Goal: Task Accomplishment & Management: Complete application form

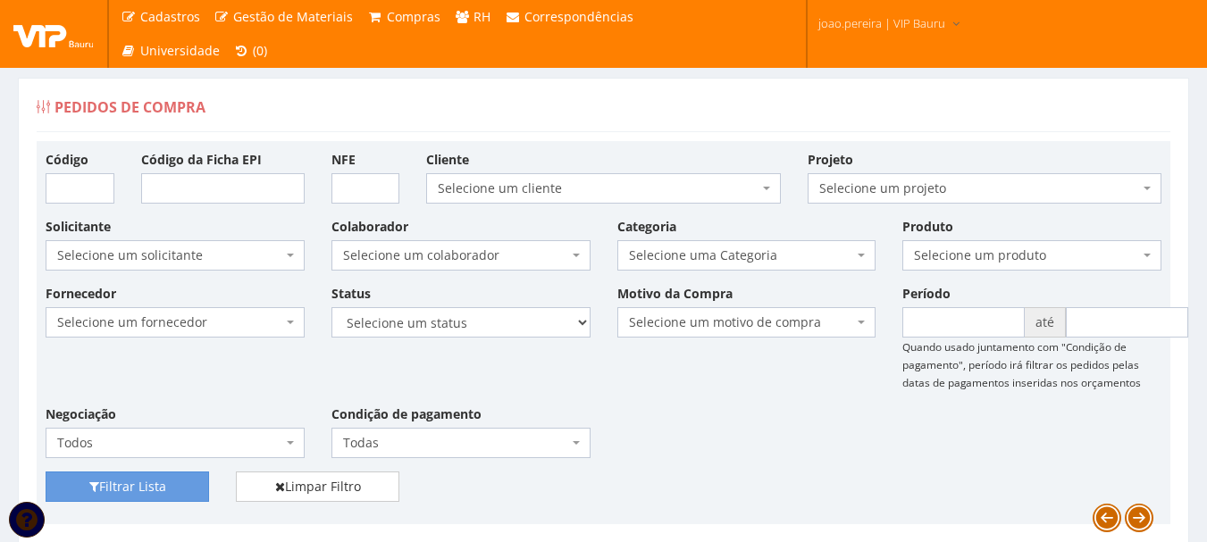
click at [498, 114] on div "Pedidos de Compra" at bounding box center [604, 110] width 1134 height 43
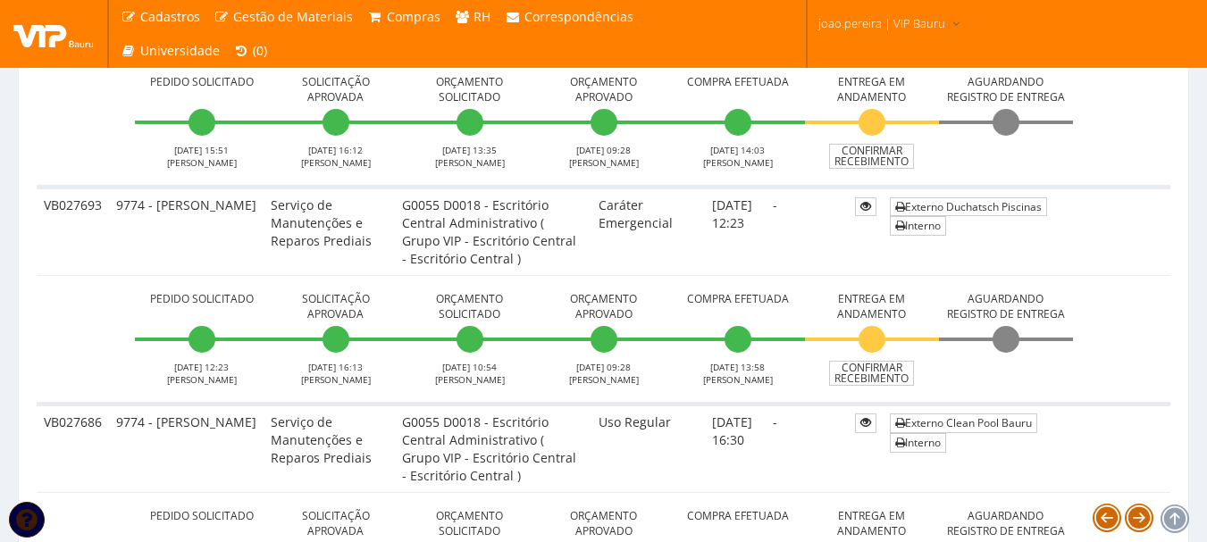
scroll to position [626, 0]
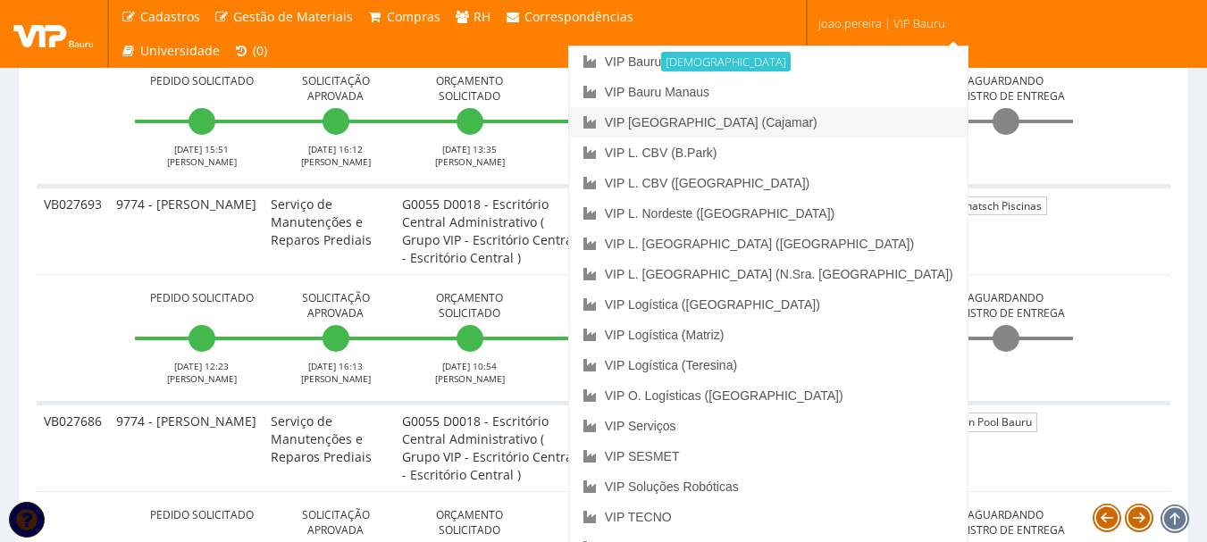
click at [820, 123] on link "VIP [GEOGRAPHIC_DATA] (Cajamar)" at bounding box center [768, 122] width 399 height 30
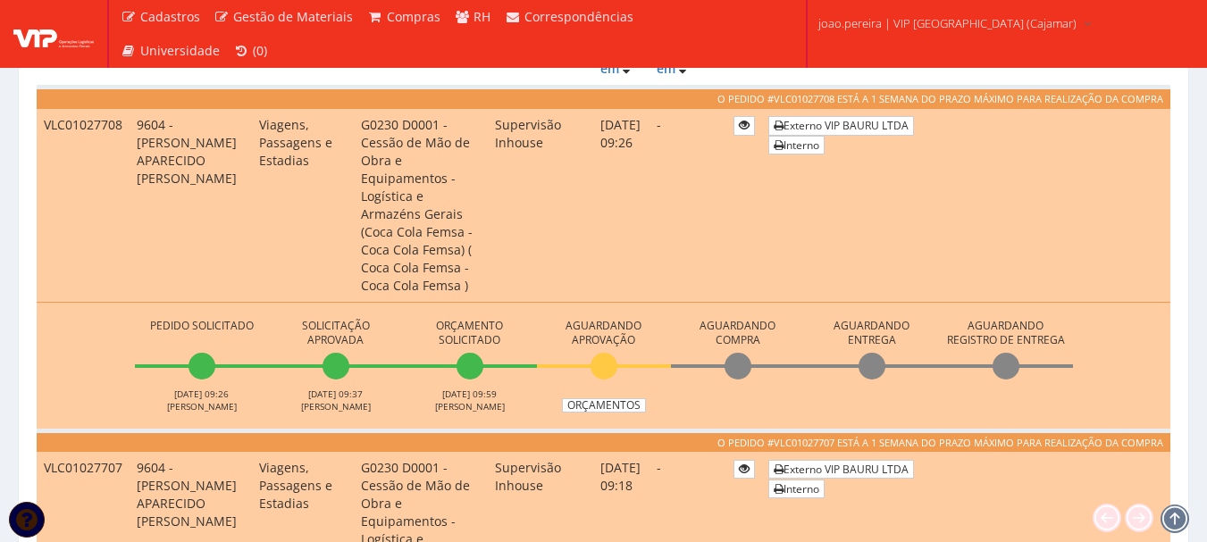
scroll to position [626, 0]
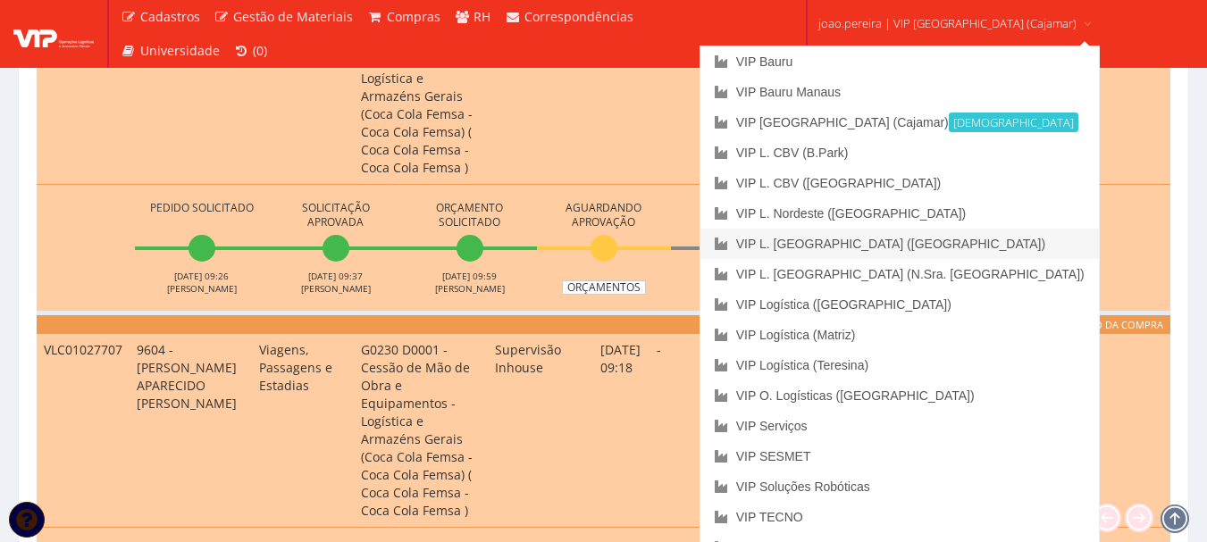
click at [881, 240] on link "VIP L. [GEOGRAPHIC_DATA] ([GEOGRAPHIC_DATA])" at bounding box center [900, 244] width 399 height 30
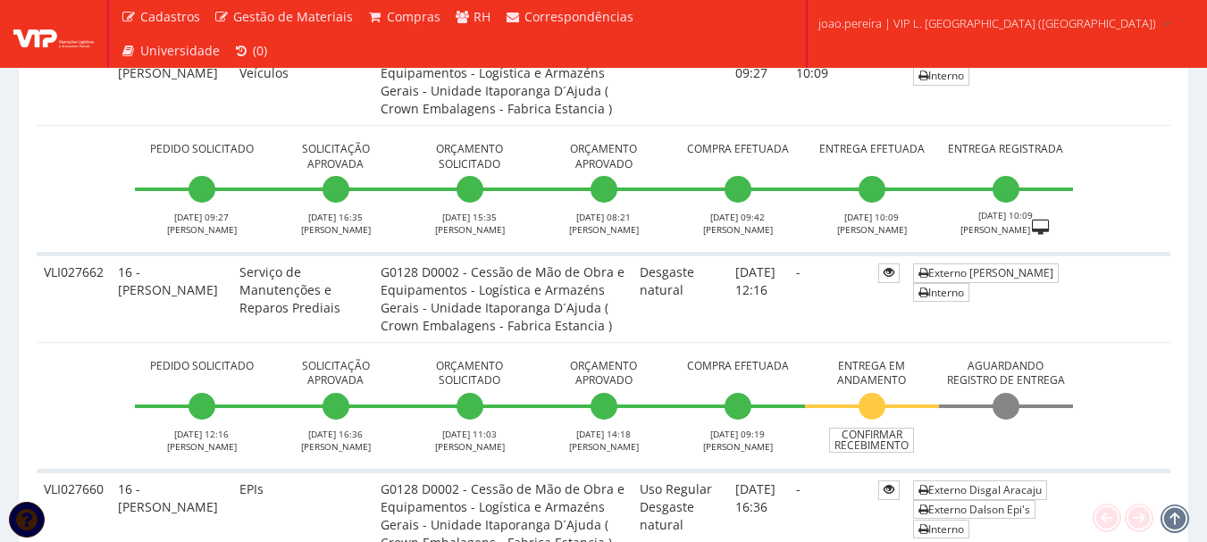
scroll to position [1251, 0]
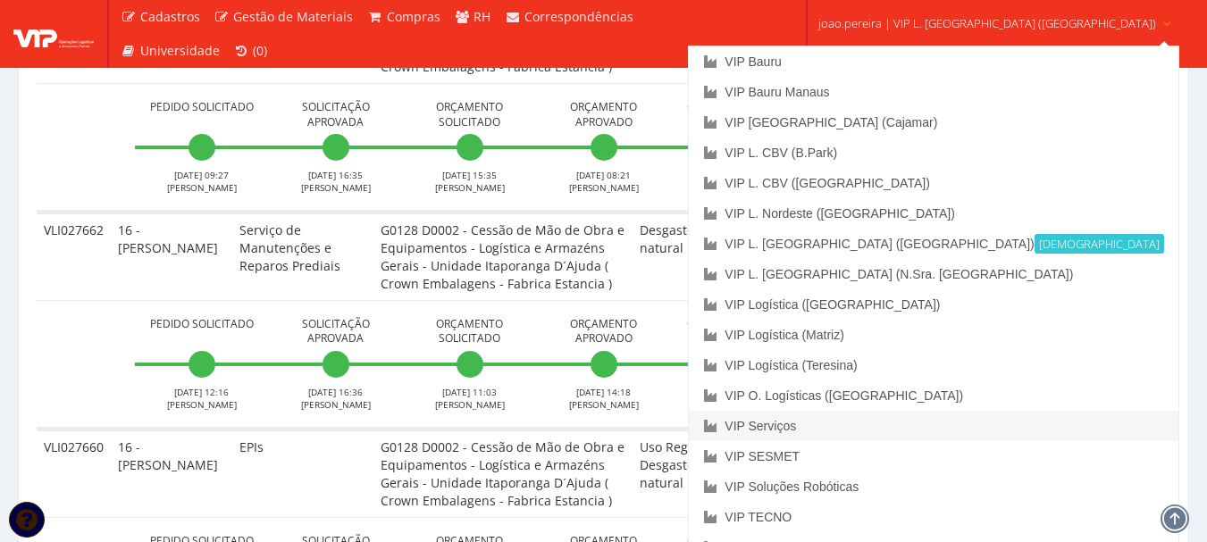
click at [866, 426] on link "VIP Serviços" at bounding box center [933, 426] width 489 height 30
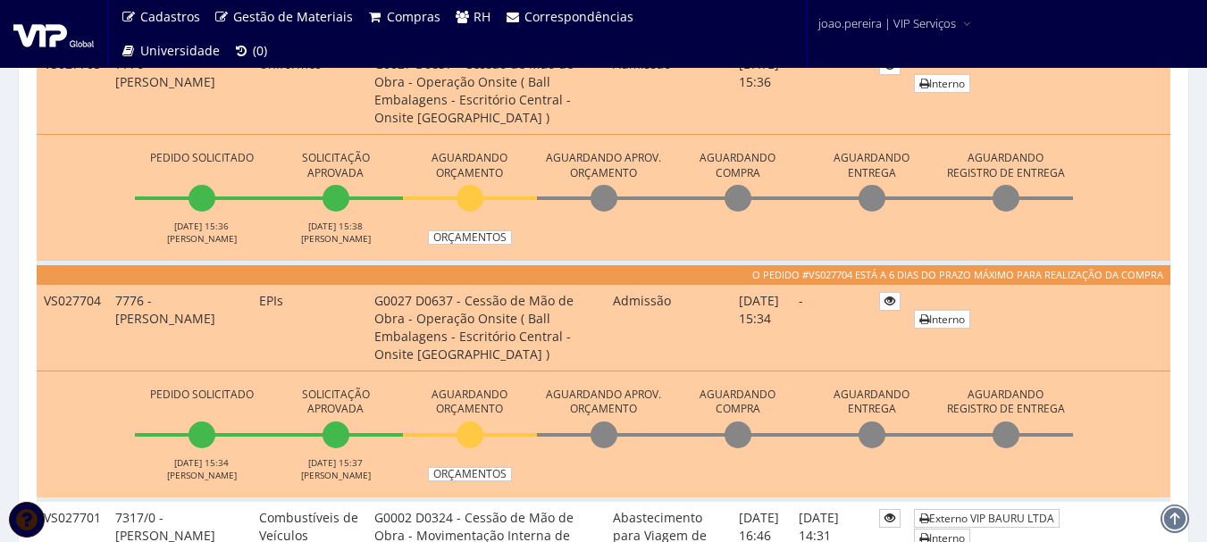
scroll to position [1072, 0]
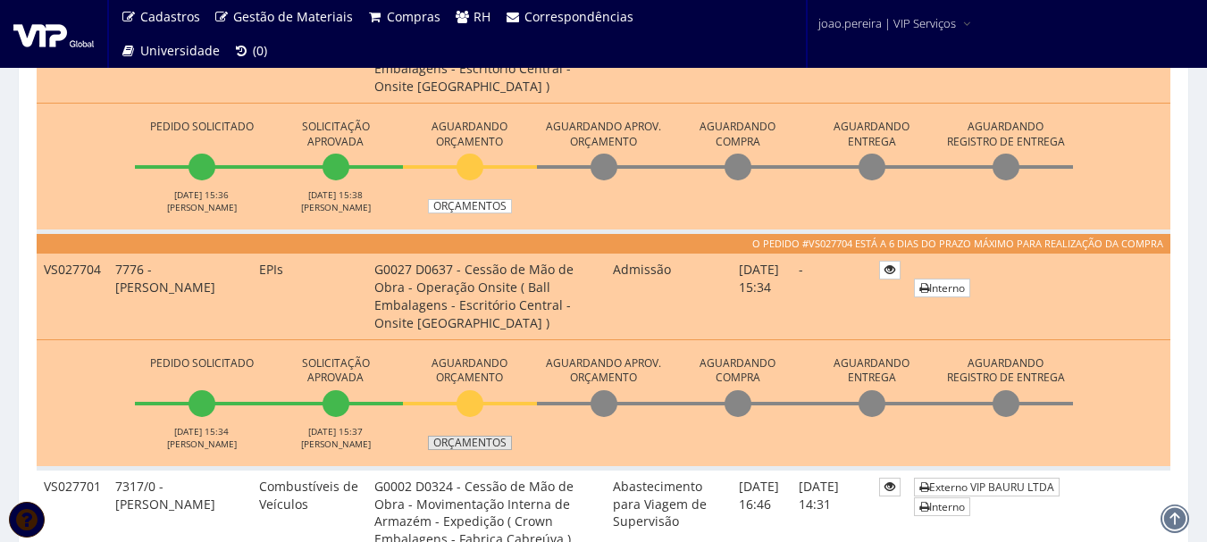
click at [491, 441] on link "Orçamentos" at bounding box center [470, 443] width 84 height 14
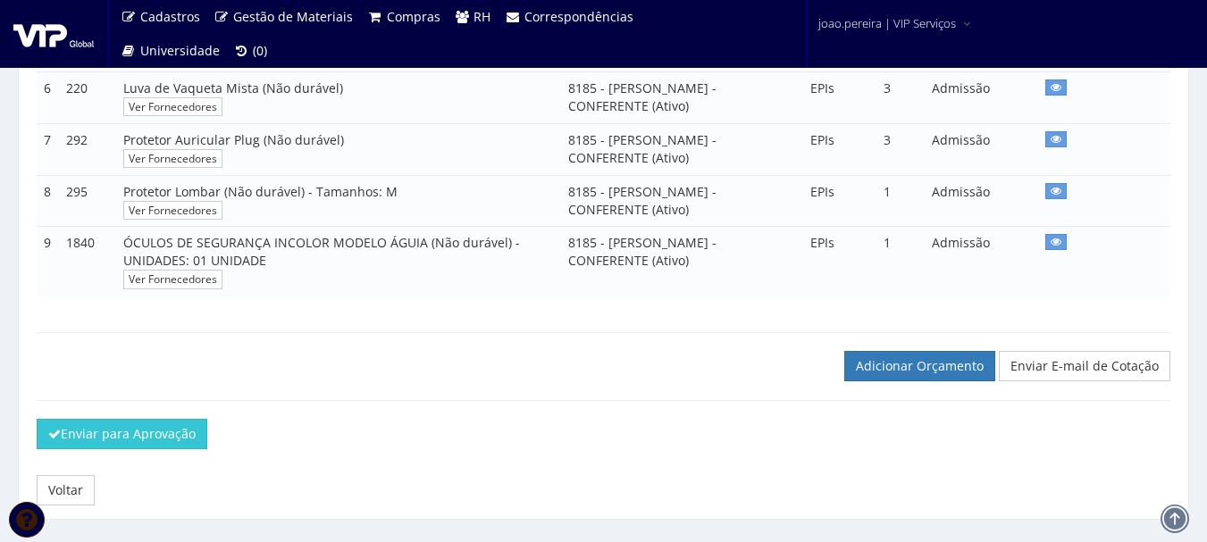
scroll to position [704, 0]
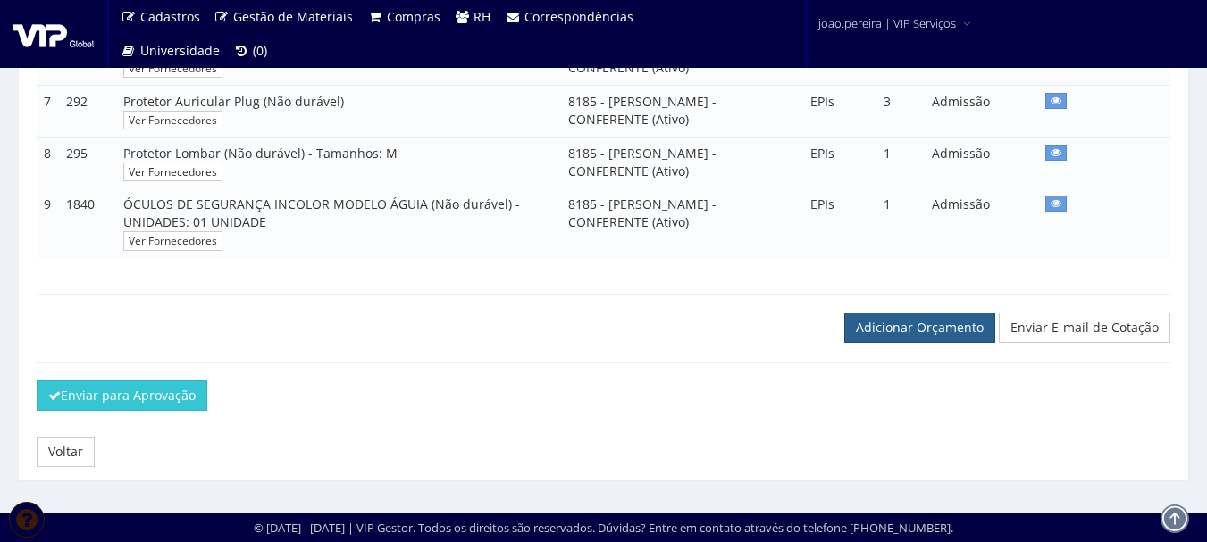
click at [892, 325] on link "Adicionar Orçamento" at bounding box center [920, 328] width 151 height 30
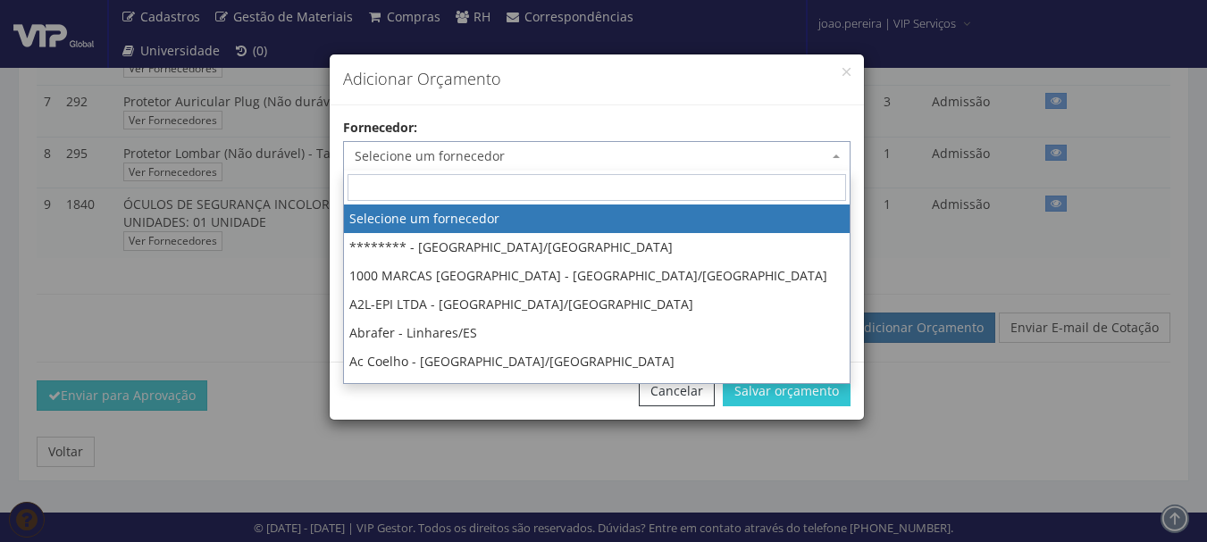
click at [543, 158] on span "Selecione um fornecedor" at bounding box center [592, 156] width 474 height 18
click at [529, 178] on input "search" at bounding box center [597, 187] width 499 height 27
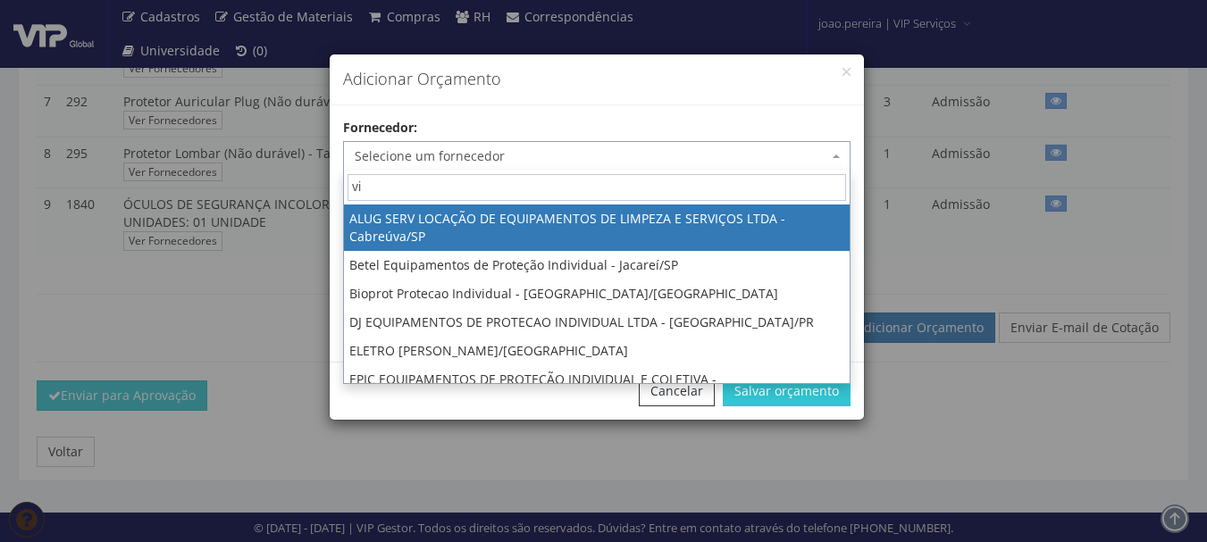
type input "vip"
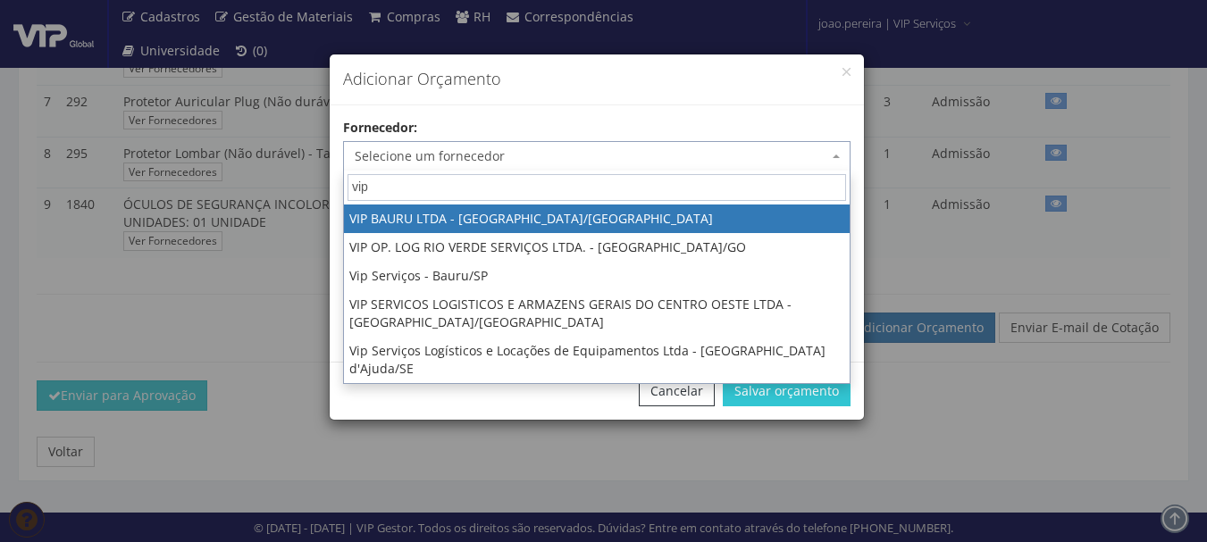
select select "532"
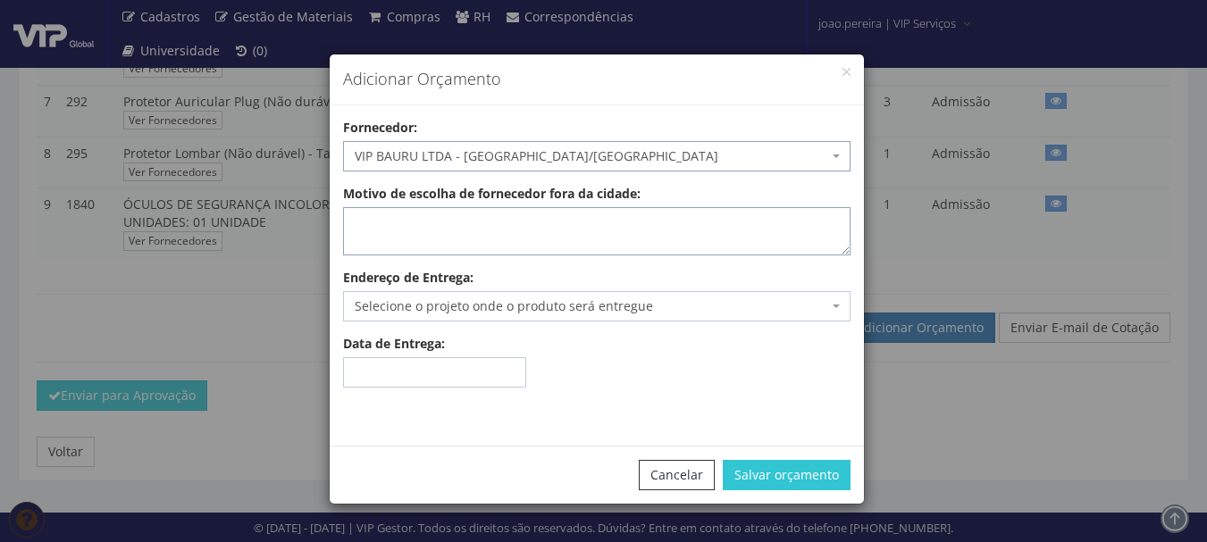
click at [517, 219] on textarea "Motivo de escolha de fornecedor fora da cidade:" at bounding box center [597, 231] width 508 height 48
type textarea "Estoque"
click at [484, 298] on span "Selecione o projeto onde o produto será entregue" at bounding box center [592, 307] width 474 height 18
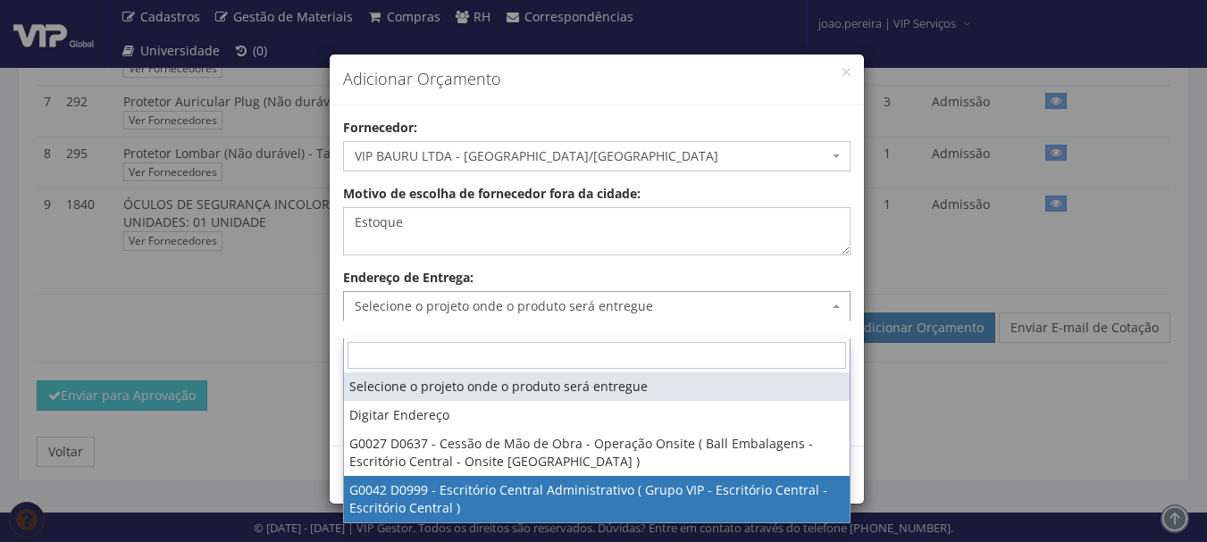
select select "42"
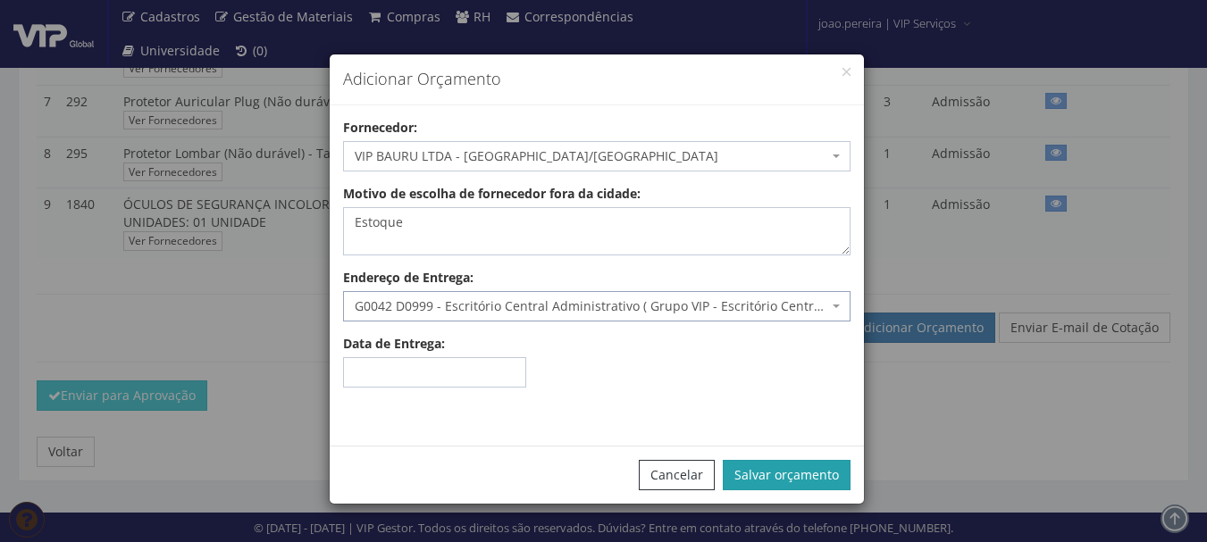
click at [767, 473] on button "Salvar orçamento" at bounding box center [787, 475] width 128 height 30
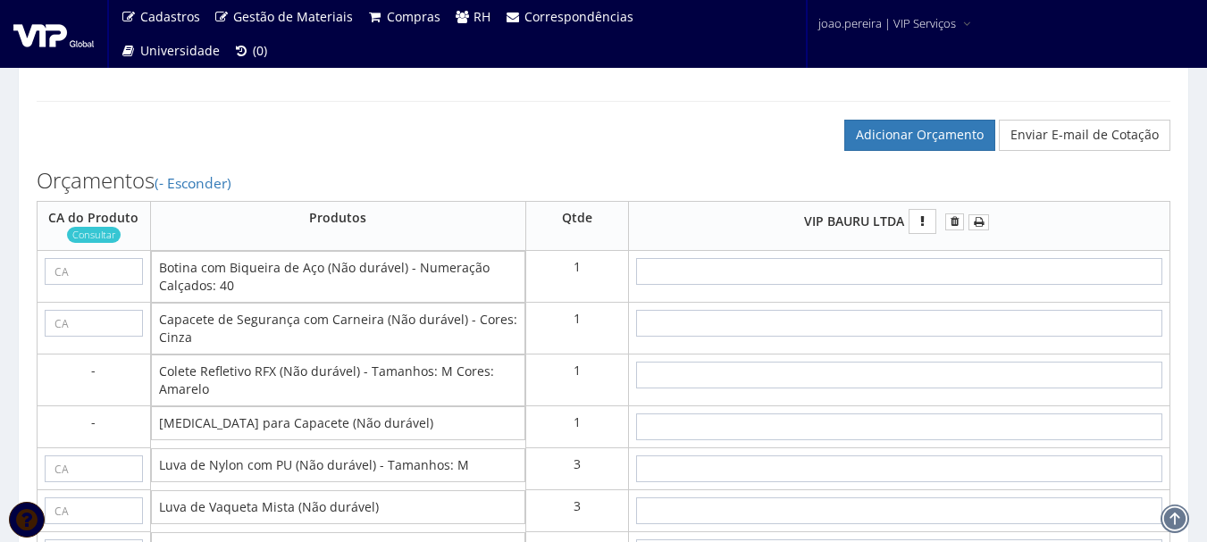
scroll to position [894, 0]
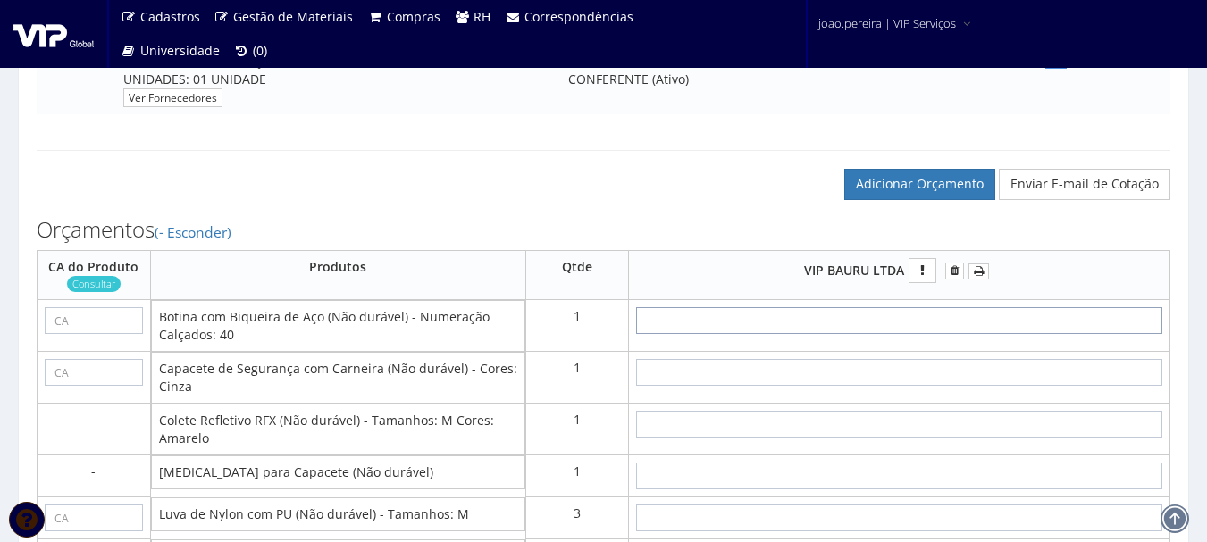
click at [937, 334] on input "text" at bounding box center [899, 320] width 527 height 27
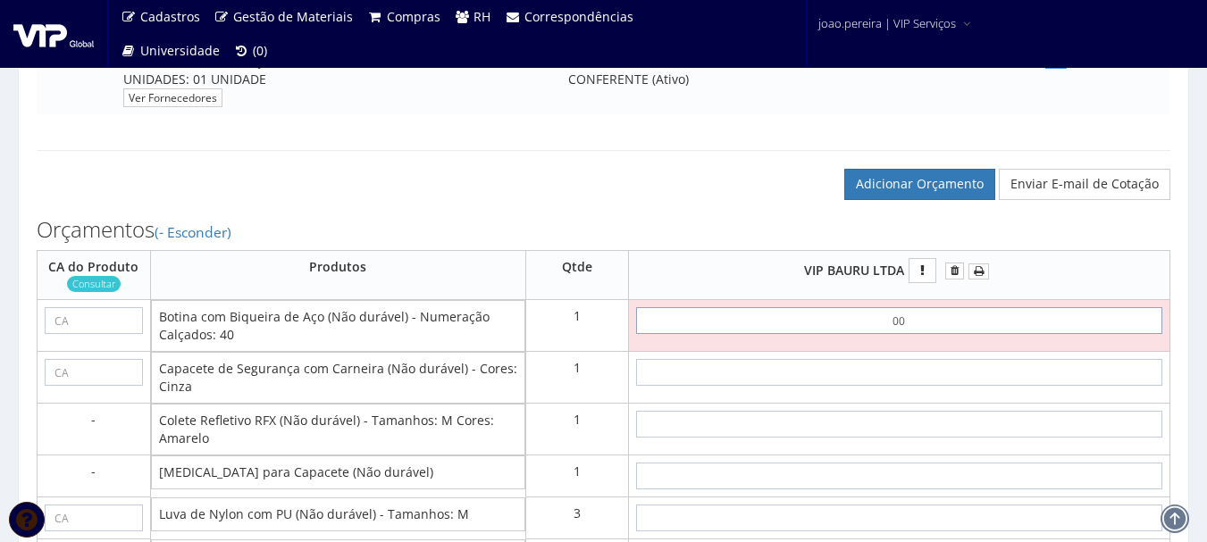
type input "0,01"
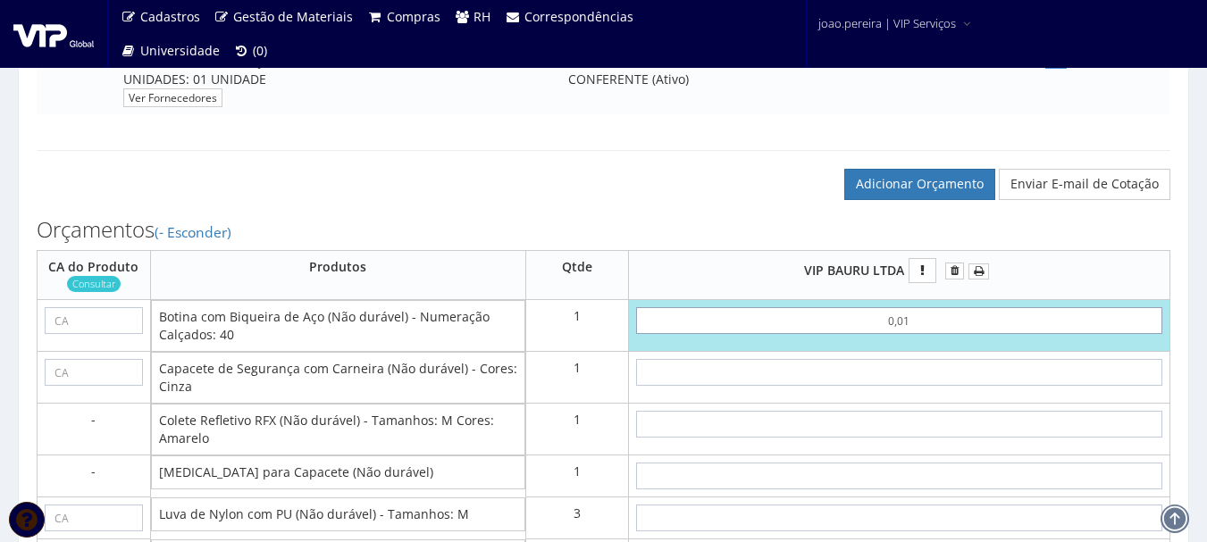
type input "0,01"
click at [909, 386] on input "text" at bounding box center [899, 372] width 527 height 27
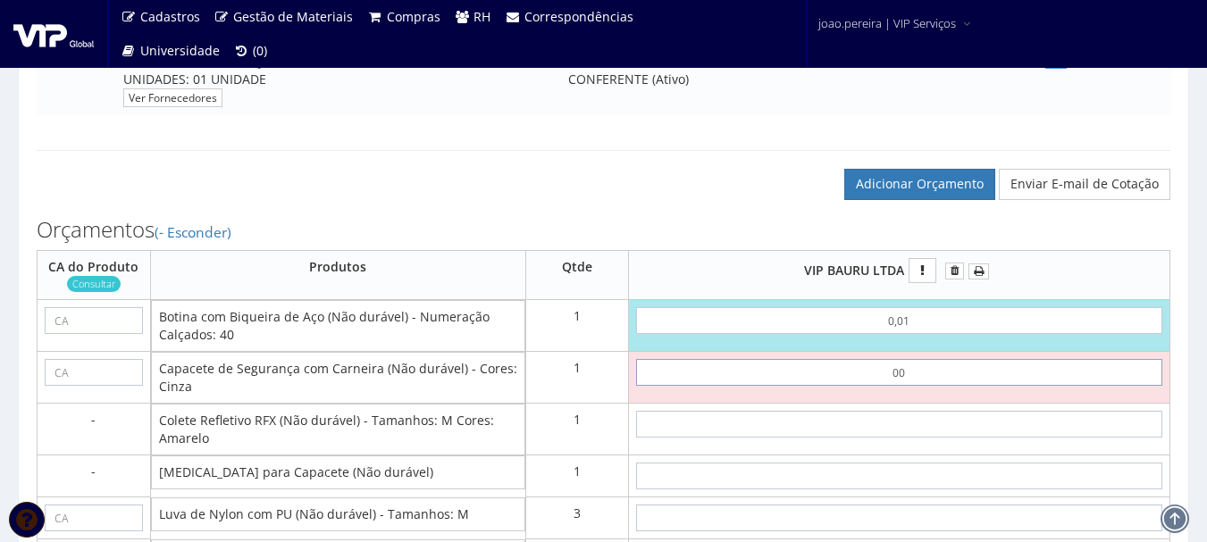
type input "0,01"
type input "0,02"
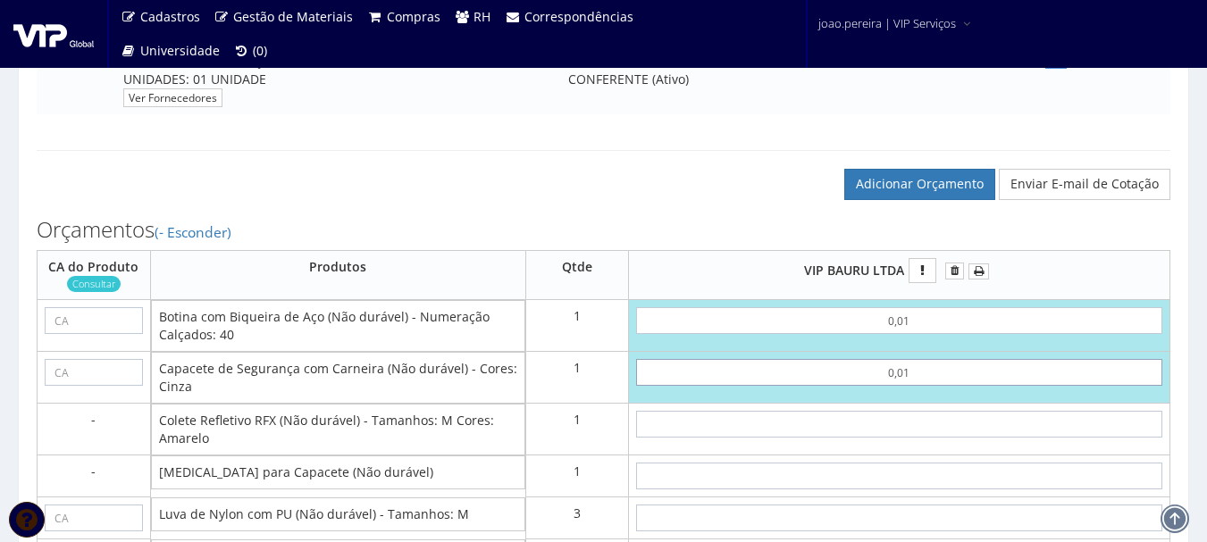
type input "0,01"
click at [923, 438] on input "text" at bounding box center [899, 424] width 527 height 27
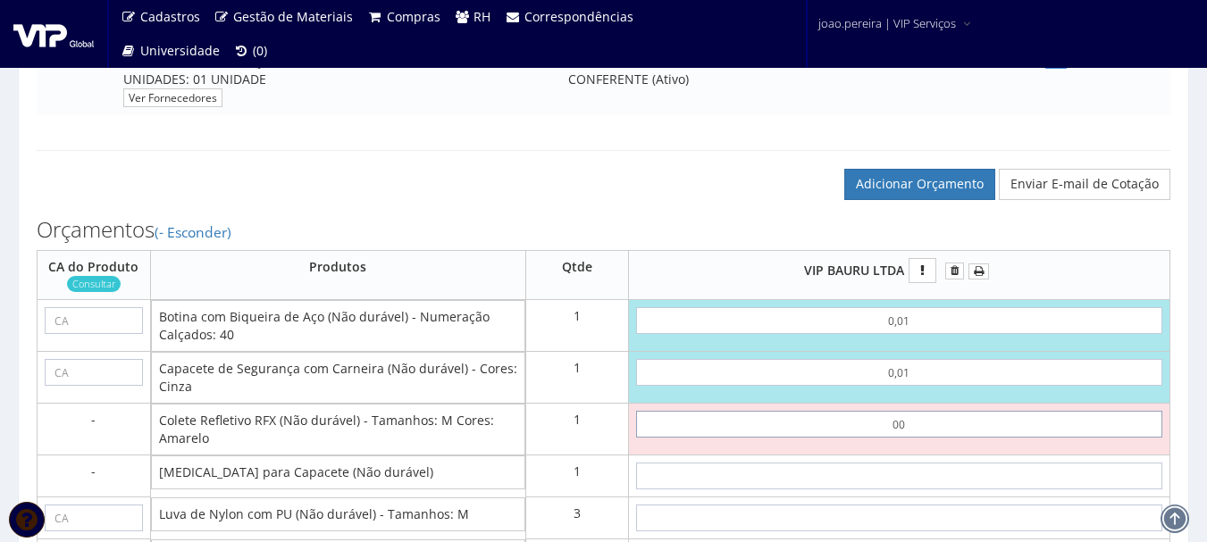
type input "0,01"
type input "0,03"
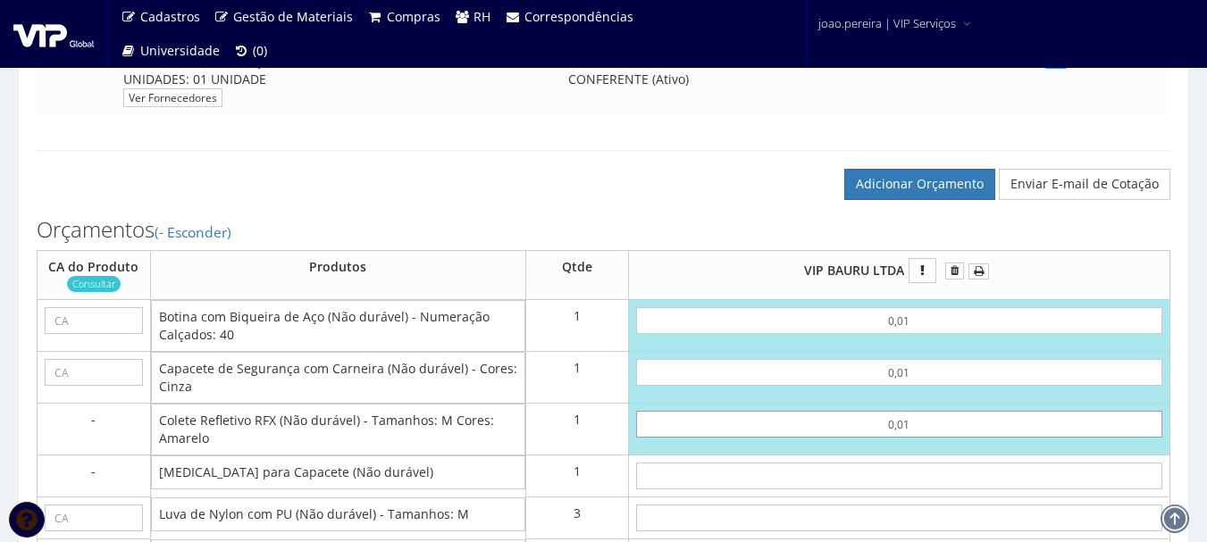
type input "0,01"
click at [939, 483] on input "text" at bounding box center [899, 476] width 527 height 27
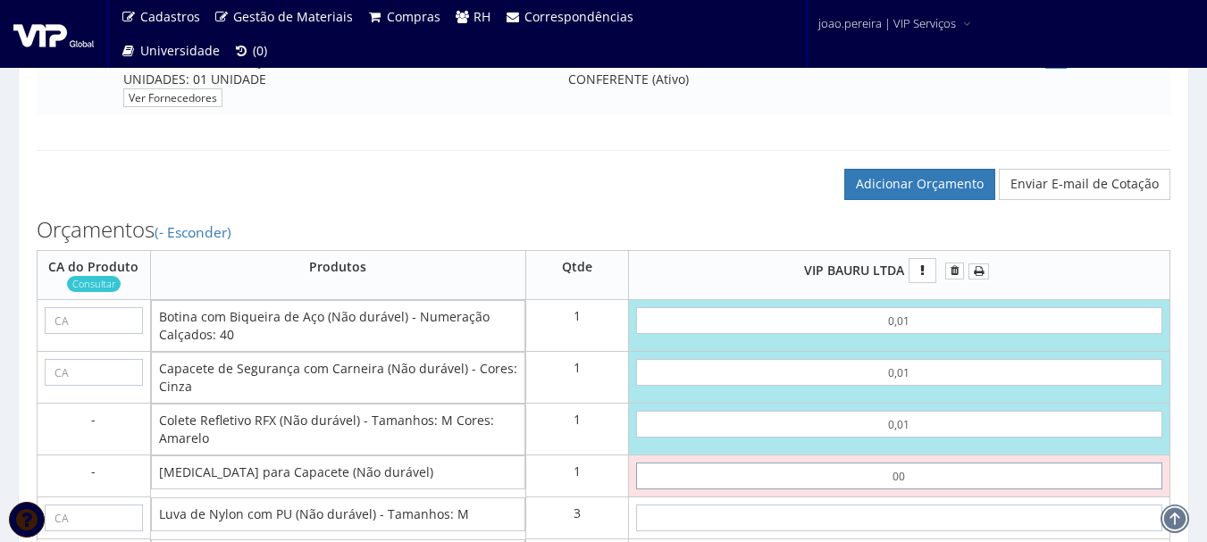
type input "0,01"
type input "0,04"
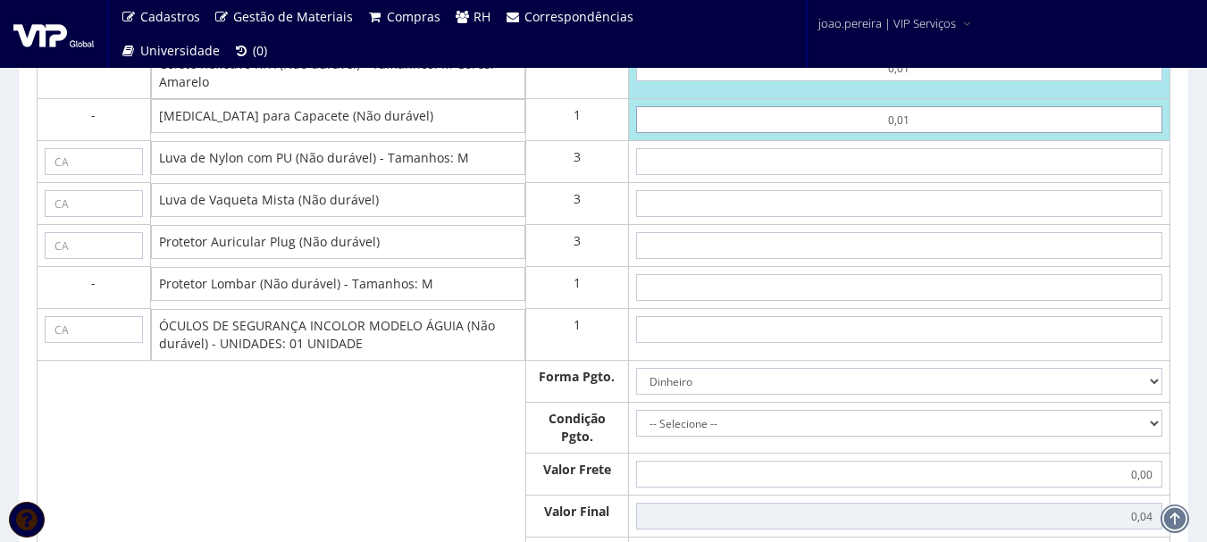
scroll to position [1251, 0]
type input "0,01"
click at [916, 174] on input "text" at bounding box center [899, 160] width 527 height 27
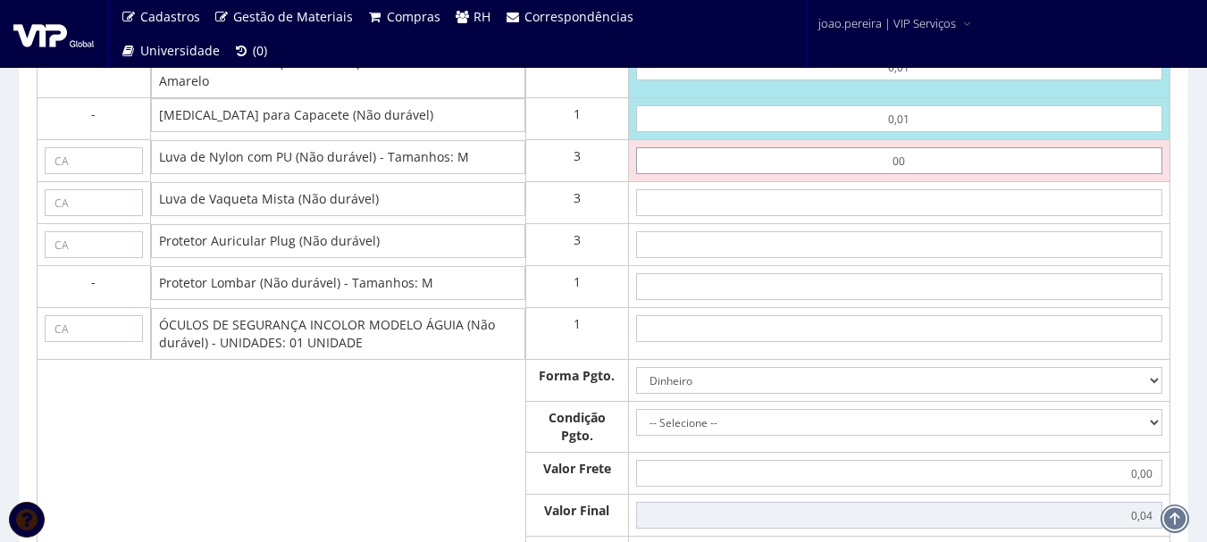
type input "0,01"
type input "0,07"
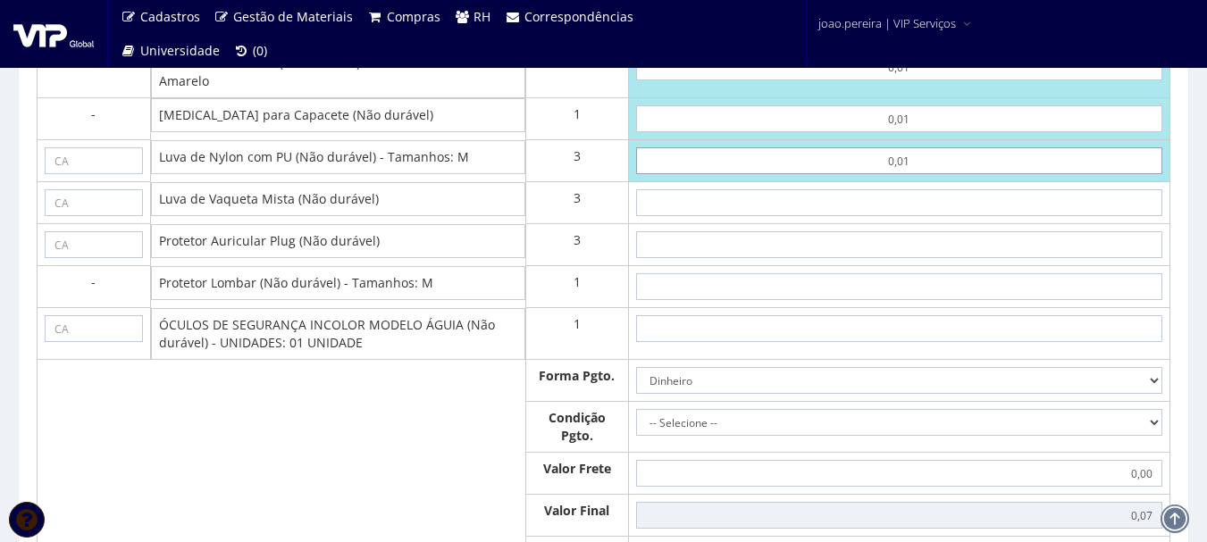
type input "0,01"
click at [912, 216] on input "text" at bounding box center [899, 202] width 527 height 27
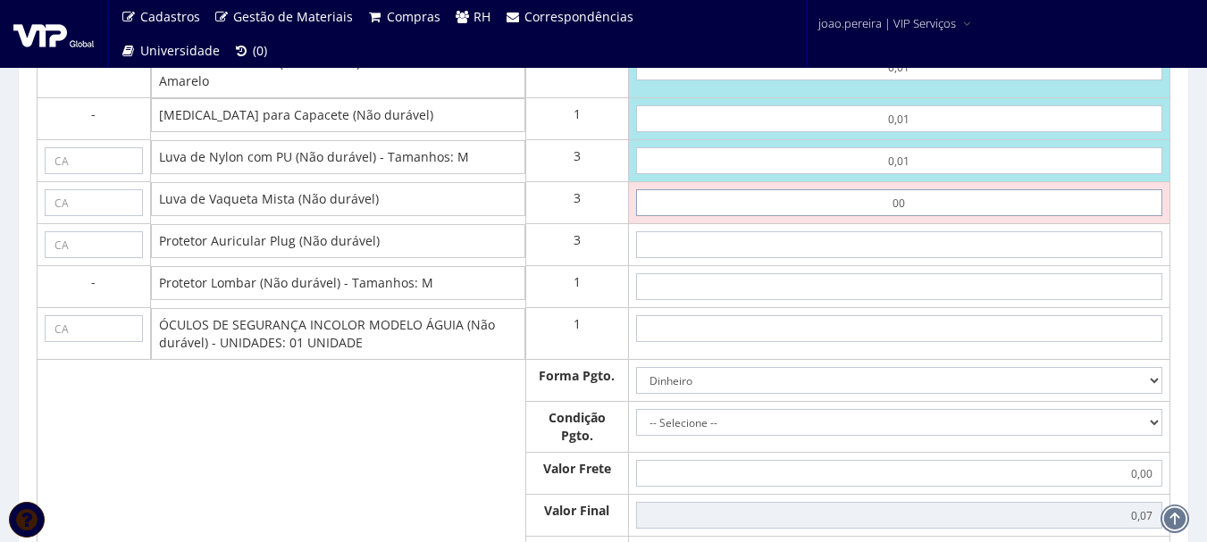
type input "0,01"
type input "0,10"
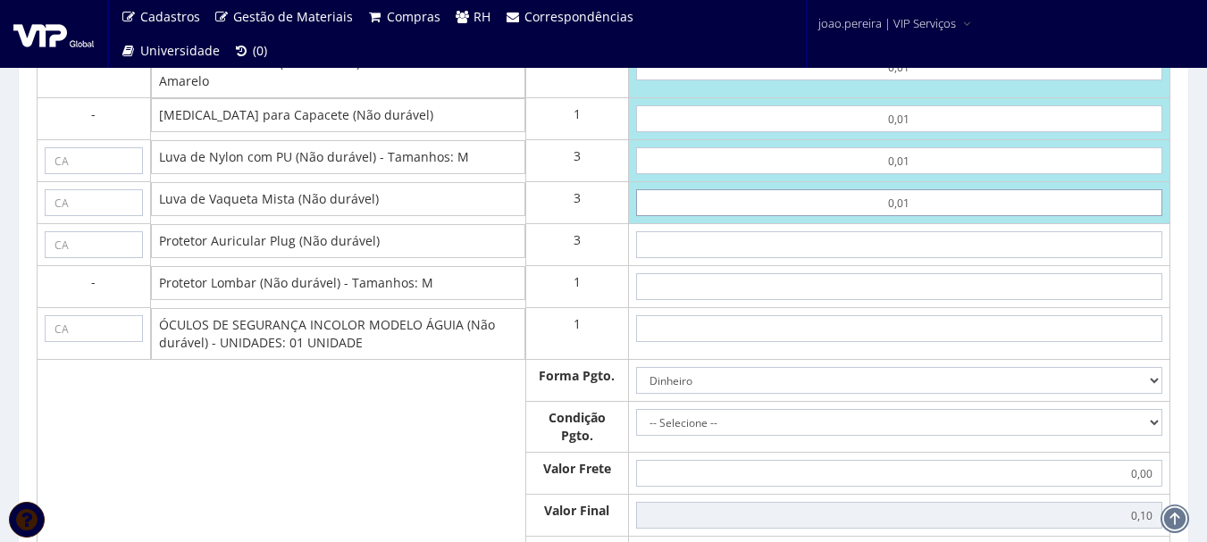
type input "0,01"
click at [910, 258] on input "text" at bounding box center [899, 244] width 527 height 27
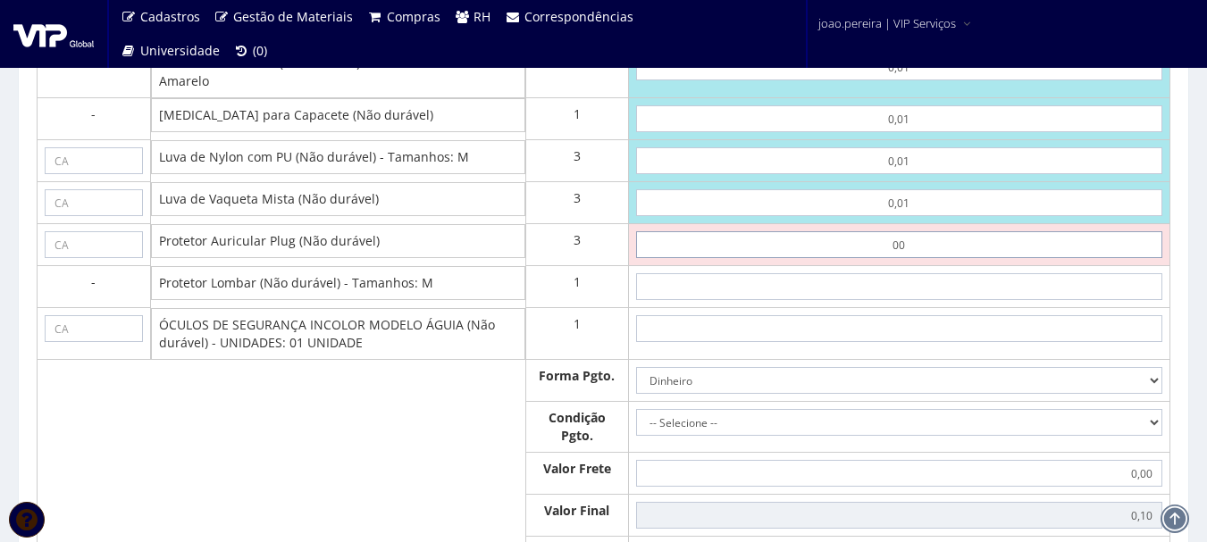
type input "0,01"
type input "0,13"
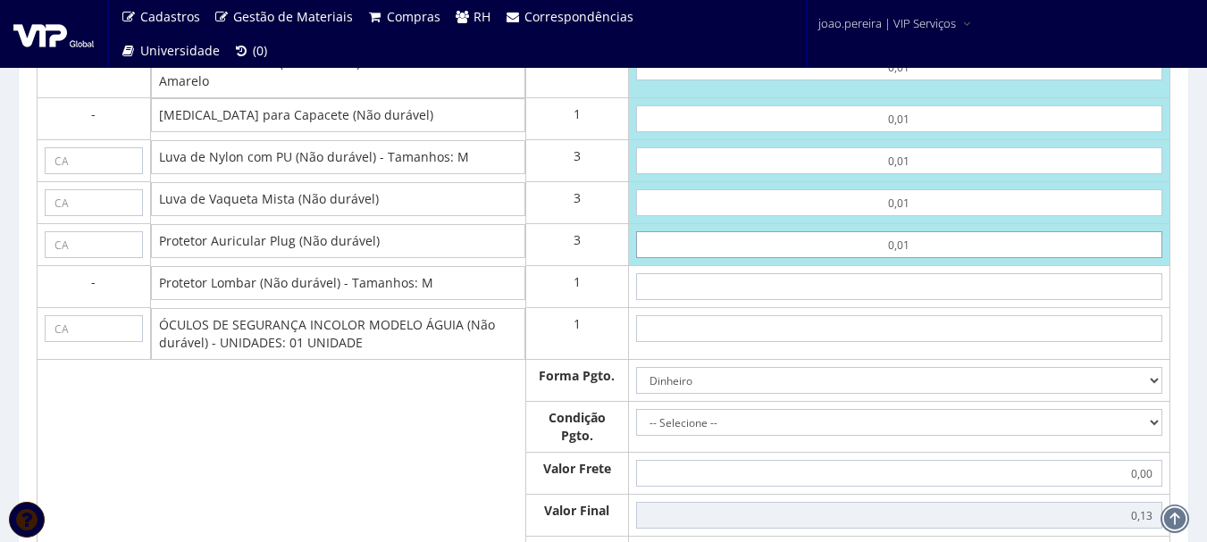
type input "0,01"
click at [908, 300] on input "text" at bounding box center [899, 286] width 527 height 27
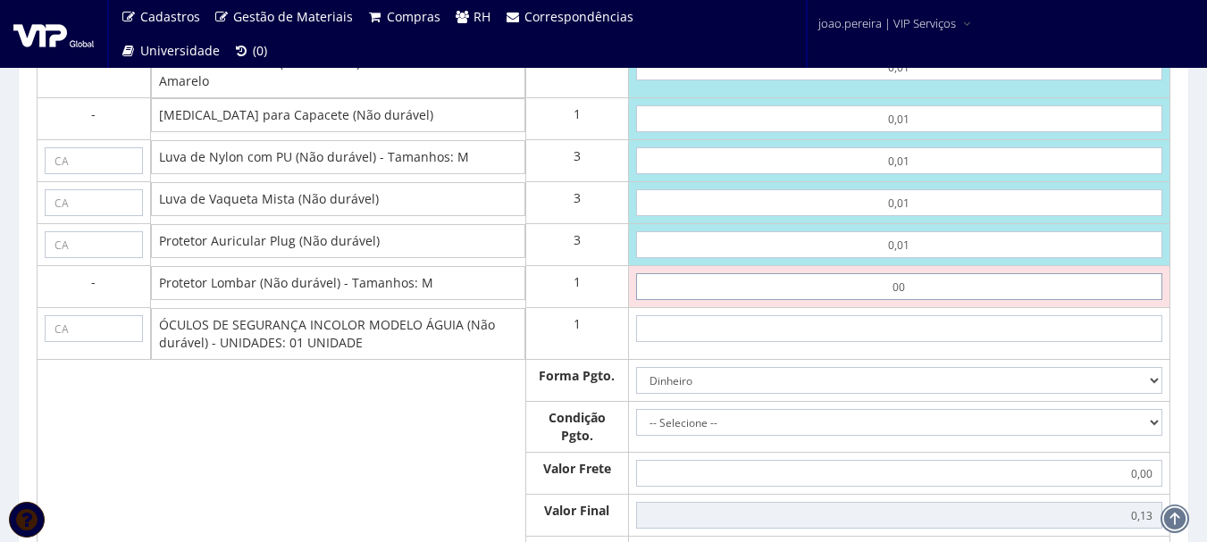
type input "0,01"
type input "0,14"
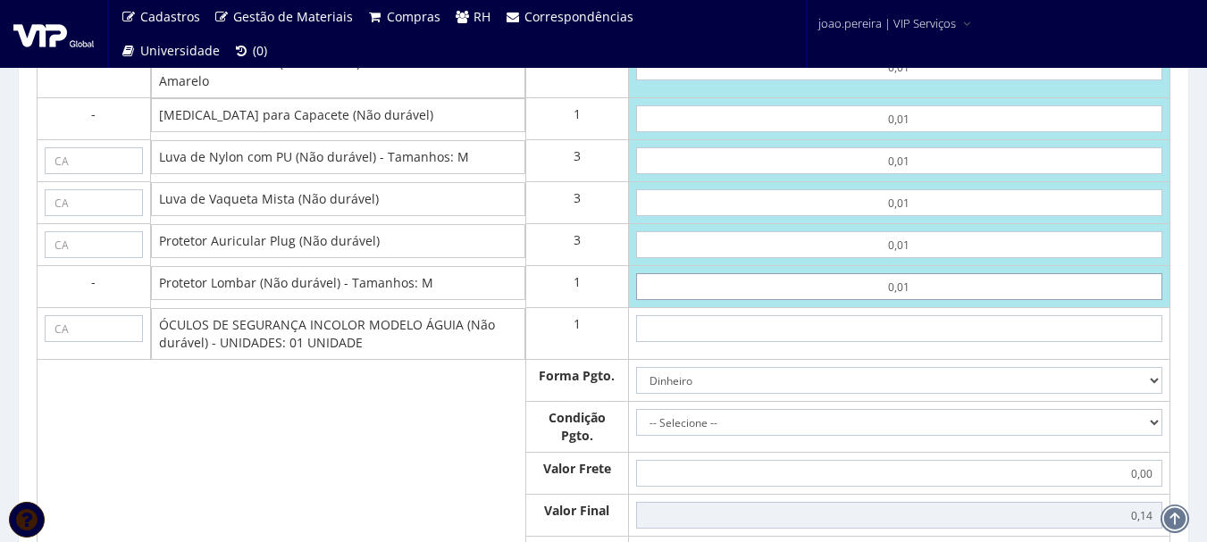
type input "0,01"
click at [914, 342] on input "text" at bounding box center [899, 328] width 527 height 27
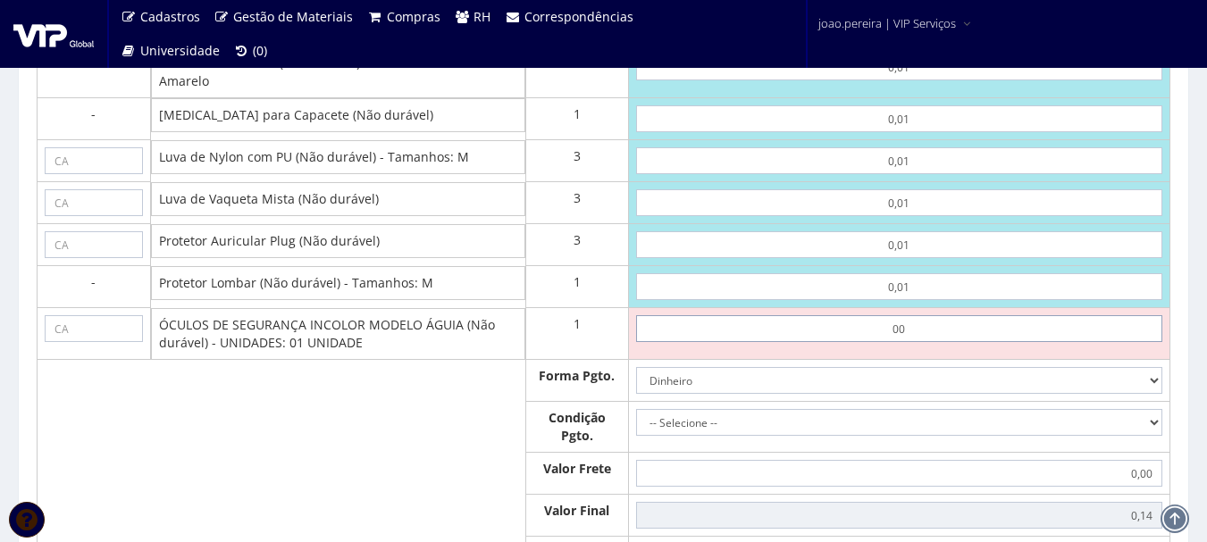
type input "0,01"
type input "0,15"
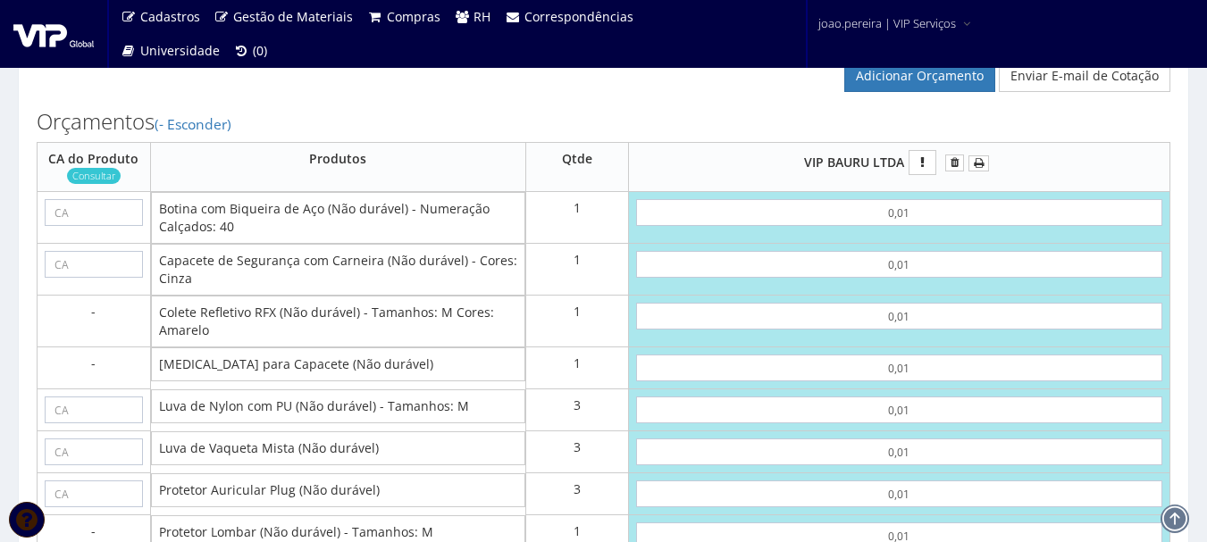
scroll to position [983, 0]
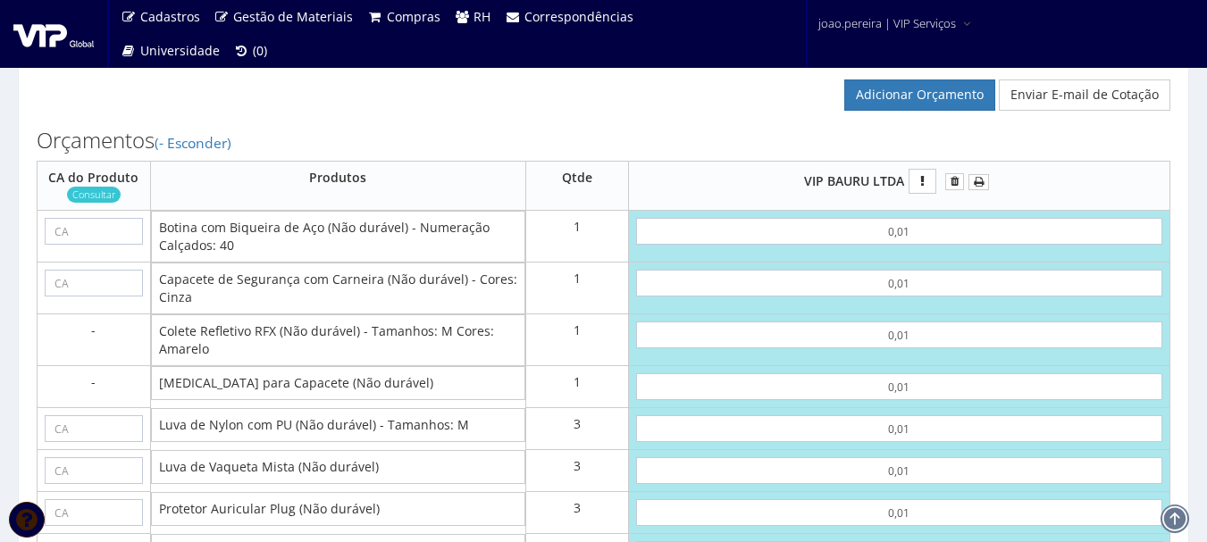
type input "0,01"
click at [96, 245] on input "text" at bounding box center [94, 231] width 98 height 27
click at [77, 245] on input "text" at bounding box center [94, 231] width 98 height 27
paste input "43339"
type input "43339"
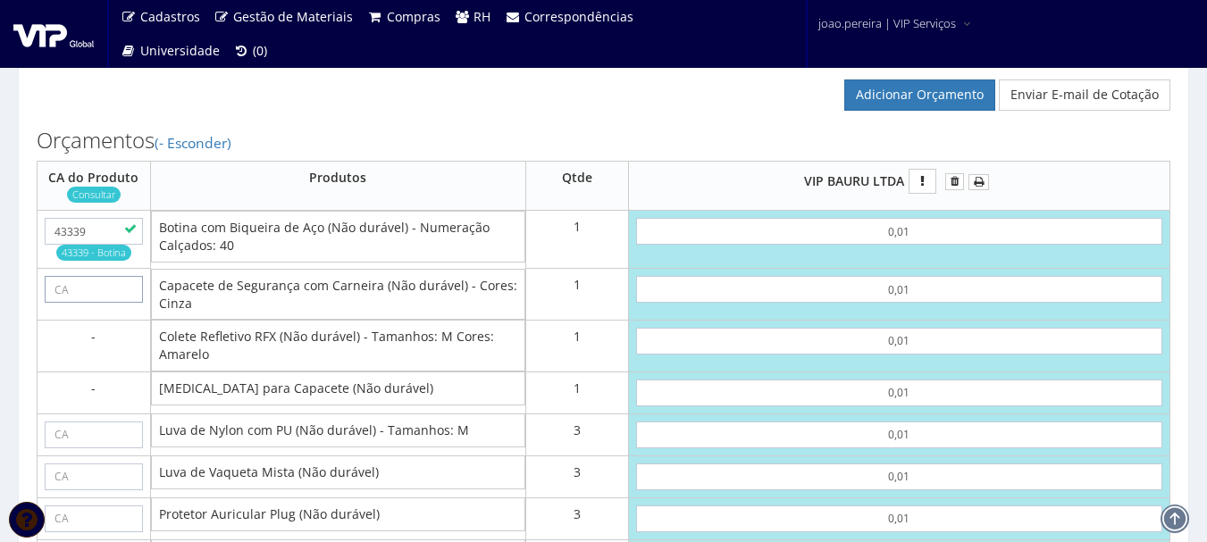
click at [63, 300] on input "text" at bounding box center [94, 289] width 98 height 27
paste input "40033"
type input "40033"
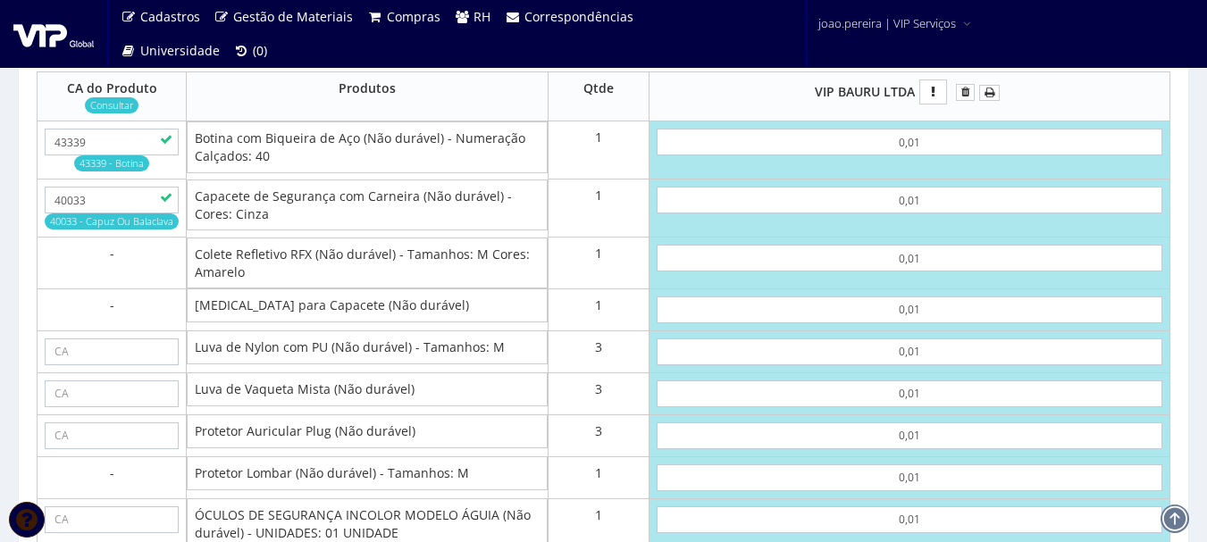
scroll to position [1162, 0]
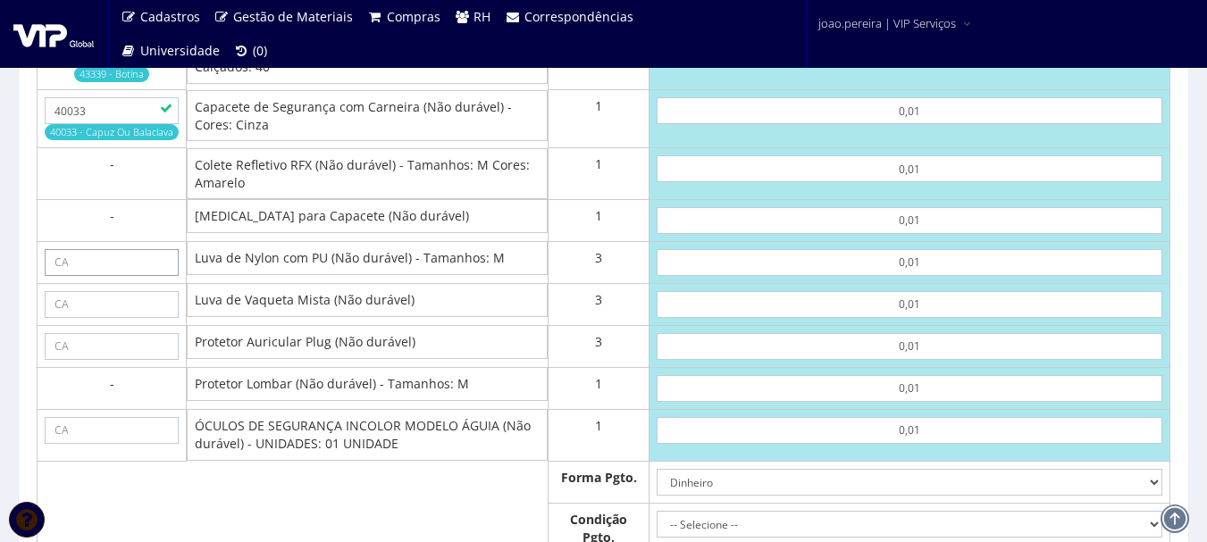
click at [100, 276] on input "text" at bounding box center [112, 262] width 134 height 27
paste input "30916"
type input "30916"
click at [92, 318] on input "text" at bounding box center [112, 304] width 134 height 27
paste input "30916"
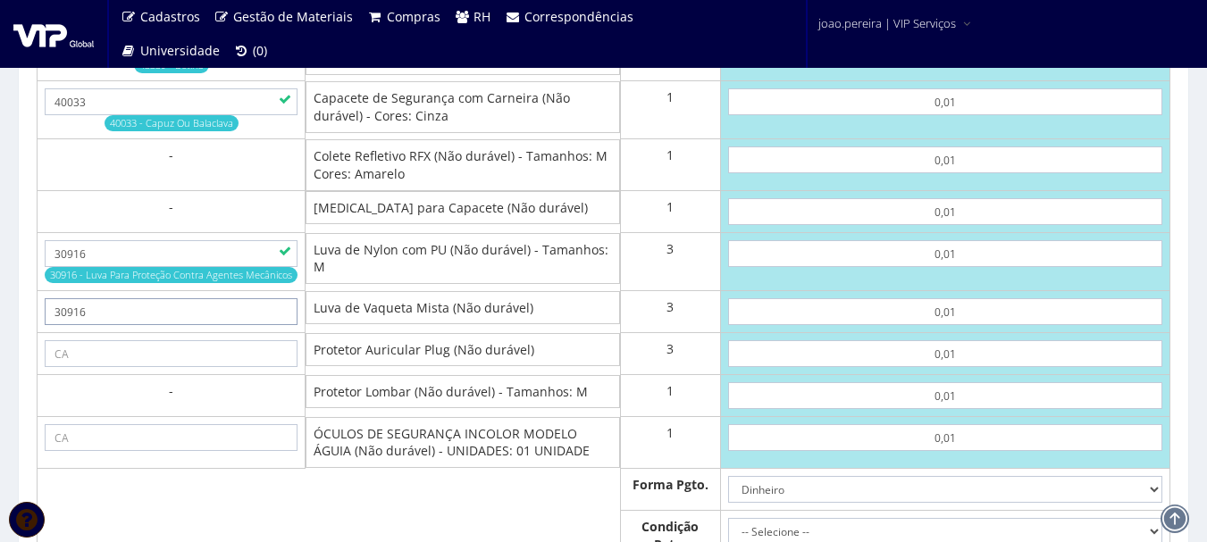
type input "30916"
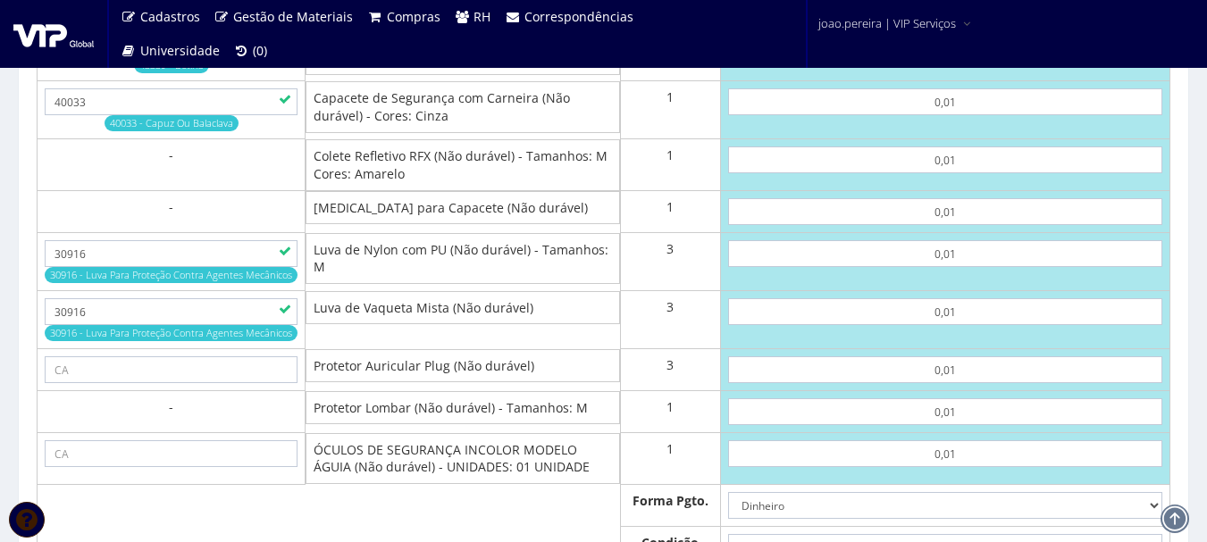
click at [191, 370] on td at bounding box center [172, 370] width 268 height 42
click at [171, 383] on input "text" at bounding box center [171, 370] width 253 height 27
paste input "5745"
type input "5745"
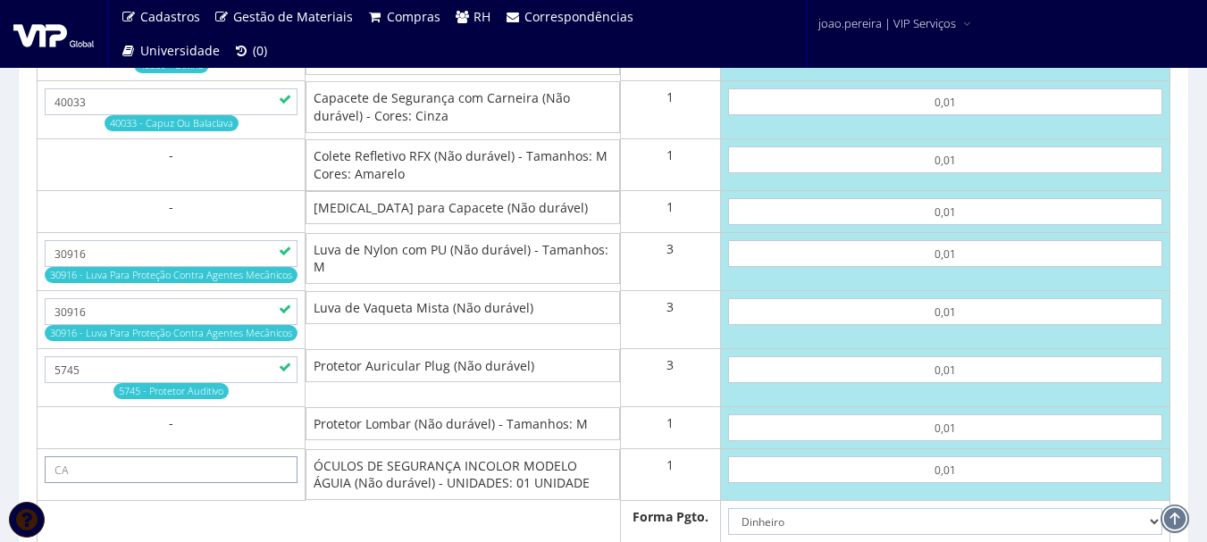
click at [137, 483] on input "text" at bounding box center [171, 470] width 253 height 27
paste input "11268"
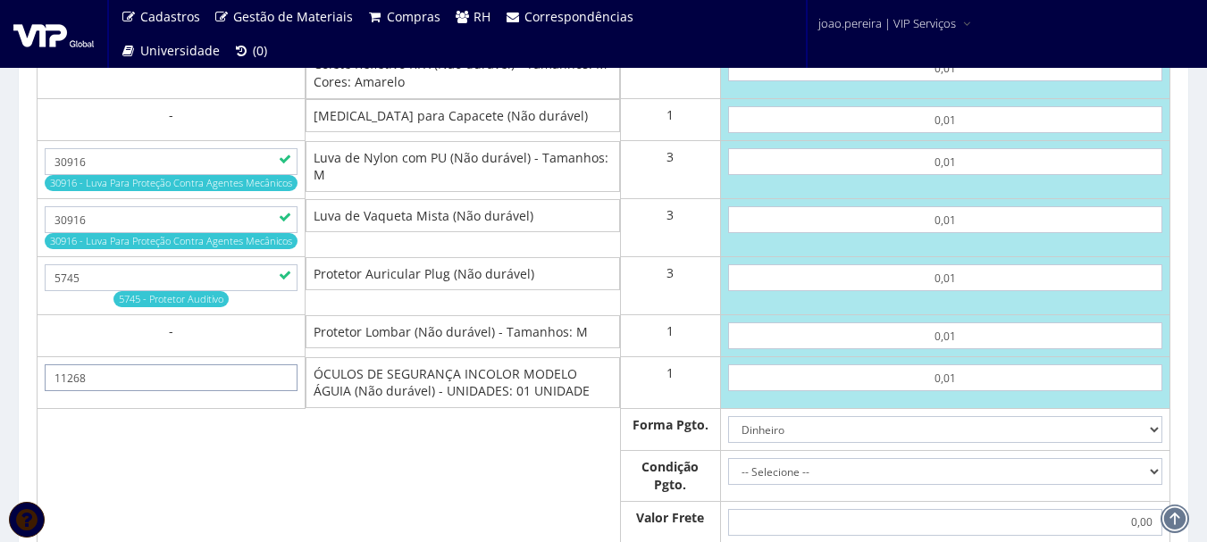
scroll to position [1341, 0]
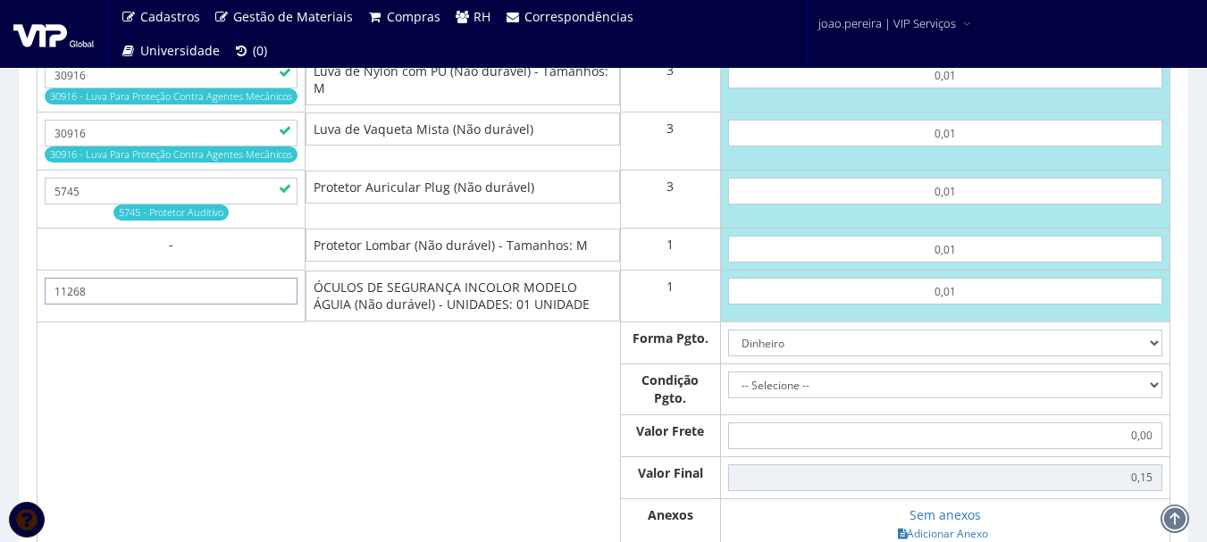
type input "11268"
drag, startPoint x: 1147, startPoint y: 406, endPoint x: 1136, endPoint y: 407, distance: 10.8
click at [1147, 399] on select "-- Selecione -- À vista 7 dias 10 dias" at bounding box center [945, 385] width 434 height 27
select select "0"
click at [728, 389] on select "-- Selecione -- À vista 7 dias 10 dias" at bounding box center [945, 385] width 434 height 27
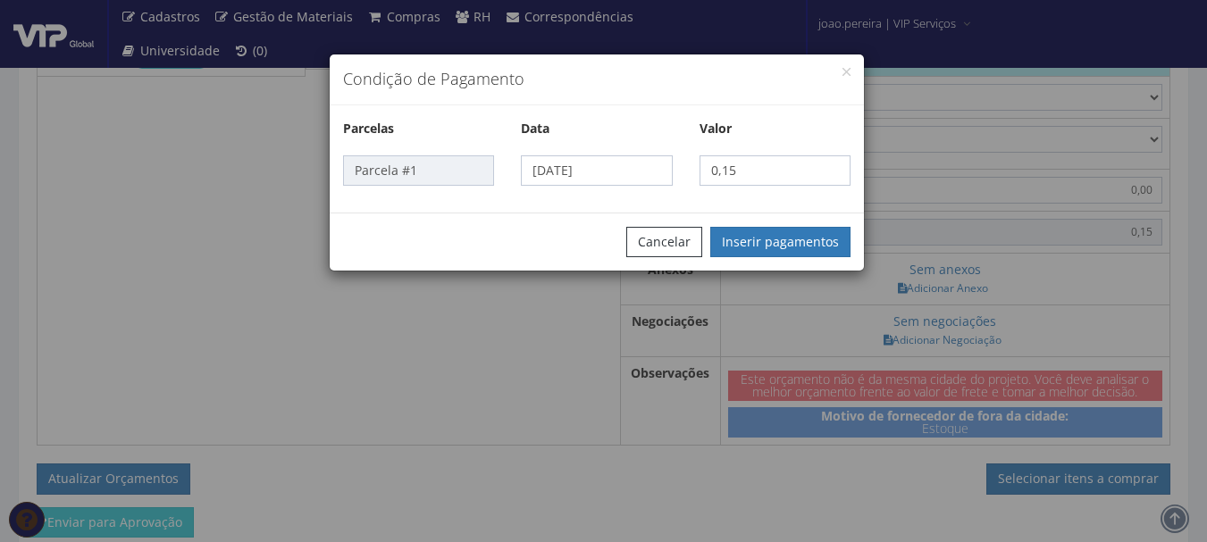
scroll to position [1609, 0]
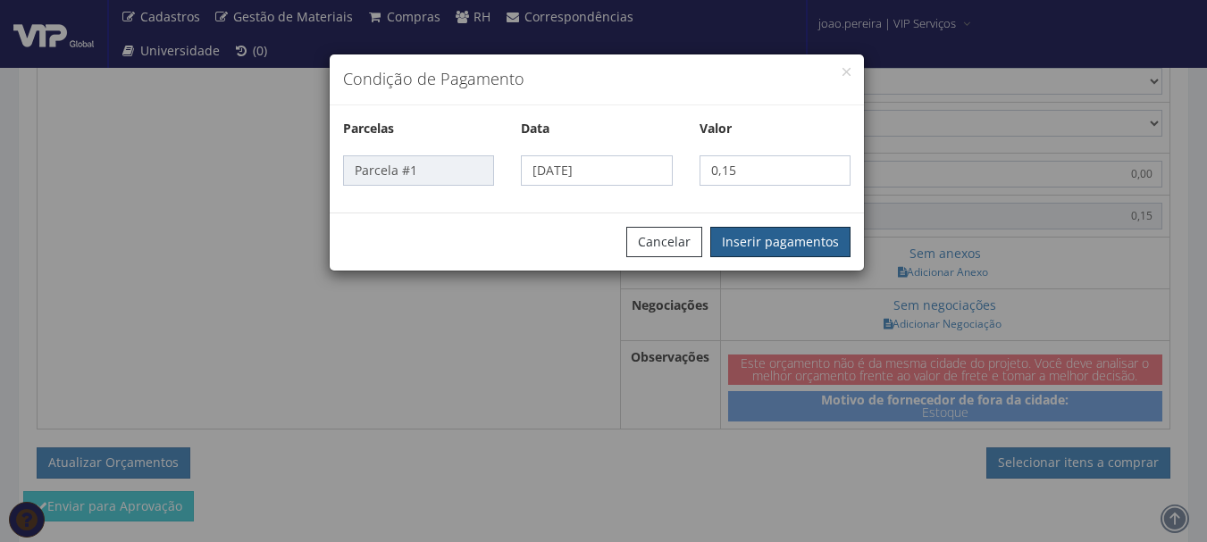
drag, startPoint x: 785, startPoint y: 241, endPoint x: 796, endPoint y: 242, distance: 11.7
click at [785, 242] on button "Inserir pagamentos" at bounding box center [780, 242] width 140 height 30
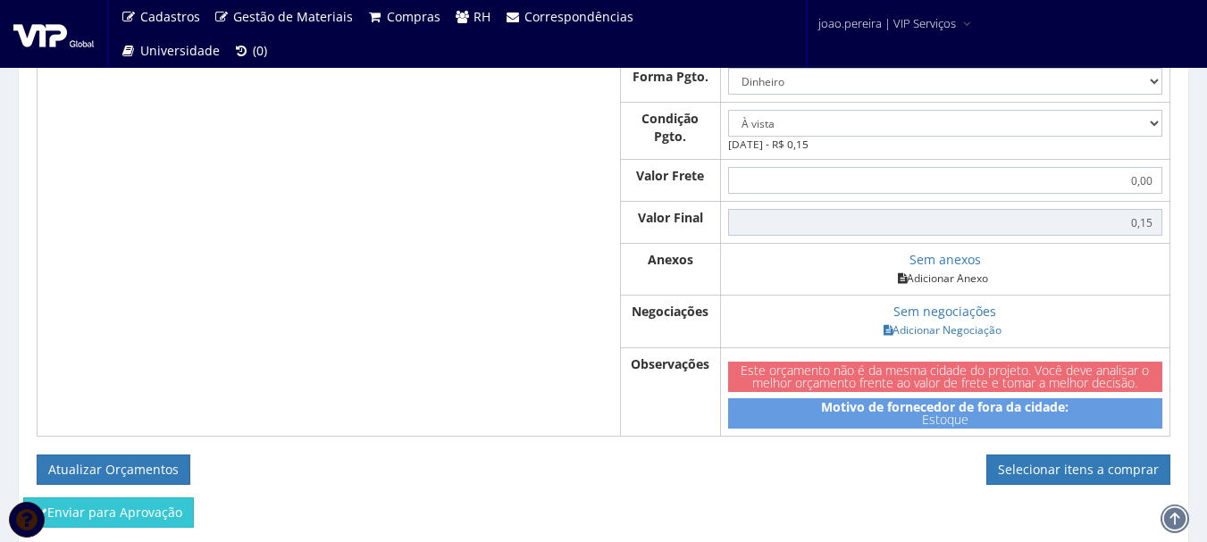
click at [942, 288] on link "Adicionar Anexo" at bounding box center [943, 278] width 101 height 19
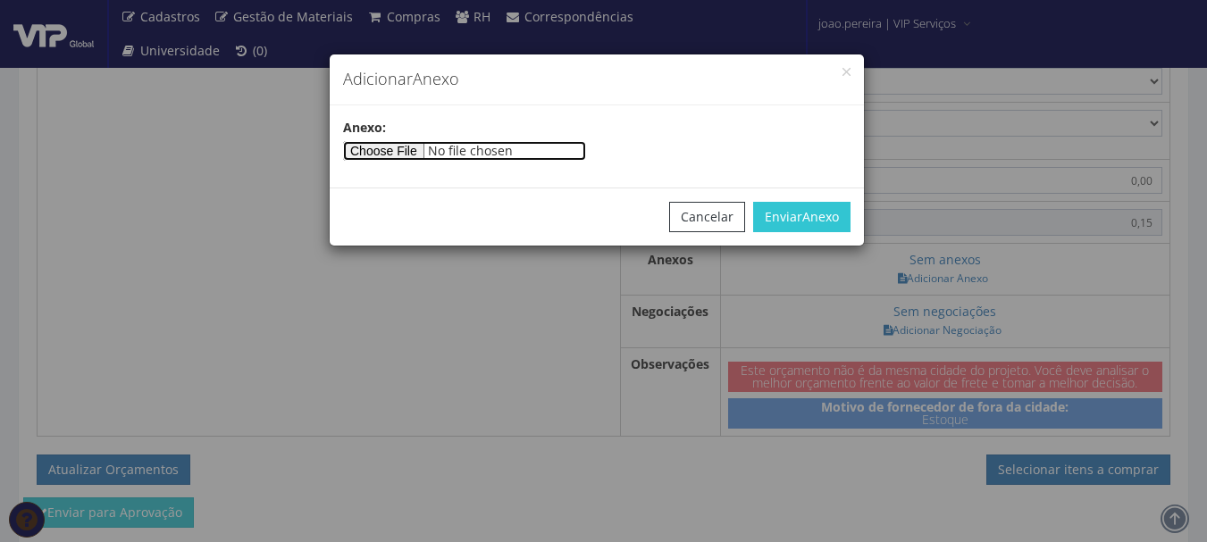
click at [408, 147] on input"] "file" at bounding box center [464, 151] width 243 height 20
type input"] "C:\fakepath\PEDIDOS SEM NOTA FISCAL ESTOQUE.docx"
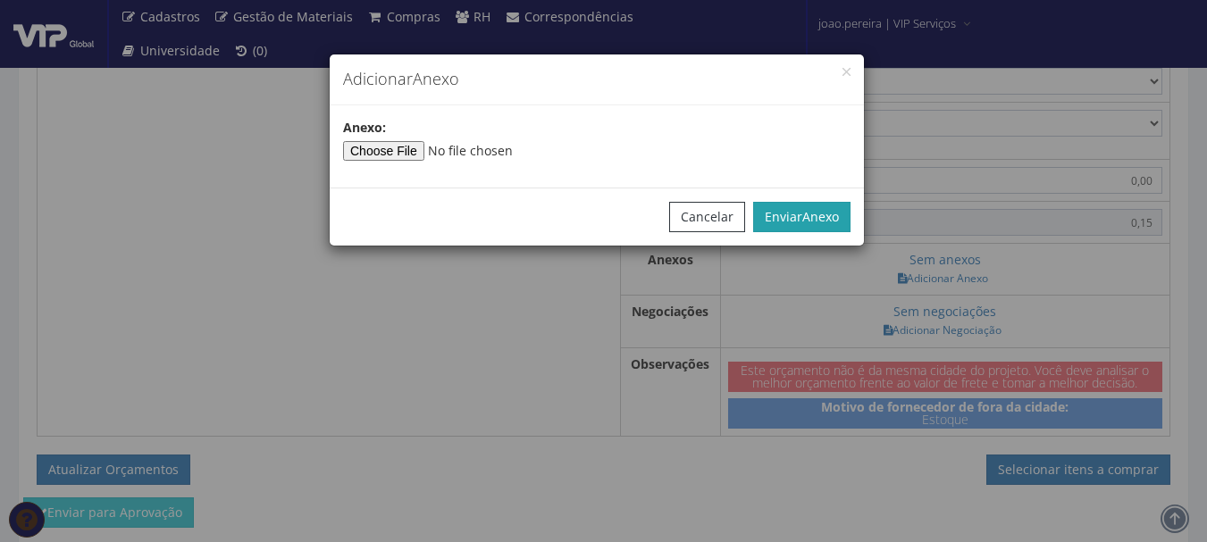
click at [816, 218] on span "Anexo" at bounding box center [821, 216] width 37 height 17
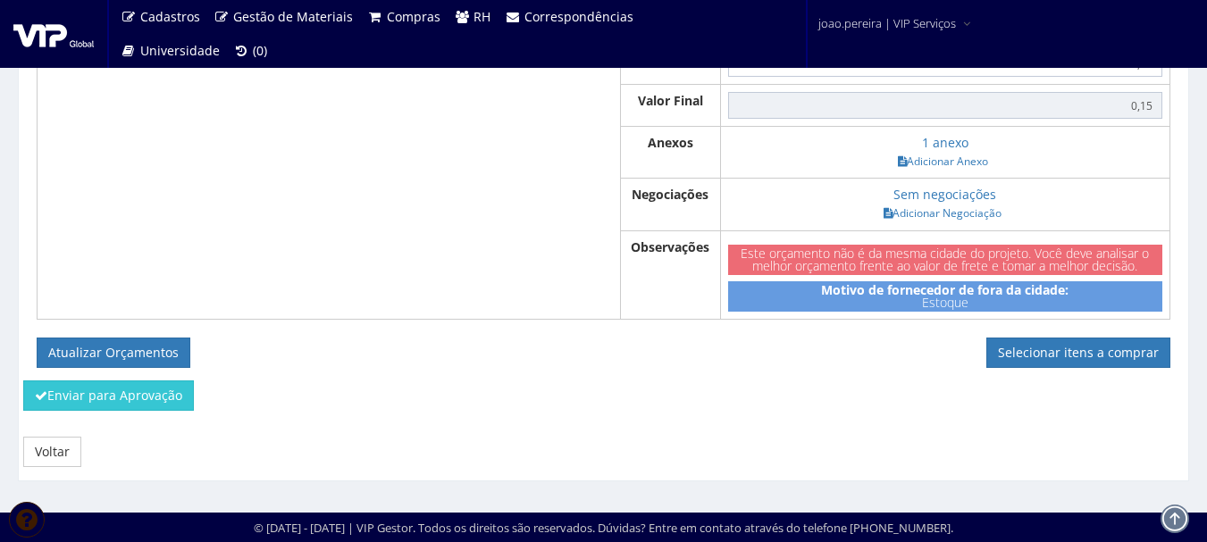
scroll to position [1744, 0]
click at [102, 348] on button "Atualizar Orçamentos" at bounding box center [114, 353] width 154 height 30
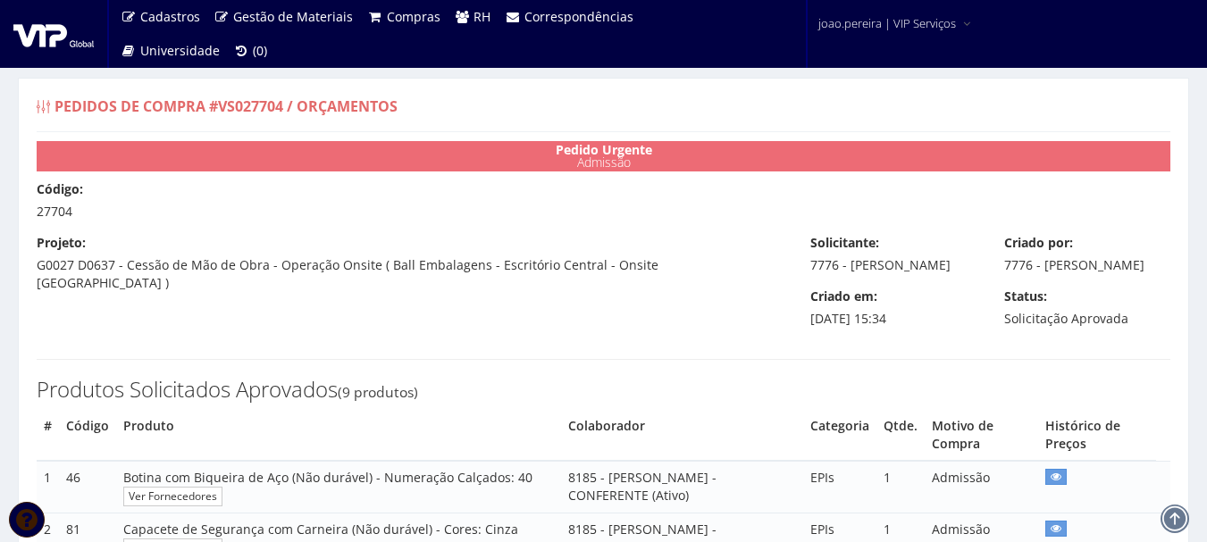
select select "0"
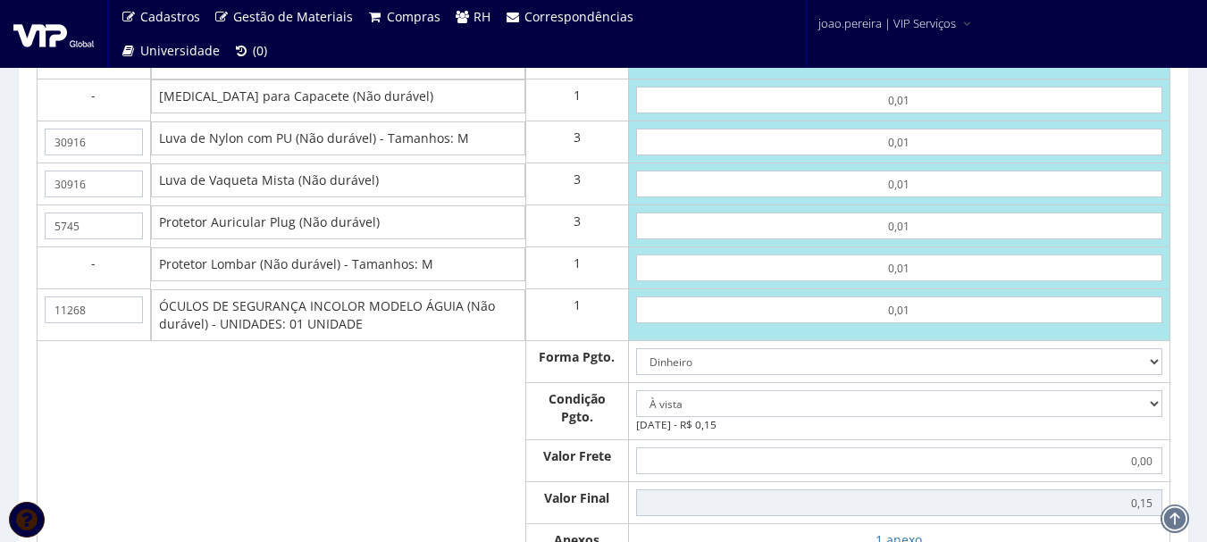
scroll to position [1519, 0]
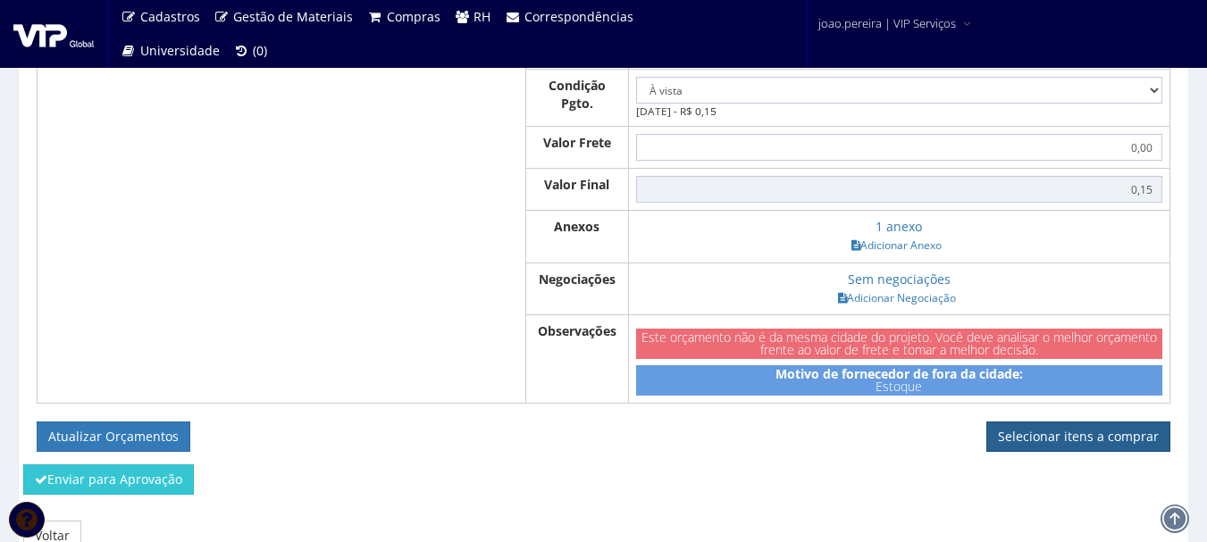
click at [1046, 452] on link "Selecionar itens a comprar" at bounding box center [1079, 437] width 184 height 30
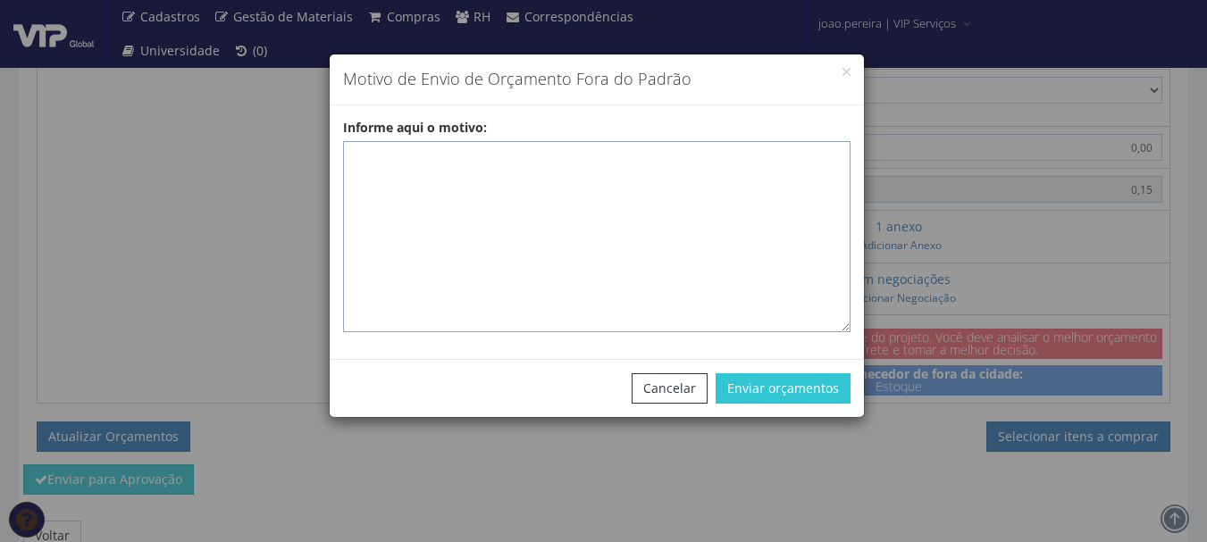
click at [440, 159] on textarea "Informe aqui o motivo:" at bounding box center [597, 236] width 508 height 191
click at [411, 145] on textarea "Informe aqui o motivo:" at bounding box center [597, 236] width 508 height 191
paste textarea "EPIS ou UNIFORMES - Pedido de compra para emissão de ficha de EPIS ou Uniformes…"
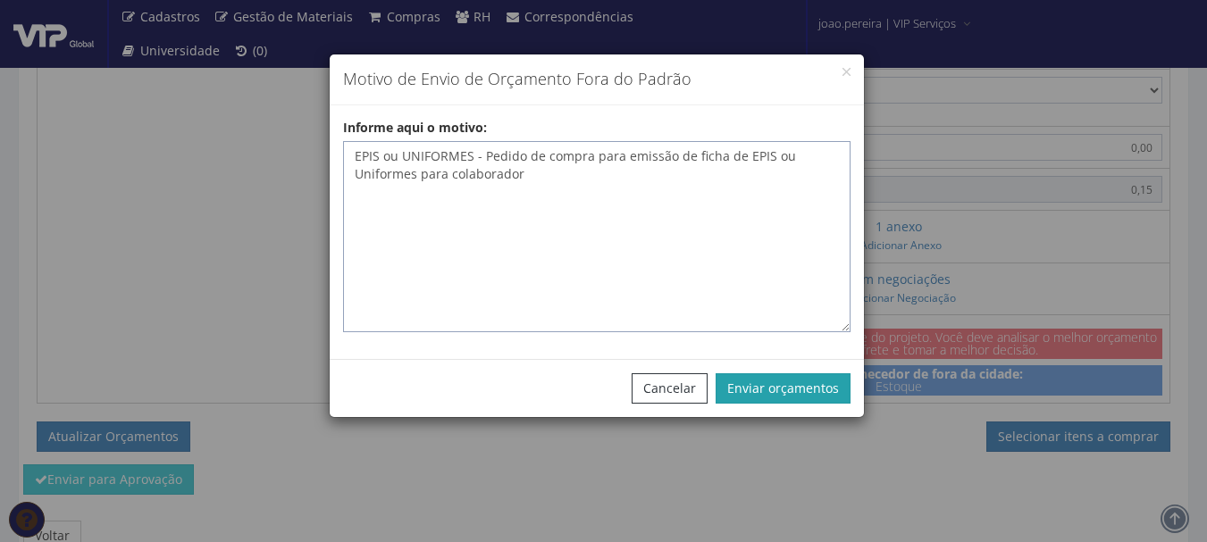
type textarea "EPIS ou UNIFORMES - Pedido de compra para emissão de ficha de EPIS ou Uniformes…"
click at [792, 376] on button "Enviar orçamentos" at bounding box center [783, 389] width 135 height 30
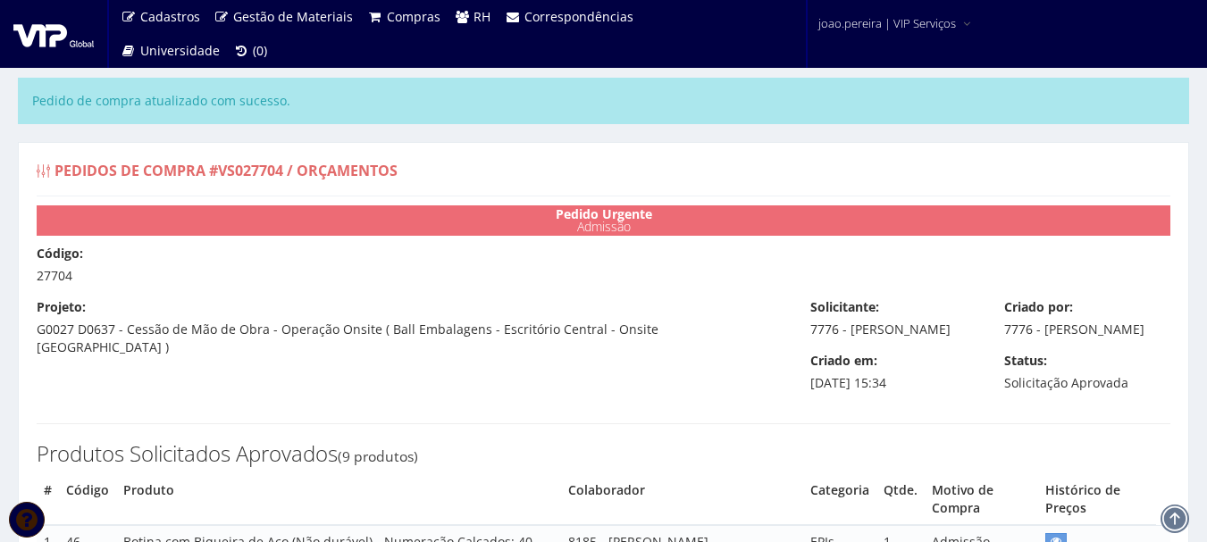
select select "0"
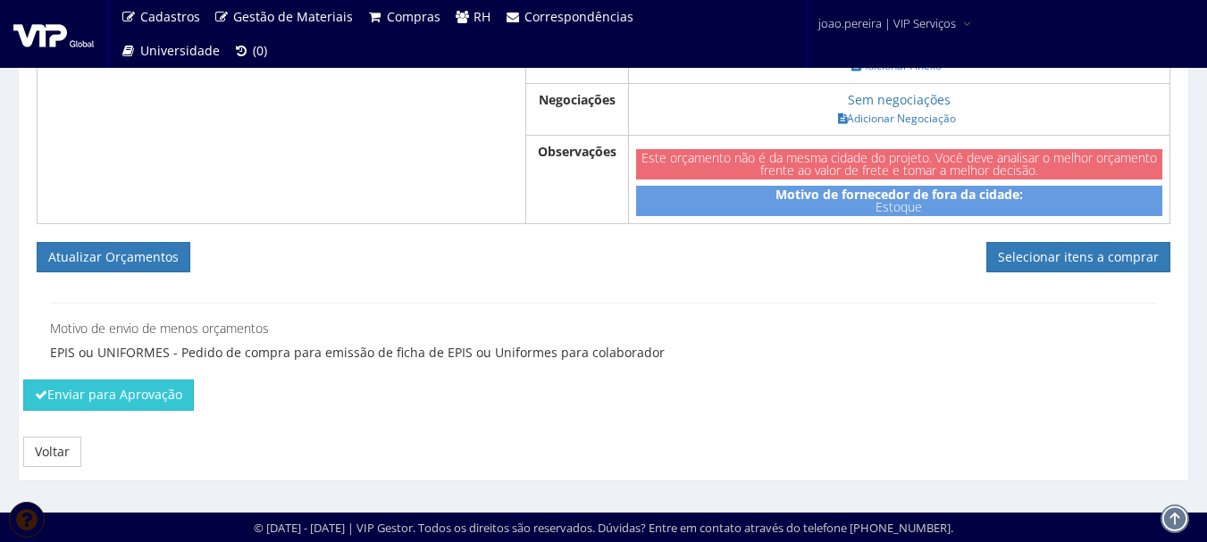
scroll to position [1781, 0]
click at [1095, 263] on link "Selecionar itens a comprar" at bounding box center [1079, 257] width 184 height 30
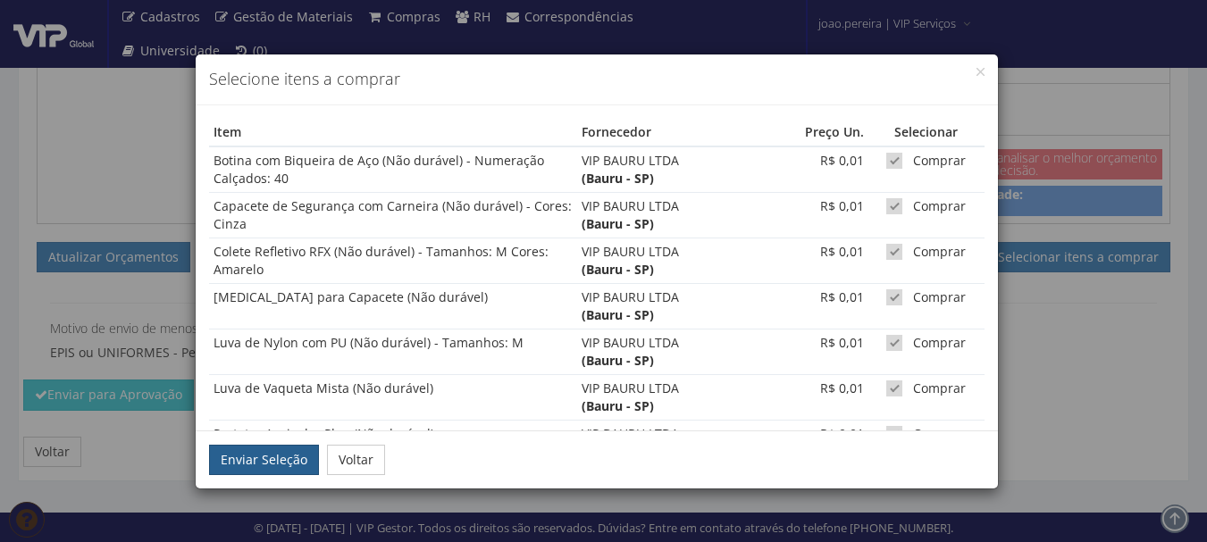
click at [248, 461] on button "Enviar Seleção" at bounding box center [264, 460] width 110 height 30
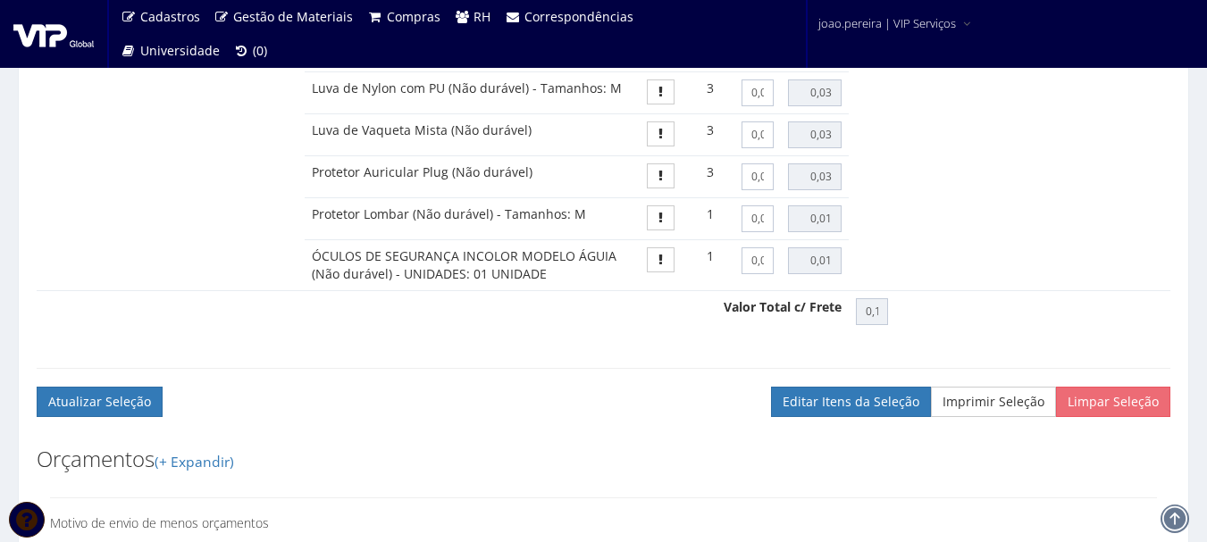
scroll to position [1464, 0]
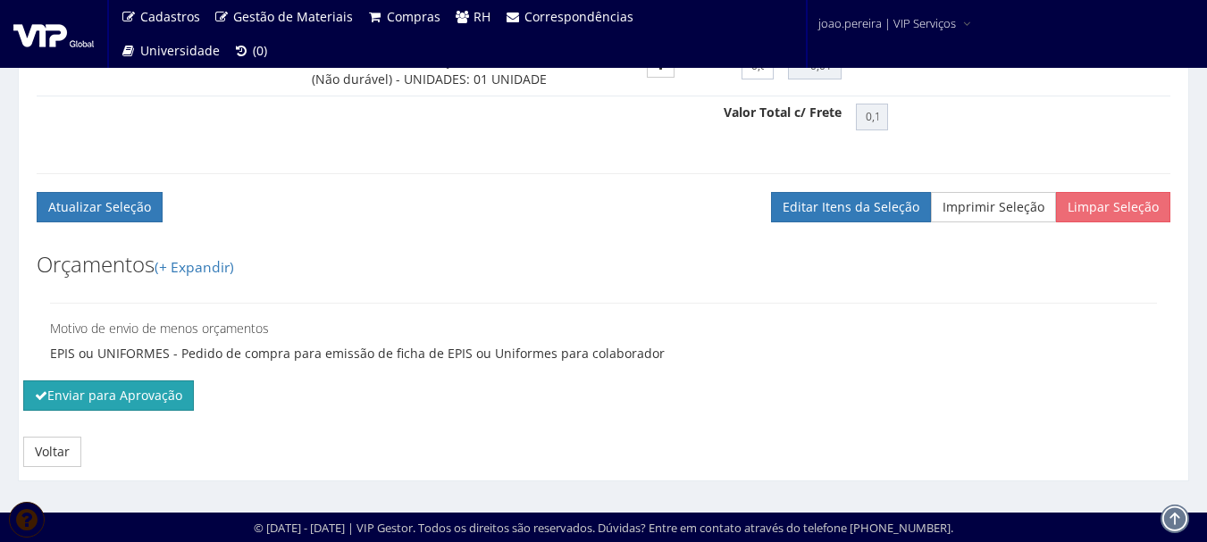
click at [101, 400] on button "Enviar para Aprovação" at bounding box center [108, 396] width 171 height 30
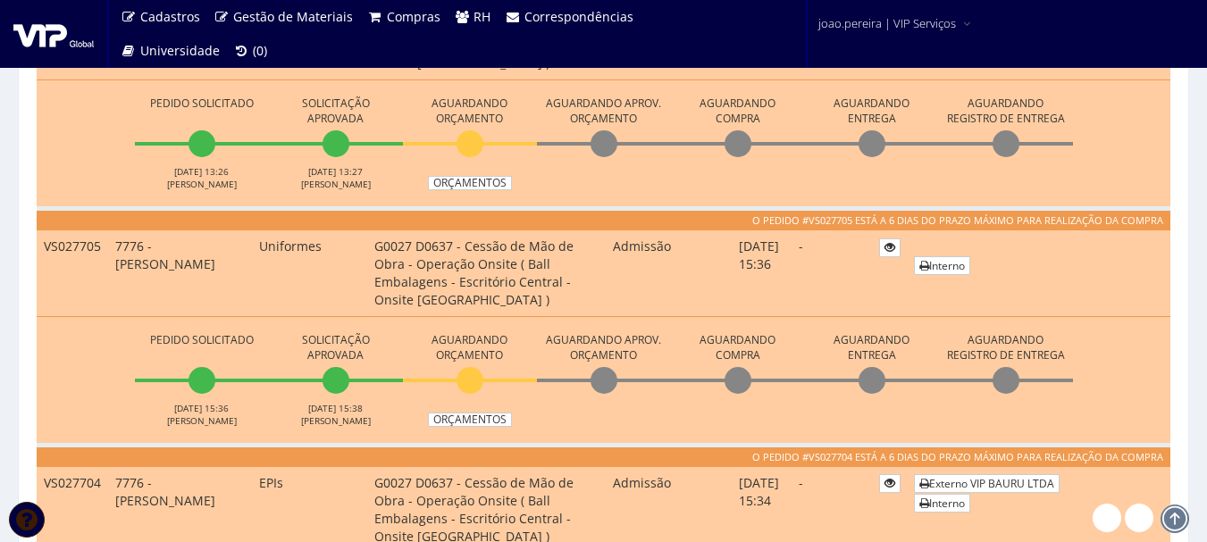
scroll to position [894, 0]
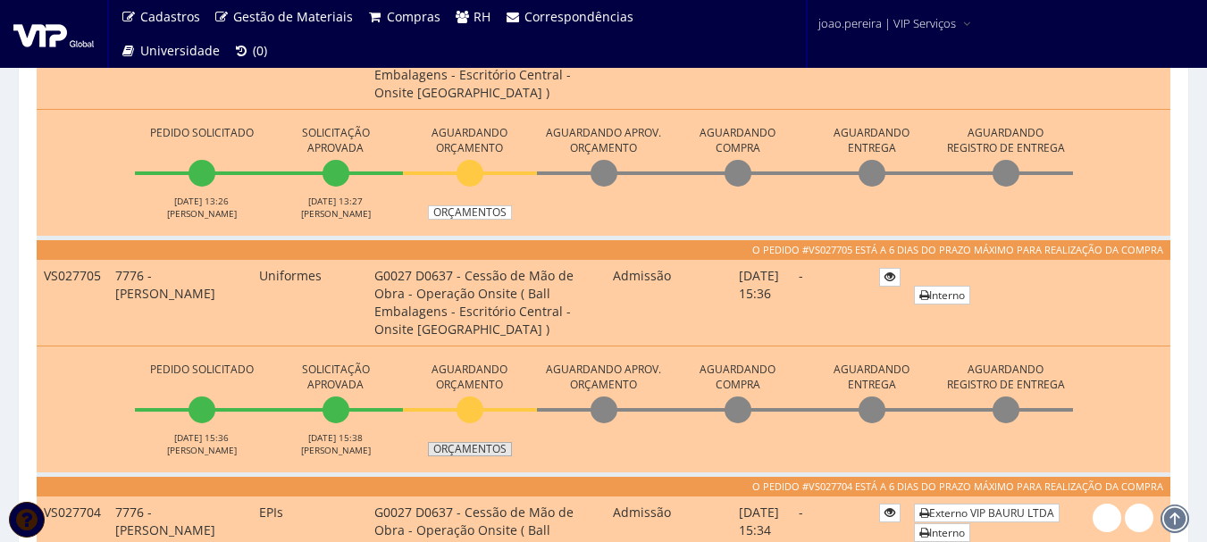
click at [480, 450] on link "Orçamentos" at bounding box center [470, 449] width 84 height 14
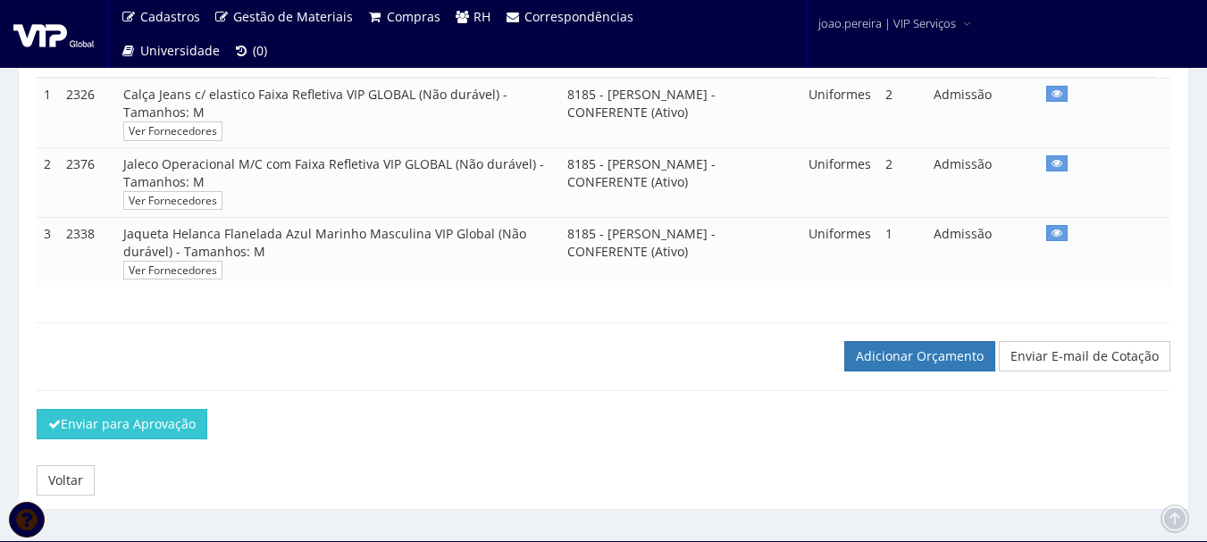
scroll to position [430, 0]
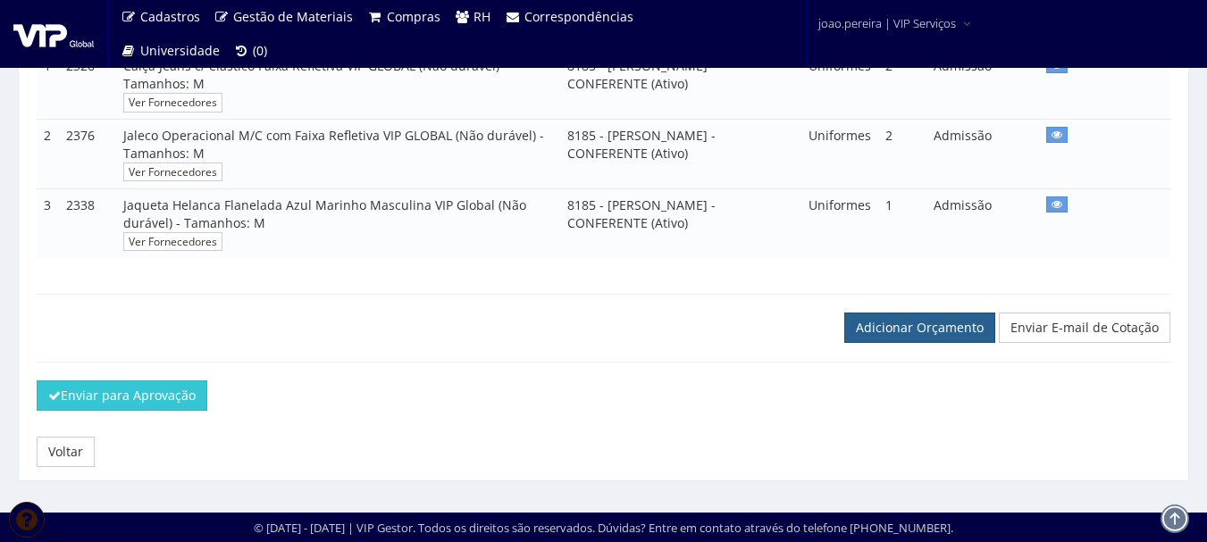
click at [923, 341] on link "Adicionar Orçamento" at bounding box center [920, 328] width 151 height 30
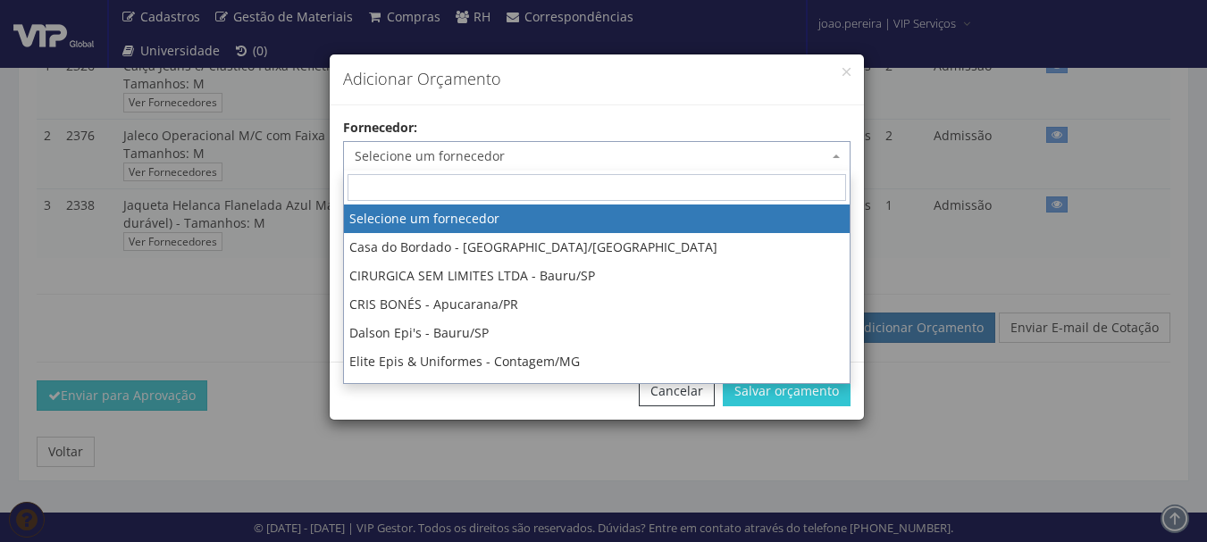
click at [838, 159] on span at bounding box center [838, 156] width 4 height 30
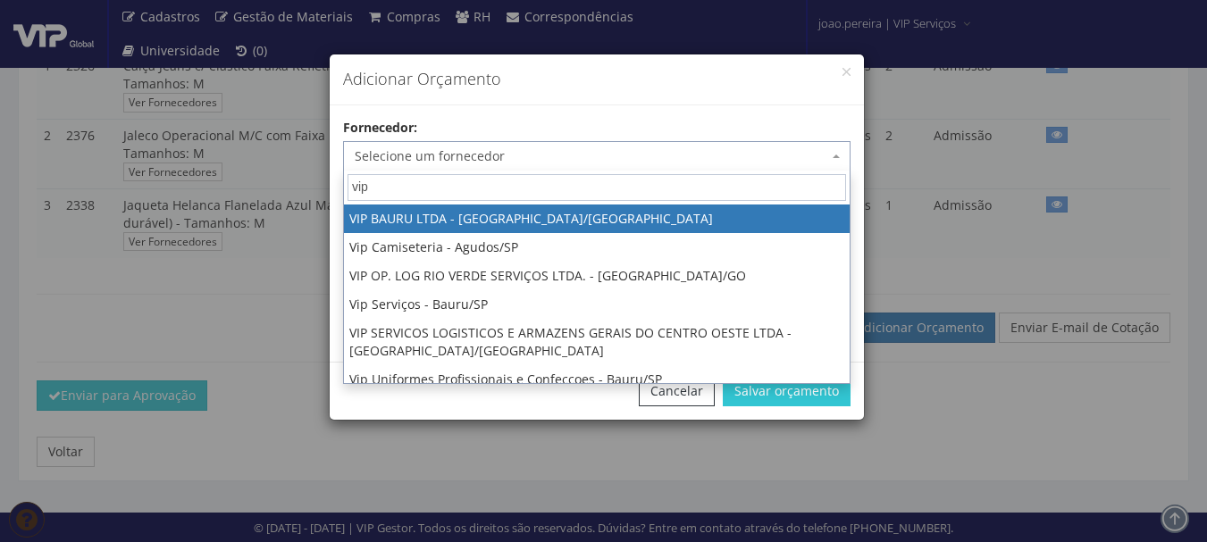
type input "vip"
select select "532"
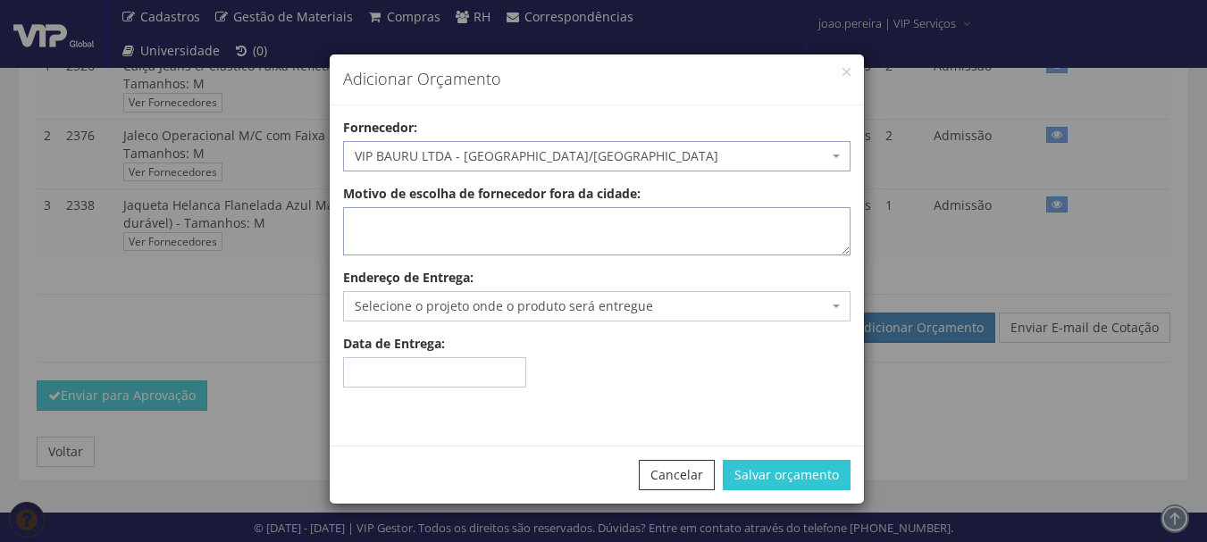
click at [572, 228] on textarea "Motivo de escolha de fornecedor fora da cidade:" at bounding box center [597, 231] width 508 height 48
type textarea "estoque"
click at [456, 311] on span "Selecione o projeto onde o produto será entregue" at bounding box center [592, 307] width 474 height 18
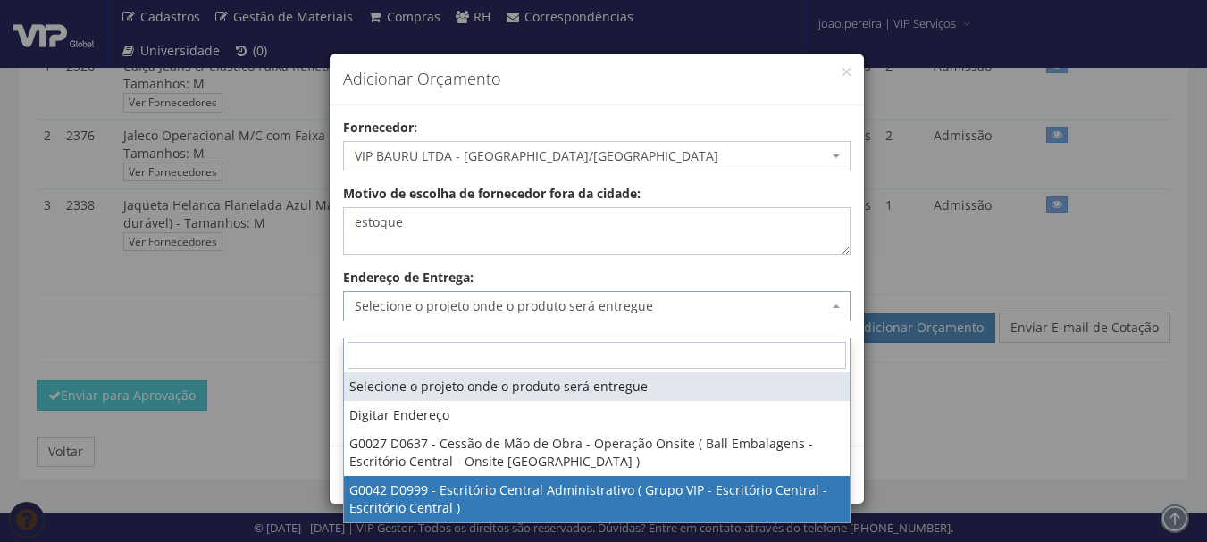
select select "42"
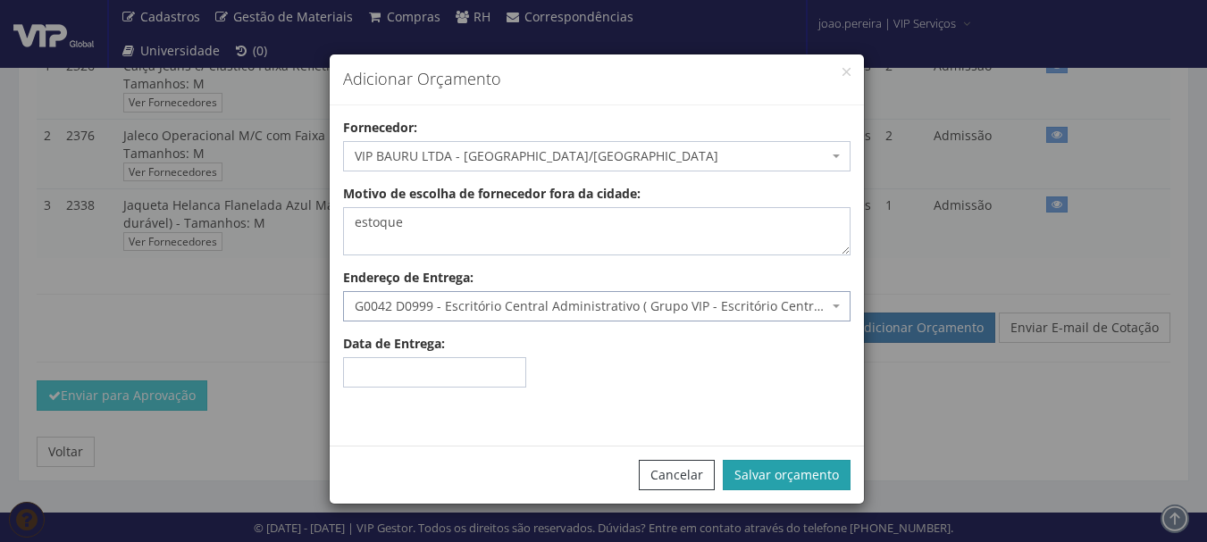
click at [803, 483] on button "Salvar orçamento" at bounding box center [787, 475] width 128 height 30
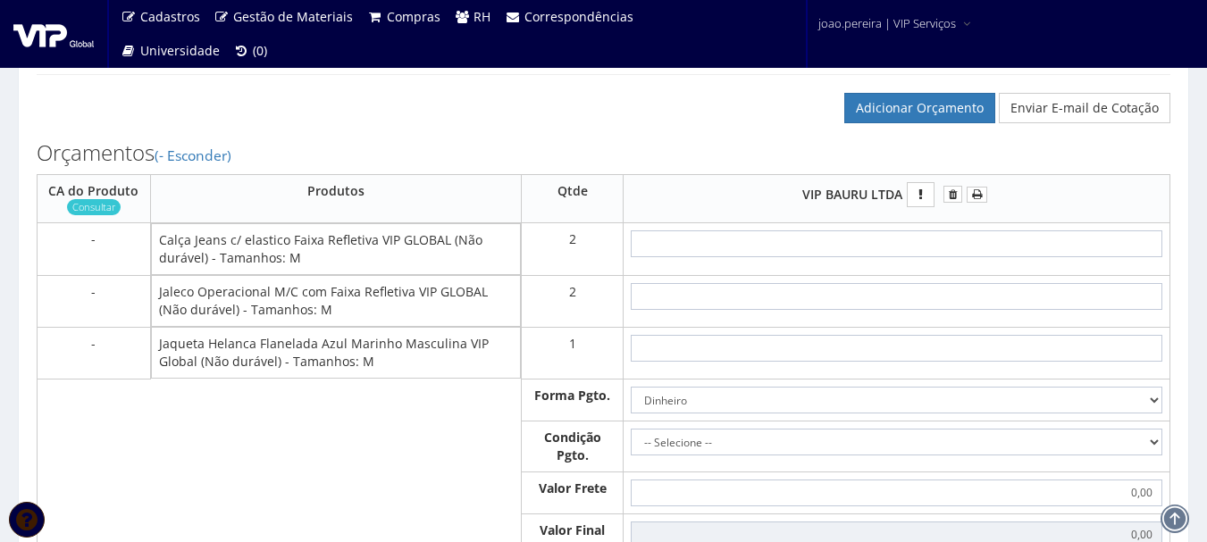
scroll to position [715, 0]
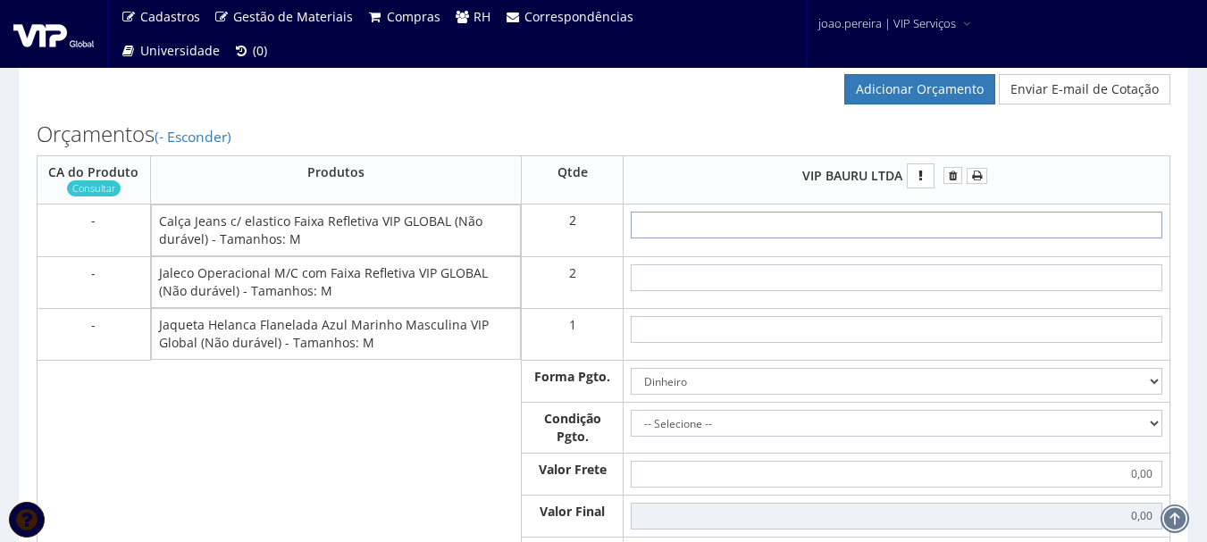
click at [928, 239] on input "text" at bounding box center [897, 225] width 532 height 27
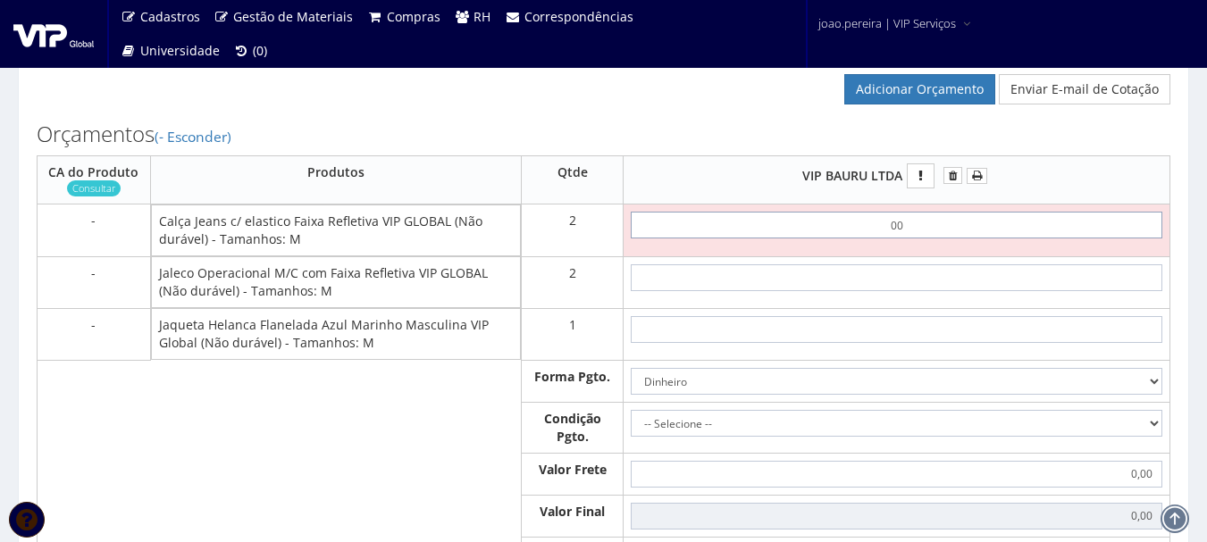
type input "0,01"
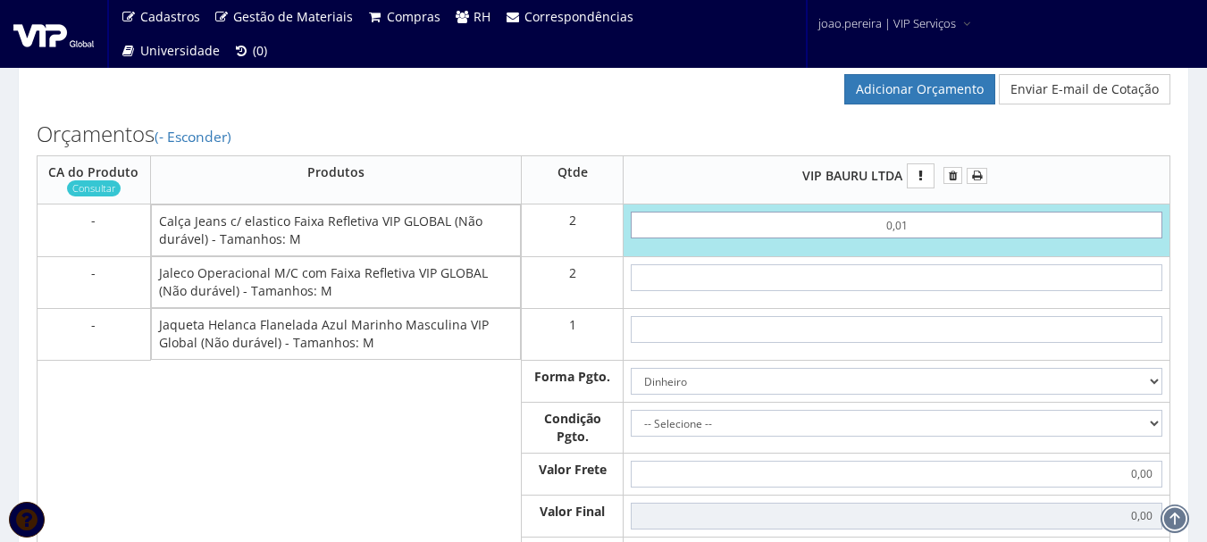
type input "0,02"
type input "0,01"
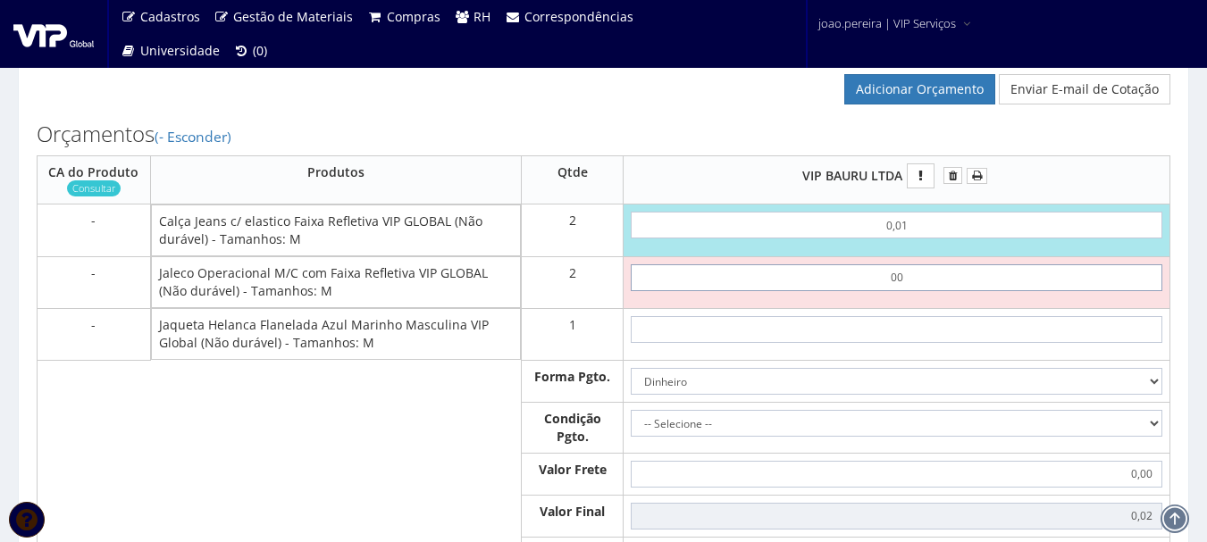
type input "0,01"
type input "0,04"
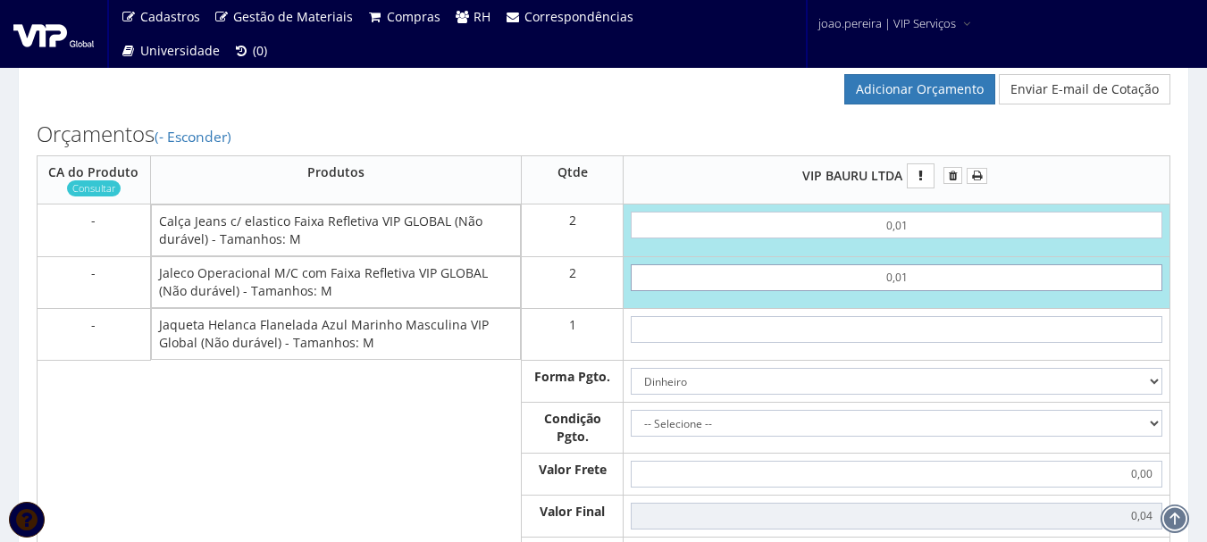
type input "0,01"
click at [925, 343] on input "text" at bounding box center [897, 329] width 532 height 27
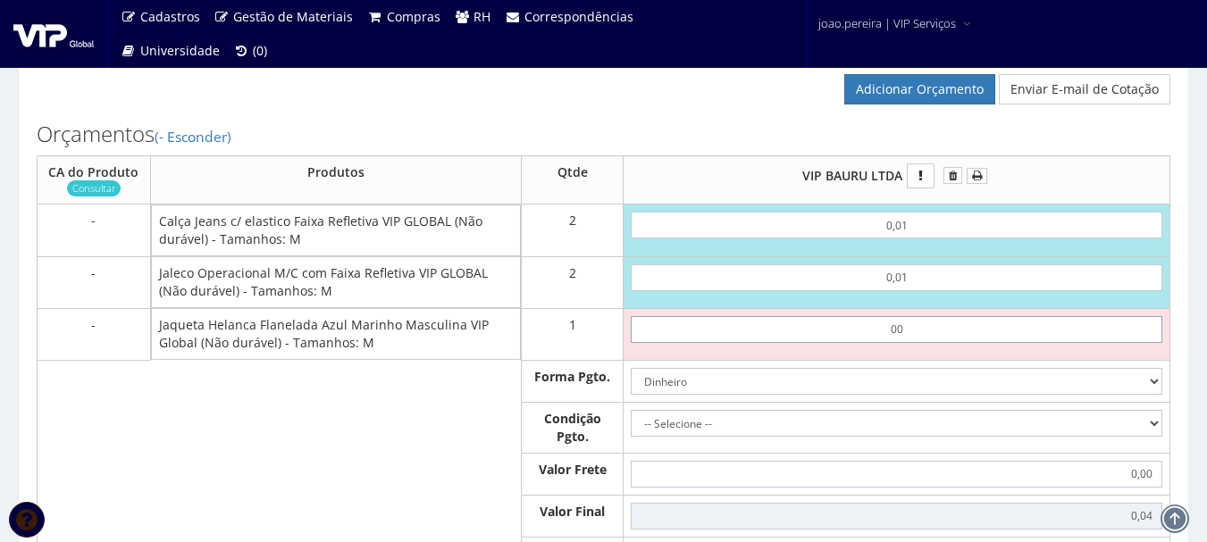
type input "0,01"
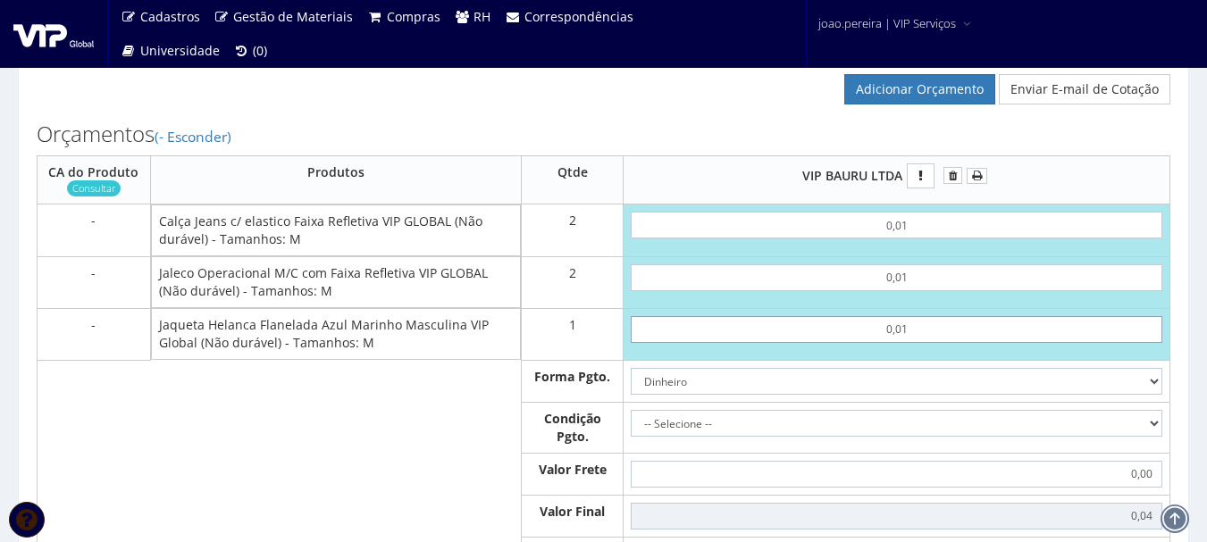
type input "0,05"
type input "0,01"
click at [1154, 395] on select "Dinheiro Boleto Bancário Depósito Transferência Bancária Cartão de Crédito Cart…" at bounding box center [897, 381] width 532 height 27
click at [631, 385] on select "Dinheiro Boleto Bancário Depósito Transferência Bancária Cartão de Crédito Cart…" at bounding box center [897, 381] width 532 height 27
click at [1159, 437] on select "-- Selecione -- À vista 7 dias 10 dias" at bounding box center [897, 423] width 532 height 27
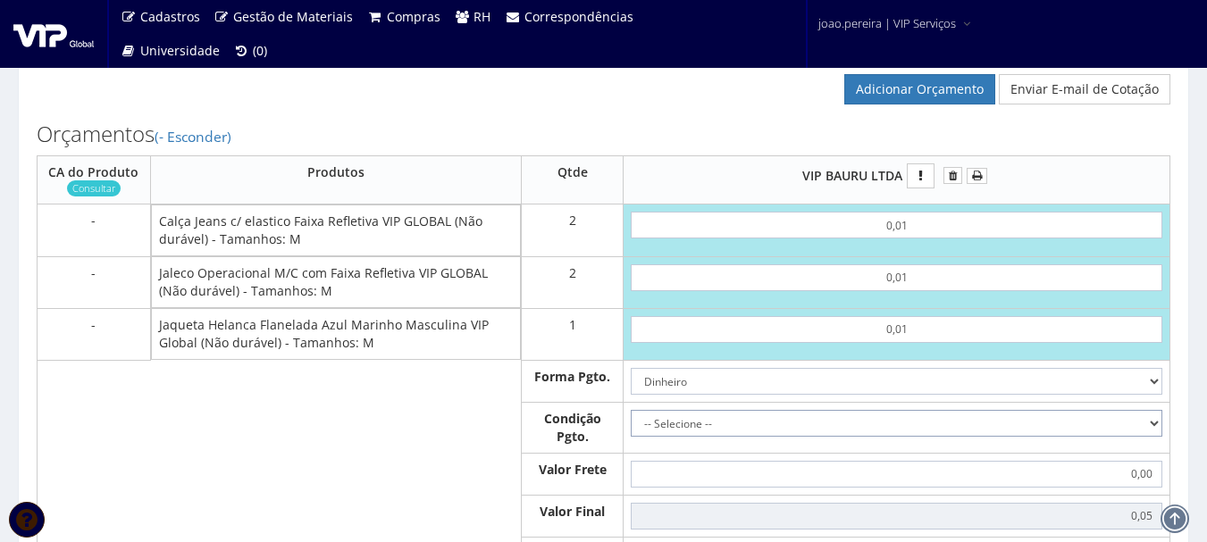
select select "0"
click at [631, 427] on select "-- Selecione -- À vista 7 dias 10 dias" at bounding box center [897, 423] width 532 height 27
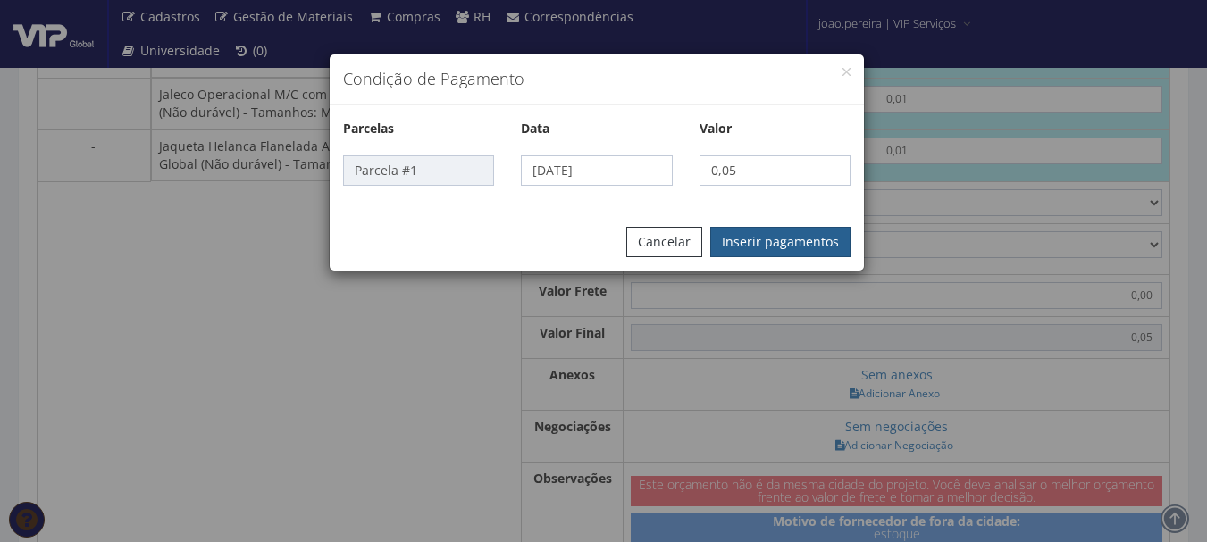
click at [797, 234] on button "Inserir pagamentos" at bounding box center [780, 242] width 140 height 30
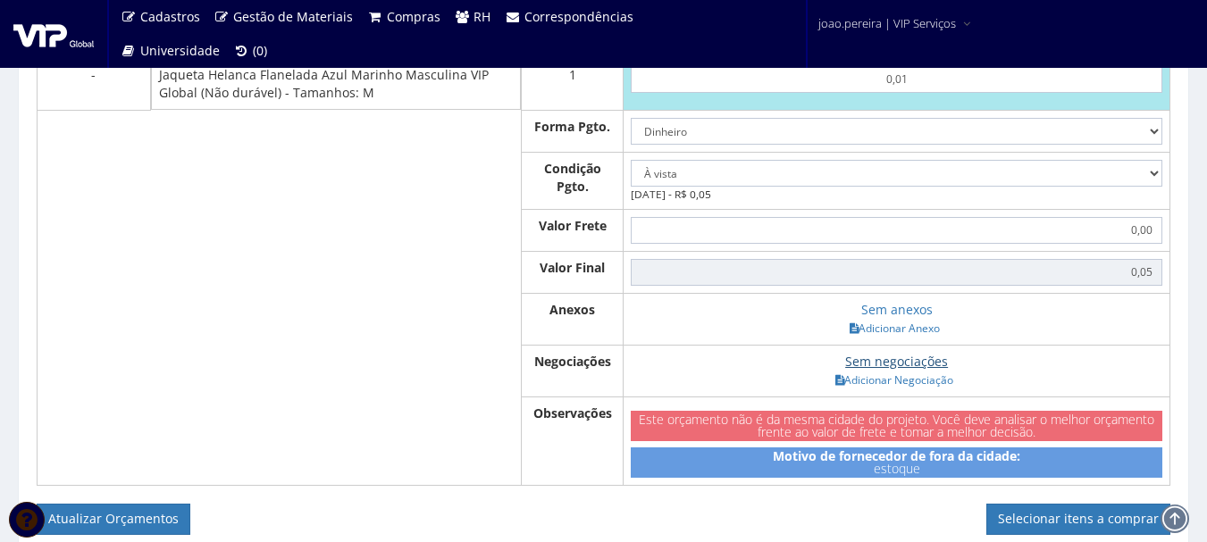
scroll to position [1072, 0]
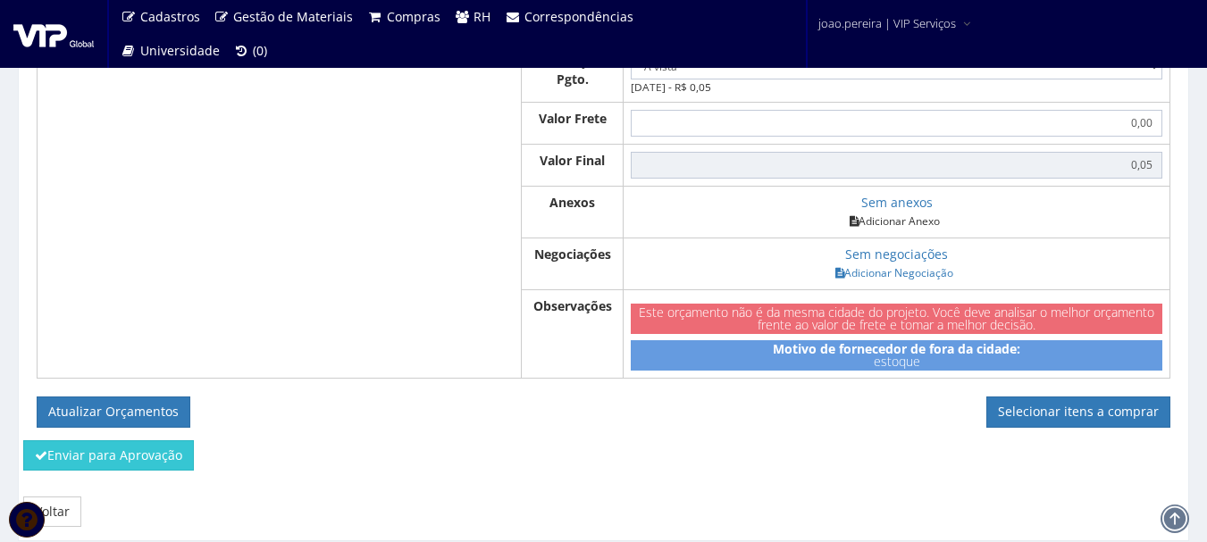
click at [889, 231] on link "Adicionar Anexo" at bounding box center [895, 221] width 101 height 19
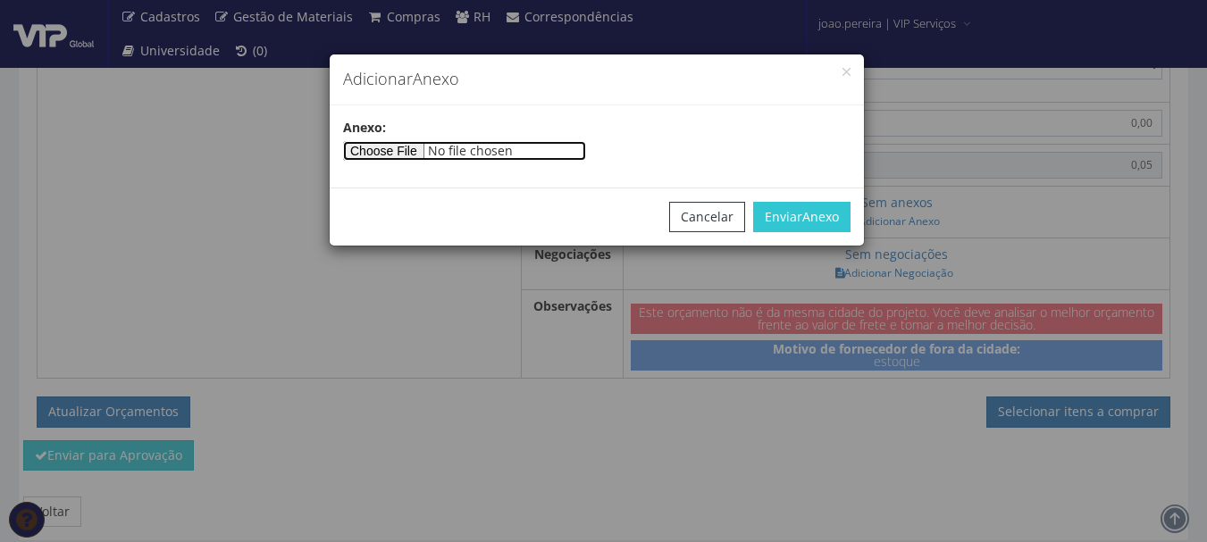
click at [433, 154] on input"] "file" at bounding box center [464, 151] width 243 height 20
type input"] "C:\fakepath\PEDIDOS SEM NOTA FISCAL ESTOQUE.docx"
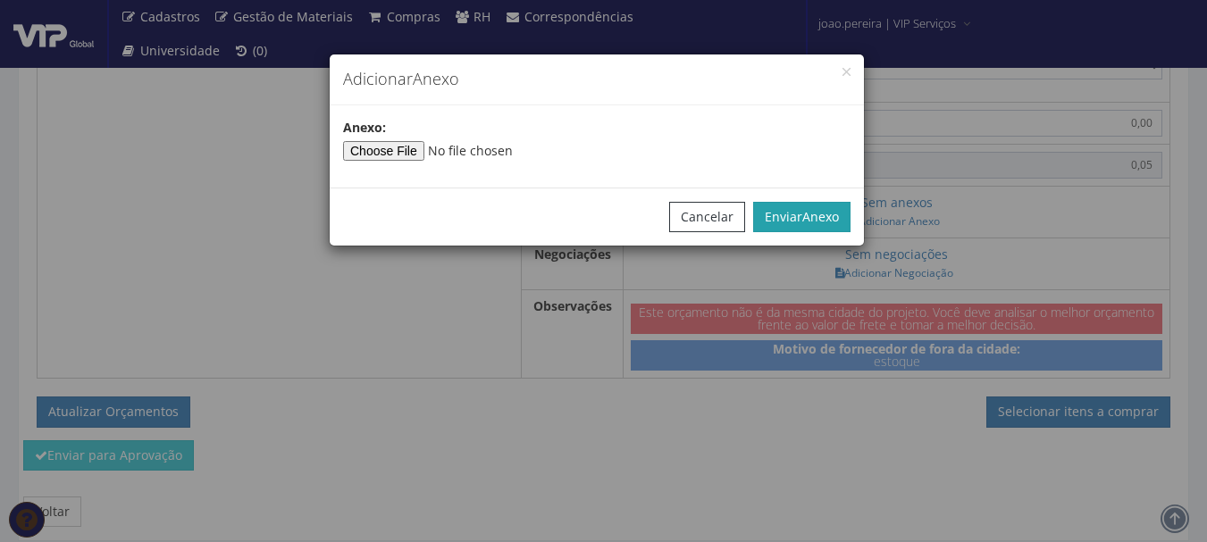
click at [816, 224] on span "Anexo" at bounding box center [821, 216] width 37 height 17
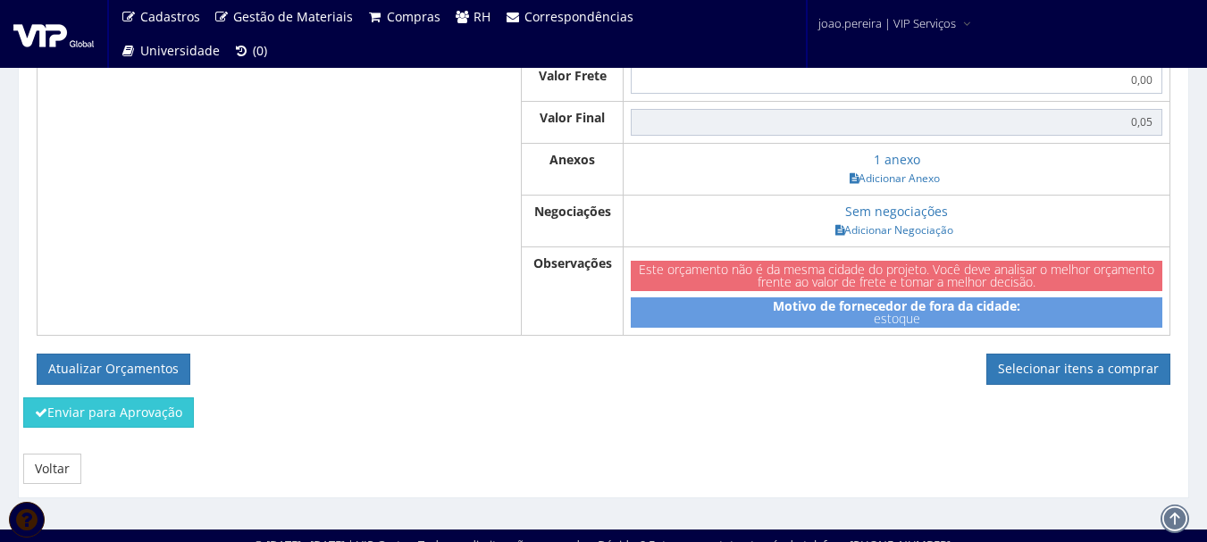
scroll to position [1150, 0]
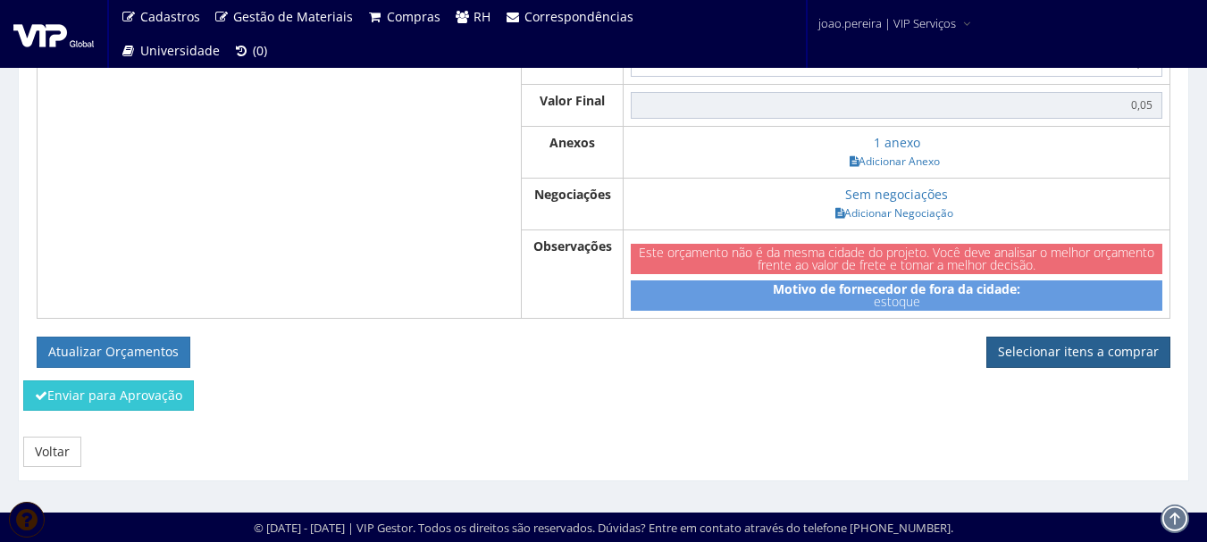
click at [1091, 359] on link "Selecionar itens a comprar" at bounding box center [1079, 352] width 184 height 30
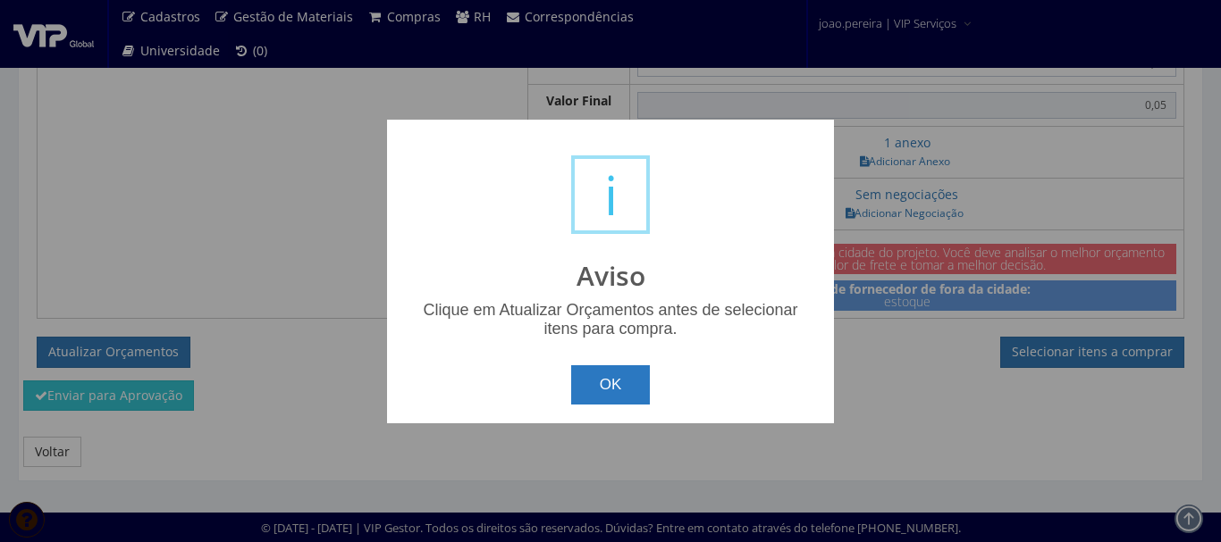
click at [615, 399] on button "OK" at bounding box center [611, 385] width 80 height 39
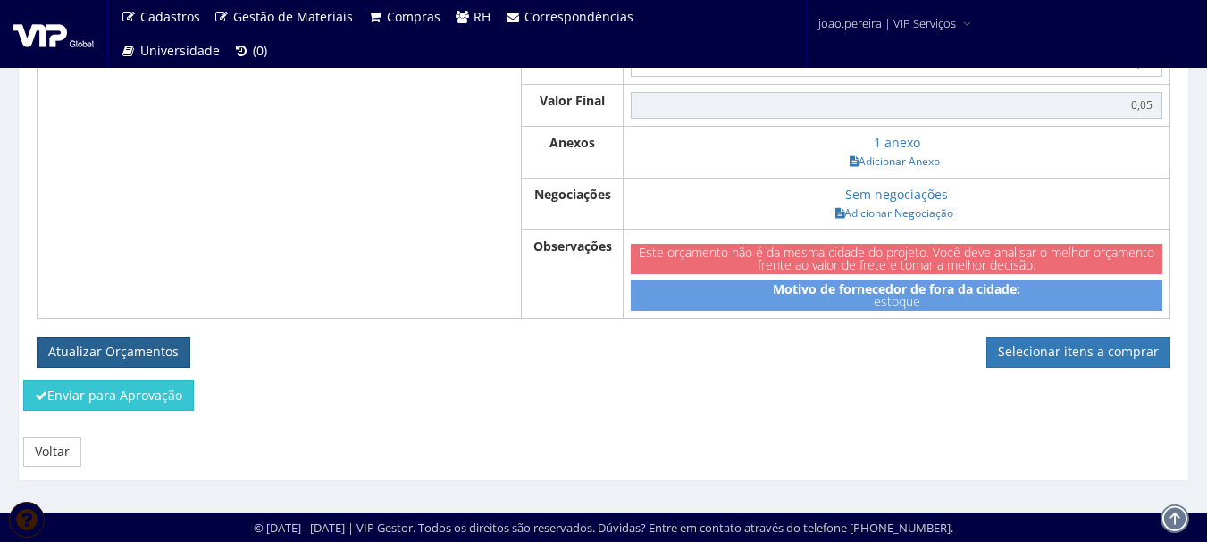
click at [110, 351] on button "Atualizar Orçamentos" at bounding box center [114, 352] width 154 height 30
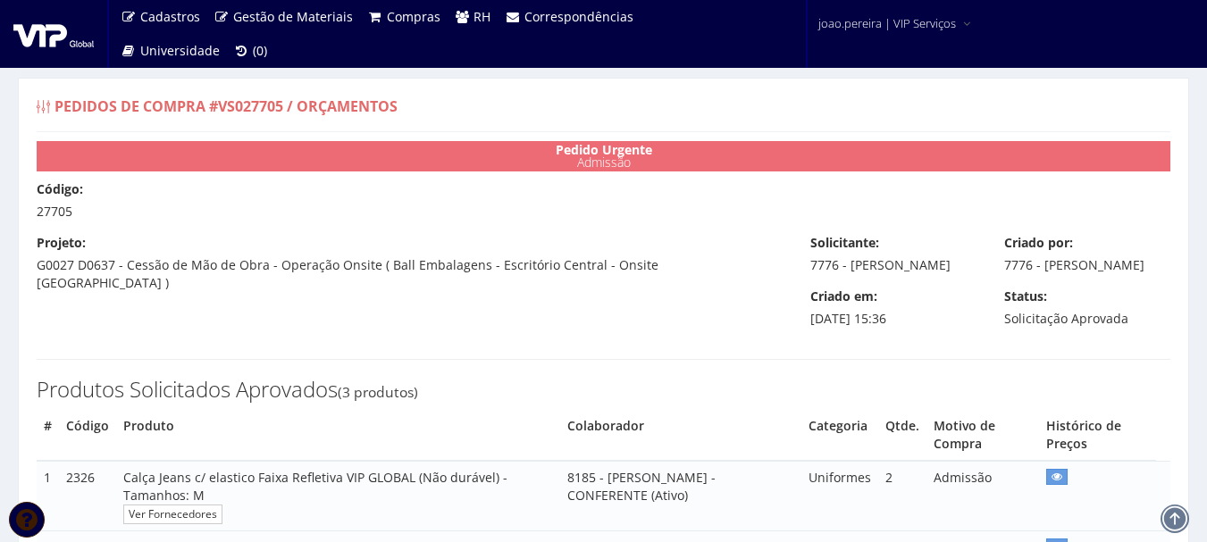
select select "0"
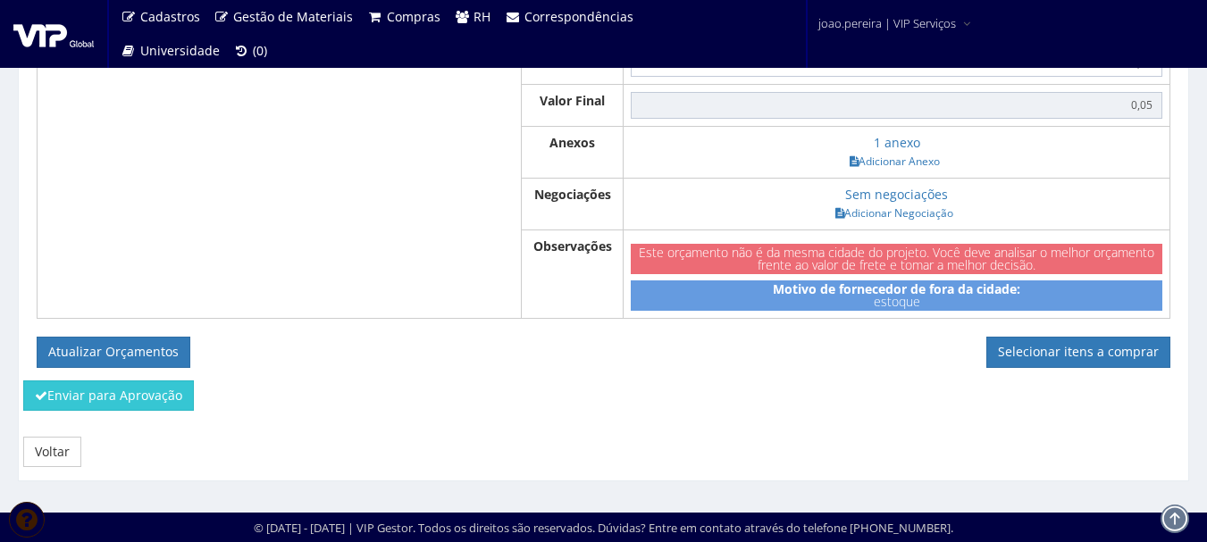
scroll to position [1086, 0]
click at [1081, 357] on link "Selecionar itens a comprar" at bounding box center [1079, 352] width 184 height 30
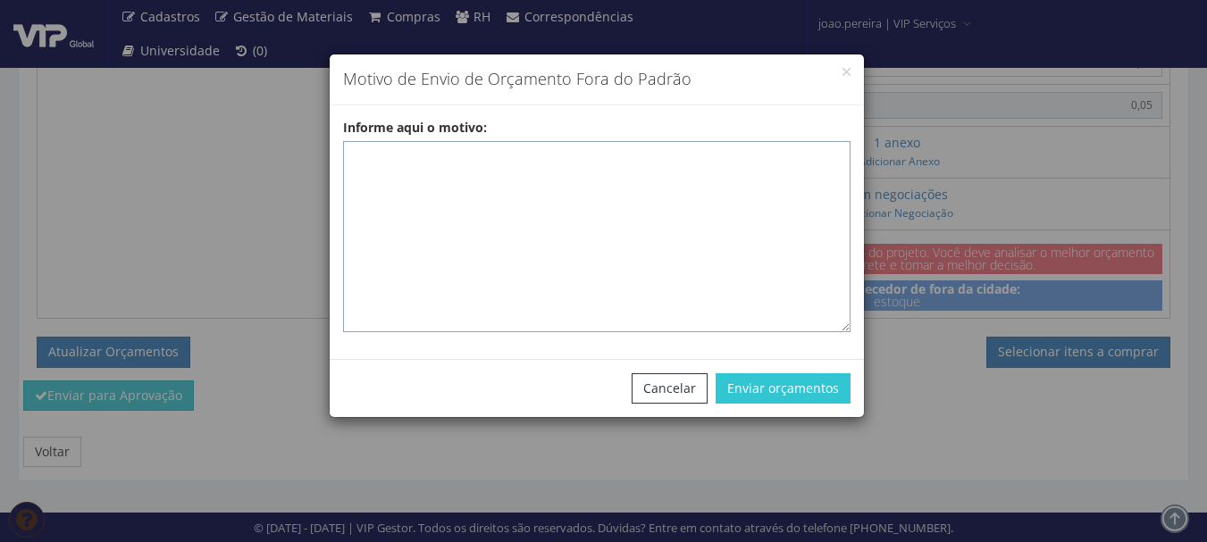
click at [475, 170] on textarea "Informe aqui o motivo:" at bounding box center [597, 236] width 508 height 191
click at [361, 147] on textarea "Informe aqui o motivo:" at bounding box center [597, 236] width 508 height 191
paste textarea "EPIS ou UNIFORMES - Pedido de compra para emissão de ficha de EPIS ou Uniformes…"
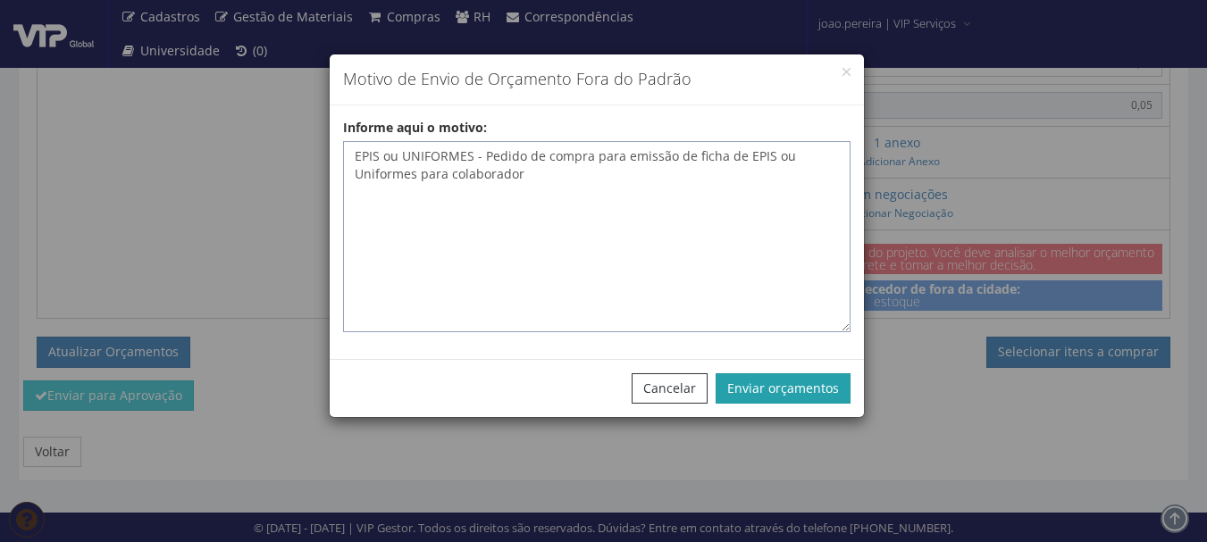
type textarea "EPIS ou UNIFORMES - Pedido de compra para emissão de ficha de EPIS ou Uniformes…"
click at [778, 396] on button "Enviar orçamentos" at bounding box center [783, 389] width 135 height 30
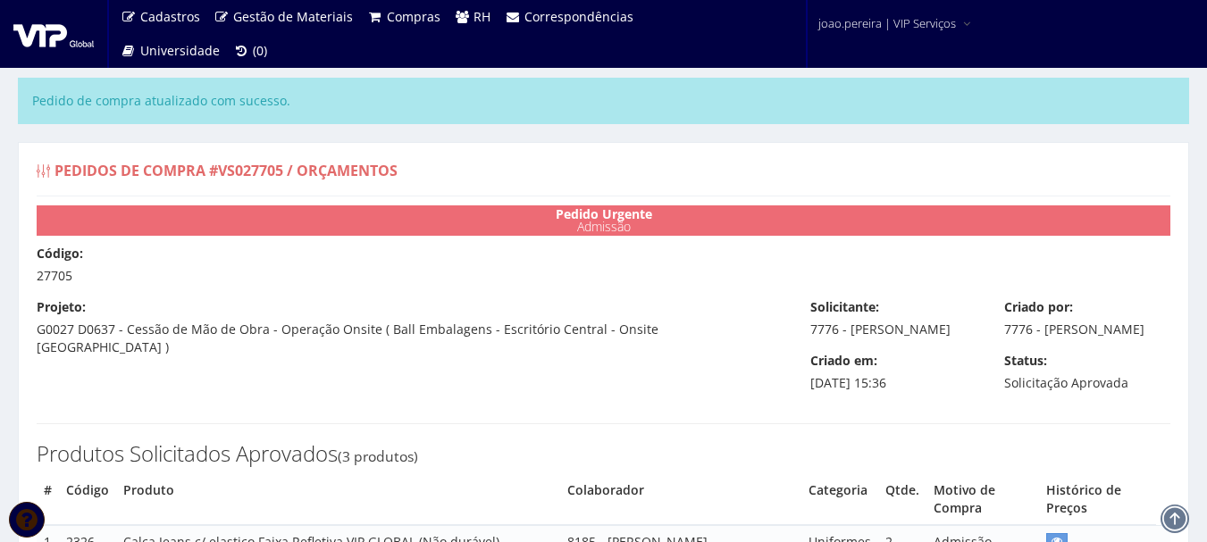
select select "0"
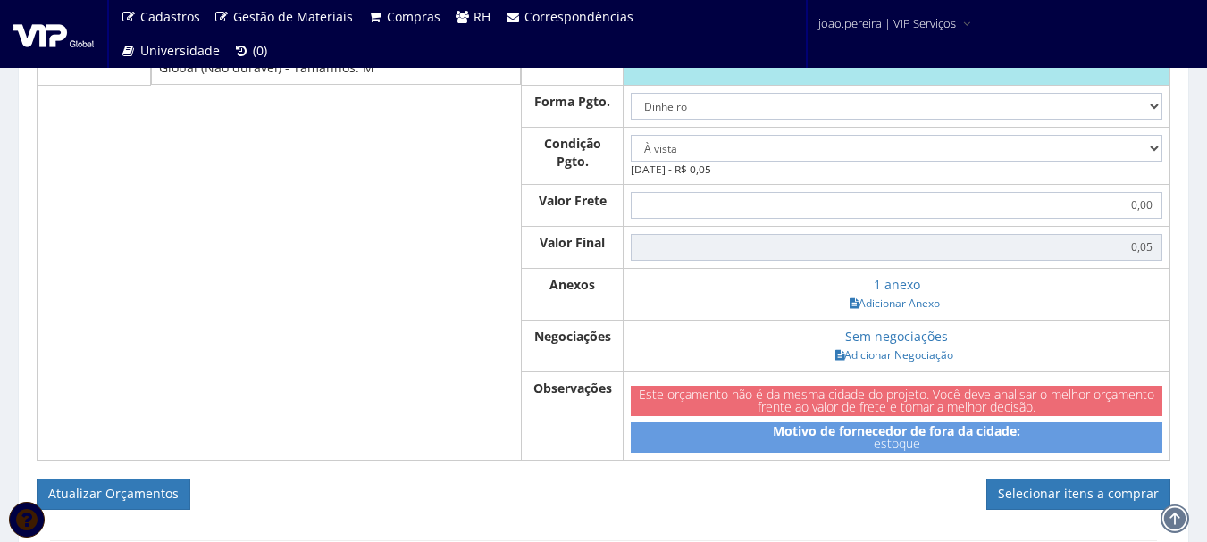
scroll to position [1072, 0]
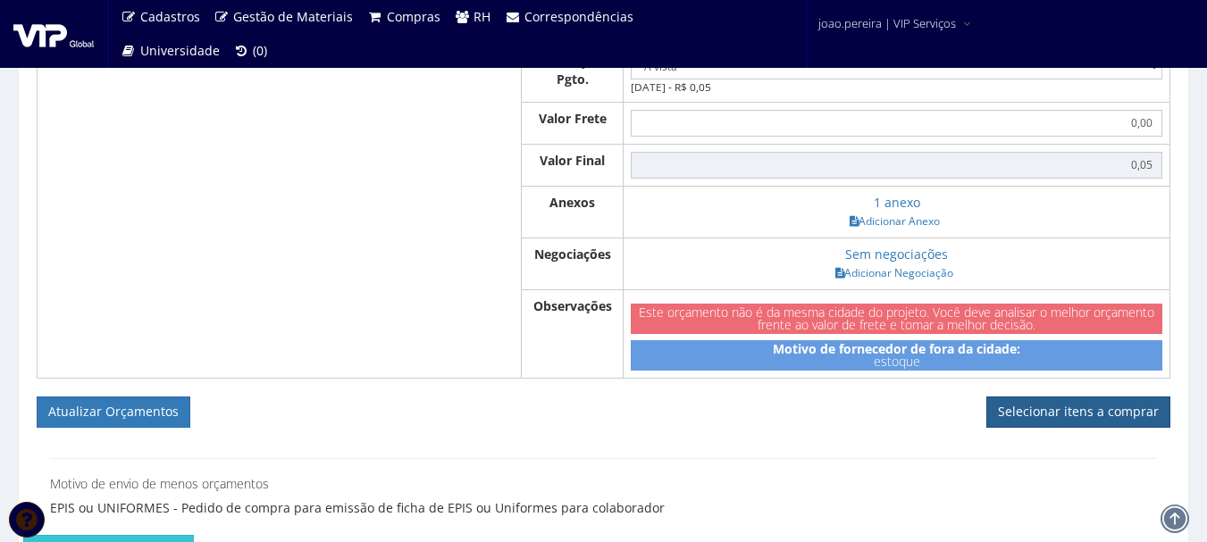
click at [1077, 427] on link "Selecionar itens a comprar" at bounding box center [1079, 412] width 184 height 30
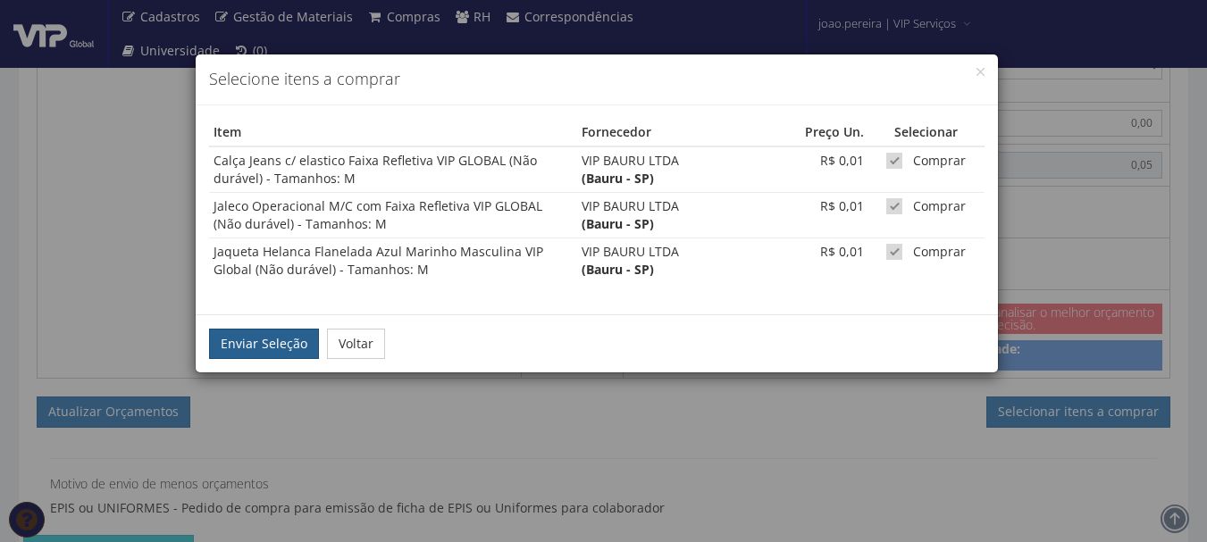
click at [256, 336] on button "Enviar Seleção" at bounding box center [264, 344] width 110 height 30
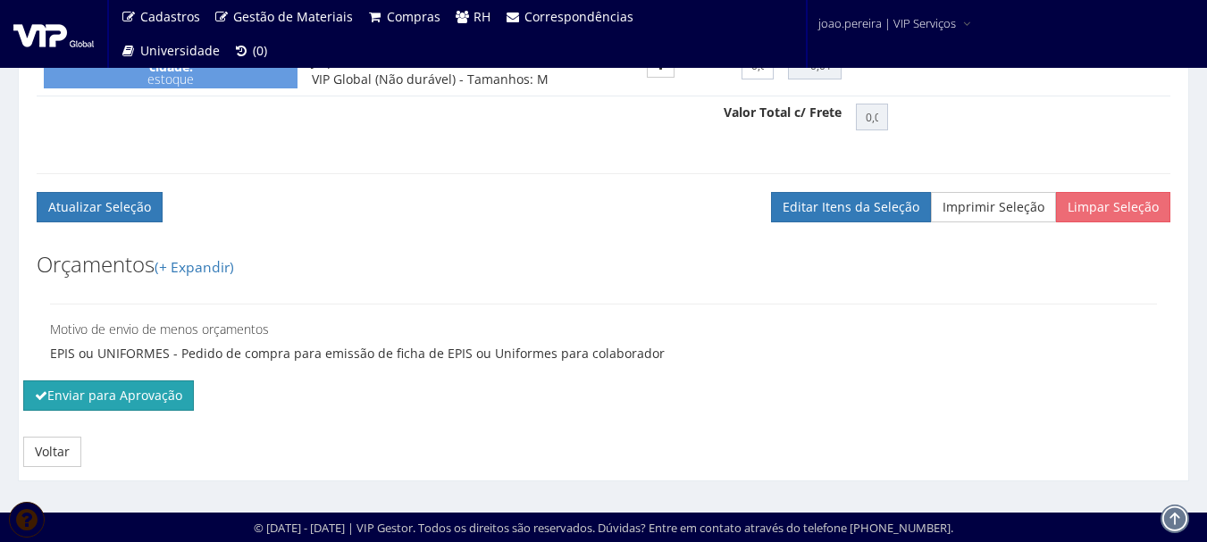
scroll to position [929, 0]
click at [96, 397] on button "Enviar para Aprovação" at bounding box center [108, 396] width 171 height 30
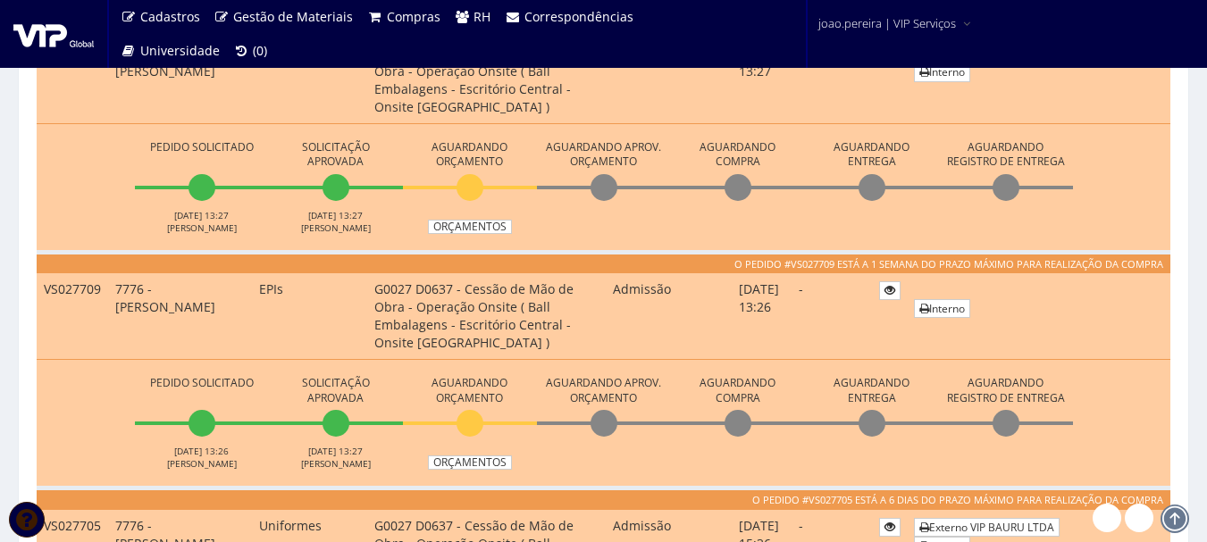
scroll to position [804, 0]
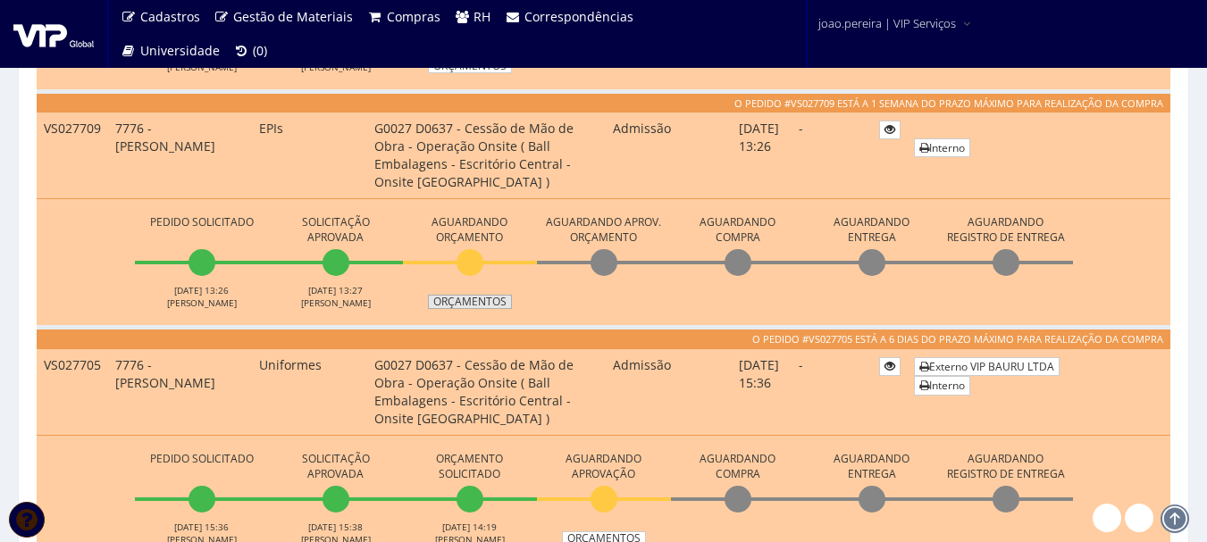
click at [469, 304] on link "Orçamentos" at bounding box center [470, 302] width 84 height 14
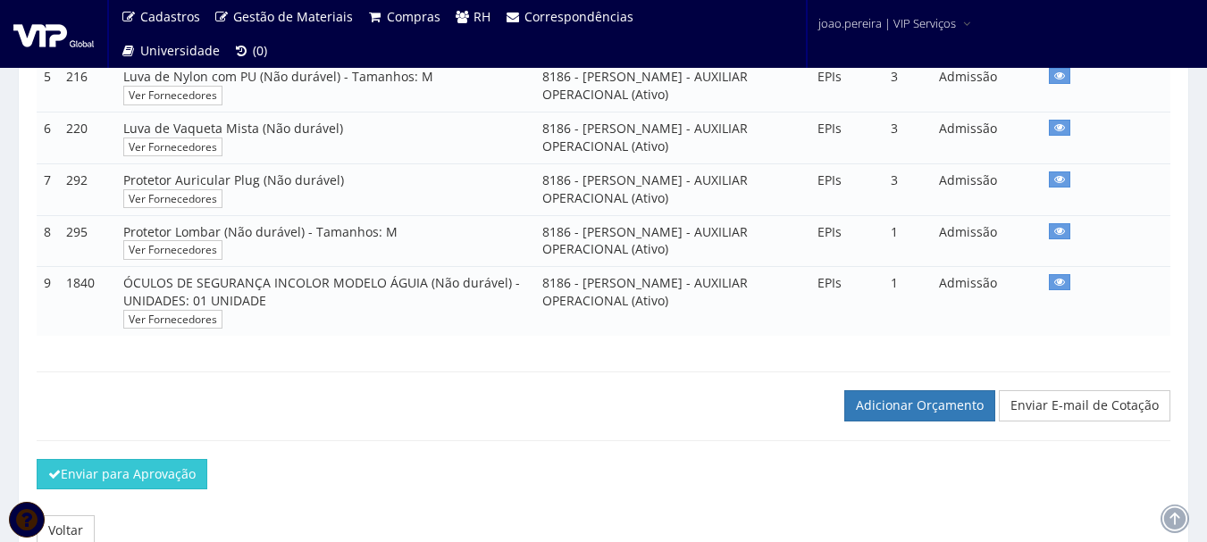
scroll to position [722, 0]
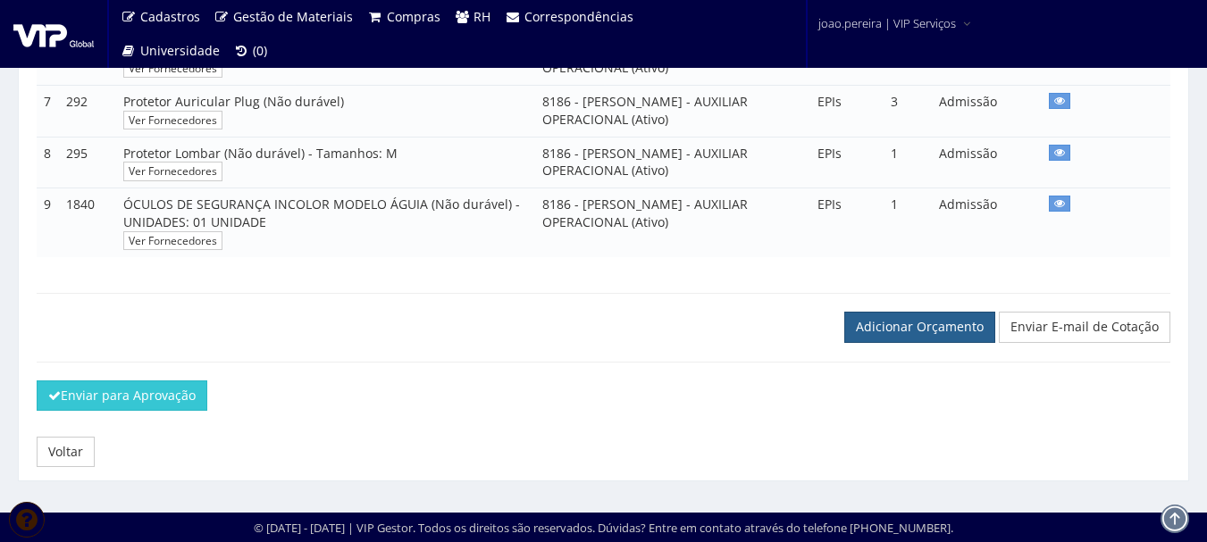
click at [938, 334] on link "Adicionar Orçamento" at bounding box center [920, 327] width 151 height 30
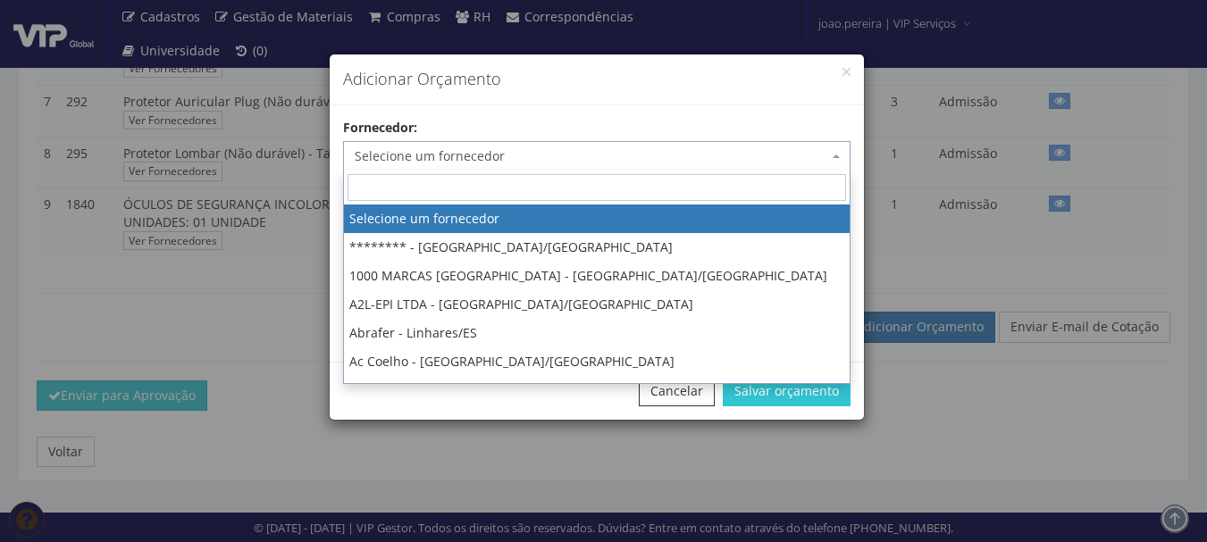
click at [548, 159] on span "Selecione um fornecedor" at bounding box center [592, 156] width 474 height 18
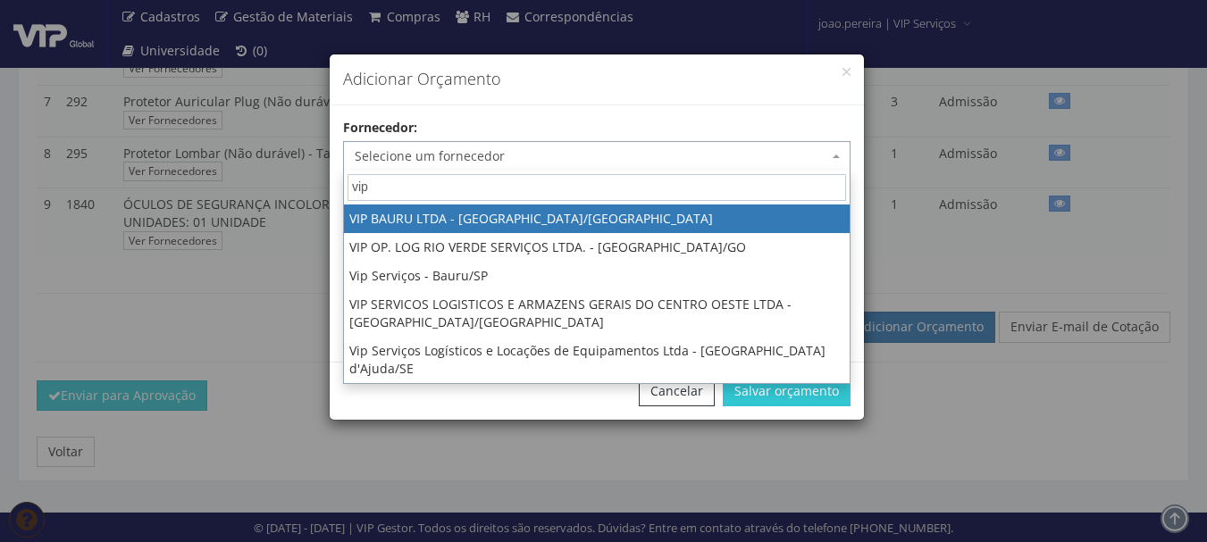
type input "vip"
select select "532"
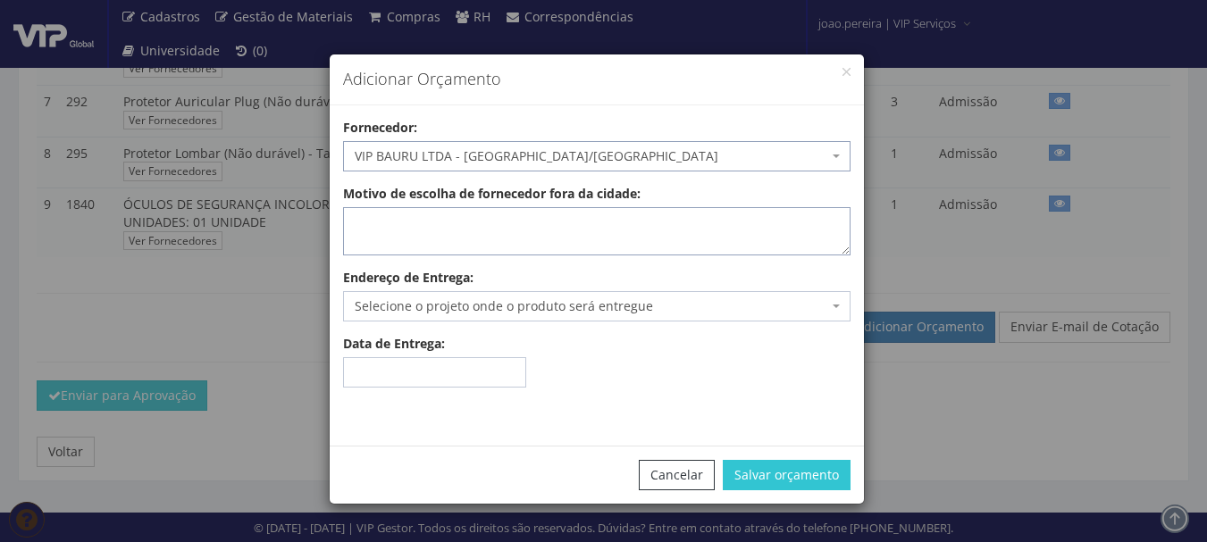
click at [398, 225] on textarea "Motivo de escolha de fornecedor fora da cidade:" at bounding box center [597, 231] width 508 height 48
type textarea "Estoque"
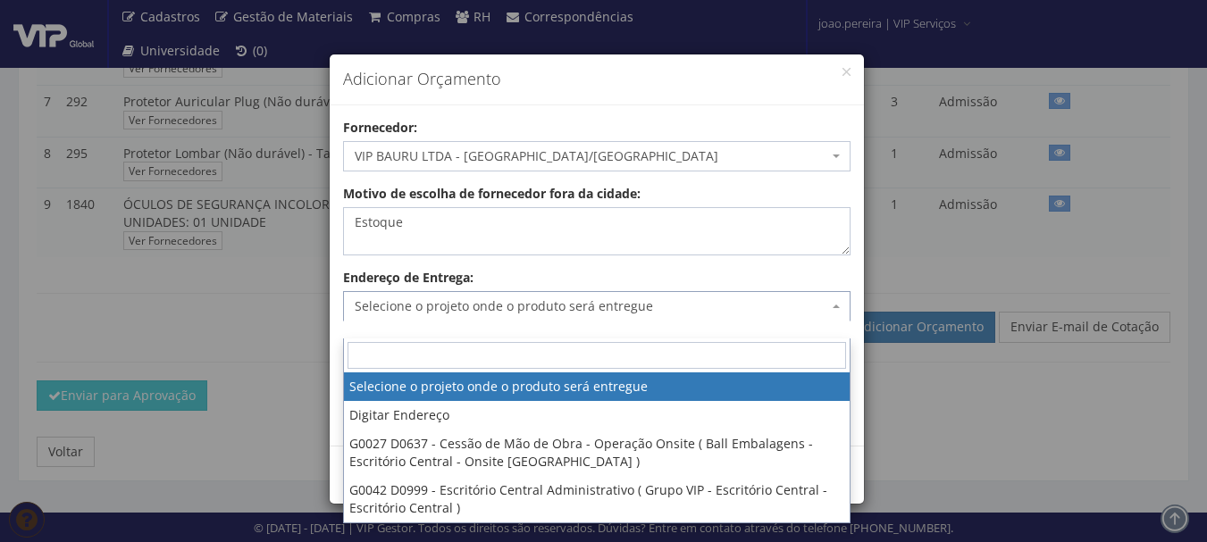
click at [546, 308] on span "Selecione o projeto onde o produto será entregue" at bounding box center [592, 307] width 474 height 18
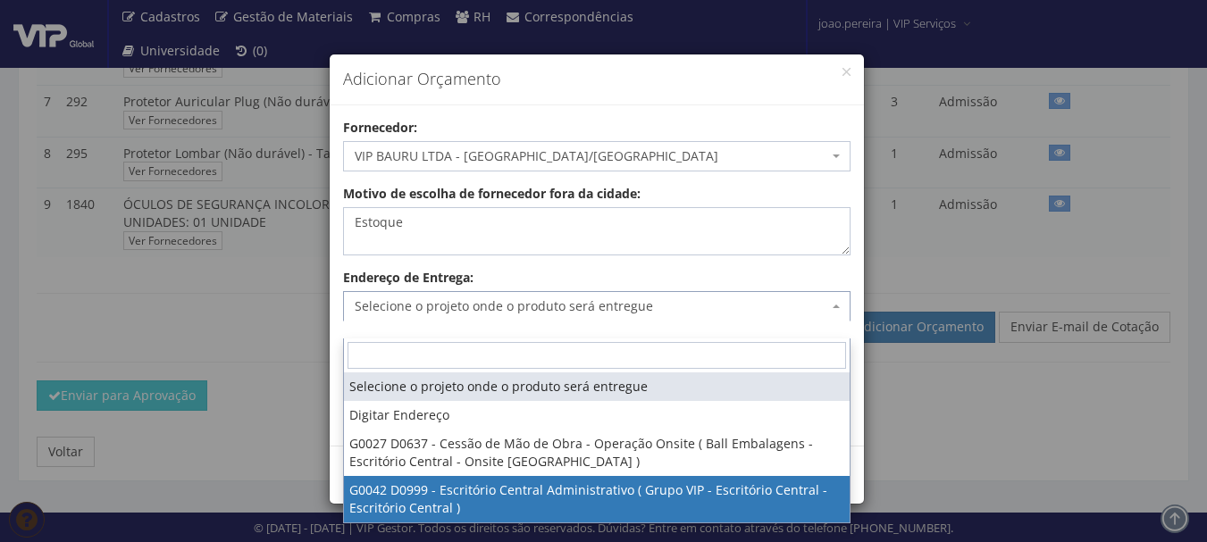
select select "42"
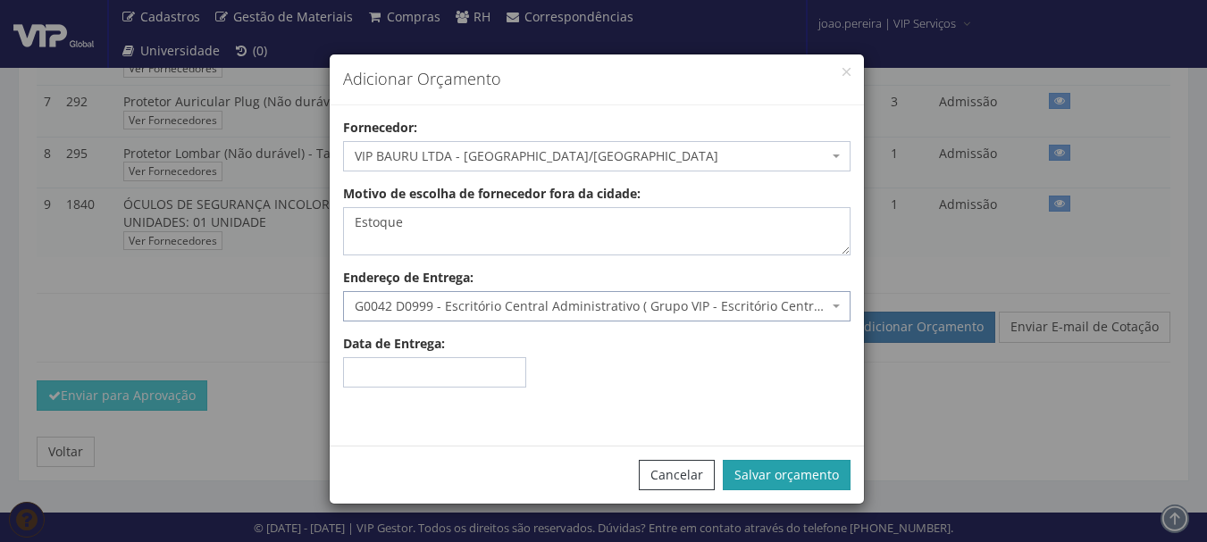
click at [801, 485] on button "Salvar orçamento" at bounding box center [787, 475] width 128 height 30
click at [849, 394] on div "Fornecedor: Selecione um fornecedor ******** - Brasília/DF 1000 MARCAS BRASIL -…" at bounding box center [597, 276] width 534 height 314
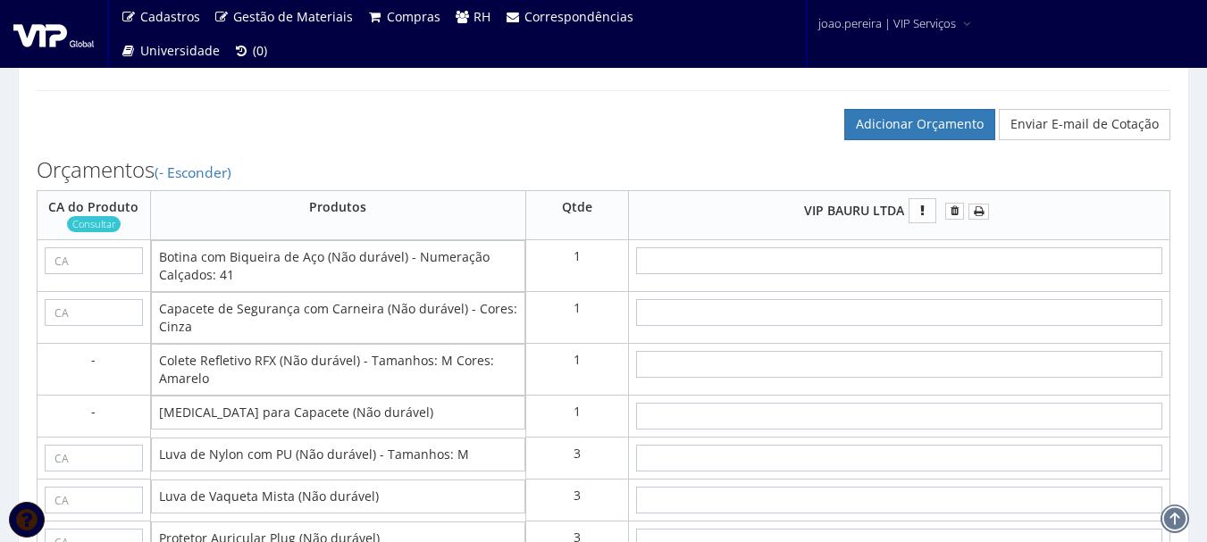
scroll to position [894, 0]
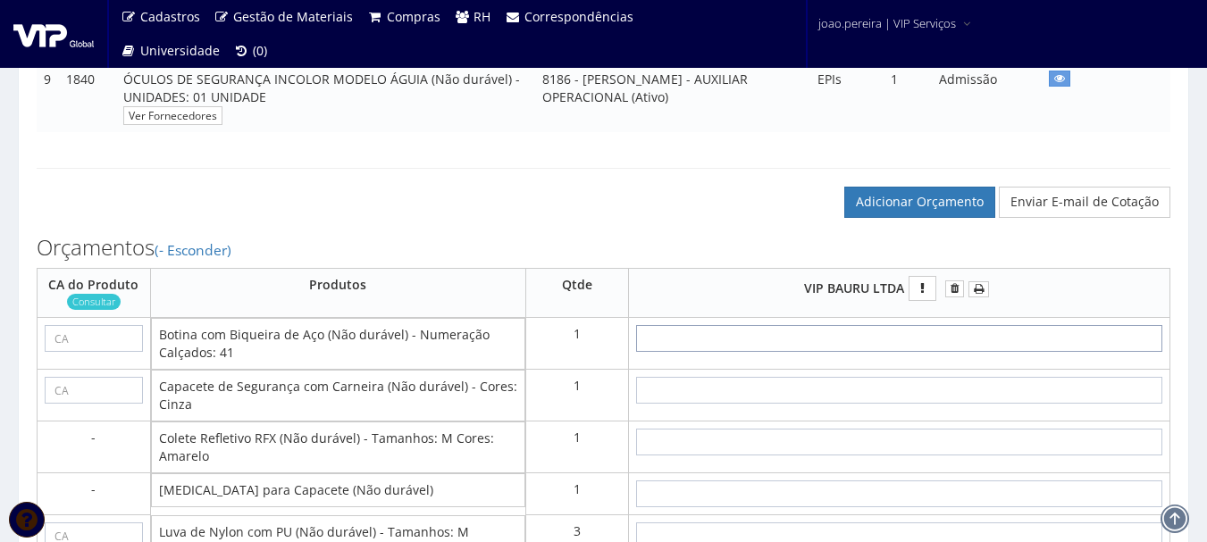
click at [922, 352] on input "text" at bounding box center [899, 338] width 527 height 27
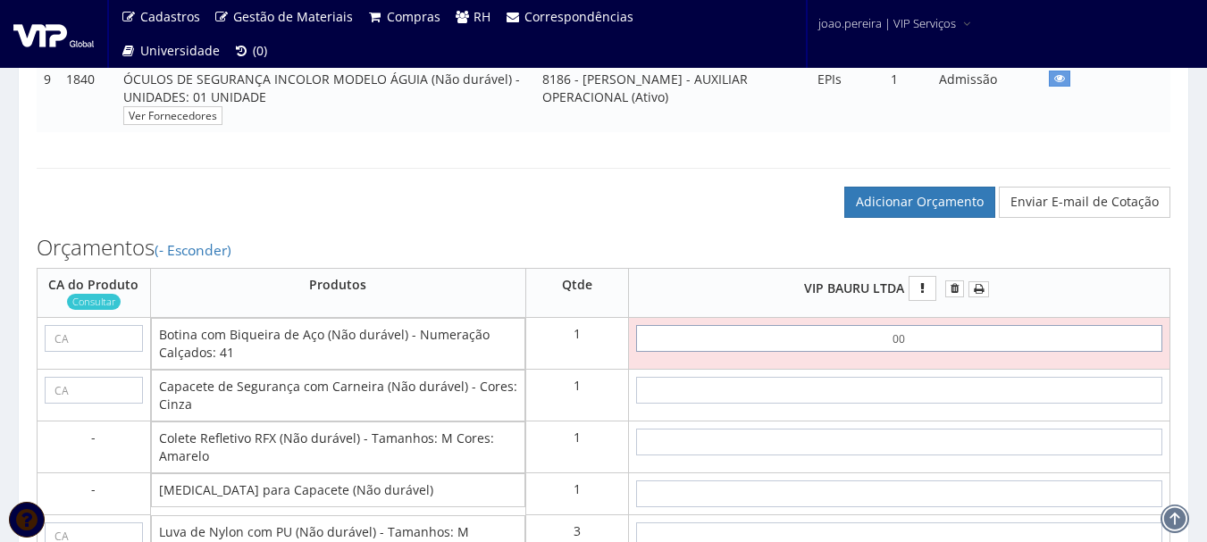
type input "0,01"
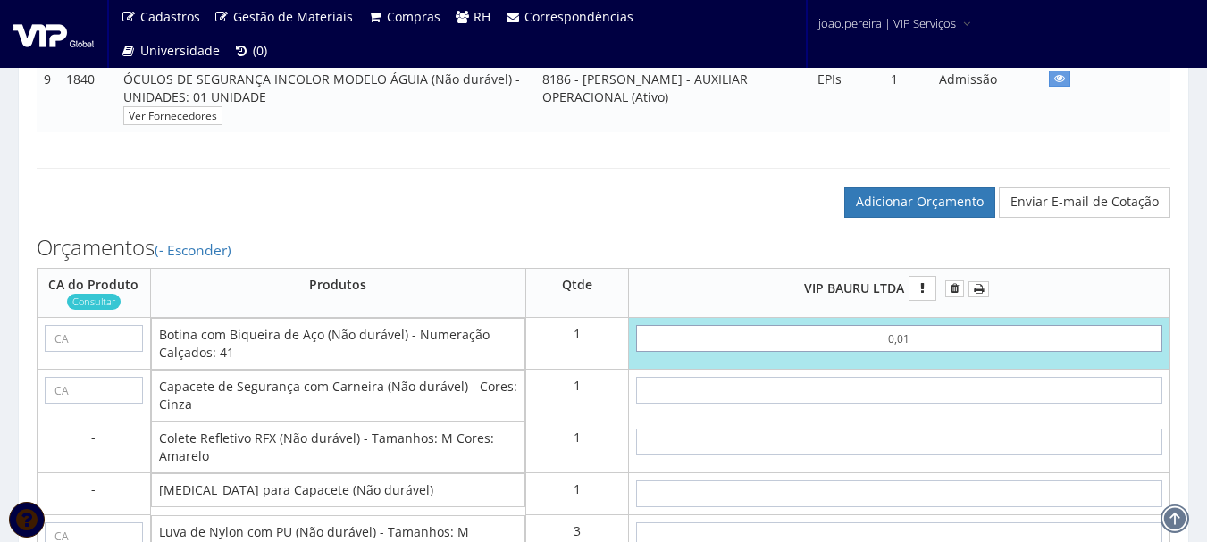
type input "0,01"
click at [919, 400] on input "text" at bounding box center [899, 390] width 527 height 27
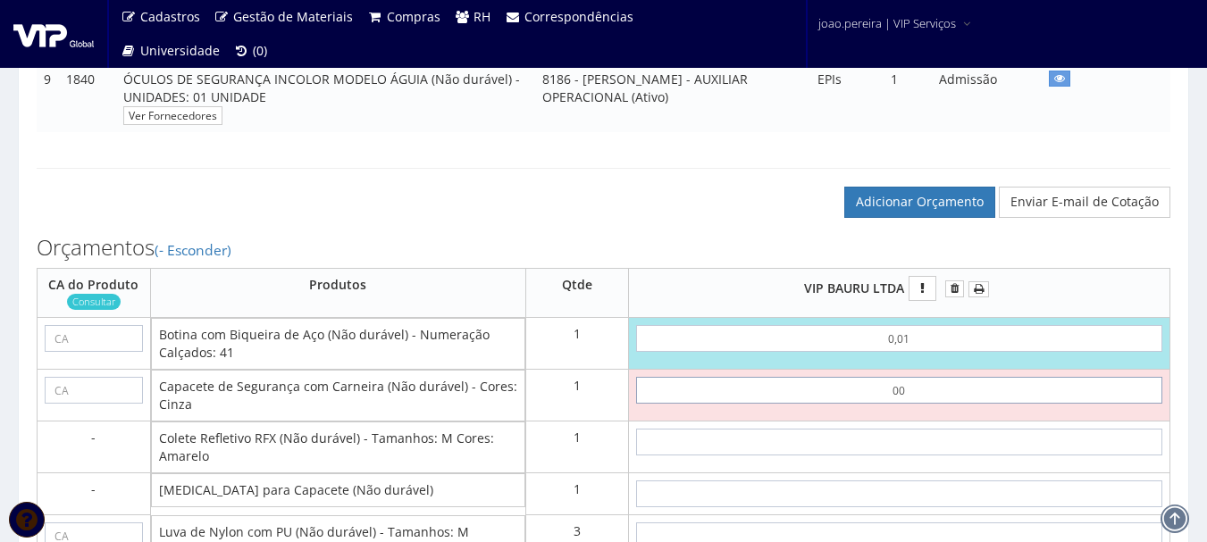
type input "0,01"
type input "0,02"
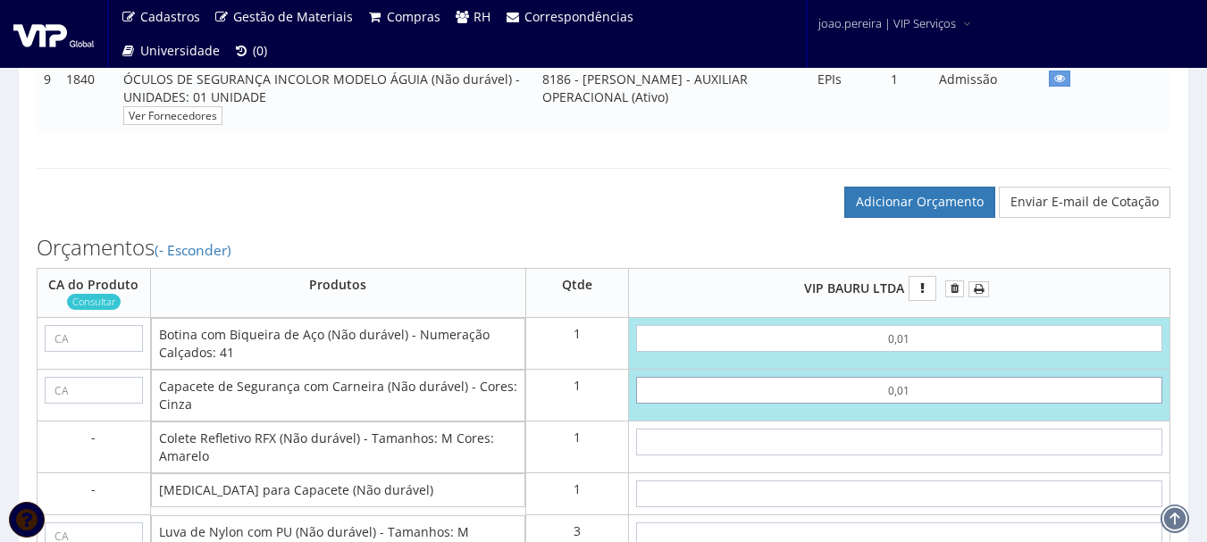
type input "0,01"
click at [946, 456] on input "text" at bounding box center [899, 442] width 527 height 27
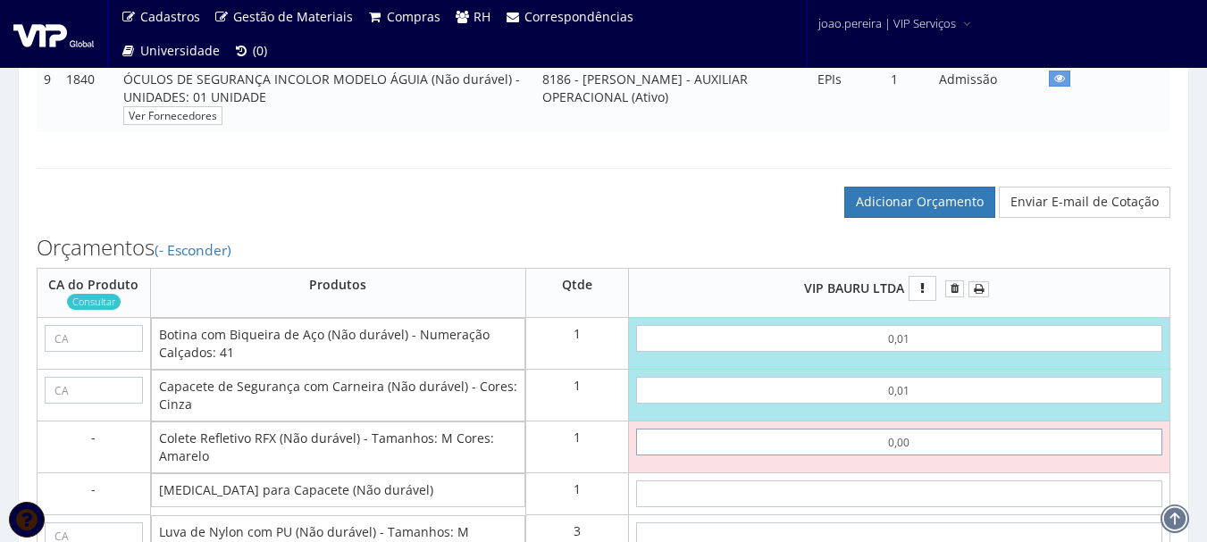
type input "00,10"
type input "0,12"
type input "0"
type input "0,02"
type input "0,01"
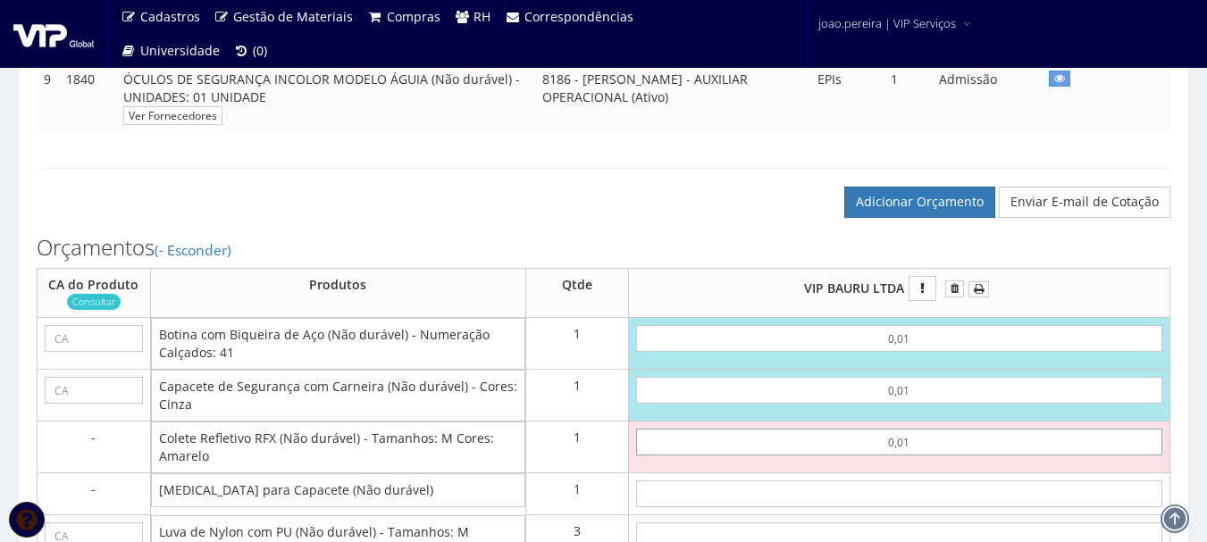
type input "0,03"
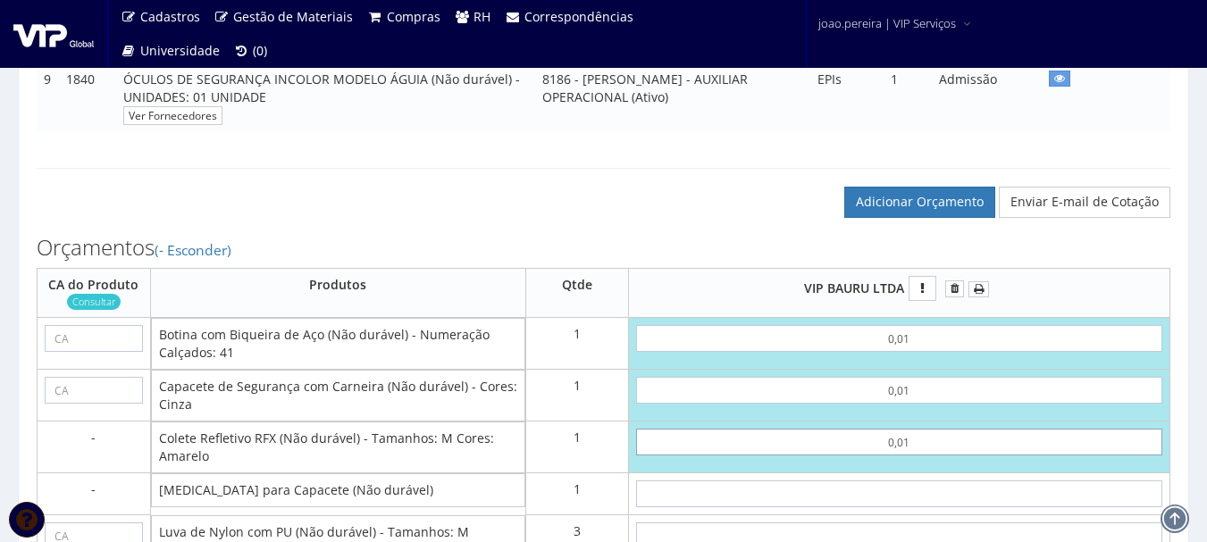
type input "0,01"
click at [966, 507] on input "text" at bounding box center [899, 494] width 527 height 27
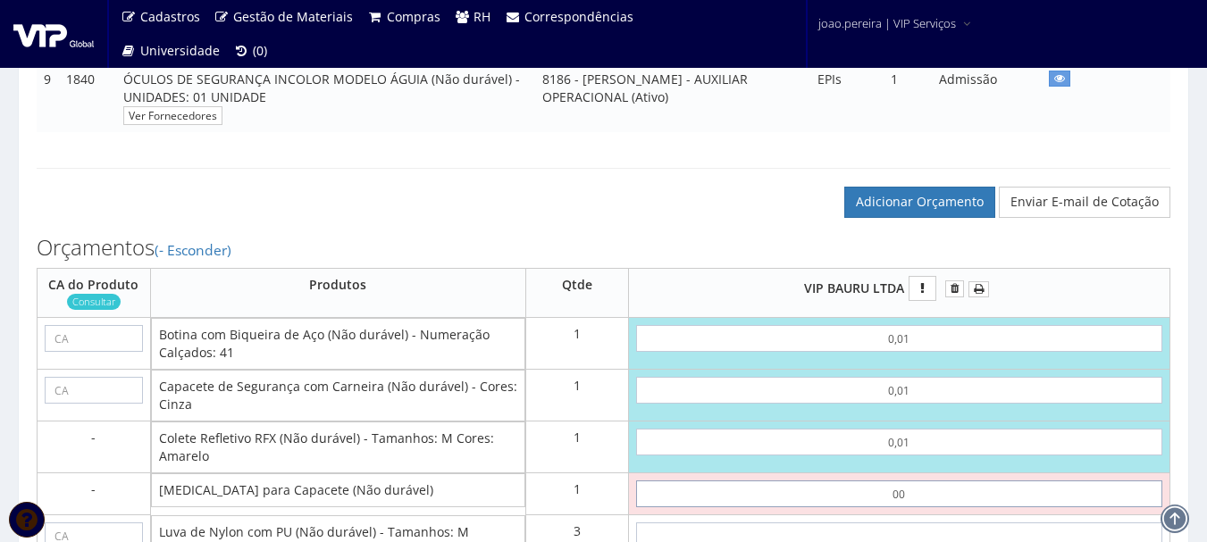
type input "0,01"
type input "0,04"
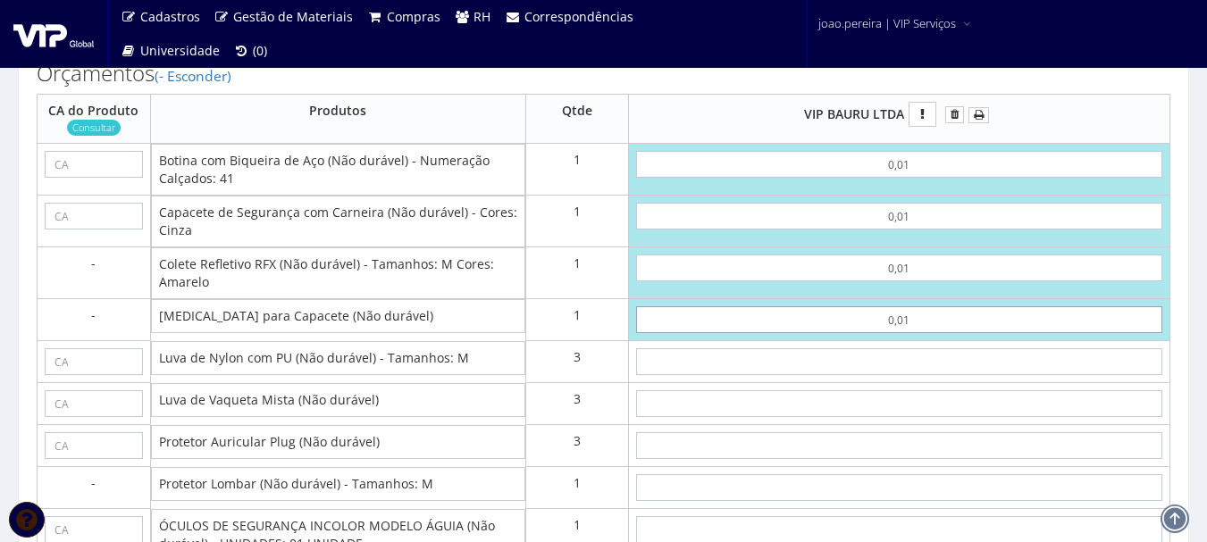
scroll to position [1072, 0]
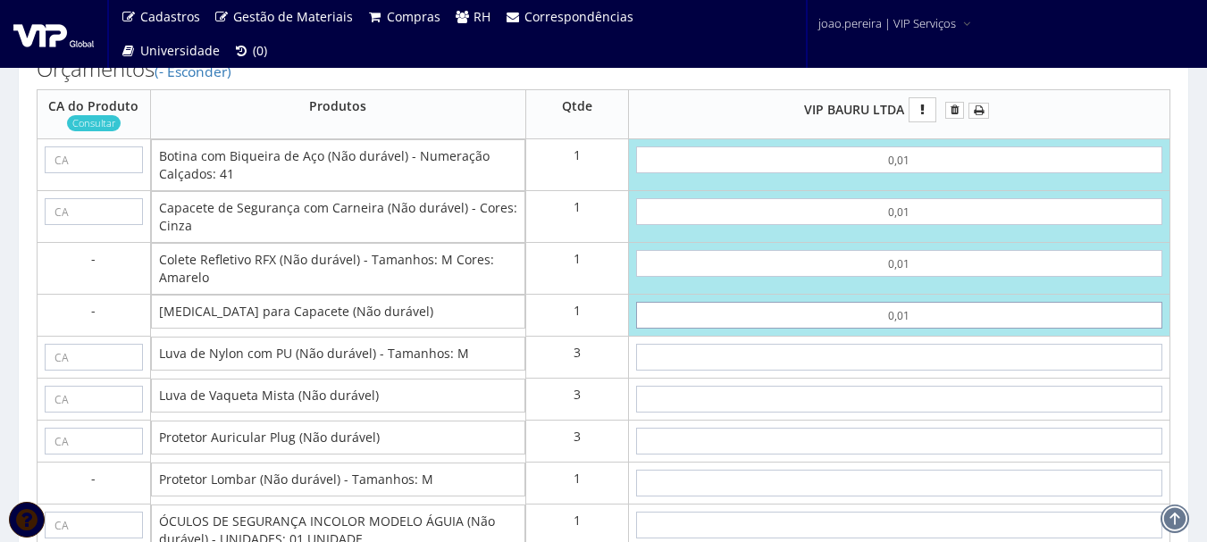
type input "0,01"
click at [956, 371] on input "text" at bounding box center [899, 357] width 527 height 27
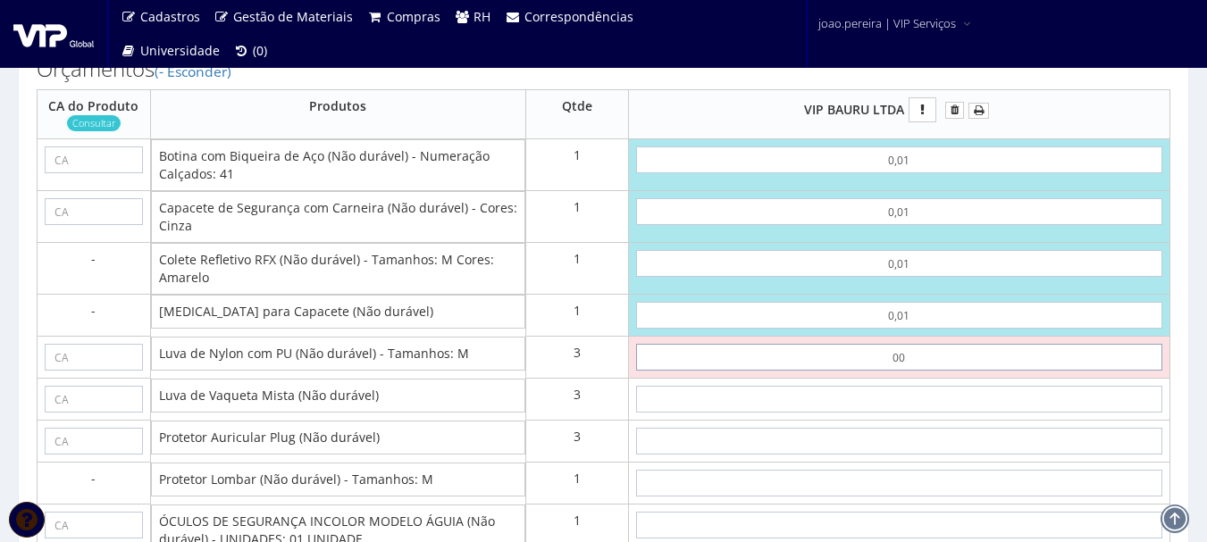
type input "0,01"
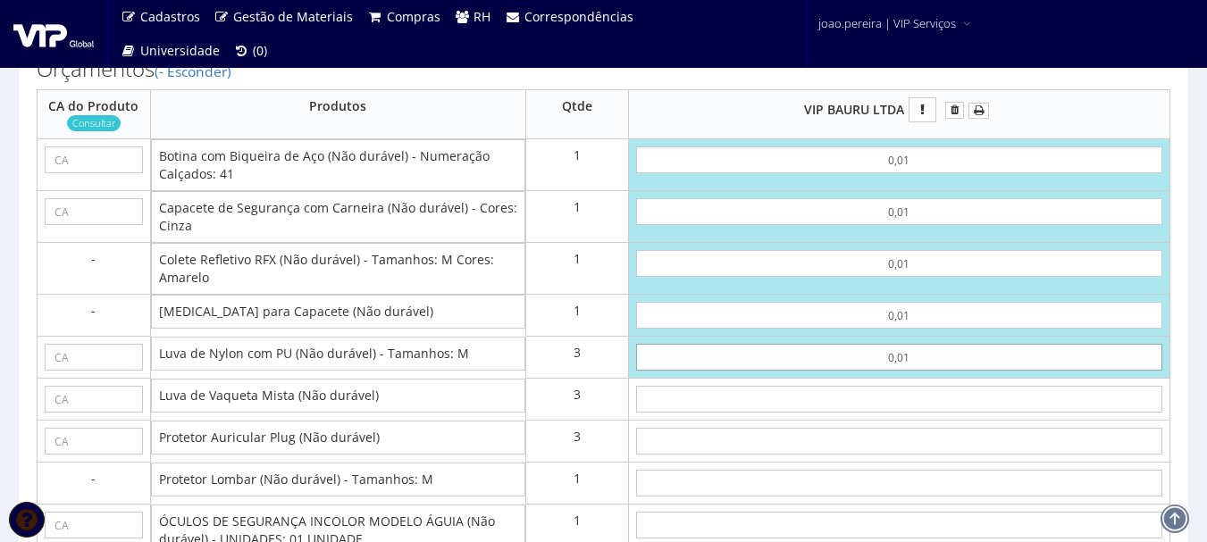
type input "0,07"
type input "0,01"
click at [947, 408] on input "text" at bounding box center [899, 399] width 527 height 27
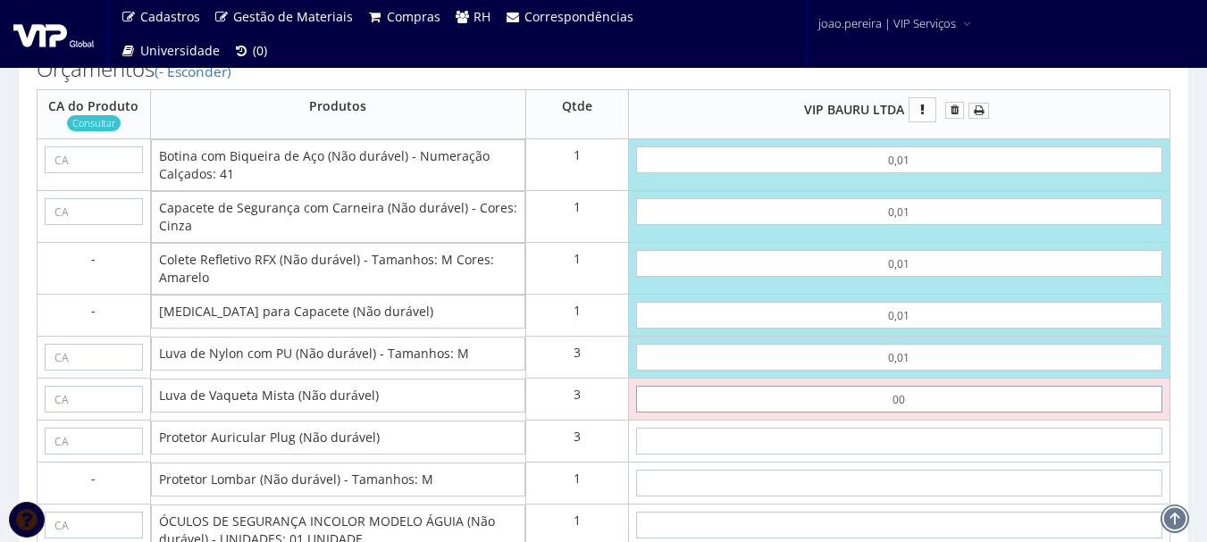
type input "0,01"
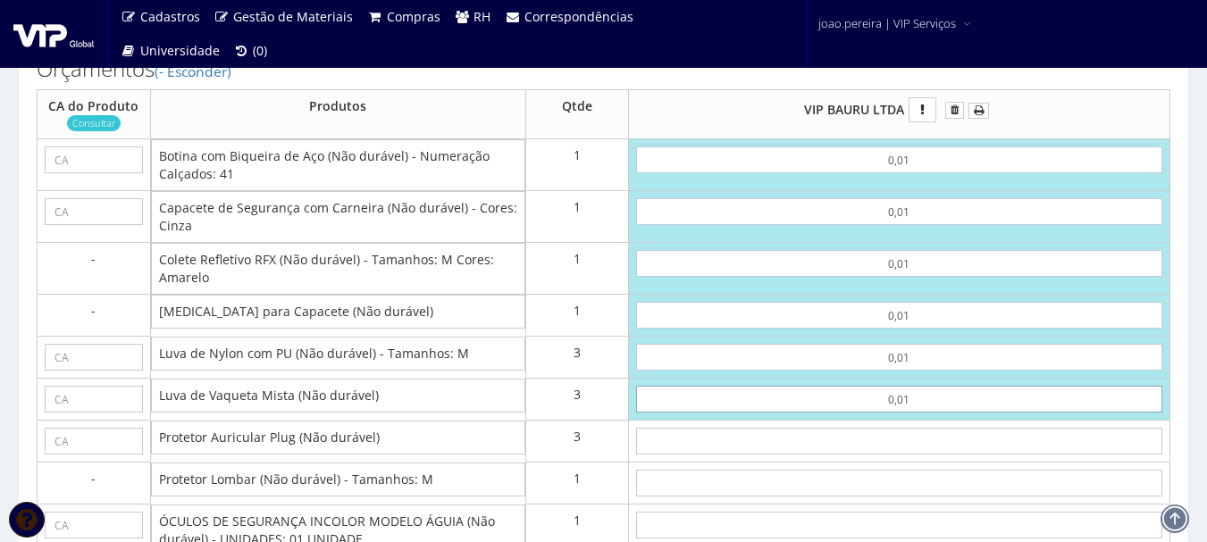
type input "0,10"
type input "0,01"
click at [945, 455] on input "text" at bounding box center [899, 441] width 527 height 27
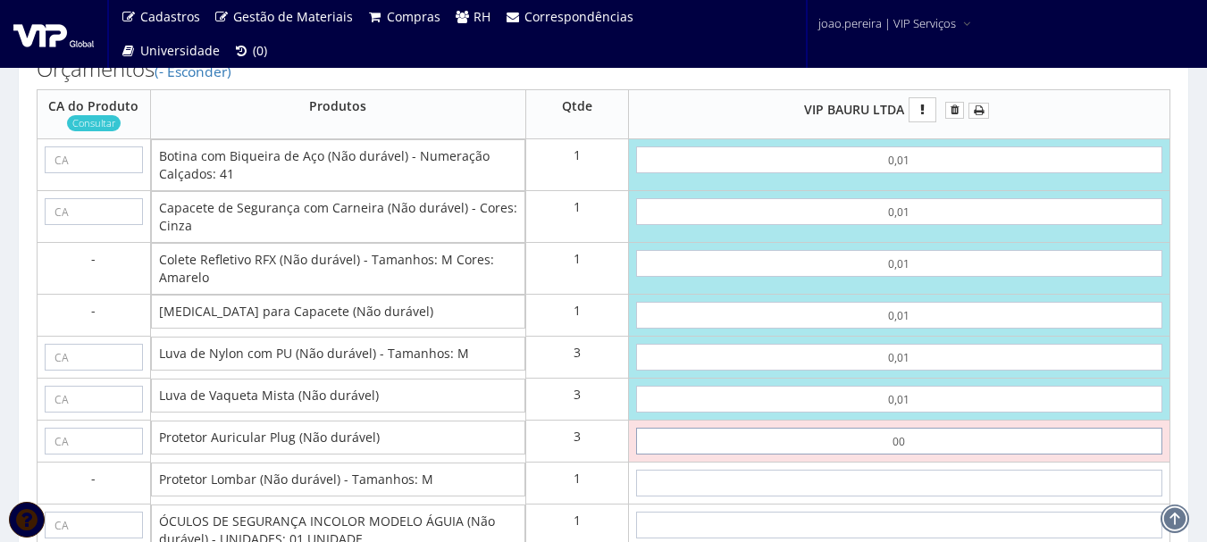
type input "0,01"
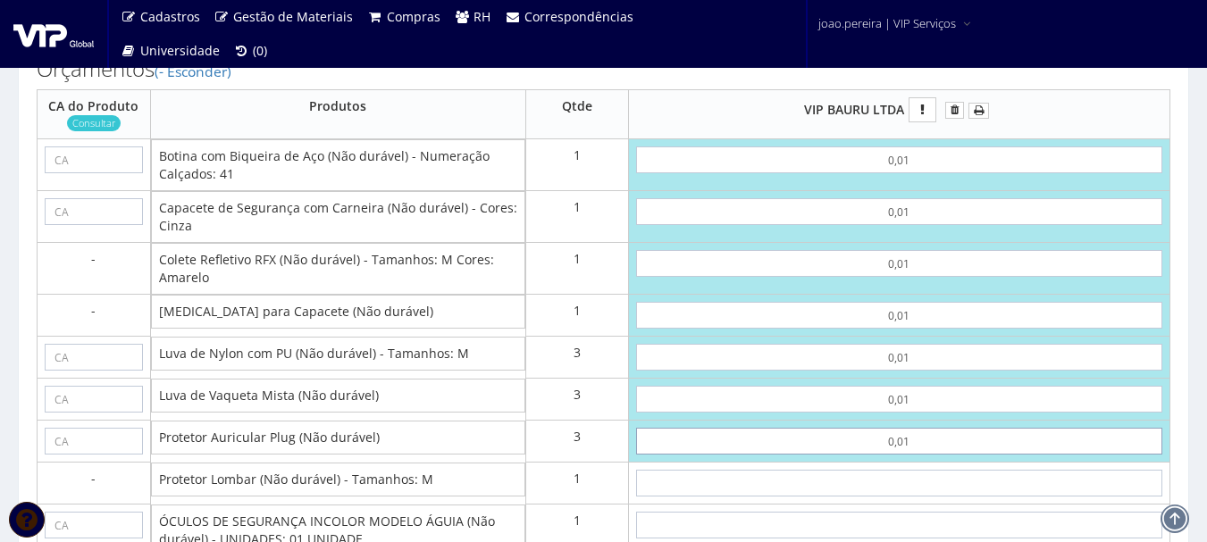
type input "0,13"
type input "0,01"
click at [937, 497] on input "text" at bounding box center [899, 483] width 527 height 27
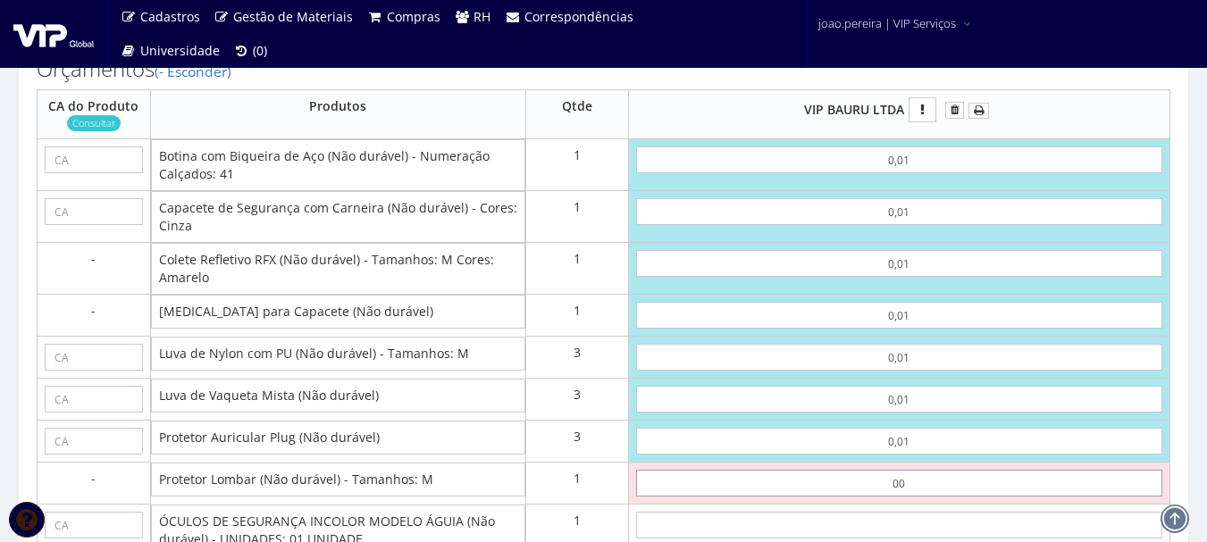
type input "0,01"
type input "0,14"
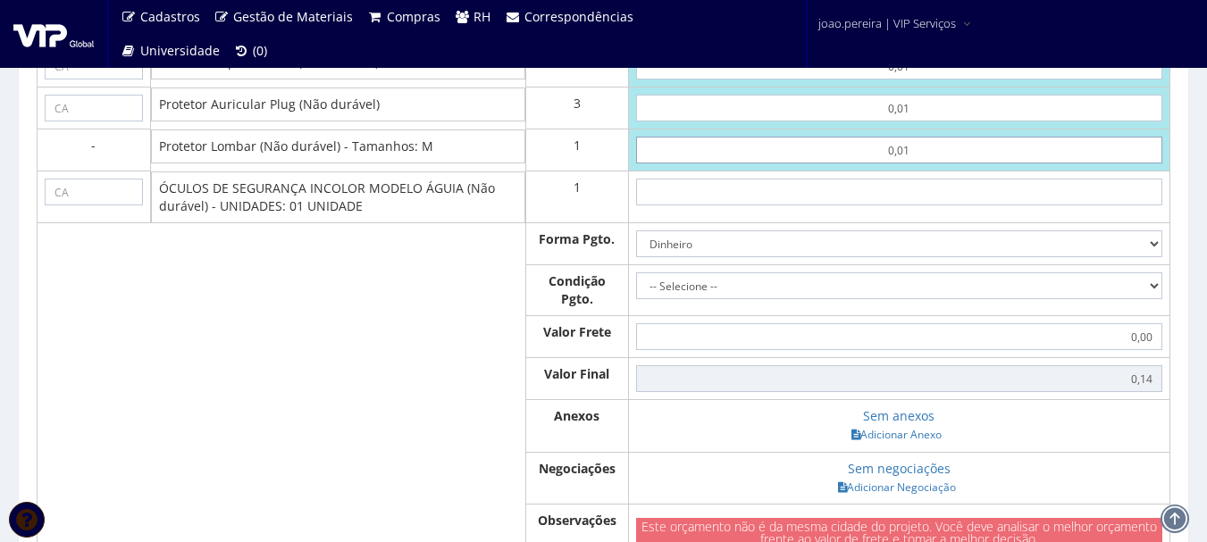
scroll to position [1430, 0]
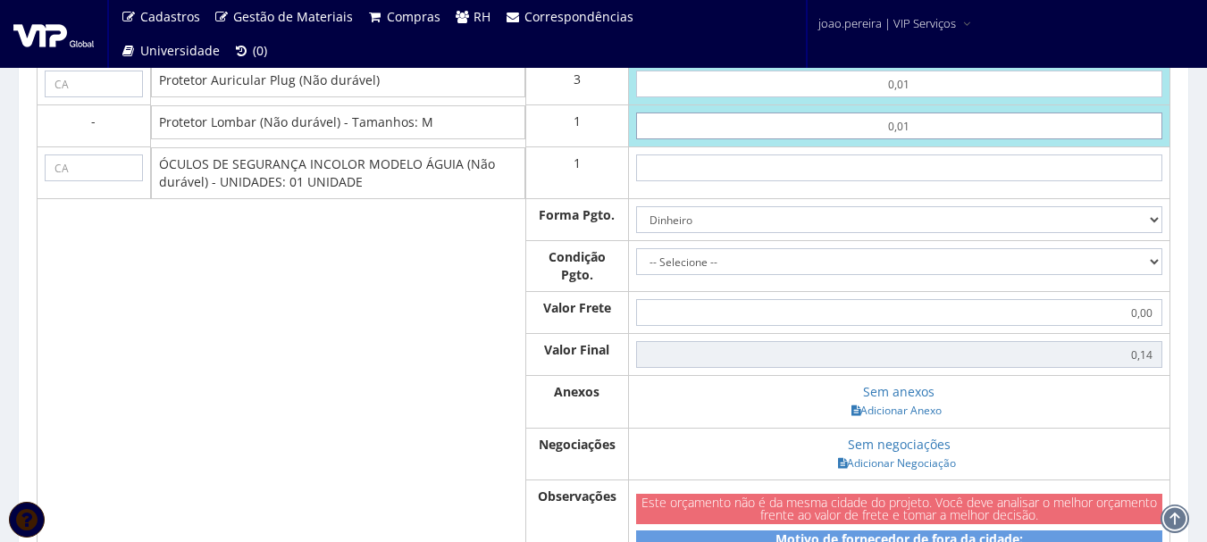
type input "0,01"
click at [907, 175] on input "text" at bounding box center [899, 168] width 527 height 27
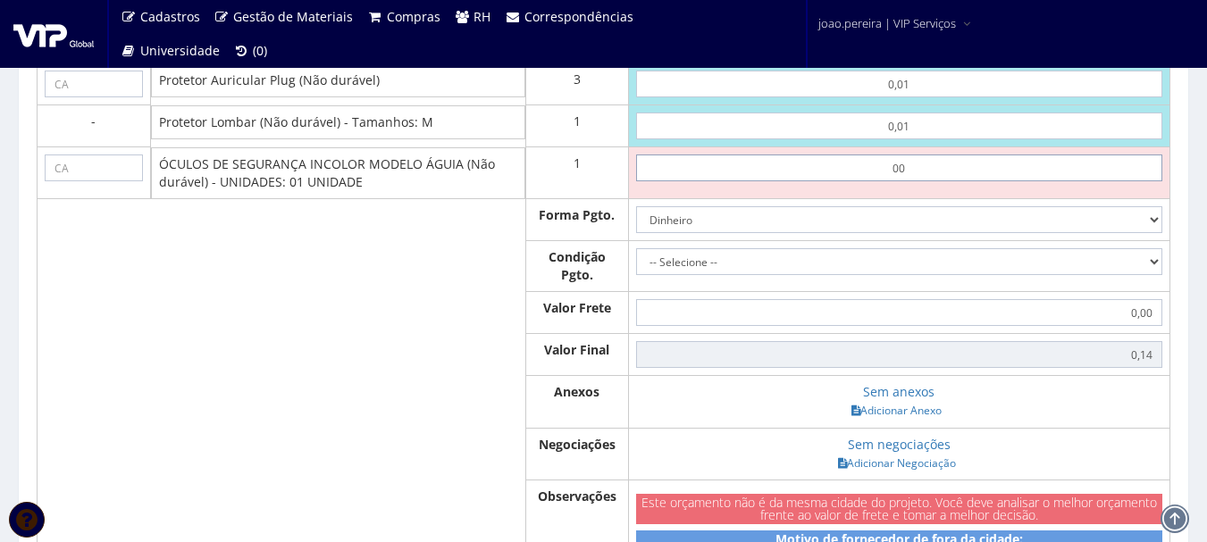
type input "0,01"
type input "0,15"
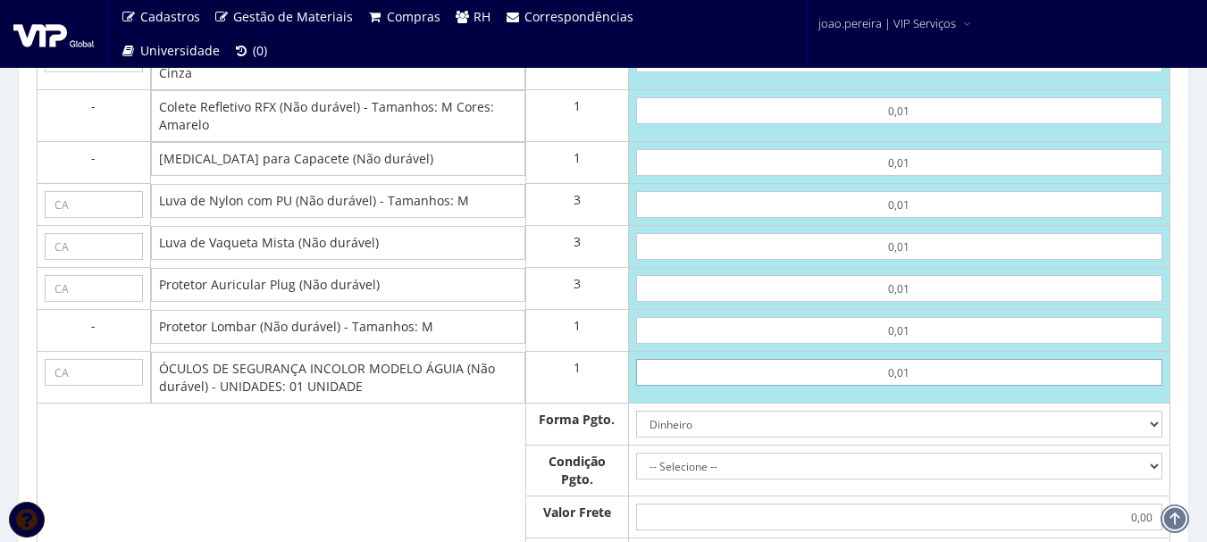
scroll to position [983, 0]
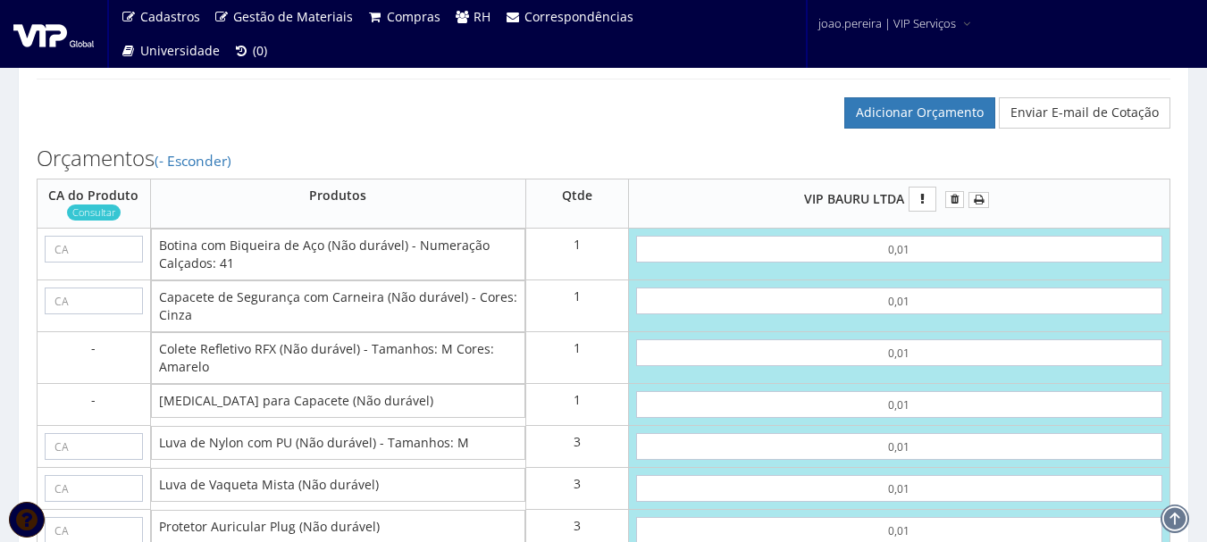
type input "0,01"
click at [124, 263] on input "text" at bounding box center [94, 249] width 98 height 27
click at [58, 263] on input "text" at bounding box center [94, 249] width 98 height 27
paste input "43339"
type input "43339"
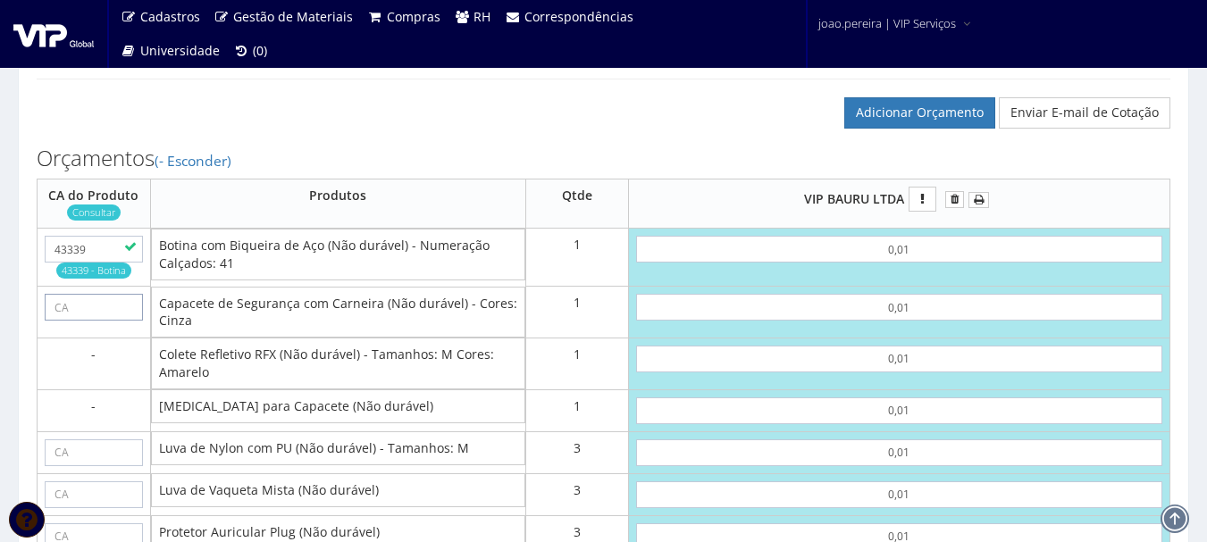
click at [69, 321] on input "text" at bounding box center [94, 307] width 98 height 27
paste input "40033"
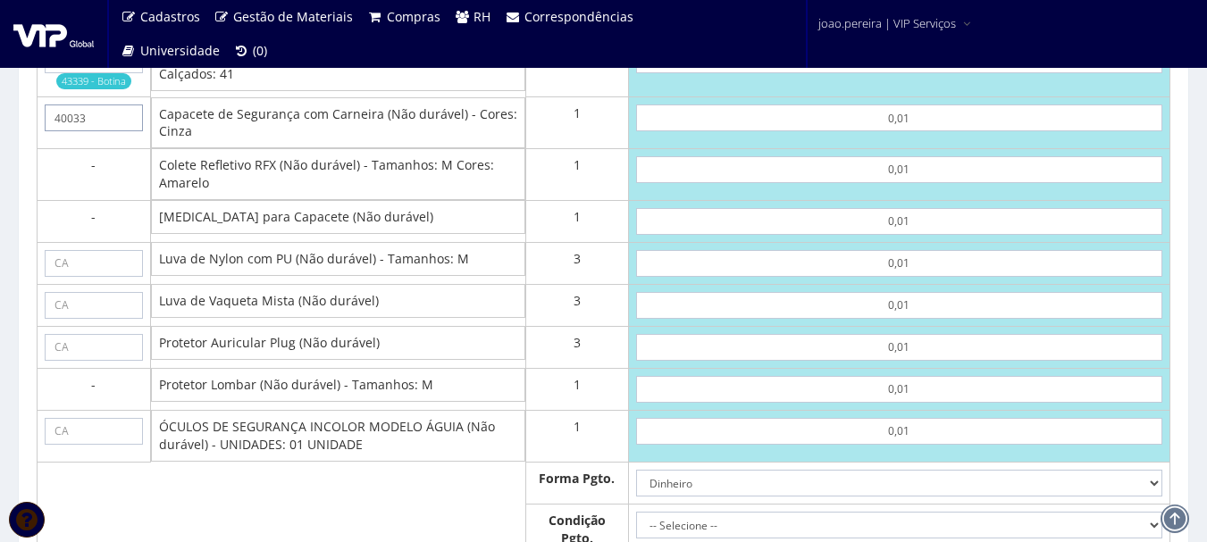
scroll to position [1162, 0]
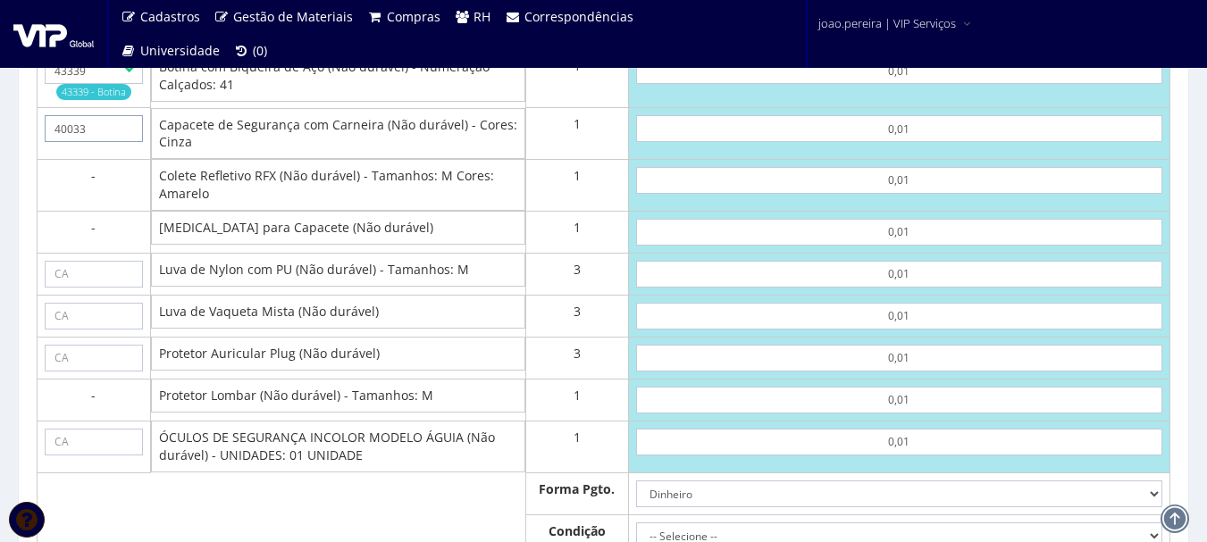
type input "40033"
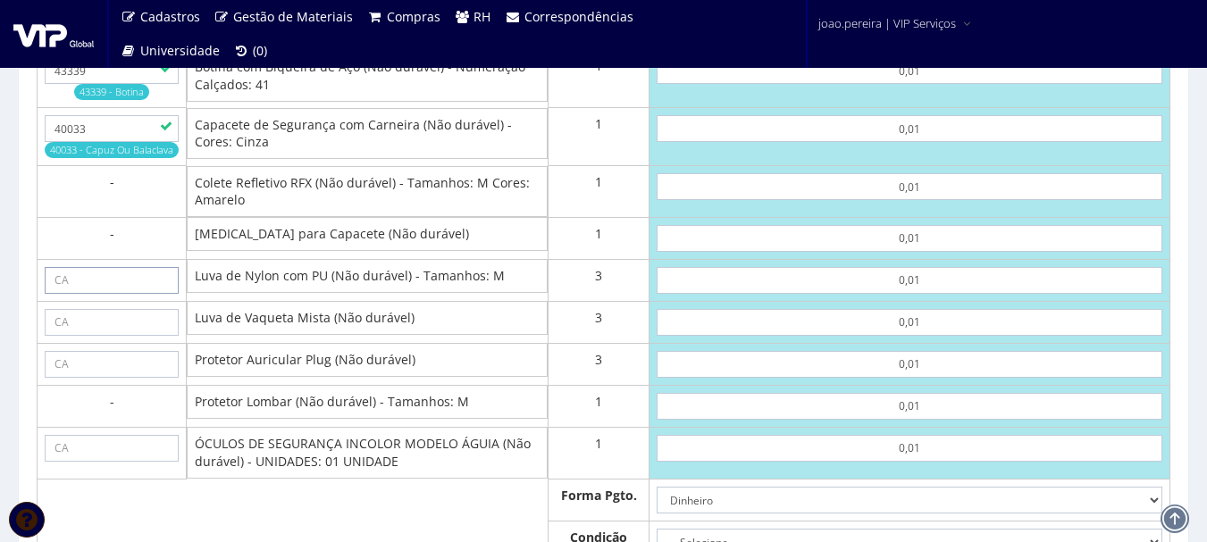
click at [95, 294] on input "text" at bounding box center [112, 280] width 134 height 27
paste input "30916"
type input "30916"
click at [92, 330] on input "text" at bounding box center [112, 322] width 134 height 27
paste input "30916"
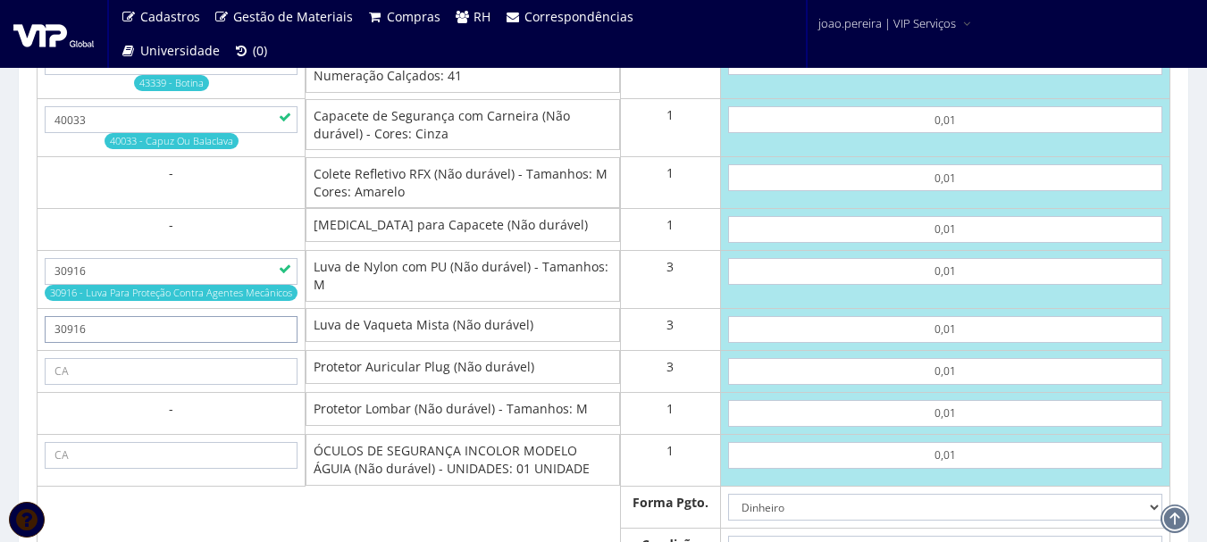
type input "30916"
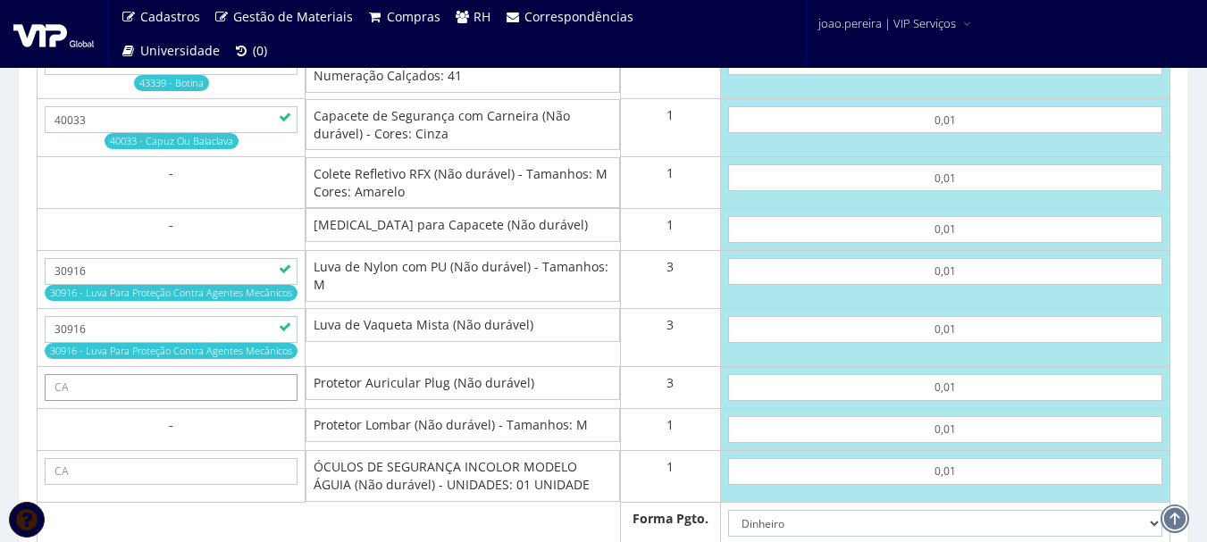
click at [180, 401] on input "text" at bounding box center [171, 387] width 253 height 27
paste input "5745"
type input "5745"
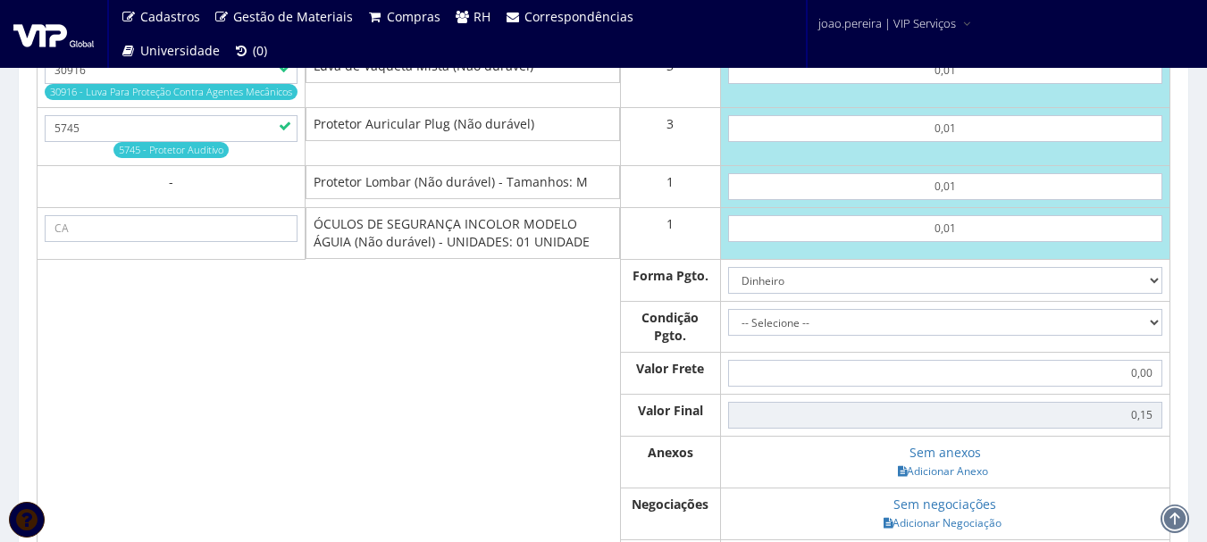
scroll to position [1430, 0]
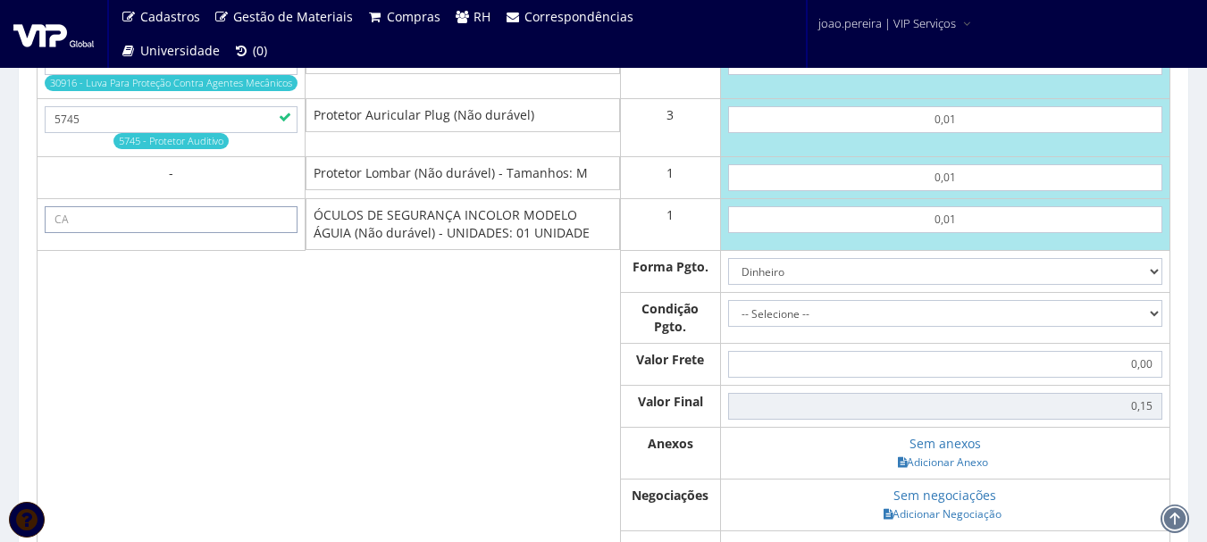
click at [186, 233] on input "text" at bounding box center [171, 219] width 253 height 27
paste input "11268"
type input "11268"
click at [1155, 285] on select "Dinheiro Boleto Bancário Depósito Transferência Bancária Cartão de Crédito Cart…" at bounding box center [945, 271] width 434 height 27
click at [1154, 285] on select "Dinheiro Boleto Bancário Depósito Transferência Bancária Cartão de Crédito Cart…" at bounding box center [945, 271] width 434 height 27
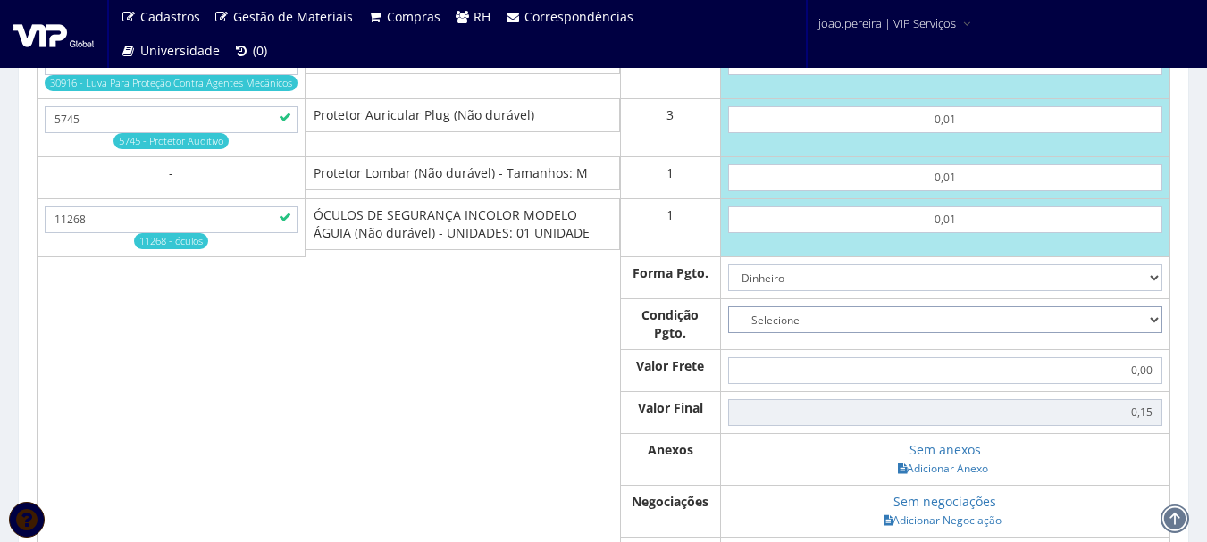
click at [1156, 333] on select "-- Selecione -- À vista 7 dias 10 dias" at bounding box center [945, 320] width 434 height 27
select select "0"
click at [728, 324] on select "-- Selecione -- À vista 7 dias 10 dias" at bounding box center [945, 320] width 434 height 27
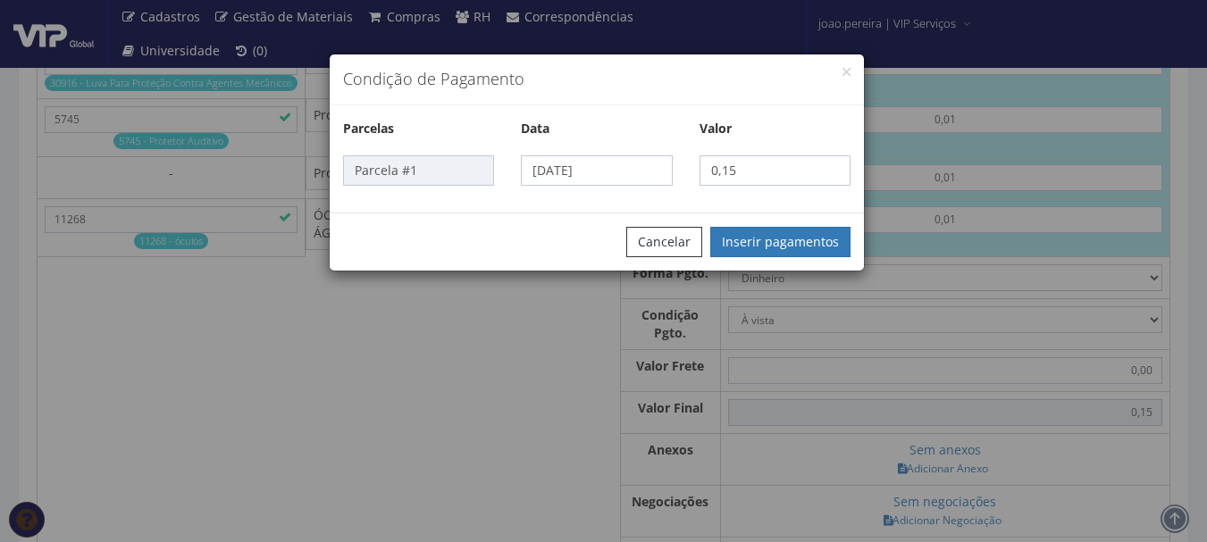
click at [820, 258] on div "Cancelar Inserir pagamentos" at bounding box center [597, 242] width 534 height 58
click at [820, 254] on button "Inserir pagamentos" at bounding box center [780, 242] width 140 height 30
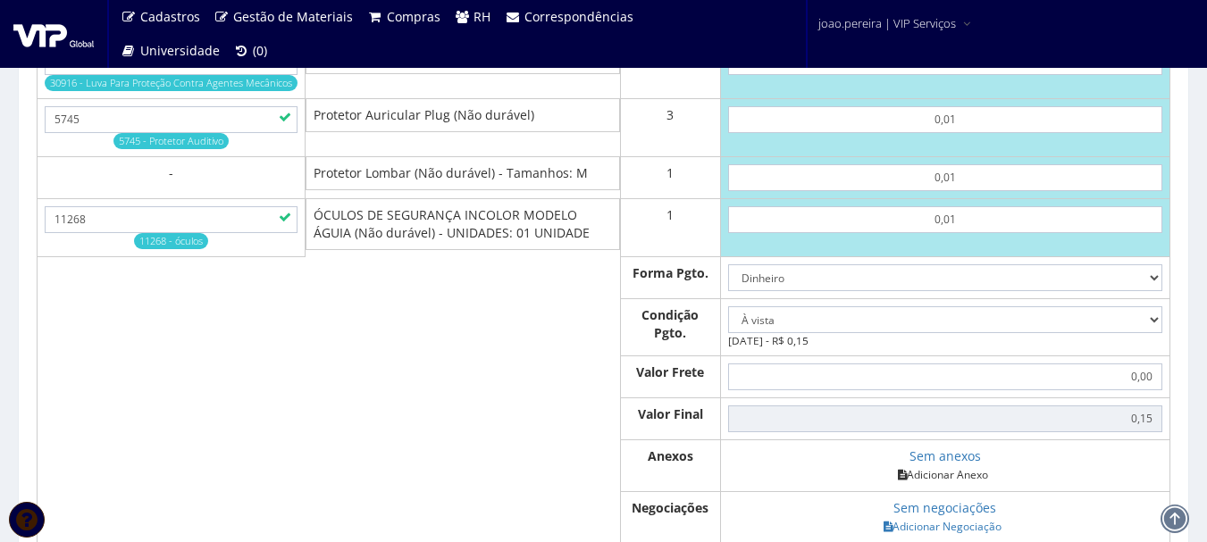
click at [963, 484] on link "Adicionar Anexo" at bounding box center [943, 475] width 101 height 19
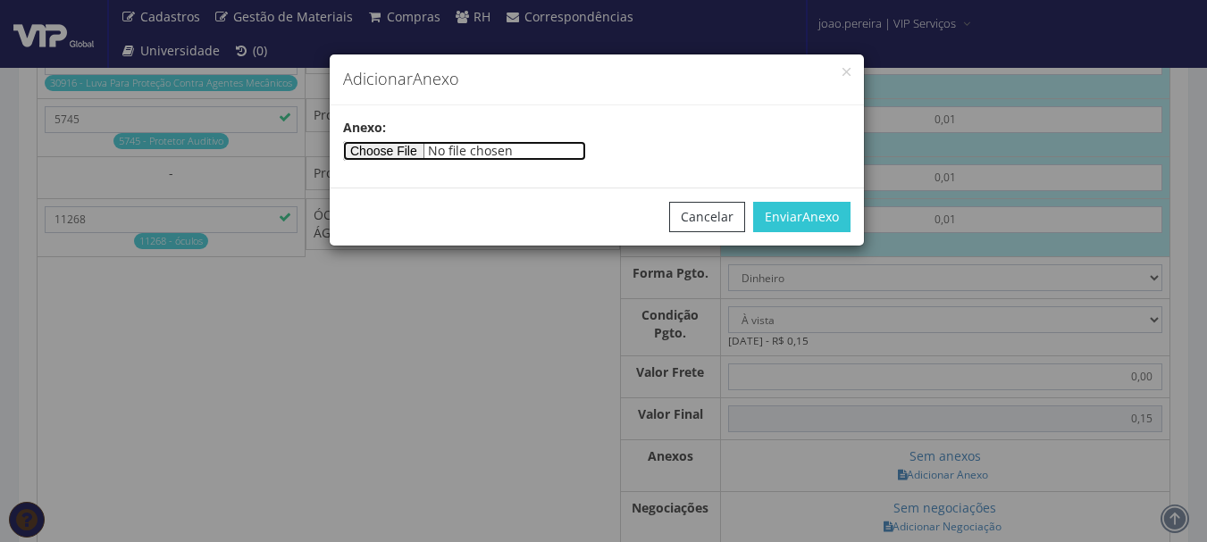
click at [389, 147] on input"] "file" at bounding box center [464, 151] width 243 height 20
type input"] "C:\fakepath\PEDIDOS SEM NOTA FISCAL ESTOQUE.docx"
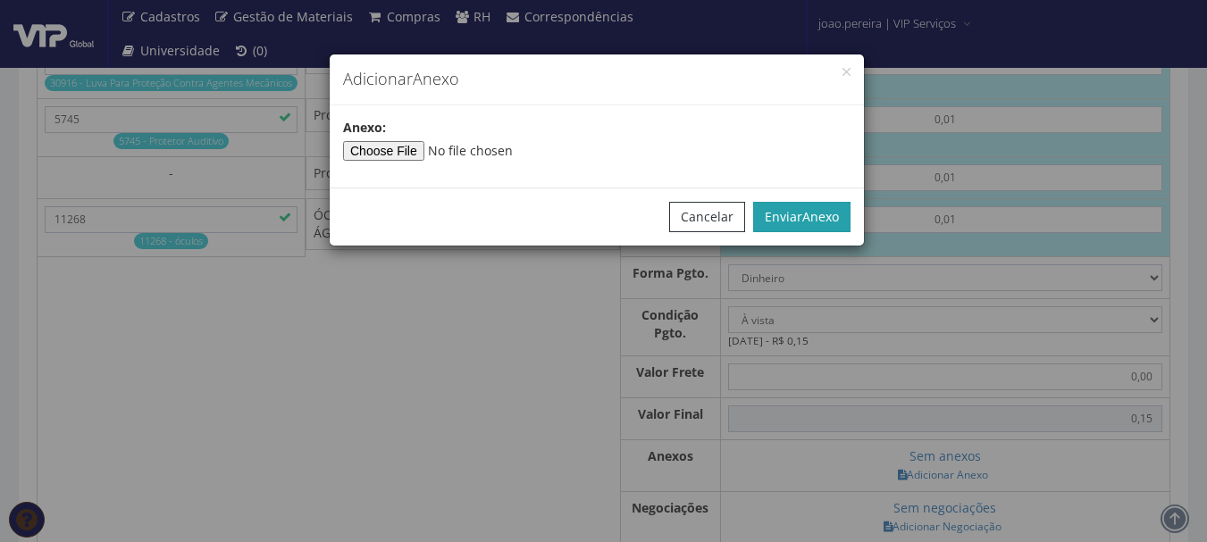
click at [832, 227] on button "Enviar Anexo" at bounding box center [801, 217] width 97 height 30
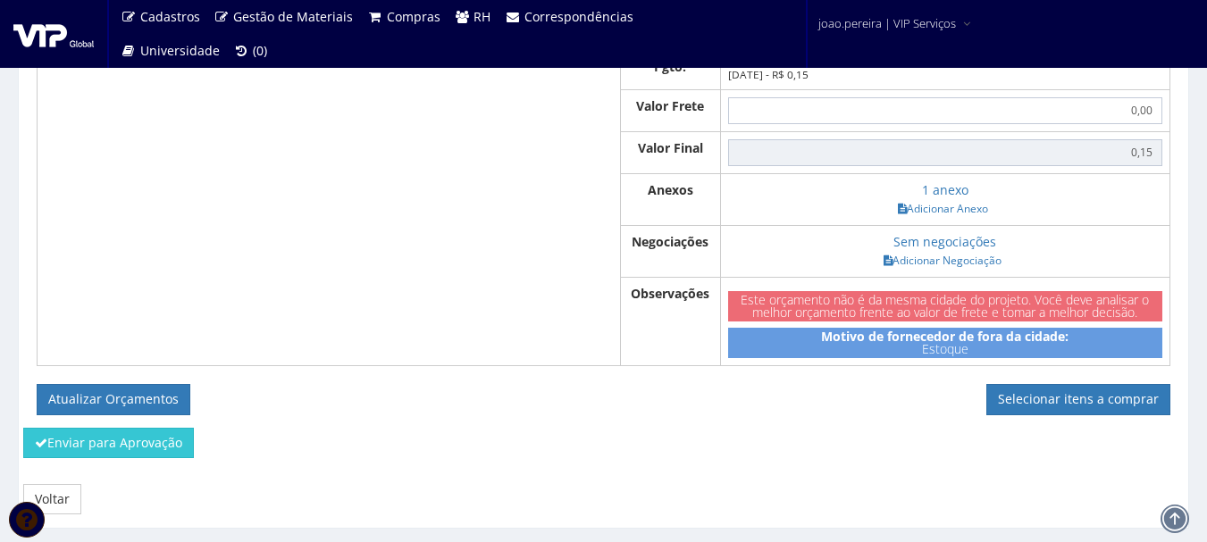
scroll to position [1698, 0]
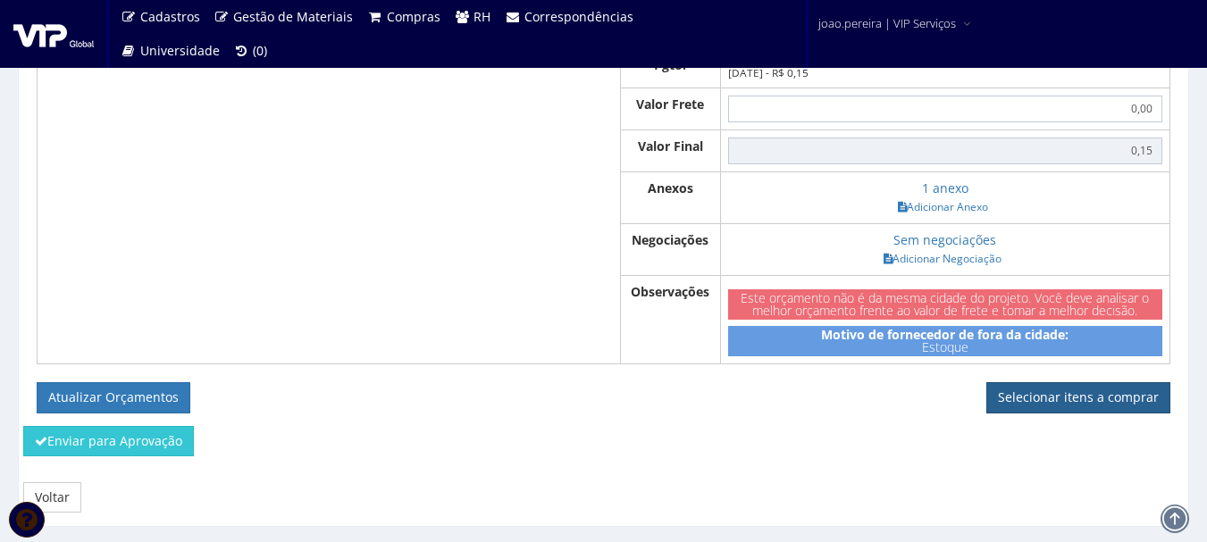
click at [1099, 413] on link "Selecionar itens a comprar" at bounding box center [1079, 397] width 184 height 30
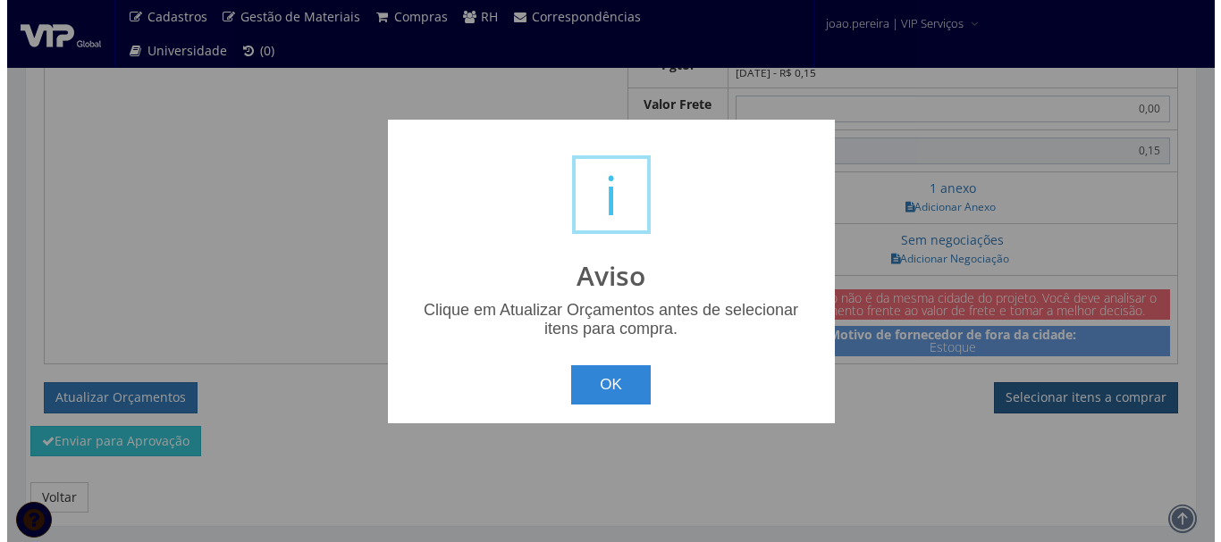
scroll to position [1680, 0]
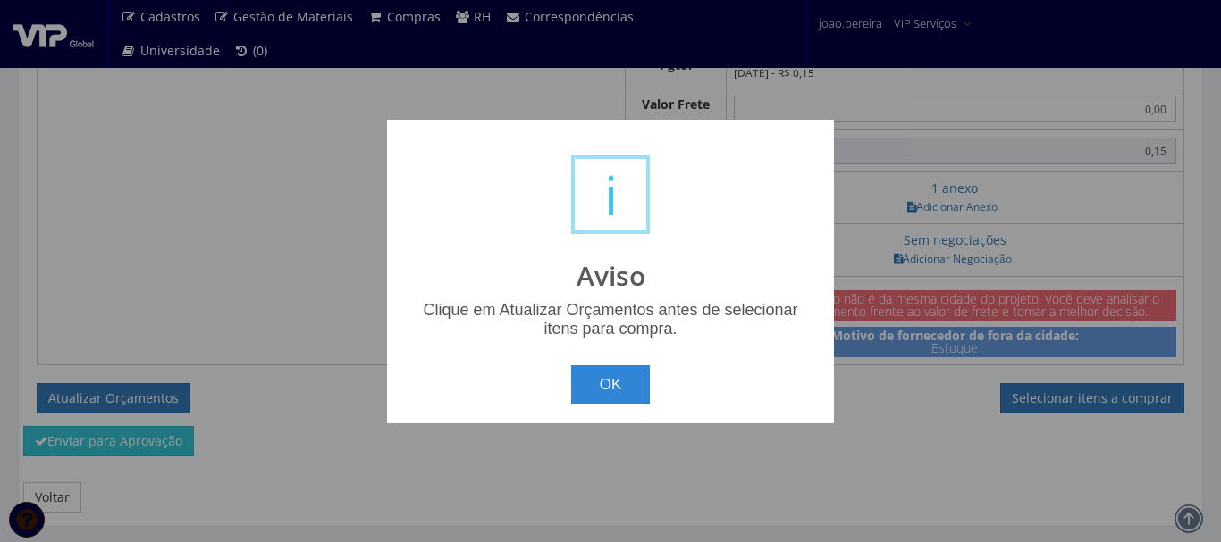
drag, startPoint x: 654, startPoint y: 376, endPoint x: 644, endPoint y: 376, distance: 9.8
click at [653, 376] on div "OK Cancel" at bounding box center [610, 378] width 411 height 53
click at [618, 382] on button "OK" at bounding box center [611, 385] width 80 height 39
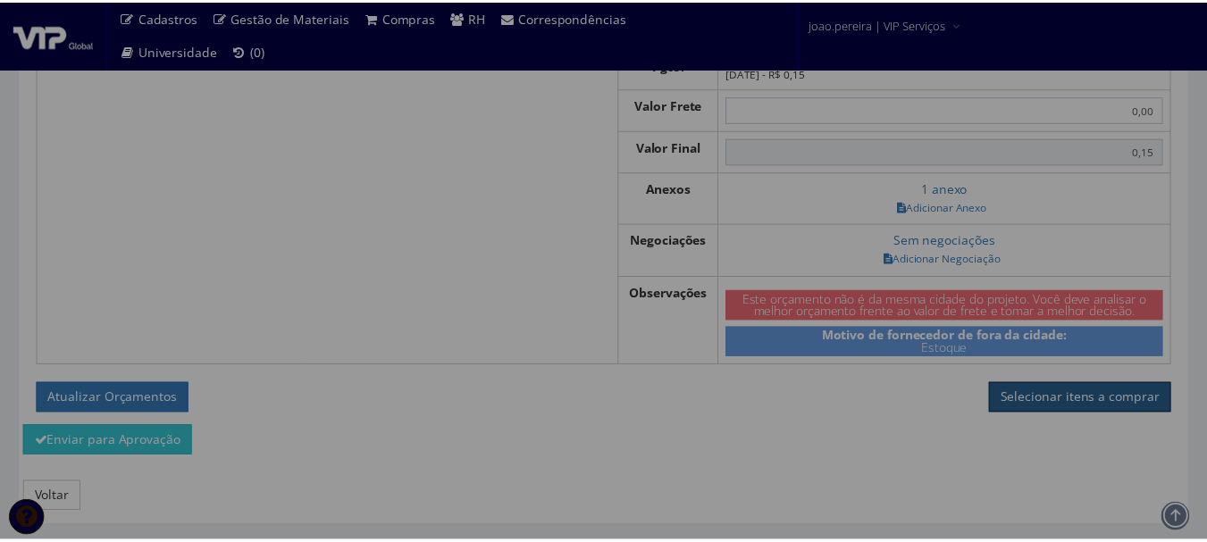
scroll to position [1698, 0]
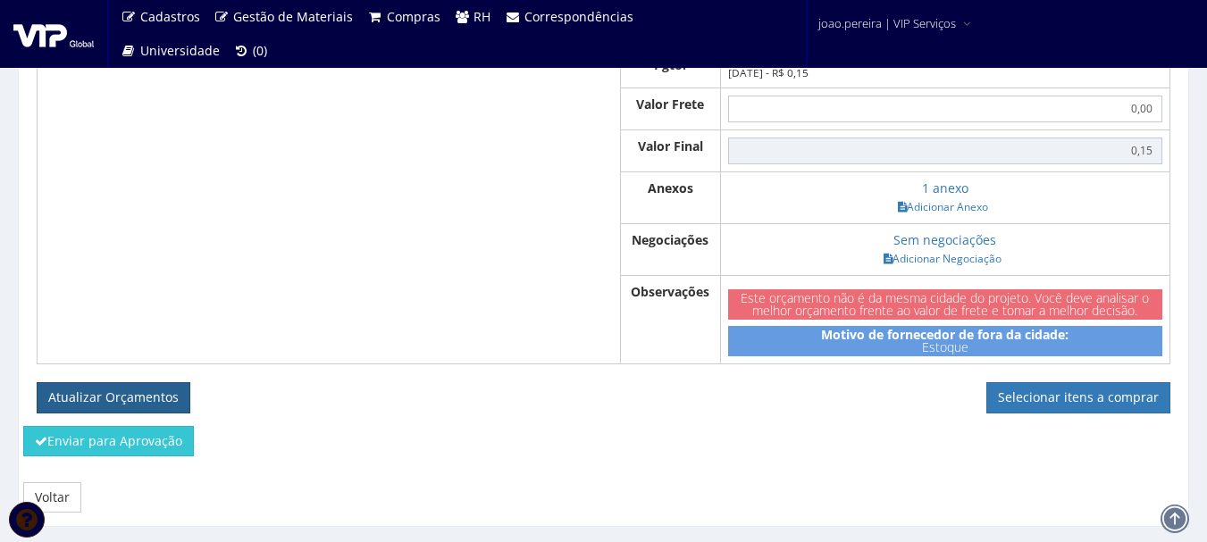
click at [134, 413] on button "Atualizar Orçamentos" at bounding box center [114, 397] width 154 height 30
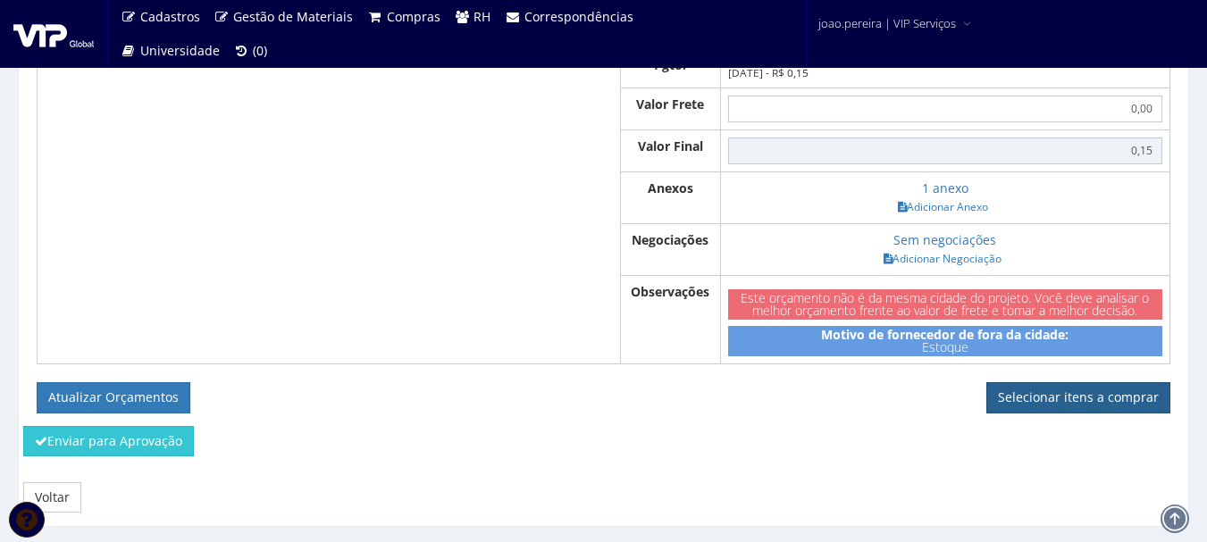
click at [1122, 413] on link "Selecionar itens a comprar" at bounding box center [1079, 397] width 184 height 30
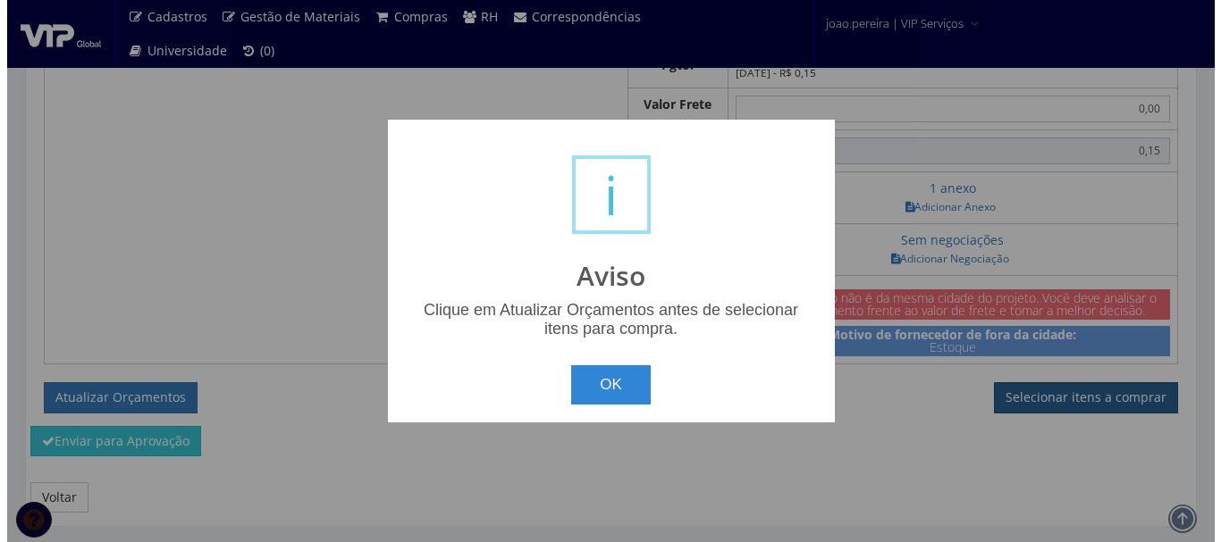
scroll to position [1680, 0]
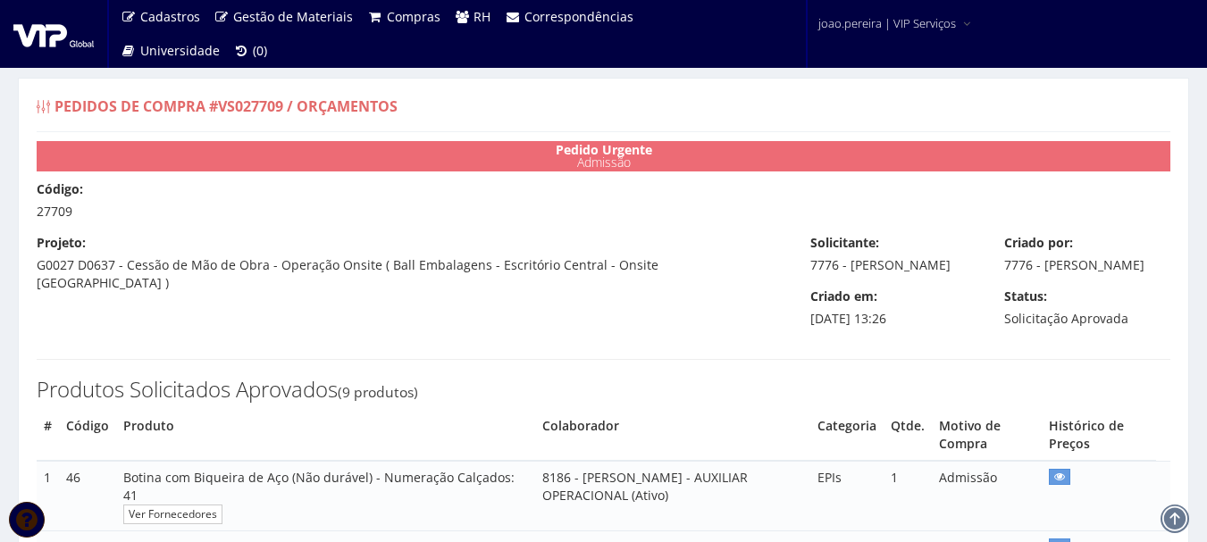
select select "0"
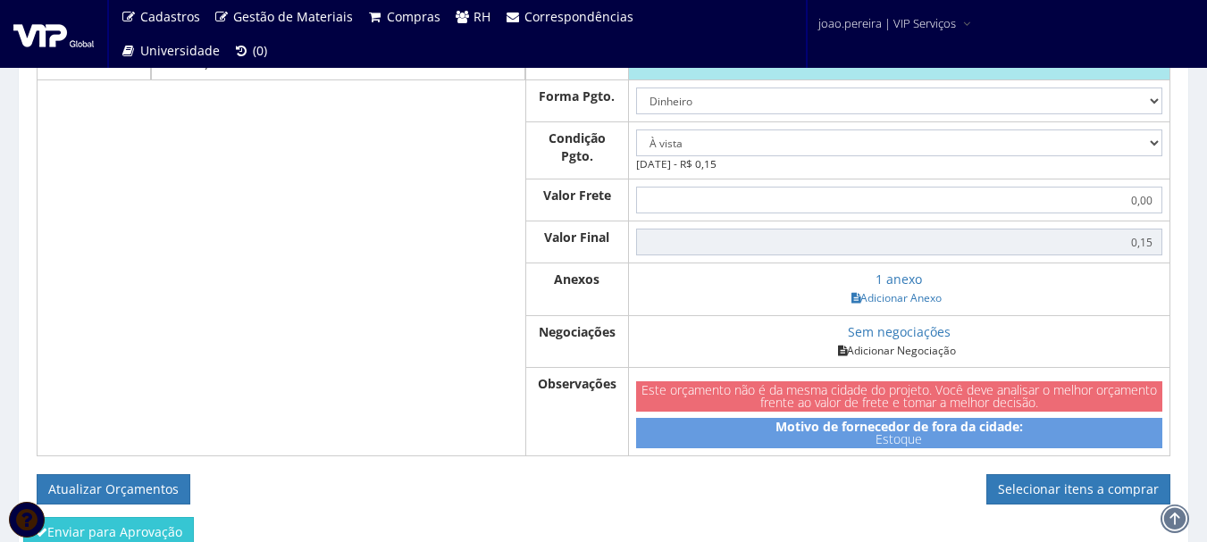
scroll to position [1639, 0]
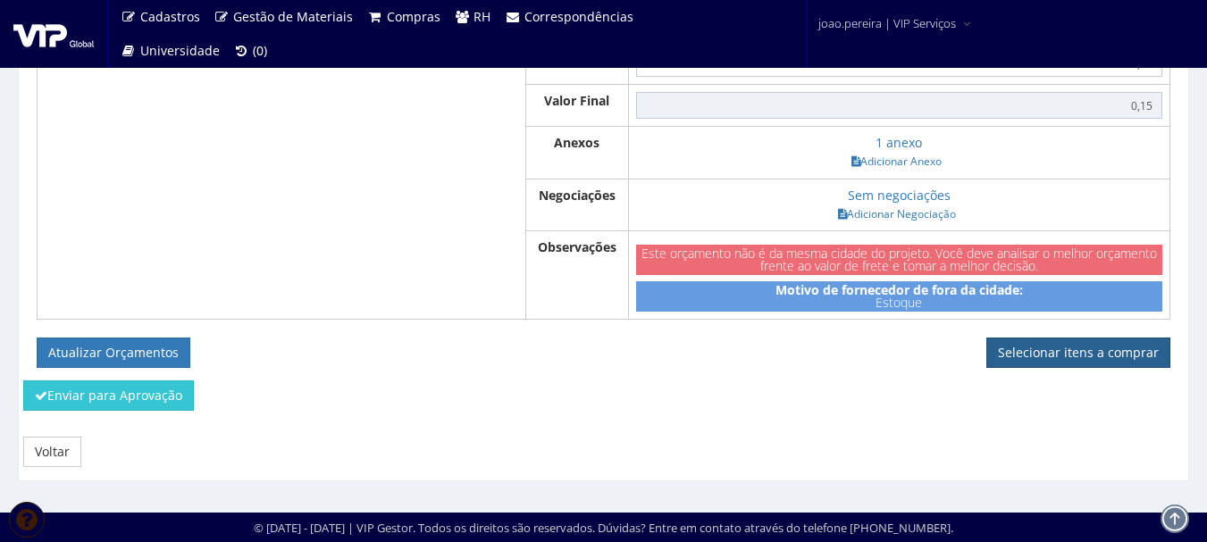
click at [1059, 353] on link "Selecionar itens a comprar" at bounding box center [1079, 353] width 184 height 30
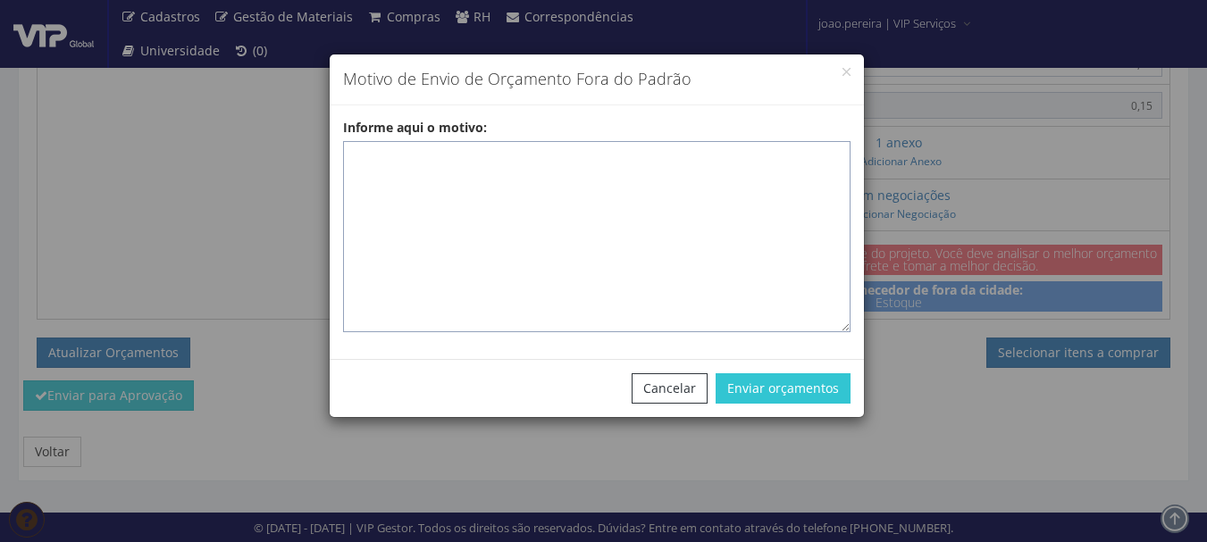
click at [591, 187] on textarea "Informe aqui o motivo:" at bounding box center [597, 236] width 508 height 191
click at [363, 166] on textarea "Informe aqui o motivo:" at bounding box center [597, 236] width 508 height 191
paste textarea "EPIS ou UNIFORMES - Pedido de compra para emissão de ficha de EPIS ou Uniformes…"
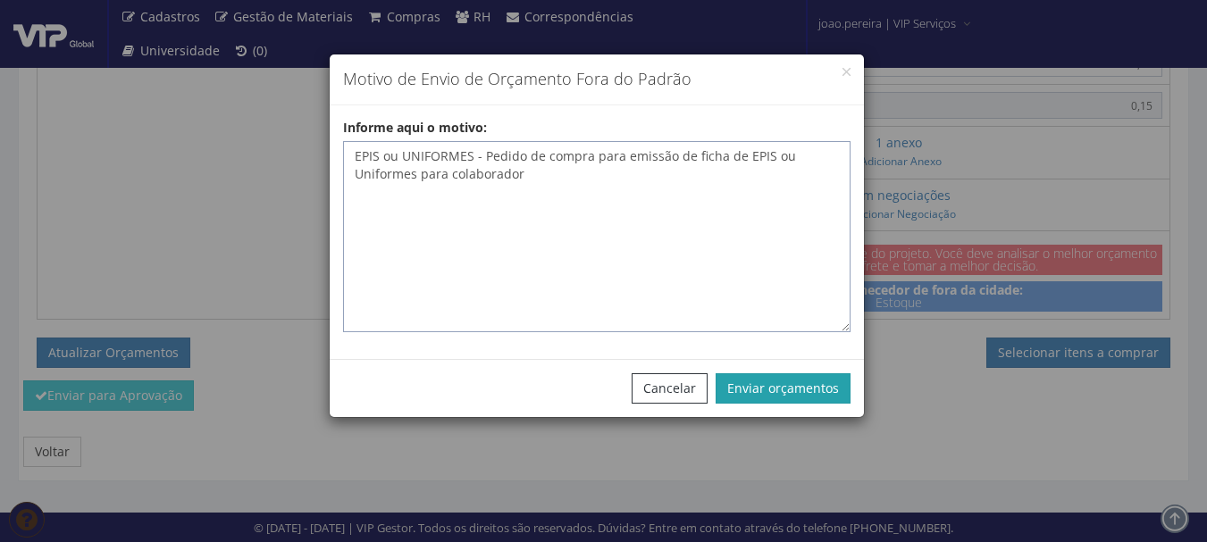
type textarea "EPIS ou UNIFORMES - Pedido de compra para emissão de ficha de EPIS ou Uniformes…"
click at [794, 397] on button "Enviar orçamentos" at bounding box center [783, 389] width 135 height 30
click at [794, 389] on button "Enviar orçamentos" at bounding box center [783, 389] width 135 height 30
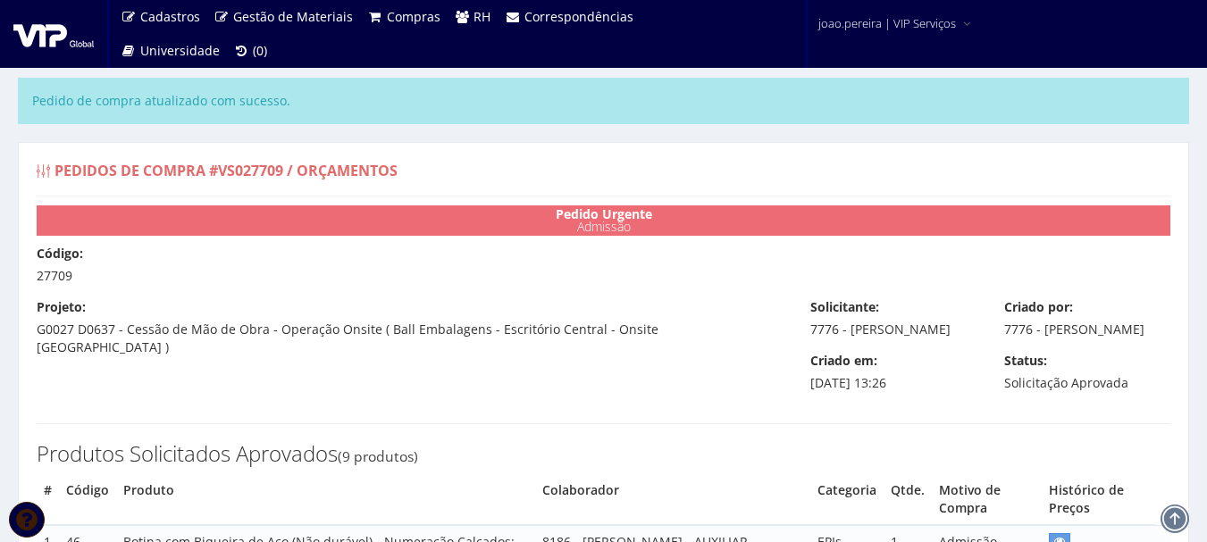
select select "0"
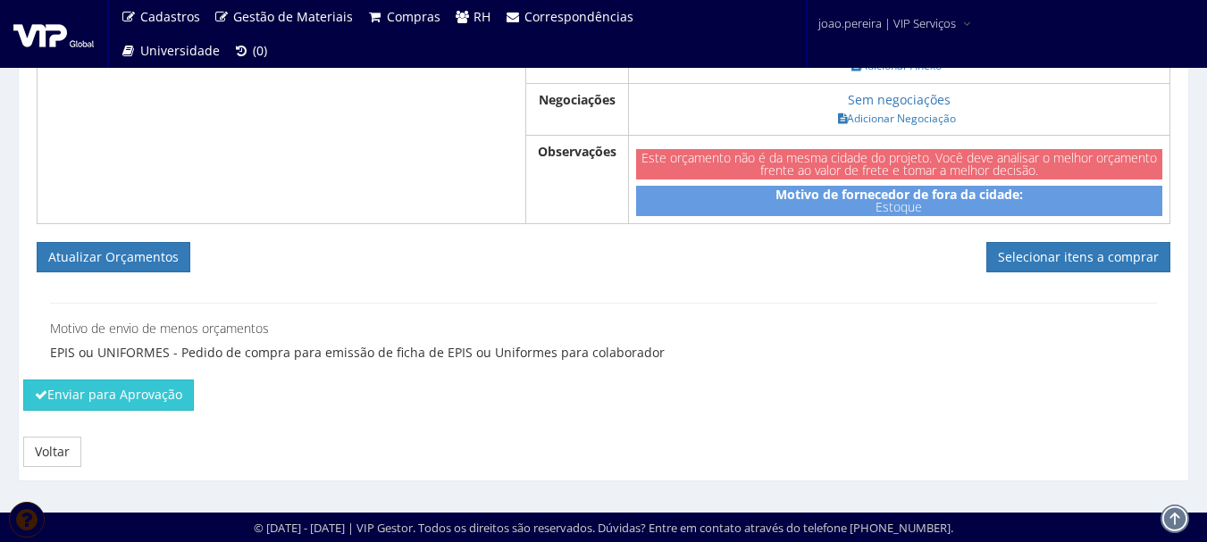
scroll to position [1799, 0]
click at [1131, 264] on link "Selecionar itens a comprar" at bounding box center [1079, 257] width 184 height 30
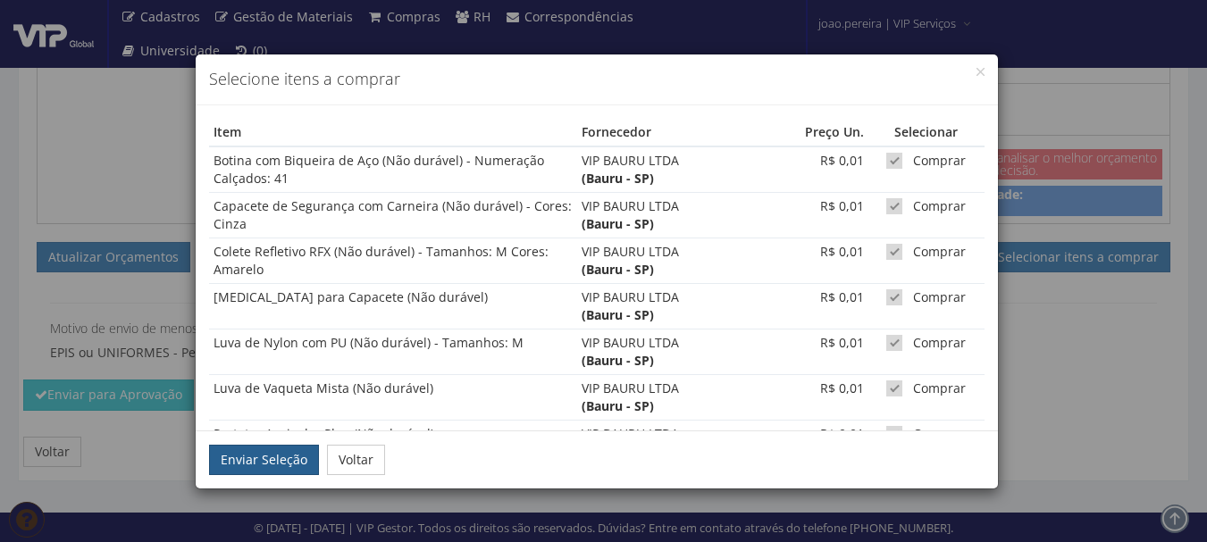
click at [259, 457] on button "Enviar Seleção" at bounding box center [264, 460] width 110 height 30
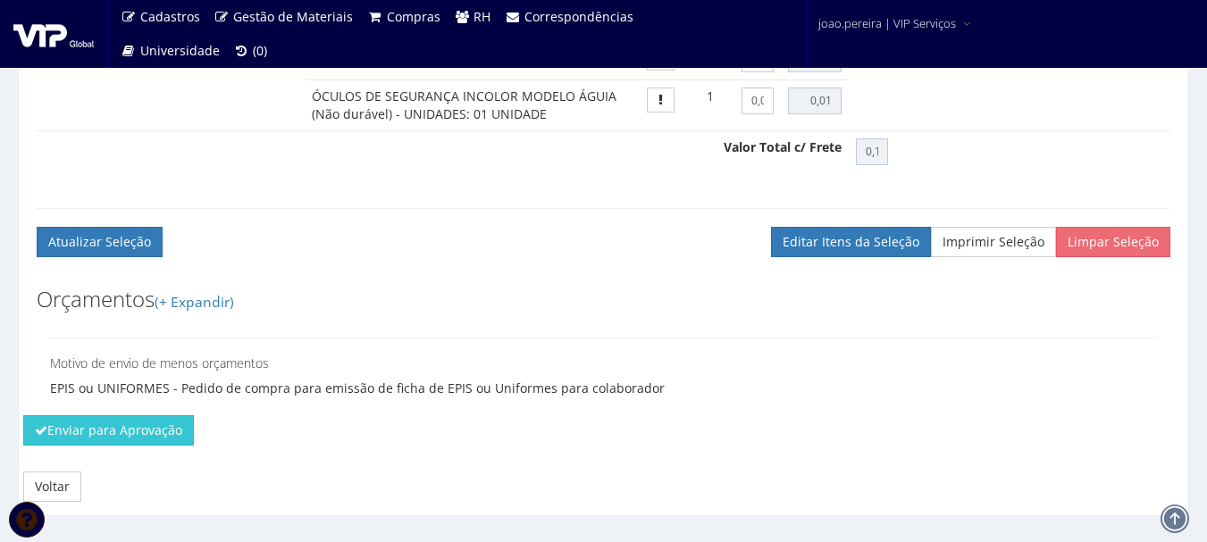
scroll to position [1430, 0]
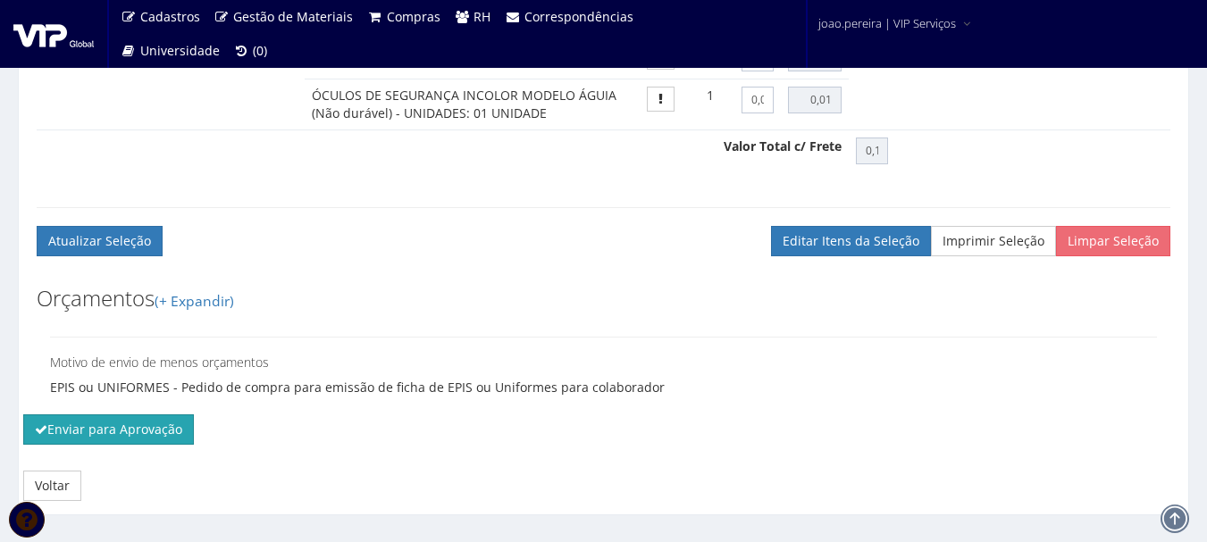
click at [63, 445] on button "Enviar para Aprovação" at bounding box center [108, 430] width 171 height 30
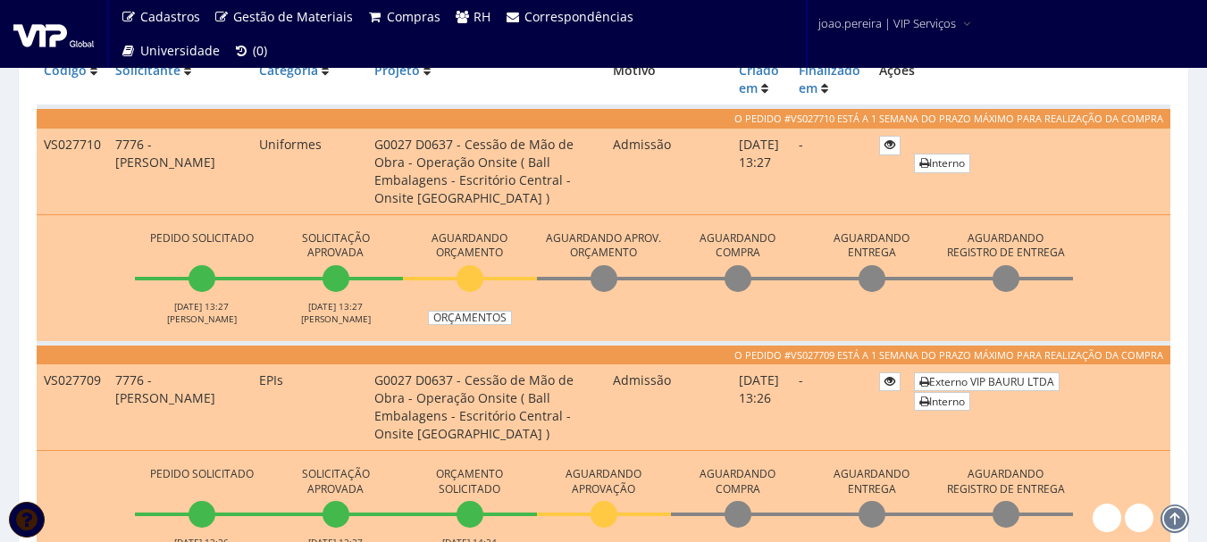
scroll to position [536, 0]
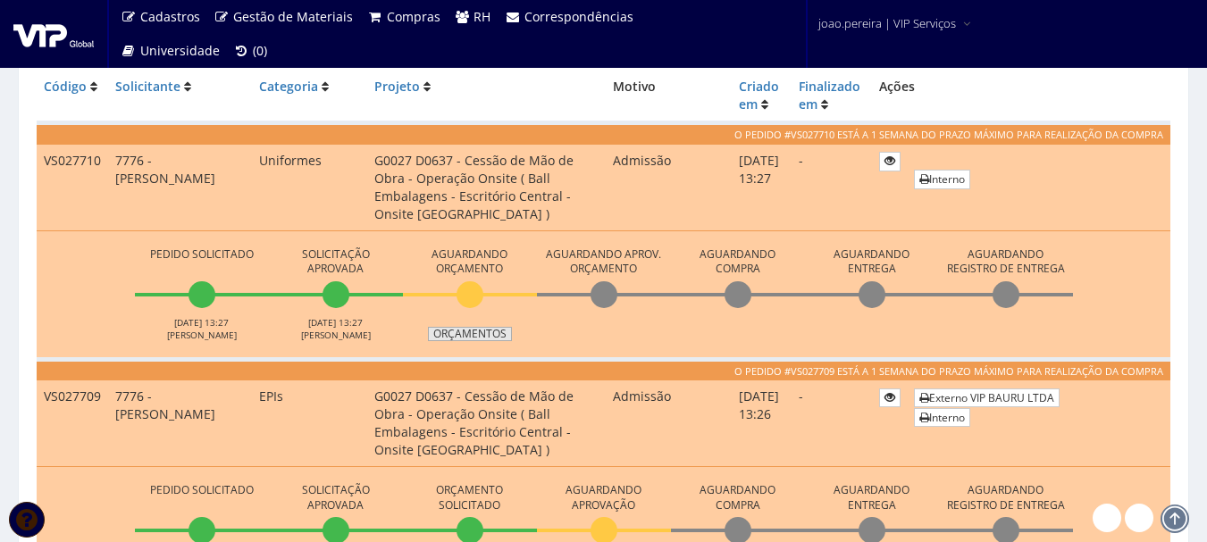
click at [474, 332] on link "Orçamentos" at bounding box center [470, 334] width 84 height 14
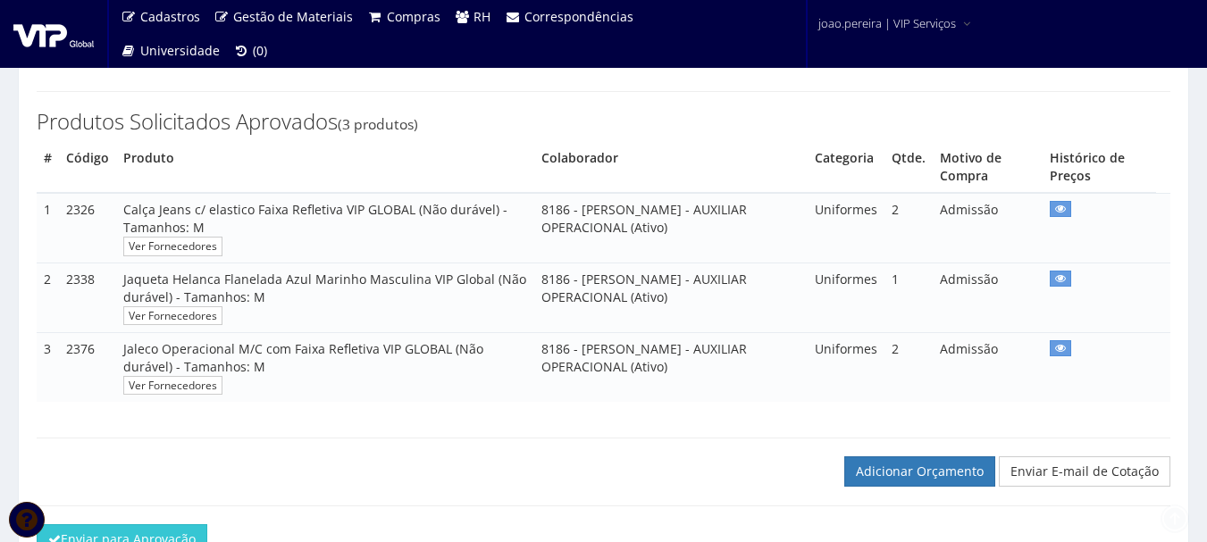
scroll to position [430, 0]
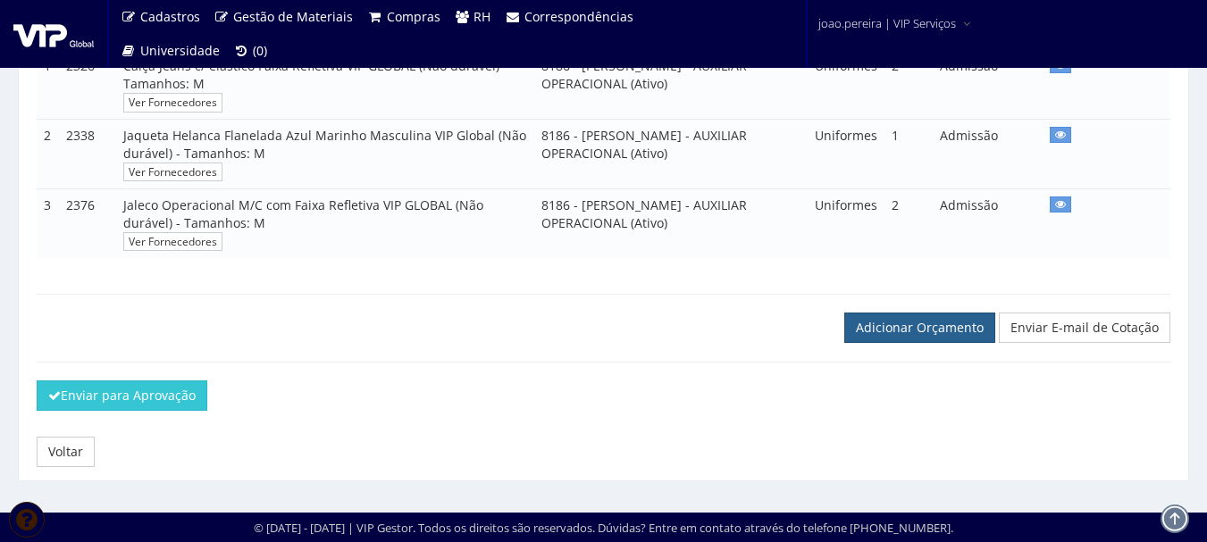
click at [923, 335] on link "Adicionar Orçamento" at bounding box center [920, 328] width 151 height 30
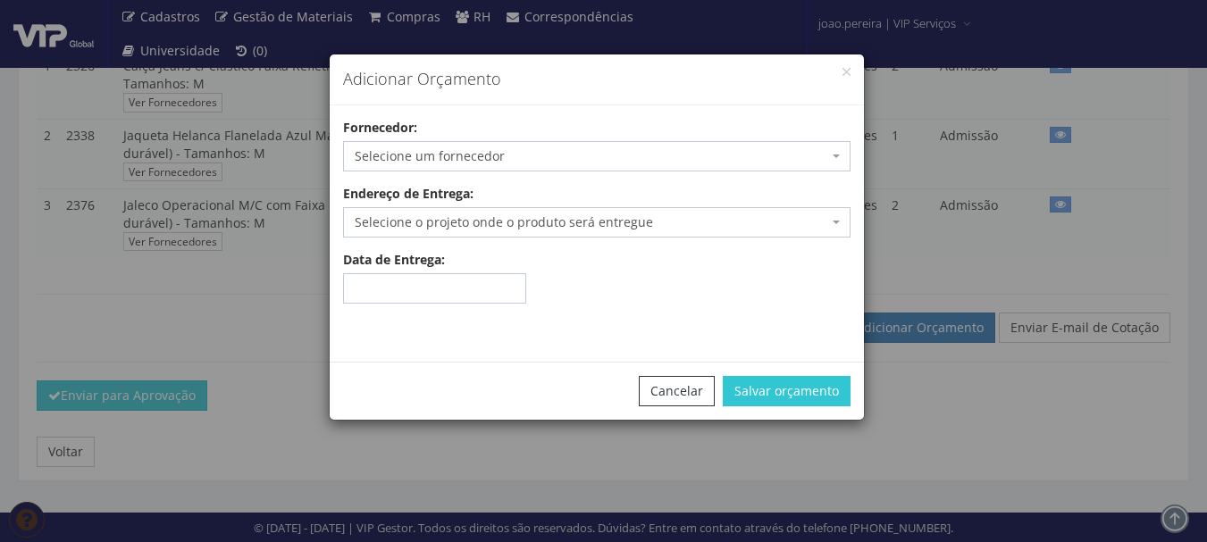
click at [462, 154] on span "Selecione um fornecedor" at bounding box center [592, 156] width 474 height 18
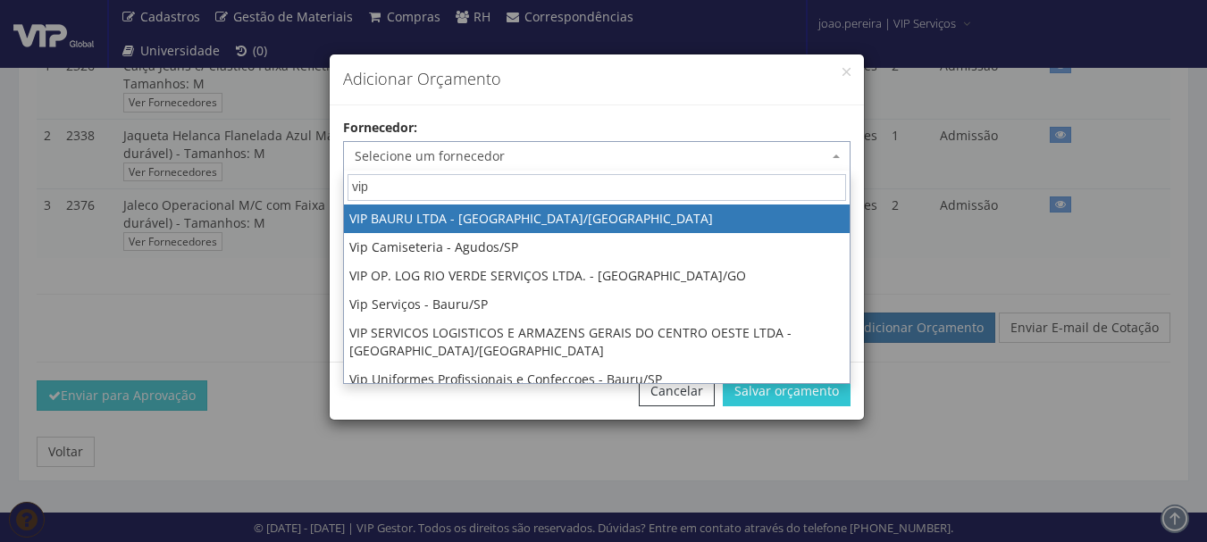
type input "vip"
select select "532"
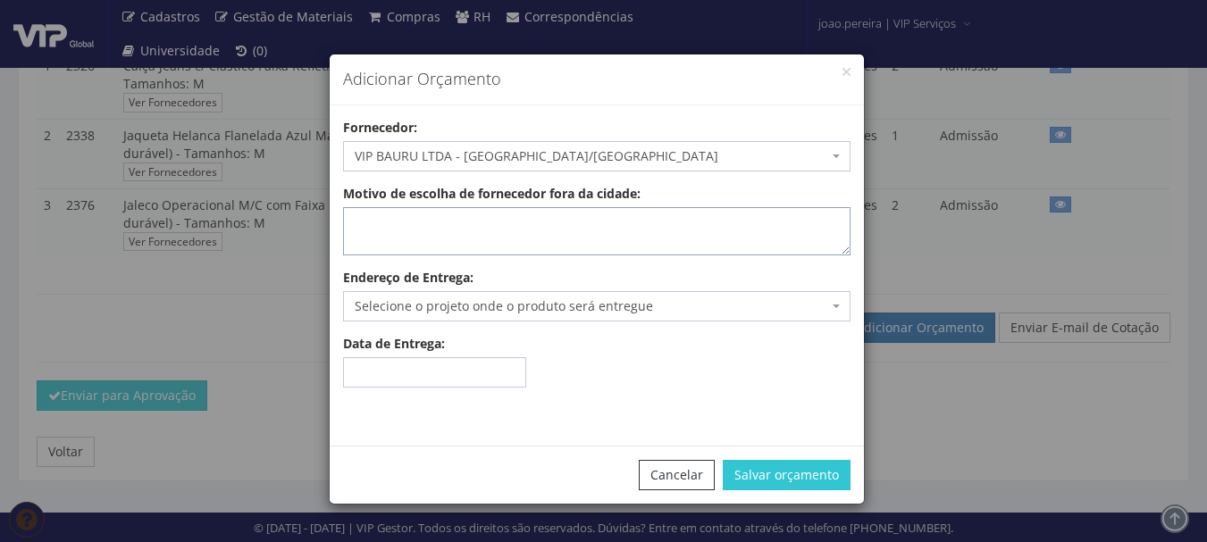
click at [449, 224] on textarea "Motivo de escolha de fornecedor fora da cidade:" at bounding box center [597, 231] width 508 height 48
type textarea "estoque"
click at [423, 308] on span "Selecione o projeto onde o produto será entregue" at bounding box center [592, 307] width 474 height 18
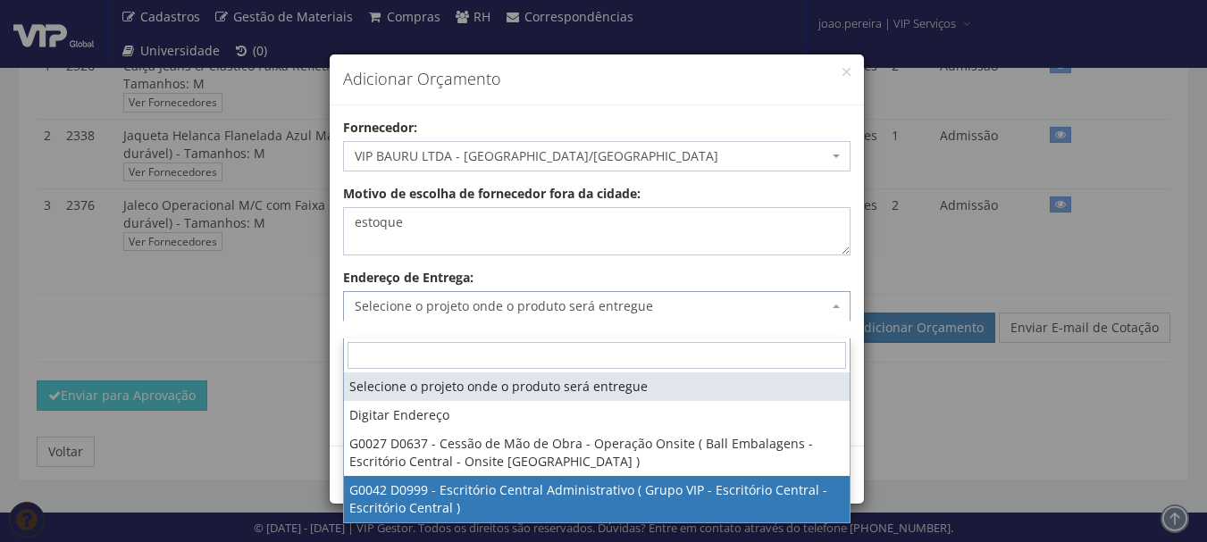
select select "42"
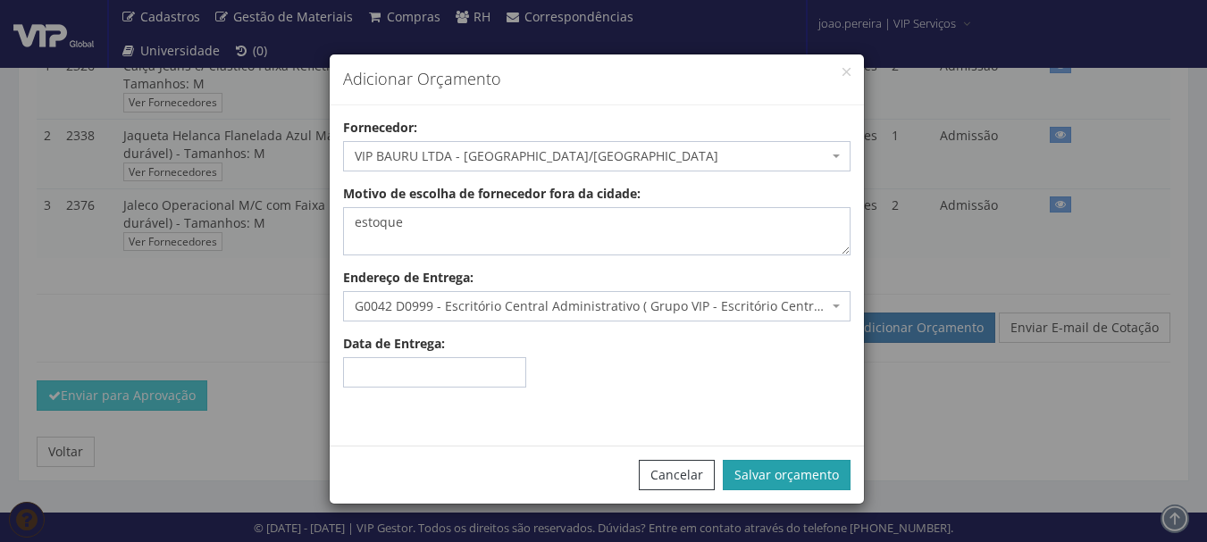
click at [820, 475] on button "Salvar orçamento" at bounding box center [787, 475] width 128 height 30
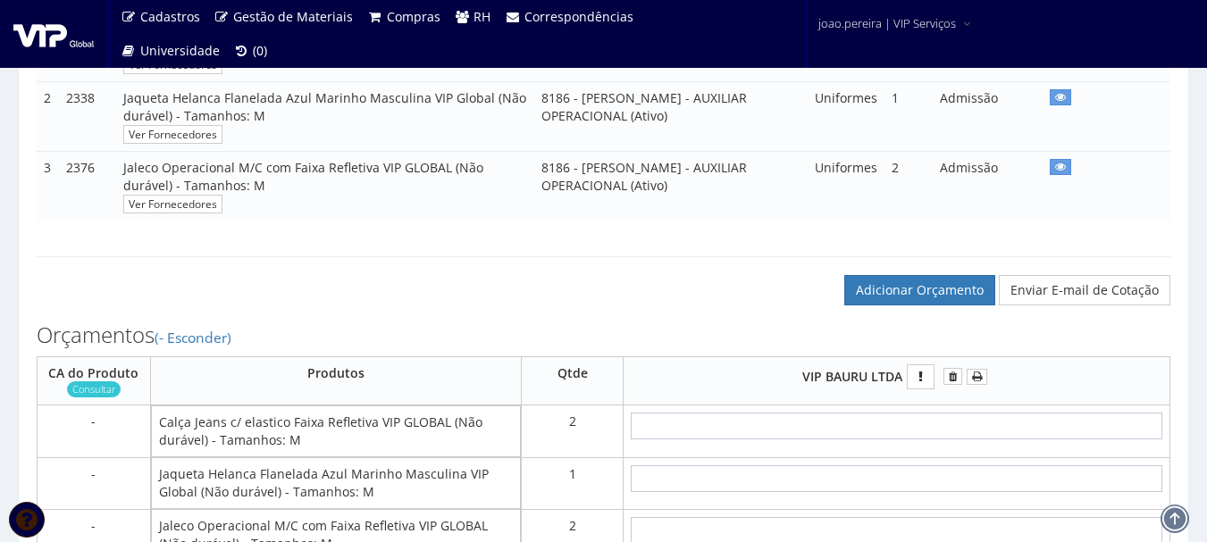
scroll to position [804, 0]
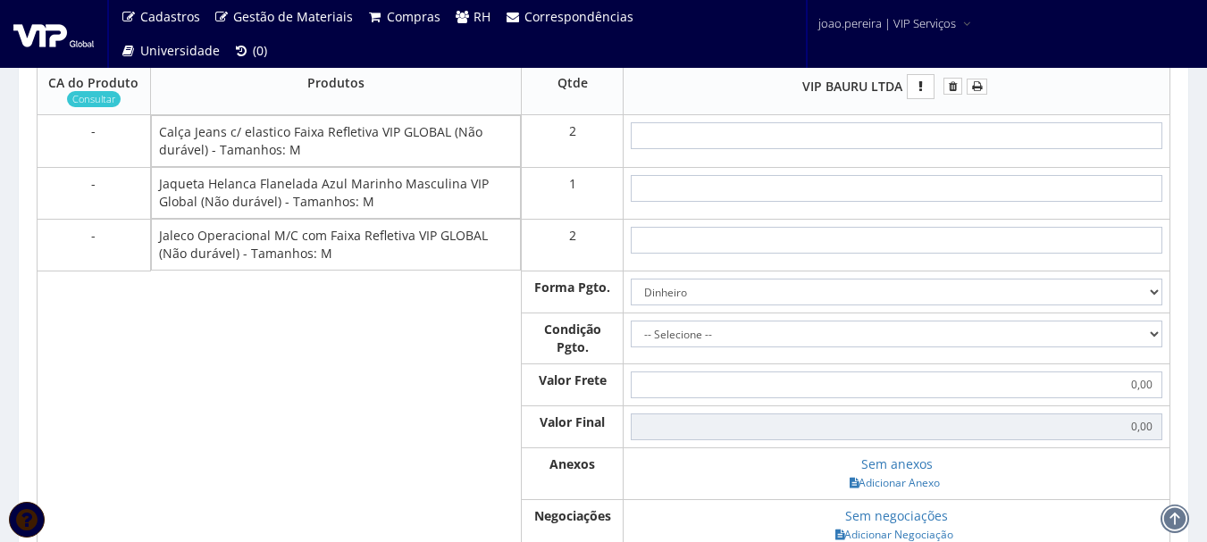
click at [921, 139] on td at bounding box center [897, 141] width 547 height 52
click at [930, 167] on td at bounding box center [897, 141] width 547 height 52
click at [937, 149] on input "text" at bounding box center [897, 135] width 532 height 27
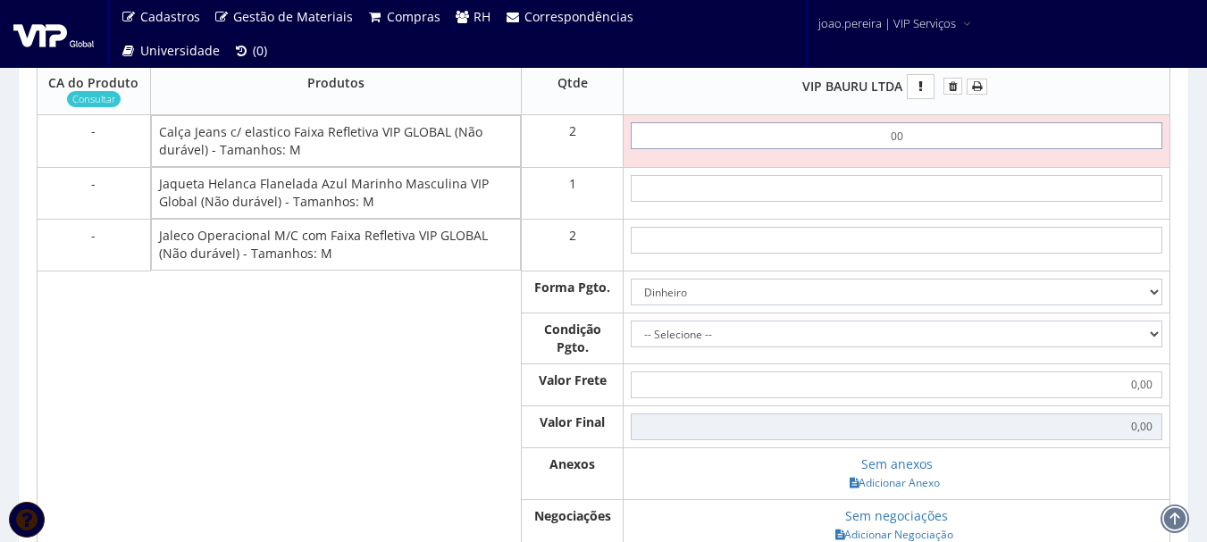
type input "0,01"
type input "0,02"
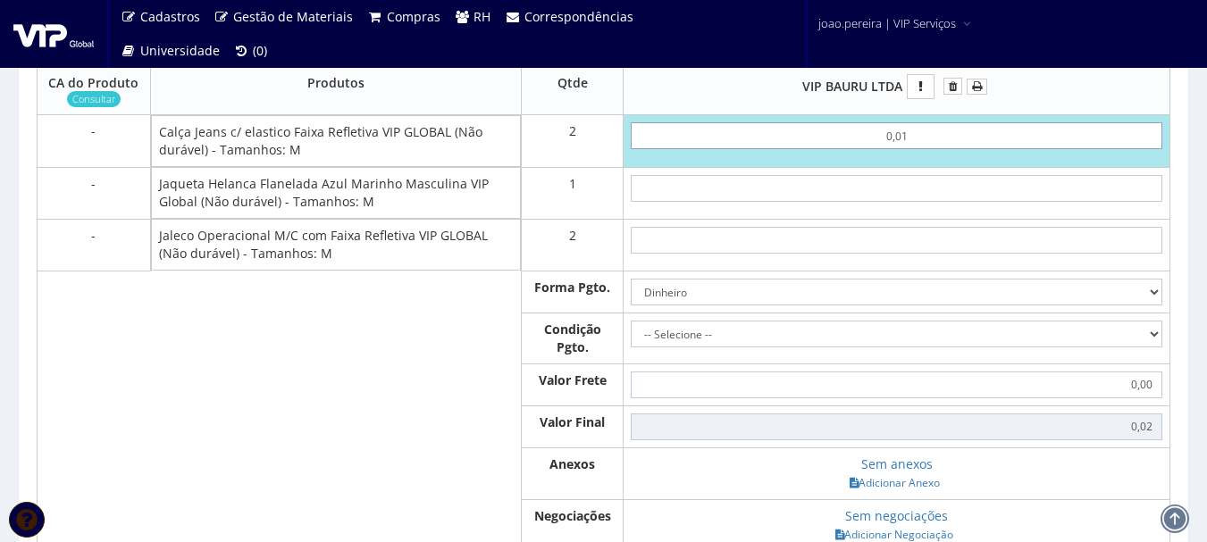
type input "0,01"
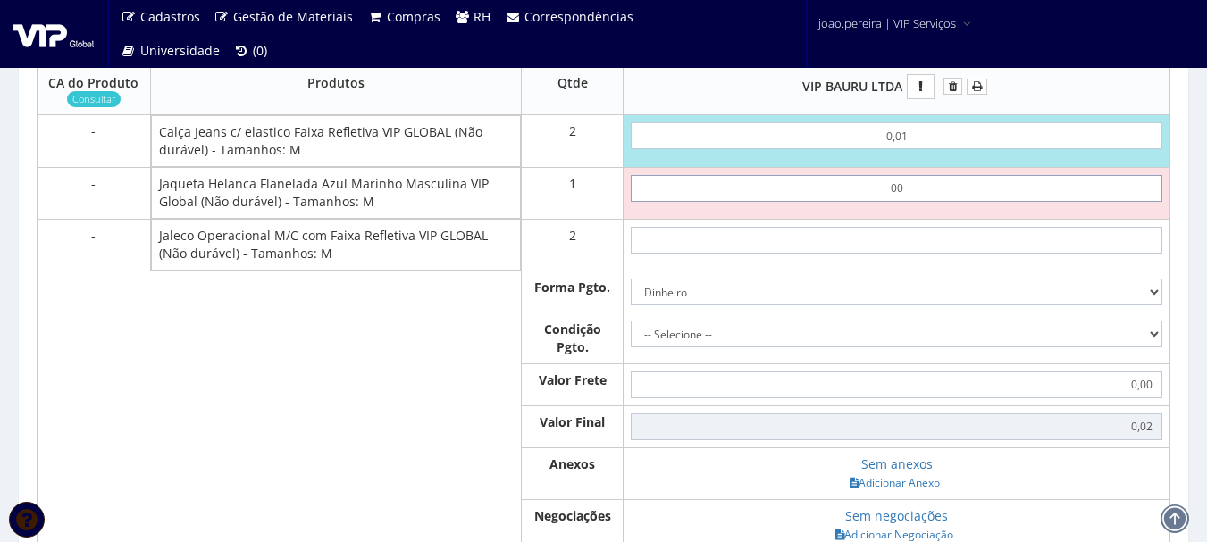
type input "0,01"
type input "0,03"
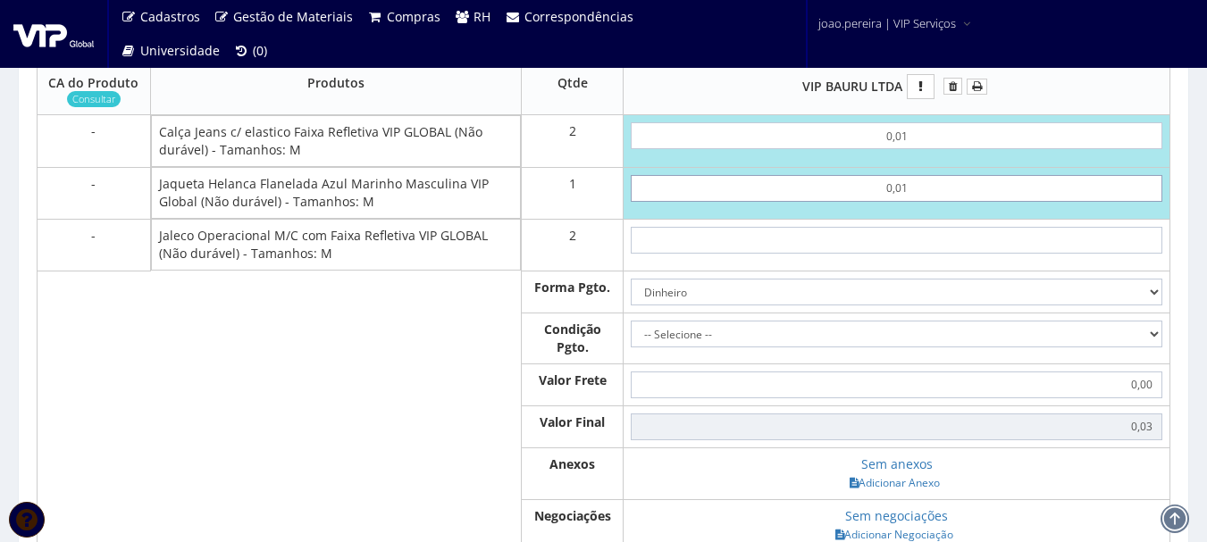
type input "0,01"
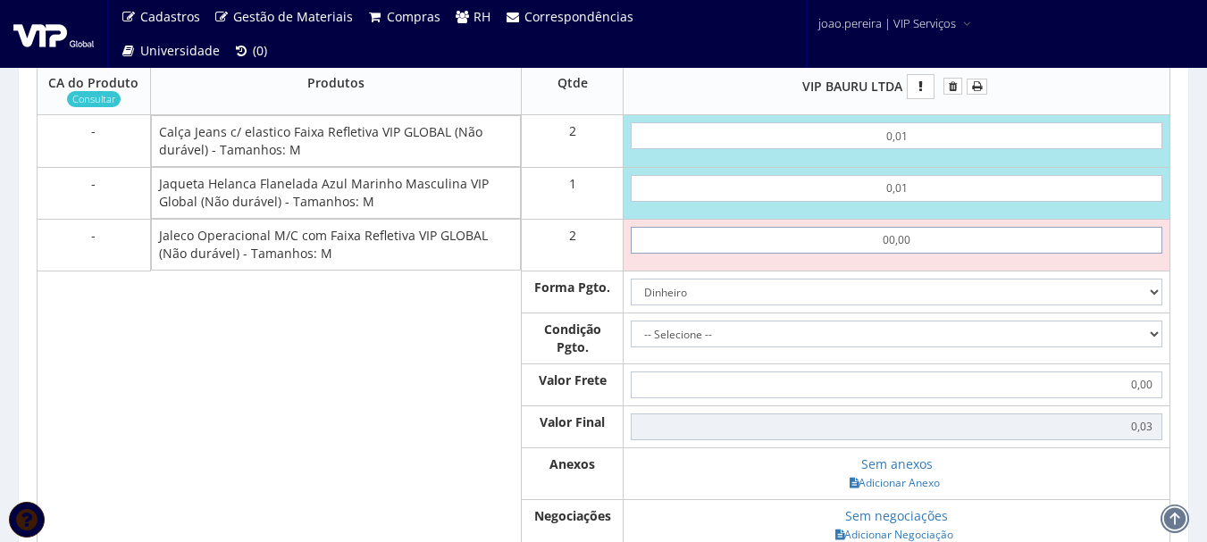
type input "000,01"
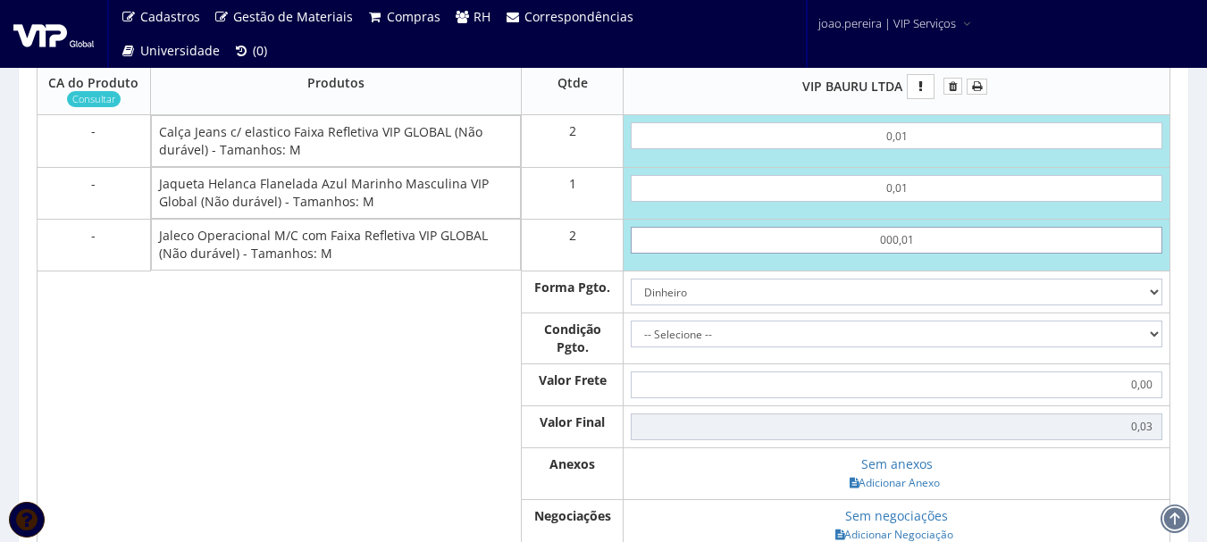
type input "0,05"
type input "00,00"
type input "0,03"
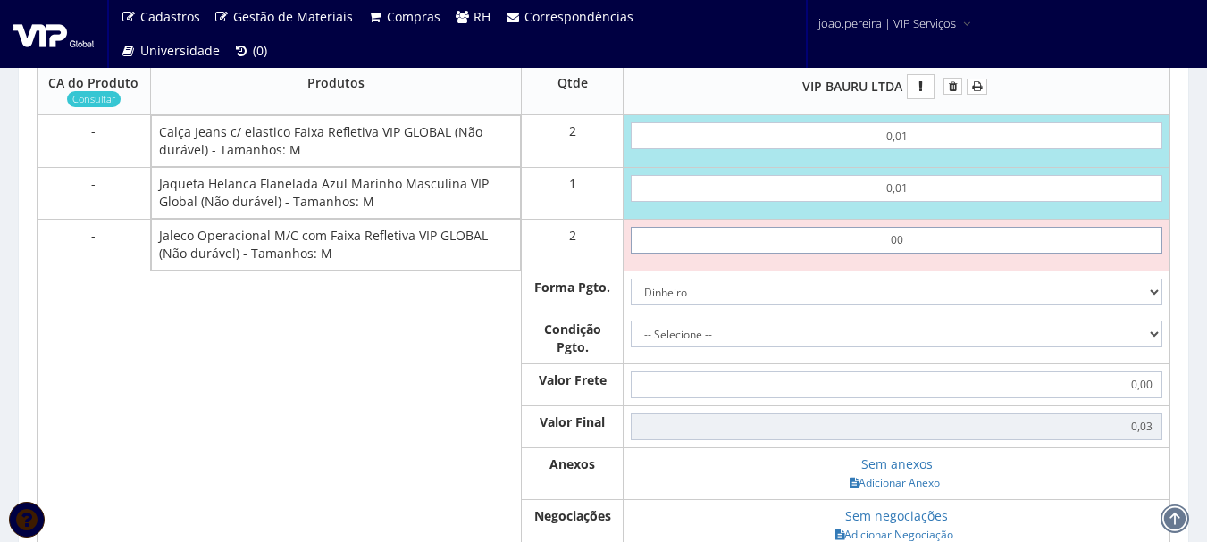
type input "0"
type input "0,01"
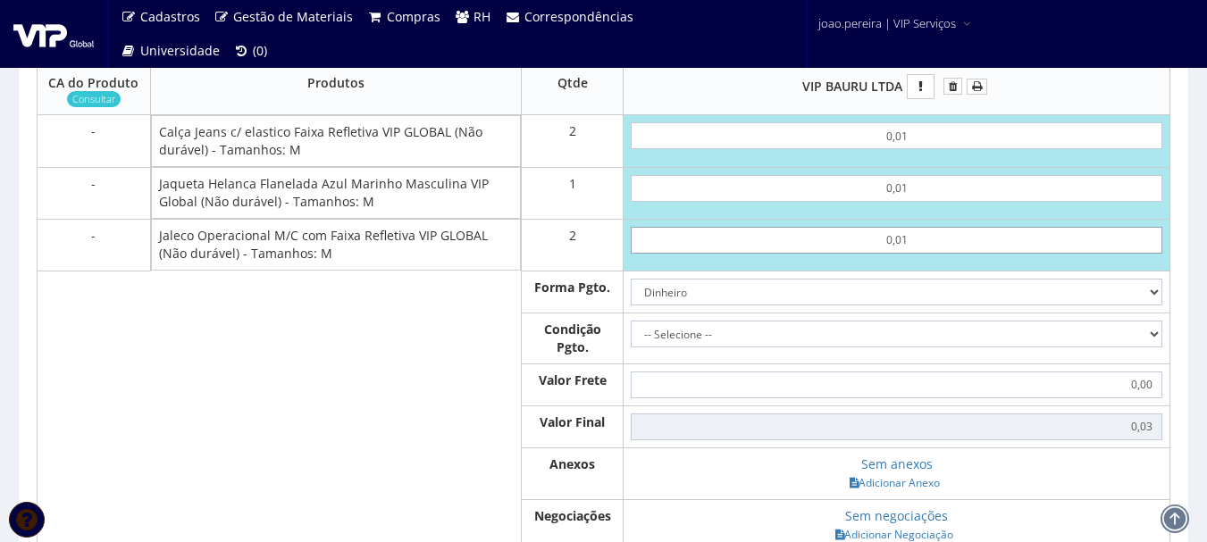
type input "0,05"
type input "00,10"
type input "0,23"
type input "001,00"
type input "2,03"
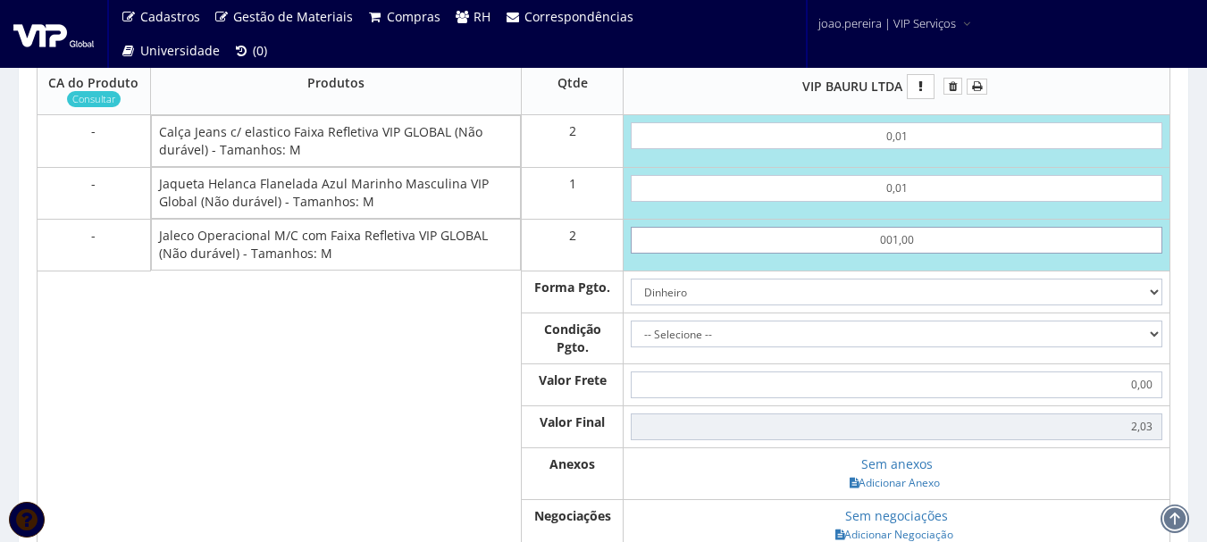
type input "0.010,00"
type input "20,03"
type input "00.100,00"
type input "200,03"
type input "001.000,00"
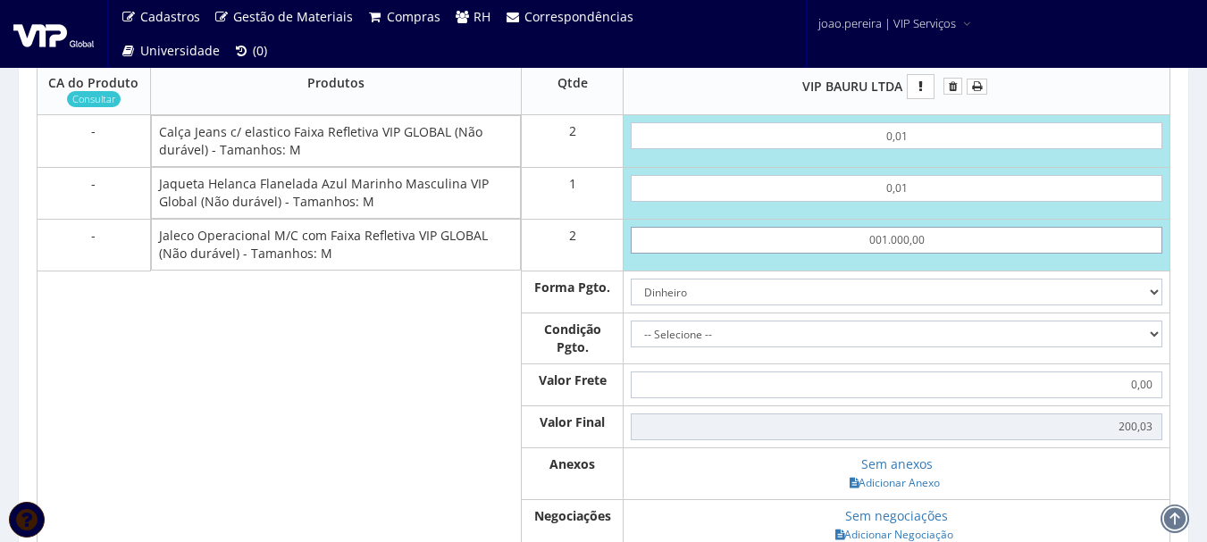
type input "2000,03"
type input "0.010.000,01"
type input "20,03"
type input "00.100.000,11"
type input "200,03"
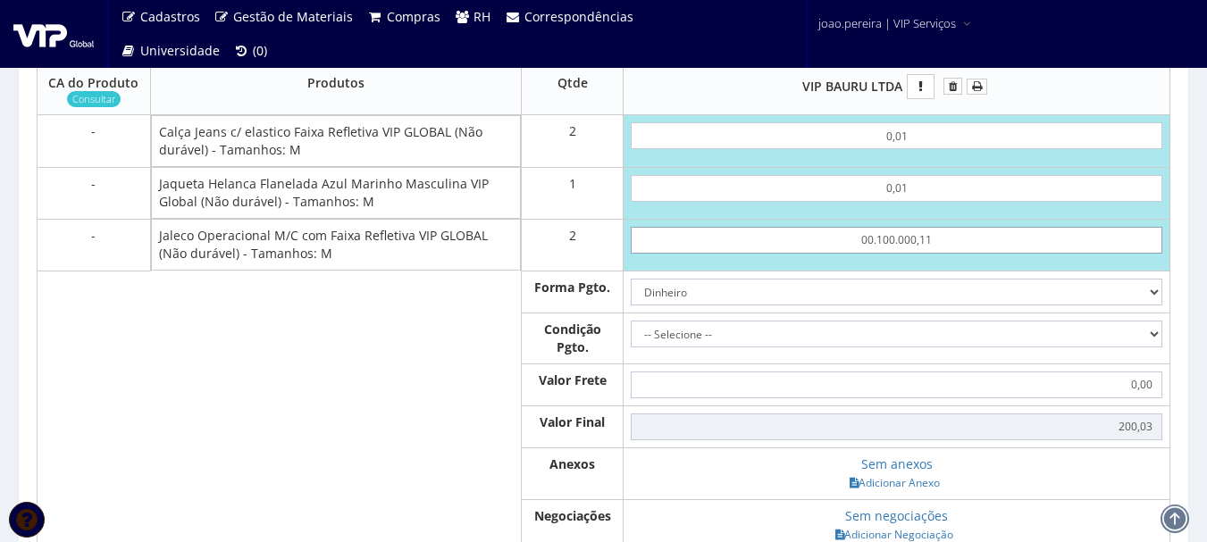
type input "001.000.001,11"
type input "2000,03"
type input "0.010.000.011,11"
type input "20,03"
type input "00.100.000.111,10"
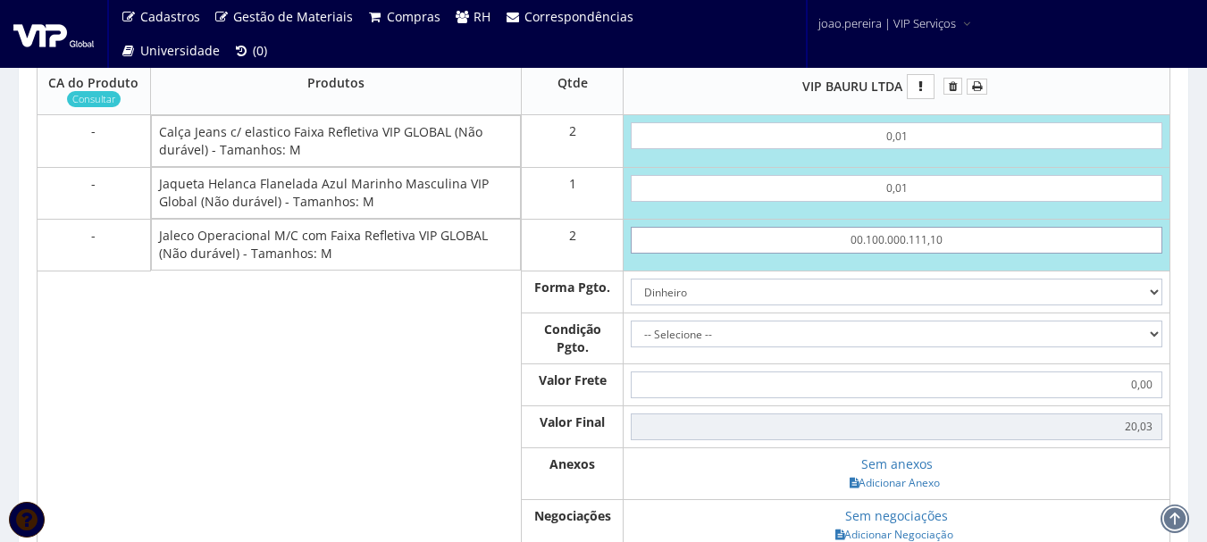
type input "200,03"
type input "001.000.001.111,00"
type input "2000,03"
type input "0.010.000.011.110,01"
type input "20,03"
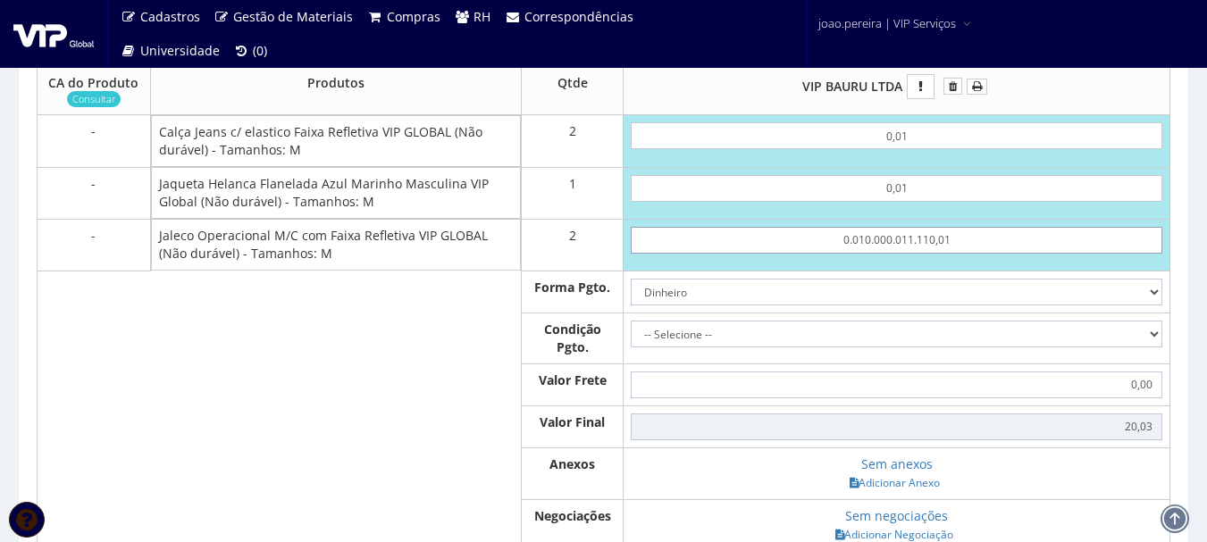
type input "00.100.000.111.100,11"
type input "200,03"
type input "001.000.001.111.001,10"
type input "2000,03"
type input "0.010.000.011.110.011,01"
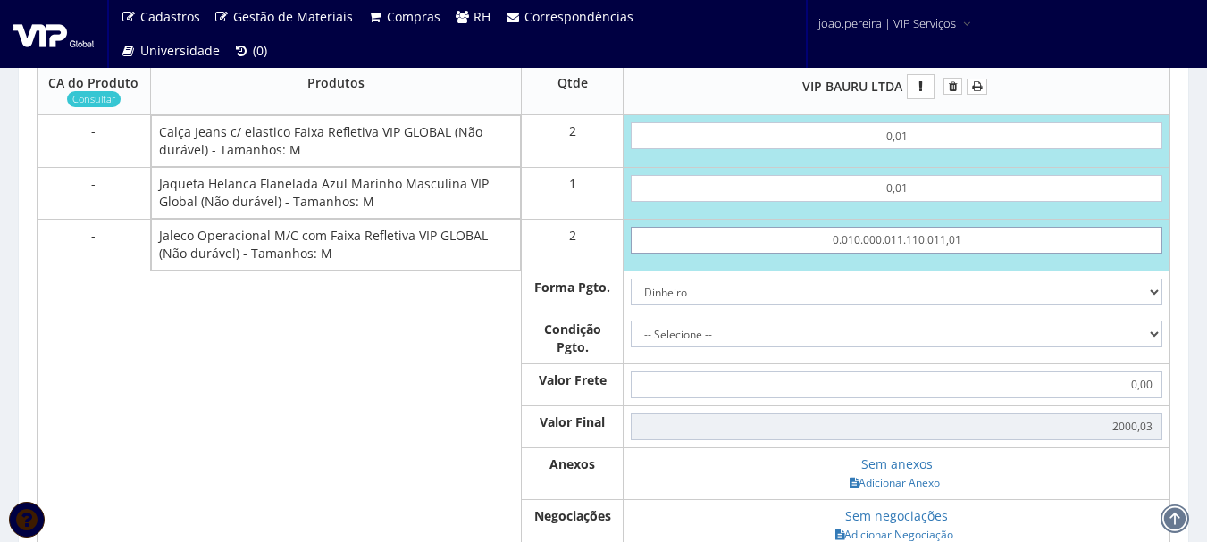
type input "20,03"
click at [920, 313] on td "Dinheiro Boleto Bancário Depósito Transferência Bancária Cartão de Crédito Cart…" at bounding box center [897, 292] width 547 height 42
click at [933, 306] on select "Dinheiro Boleto Bancário Depósito Transferência Bancária Cartão de Crédito Cart…" at bounding box center [897, 292] width 532 height 27
click at [980, 254] on input "0.010.000.011.110.011,01" at bounding box center [897, 240] width 532 height 27
drag, startPoint x: 980, startPoint y: 265, endPoint x: 569, endPoint y: 226, distance: 413.0
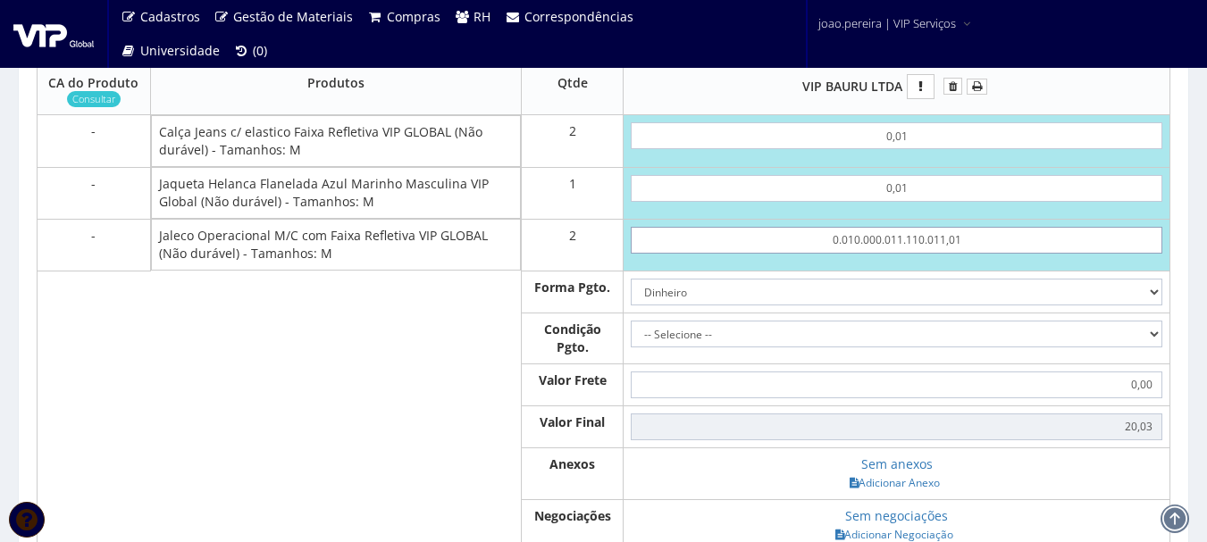
click at [569, 226] on tbody "- Calça Jeans c/ elastico Faixa Refletiva VIP GLOBAL (Não durável) - Tamanhos: …" at bounding box center [604, 377] width 1133 height 525
type input "0"
type input "0,03"
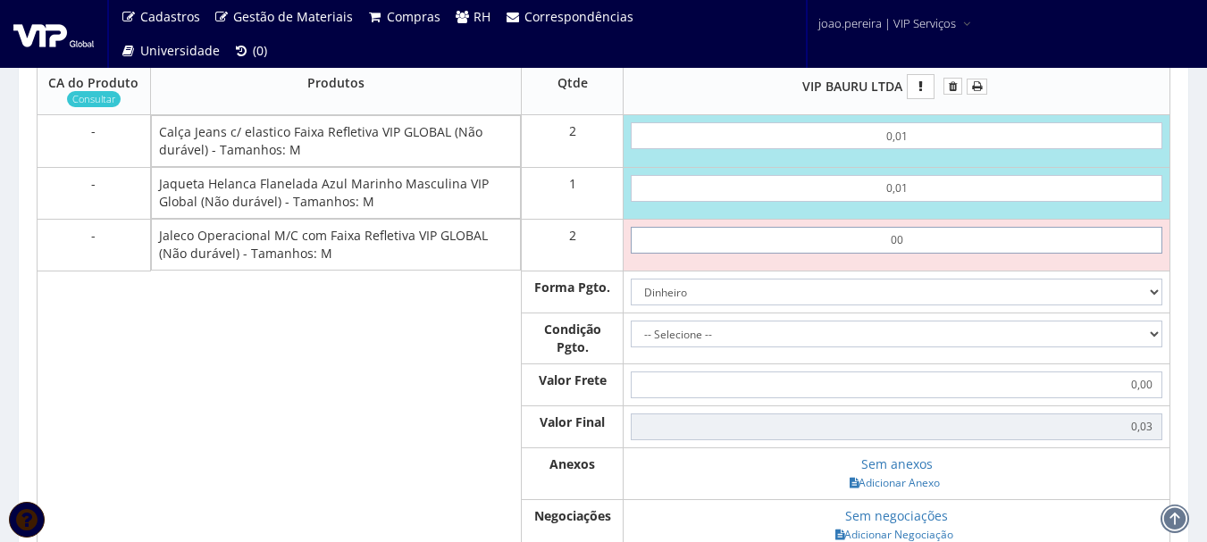
type input "0,01"
type input "0,05"
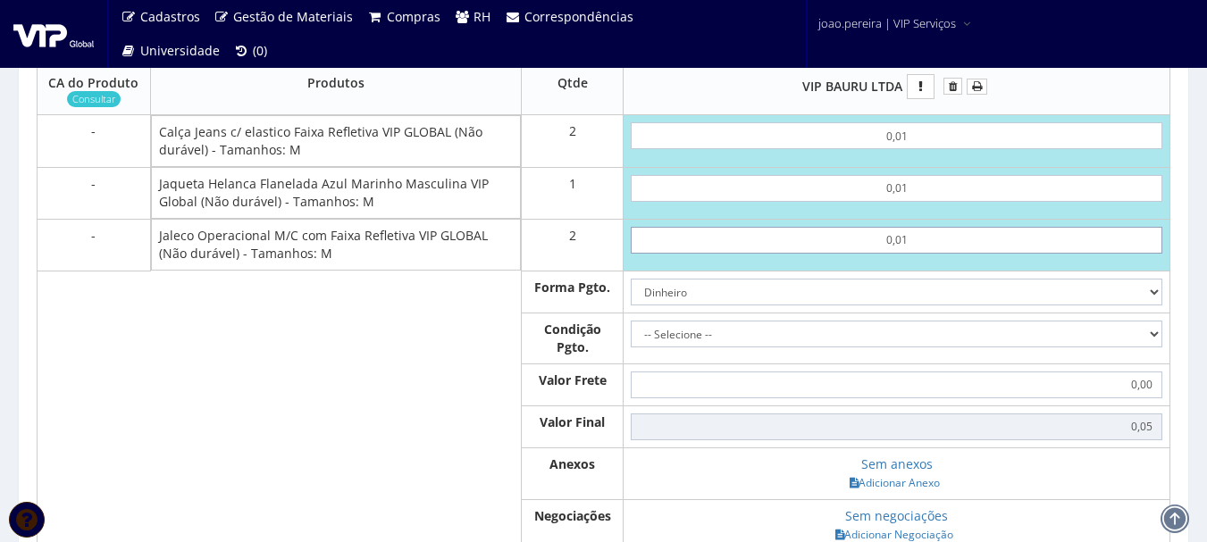
type input "0,01"
click at [1147, 348] on select "-- Selecione -- À vista 7 dias 10 dias" at bounding box center [897, 334] width 532 height 27
select select "0"
click at [631, 338] on select "-- Selecione -- À vista 7 dias 10 dias" at bounding box center [897, 334] width 532 height 27
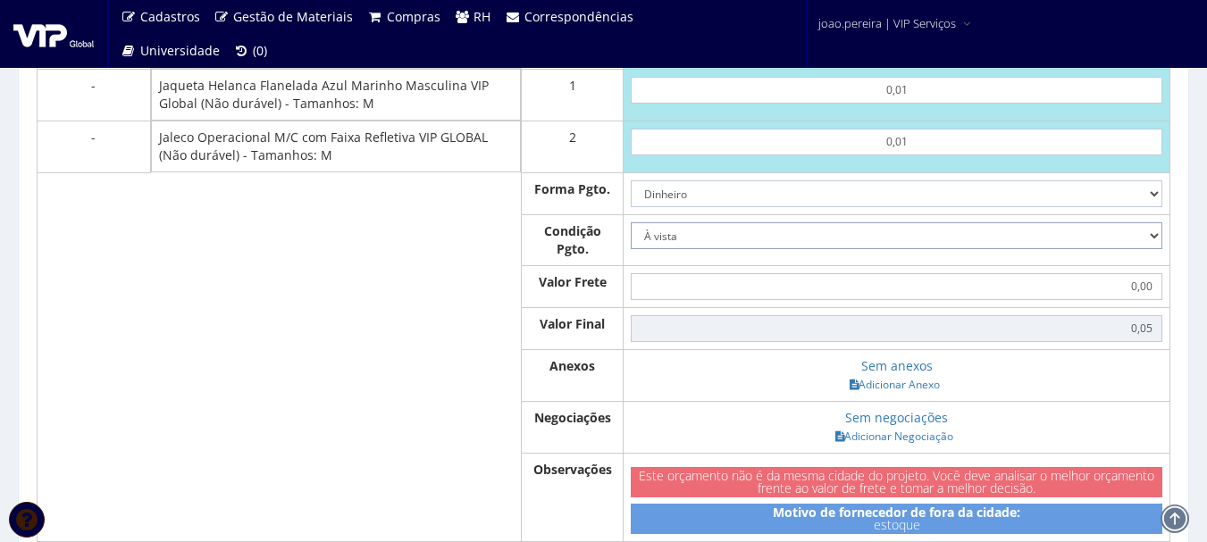
scroll to position [1072, 0]
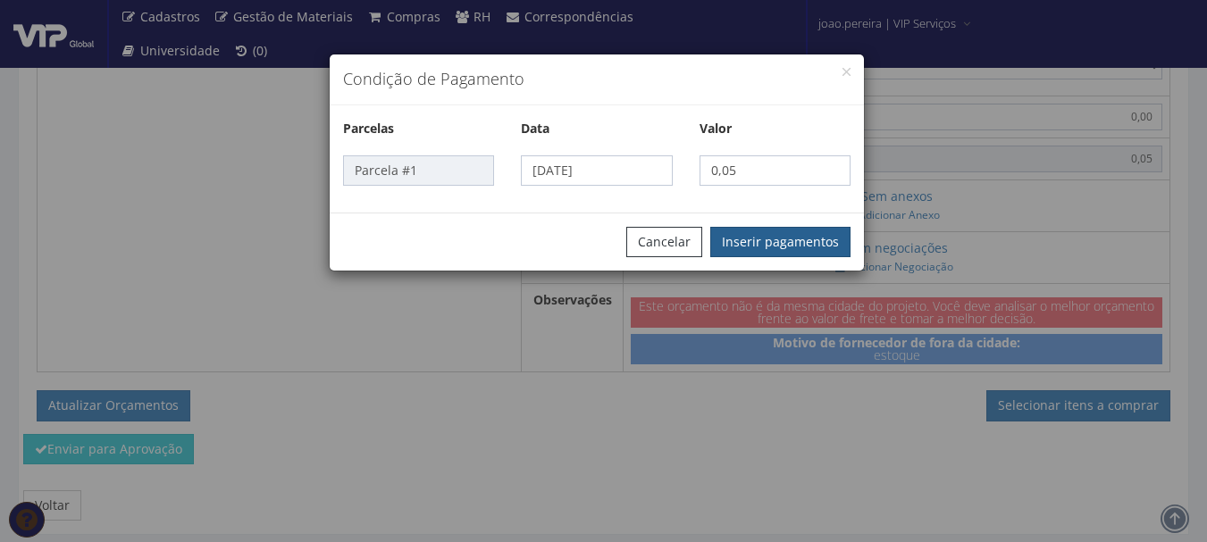
click at [785, 243] on button "Inserir pagamentos" at bounding box center [780, 242] width 140 height 30
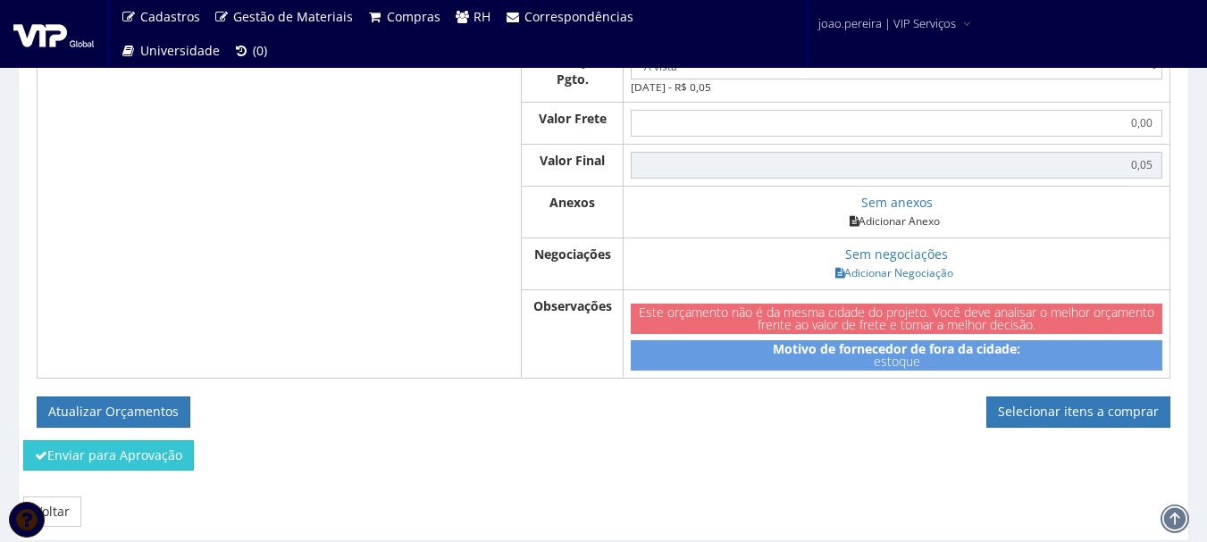
click at [914, 231] on link "Adicionar Anexo" at bounding box center [895, 221] width 101 height 19
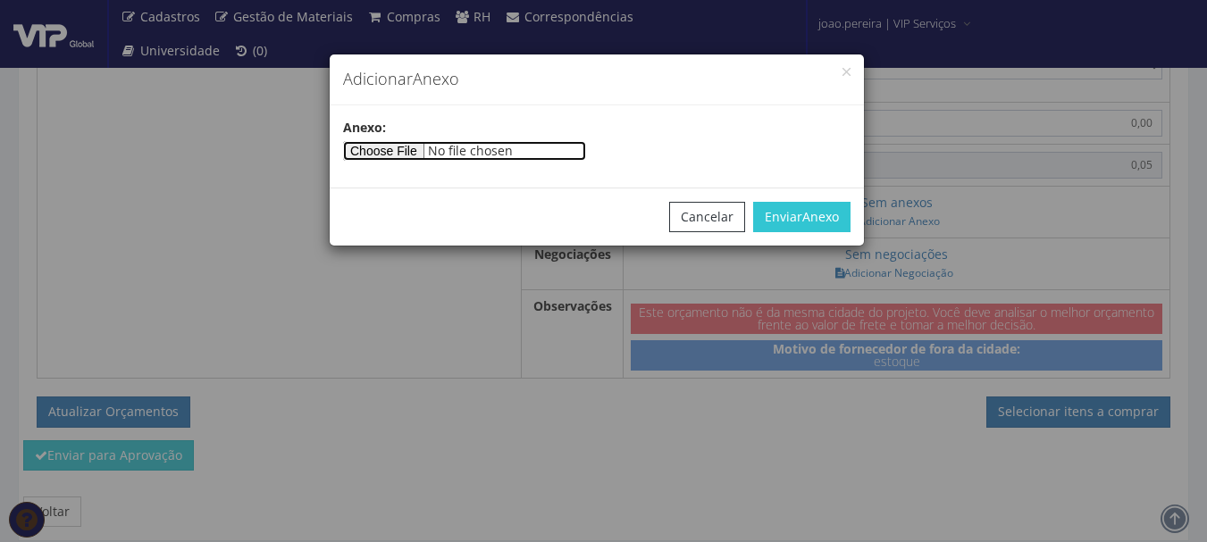
click at [402, 150] on input"] "file" at bounding box center [464, 151] width 243 height 20
type input"] "C:\fakepath\PEDIDOS SEM NOTA FISCAL ESTOQUE.docx"
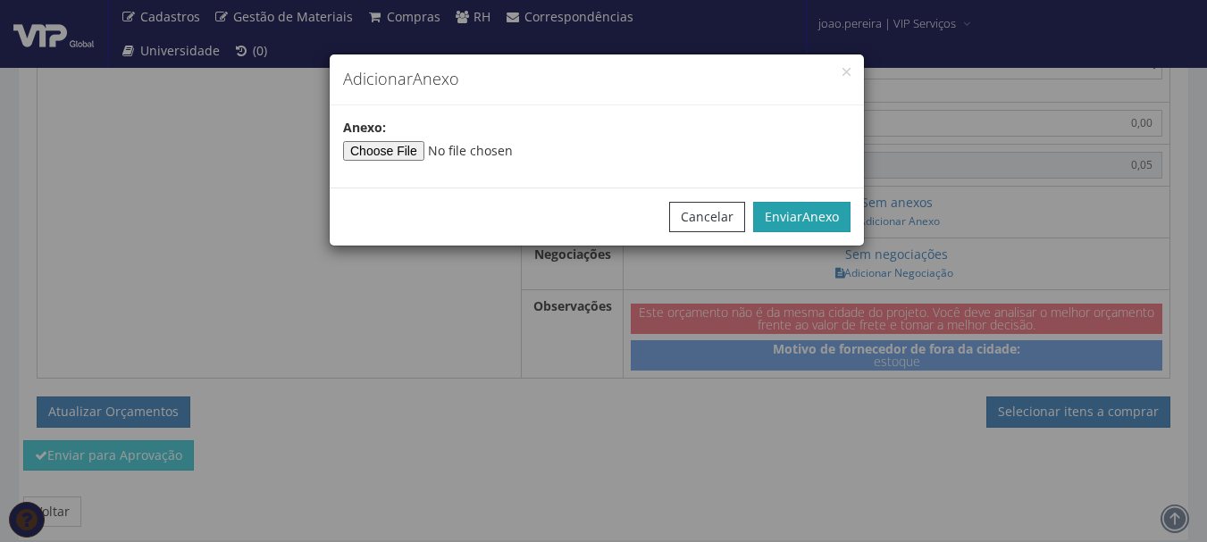
click at [831, 202] on button "Enviar Anexo" at bounding box center [801, 217] width 97 height 30
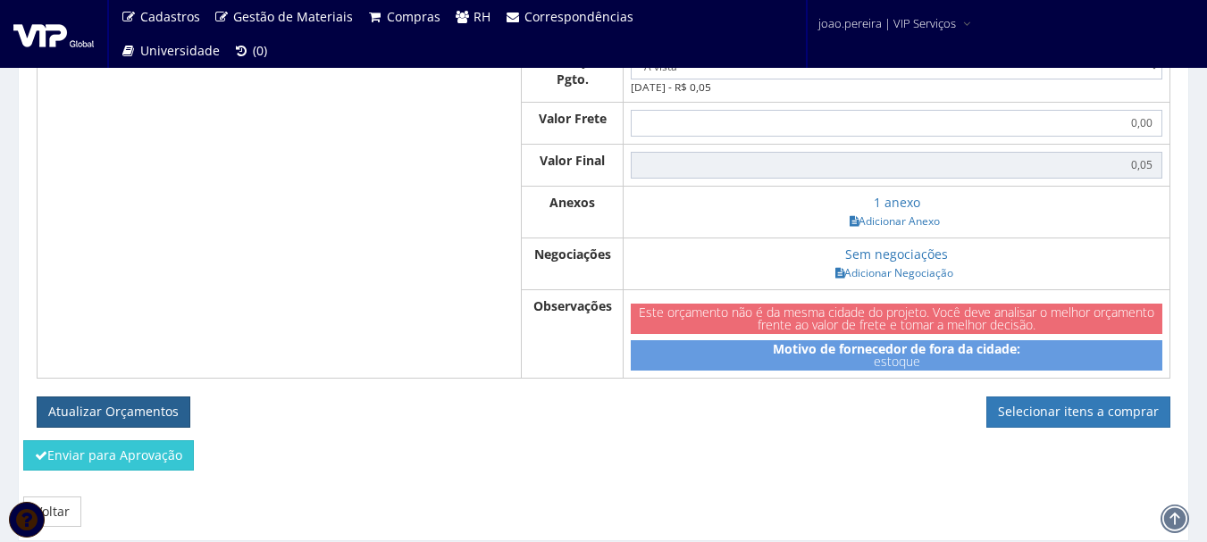
click at [109, 427] on button "Atualizar Orçamentos" at bounding box center [114, 412] width 154 height 30
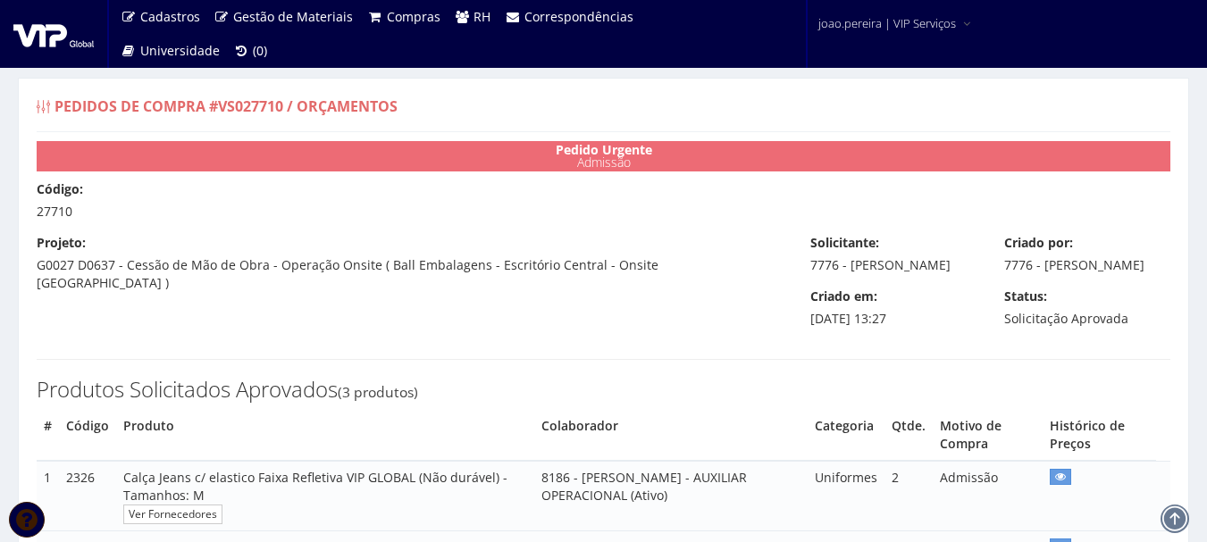
select select "0"
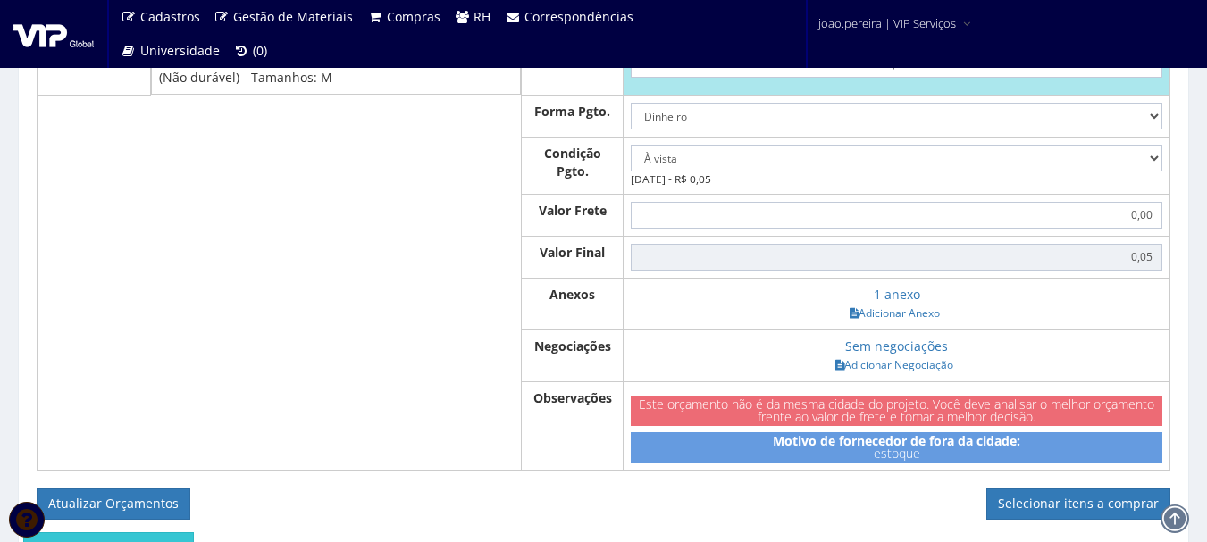
scroll to position [1086, 0]
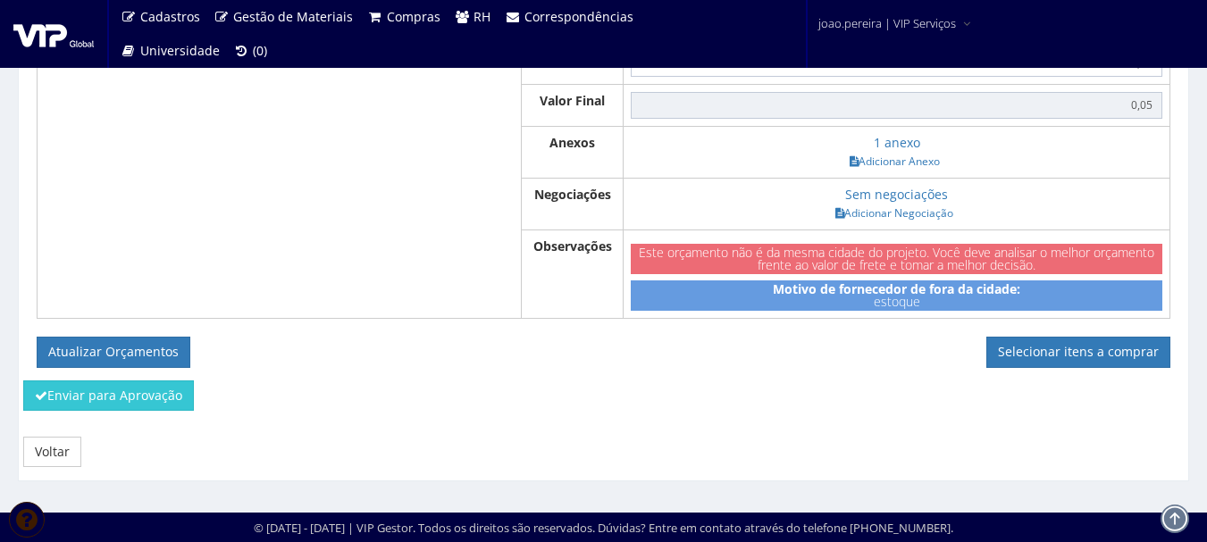
click at [1078, 382] on div "Enviar para Aprovação" at bounding box center [604, 402] width 1188 height 43
click at [1080, 355] on link "Selecionar itens a comprar" at bounding box center [1079, 352] width 184 height 30
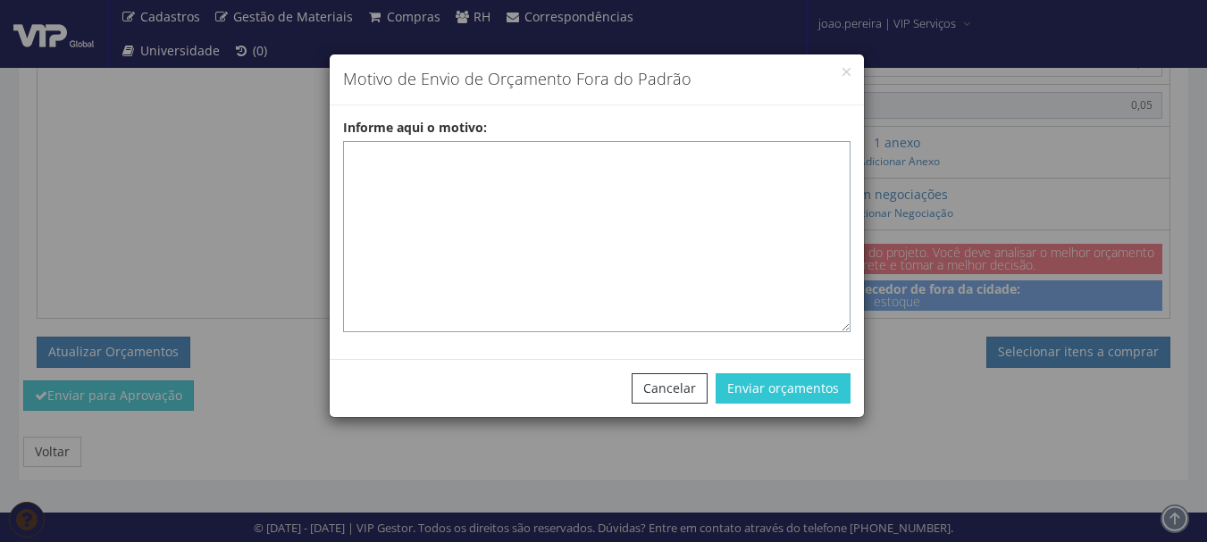
click at [377, 160] on textarea "Informe aqui o motivo:" at bounding box center [597, 236] width 508 height 191
paste textarea "EPIS ou UNIFORMES - Pedido de compra para emissão de ficha de EPIS ou Uniformes…"
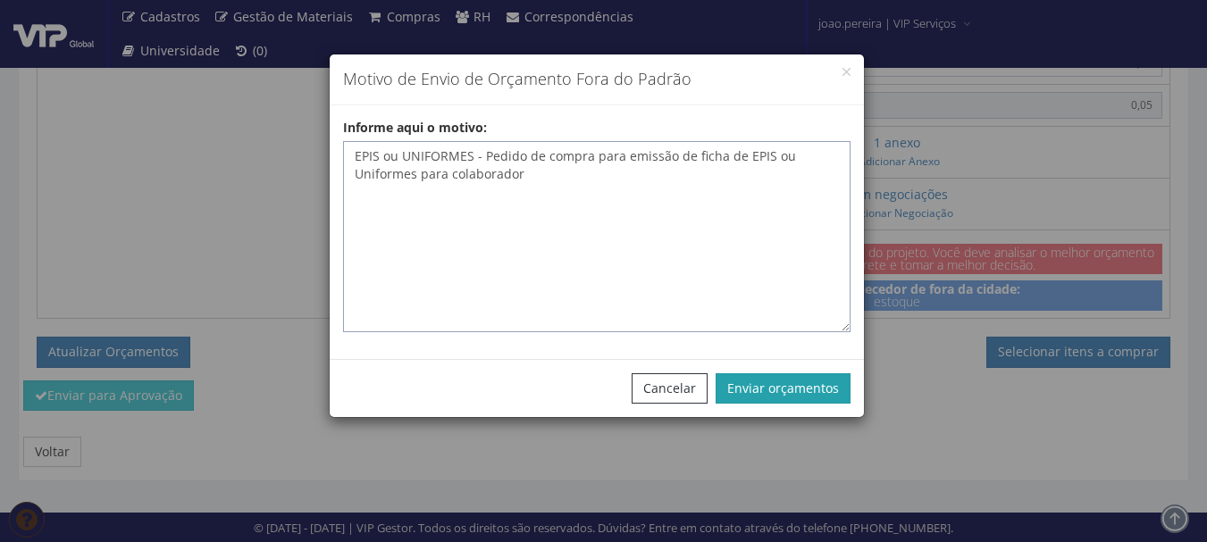
type textarea "EPIS ou UNIFORMES - Pedido de compra para emissão de ficha de EPIS ou Uniformes…"
click at [804, 389] on button "Enviar orçamentos" at bounding box center [783, 389] width 135 height 30
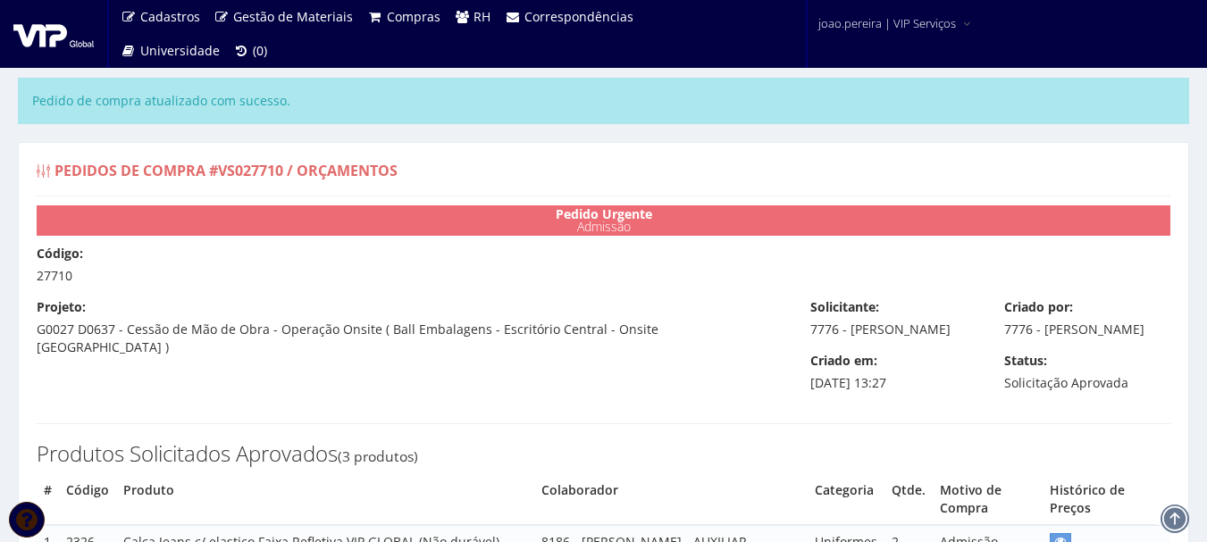
select select "0"
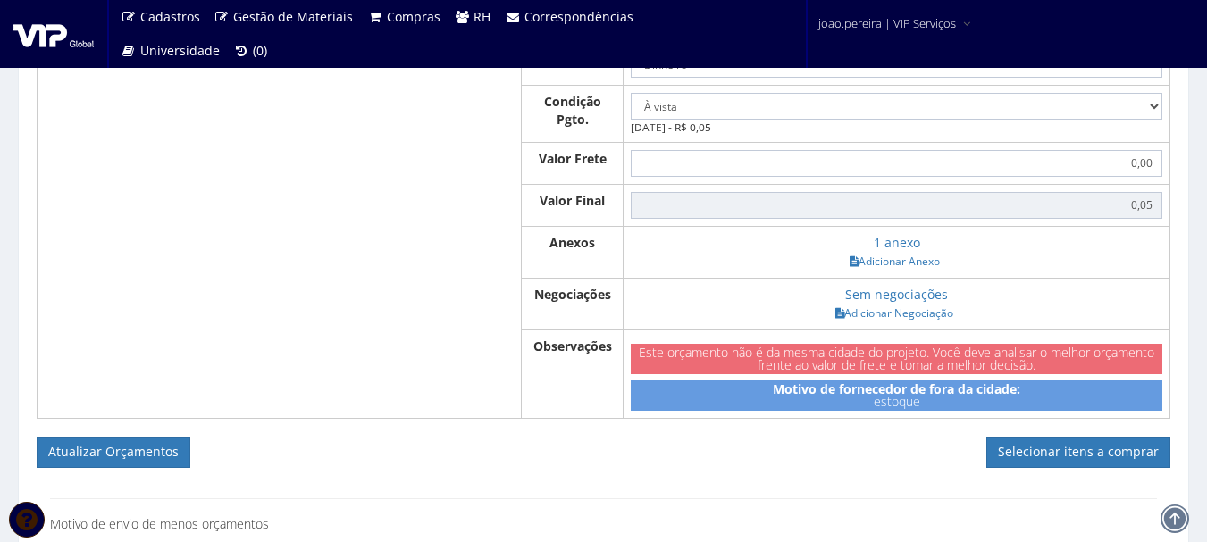
scroll to position [1245, 0]
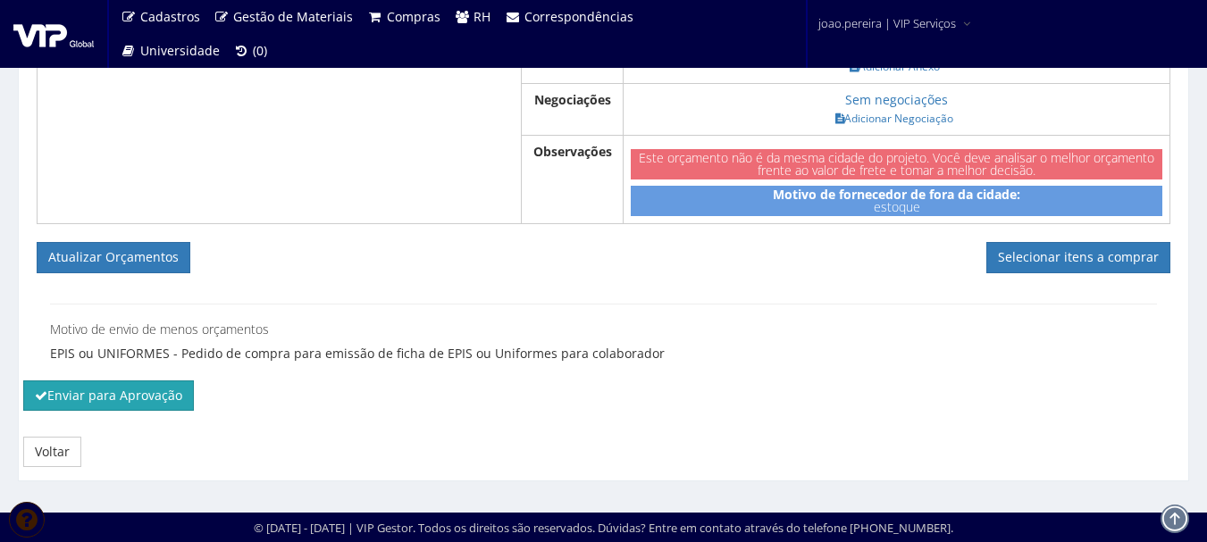
click at [121, 396] on button "Enviar para Aprovação" at bounding box center [108, 396] width 171 height 30
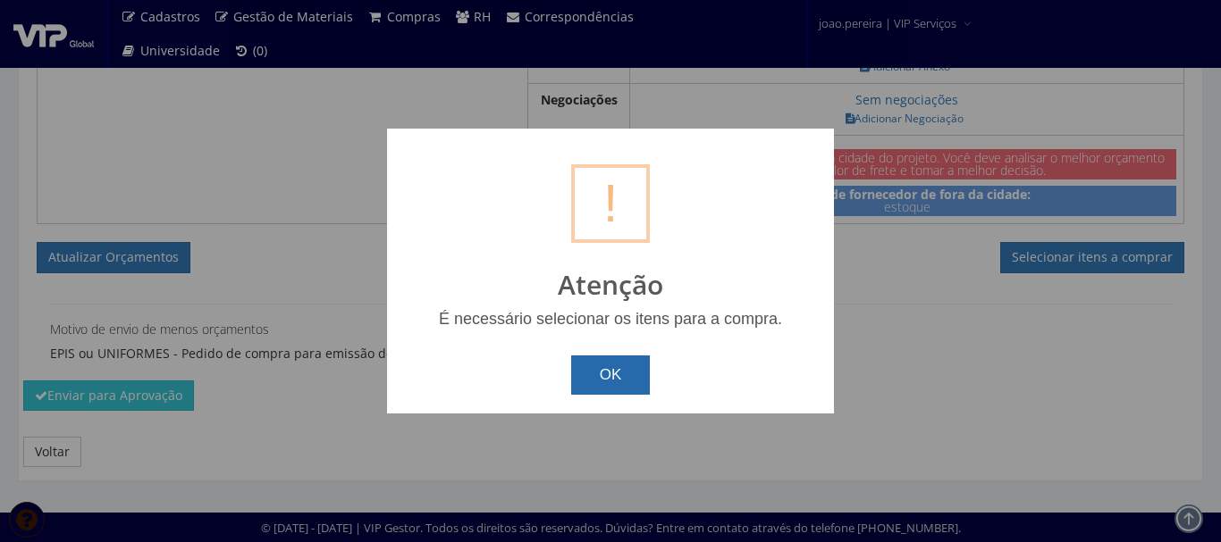
click at [622, 389] on button "OK" at bounding box center [611, 375] width 80 height 39
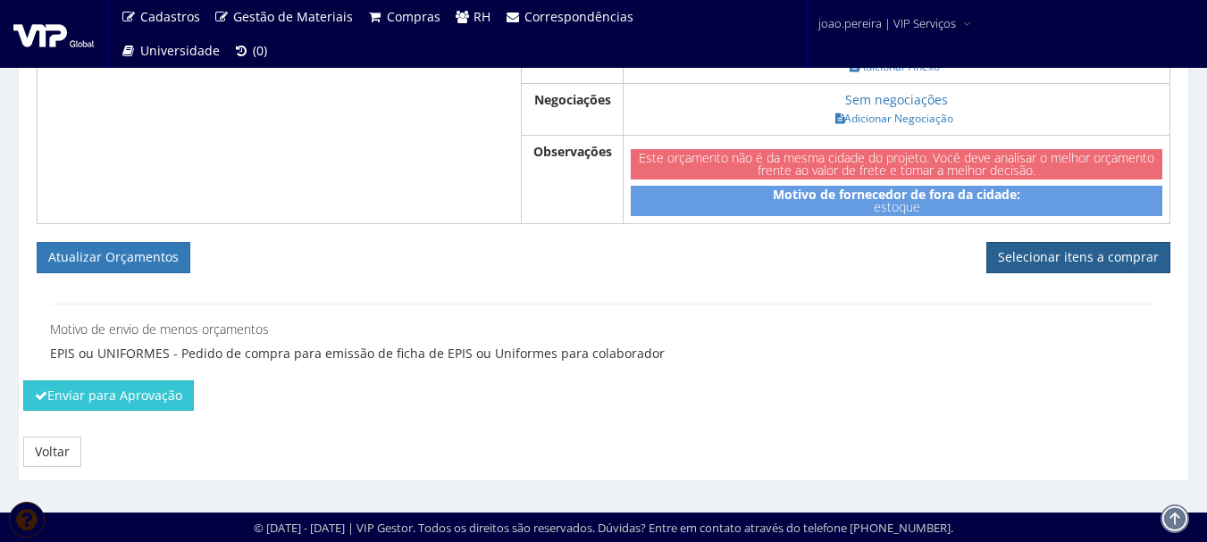
click at [1053, 257] on link "Selecionar itens a comprar" at bounding box center [1079, 257] width 184 height 30
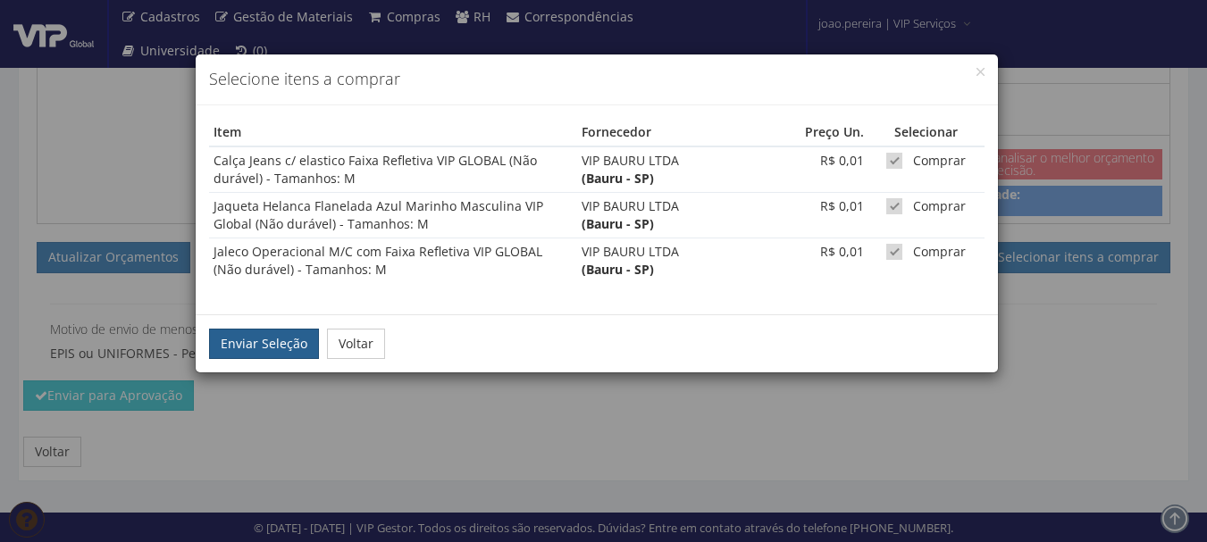
click at [261, 347] on button "Enviar Seleção" at bounding box center [264, 344] width 110 height 30
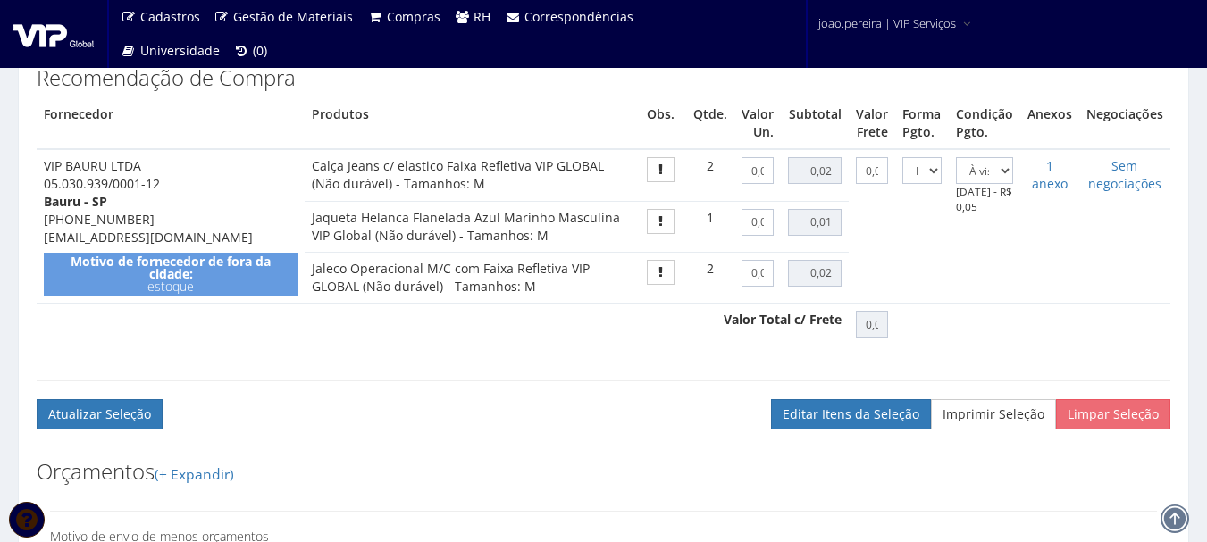
scroll to position [894, 0]
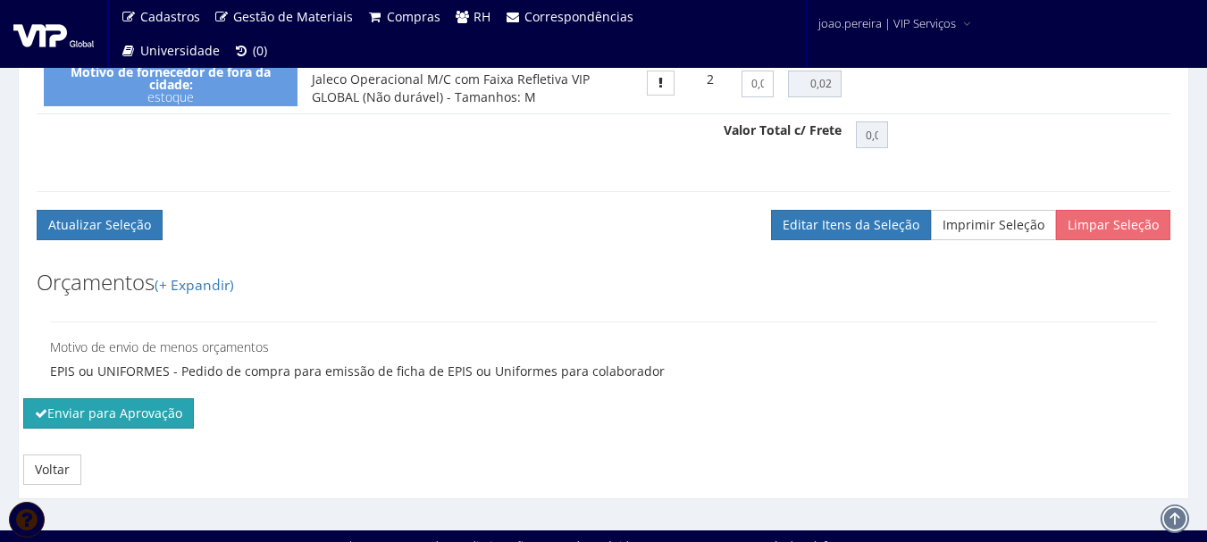
click at [153, 429] on button "Enviar para Aprovação" at bounding box center [108, 414] width 171 height 30
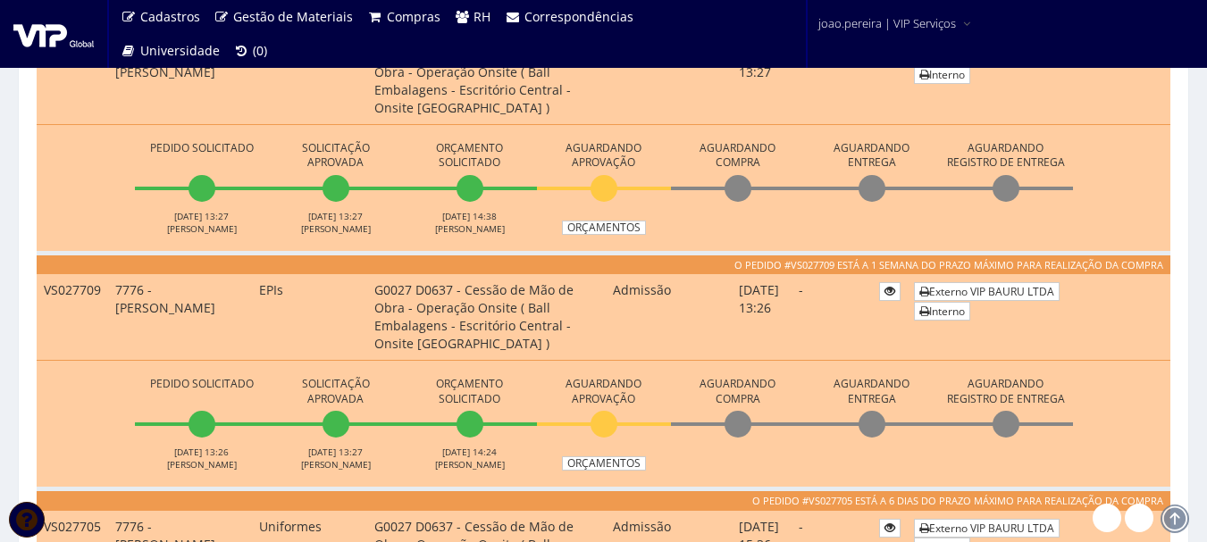
scroll to position [804, 0]
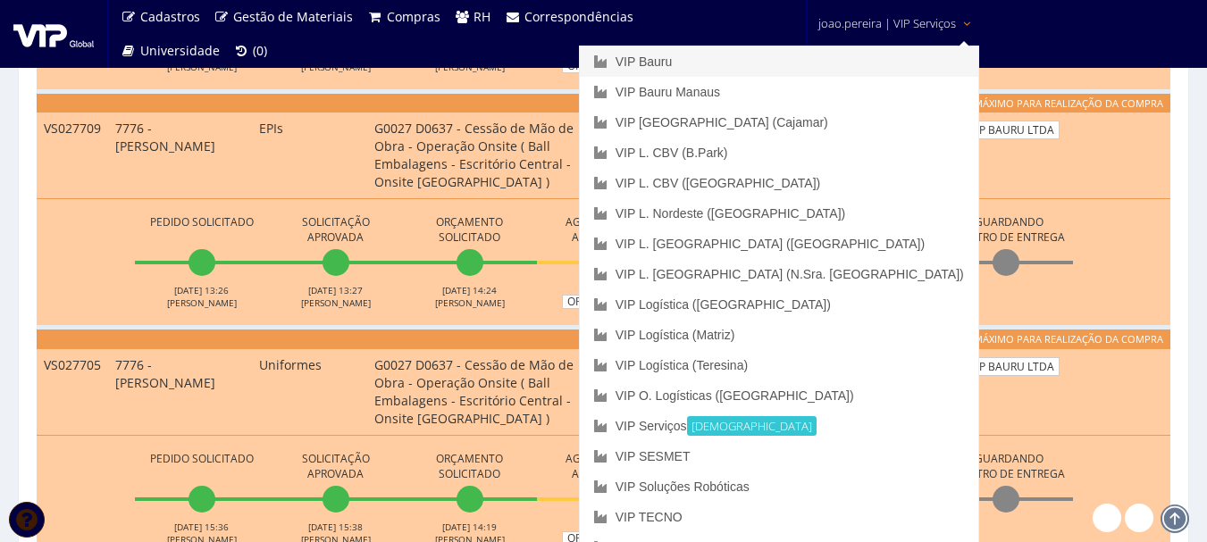
click at [796, 68] on link "VIP Bauru" at bounding box center [779, 61] width 399 height 30
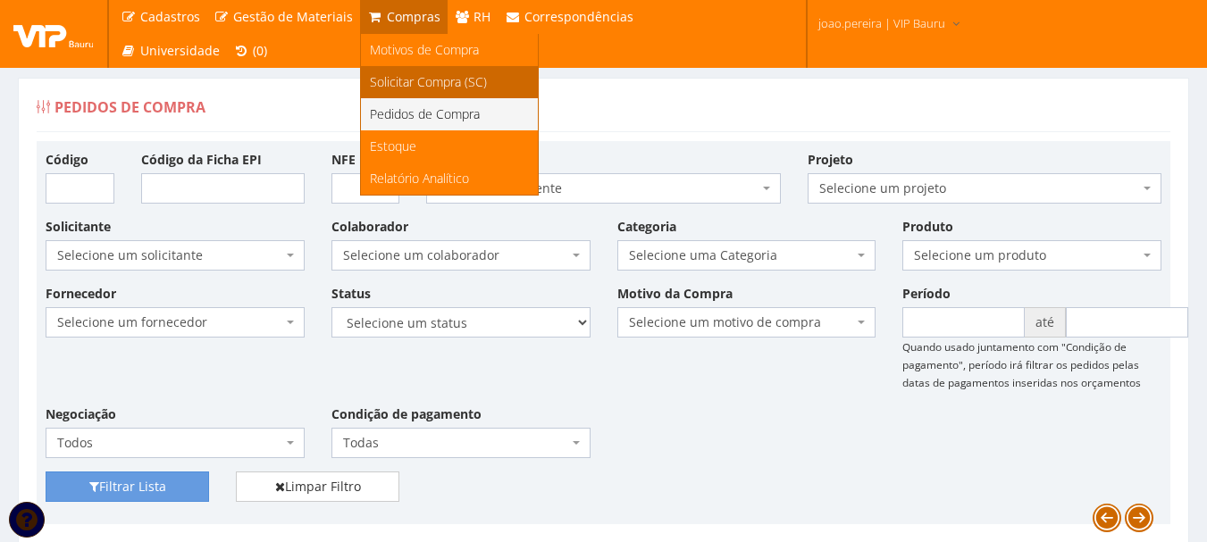
click at [395, 76] on span "Solicitar Compra (SC)" at bounding box center [428, 81] width 117 height 17
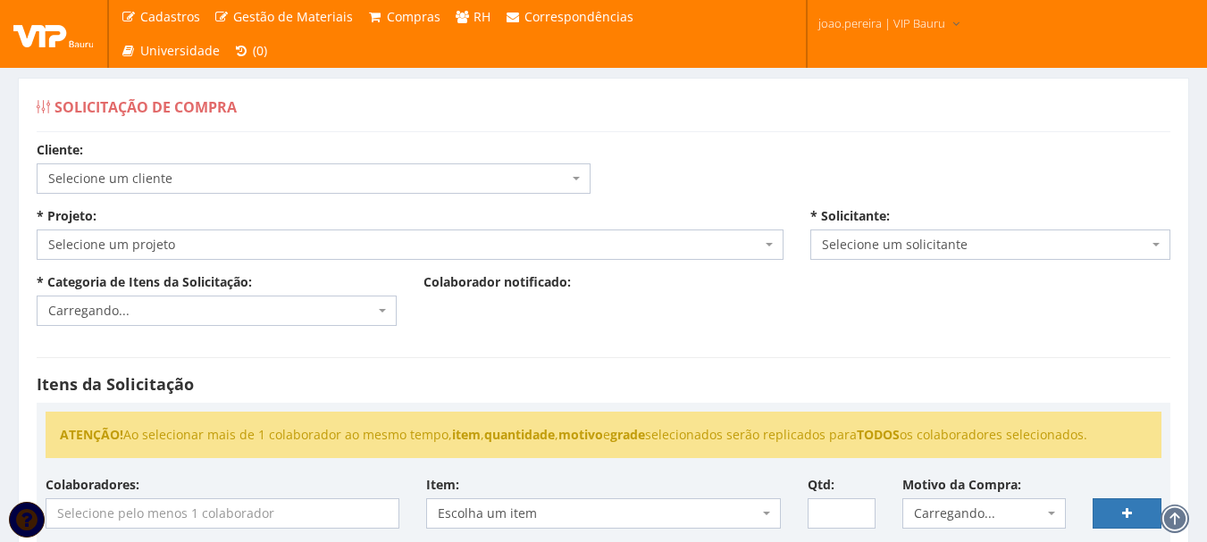
click at [298, 179] on span "Selecione um cliente" at bounding box center [308, 179] width 520 height 18
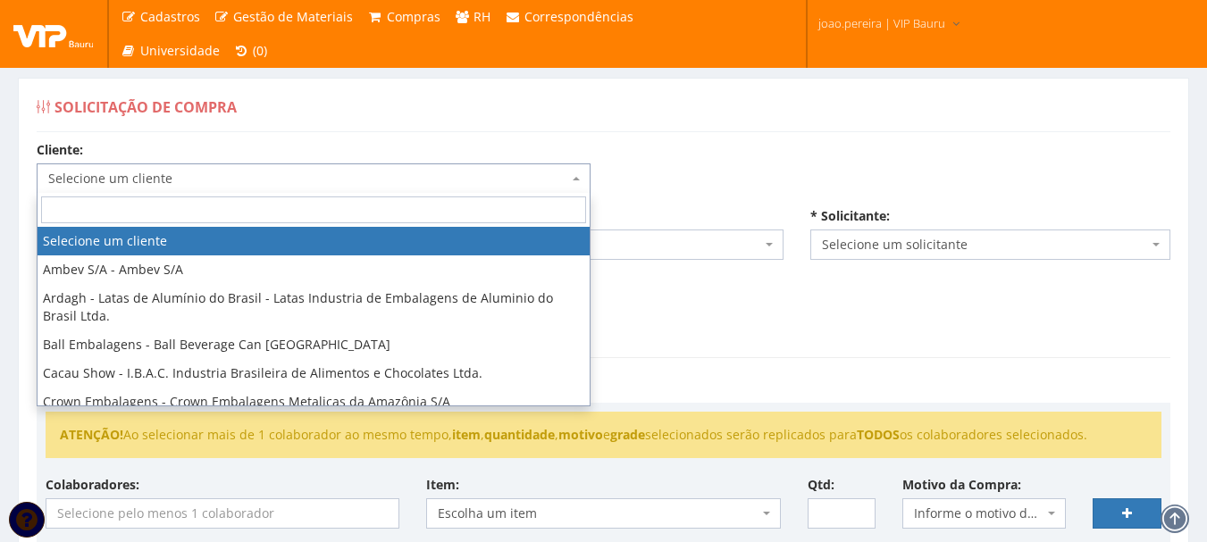
click at [340, 206] on input "search" at bounding box center [313, 210] width 545 height 27
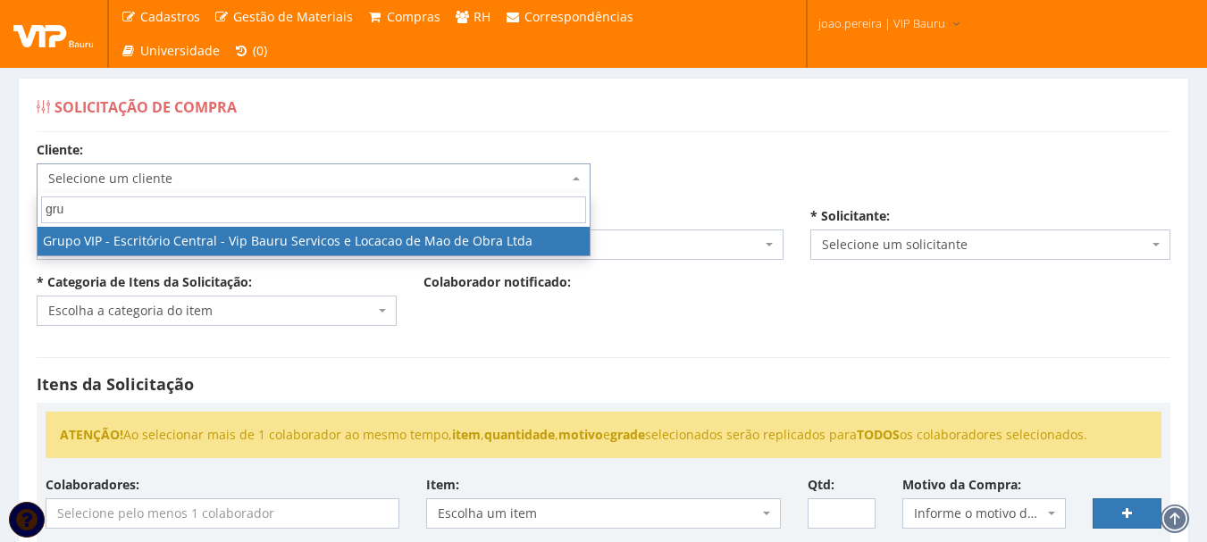
type input "gru"
select select "16"
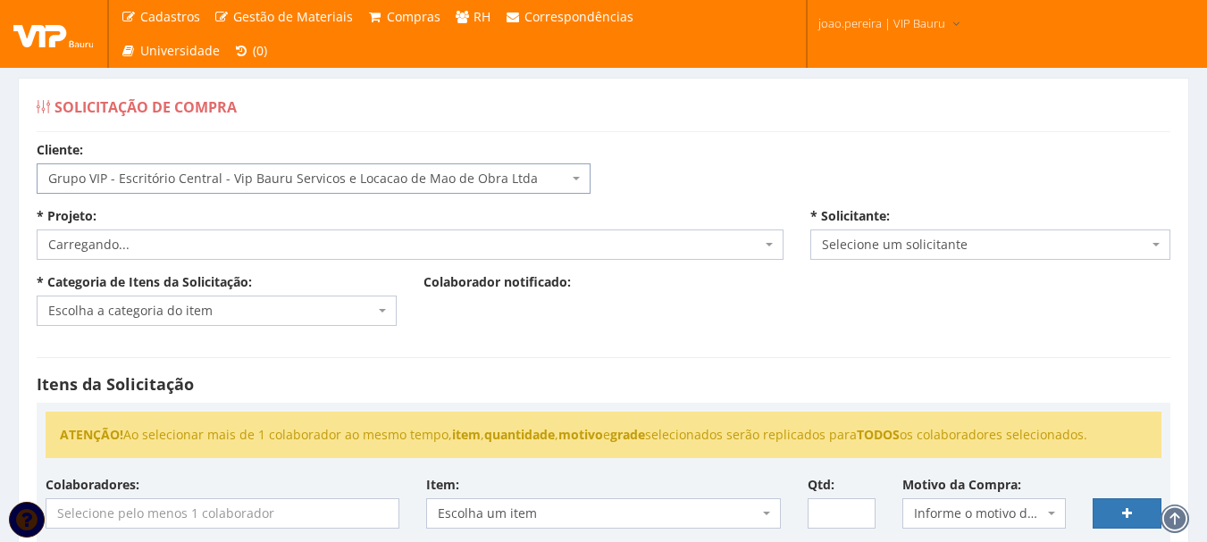
click at [193, 244] on span "Carregando..." at bounding box center [404, 245] width 713 height 18
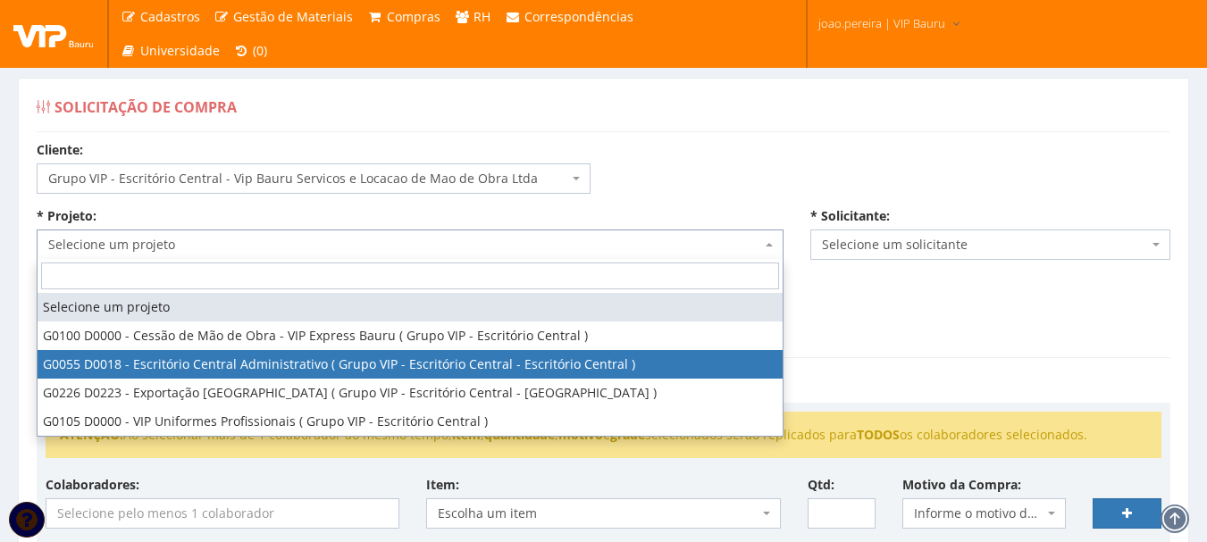
select select "55"
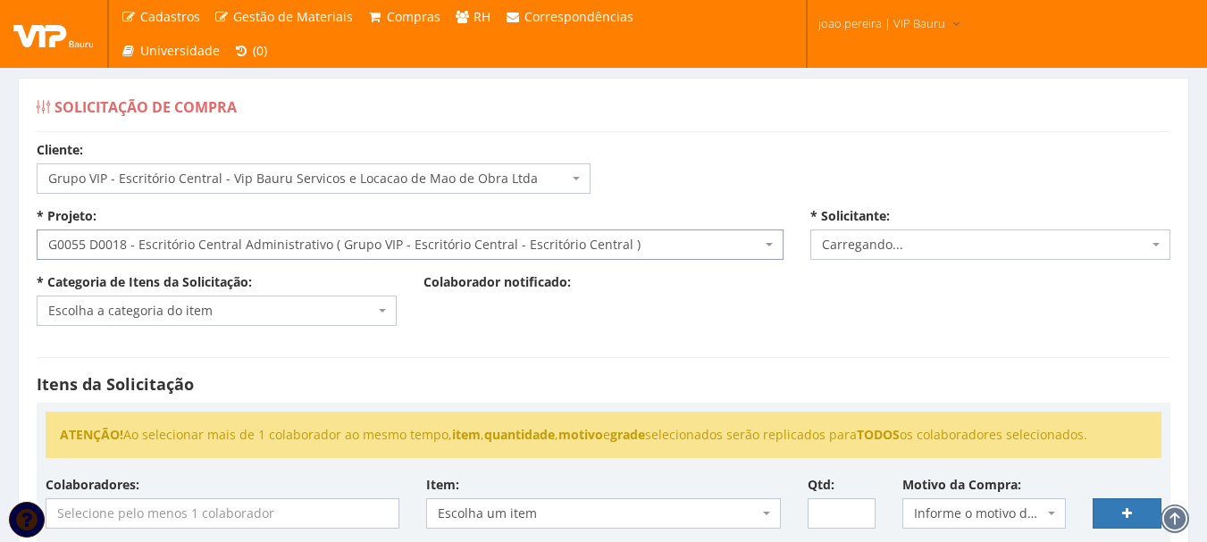
select select "4079"
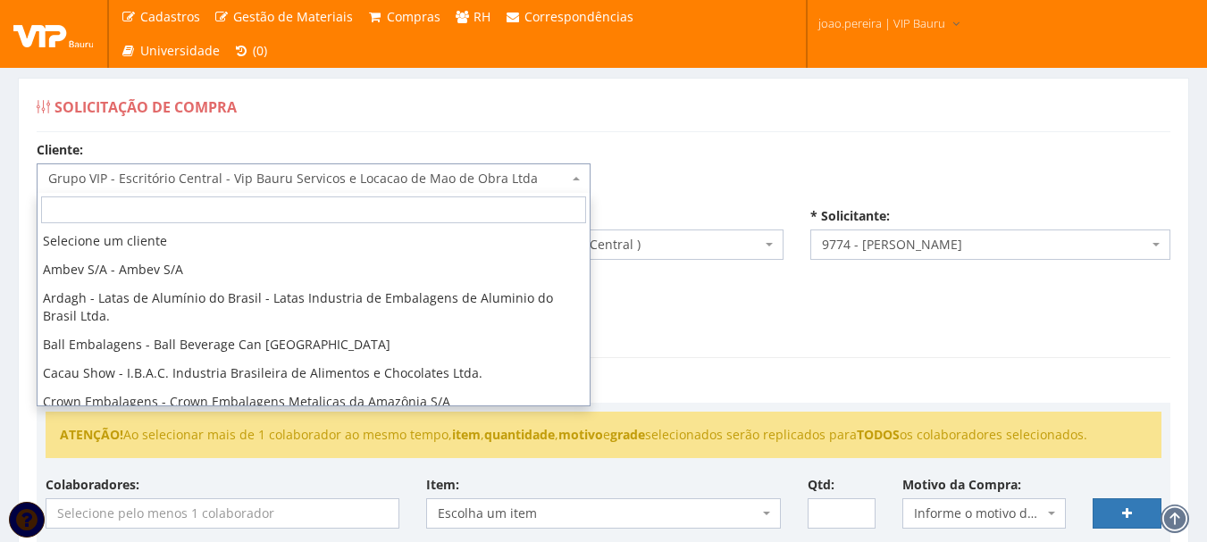
click at [576, 177] on b at bounding box center [576, 179] width 7 height 4
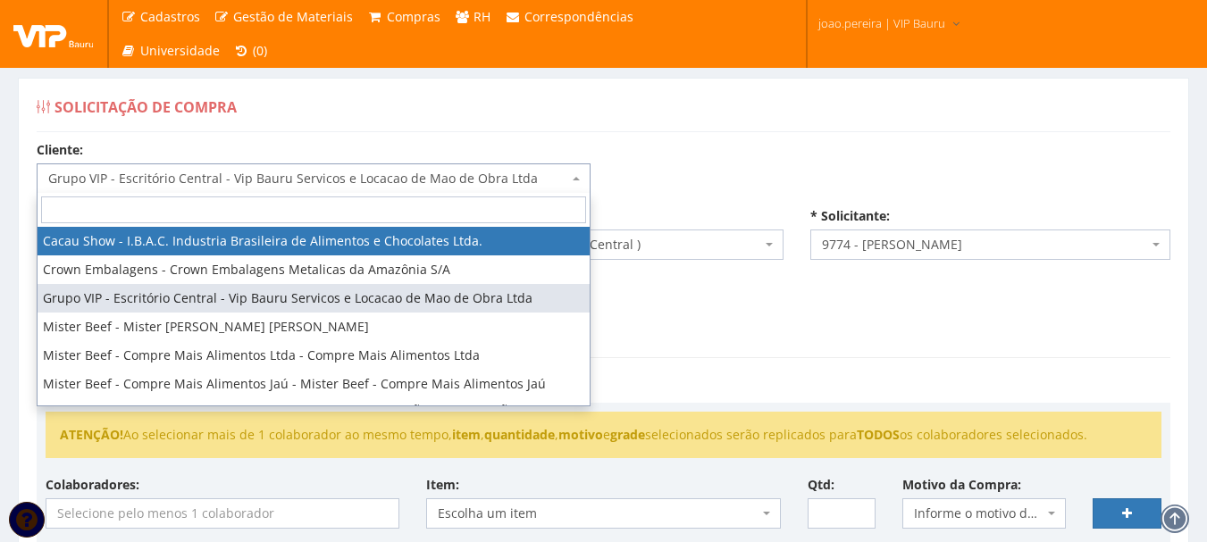
click at [354, 198] on input "search" at bounding box center [313, 210] width 545 height 27
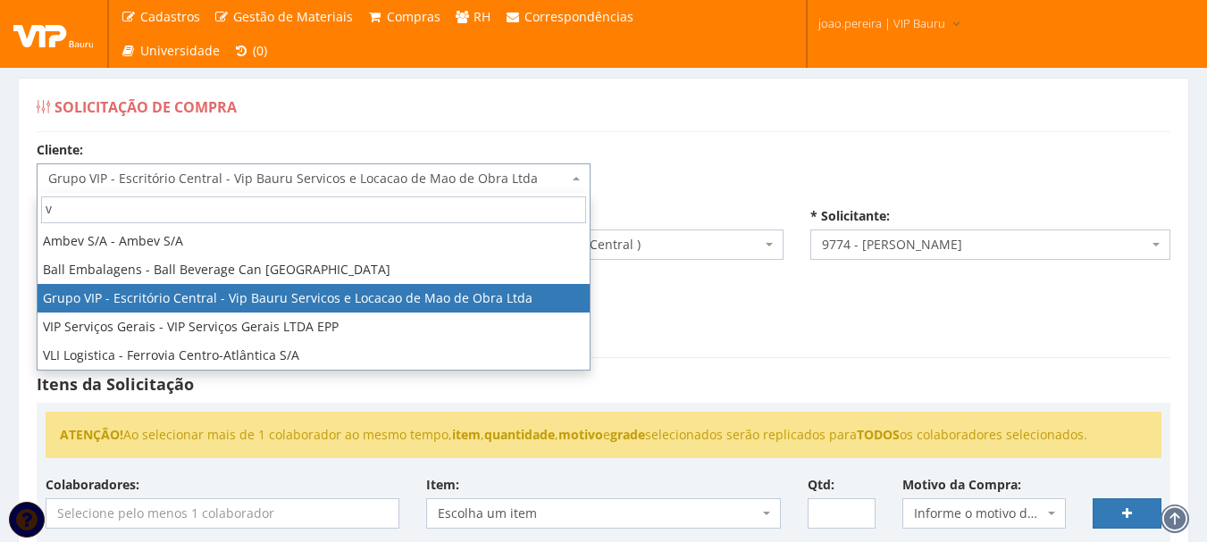
scroll to position [0, 0]
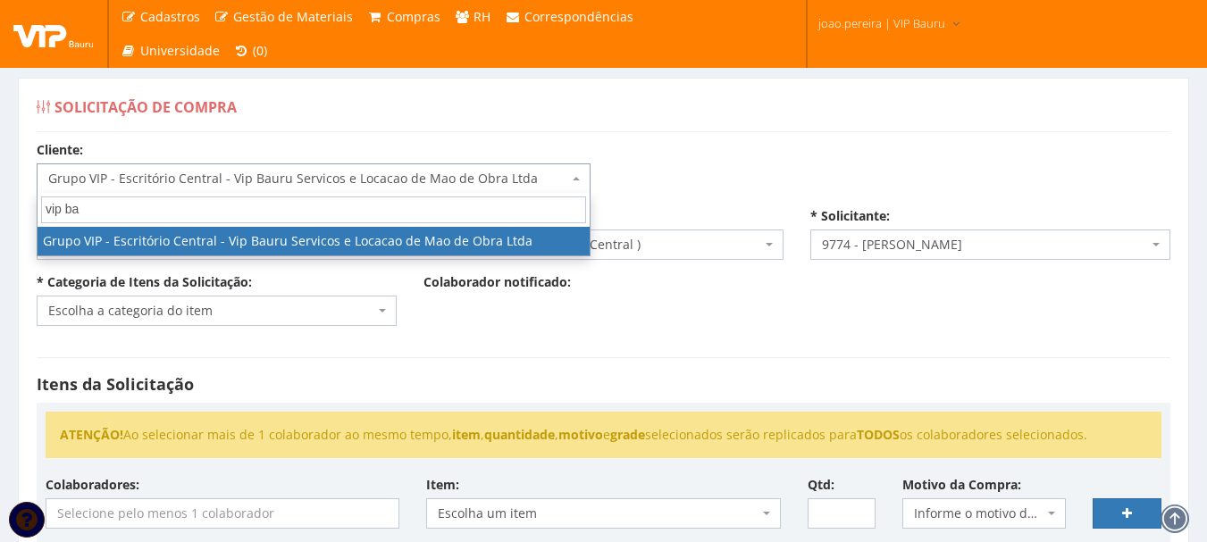
type input "vip bau"
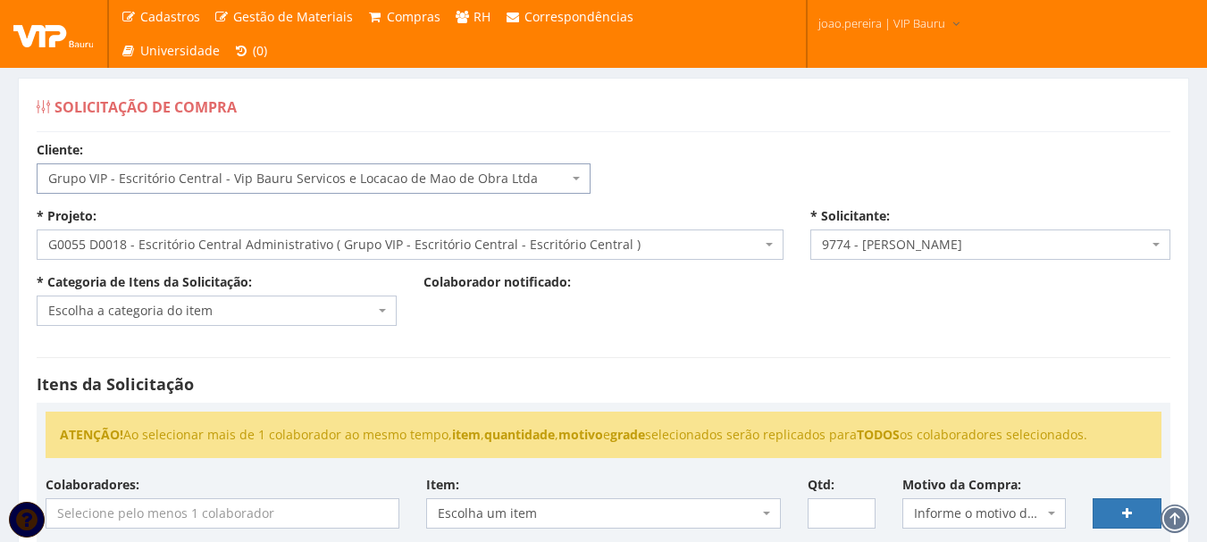
click at [109, 357] on hr at bounding box center [604, 357] width 1134 height 1
click at [373, 315] on span "Escolha a categoria do item" at bounding box center [211, 311] width 326 height 18
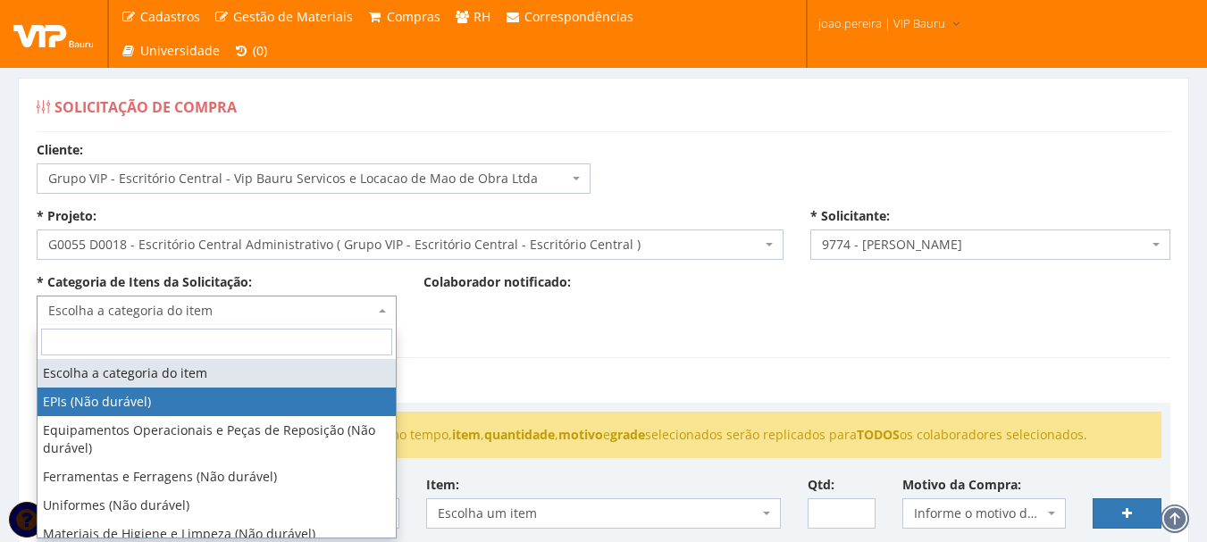
select select "1"
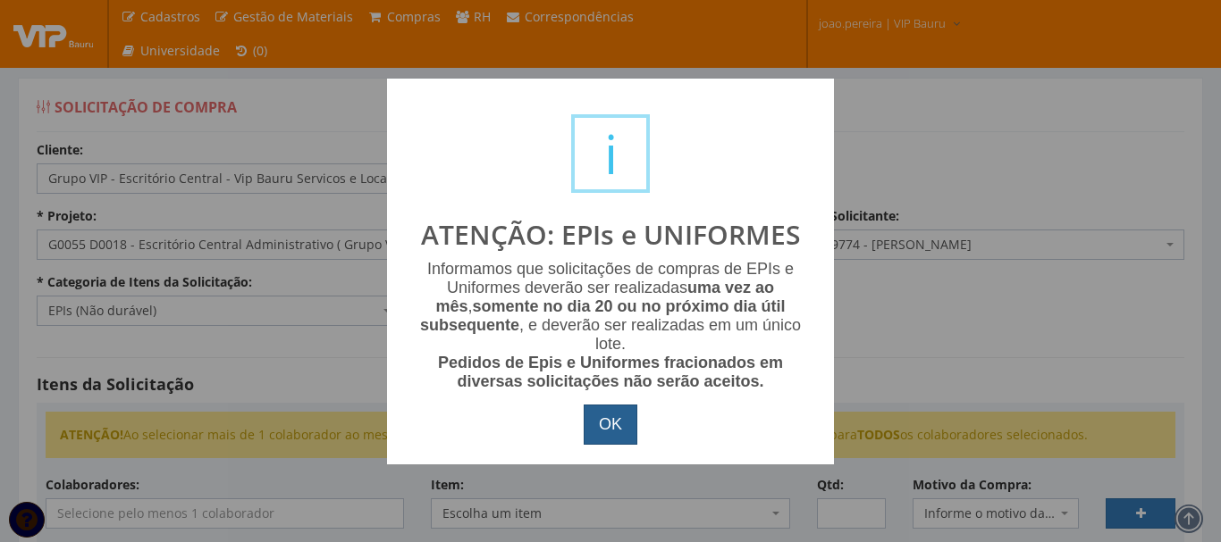
click at [608, 415] on button "OK" at bounding box center [611, 425] width 54 height 41
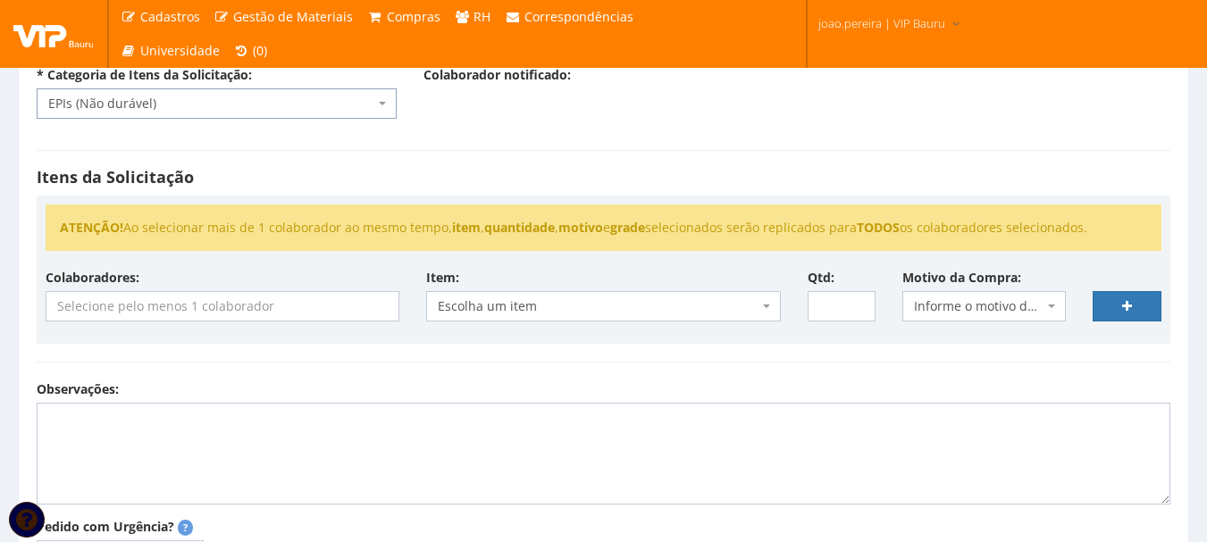
scroll to position [357, 0]
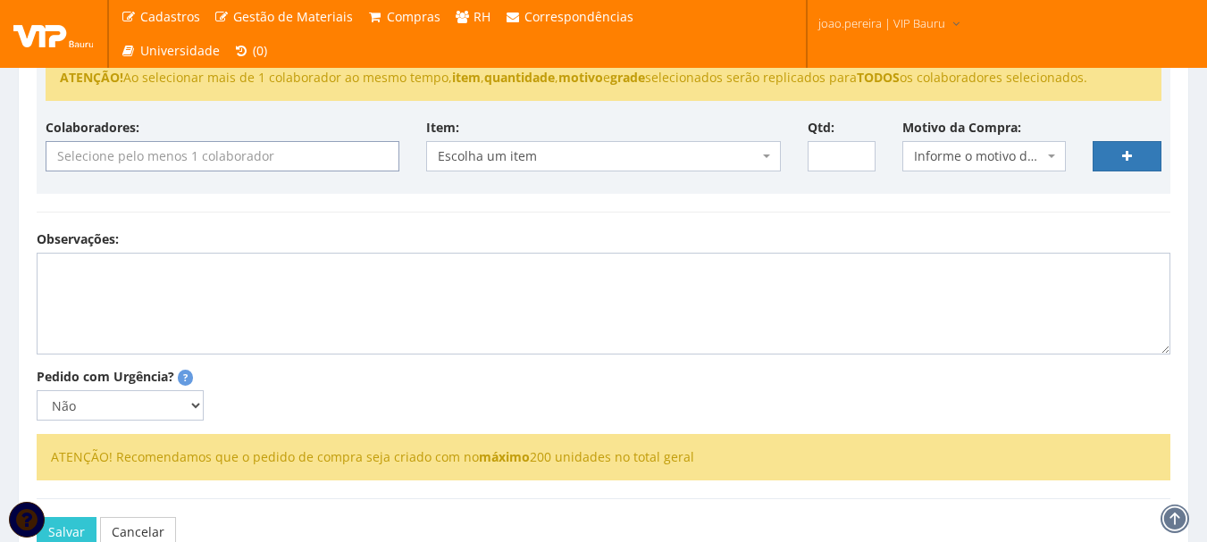
click at [331, 158] on input "search" at bounding box center [224, 156] width 357 height 29
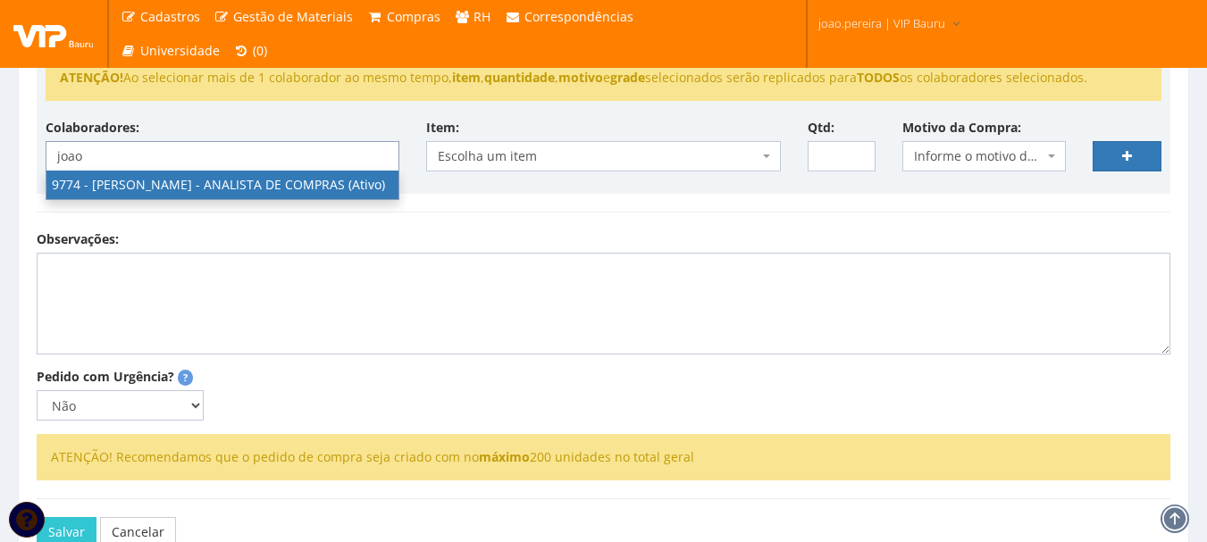
type input "joao"
select select "4079"
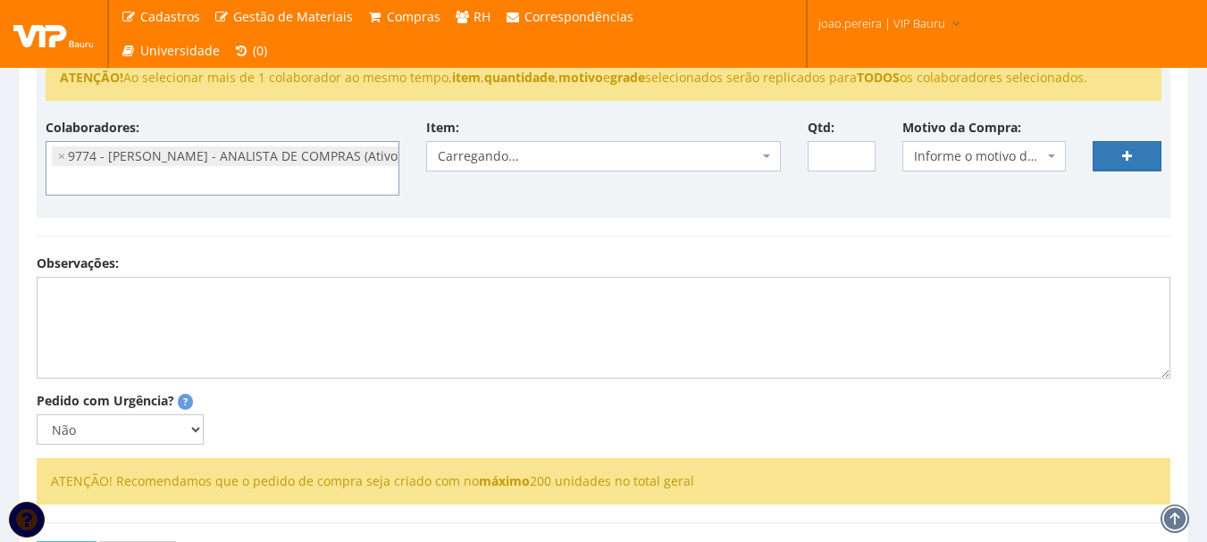
scroll to position [232, 0]
click at [765, 162] on span "Carregando..." at bounding box center [603, 156] width 354 height 30
click at [979, 247] on div "Itens da Solicitação ATENÇÃO! Ao selecionar mais de 1 colaborador ao mesmo temp…" at bounding box center [603, 118] width 1161 height 273
click at [728, 160] on span "Escolha um item" at bounding box center [598, 156] width 320 height 18
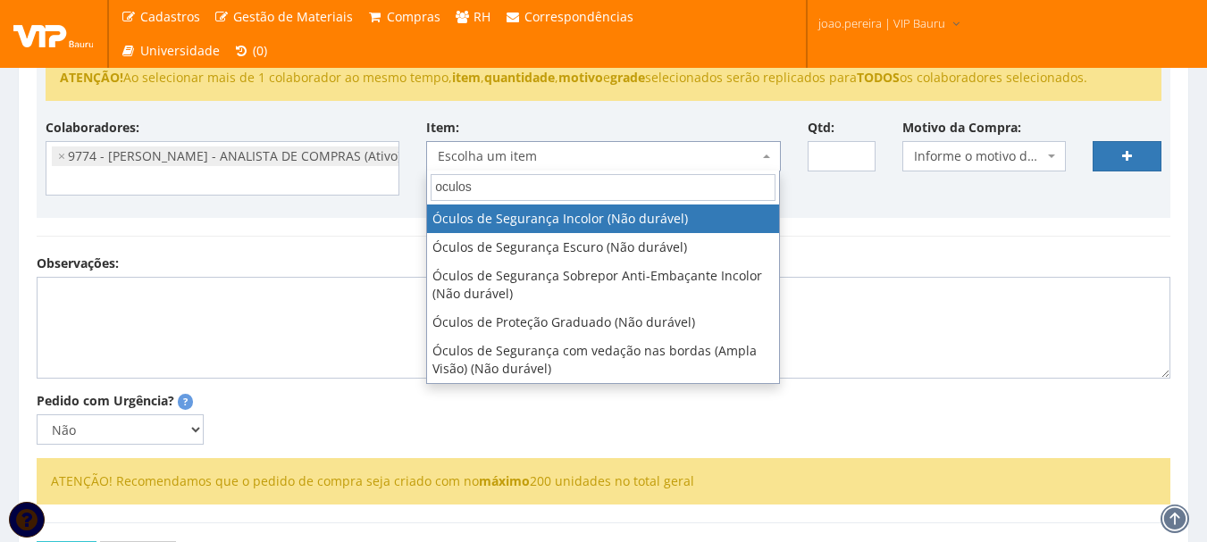
type input "oculos"
select select "246"
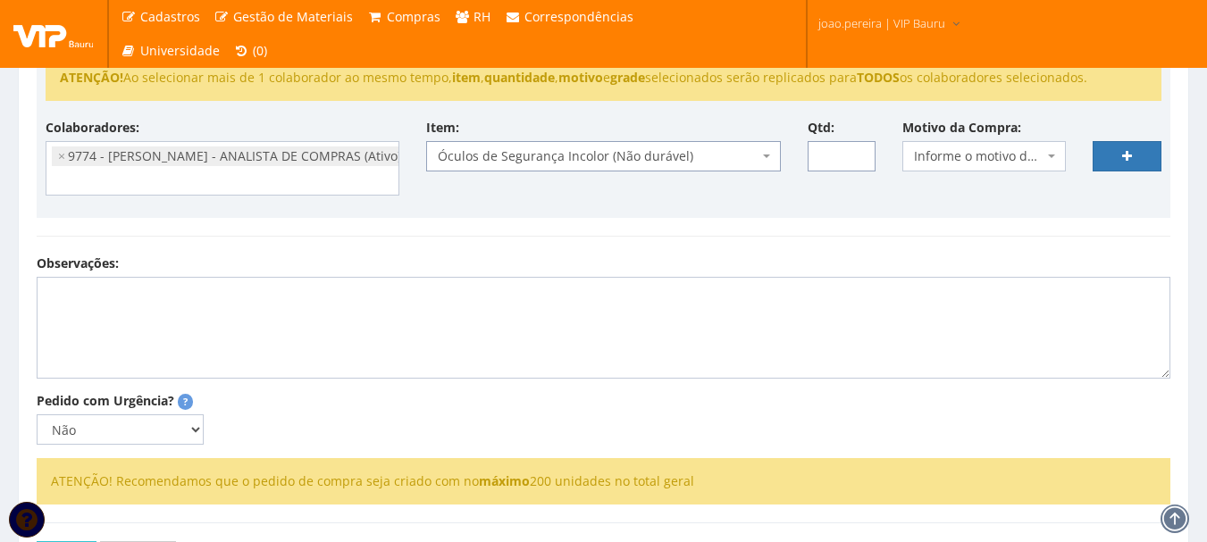
click at [841, 151] on input "Qtd:" at bounding box center [842, 156] width 69 height 30
type input "10"
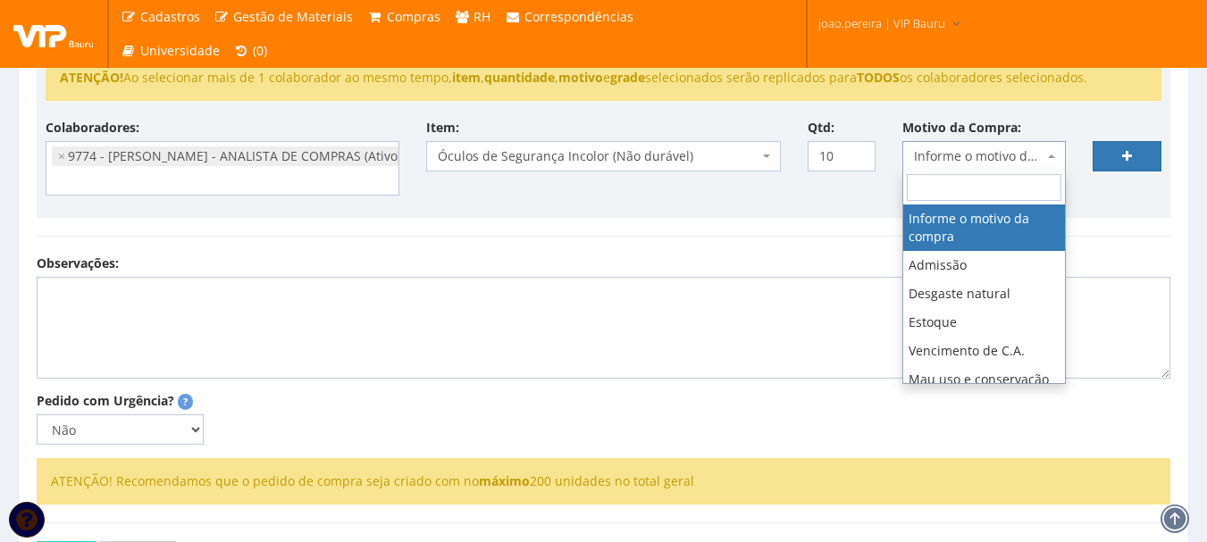
click at [1024, 156] on span "Informe o motivo da compra" at bounding box center [979, 156] width 130 height 18
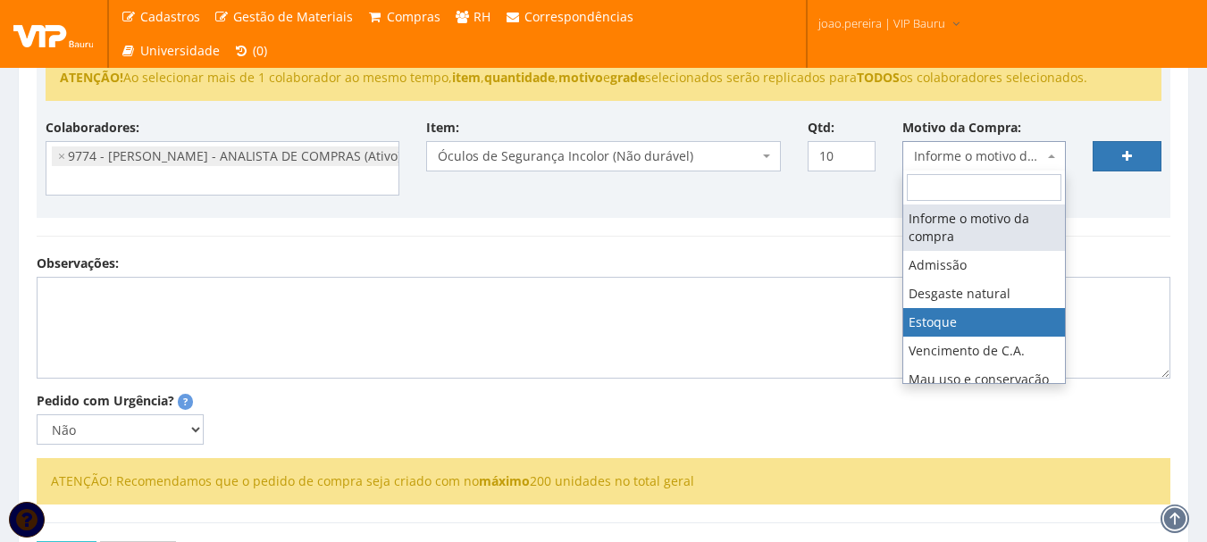
select select "3"
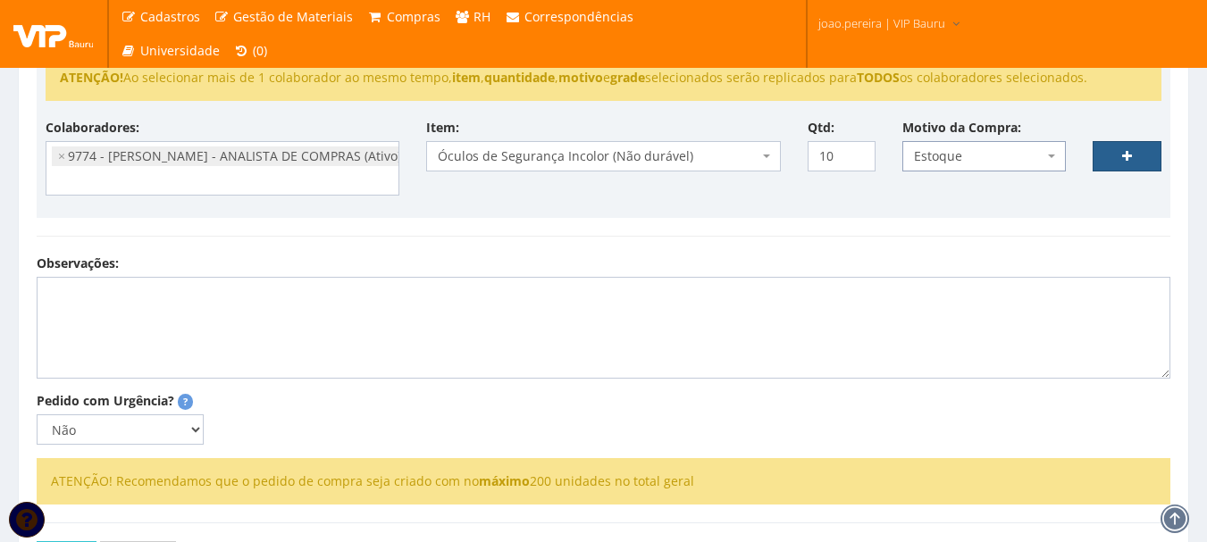
click at [1141, 158] on link at bounding box center [1127, 156] width 69 height 30
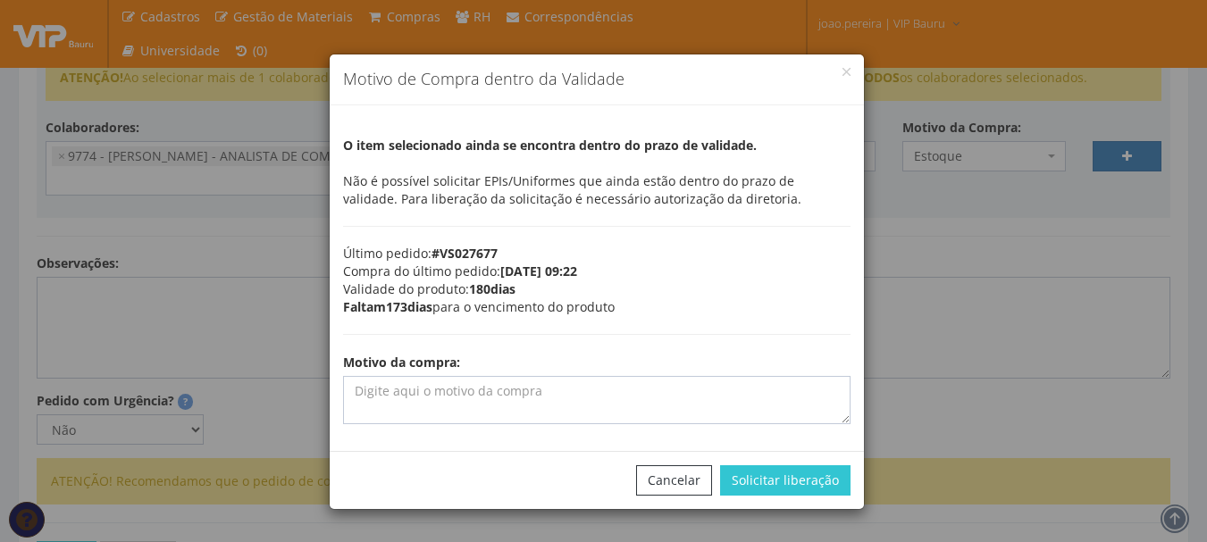
click at [964, 318] on div "Motivo de Compra dentro da Validade O item selecionado ainda se encontra dentro…" at bounding box center [603, 271] width 1207 height 542
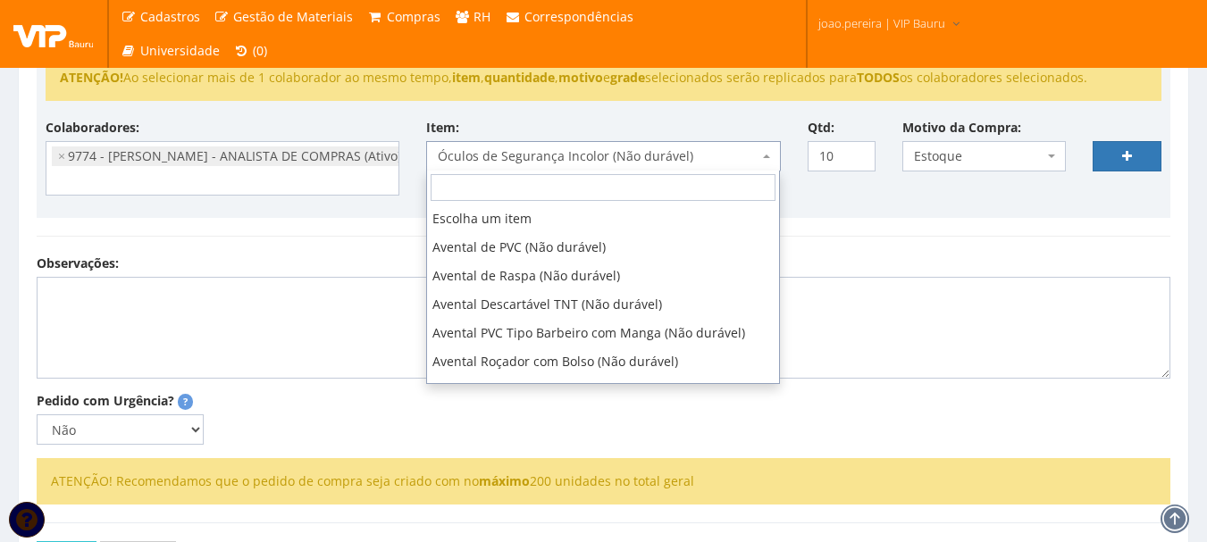
click at [768, 153] on span at bounding box center [769, 156] width 4 height 30
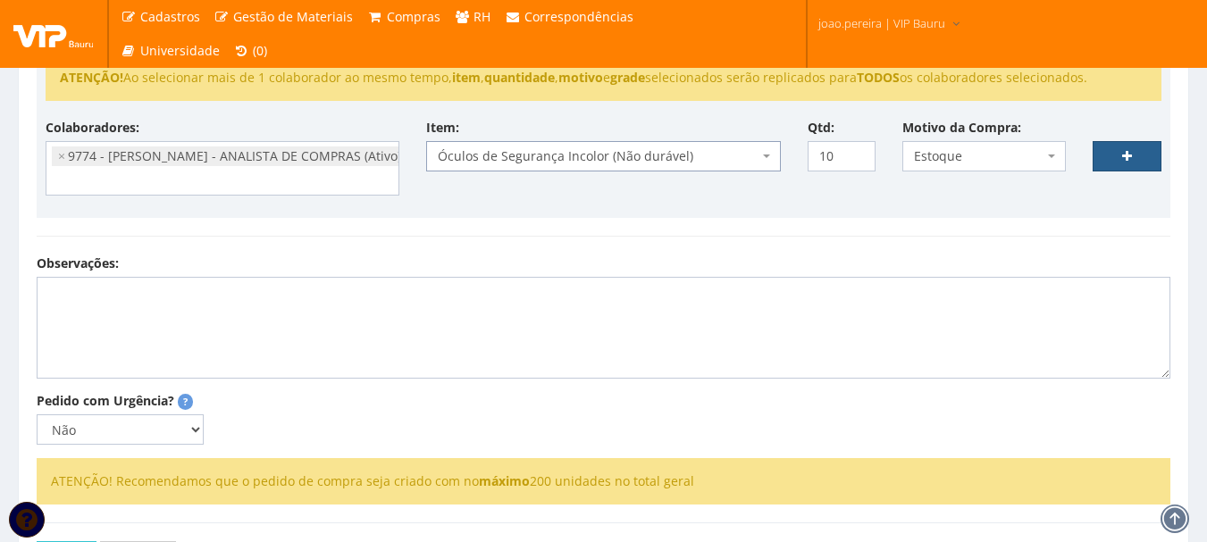
click at [1139, 152] on link at bounding box center [1127, 156] width 69 height 30
select select
type input "0"
select select
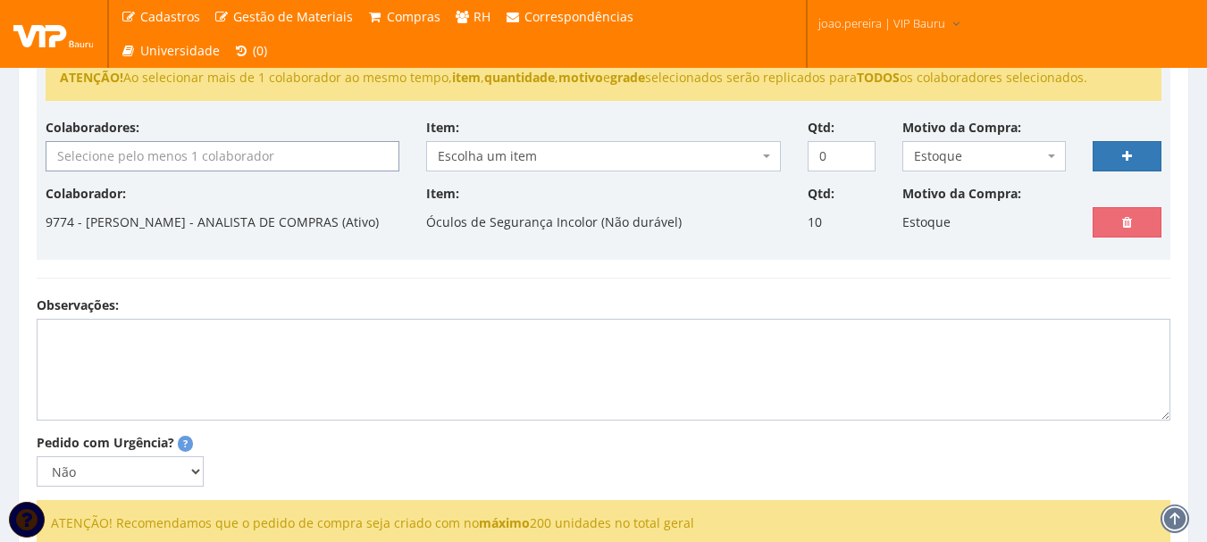
click at [136, 147] on input "search" at bounding box center [222, 156] width 352 height 29
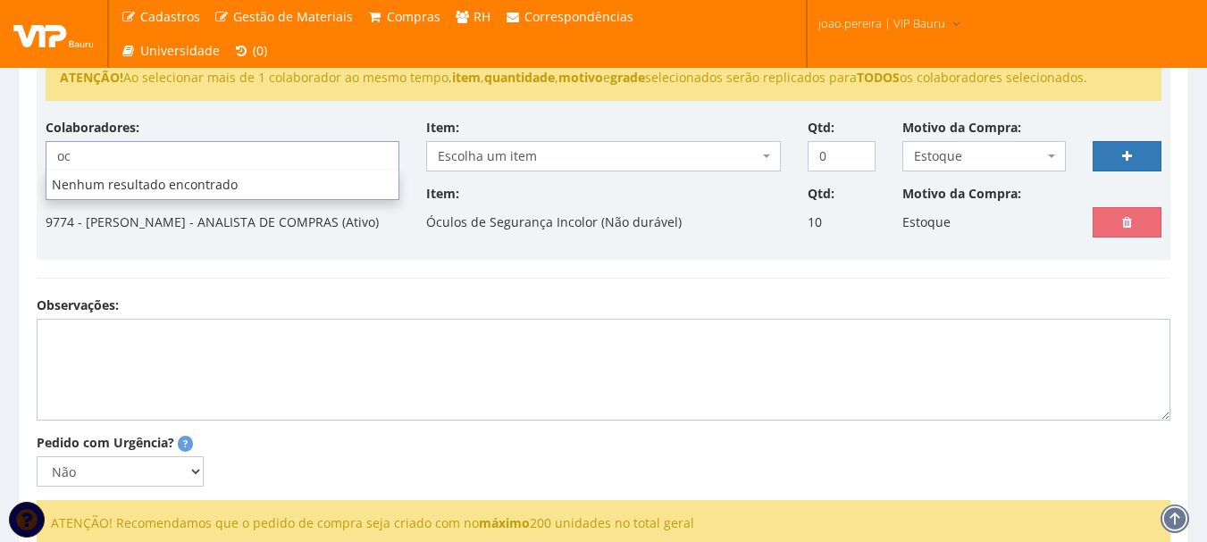
type input "o"
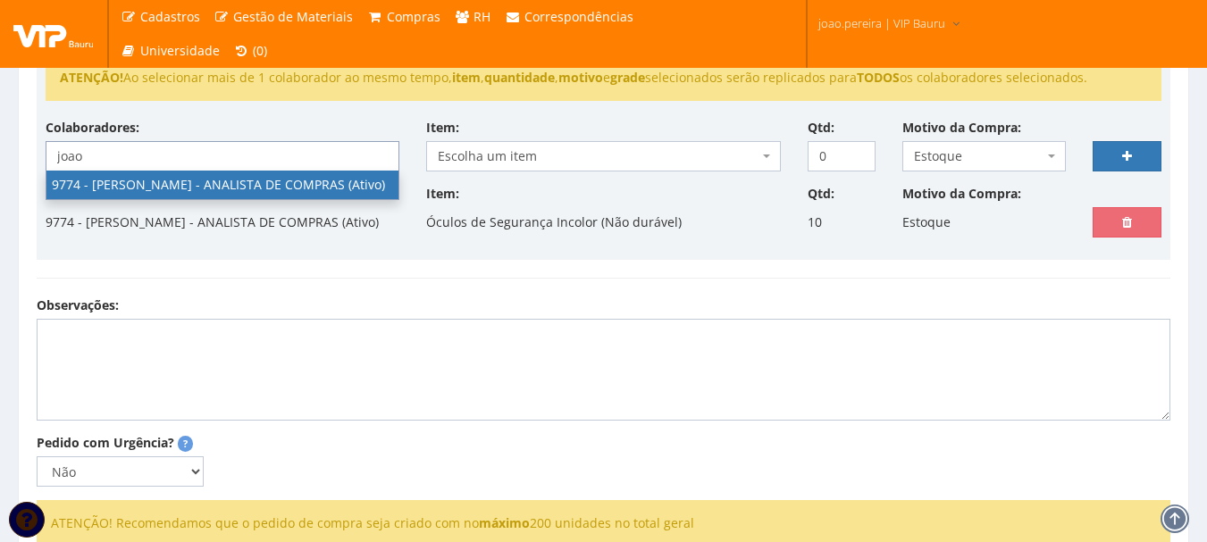
type input "joao"
select select "4079"
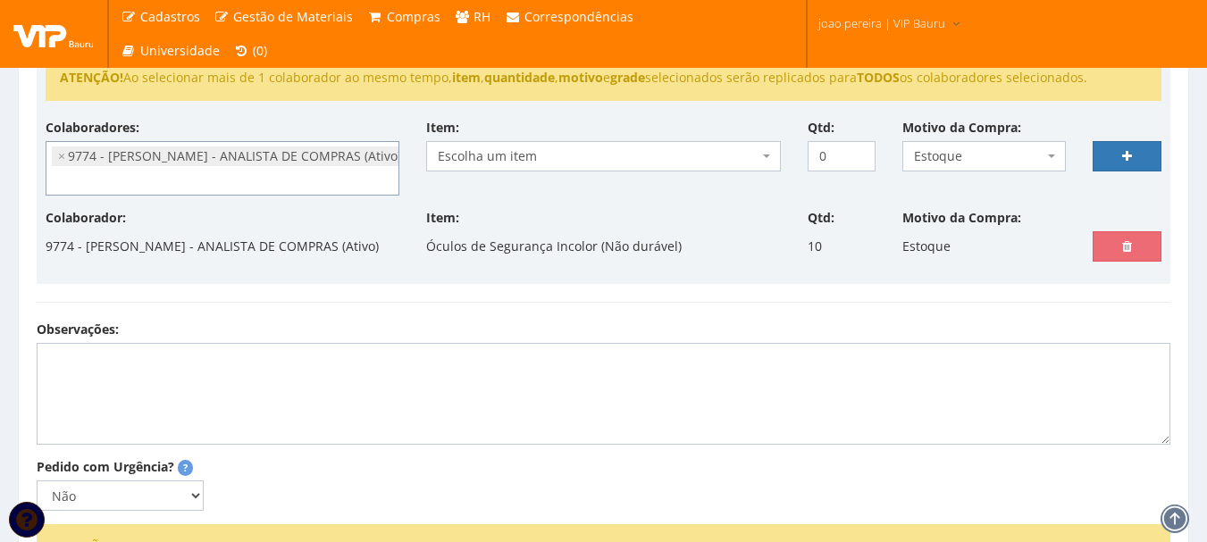
click at [611, 156] on span "Escolha um item" at bounding box center [598, 156] width 320 height 18
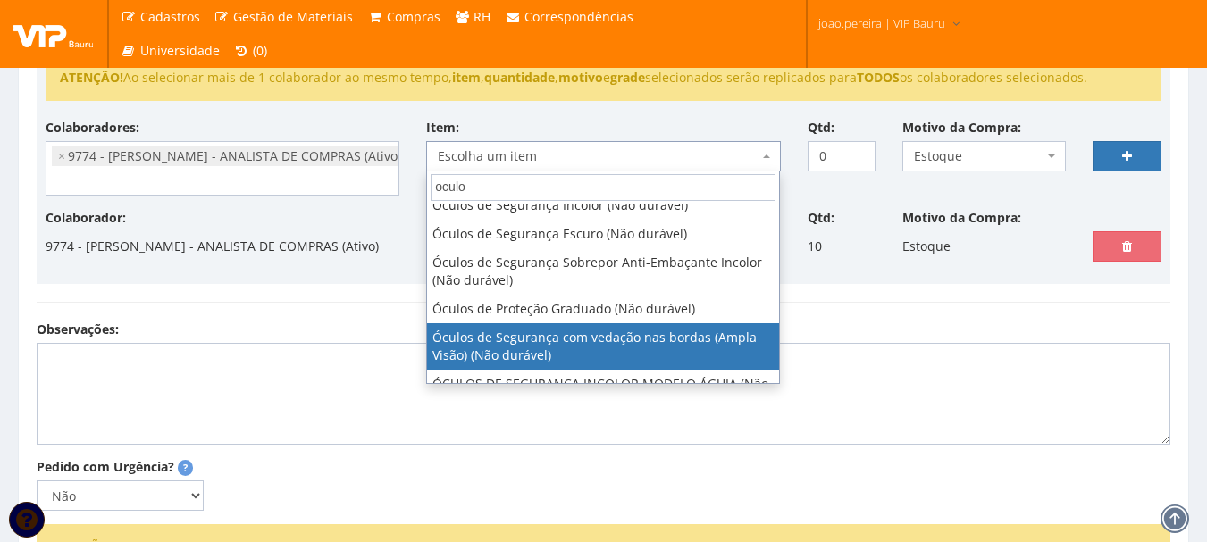
scroll to position [0, 0]
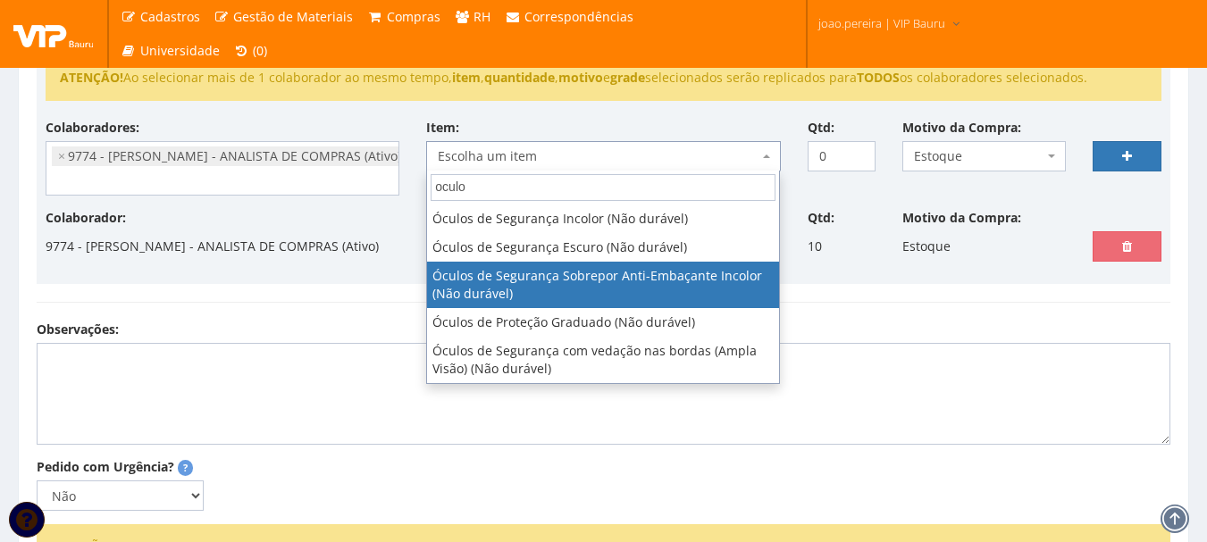
type input "oculo"
select select "248"
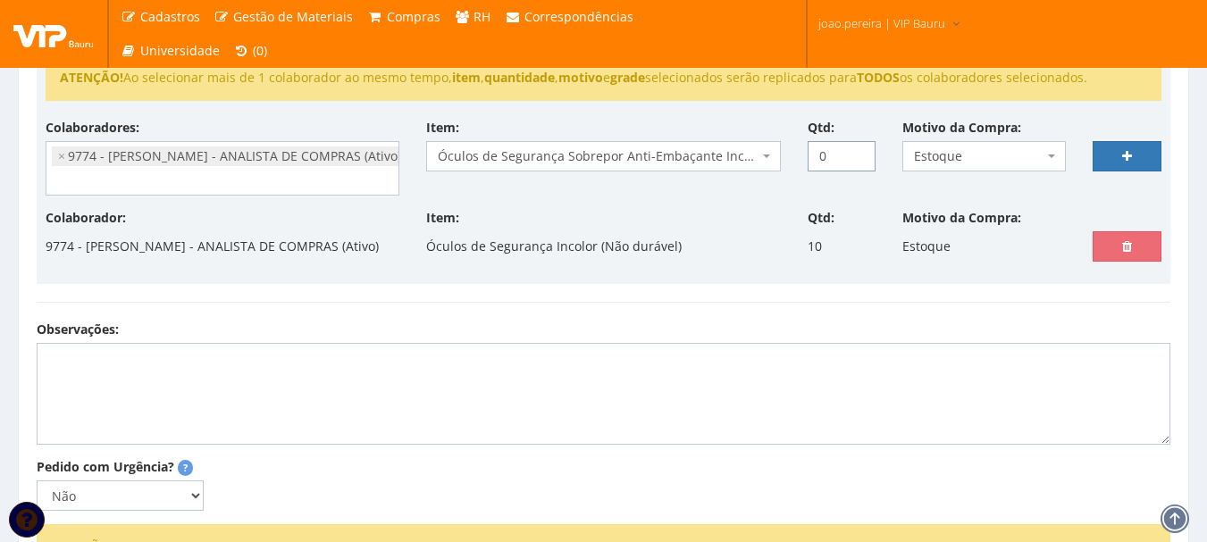
drag, startPoint x: 832, startPoint y: 148, endPoint x: 740, endPoint y: 159, distance: 92.7
click at [740, 159] on div "Colaboradores: 9761 - ADRIANA SILVA DO NASCIMENTO PIRES - EMPREGADA DOMESTICA (…" at bounding box center [603, 164] width 1143 height 90
type input "3"
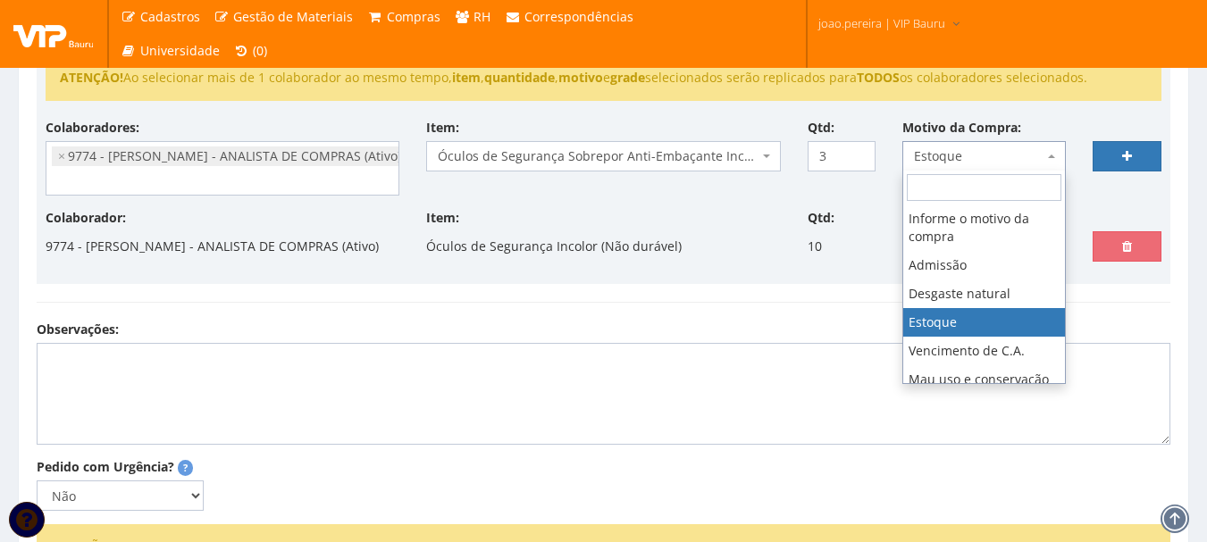
click at [1023, 156] on span "Estoque" at bounding box center [979, 156] width 130 height 18
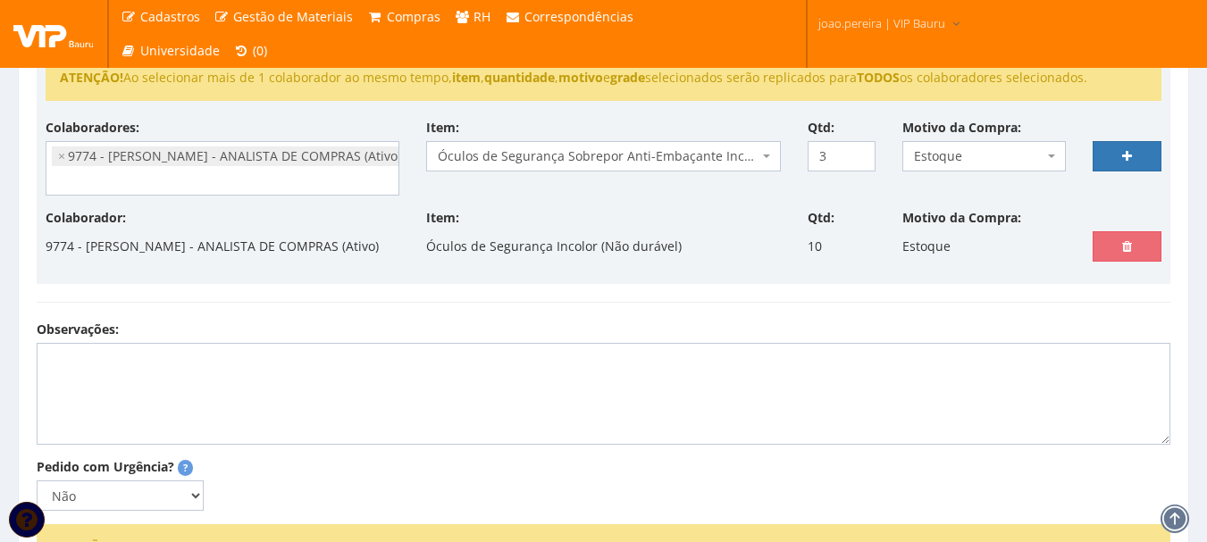
click at [1110, 207] on div "Colaboradores: 9761 - ADRIANA SILVA DO NASCIMENTO PIRES - EMPREGADA DOMESTICA (…" at bounding box center [603, 164] width 1143 height 90
click at [1146, 149] on link at bounding box center [1127, 156] width 69 height 30
select select
type input "0"
select select
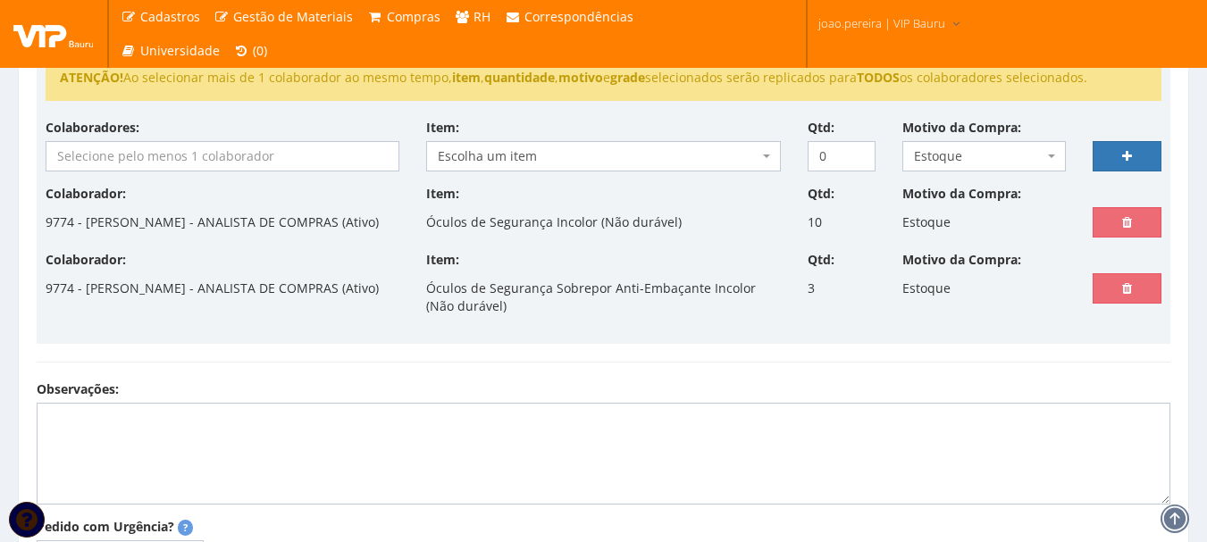
click at [228, 162] on input "search" at bounding box center [222, 156] width 352 height 29
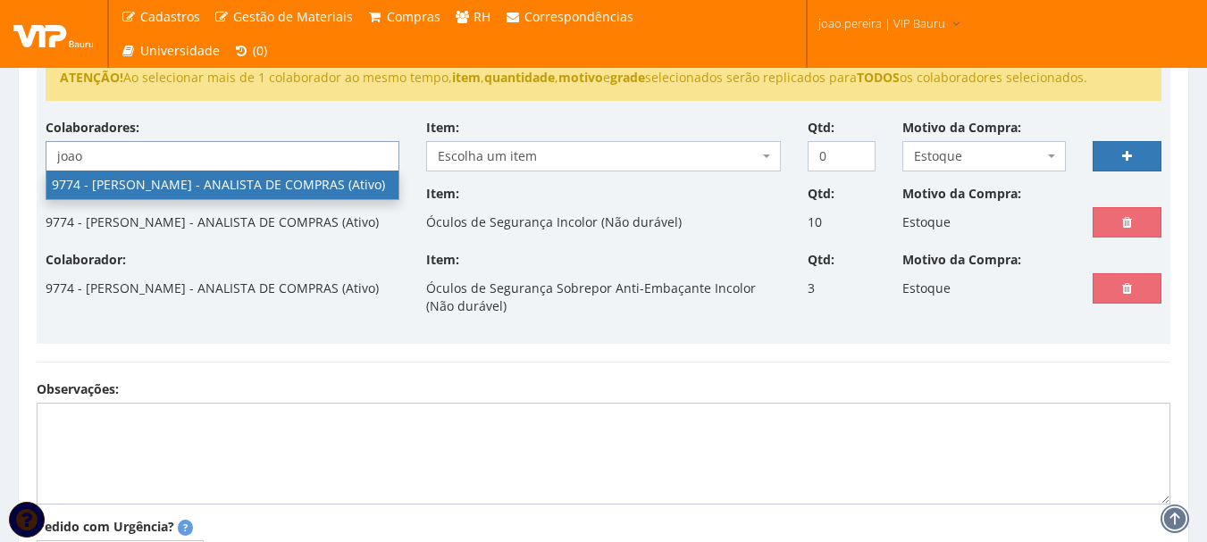
type input "joao"
drag, startPoint x: 229, startPoint y: 181, endPoint x: 291, endPoint y: 180, distance: 62.6
select select "4079"
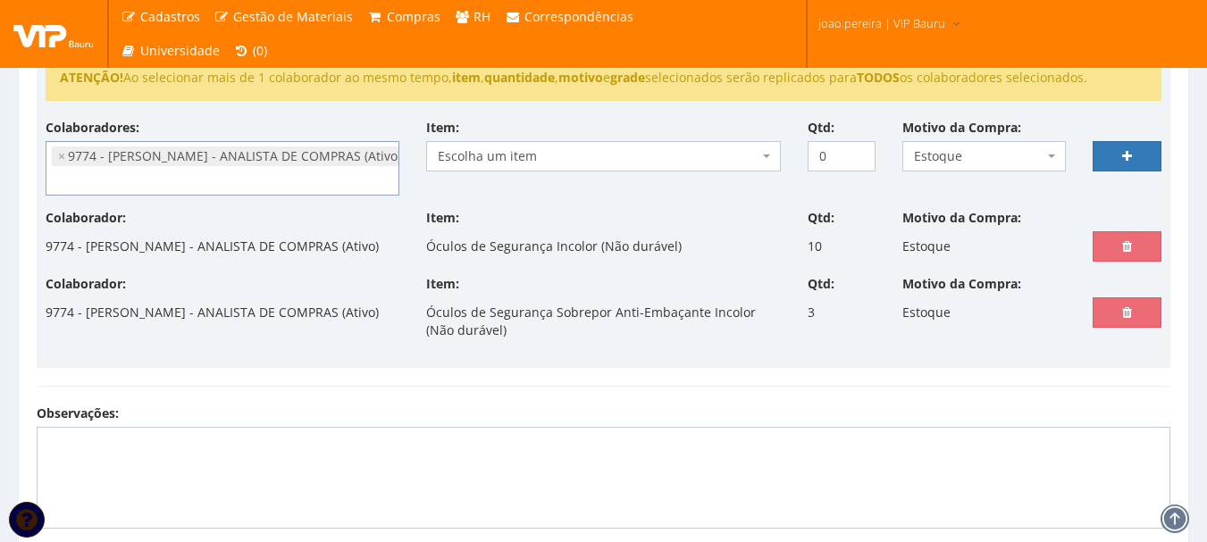
click at [621, 151] on span "Escolha um item" at bounding box center [598, 156] width 320 height 18
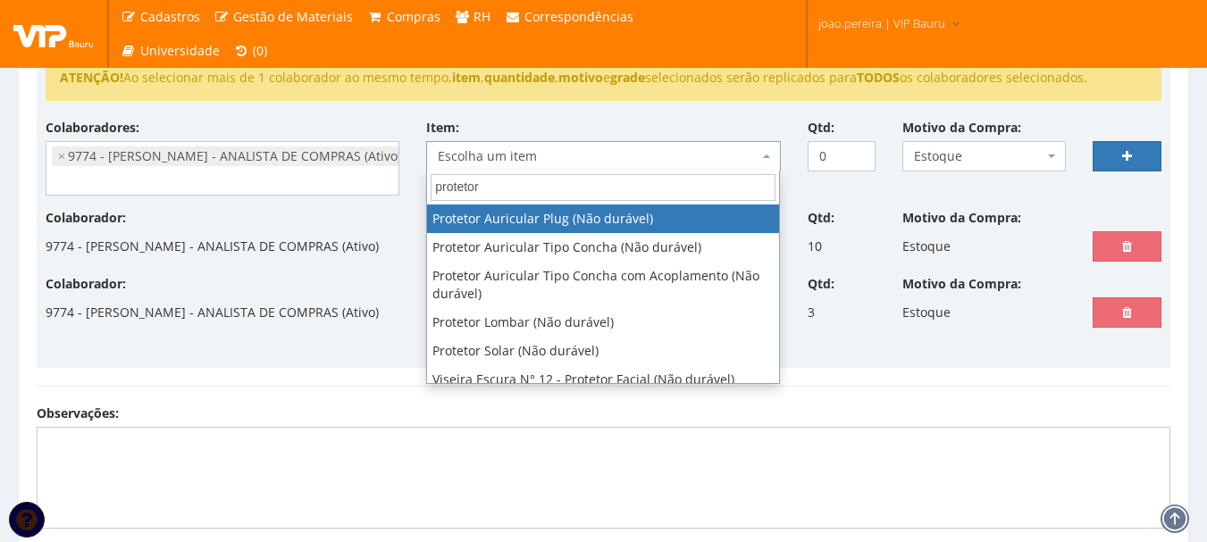
type input "protetor"
select select "292"
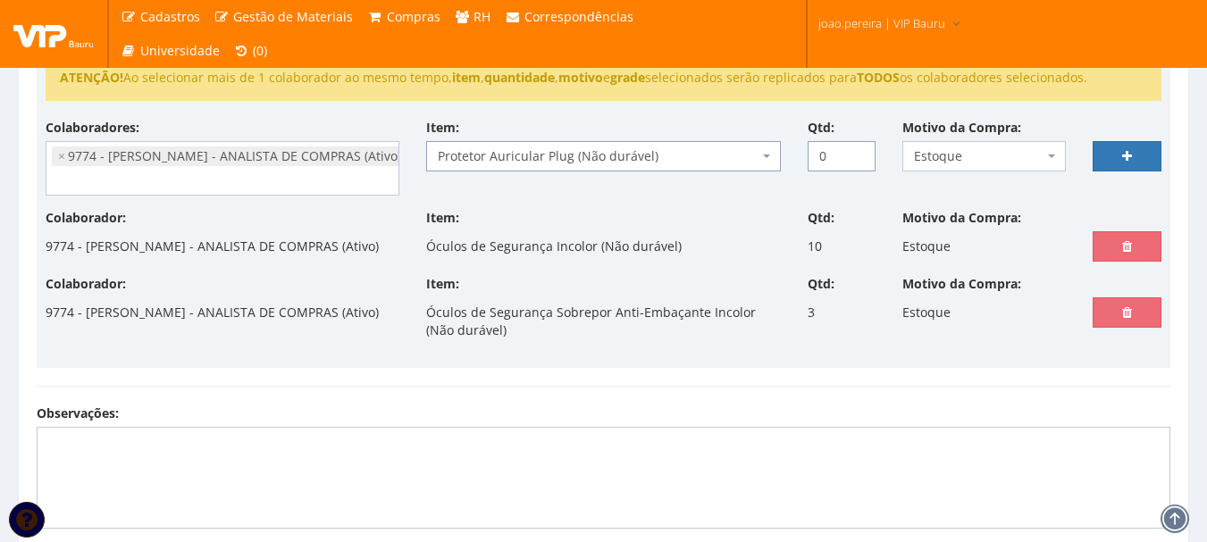
drag, startPoint x: 840, startPoint y: 155, endPoint x: 661, endPoint y: 153, distance: 178.7
click at [706, 155] on div "Colaboradores: 9761 - ADRIANA SILVA DO NASCIMENTO PIRES - EMPREGADA DOMESTICA (…" at bounding box center [603, 164] width 1143 height 90
type input "90"
click at [1131, 147] on link at bounding box center [1127, 156] width 69 height 30
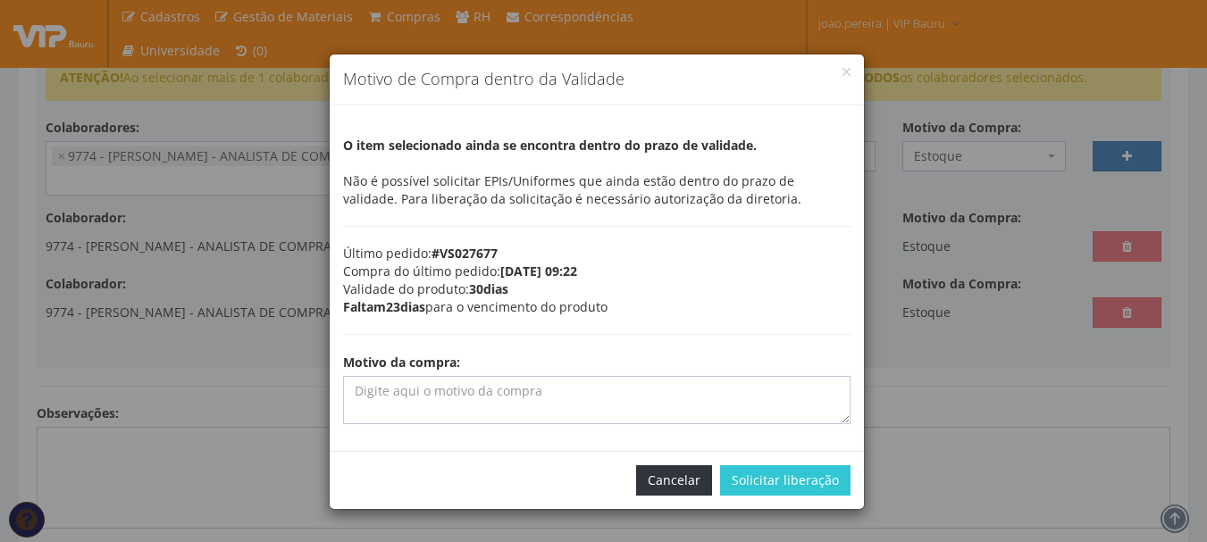
click at [694, 488] on button "Cancelar" at bounding box center [674, 481] width 76 height 30
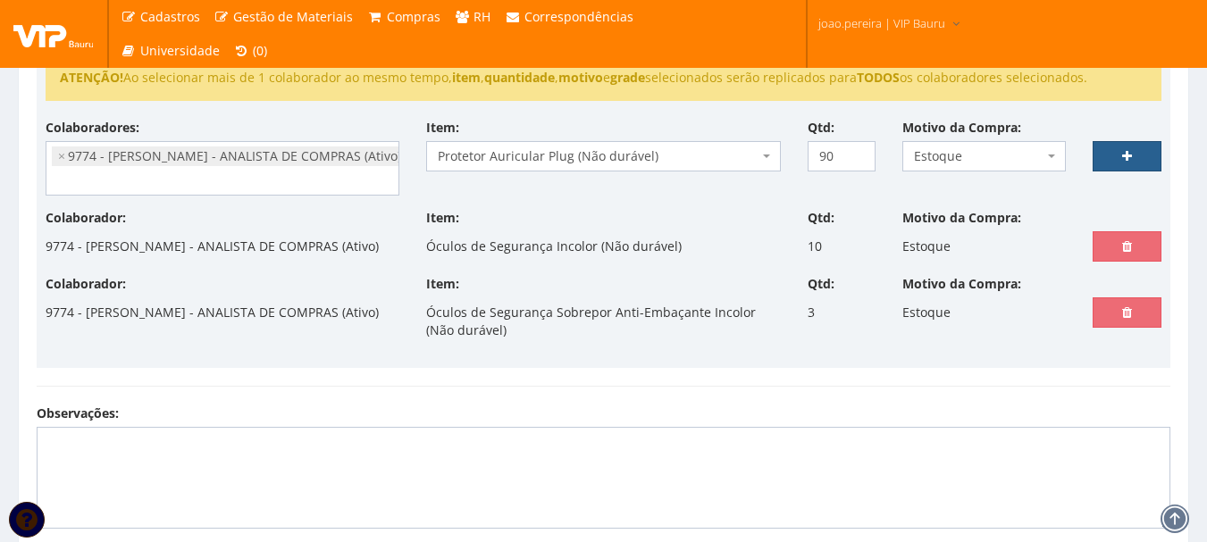
click at [1138, 161] on link at bounding box center [1127, 156] width 69 height 30
select select
type input "0"
select select
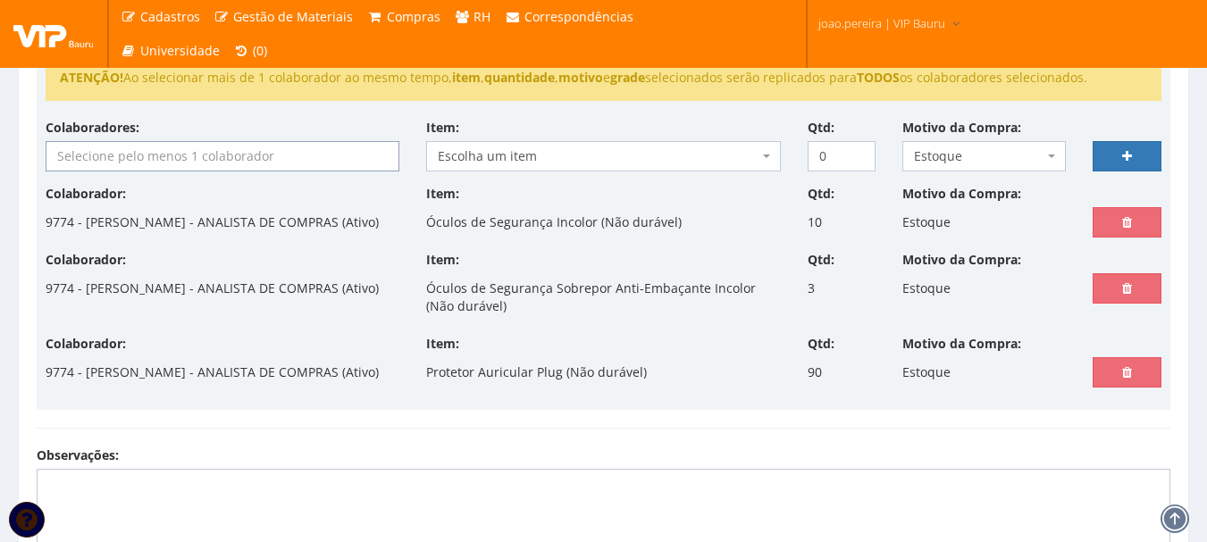
click at [154, 156] on input "search" at bounding box center [222, 156] width 352 height 29
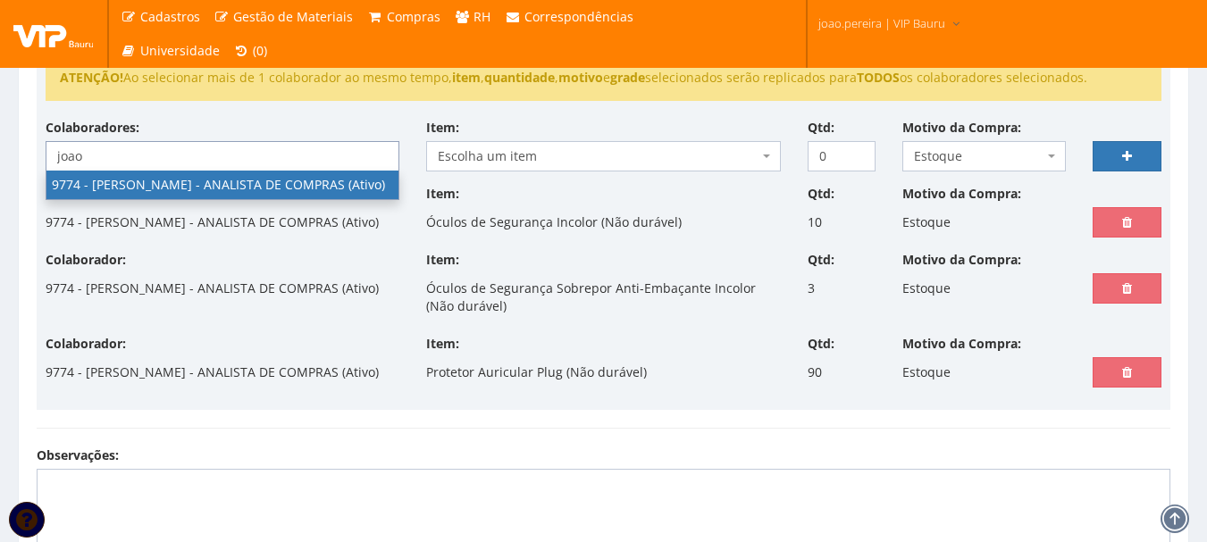
type input "joao"
select select "4079"
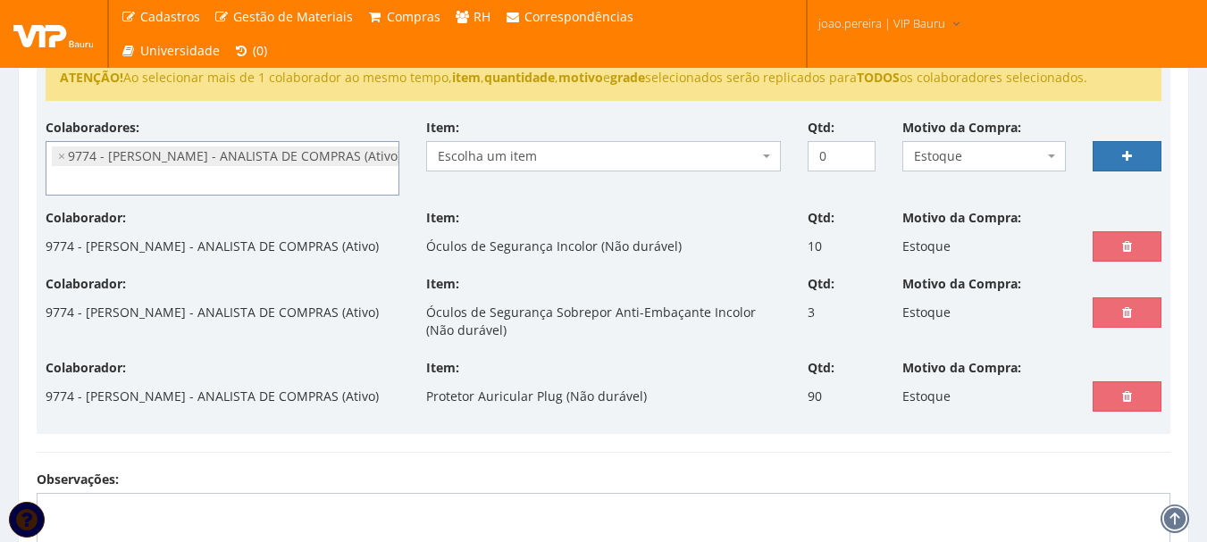
click at [509, 160] on span "Escolha um item" at bounding box center [598, 156] width 320 height 18
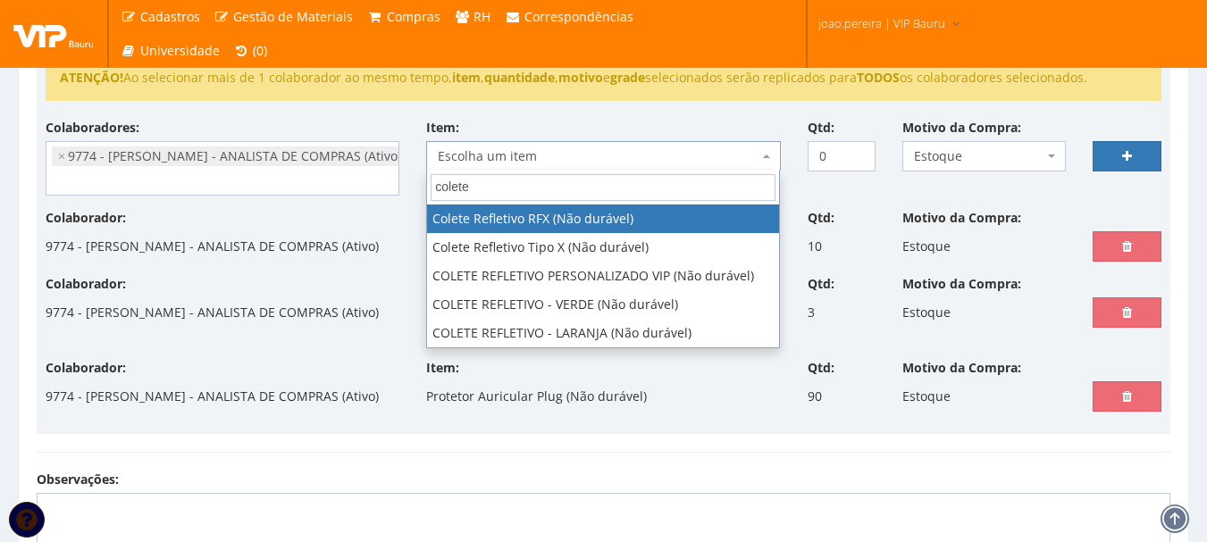
type input "colete"
select select "104"
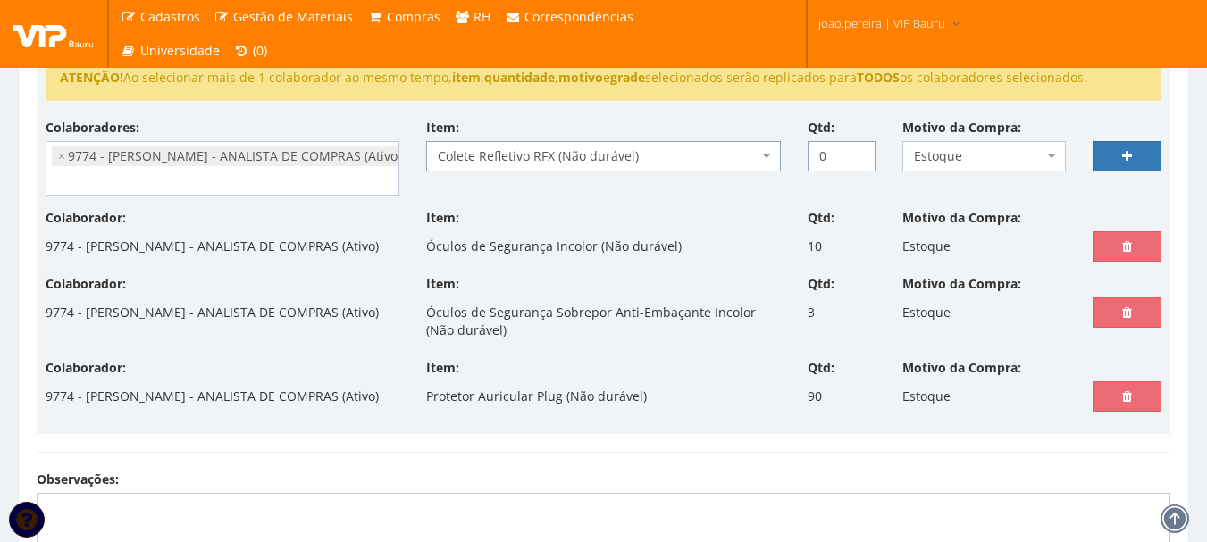
drag, startPoint x: 842, startPoint y: 161, endPoint x: 737, endPoint y: 141, distance: 106.4
click at [737, 141] on div "Colaboradores: 9761 - ADRIANA SILVA DO NASCIMENTO PIRES - EMPREGADA DOMESTICA (…" at bounding box center [603, 164] width 1143 height 90
type input "20"
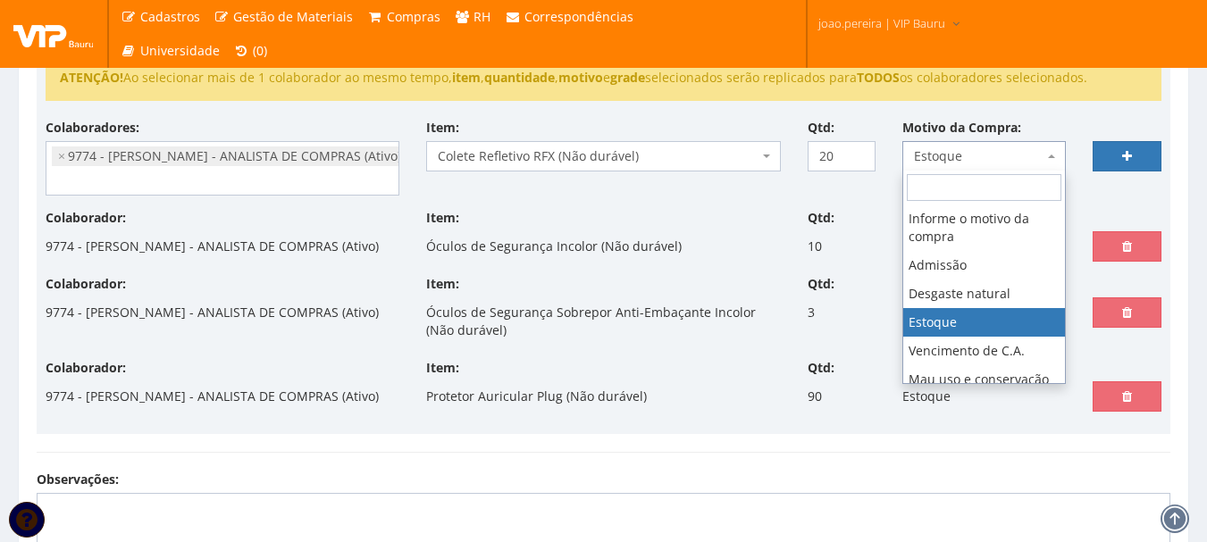
click at [998, 162] on span "Estoque" at bounding box center [979, 156] width 130 height 18
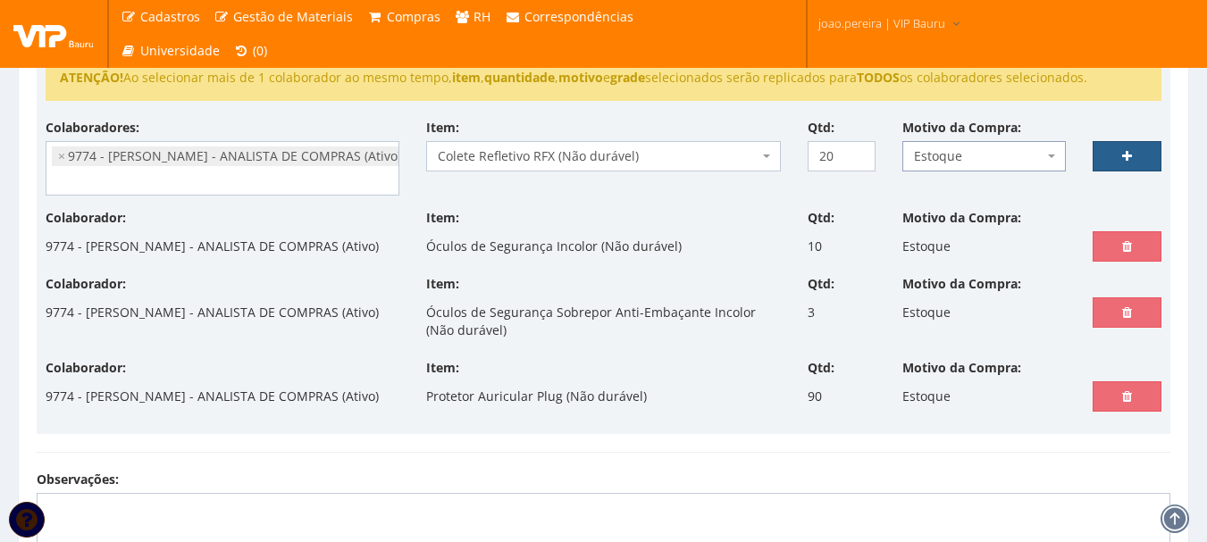
click at [1134, 145] on link at bounding box center [1127, 156] width 69 height 30
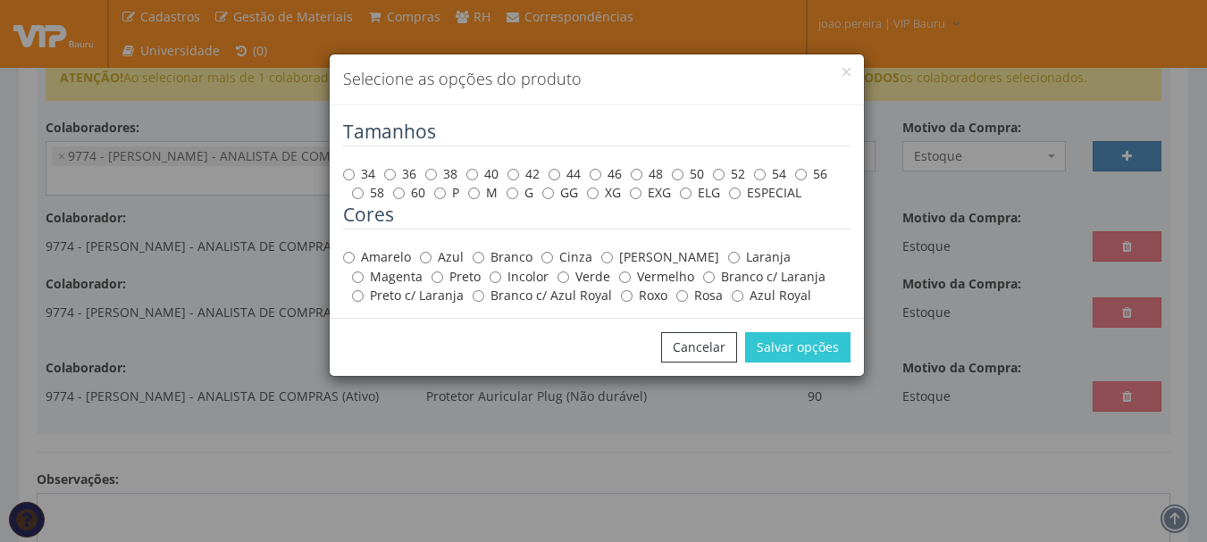
click at [743, 198] on label "ESPECIAL" at bounding box center [765, 193] width 72 height 18
click at [741, 198] on input "ESPECIAL" at bounding box center [735, 194] width 12 height 12
radio input "true"
click at [351, 253] on input "Amarelo" at bounding box center [349, 258] width 12 height 12
radio input "true"
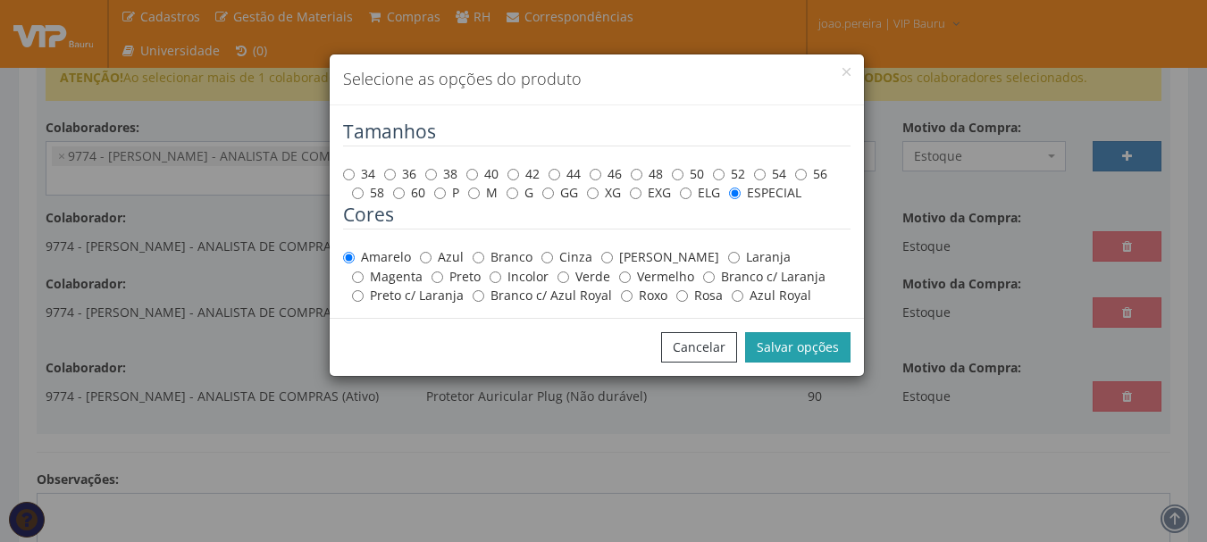
click at [799, 344] on button "Salvar opções" at bounding box center [797, 347] width 105 height 30
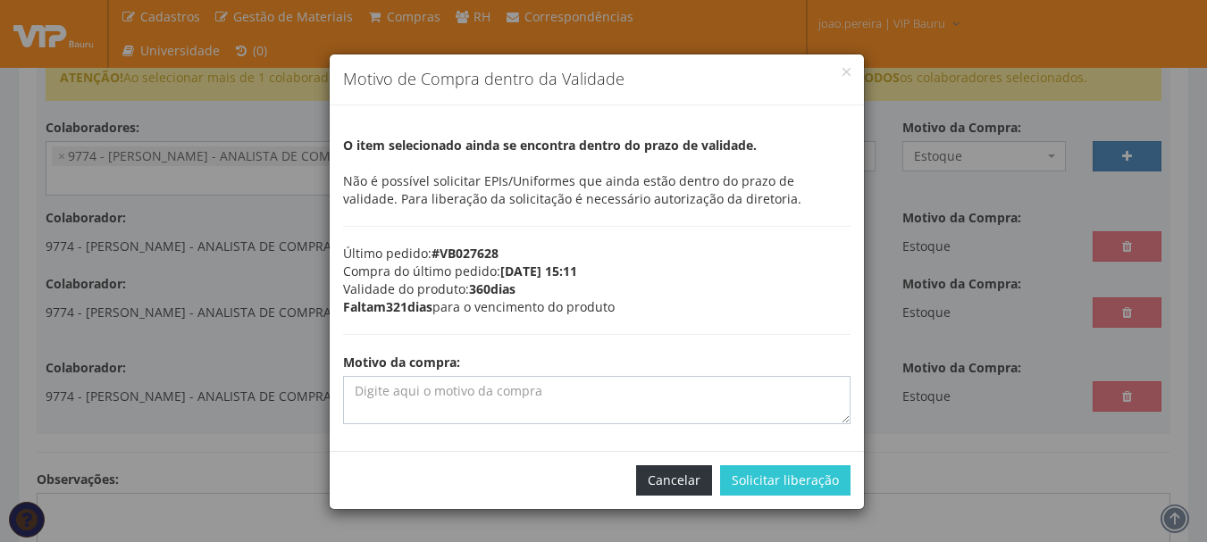
click at [692, 494] on button "Cancelar" at bounding box center [674, 481] width 76 height 30
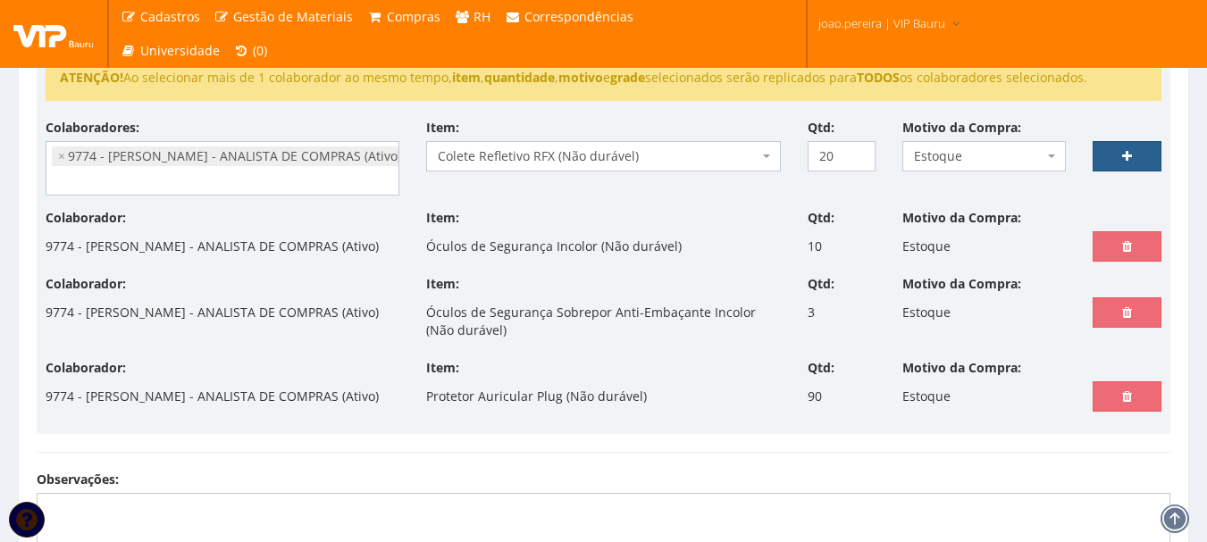
click at [1127, 170] on link at bounding box center [1127, 156] width 69 height 30
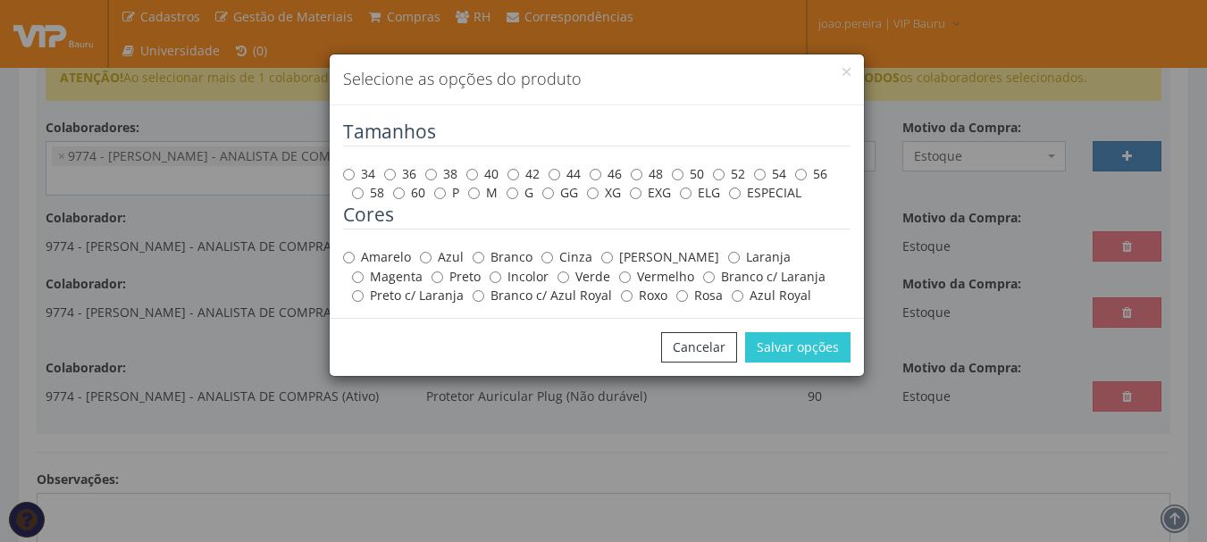
click at [744, 195] on label "ESPECIAL" at bounding box center [765, 193] width 72 height 18
click at [741, 195] on input "ESPECIAL" at bounding box center [735, 194] width 12 height 12
radio input "true"
click at [349, 256] on input "Amarelo" at bounding box center [349, 258] width 12 height 12
radio input "true"
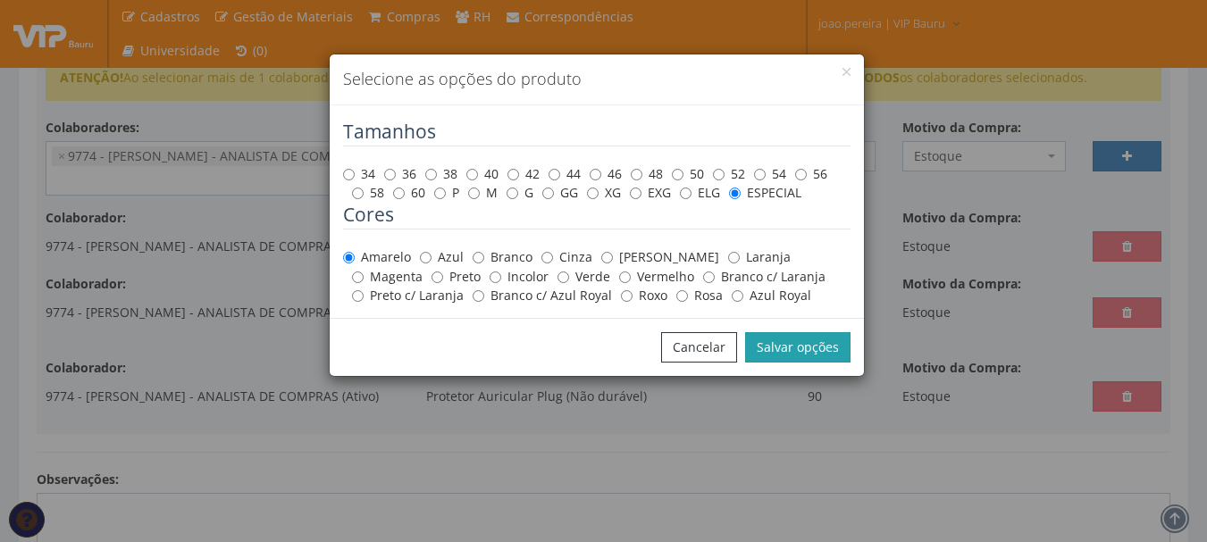
click at [819, 352] on button "Salvar opções" at bounding box center [797, 347] width 105 height 30
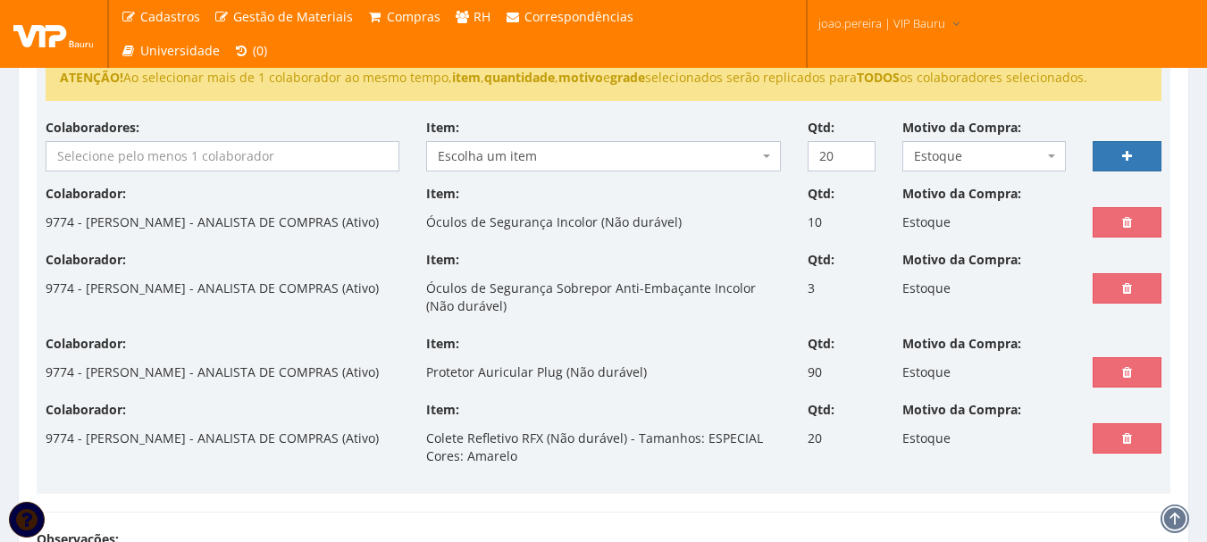
select select
type input "0"
click at [177, 146] on input "search" at bounding box center [222, 156] width 352 height 29
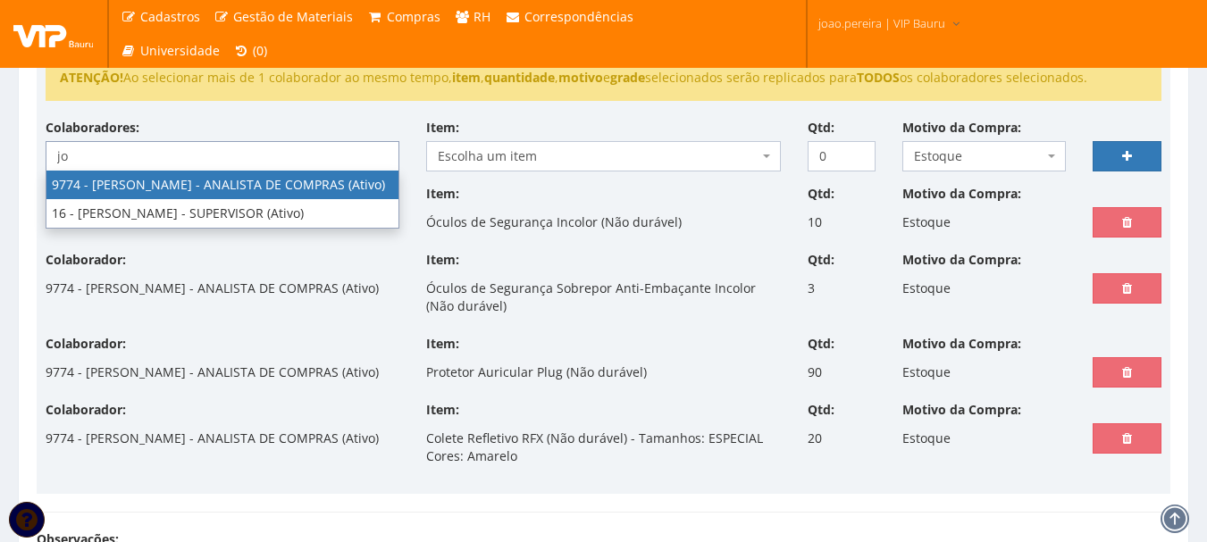
type input "jo"
select select "4079"
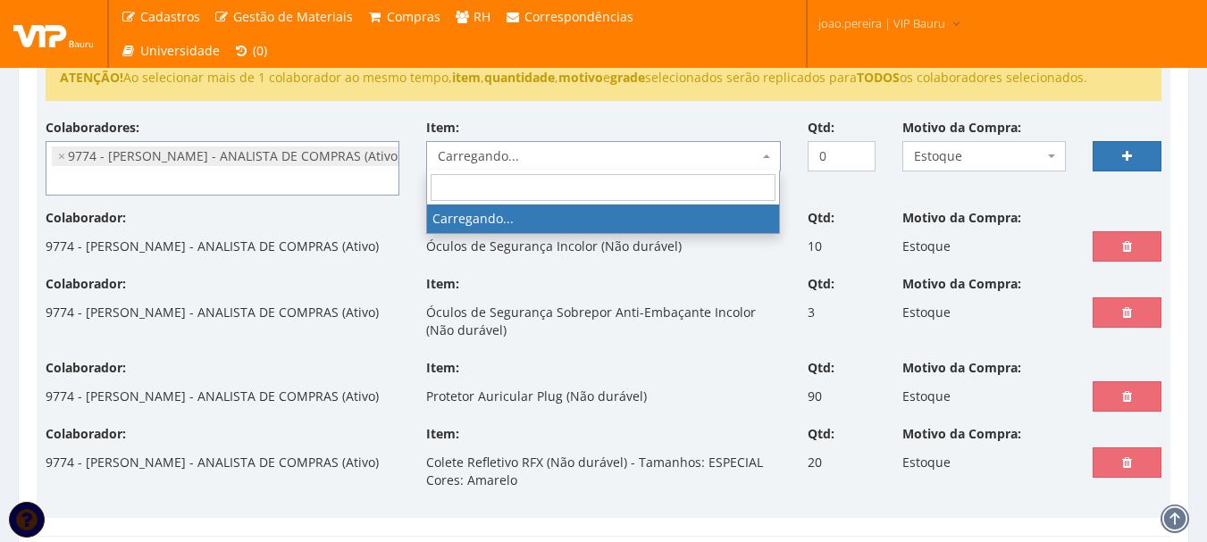
click at [600, 164] on span "Carregando..." at bounding box center [598, 156] width 320 height 18
click at [497, 155] on span "Carregando..." at bounding box center [598, 156] width 320 height 18
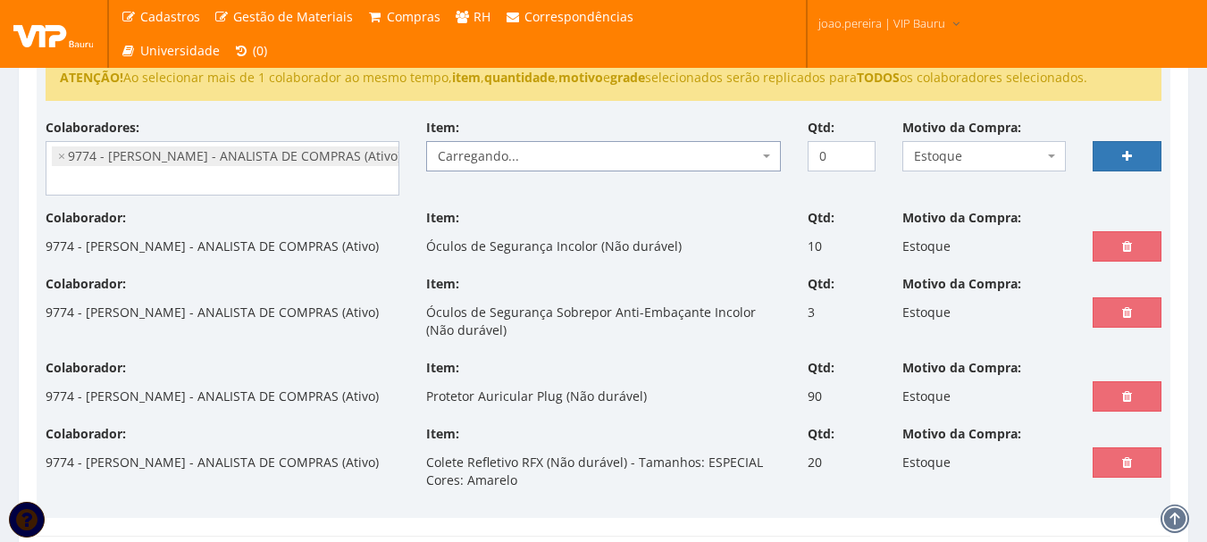
click at [587, 195] on div "Colaboradores: 9761 - ADRIANA SILVA DO NASCIMENTO PIRES - EMPREGADA DOMESTICA (…" at bounding box center [603, 164] width 1143 height 90
click at [551, 153] on span "Escolha um item" at bounding box center [598, 156] width 320 height 18
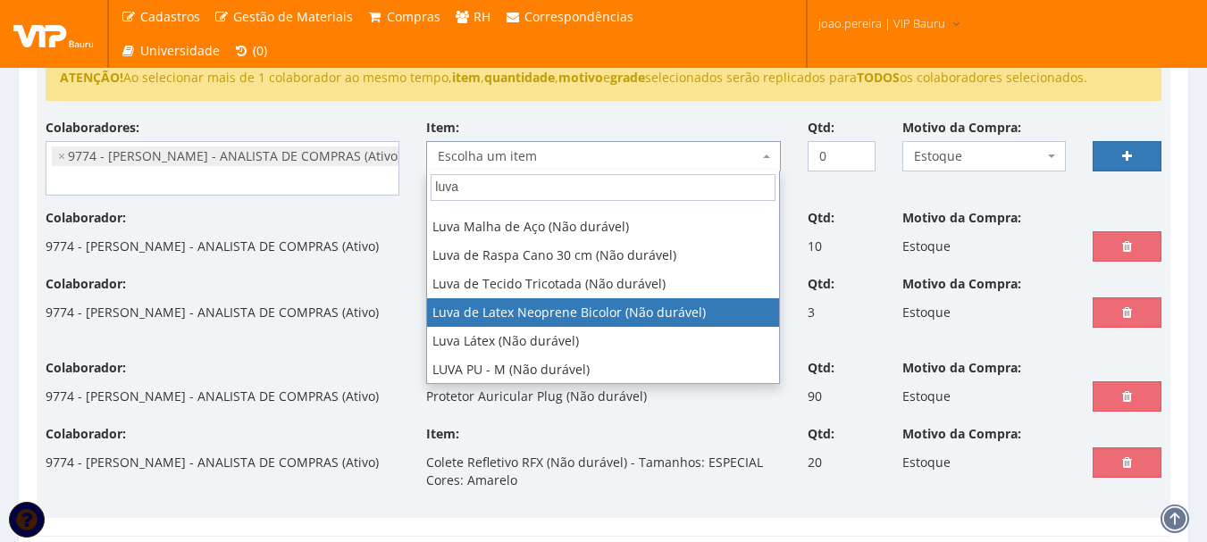
scroll to position [467, 0]
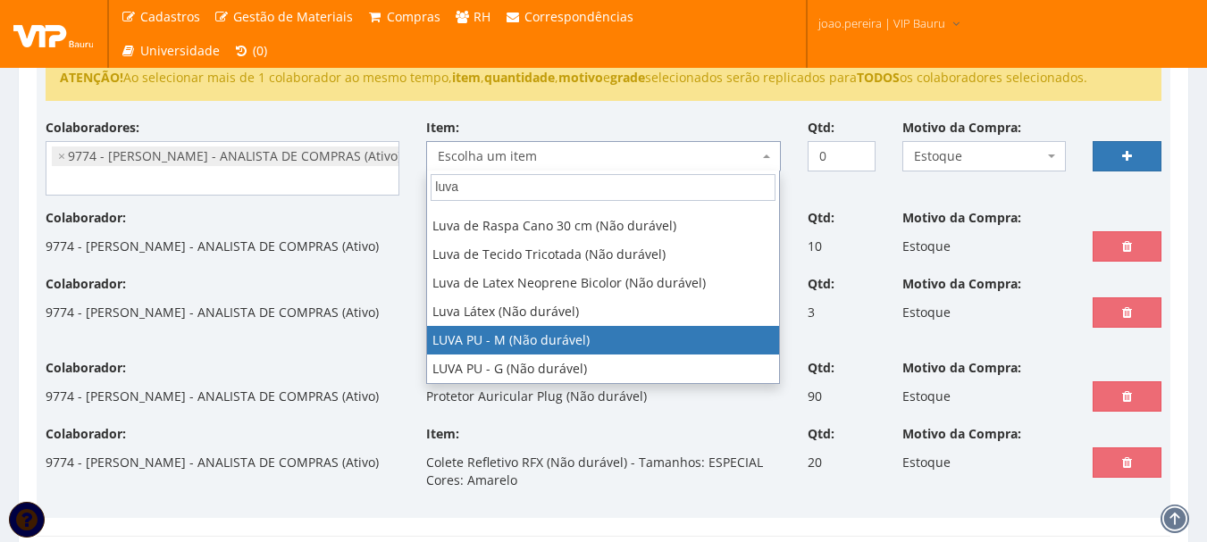
type input "luva"
select select "2941"
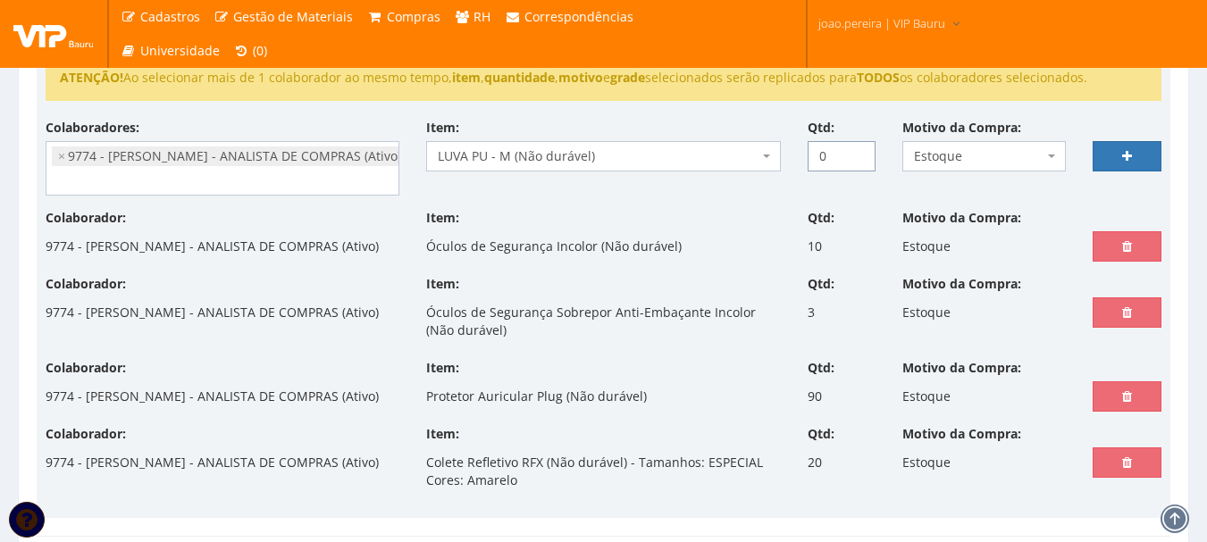
drag, startPoint x: 835, startPoint y: 149, endPoint x: 729, endPoint y: 156, distance: 105.6
click at [729, 156] on div "Colaboradores: 9761 - ADRIANA SILVA DO NASCIMENTO PIRES - EMPREGADA DOMESTICA (…" at bounding box center [603, 164] width 1143 height 90
type input "24"
click at [1128, 155] on icon at bounding box center [1127, 156] width 10 height 13
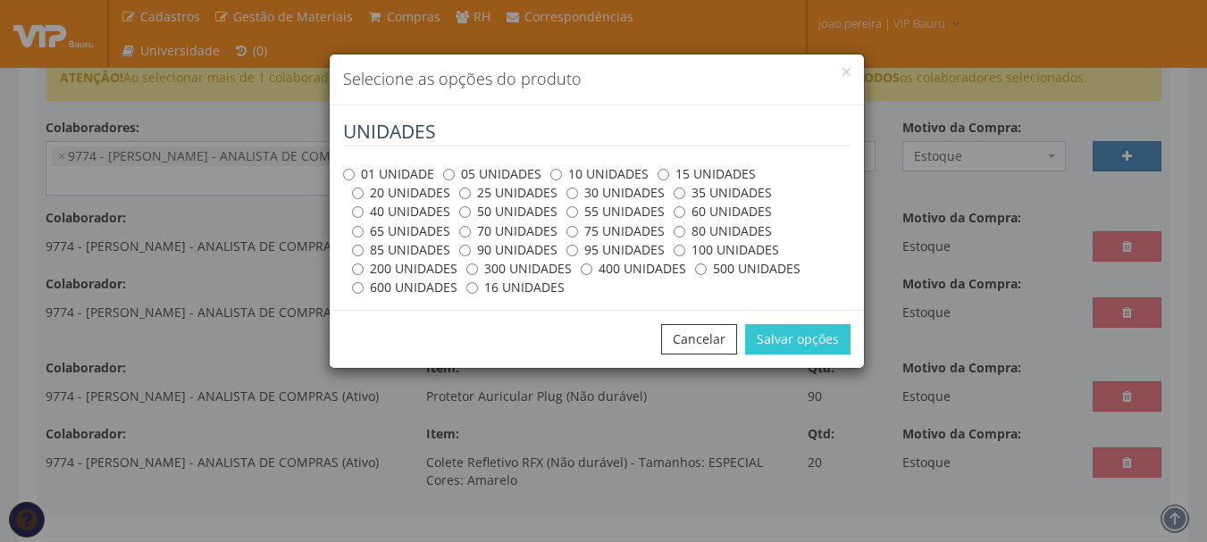
click at [355, 181] on label "01 UNIDADE" at bounding box center [388, 174] width 91 height 18
click at [355, 181] on input "01 UNIDADE" at bounding box center [349, 175] width 12 height 12
radio input "true"
click at [812, 343] on button "Salvar opções" at bounding box center [797, 339] width 105 height 30
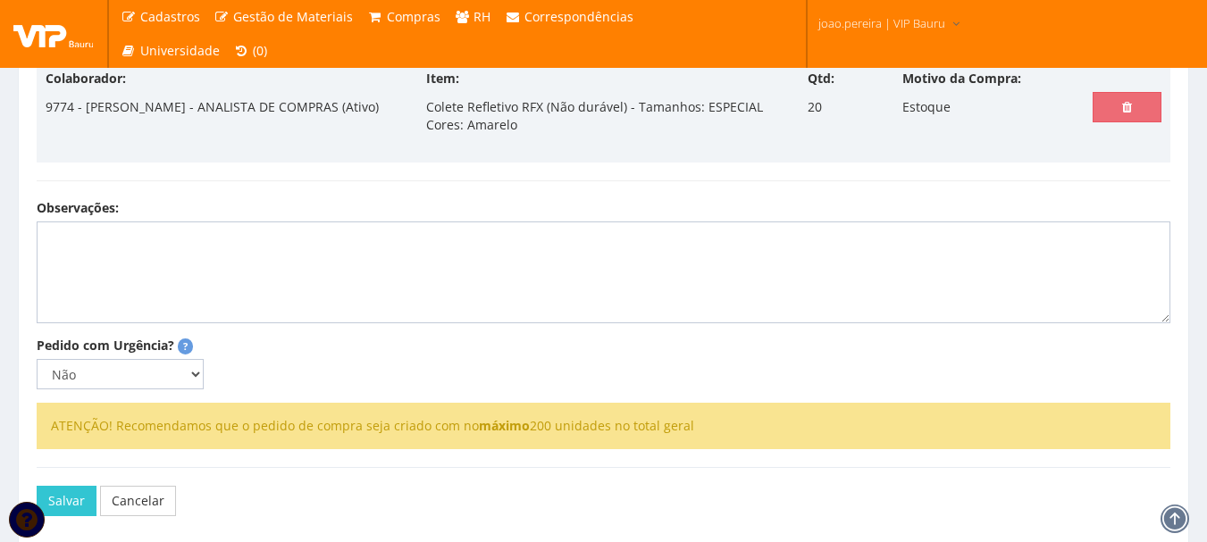
select select
type input "0"
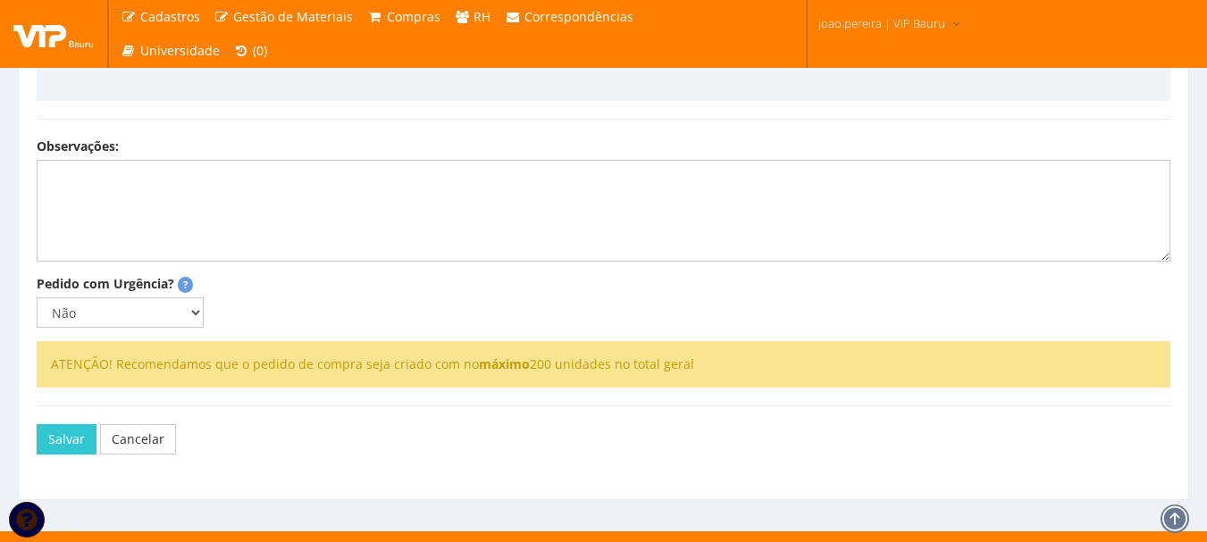
select select
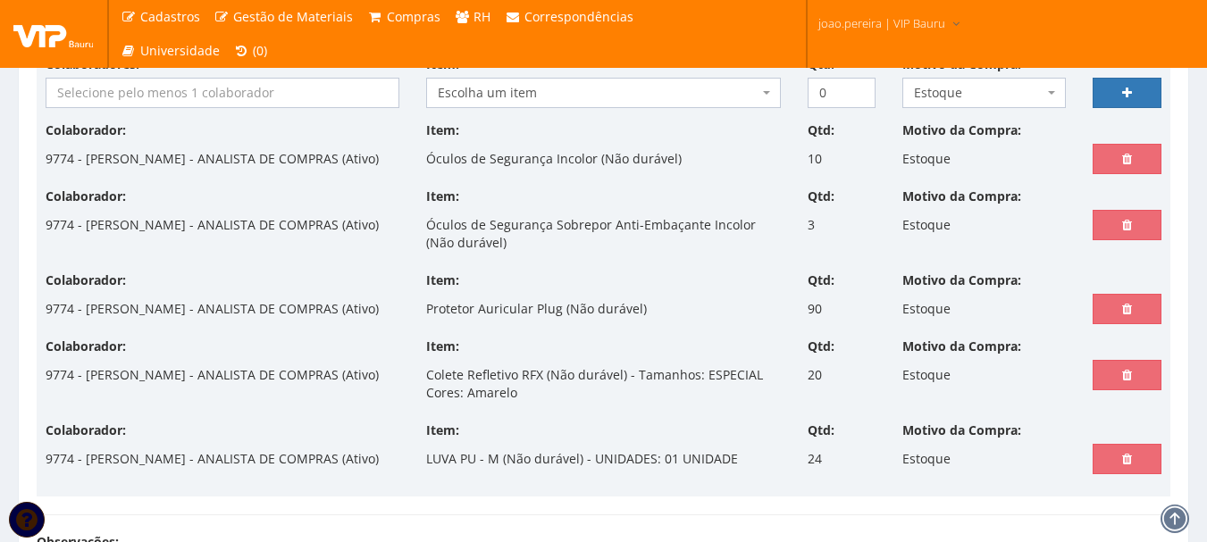
scroll to position [264, 0]
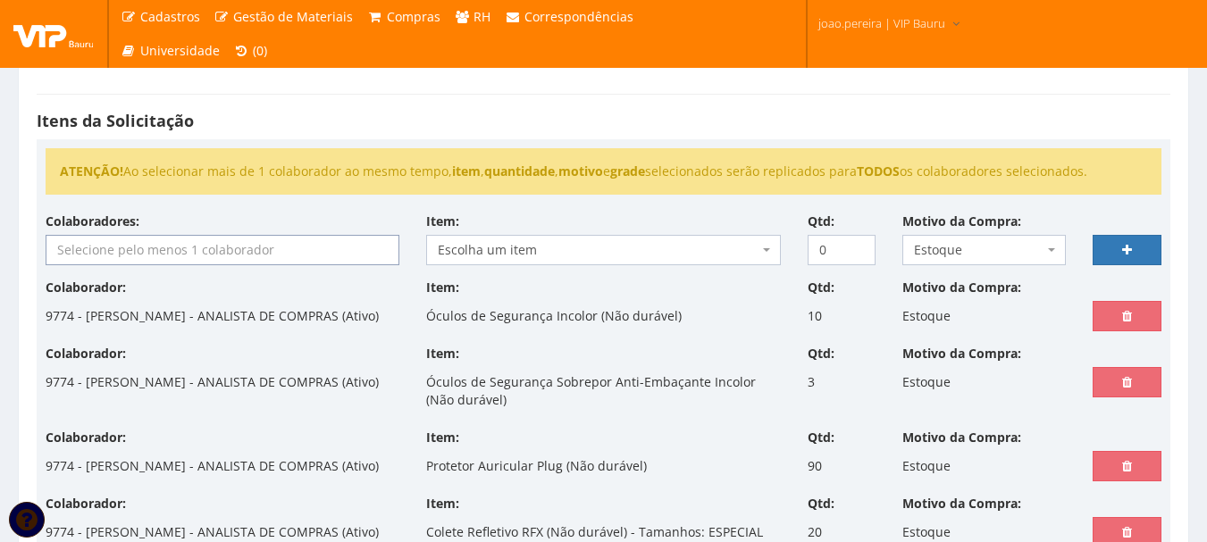
click at [183, 256] on input "search" at bounding box center [222, 250] width 352 height 29
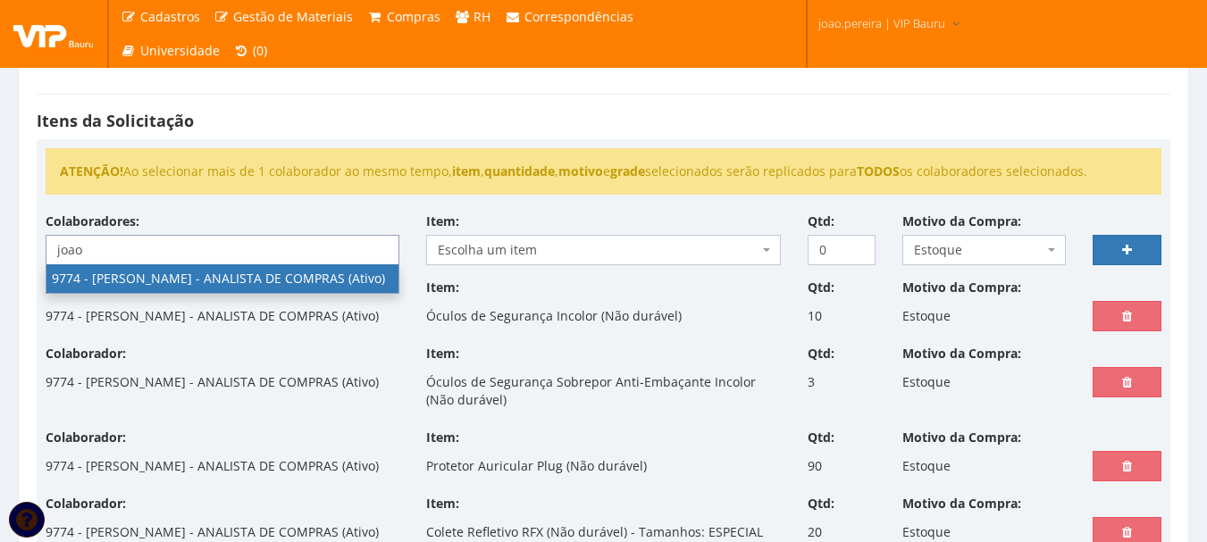
type input "joao"
select select "4079"
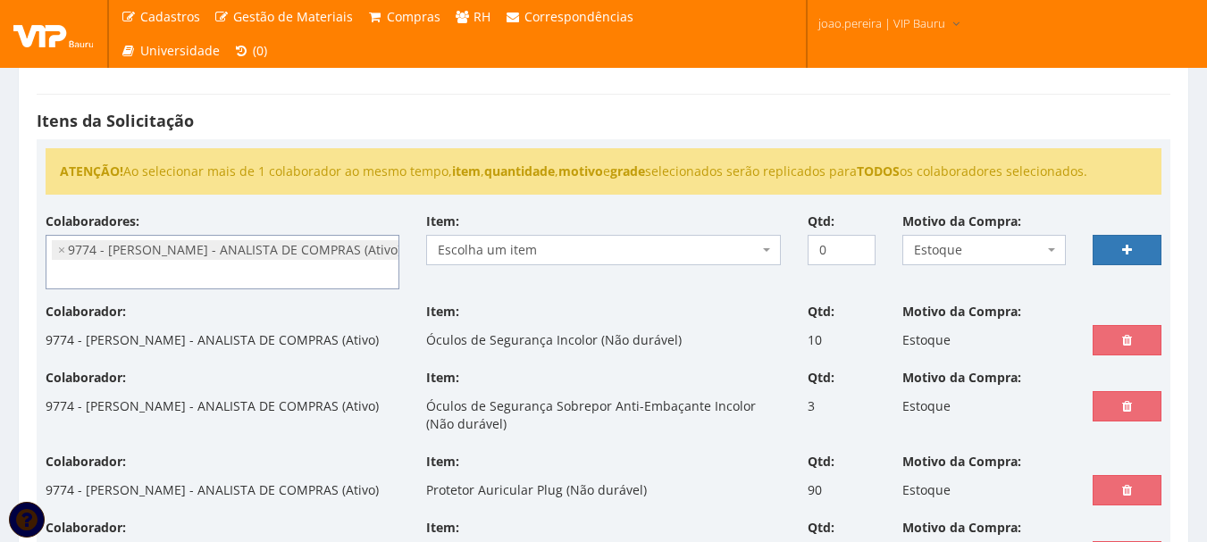
click at [526, 237] on span "Escolha um item" at bounding box center [603, 250] width 354 height 30
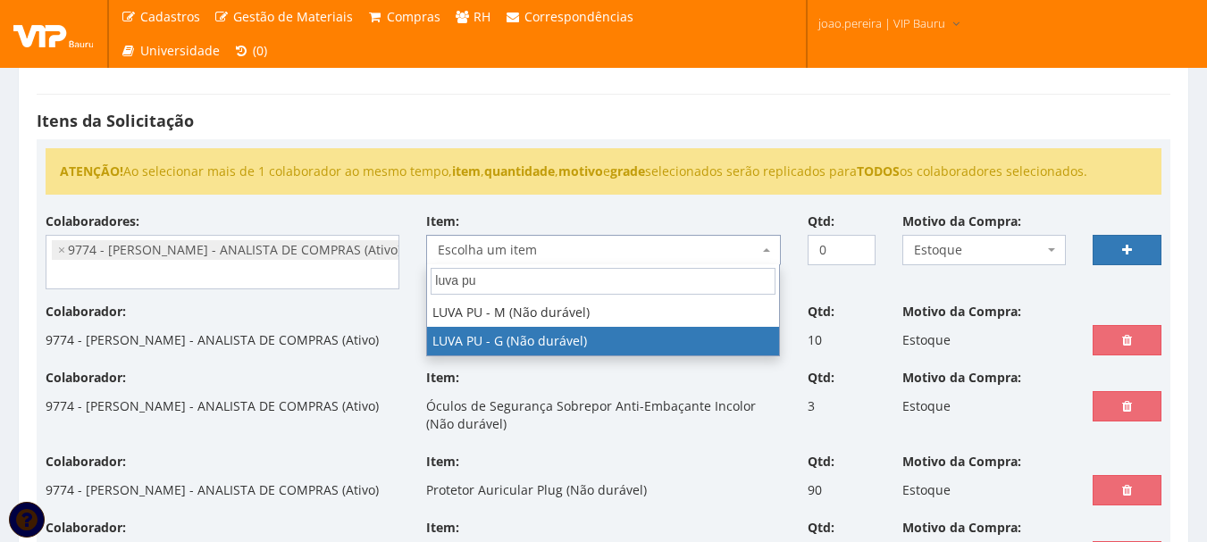
type input "luva pu"
select select "2942"
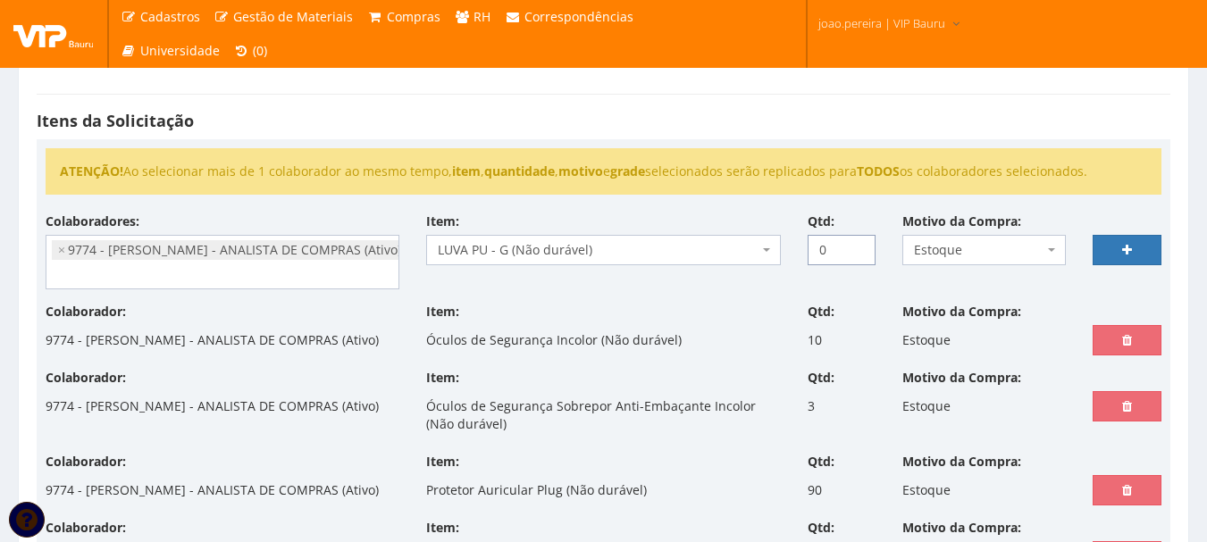
drag, startPoint x: 834, startPoint y: 245, endPoint x: 785, endPoint y: 247, distance: 49.2
click at [785, 247] on div "Colaboradores: 9761 - ADRIANA SILVA DO NASCIMENTO PIRES - EMPREGADA DOMESTICA (…" at bounding box center [603, 258] width 1143 height 90
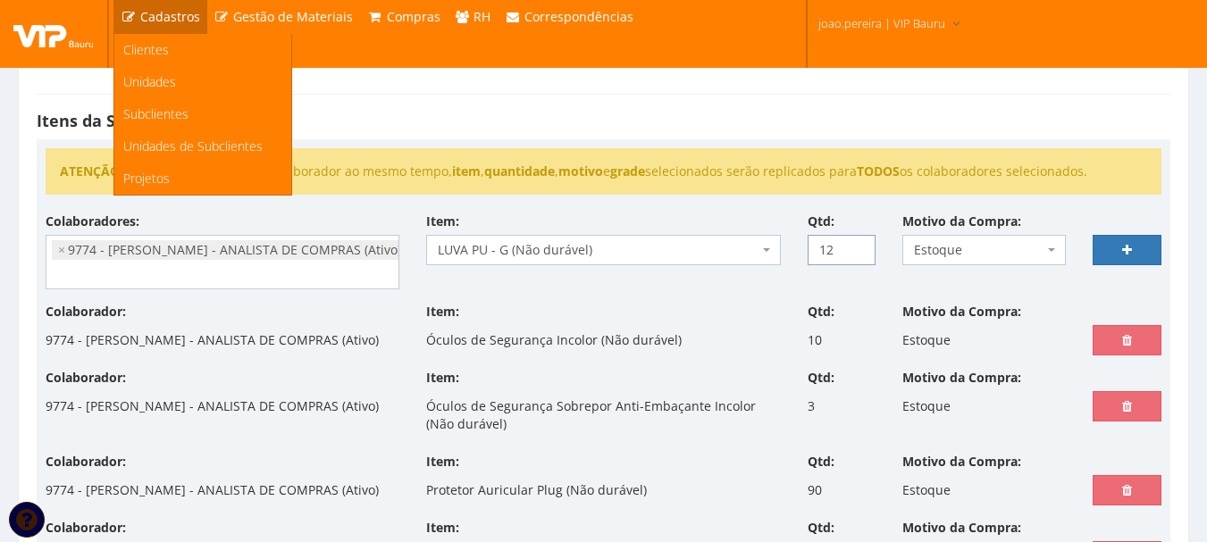
type input "12"
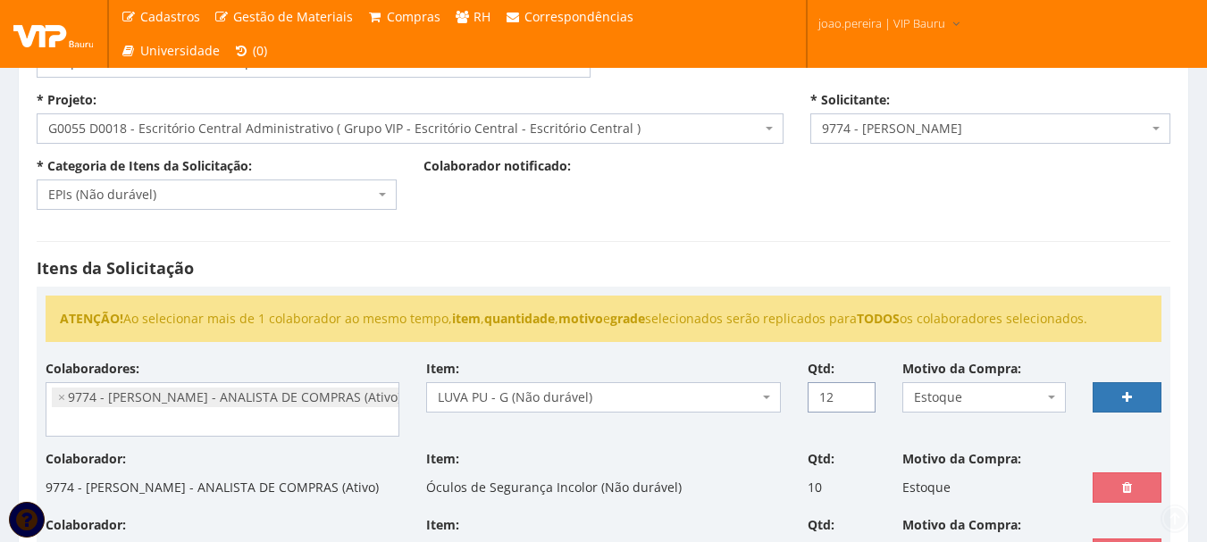
scroll to position [85, 0]
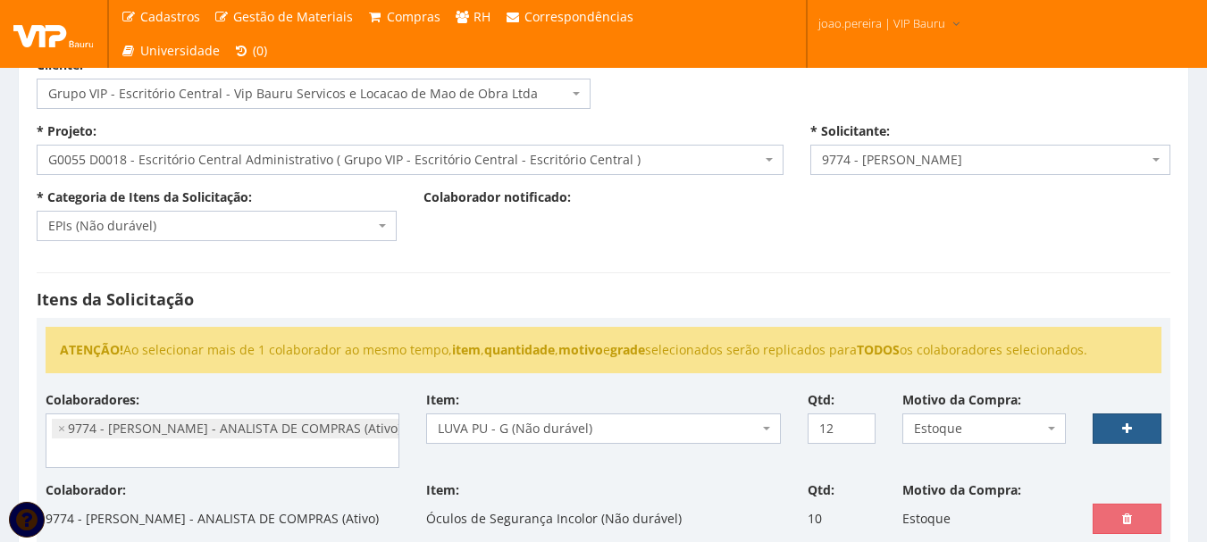
click at [1128, 426] on icon at bounding box center [1127, 429] width 10 height 13
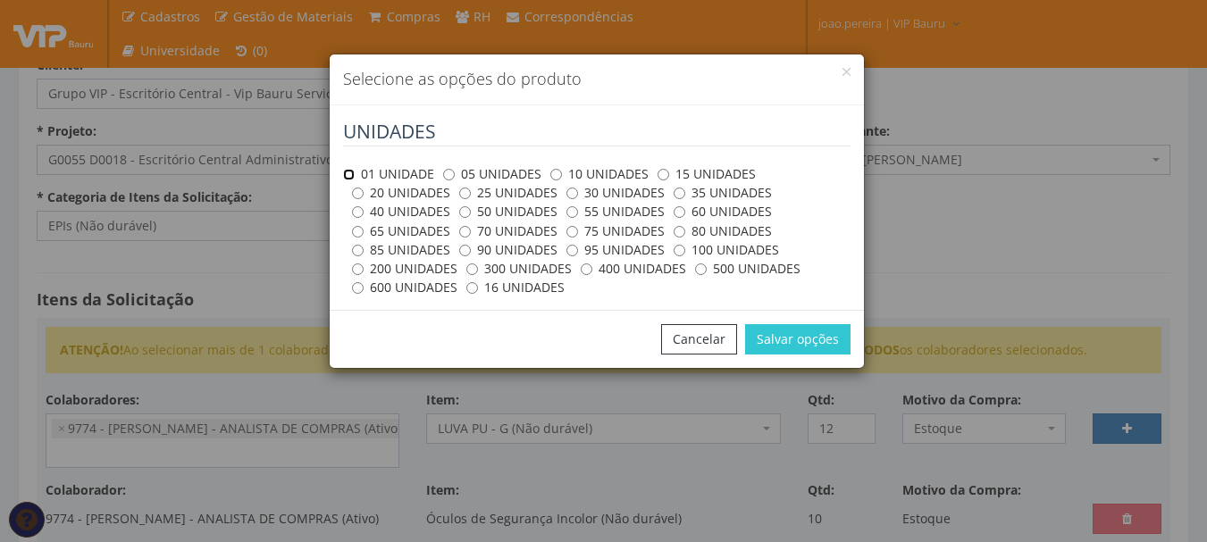
click at [349, 180] on input "01 UNIDADE" at bounding box center [349, 175] width 12 height 12
radio input "true"
click at [802, 344] on button "Salvar opções" at bounding box center [797, 339] width 105 height 30
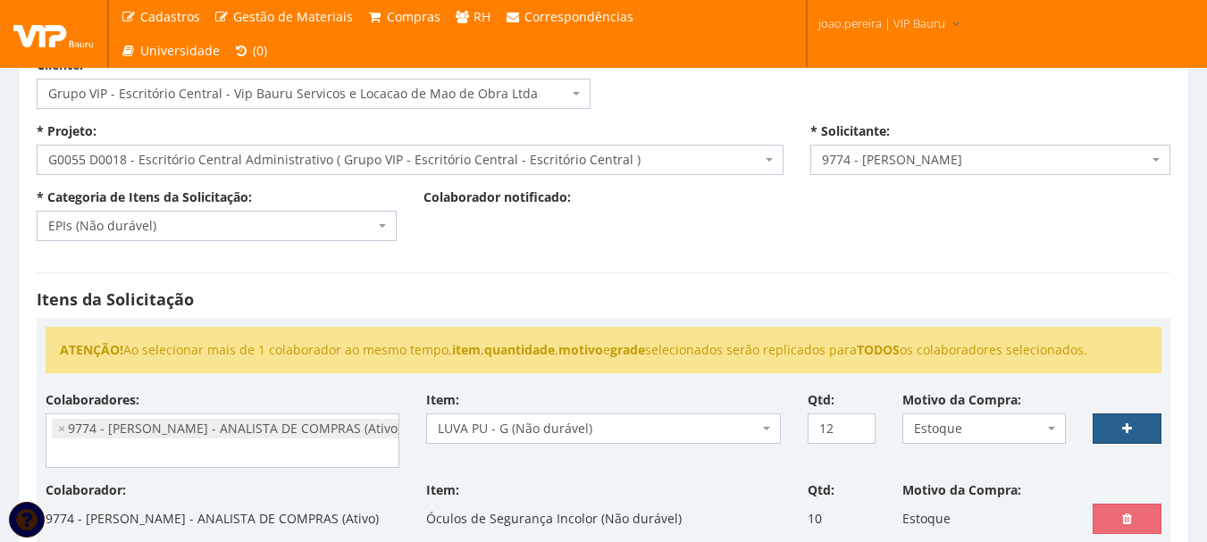
click at [1121, 425] on link at bounding box center [1127, 429] width 69 height 30
select select
type input "0"
select select
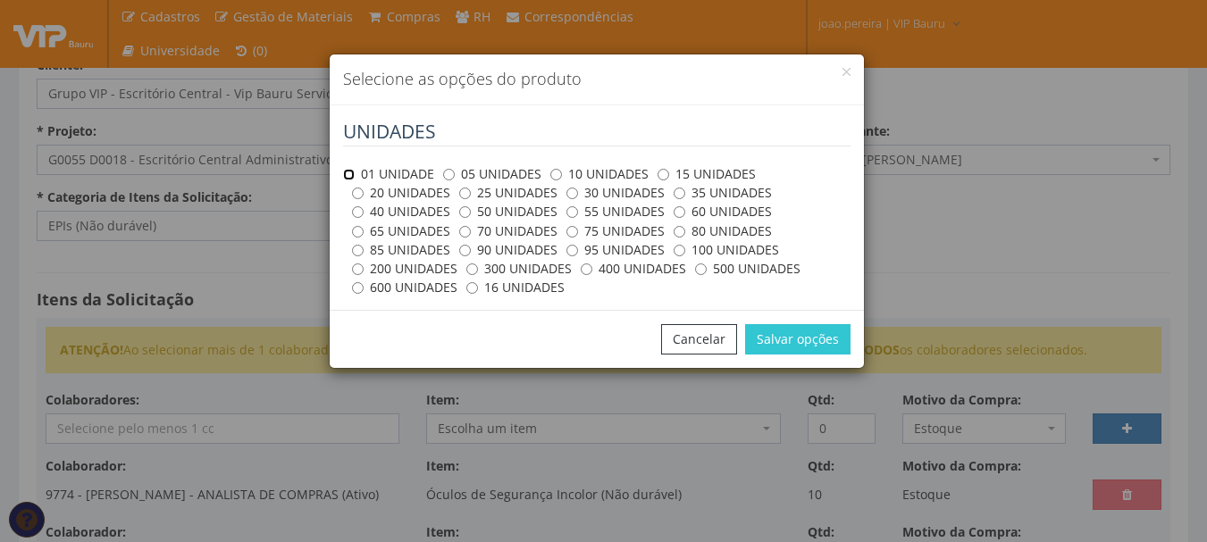
click at [348, 172] on input "01 UNIDADE" at bounding box center [349, 175] width 12 height 12
radio input "true"
click at [829, 336] on button "Salvar opções" at bounding box center [797, 339] width 105 height 30
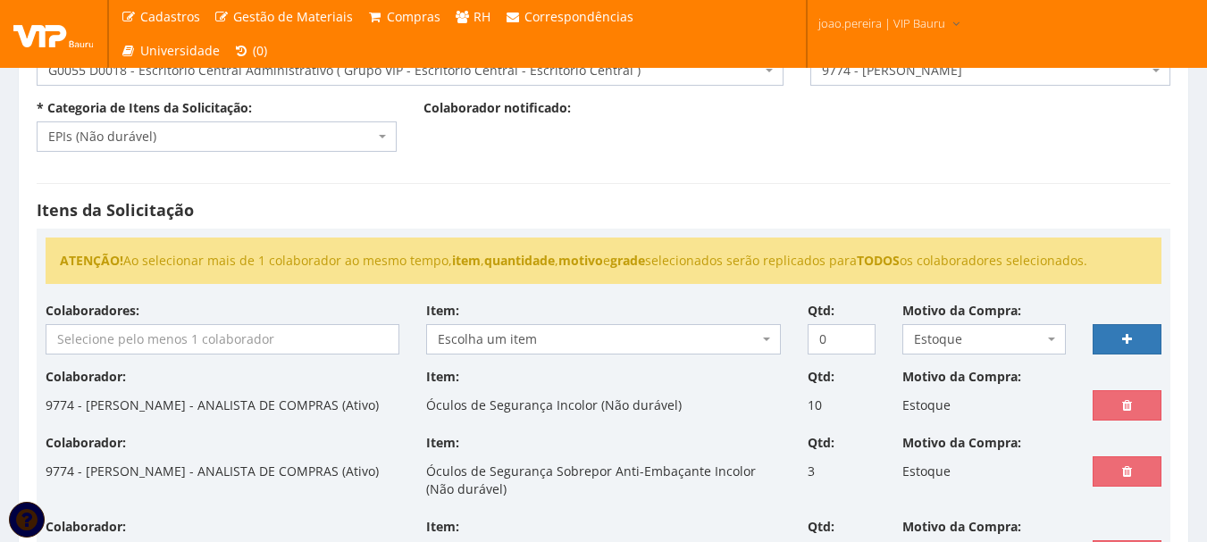
select select
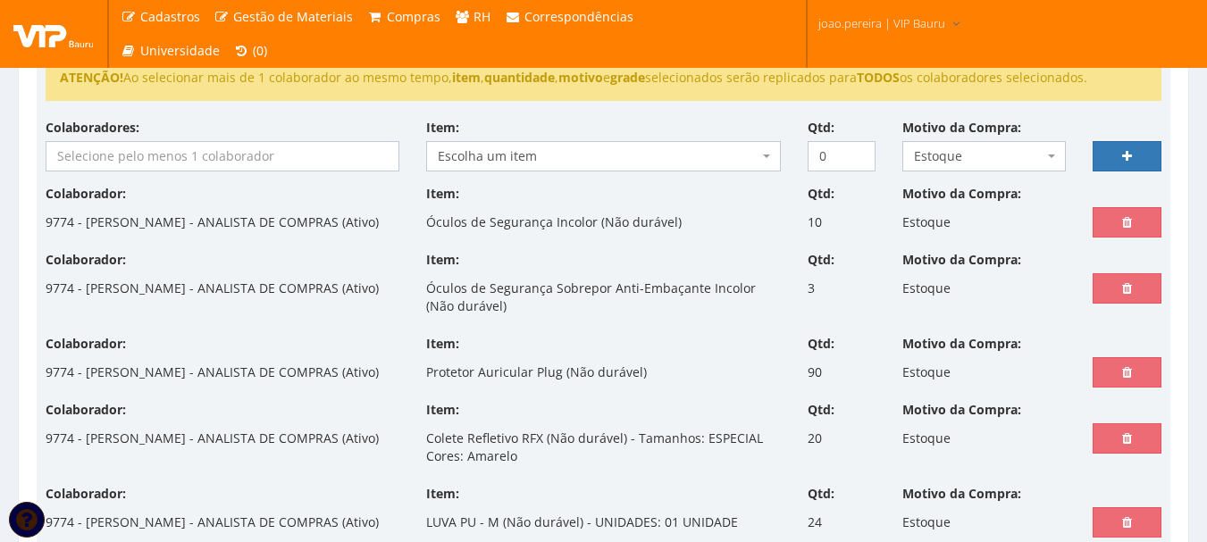
select select
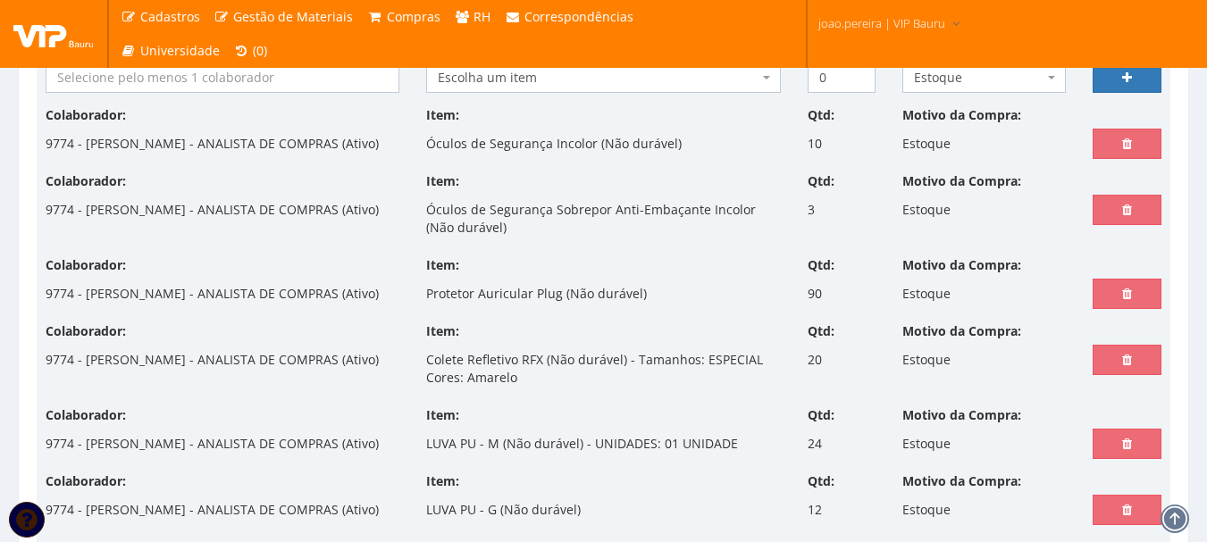
scroll to position [258, 0]
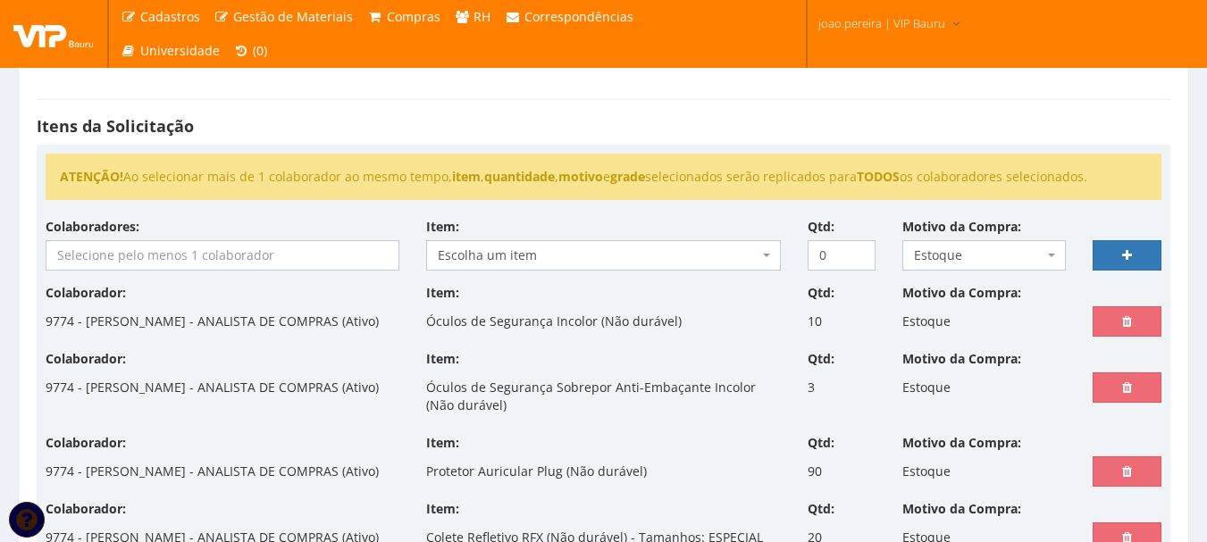
click at [243, 244] on input "search" at bounding box center [222, 255] width 352 height 29
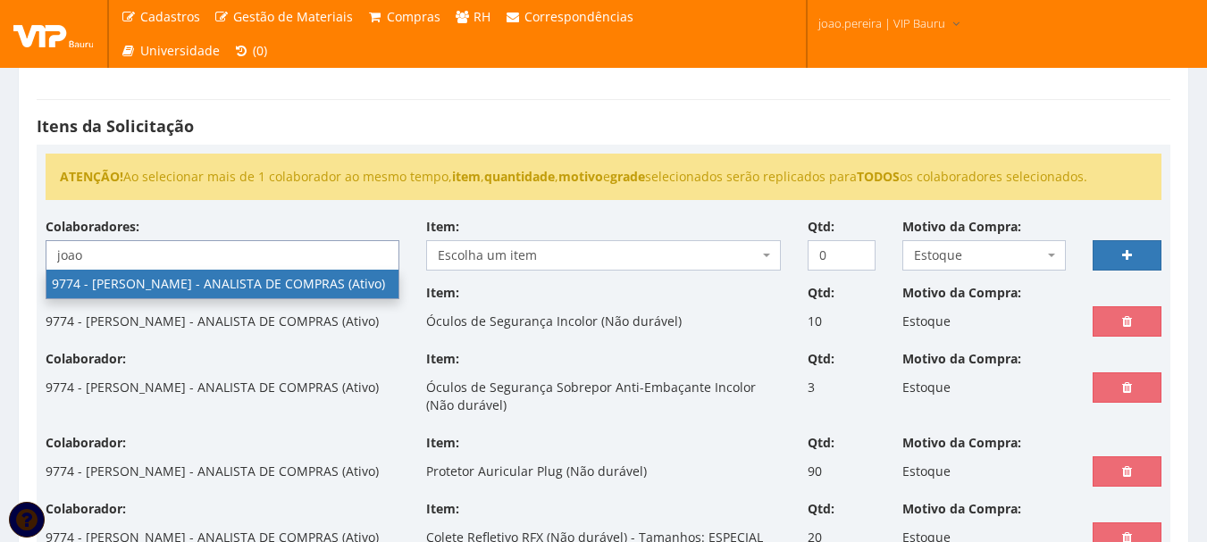
type input "joao"
select select "4079"
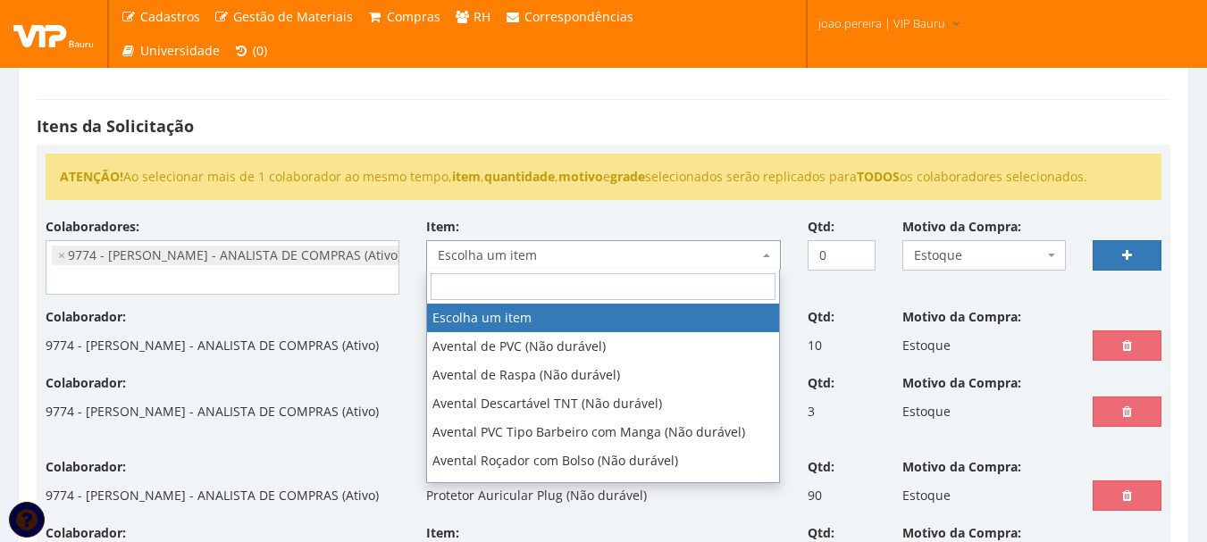
click at [710, 265] on span "Escolha um item" at bounding box center [603, 255] width 354 height 30
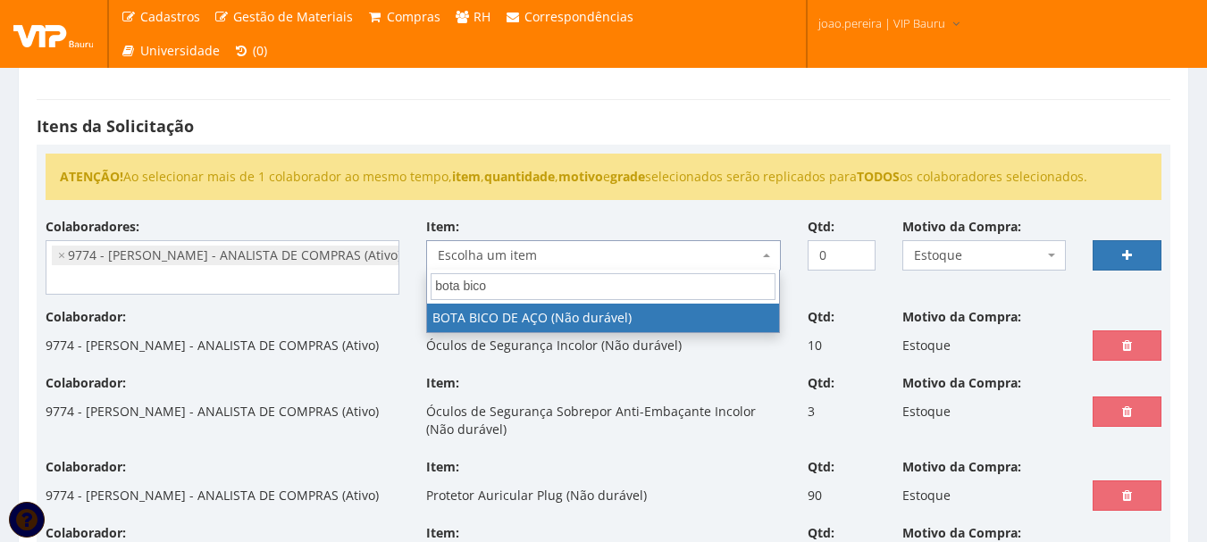
type input "bota bico"
select select "2936"
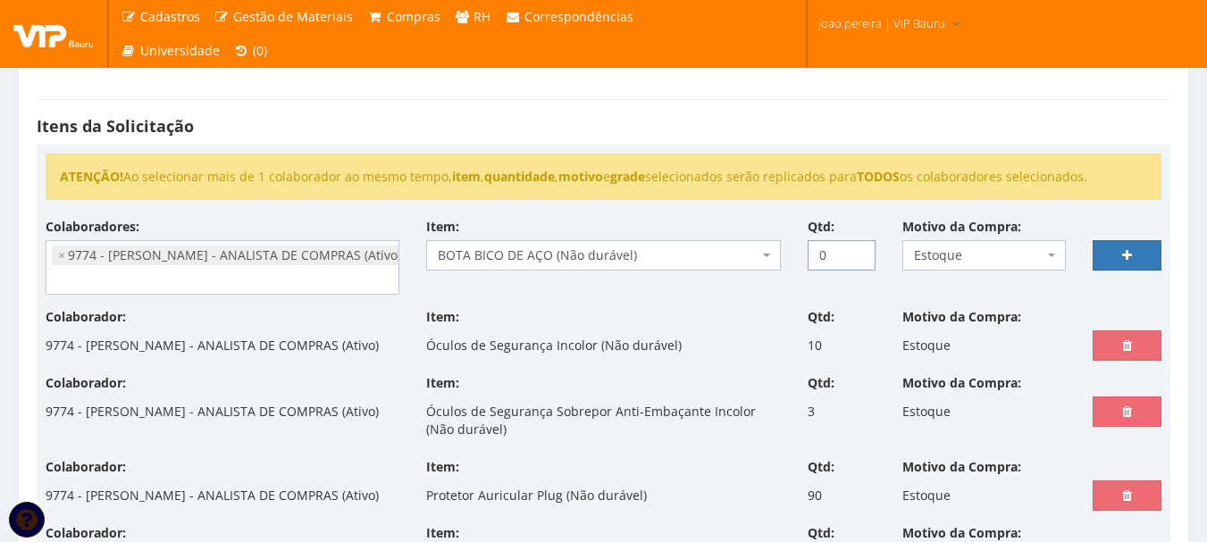
drag, startPoint x: 835, startPoint y: 250, endPoint x: 677, endPoint y: 238, distance: 158.7
click at [677, 238] on div "Colaboradores: 9761 - ADRIANA SILVA DO NASCIMENTO PIRES - EMPREGADA DOMESTICA (…" at bounding box center [603, 263] width 1143 height 90
type input "6"
click at [1132, 257] on icon at bounding box center [1127, 255] width 10 height 13
select select
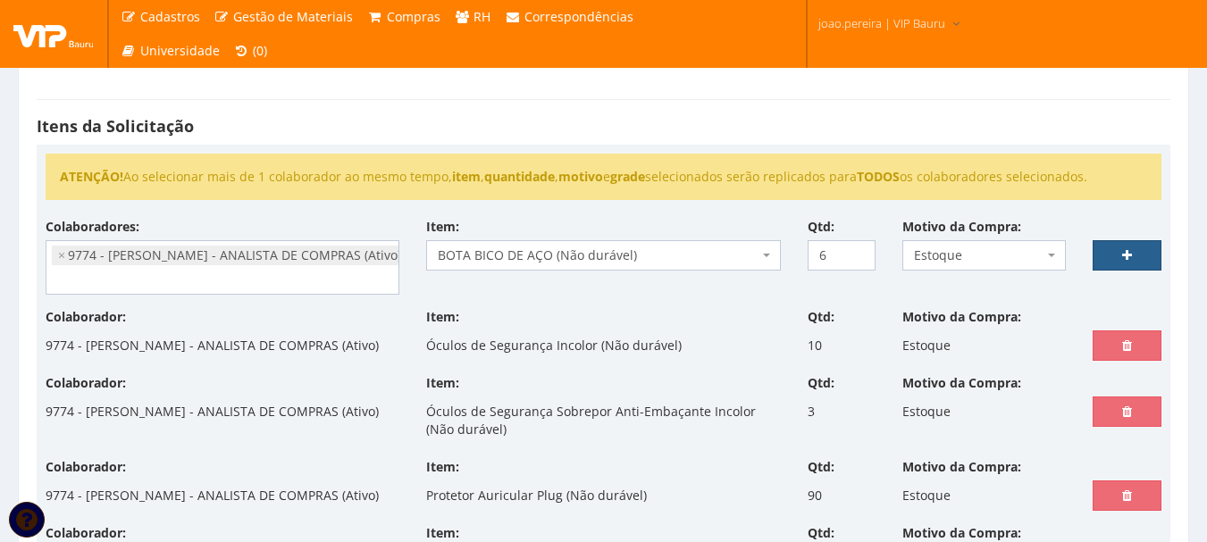
type input "0"
select select
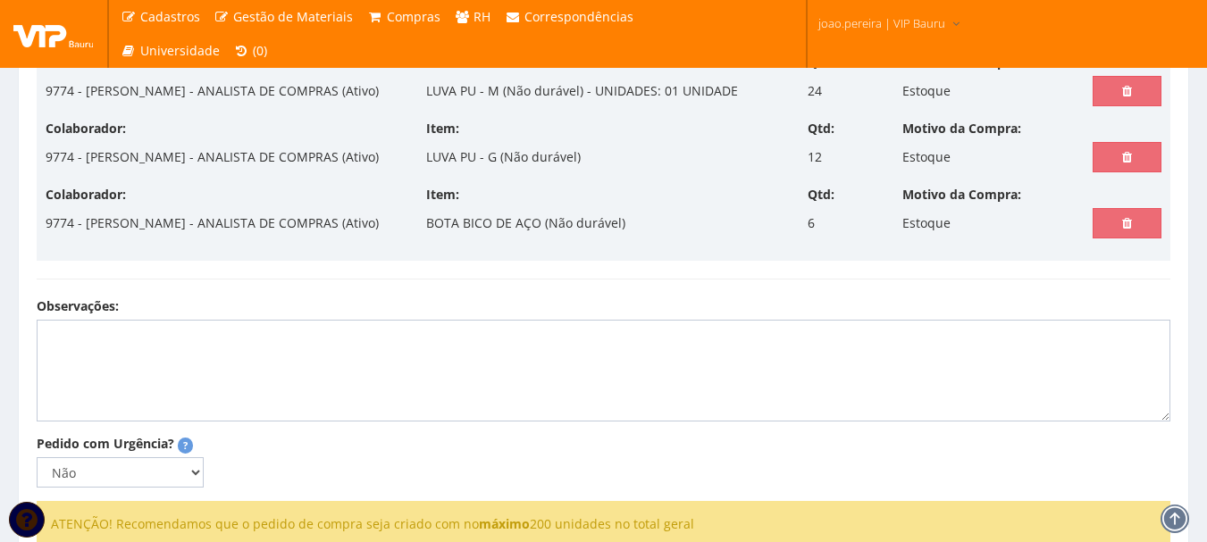
scroll to position [878, 0]
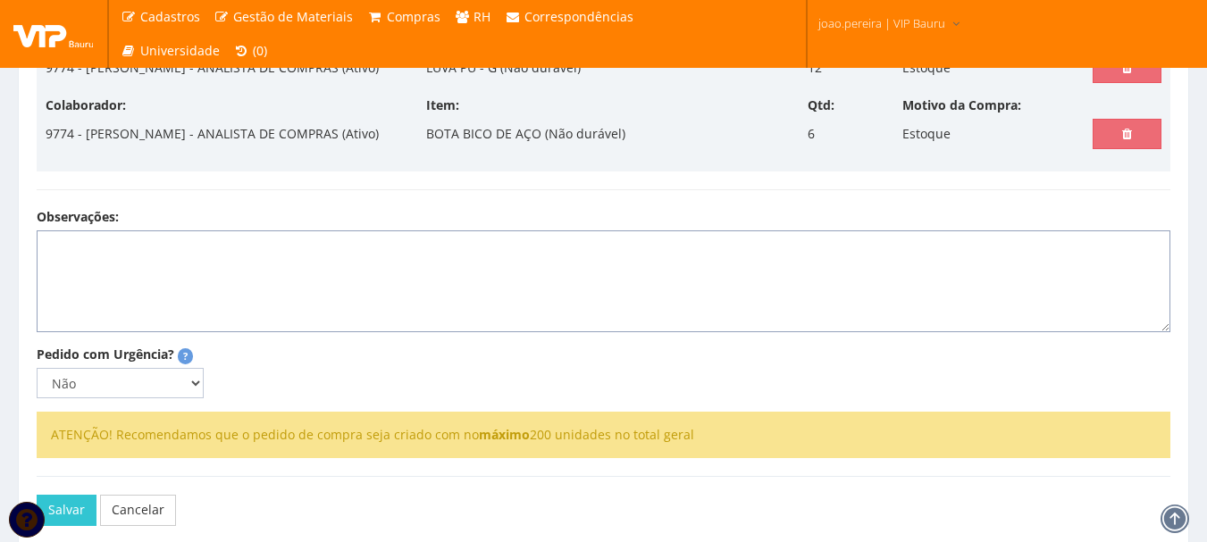
click at [324, 332] on textarea "Observações:" at bounding box center [604, 282] width 1134 height 102
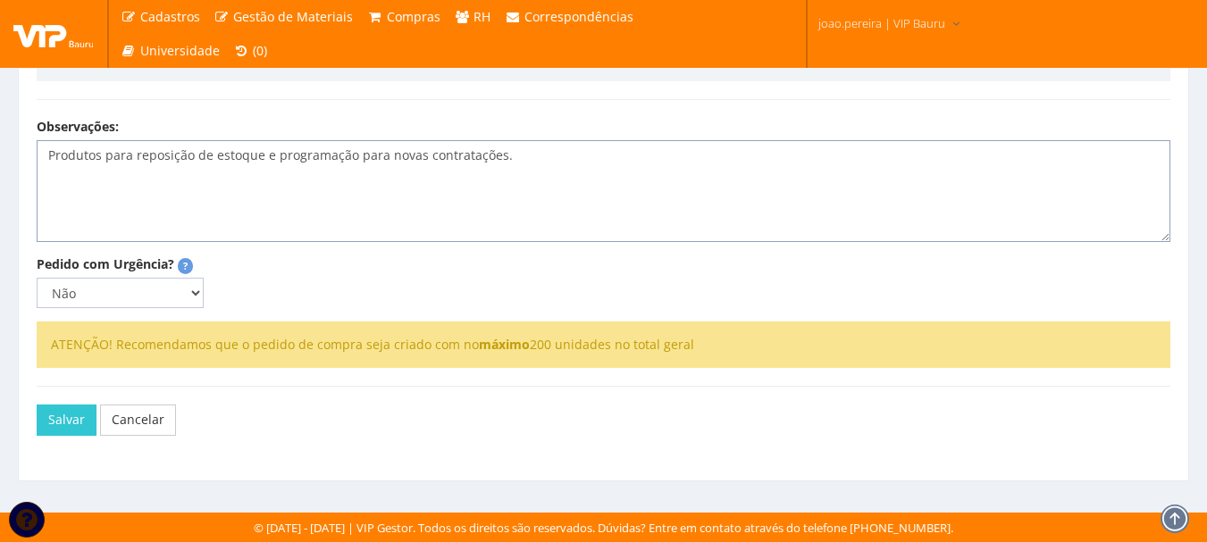
scroll to position [1057, 0]
type textarea "Produtos para reposição de estoque e programação para novas contratações."
click at [60, 433] on button "Salvar" at bounding box center [67, 420] width 60 height 30
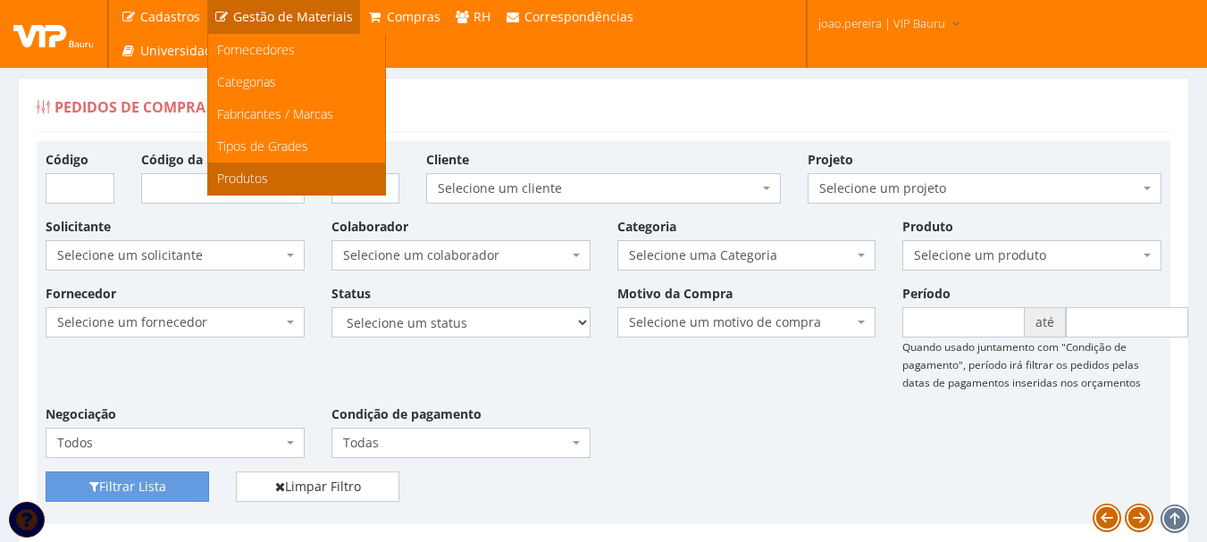
click at [247, 171] on span "Produtos" at bounding box center [242, 178] width 51 height 17
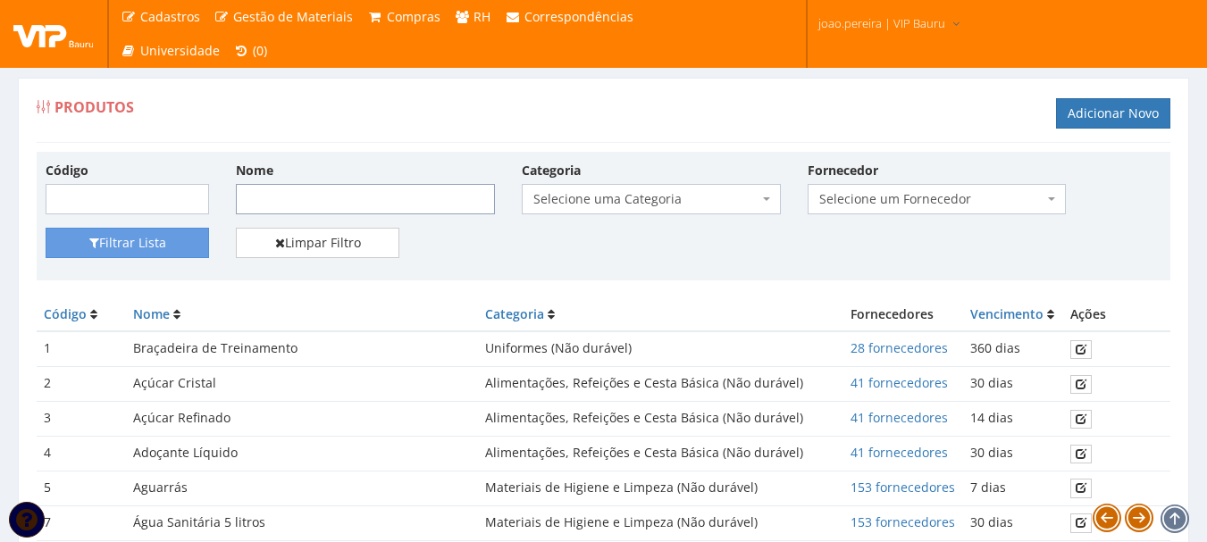
click at [268, 203] on input "Nome" at bounding box center [365, 199] width 259 height 30
type input "OCULOS"
click at [134, 239] on button "Filtrar Lista" at bounding box center [128, 243] width 164 height 30
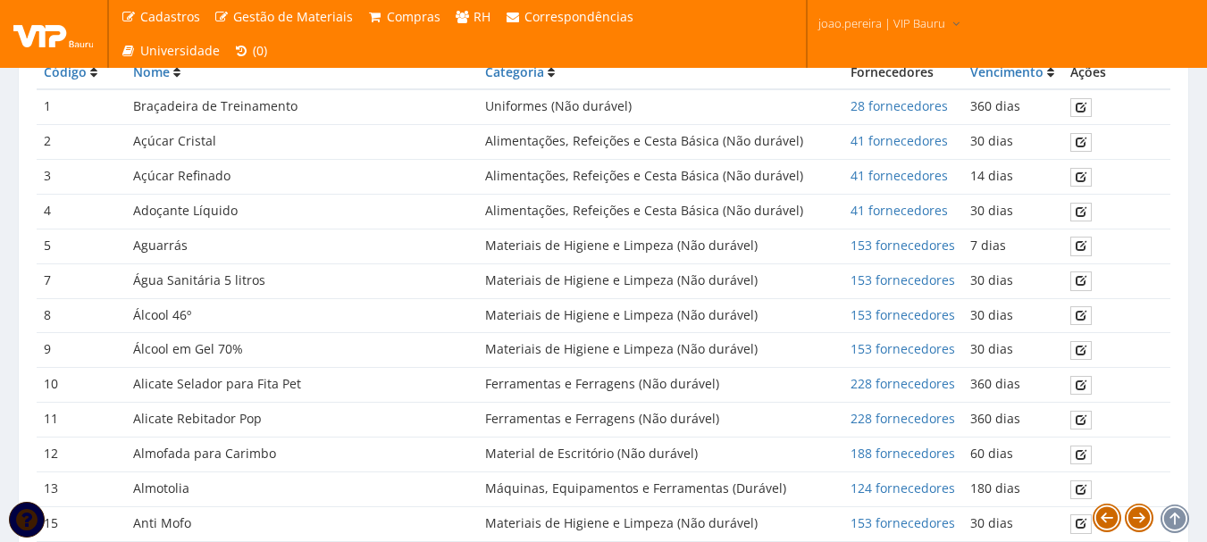
scroll to position [268, 0]
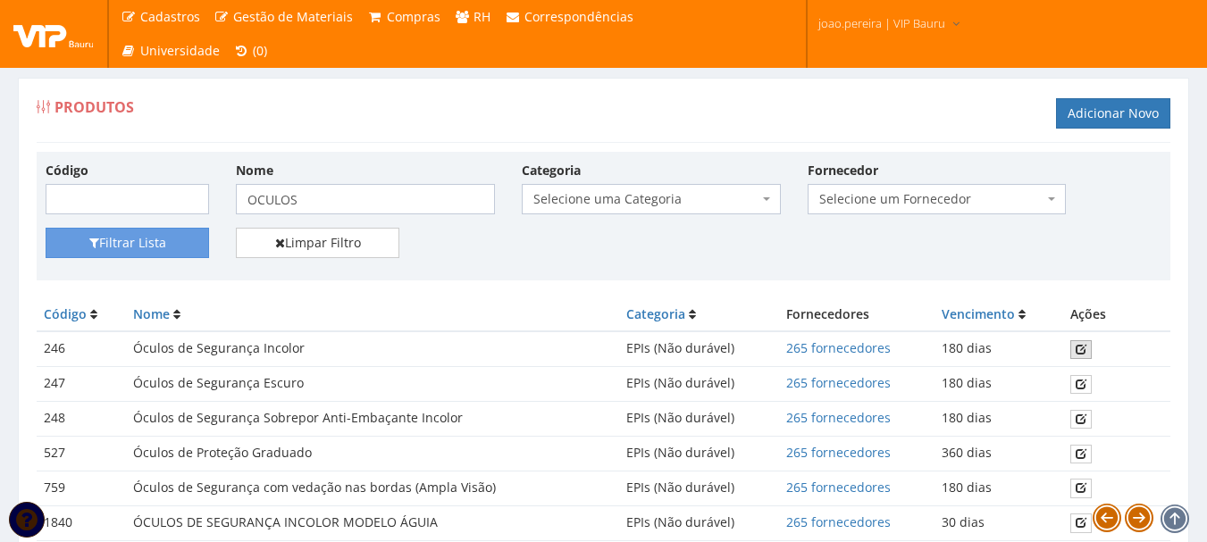
click at [1083, 343] on icon at bounding box center [1081, 349] width 11 height 13
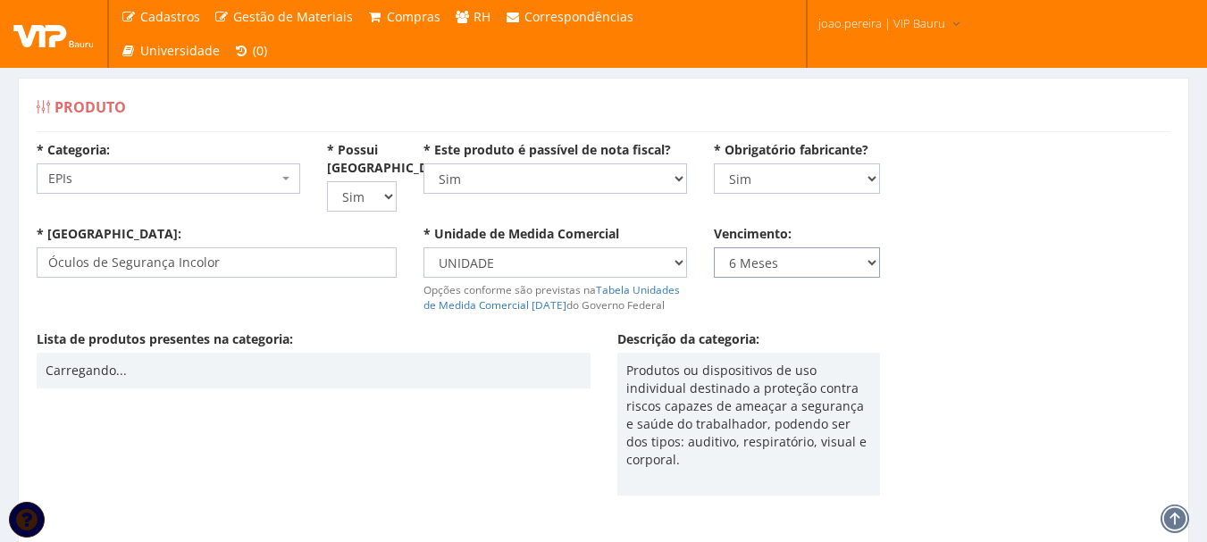
click at [871, 257] on select "Nunca 1 Dia 1 Semana 2 Semanas 3 Semanas 1 Mês 2 Meses 3 Meses 4 Meses 5 Meses …" at bounding box center [797, 263] width 167 height 30
select select "0"
click at [714, 248] on select "Nunca 1 Dia 1 Semana 2 Semanas 3 Semanas 1 Mês 2 Meses 3 Meses 4 Meses 5 Meses …" at bounding box center [797, 263] width 167 height 30
click at [392, 433] on div "Lista de produtos presentes na categoria: [GEOGRAPHIC_DATA]... Descrição da cat…" at bounding box center [603, 429] width 1161 height 197
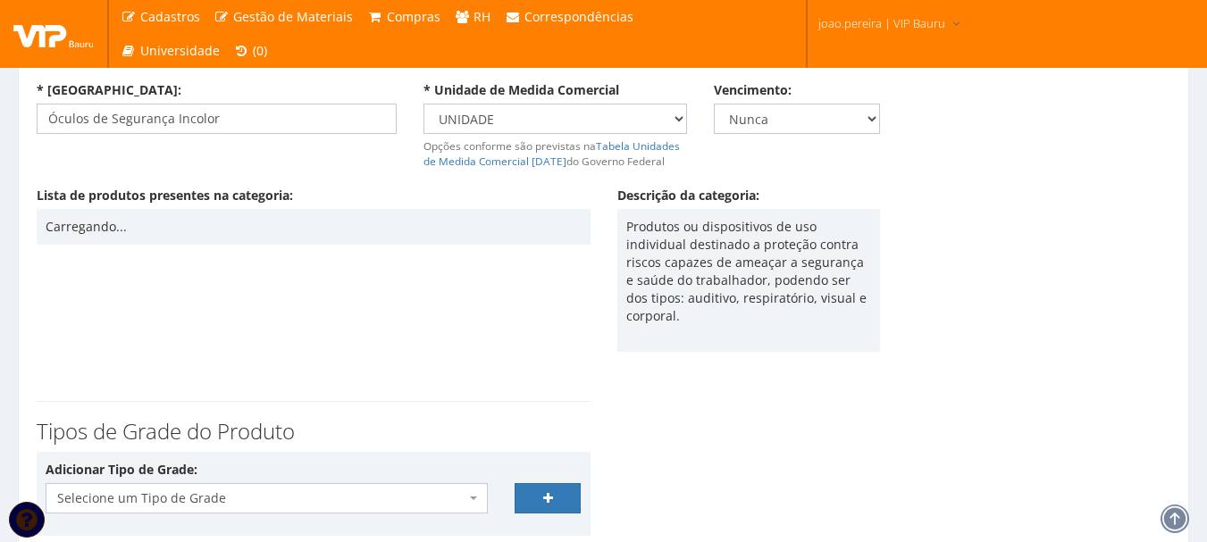
scroll to position [361, 0]
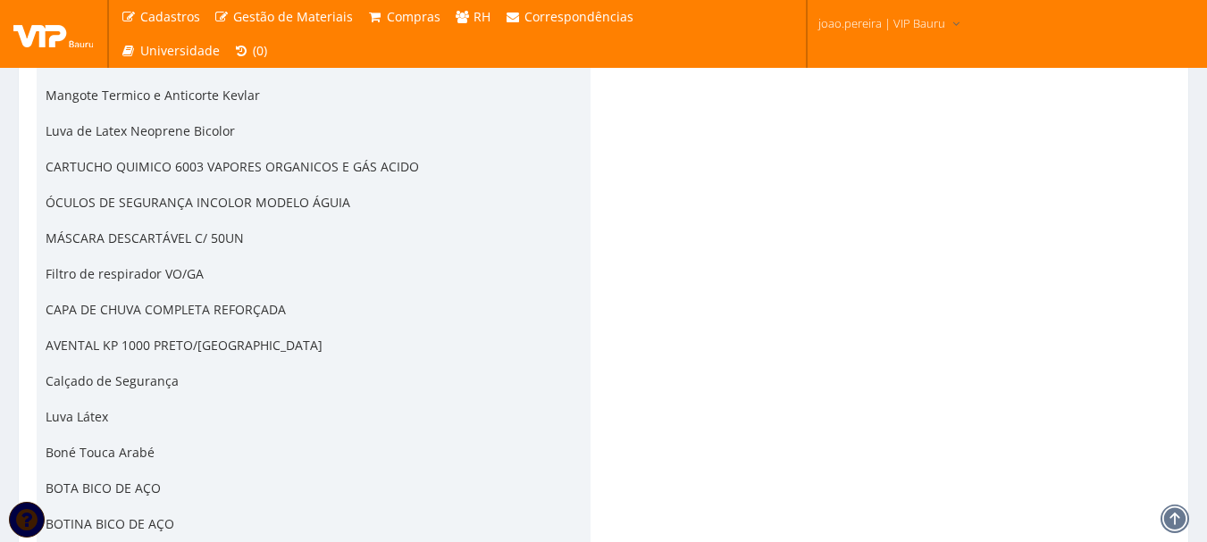
scroll to position [4417, 0]
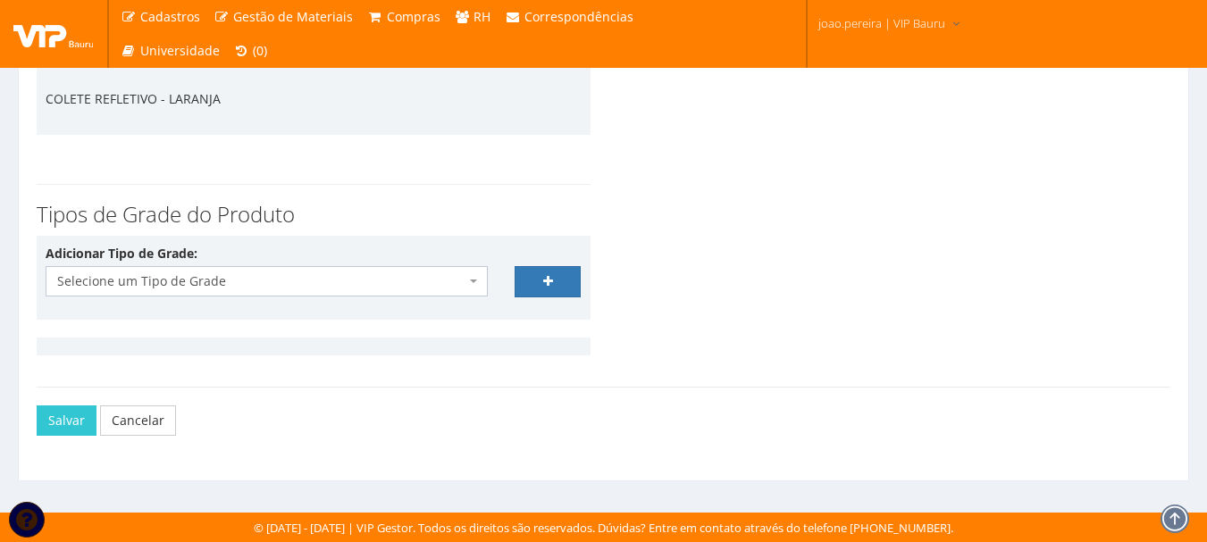
click at [62, 440] on div "[PERSON_NAME]" at bounding box center [604, 420] width 1134 height 67
click at [66, 422] on button "Salvar" at bounding box center [67, 421] width 60 height 30
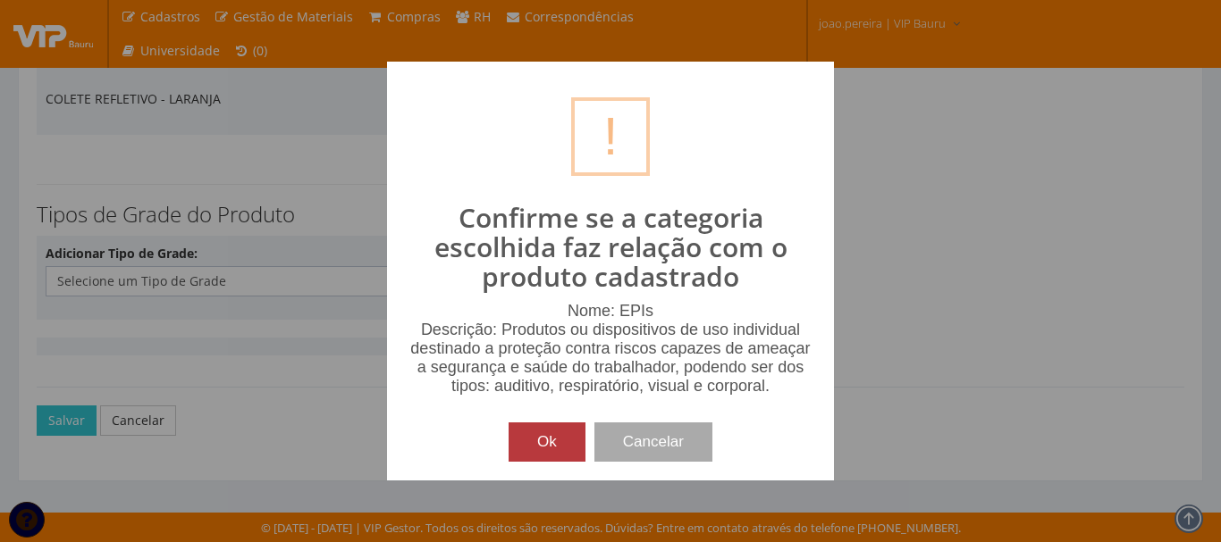
click at [540, 435] on button "Ok" at bounding box center [547, 442] width 77 height 39
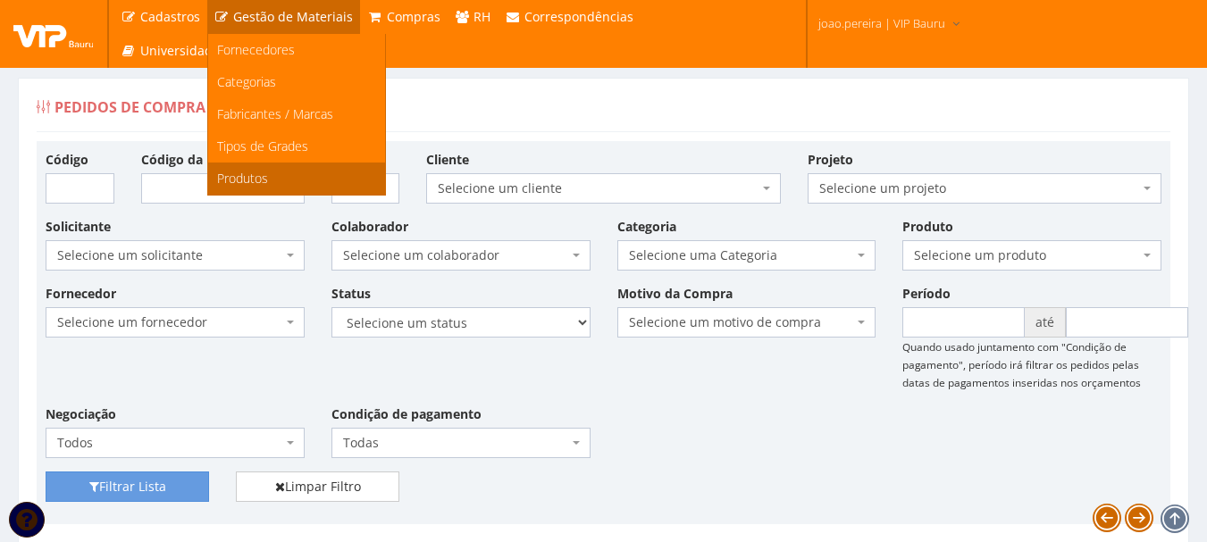
click at [277, 179] on link "Produtos" at bounding box center [296, 179] width 177 height 32
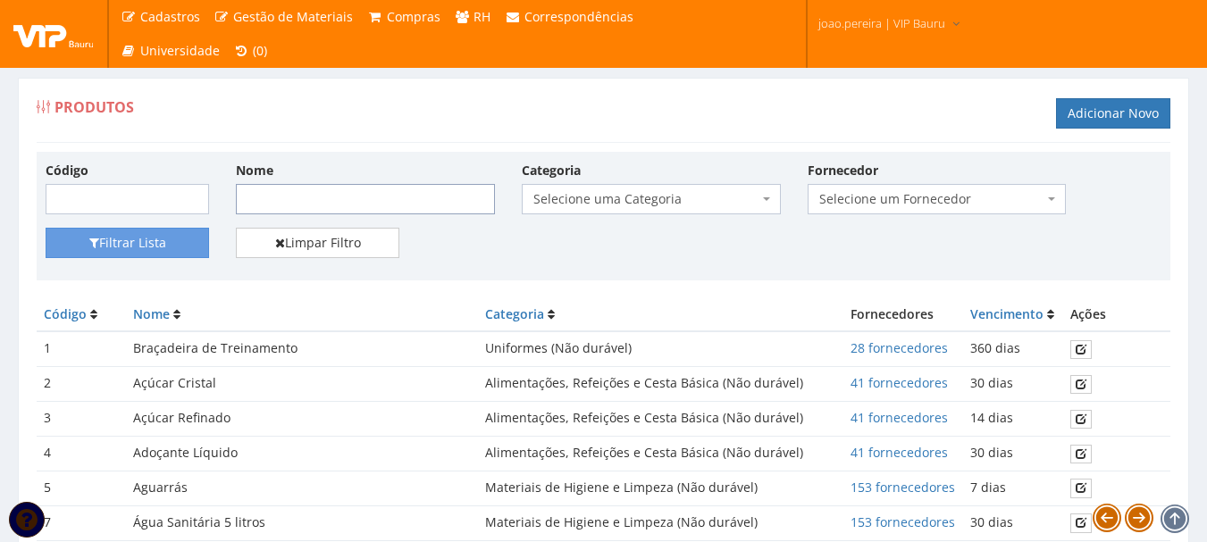
click at [357, 200] on input "Nome" at bounding box center [365, 199] width 259 height 30
type input "protetor"
click at [365, 338] on td "Braçadeira de Treinamento" at bounding box center [302, 349] width 352 height 35
click at [170, 248] on button "Filtrar Lista" at bounding box center [128, 243] width 164 height 30
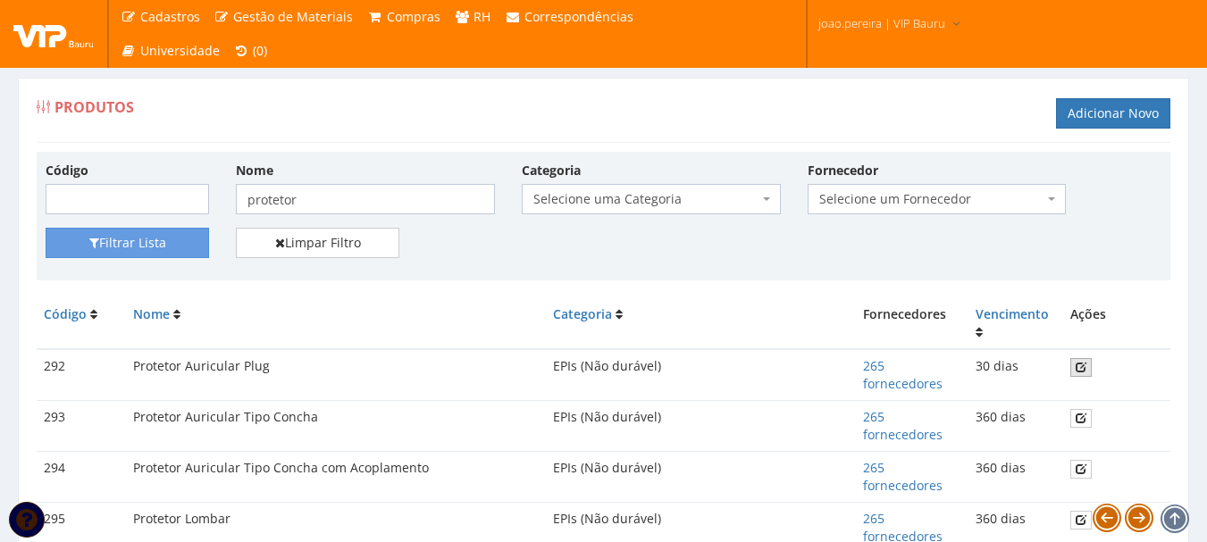
click at [1084, 375] on link at bounding box center [1081, 367] width 21 height 19
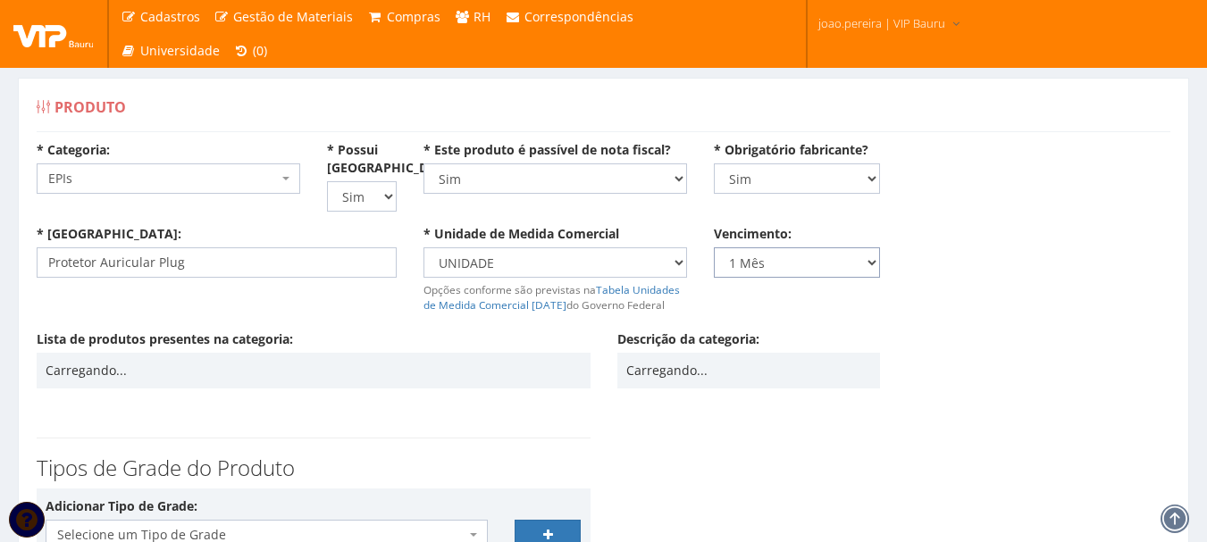
click at [870, 255] on select "Nunca 1 Dia 1 Semana 2 Semanas 3 Semanas 1 Mês 2 Meses 3 Meses 4 Meses 5 Meses …" at bounding box center [797, 263] width 167 height 30
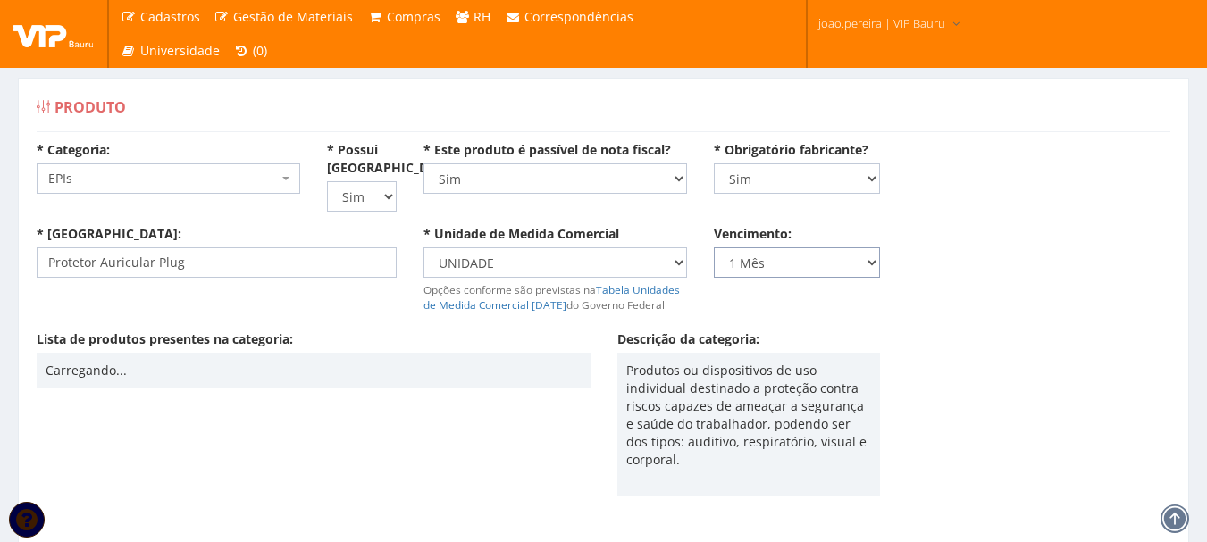
select select "0"
click at [714, 248] on select "Nunca 1 Dia 1 Semana 2 Semanas 3 Semanas 1 Mês 2 Meses 3 Meses 4 Meses 5 Meses …" at bounding box center [797, 263] width 167 height 30
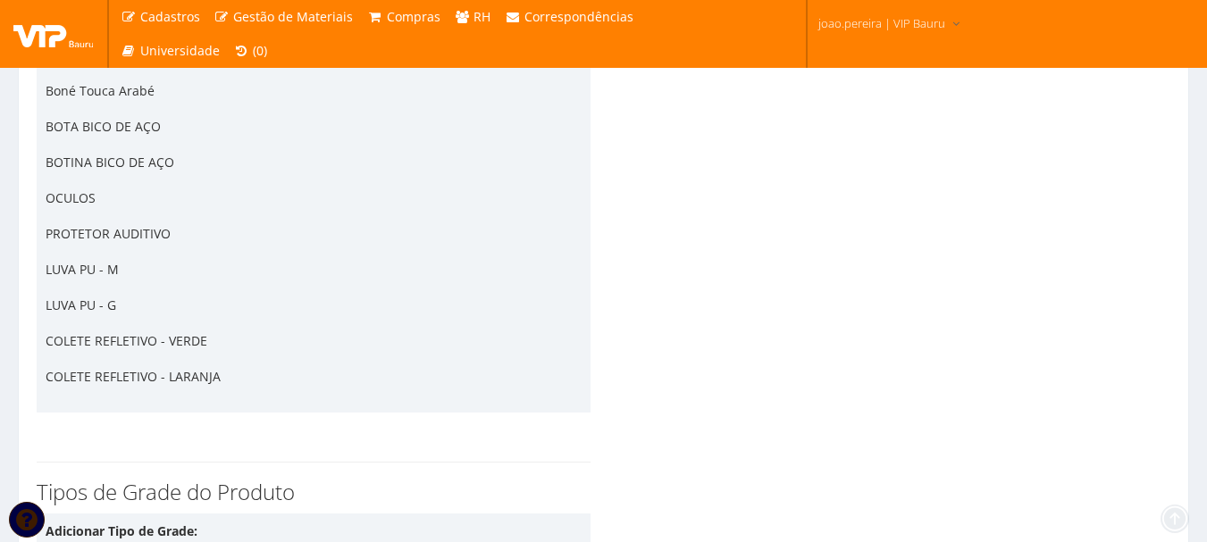
scroll to position [4417, 0]
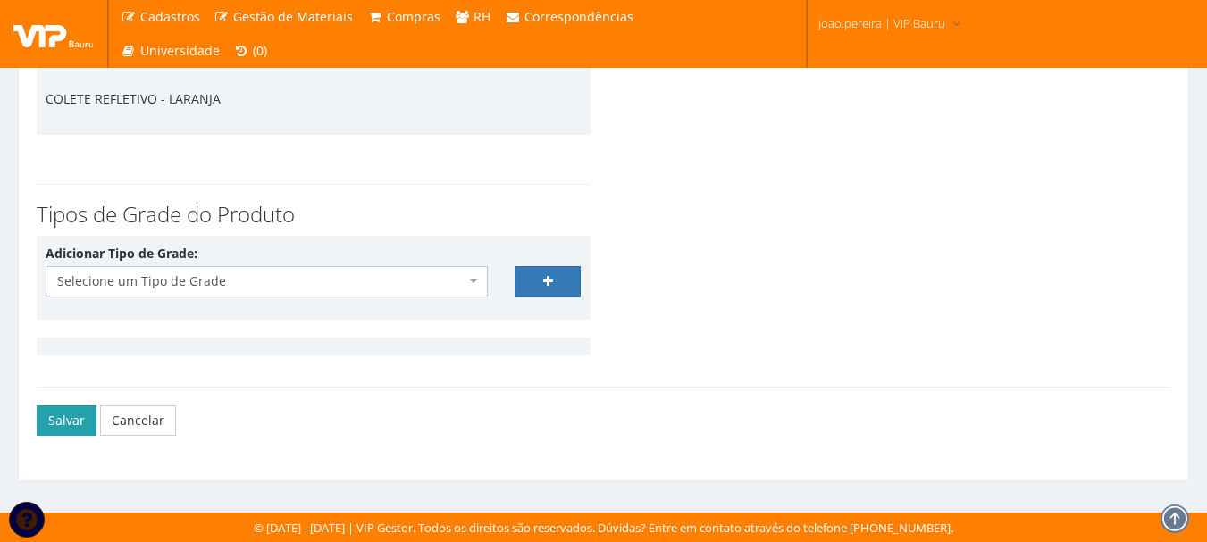
click at [60, 422] on button "Salvar" at bounding box center [67, 421] width 60 height 30
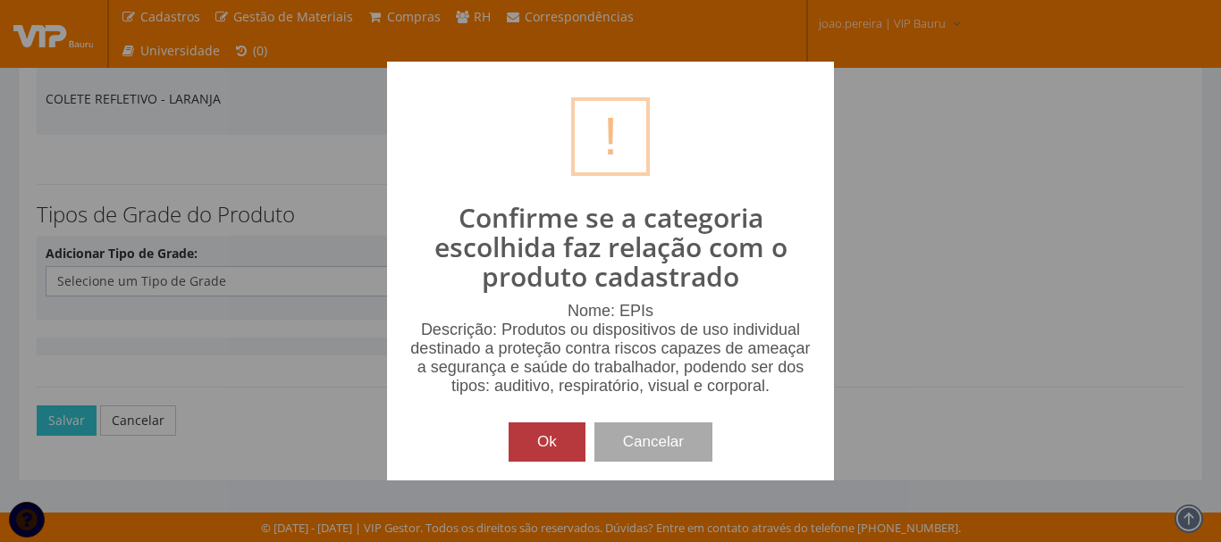
click at [557, 450] on button "Ok" at bounding box center [547, 442] width 77 height 39
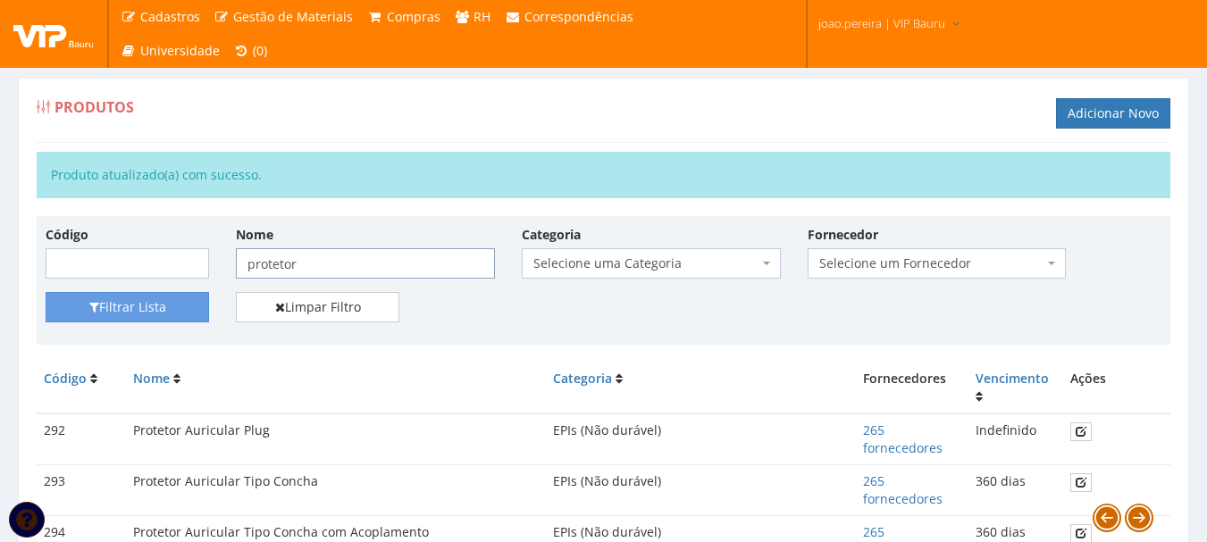
drag, startPoint x: 419, startPoint y: 259, endPoint x: 216, endPoint y: 238, distance: 204.0
click at [217, 238] on div "Código Nome protetor Categoria Selecione uma Categoria (Inativo - Não usar) Avi…" at bounding box center [603, 258] width 1143 height 67
type input "colete"
click at [139, 304] on button "Filtrar Lista" at bounding box center [128, 307] width 164 height 30
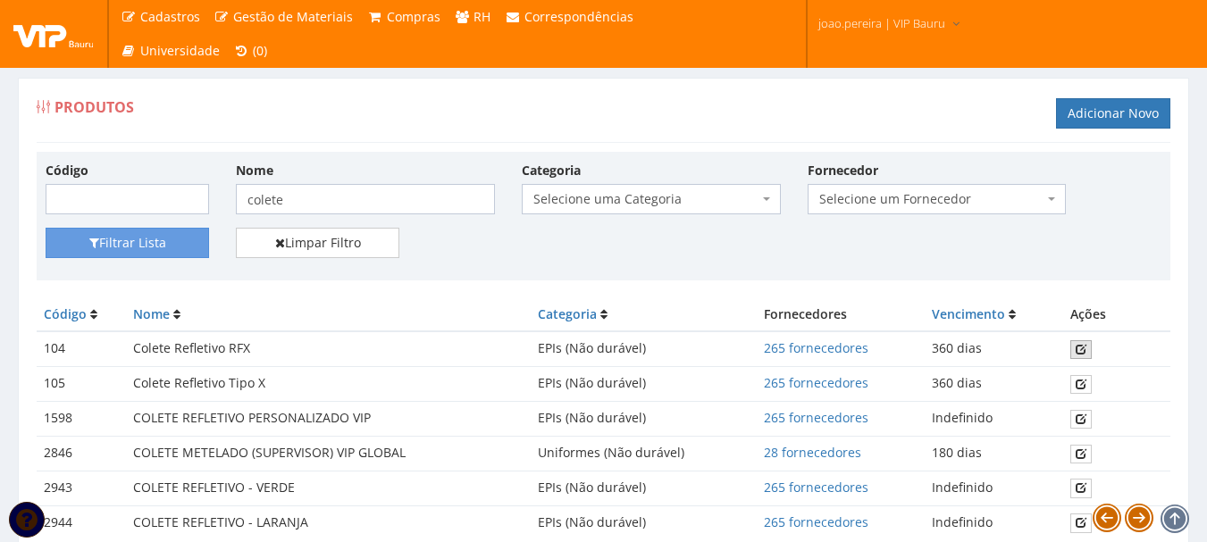
click at [1079, 348] on icon at bounding box center [1081, 349] width 11 height 13
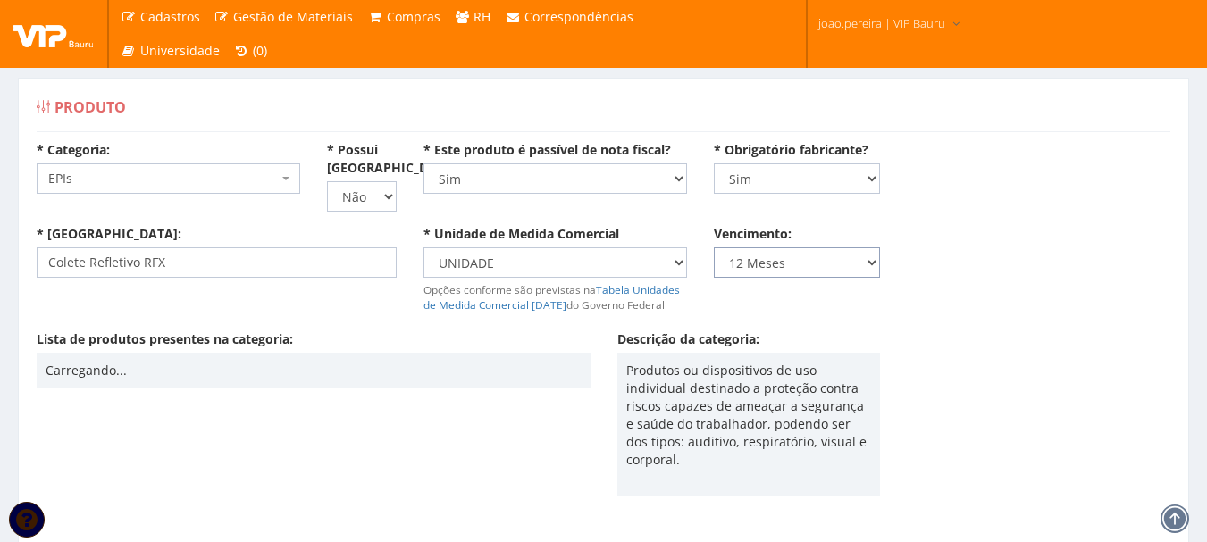
click at [862, 265] on select "Nunca 1 Dia 1 Semana 2 Semanas 3 Semanas 1 Mês 2 Meses 3 Meses 4 Meses 5 Meses …" at bounding box center [797, 263] width 167 height 30
select select "0"
click at [714, 248] on select "Nunca 1 Dia 1 Semana 2 Semanas 3 Semanas 1 Mês 2 Meses 3 Meses 4 Meses 5 Meses …" at bounding box center [797, 263] width 167 height 30
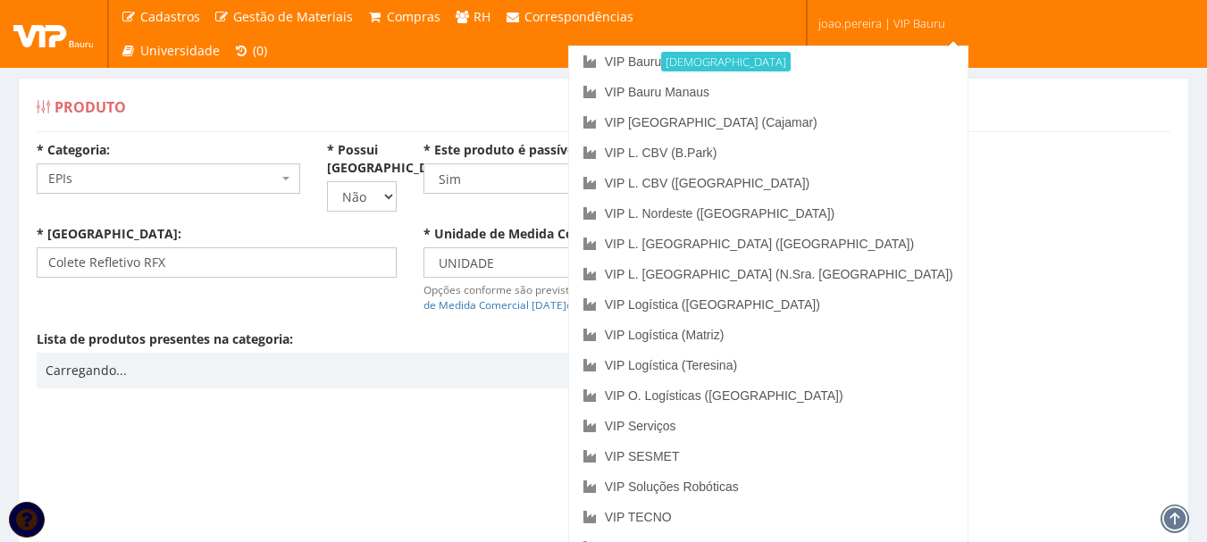
click at [1045, 306] on div "* Nome: Colete Refletivo RFX * Unidade de Medida Comercial Selecione uma unidad…" at bounding box center [603, 277] width 1161 height 105
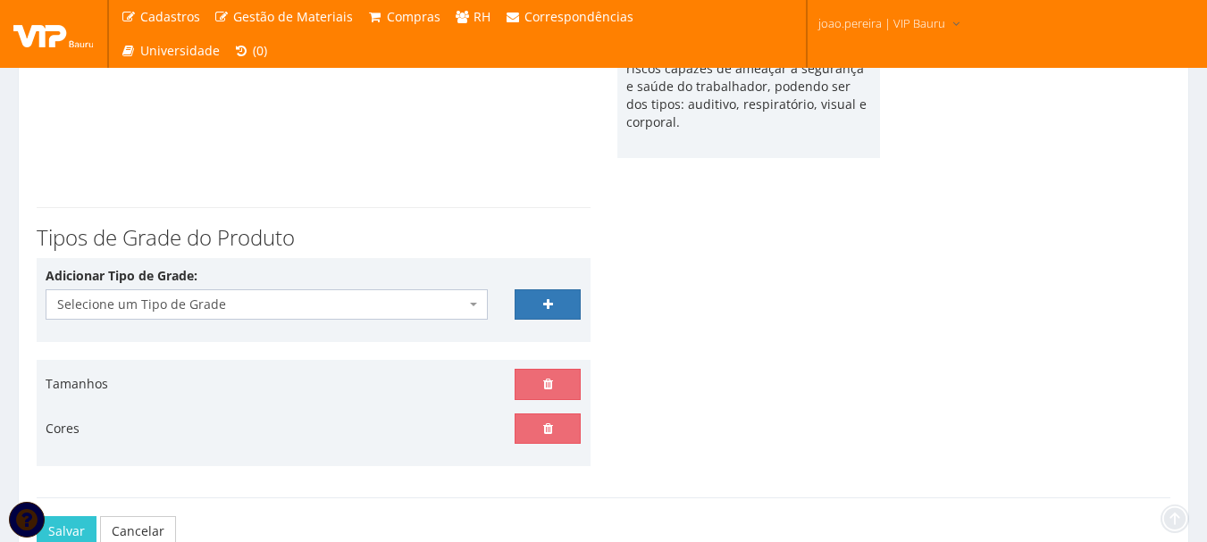
scroll to position [449, 0]
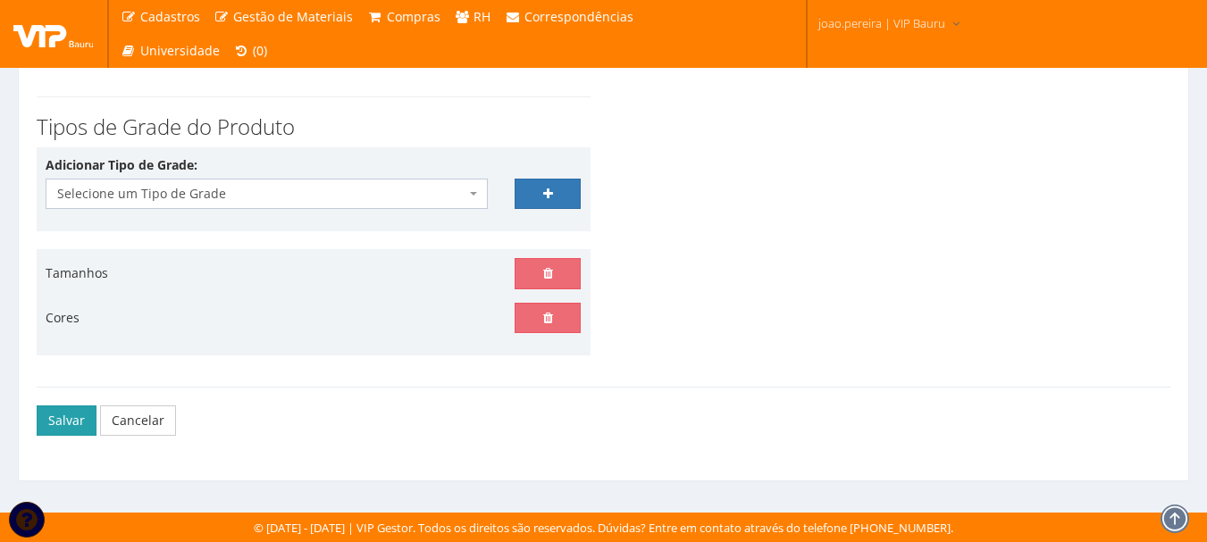
click at [50, 424] on button "Salvar" at bounding box center [67, 421] width 60 height 30
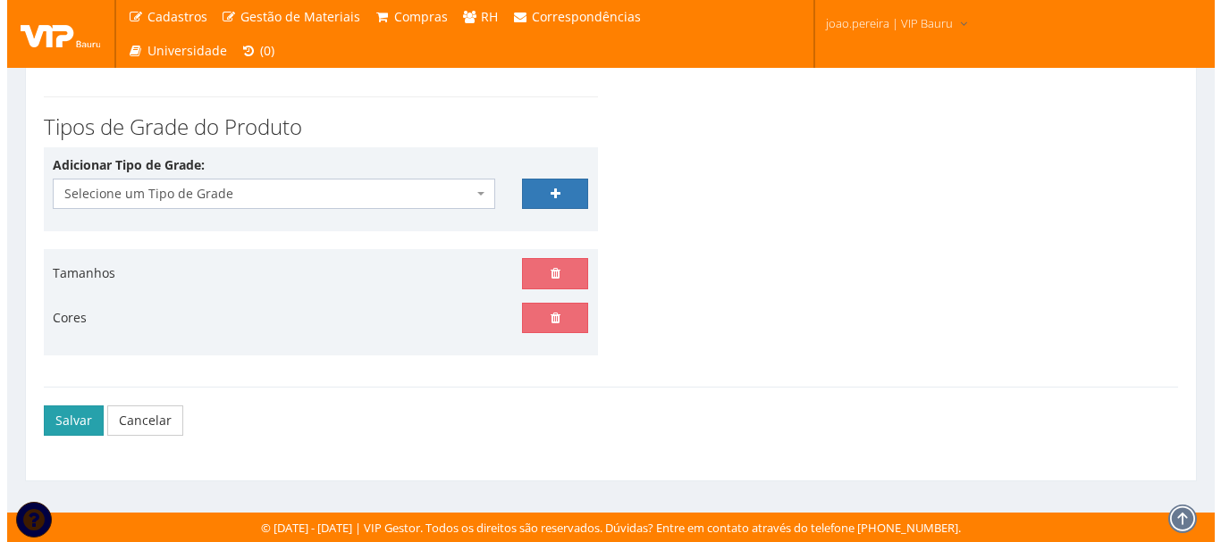
scroll to position [431, 0]
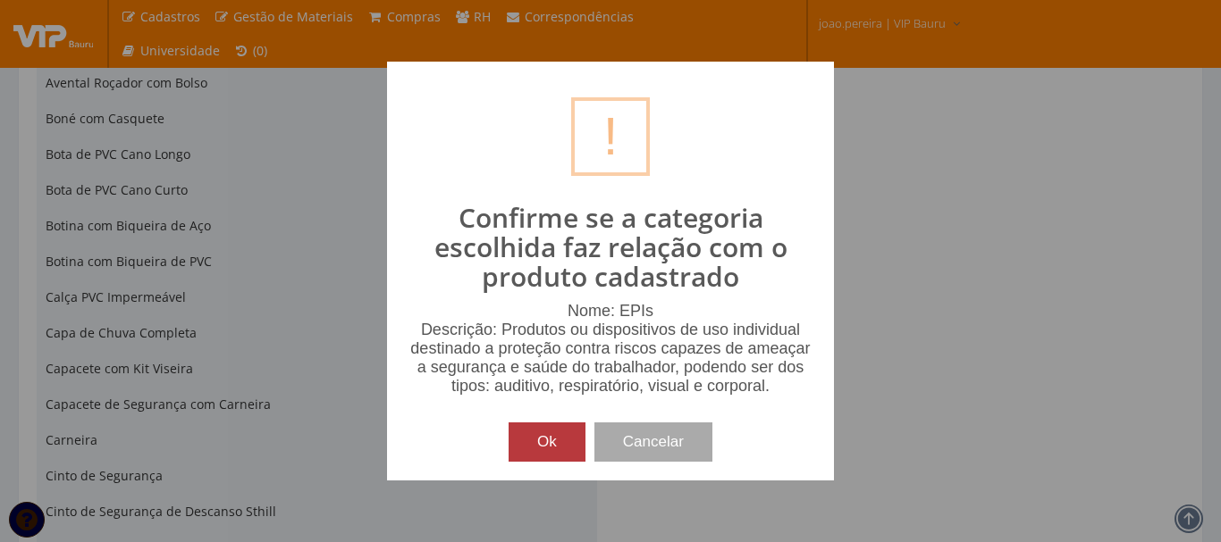
click at [551, 445] on button "Ok" at bounding box center [547, 442] width 77 height 39
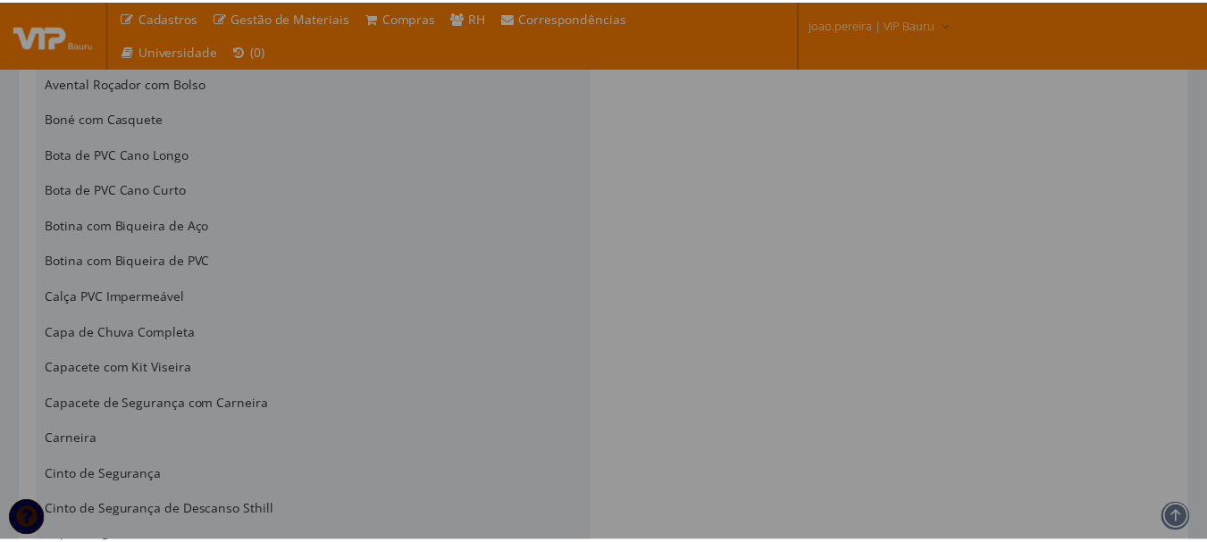
scroll to position [4504, 0]
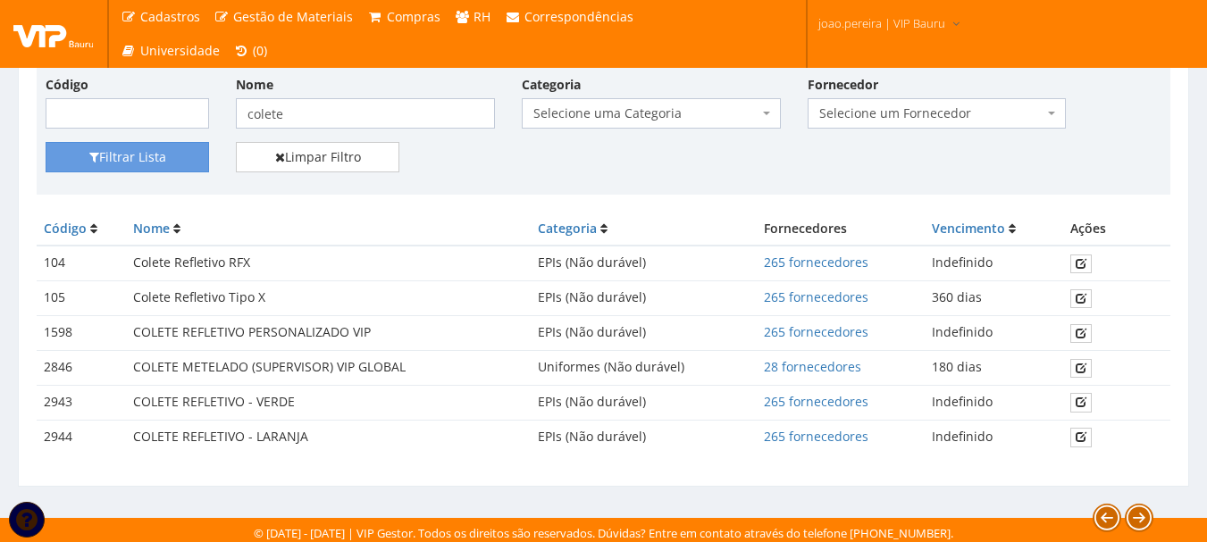
scroll to position [156, 0]
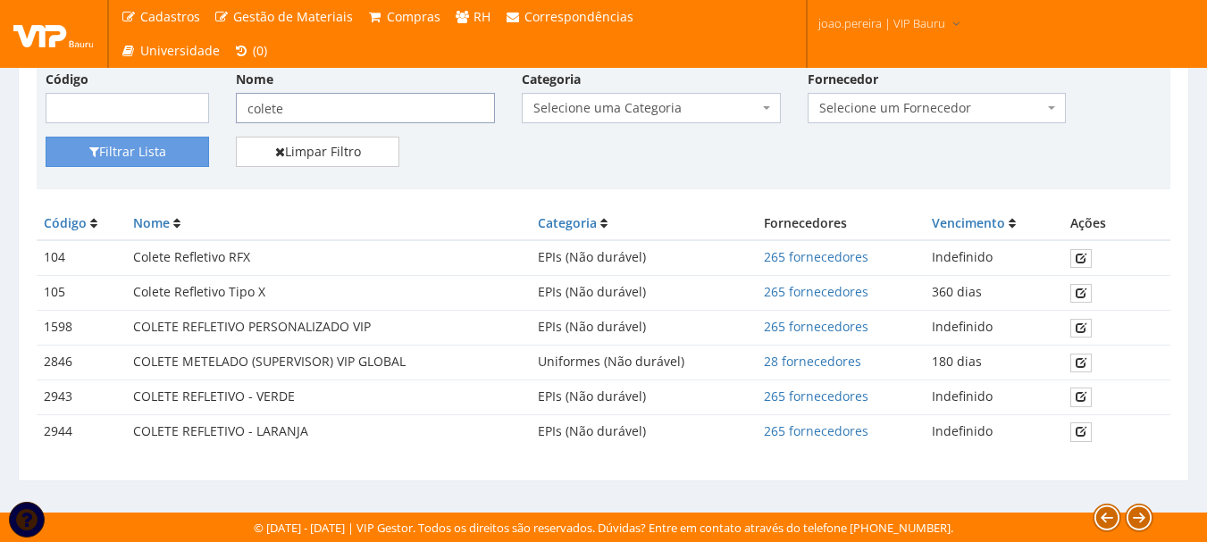
drag, startPoint x: 307, startPoint y: 116, endPoint x: 19, endPoint y: 83, distance: 290.5
click at [19, 83] on div "Produtos Adicionar Novo Produto atualizado(a) com sucesso. Código Nome colete C…" at bounding box center [604, 201] width 1172 height 559
type input "luva pu"
click at [111, 155] on button "Filtrar Lista" at bounding box center [128, 152] width 164 height 30
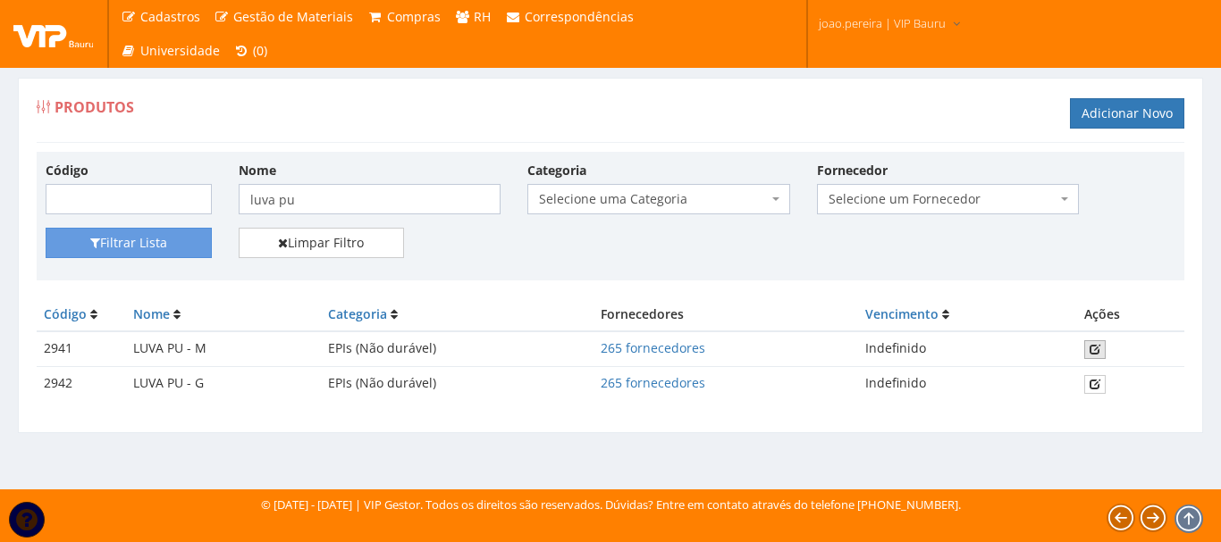
click at [1098, 350] on icon at bounding box center [1094, 349] width 11 height 13
click at [1097, 382] on icon at bounding box center [1094, 384] width 11 height 13
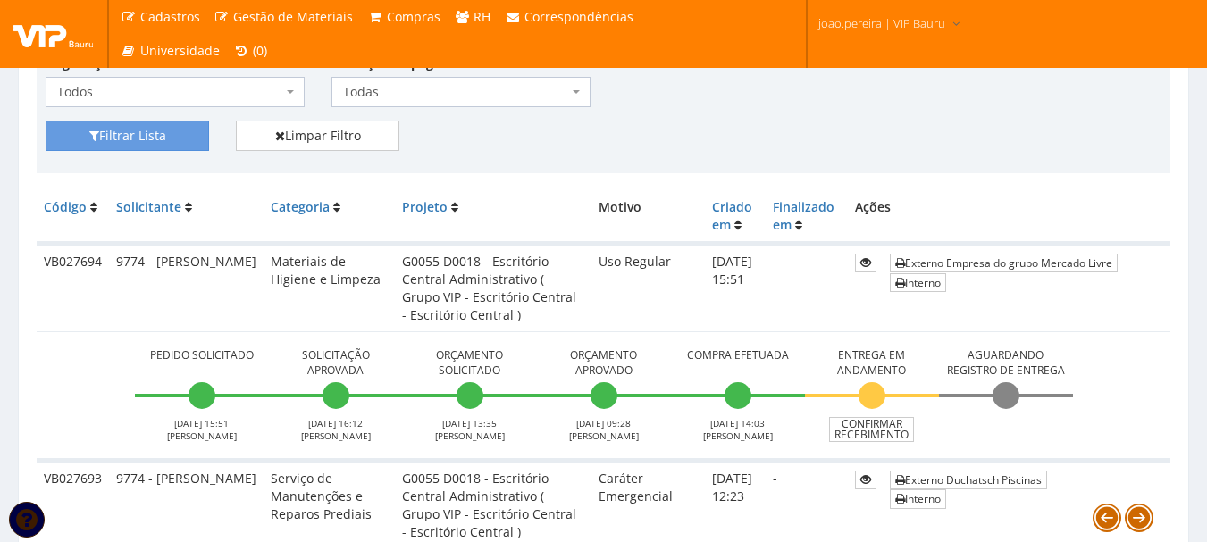
scroll to position [357, 0]
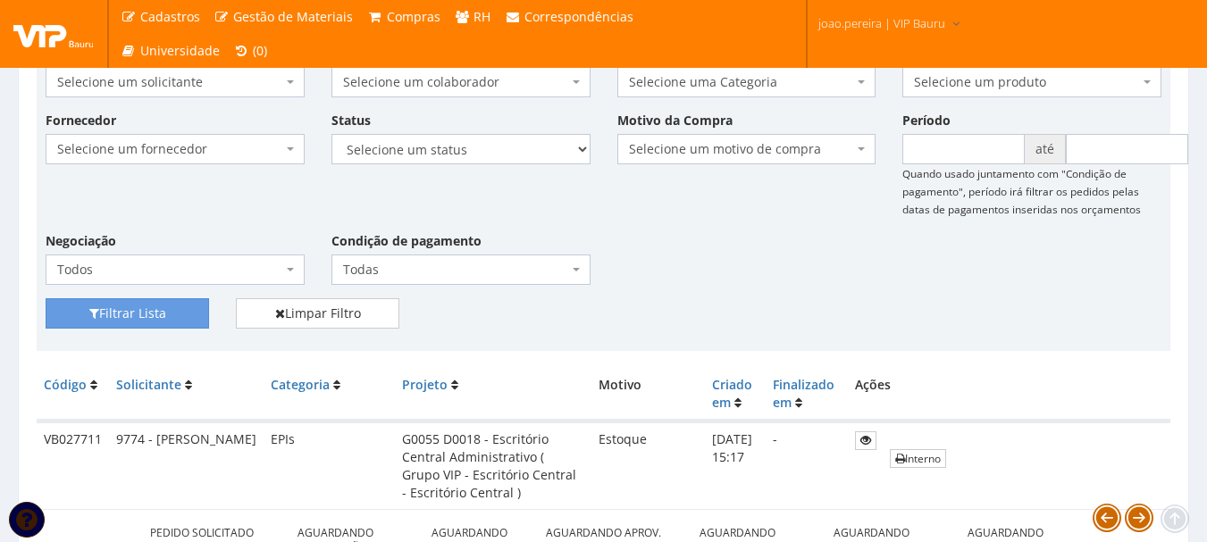
scroll to position [268, 0]
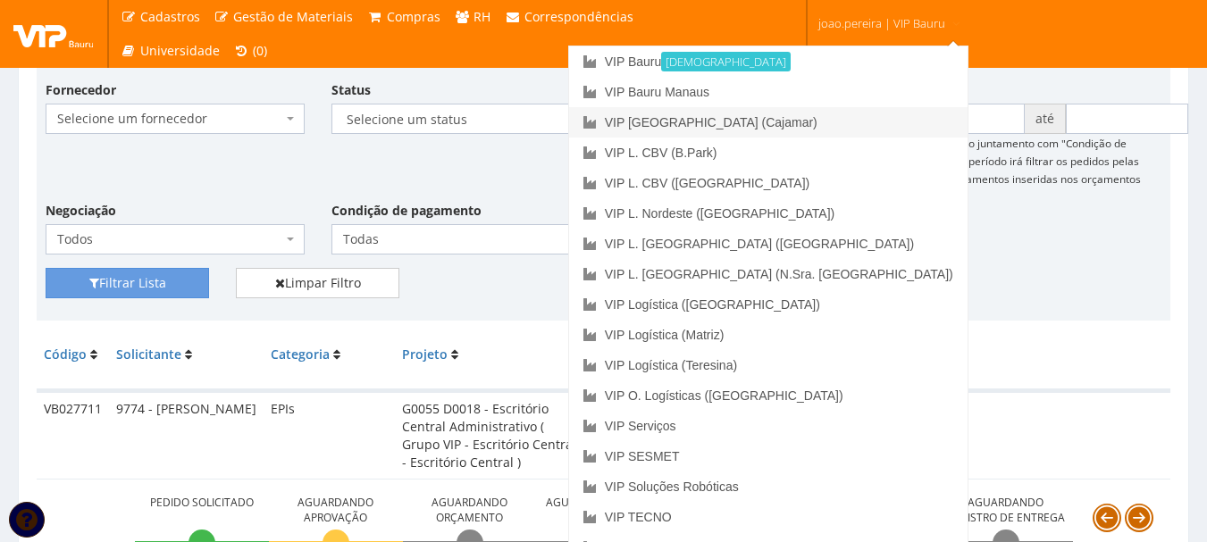
click at [851, 123] on link "VIP [GEOGRAPHIC_DATA] (Cajamar)" at bounding box center [768, 122] width 399 height 30
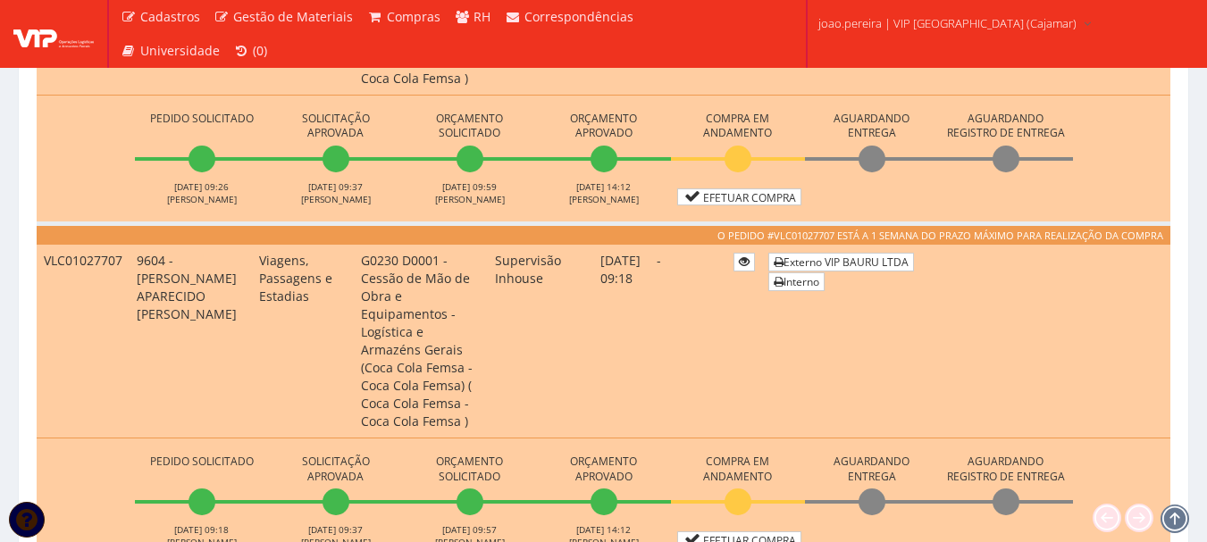
scroll to position [1251, 0]
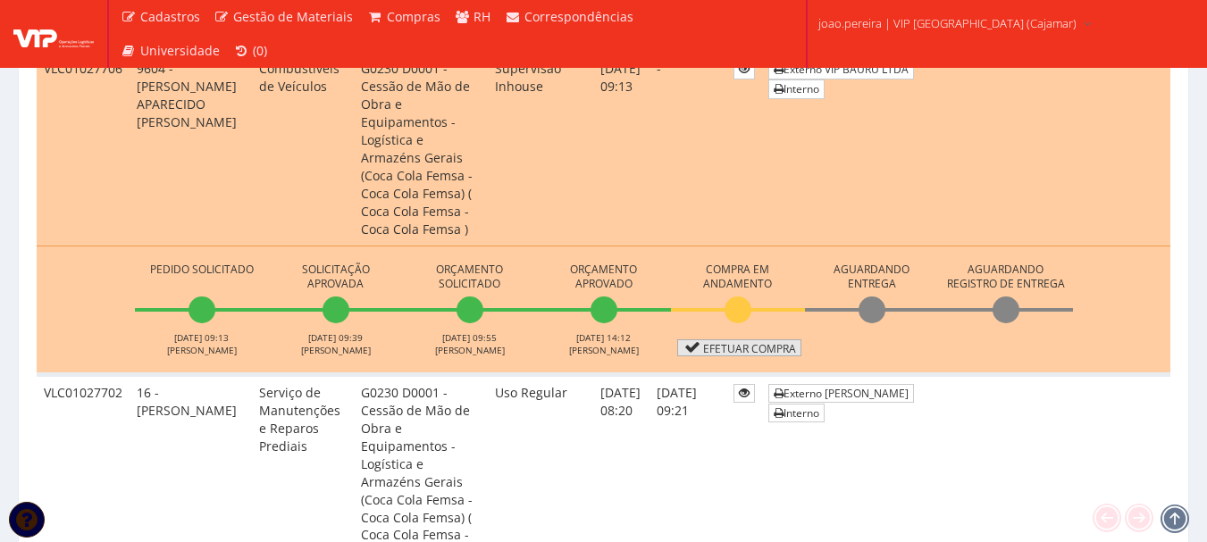
click at [750, 340] on link "Efetuar Compra" at bounding box center [739, 348] width 124 height 17
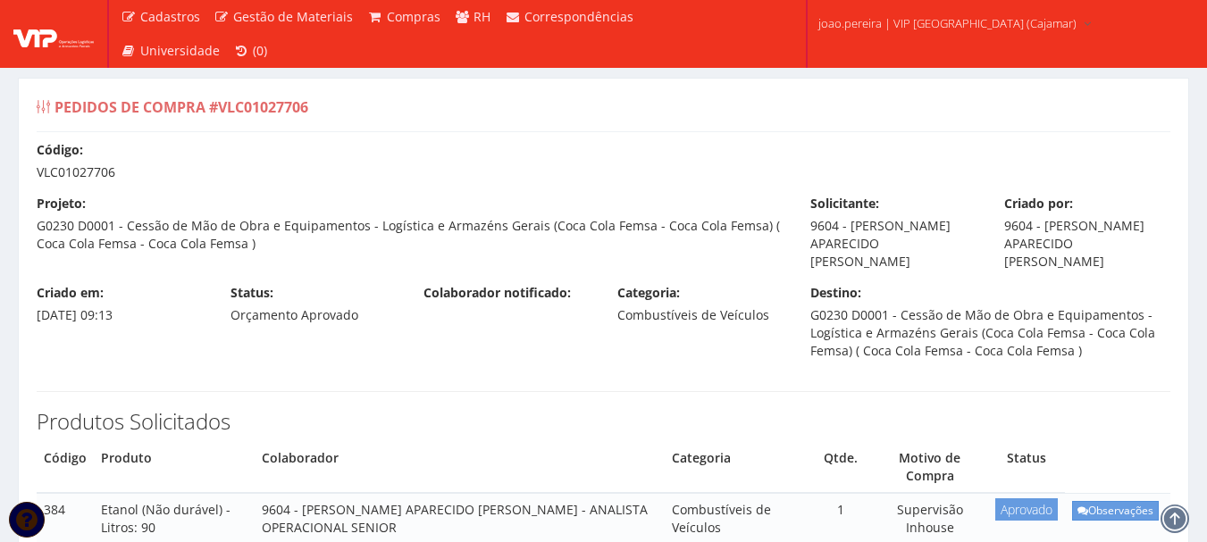
click at [813, 407] on div "Produtos Solicitados Código Produto Colaborador Categoria Qtde. Motivo de Compr…" at bounding box center [603, 486] width 1161 height 224
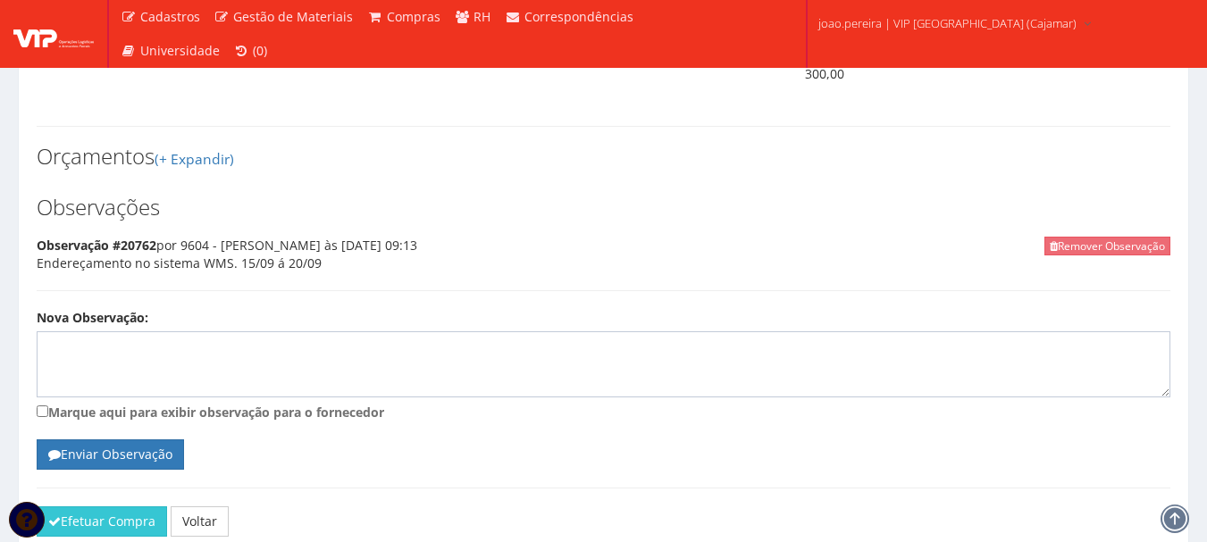
scroll to position [862, 0]
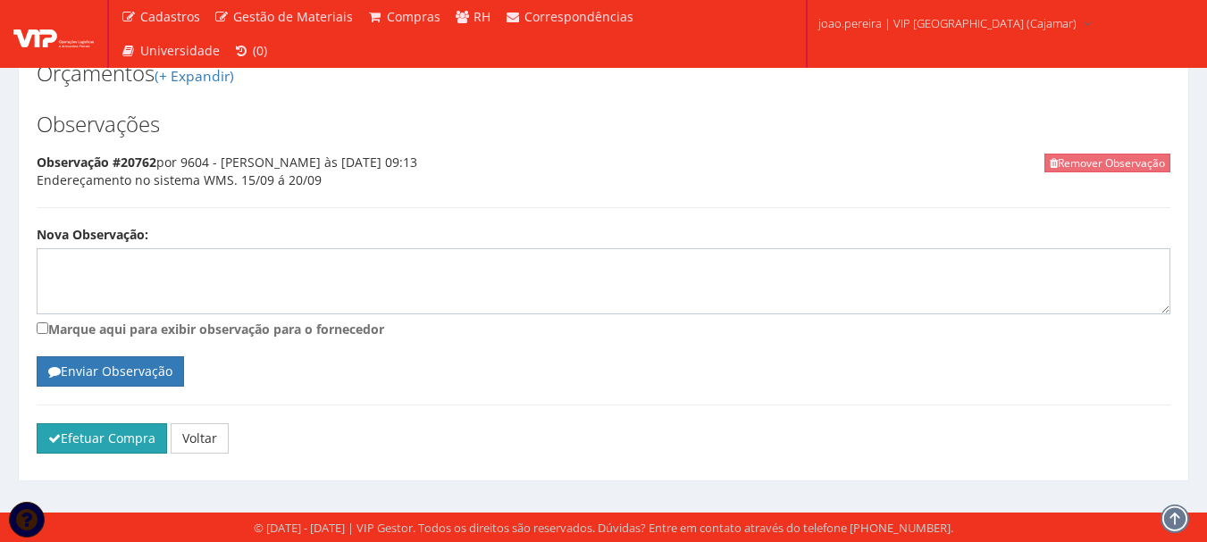
click at [92, 440] on button "Efetuar Compra" at bounding box center [102, 439] width 130 height 30
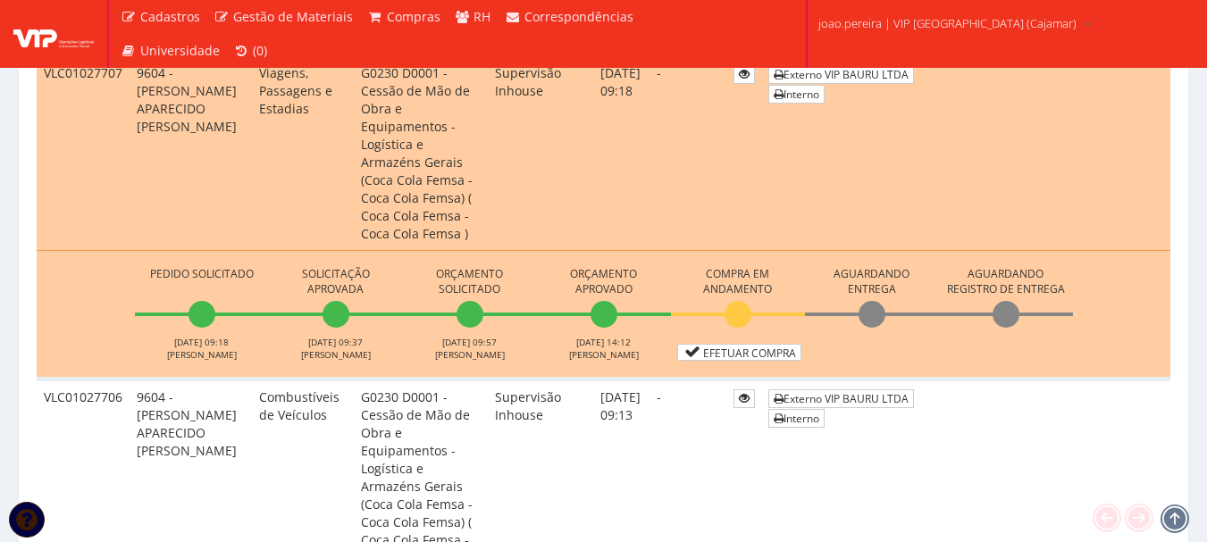
scroll to position [1072, 0]
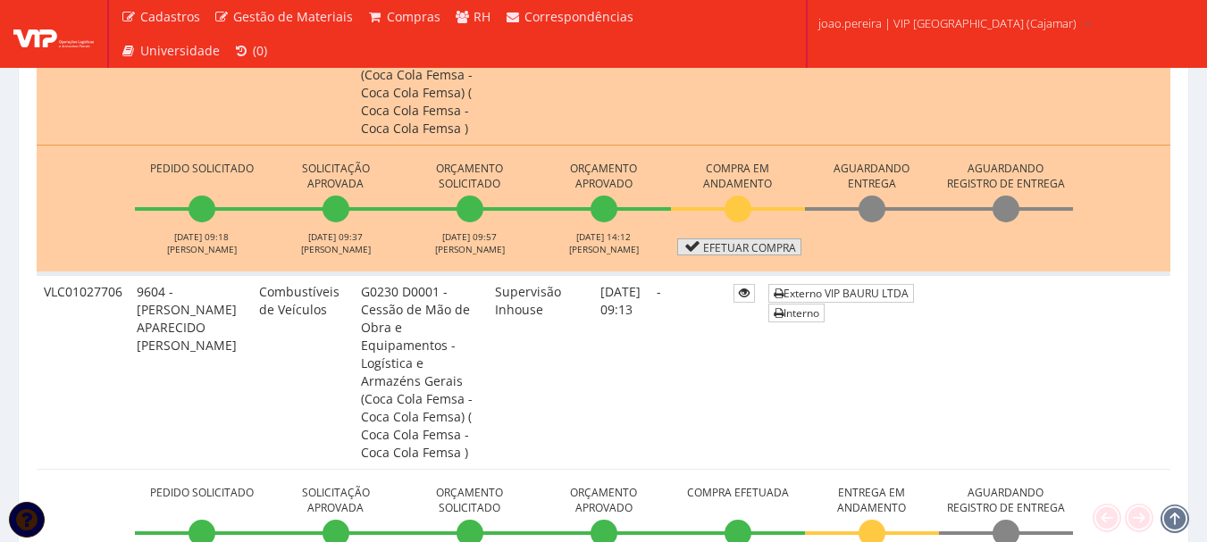
click at [719, 239] on link "Efetuar Compra" at bounding box center [739, 247] width 124 height 17
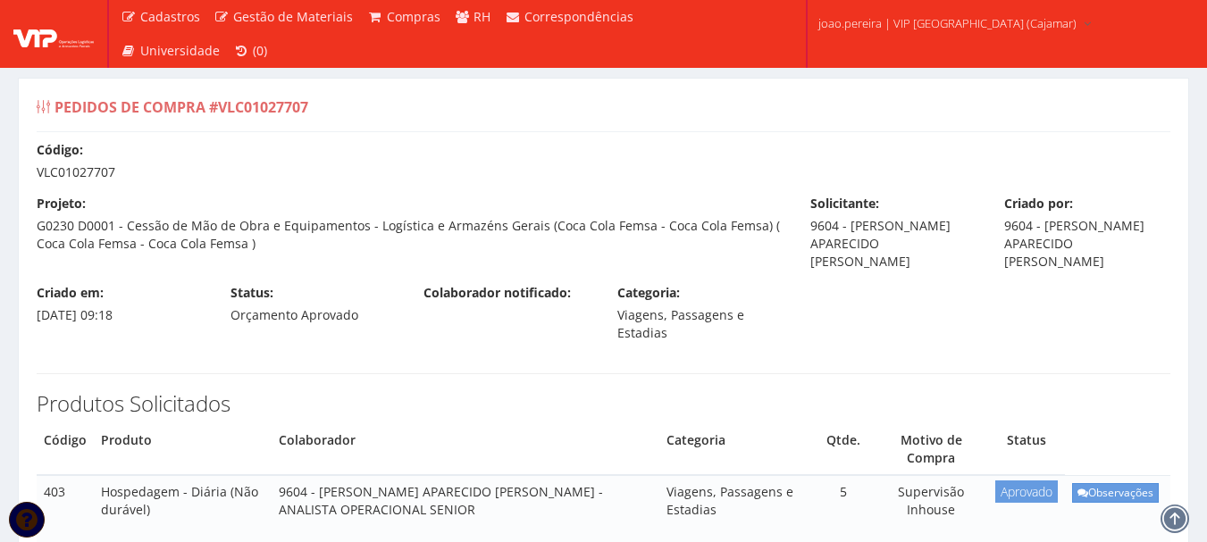
click at [610, 121] on div "Pedidos de Compra #VLC01027707" at bounding box center [604, 110] width 1134 height 43
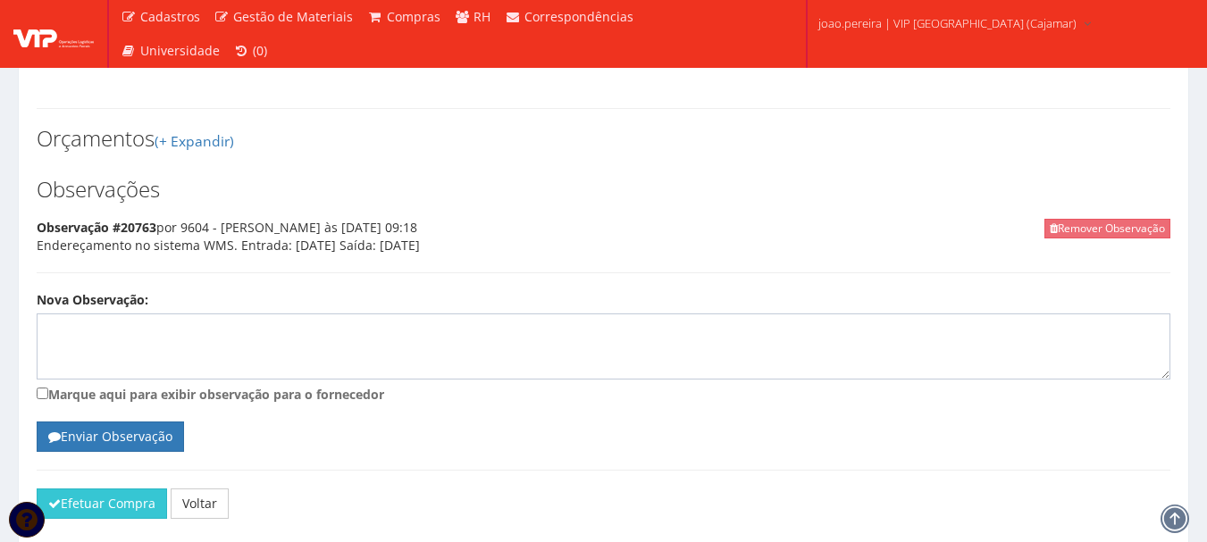
scroll to position [844, 0]
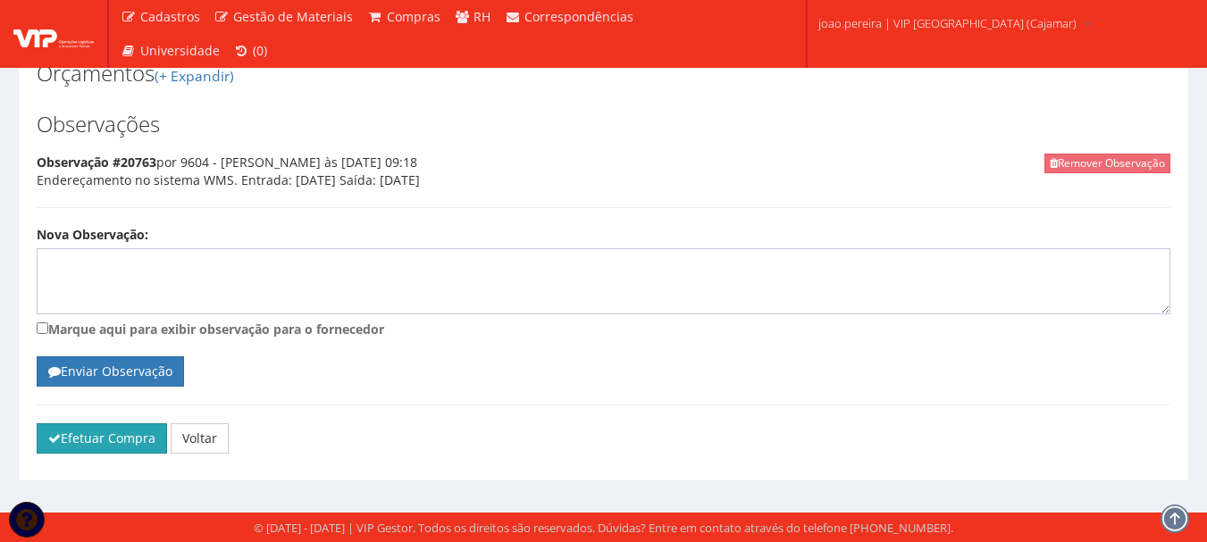
click at [74, 444] on button "Efetuar Compra" at bounding box center [102, 439] width 130 height 30
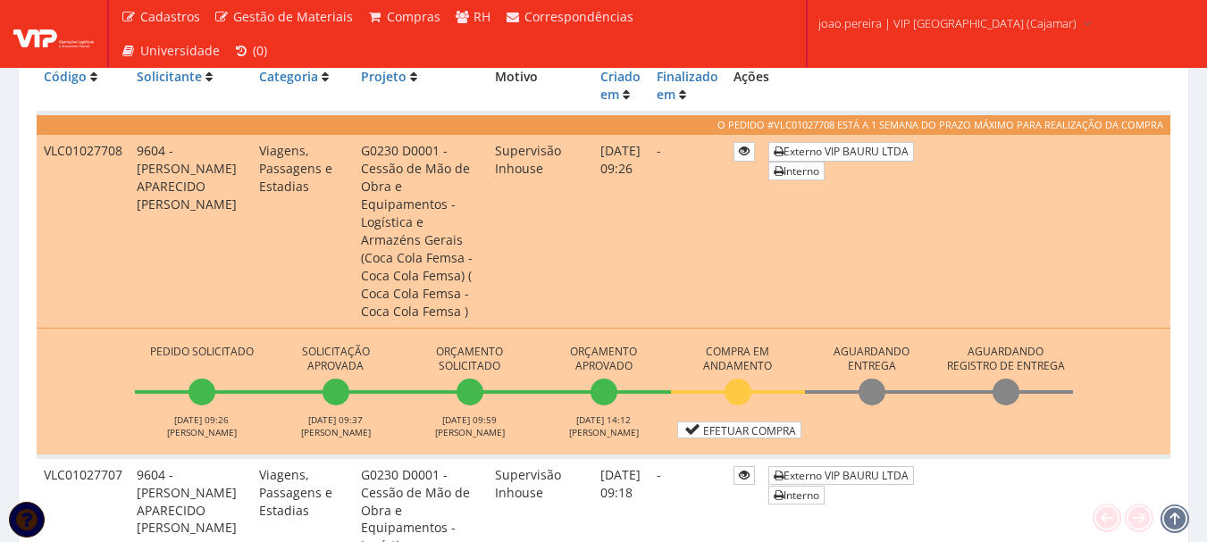
scroll to position [536, 0]
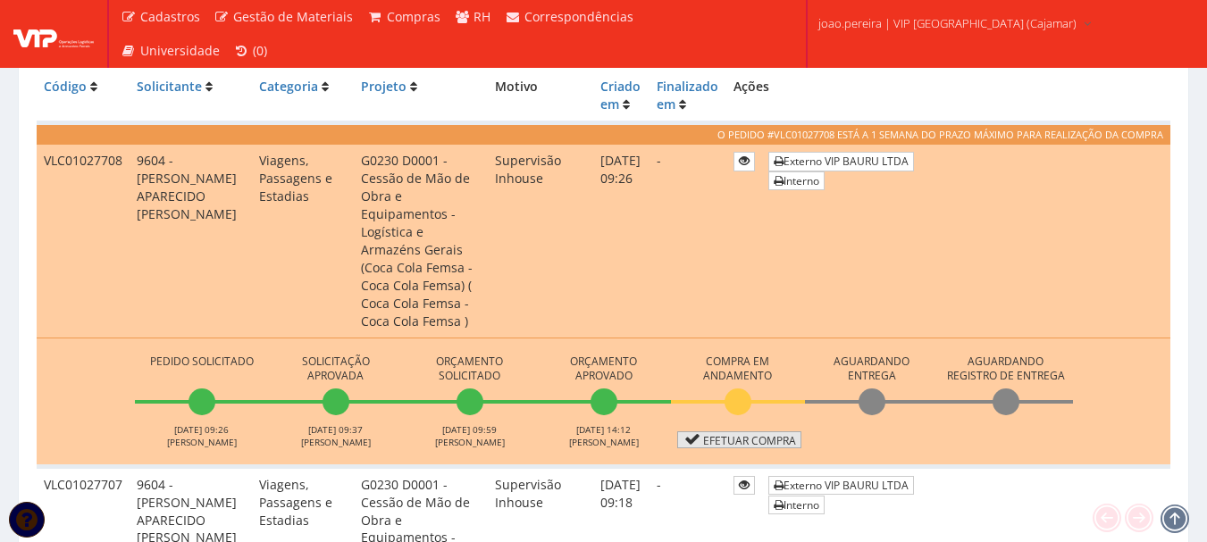
click at [755, 432] on link "Efetuar Compra" at bounding box center [739, 440] width 124 height 17
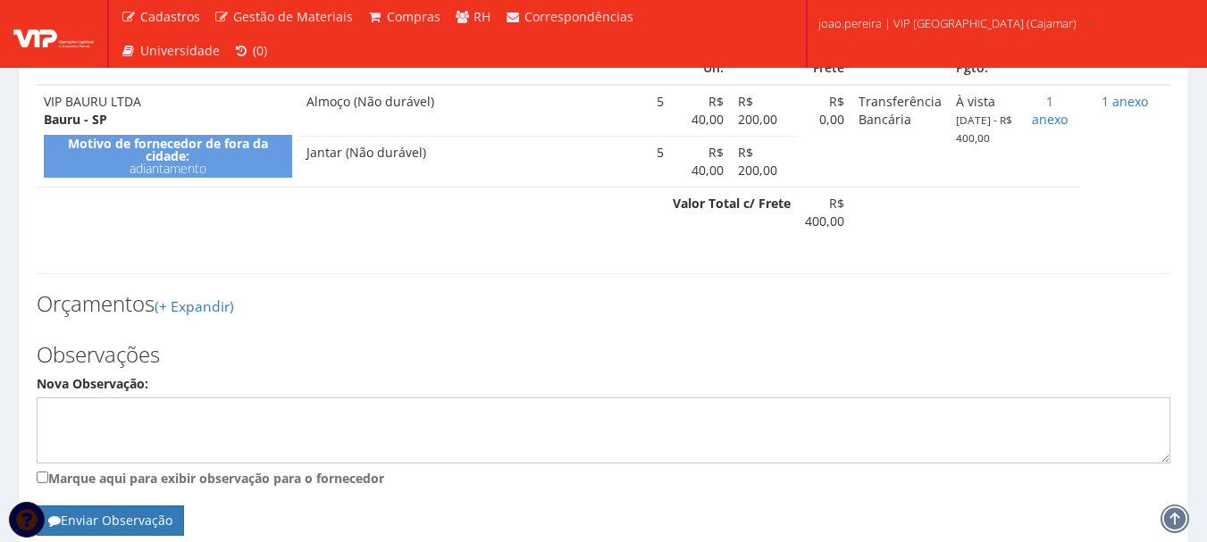
scroll to position [851, 0]
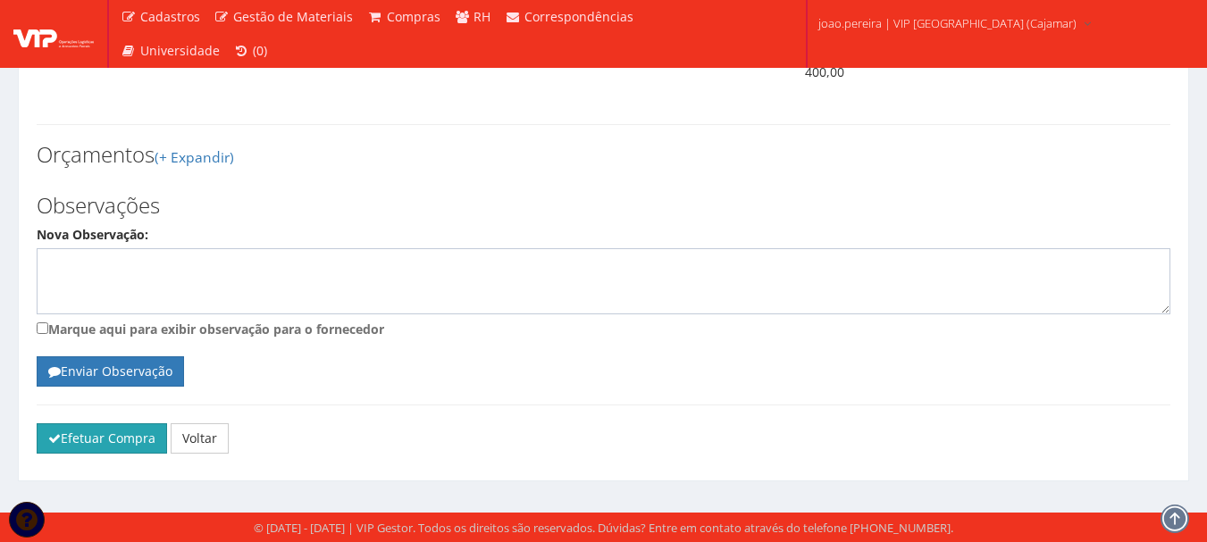
click at [98, 425] on button "Efetuar Compra" at bounding box center [102, 439] width 130 height 30
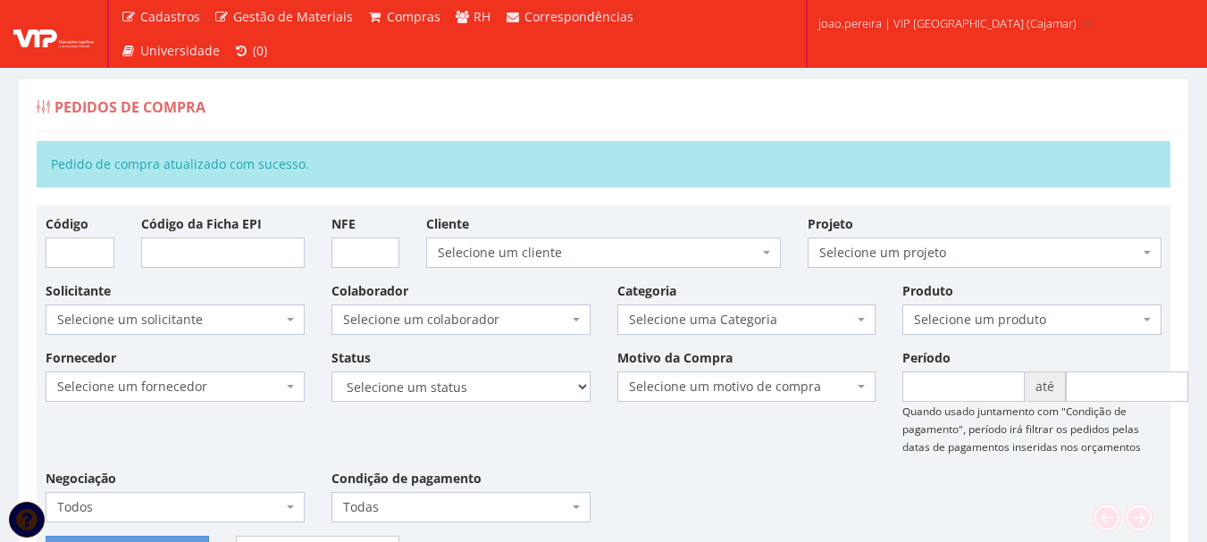
click at [601, 143] on div "Pedido de compra atualizado com sucesso." at bounding box center [604, 164] width 1134 height 46
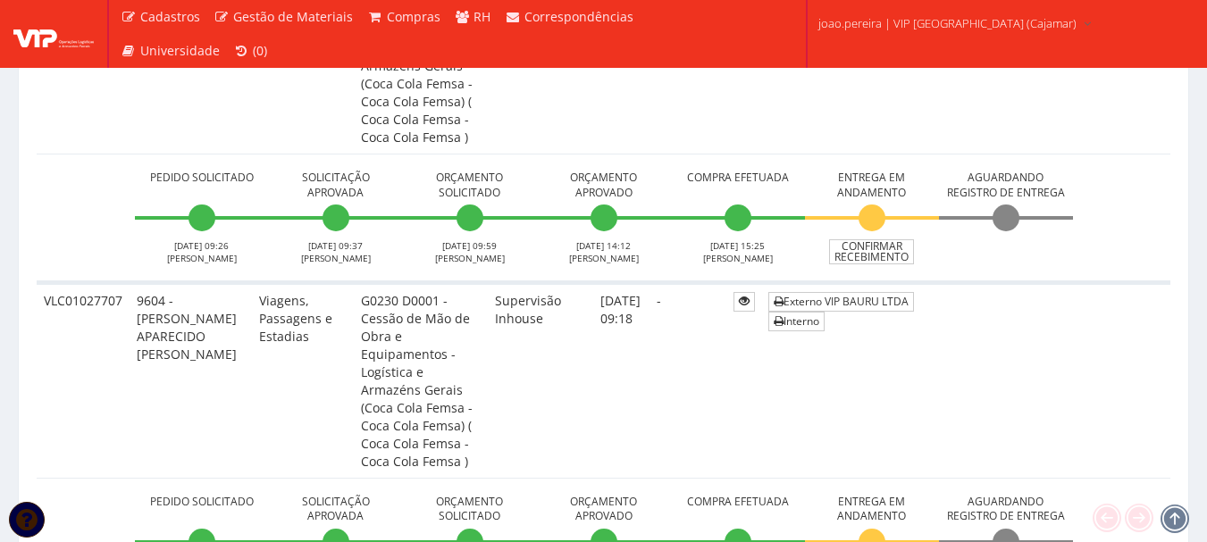
scroll to position [715, 0]
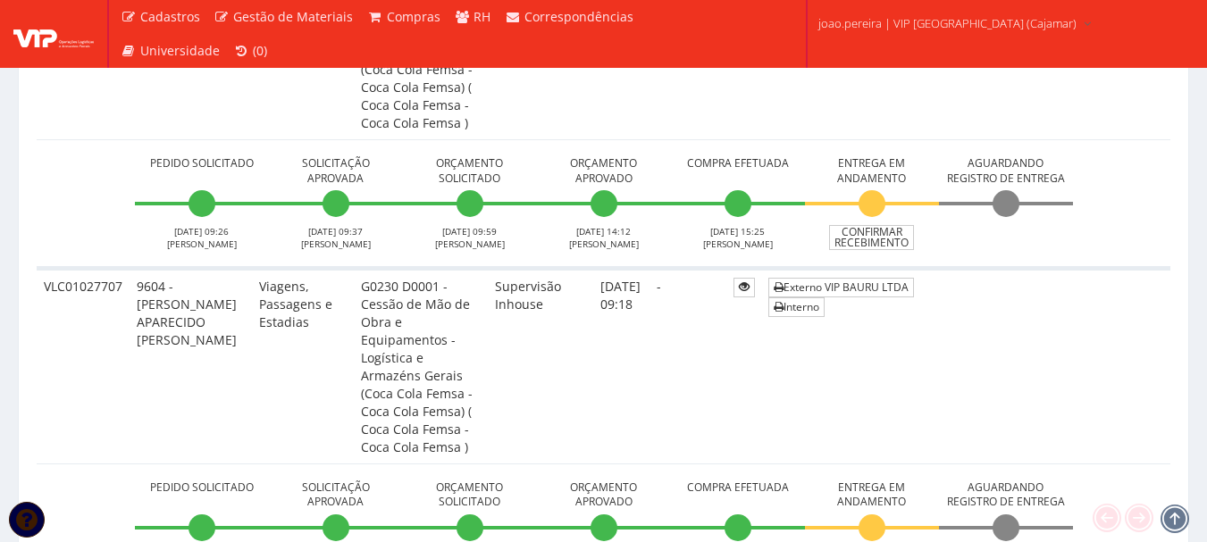
drag, startPoint x: 684, startPoint y: 281, endPoint x: 677, endPoint y: 288, distance: 10.1
click at [649, 281] on td "11/09/2025 09:18" at bounding box center [620, 366] width 55 height 196
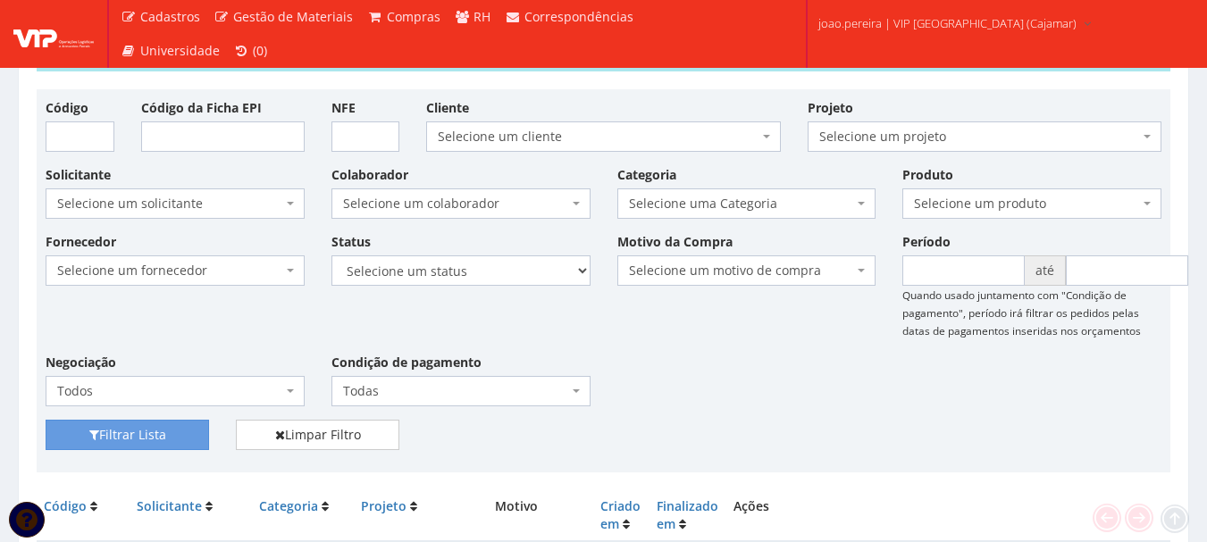
scroll to position [0, 0]
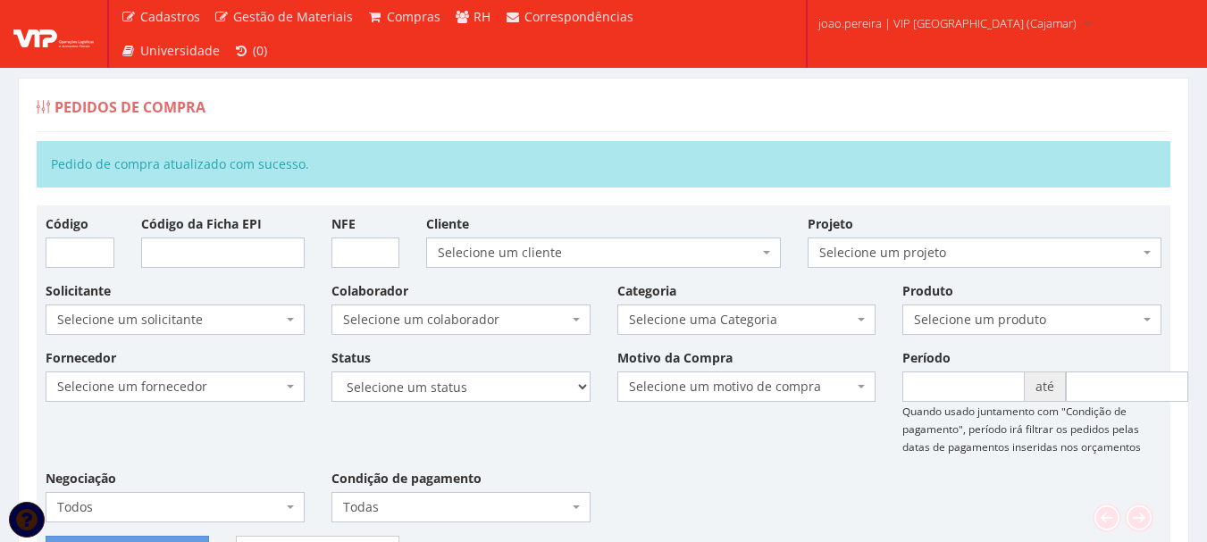
click at [738, 155] on div "Pedido de compra atualizado com sucesso." at bounding box center [604, 164] width 1134 height 46
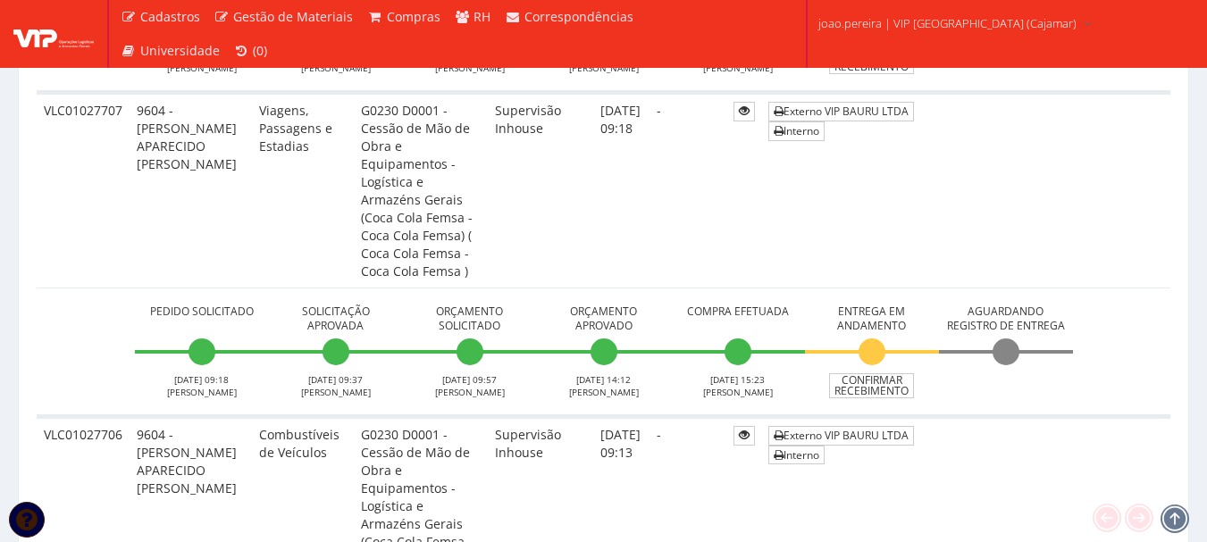
scroll to position [1072, 0]
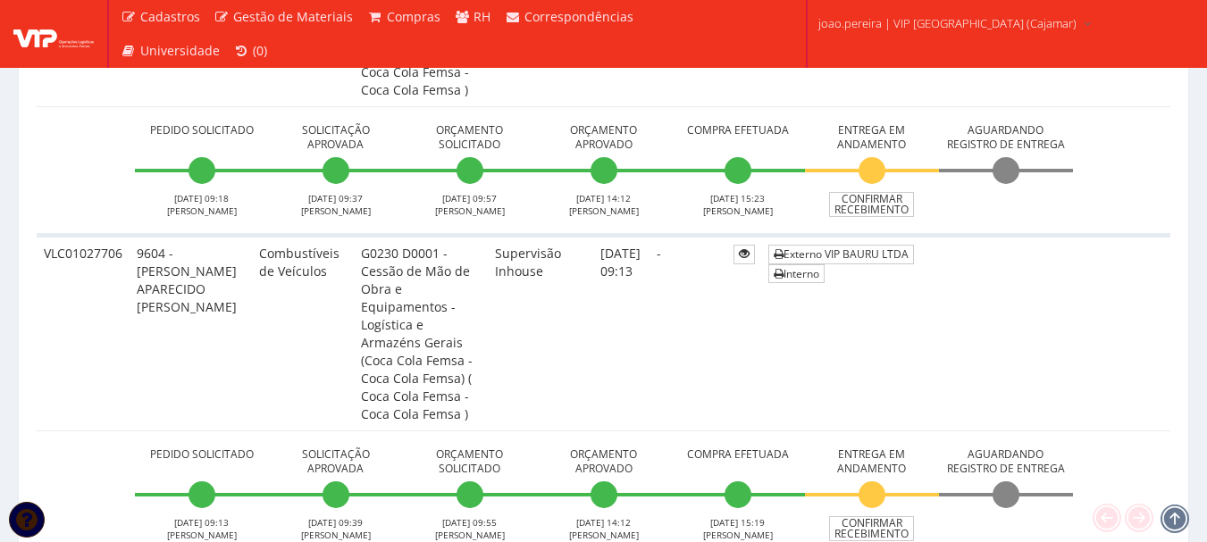
click at [965, 443] on li "Aguardando Registro de Entrega" at bounding box center [1006, 492] width 134 height 98
click at [978, 443] on li "Aguardando Registro de Entrega" at bounding box center [1006, 492] width 134 height 98
click at [888, 517] on link "Confirmar Recebimento" at bounding box center [871, 529] width 85 height 25
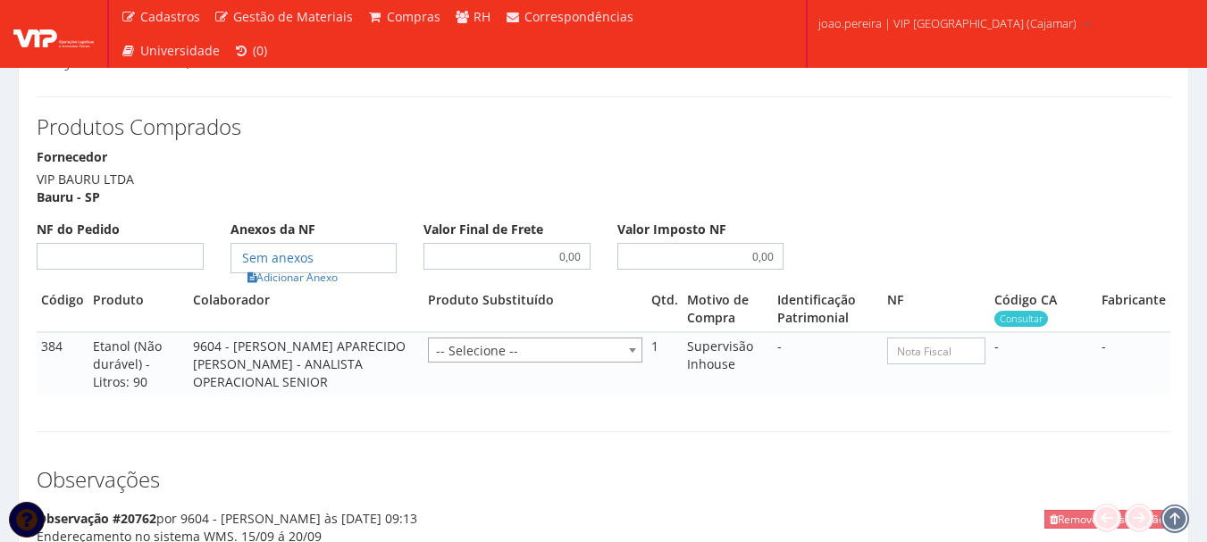
scroll to position [877, 0]
click at [138, 253] on input "NF do Pedido" at bounding box center [120, 257] width 167 height 27
type input "00"
click at [278, 276] on link "Adicionar Anexo" at bounding box center [292, 278] width 101 height 19
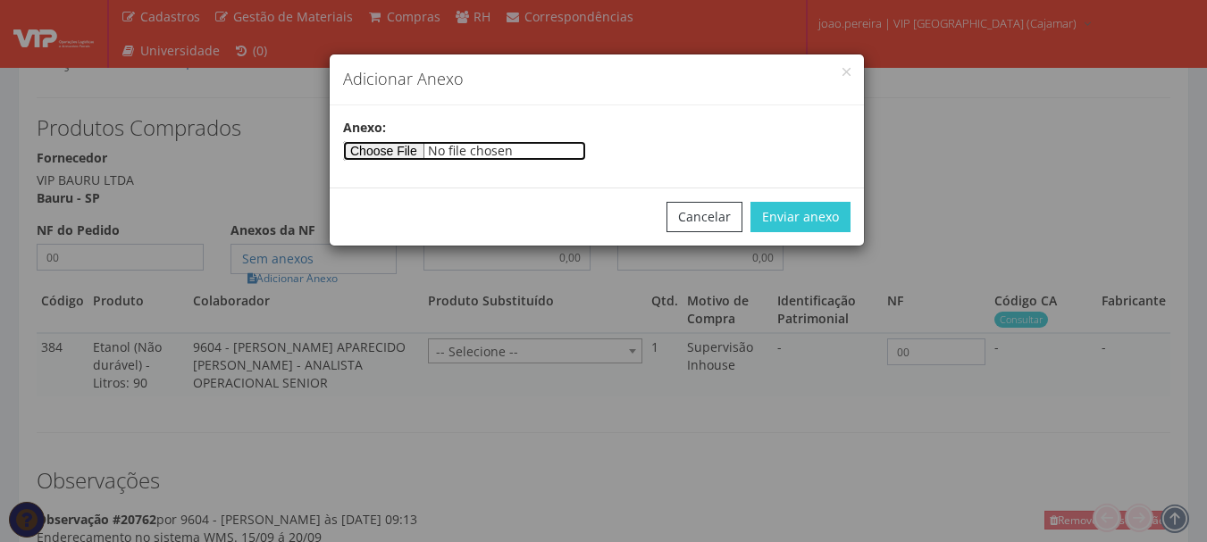
click at [417, 160] on input"] "file" at bounding box center [464, 151] width 243 height 20
type input"] "C:\fakepath\PEDIDOS SEM NOTA FISCAL ESTOQUE.docx"
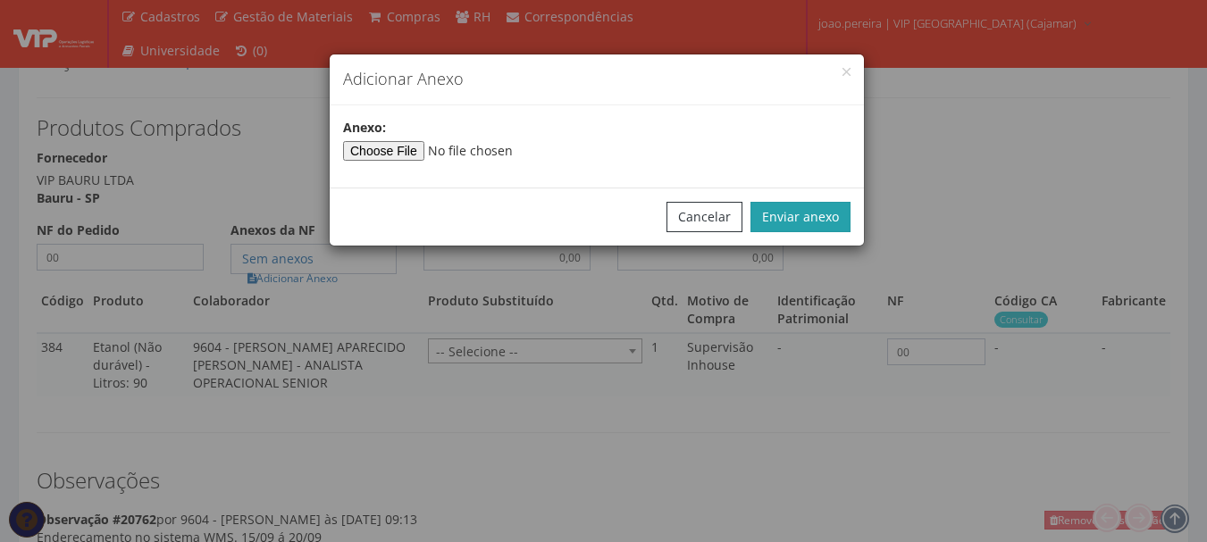
click at [813, 207] on button "Enviar anexo" at bounding box center [801, 217] width 100 height 30
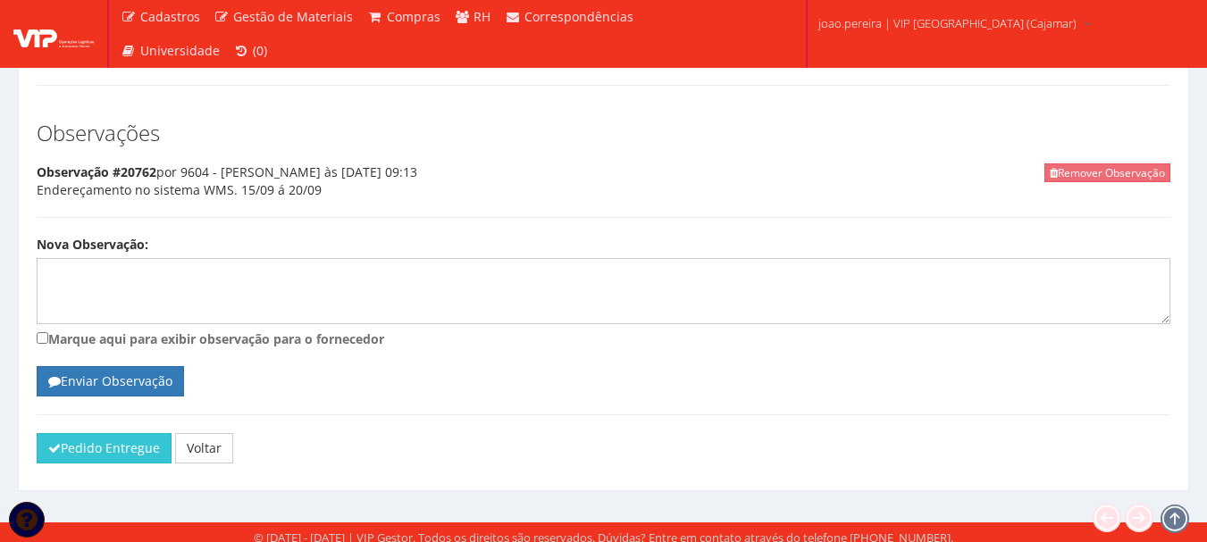
scroll to position [1234, 0]
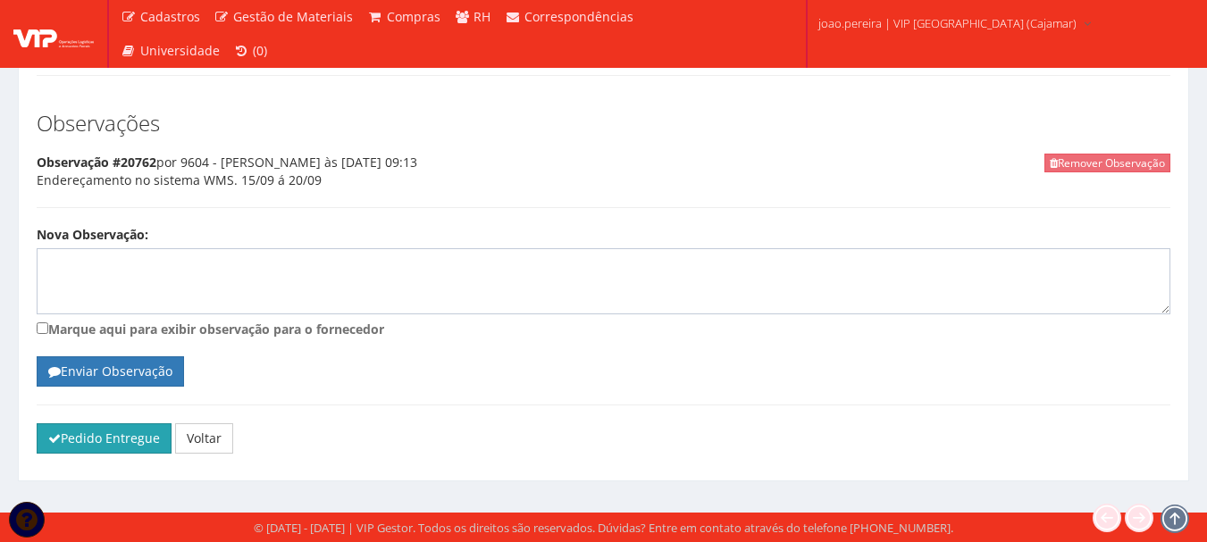
click at [96, 438] on button "Pedido Entregue" at bounding box center [104, 439] width 135 height 30
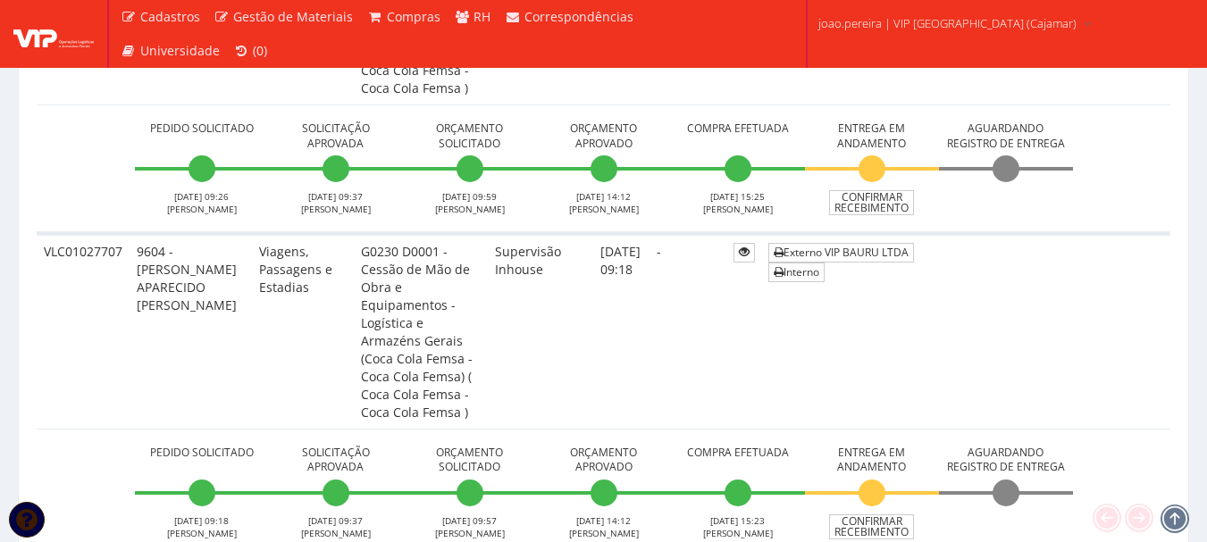
scroll to position [804, 0]
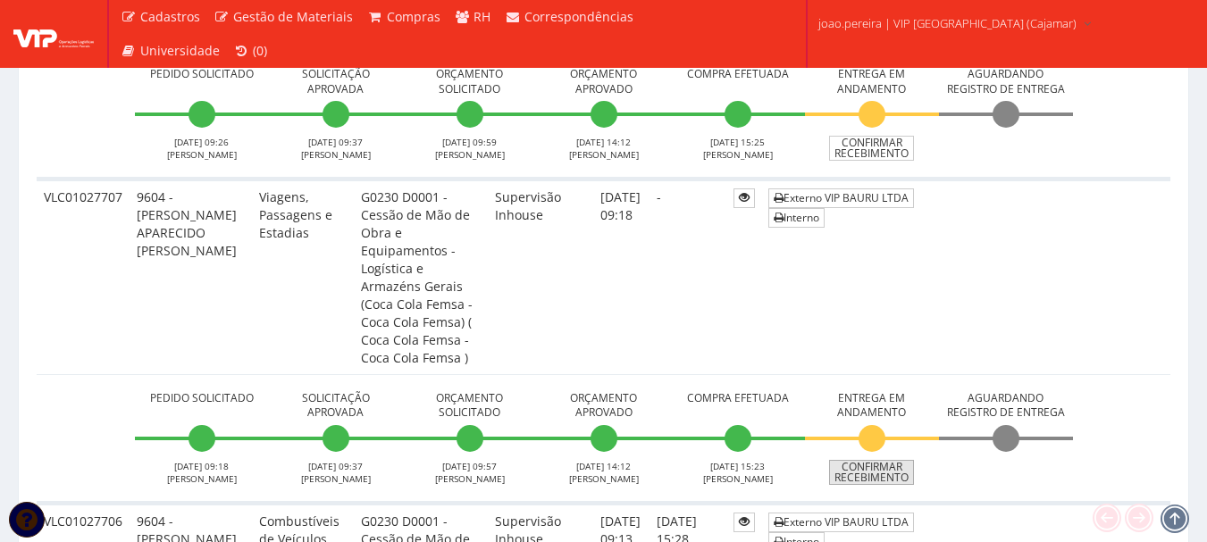
click at [891, 460] on link "Confirmar Recebimento" at bounding box center [871, 472] width 85 height 25
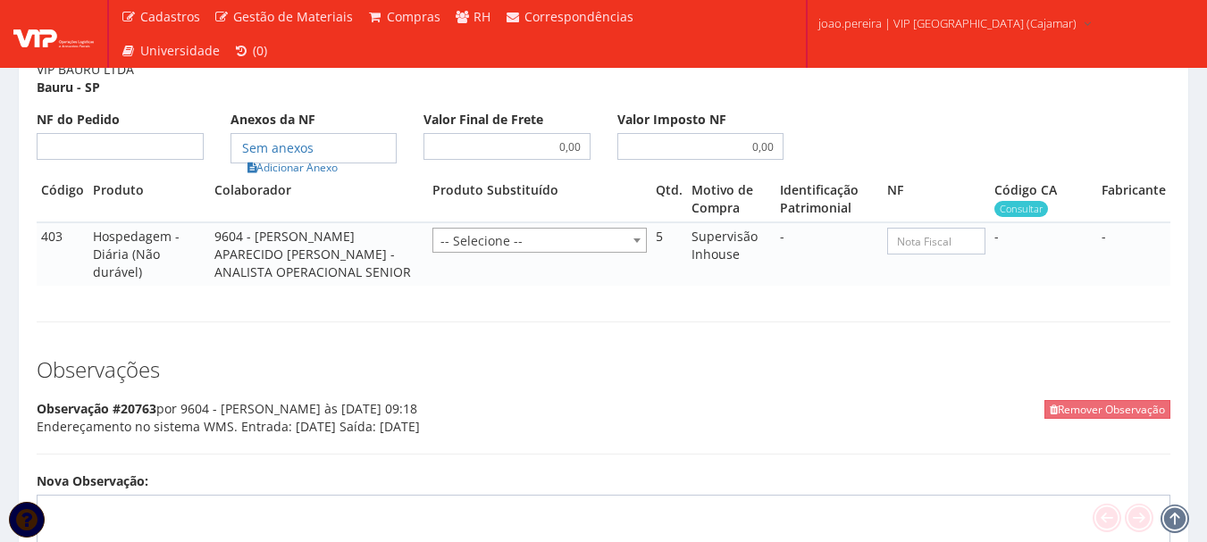
scroll to position [983, 0]
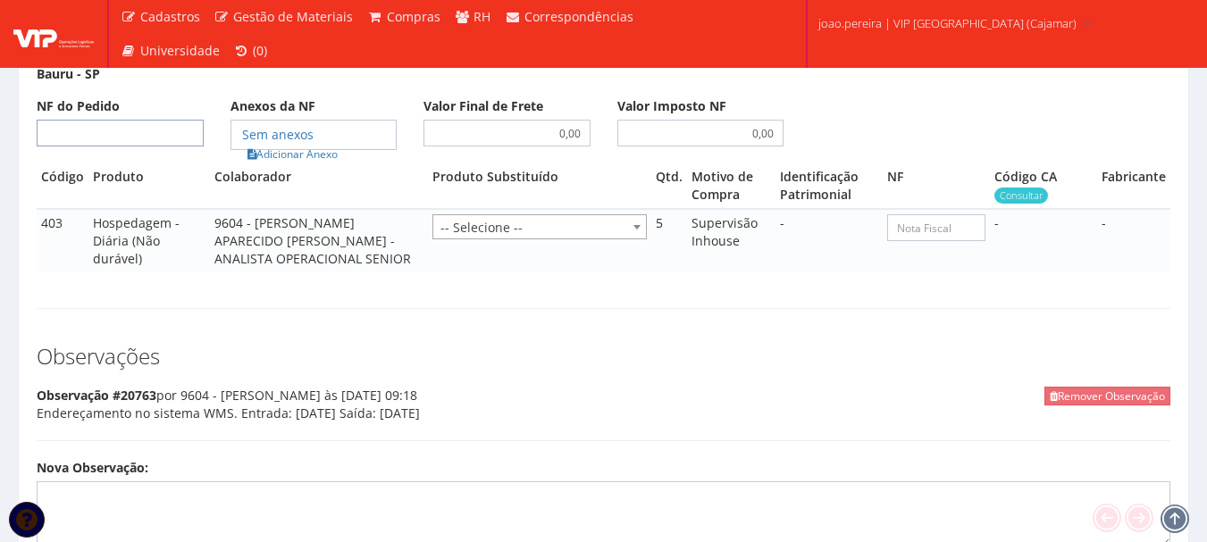
click at [152, 138] on input "NF do Pedido" at bounding box center [120, 133] width 167 height 27
type input "00"
click at [293, 161] on link "Adicionar Anexo" at bounding box center [292, 154] width 101 height 19
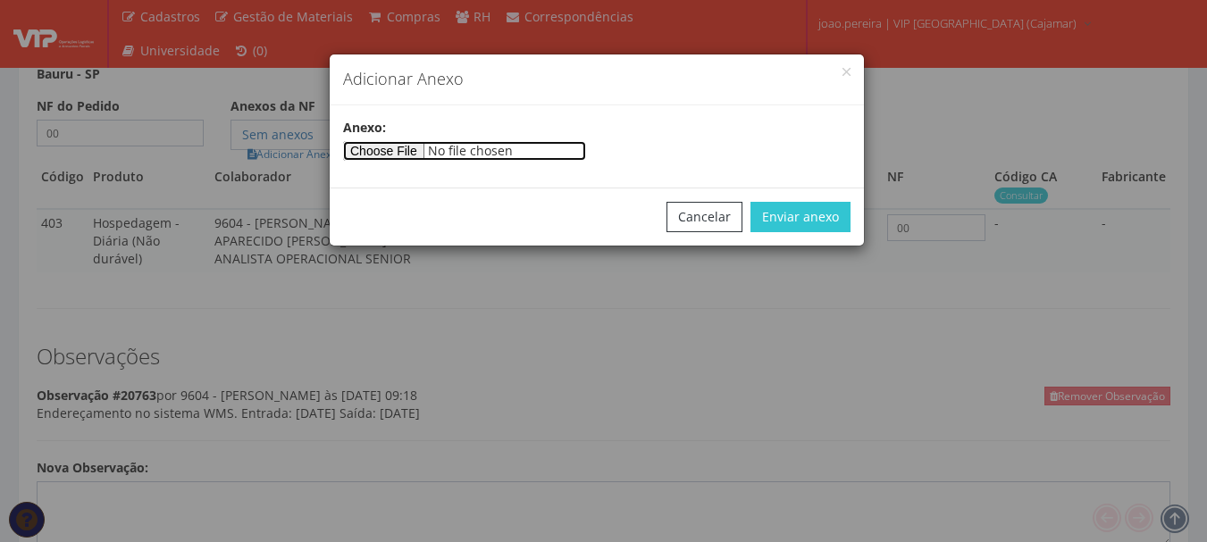
click at [414, 155] on input"] "file" at bounding box center [464, 151] width 243 height 20
type input"] "C:\fakepath\PEDIDOS SEM NOTA FISCAL REEMBOLSO.docx"
click at [810, 234] on div "Cancelar Enviar anexo" at bounding box center [597, 217] width 534 height 58
click at [810, 233] on div "Cancelar Enviar anexo" at bounding box center [597, 217] width 534 height 58
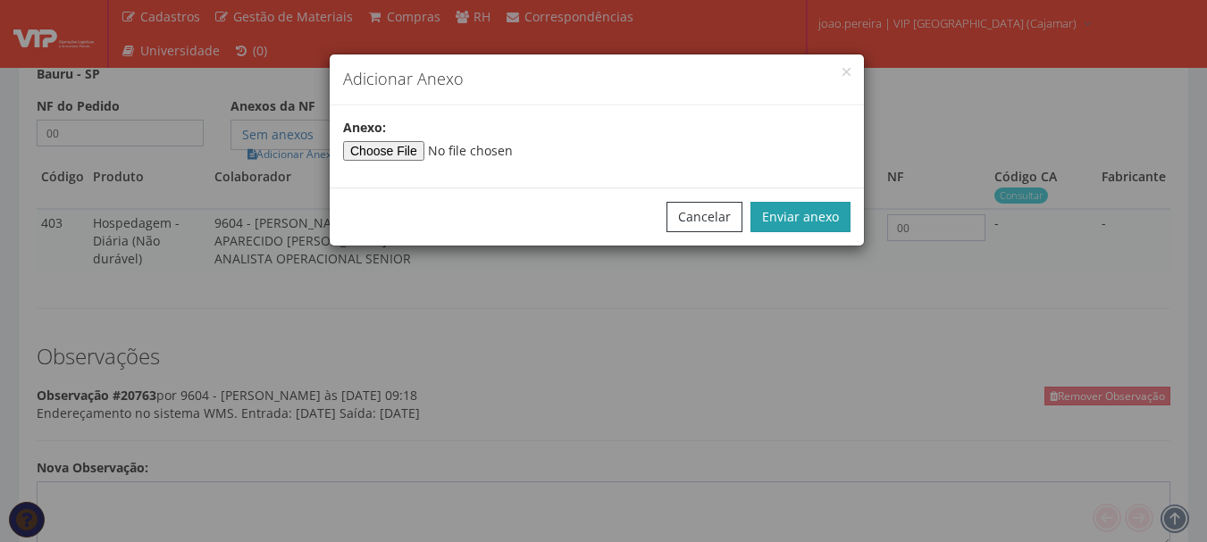
click at [811, 226] on button "Enviar anexo" at bounding box center [801, 217] width 100 height 30
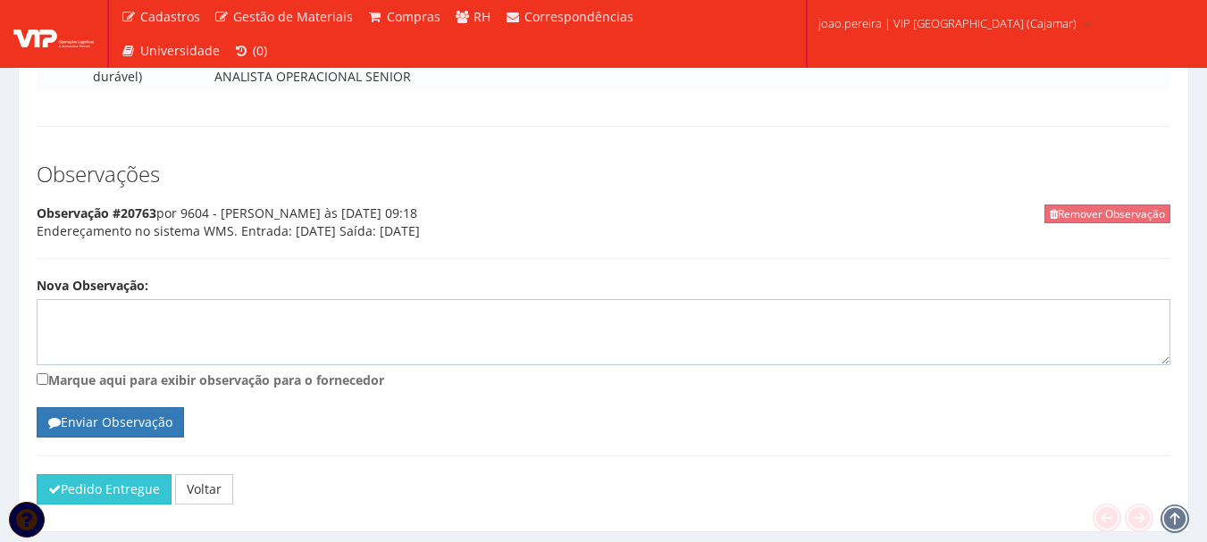
scroll to position [1216, 0]
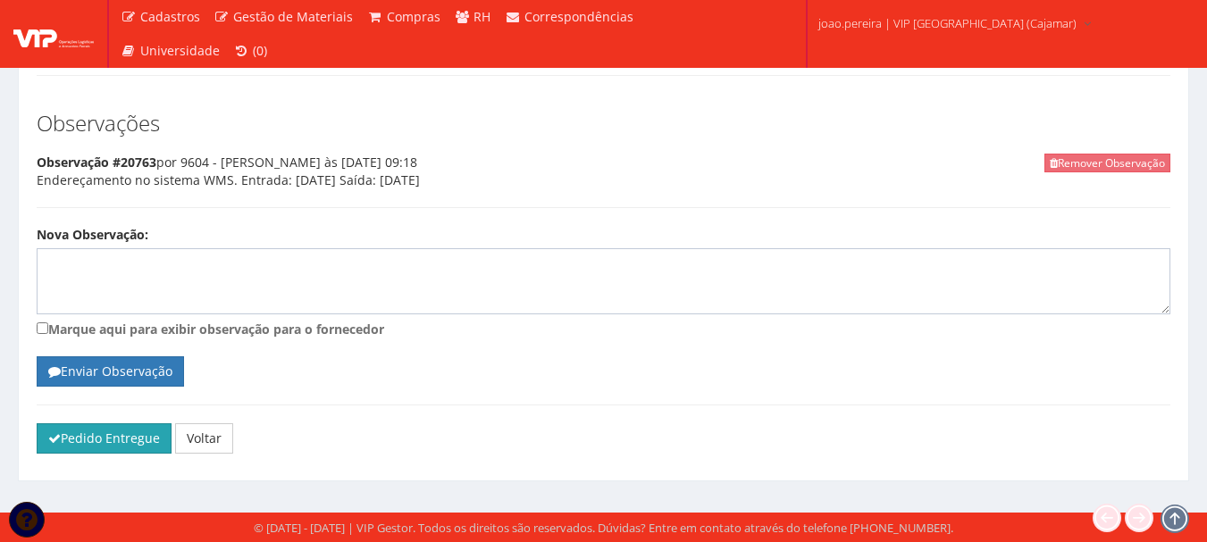
click at [111, 448] on button "Pedido Entregue" at bounding box center [104, 439] width 135 height 30
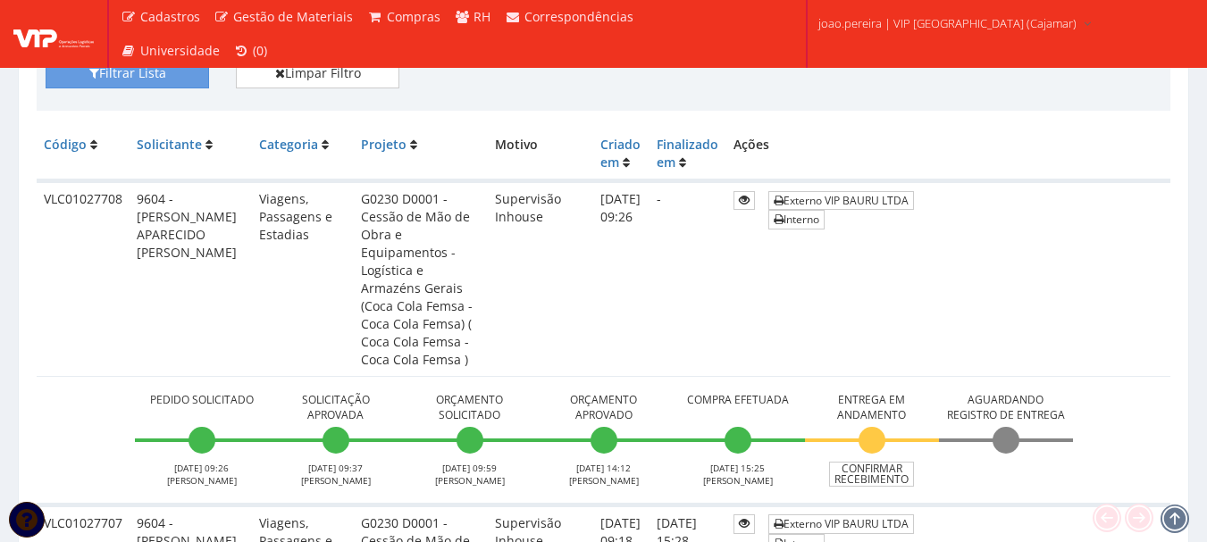
scroll to position [447, 0]
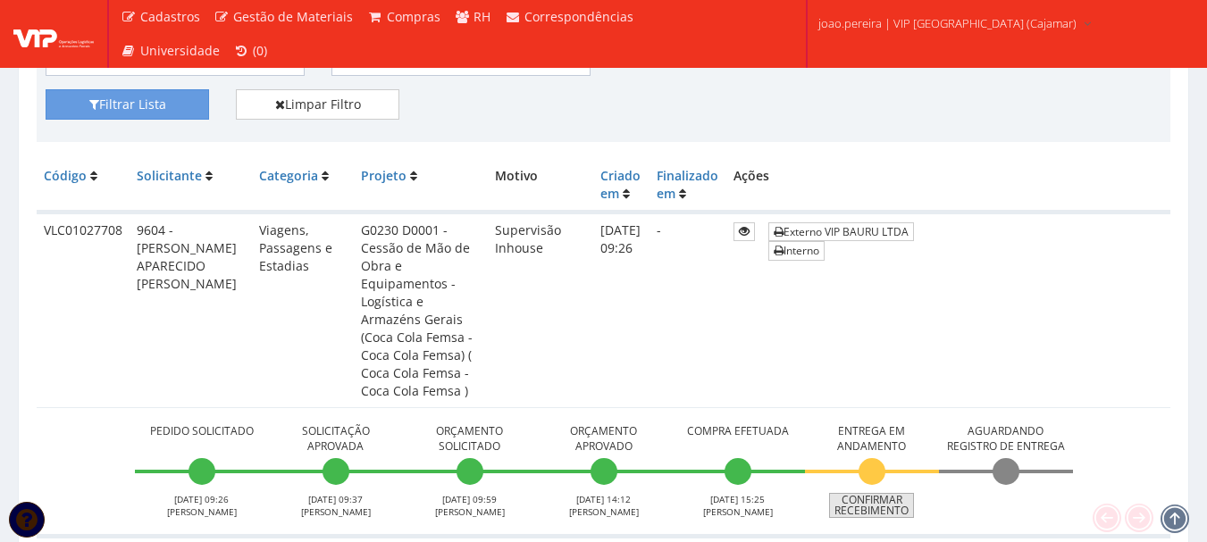
click at [878, 493] on link "Confirmar Recebimento" at bounding box center [871, 505] width 85 height 25
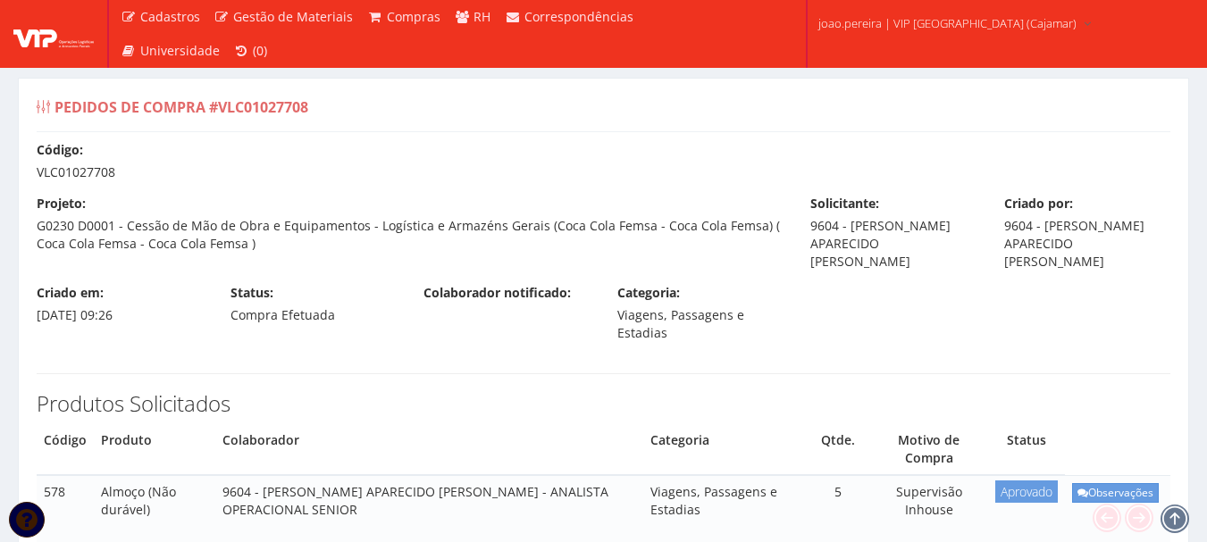
drag, startPoint x: 880, startPoint y: 460, endPoint x: 947, endPoint y: 389, distance: 98.0
click at [947, 389] on div "Produtos Solicitados Código Produto Colaborador Categoria Qtde. Motivo de Compr…" at bounding box center [603, 511] width 1161 height 311
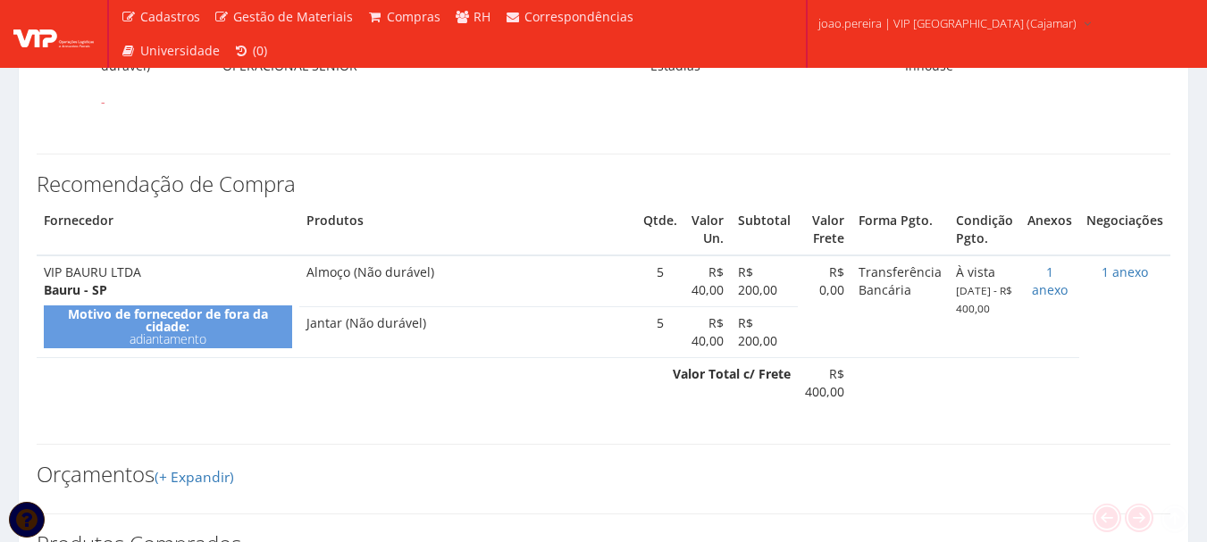
scroll to position [804, 0]
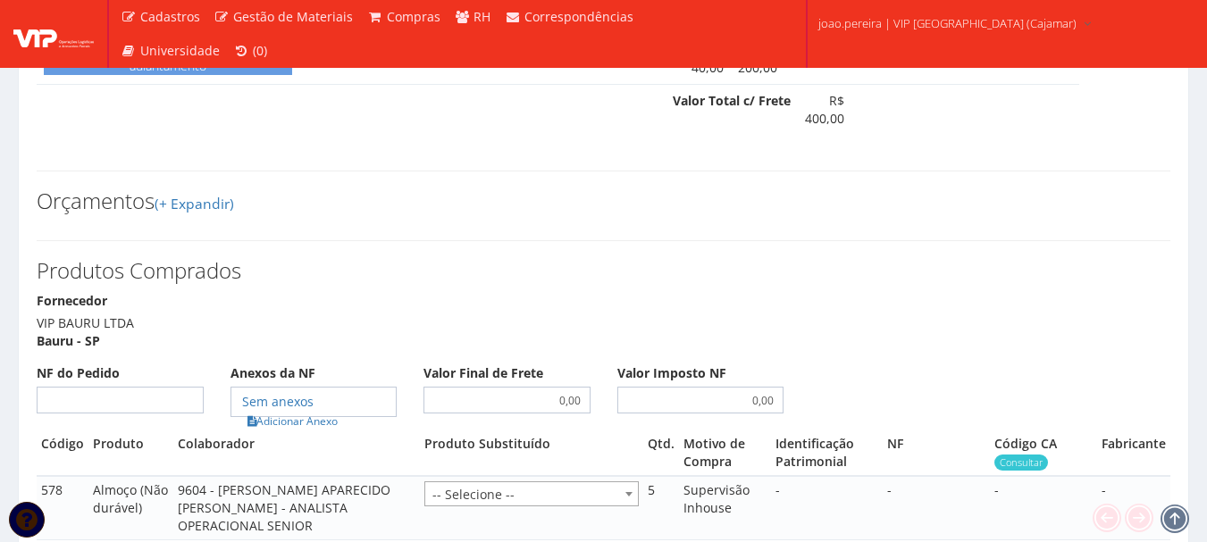
drag, startPoint x: 125, startPoint y: 383, endPoint x: 125, endPoint y: 400, distance: 17.0
click at [125, 391] on div "NF do Pedido" at bounding box center [120, 389] width 194 height 50
click at [125, 401] on input "NF do Pedido" at bounding box center [120, 400] width 167 height 27
type input "00"
click at [297, 425] on link "Adicionar Anexo" at bounding box center [292, 421] width 101 height 19
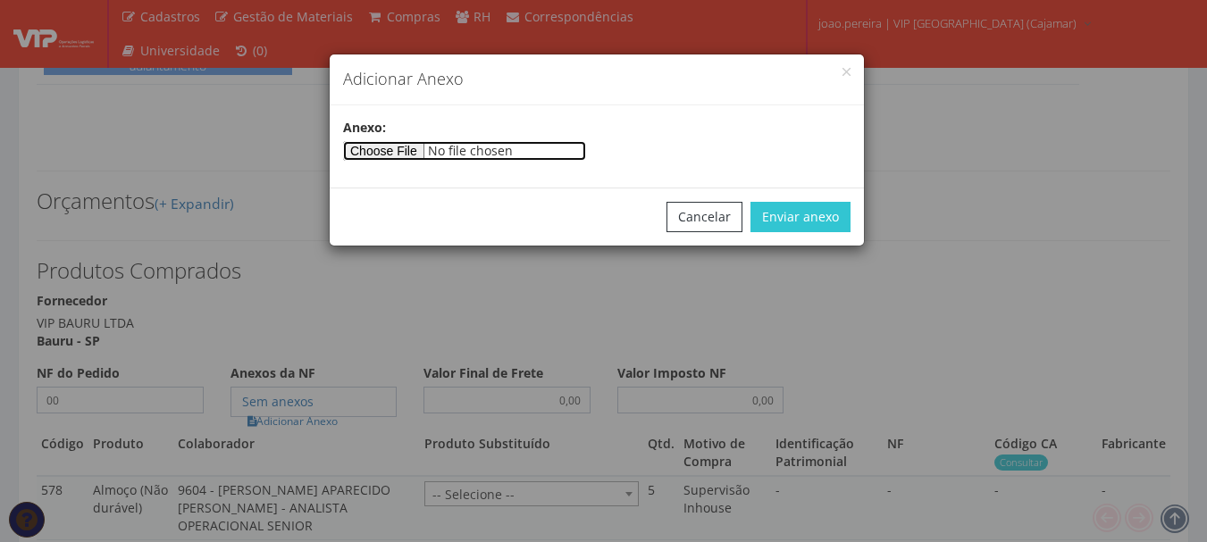
click at [413, 147] on input"] "file" at bounding box center [464, 151] width 243 height 20
type input"] "C:\fakepath\PEDIDOS SEM NOTA FISCAL REEMBOLSO.docx"
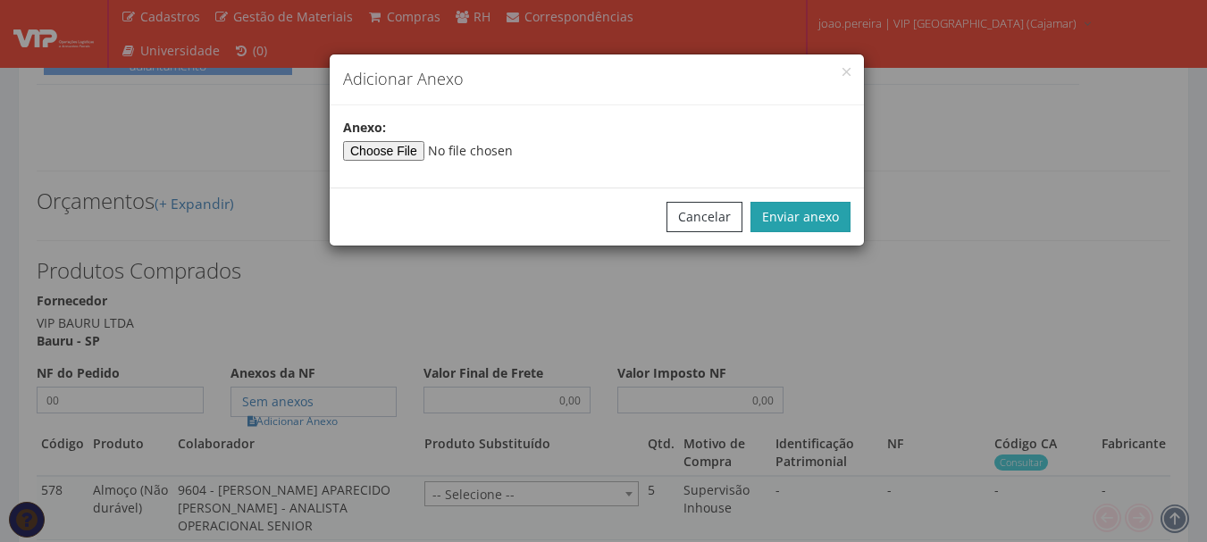
click at [803, 228] on button "Enviar anexo" at bounding box center [801, 217] width 100 height 30
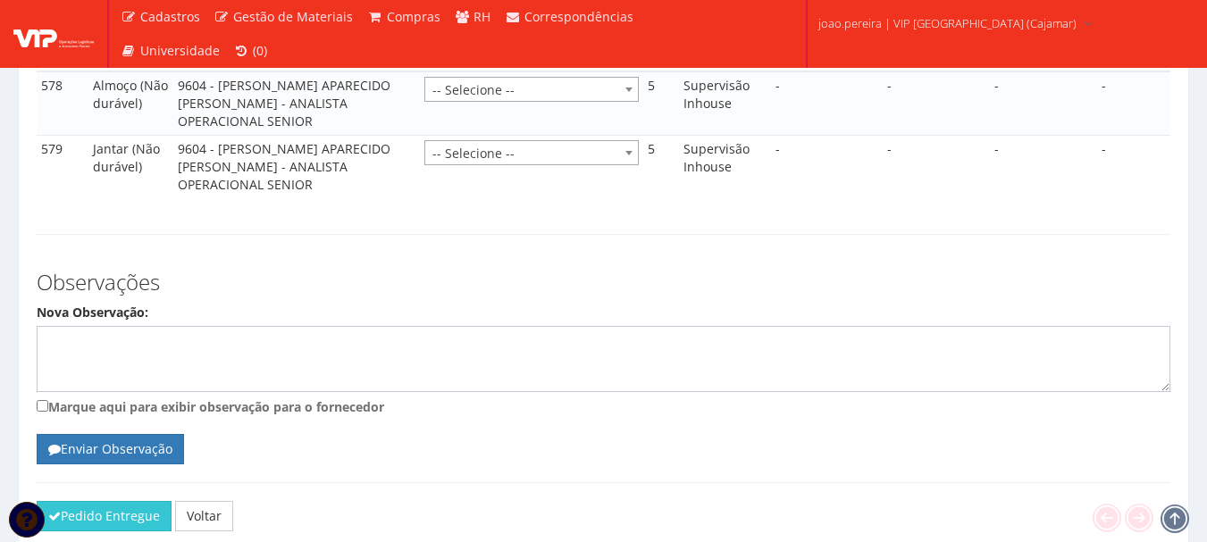
scroll to position [1287, 0]
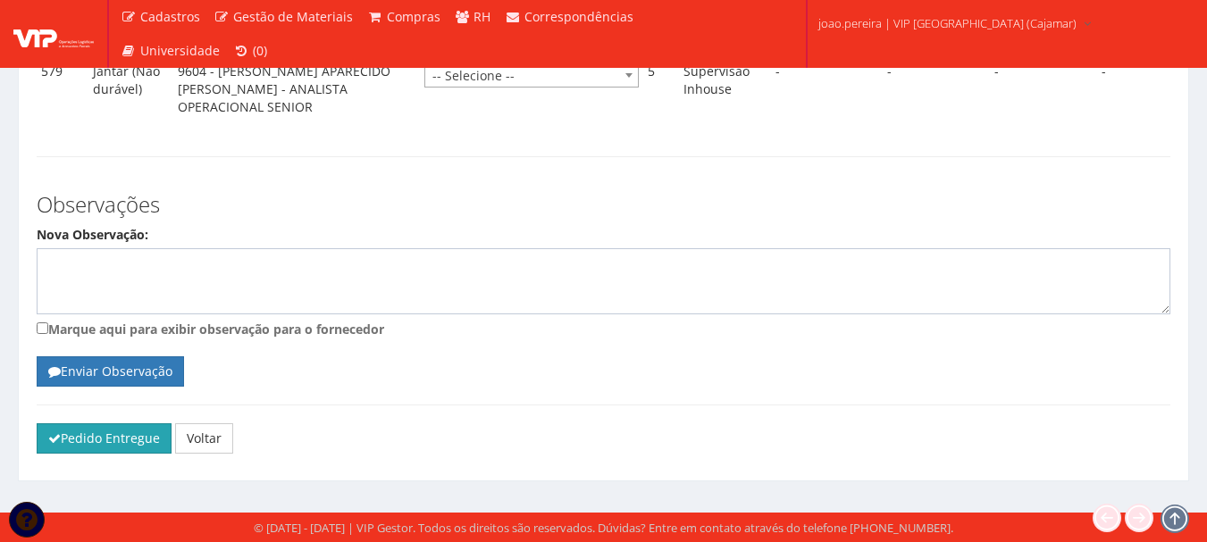
click at [72, 450] on button "Pedido Entregue" at bounding box center [104, 439] width 135 height 30
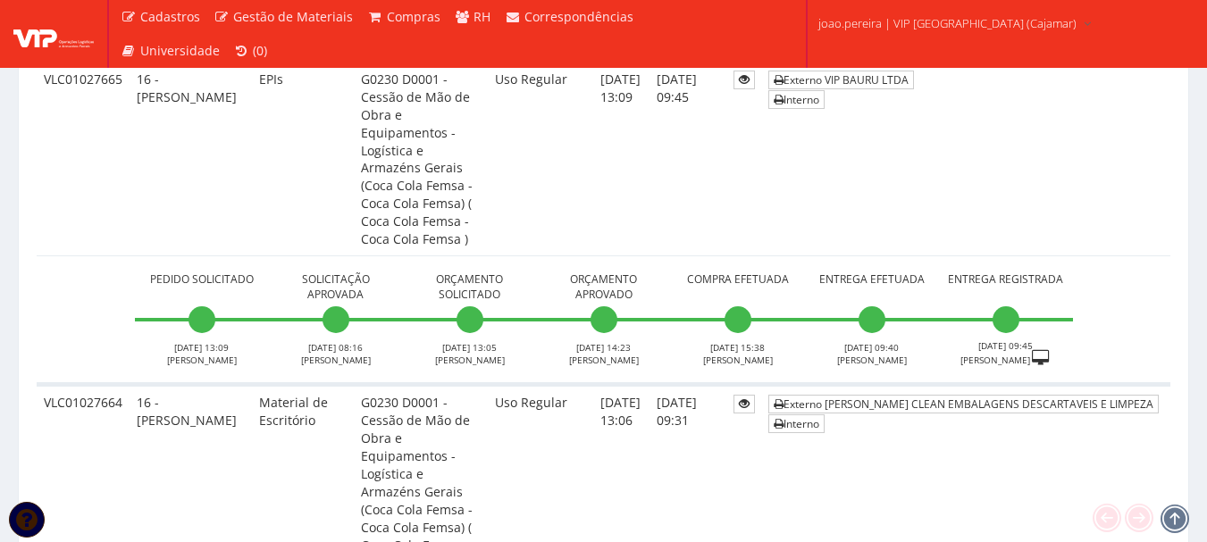
scroll to position [8328, 0]
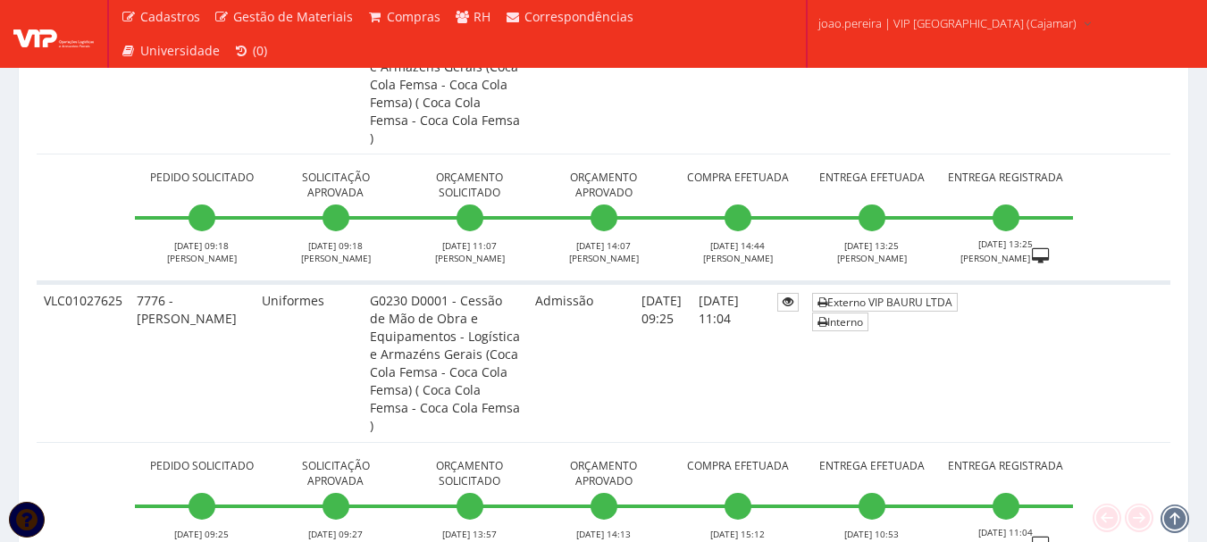
scroll to position [3664, 0]
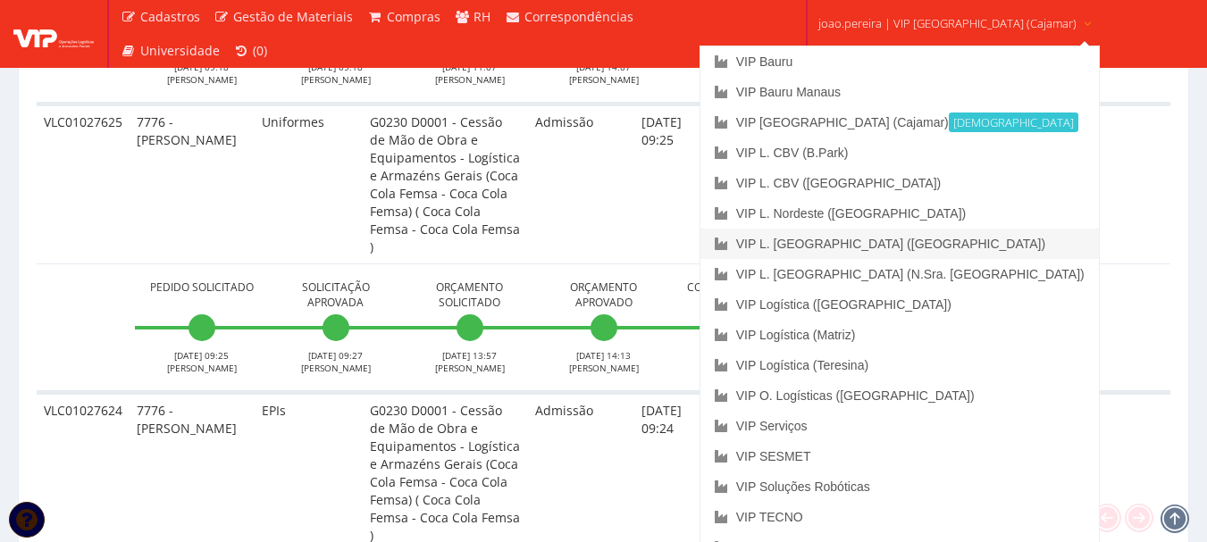
click at [935, 253] on link "VIP L. [GEOGRAPHIC_DATA] ([GEOGRAPHIC_DATA])" at bounding box center [900, 244] width 399 height 30
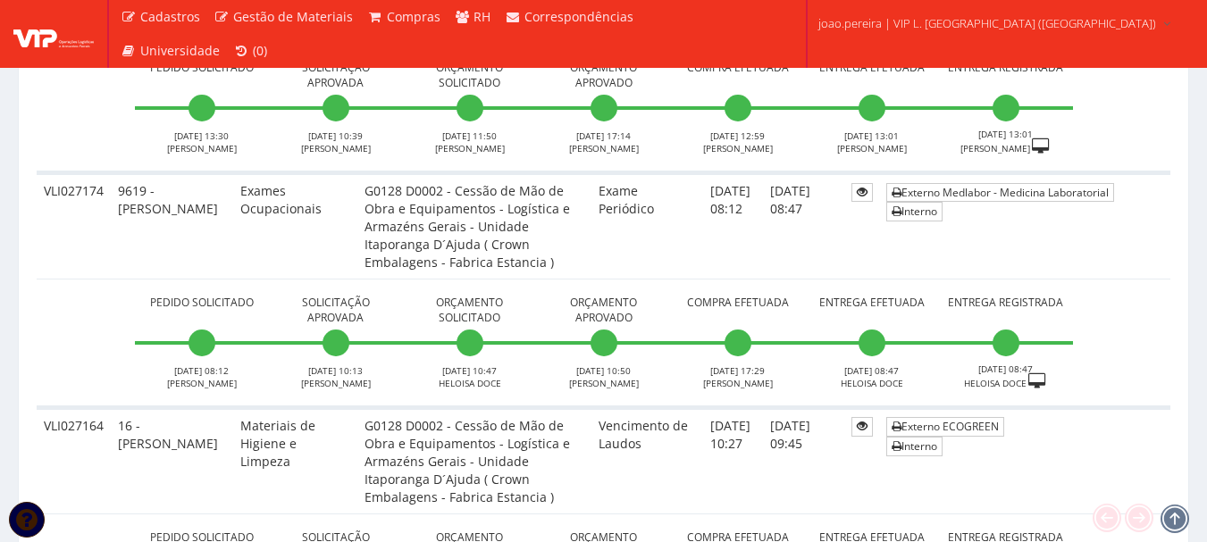
scroll to position [5630, 0]
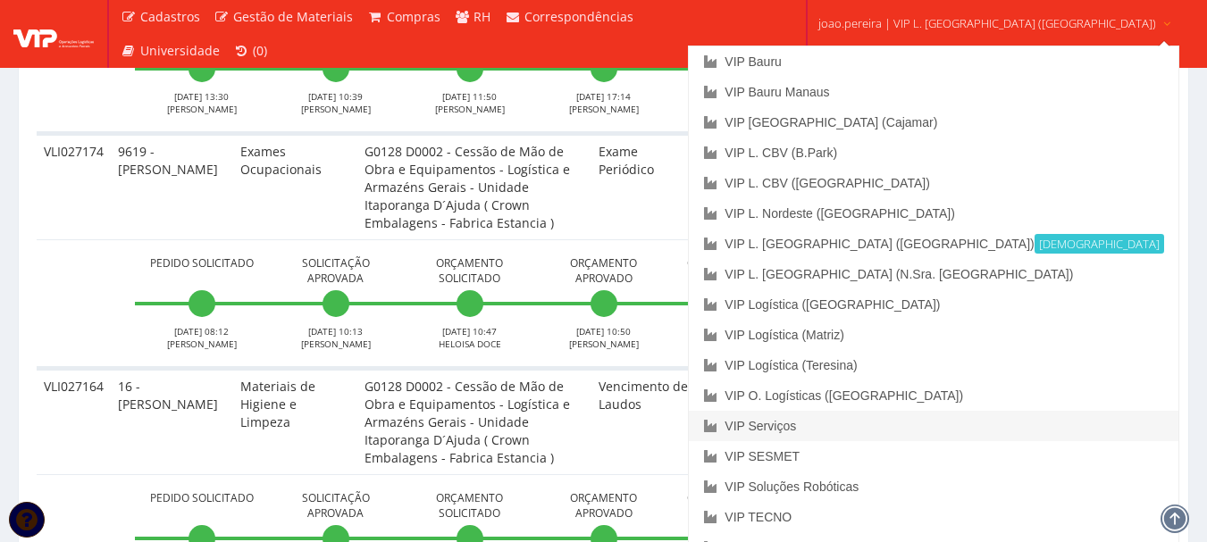
click at [882, 416] on link "VIP Serviços" at bounding box center [933, 426] width 489 height 30
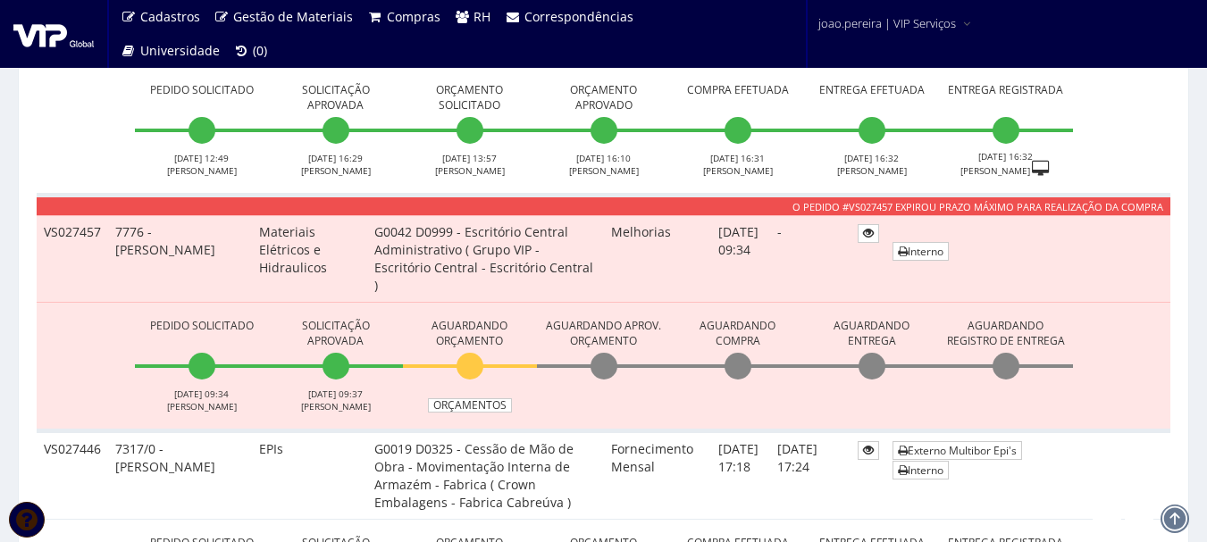
scroll to position [1072, 0]
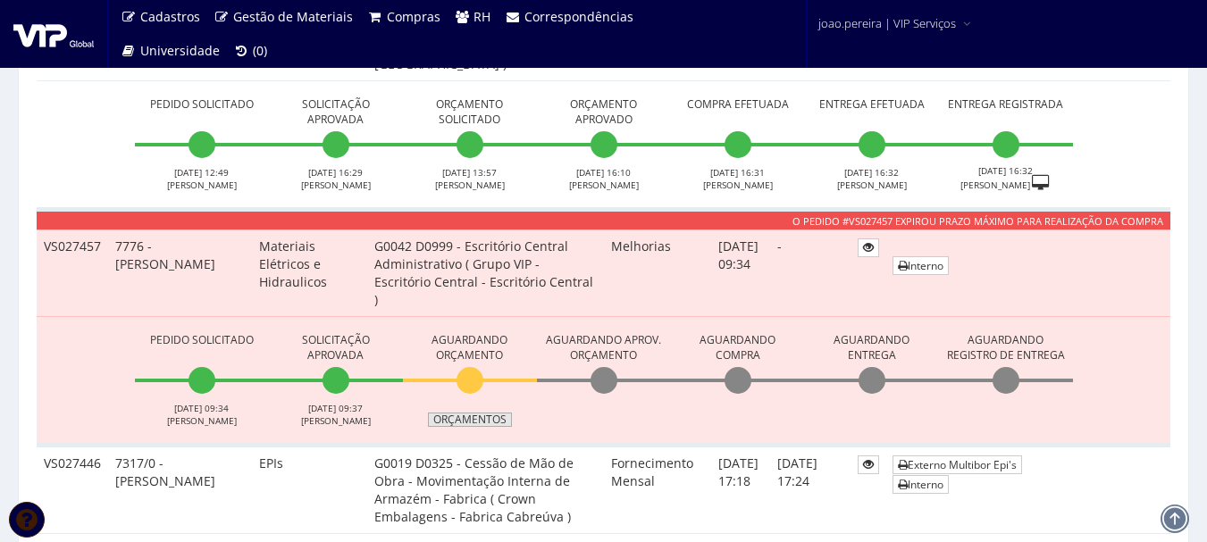
click at [463, 413] on link "Orçamentos" at bounding box center [470, 420] width 84 height 14
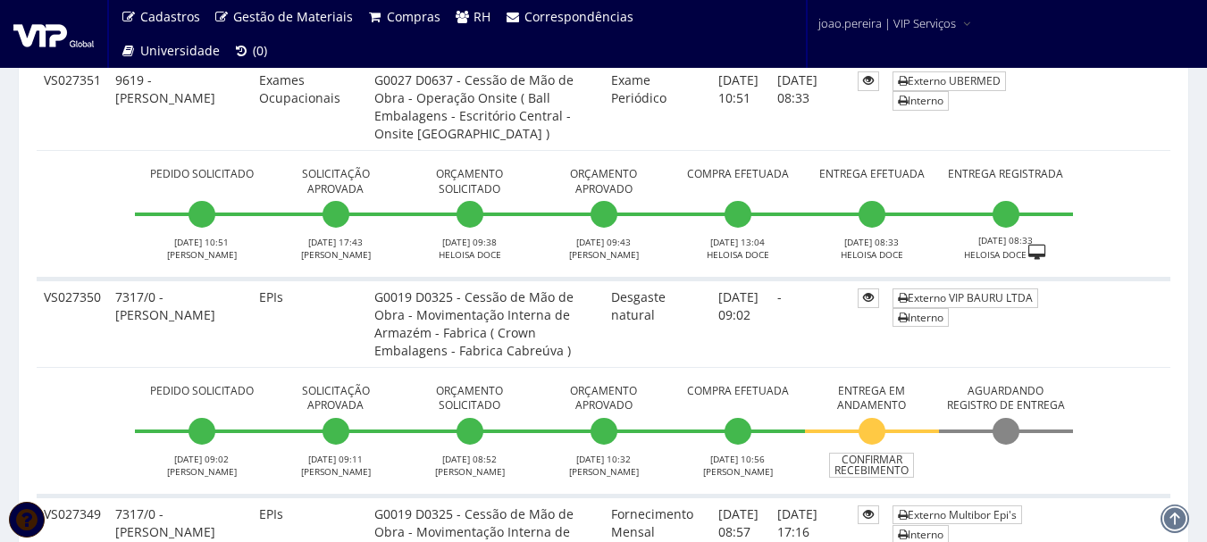
scroll to position [5719, 0]
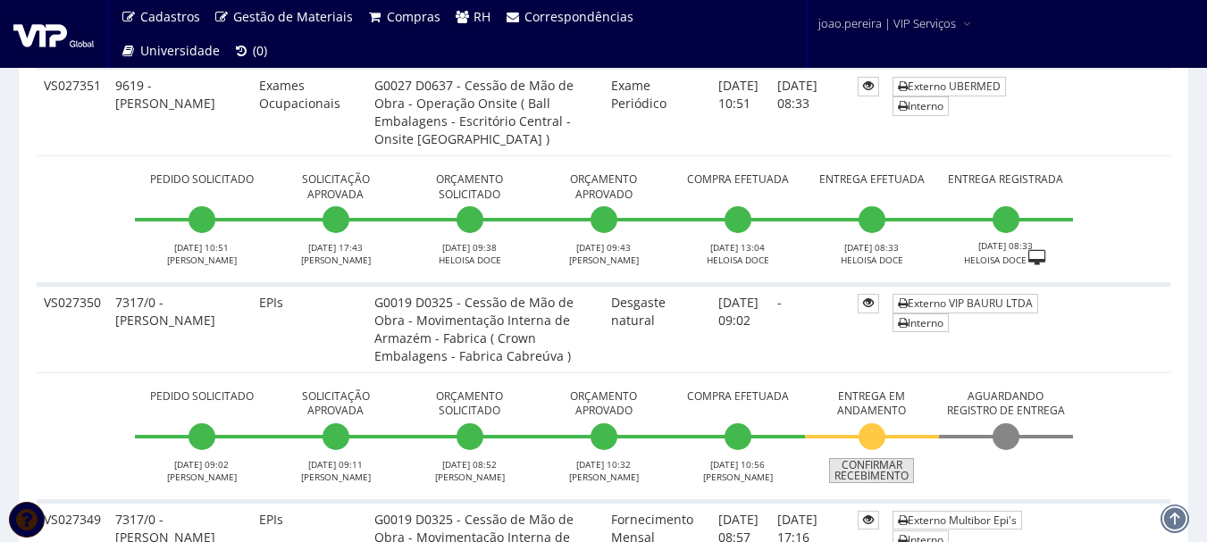
click at [867, 458] on link "Confirmar Recebimento" at bounding box center [871, 470] width 85 height 25
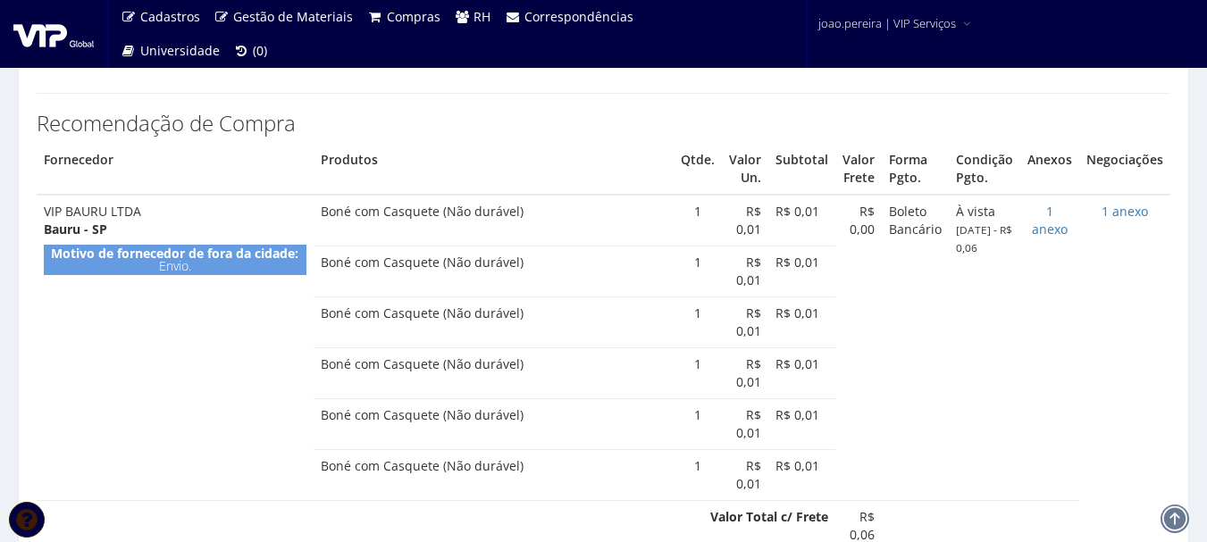
select select "1164"
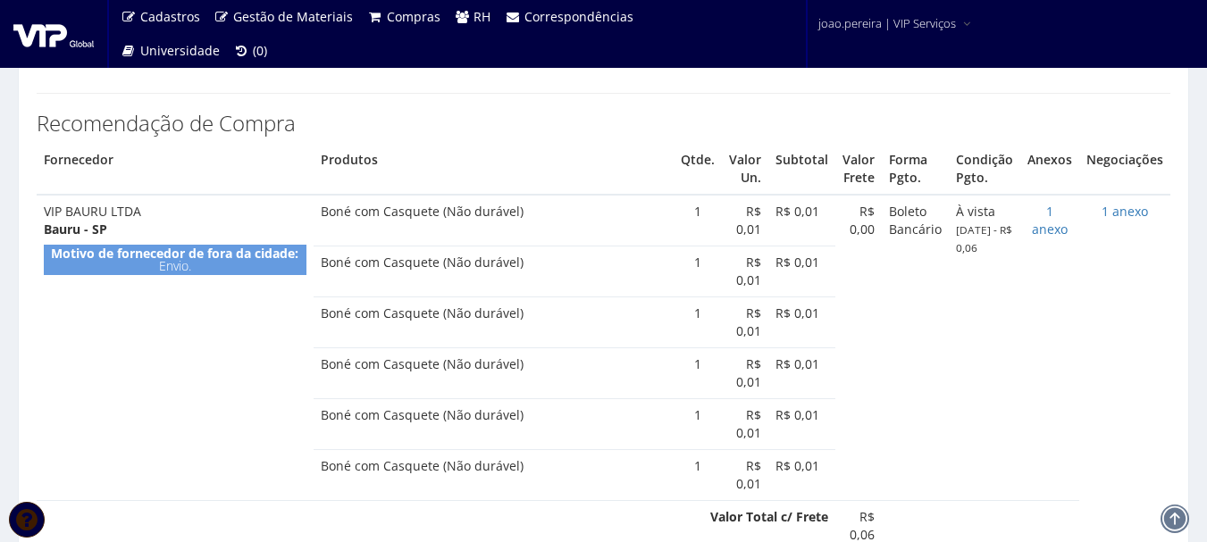
select select "1164"
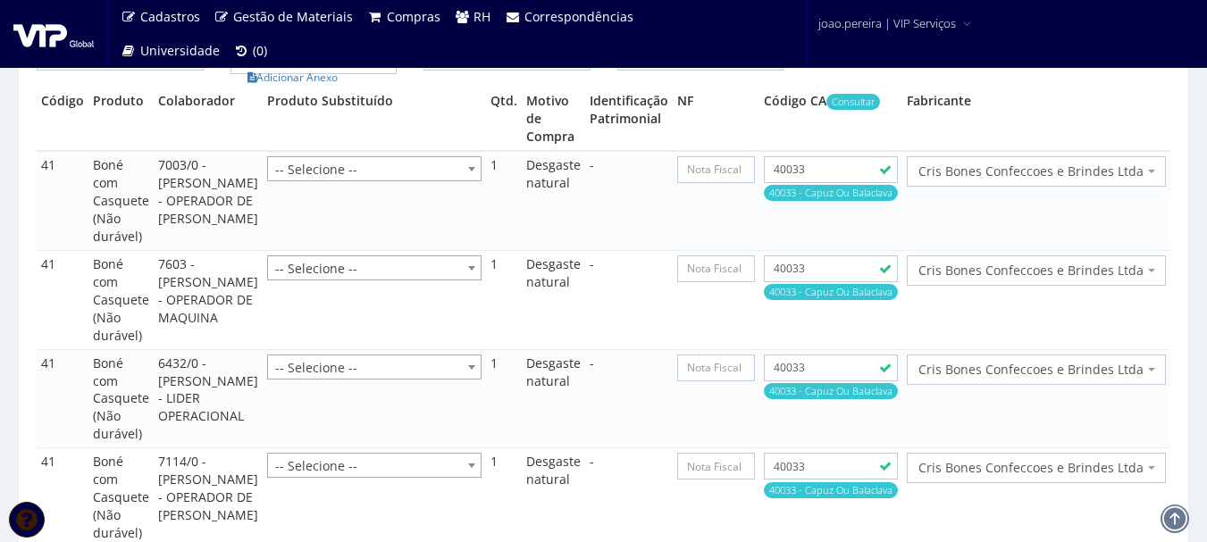
scroll to position [1609, 0]
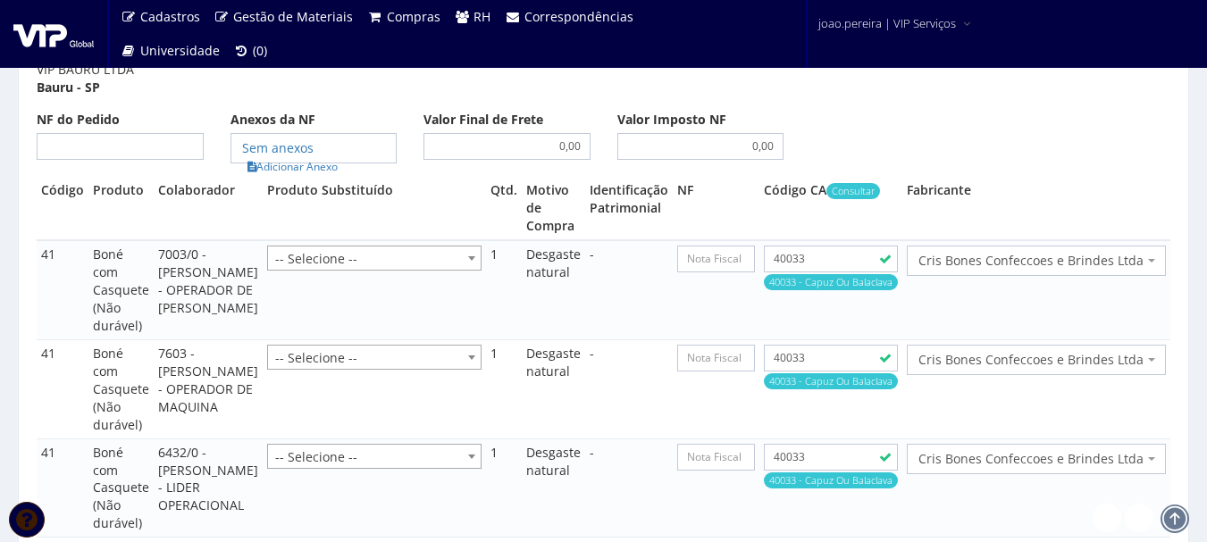
click at [150, 125] on div "Fornecedor VIP BAURU LTDA Bauru - [GEOGRAPHIC_DATA] NF do Pedido Anexos da NF A…" at bounding box center [603, 107] width 1161 height 139
click at [153, 133] on input "NF do Pedido" at bounding box center [120, 146] width 167 height 27
type input "00"
click at [299, 157] on link "Adicionar Anexo" at bounding box center [292, 166] width 101 height 19
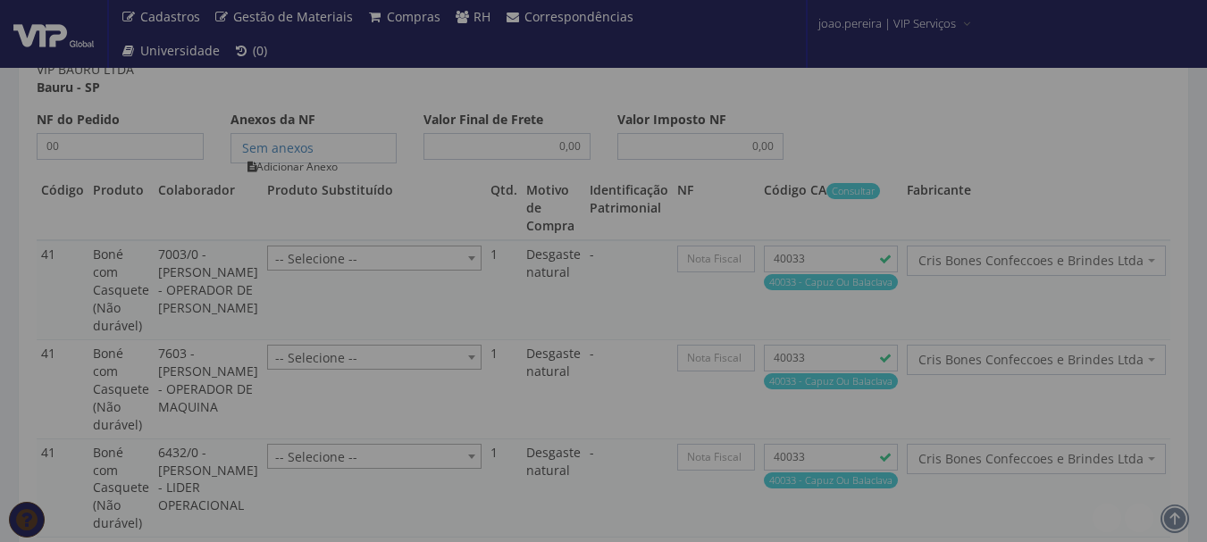
type input "00"
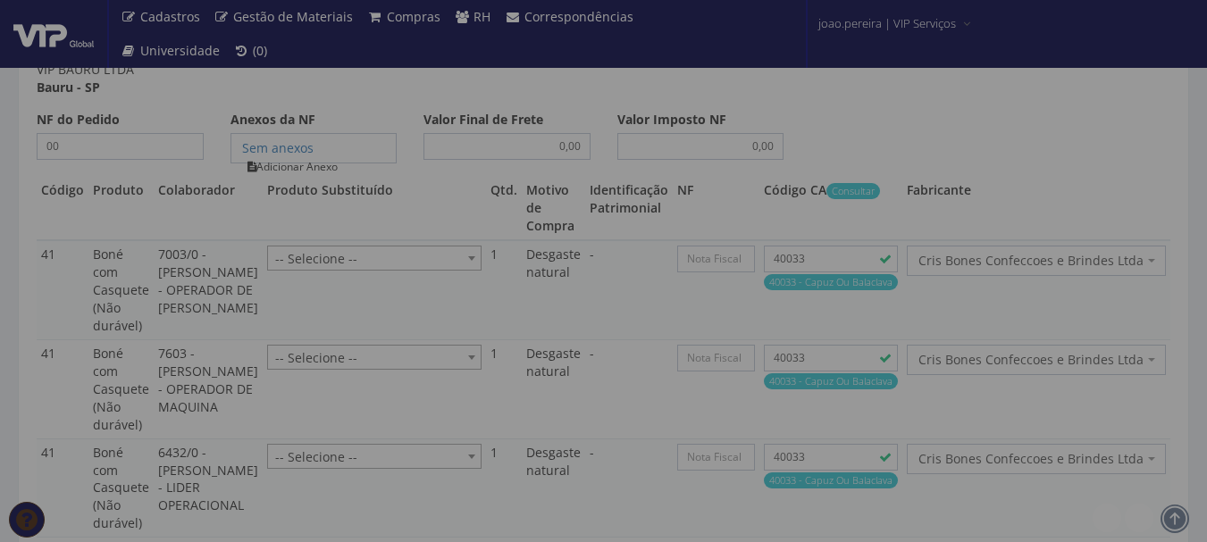
type input "00"
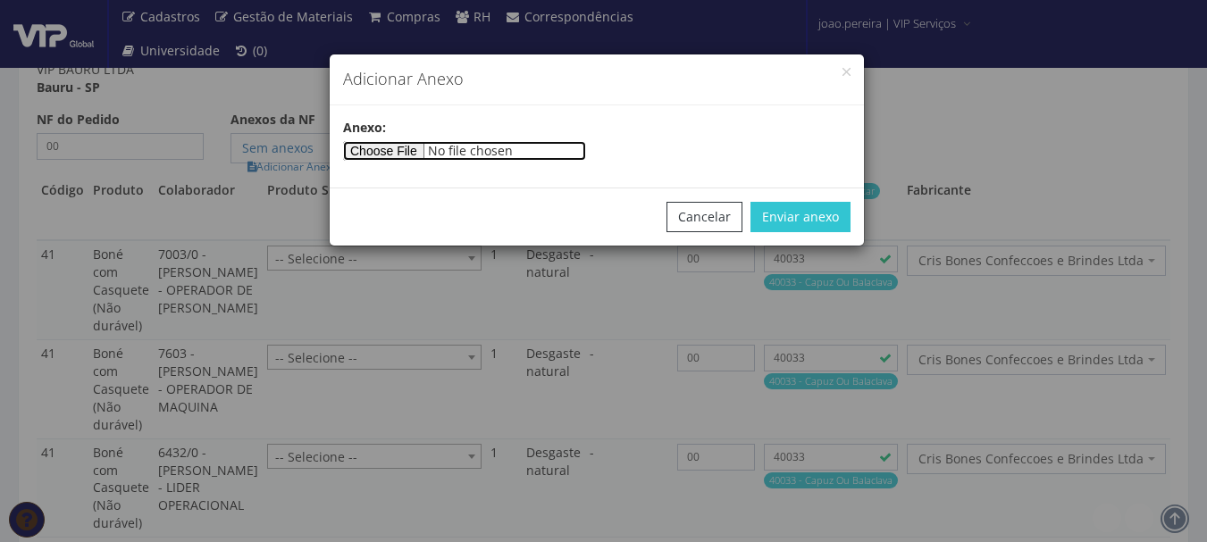
click at [398, 149] on input"] "file" at bounding box center [464, 151] width 243 height 20
type input"] "C:\fakepath\PEDIDOS SEM NOTA FISCAL ESTOQUE.docx"
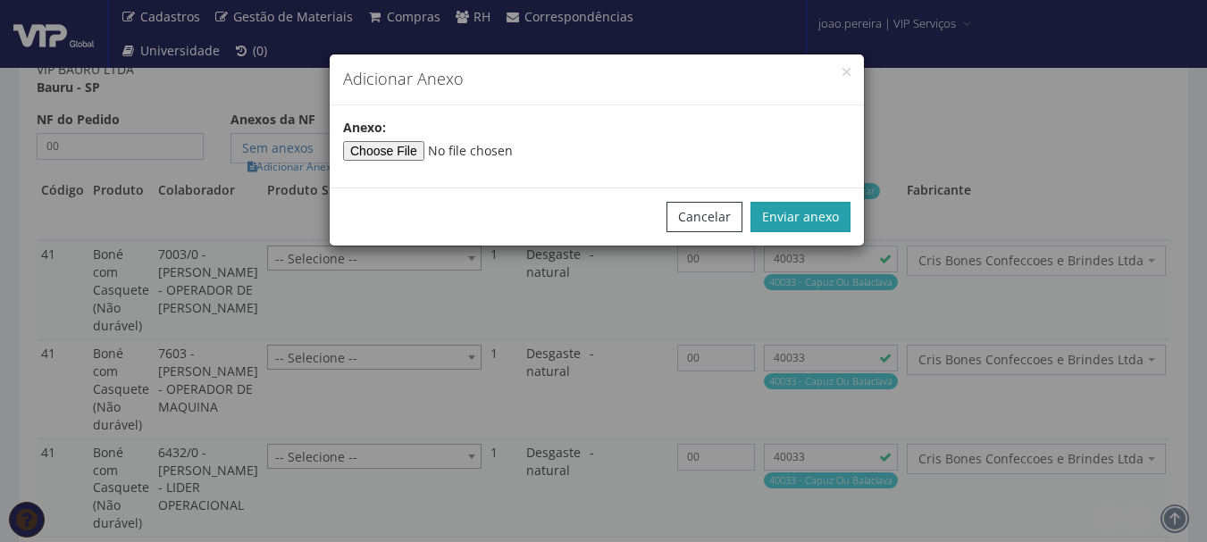
click at [835, 219] on button "Enviar anexo" at bounding box center [801, 217] width 100 height 30
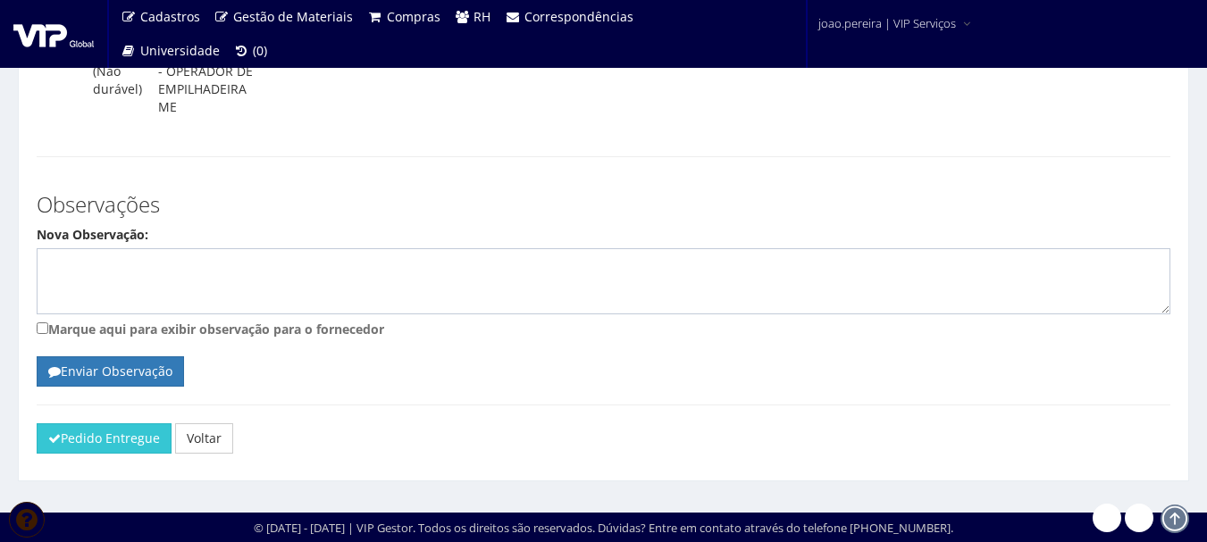
scroll to position [2412, 0]
click at [115, 441] on button "Pedido Entregue" at bounding box center [104, 439] width 135 height 30
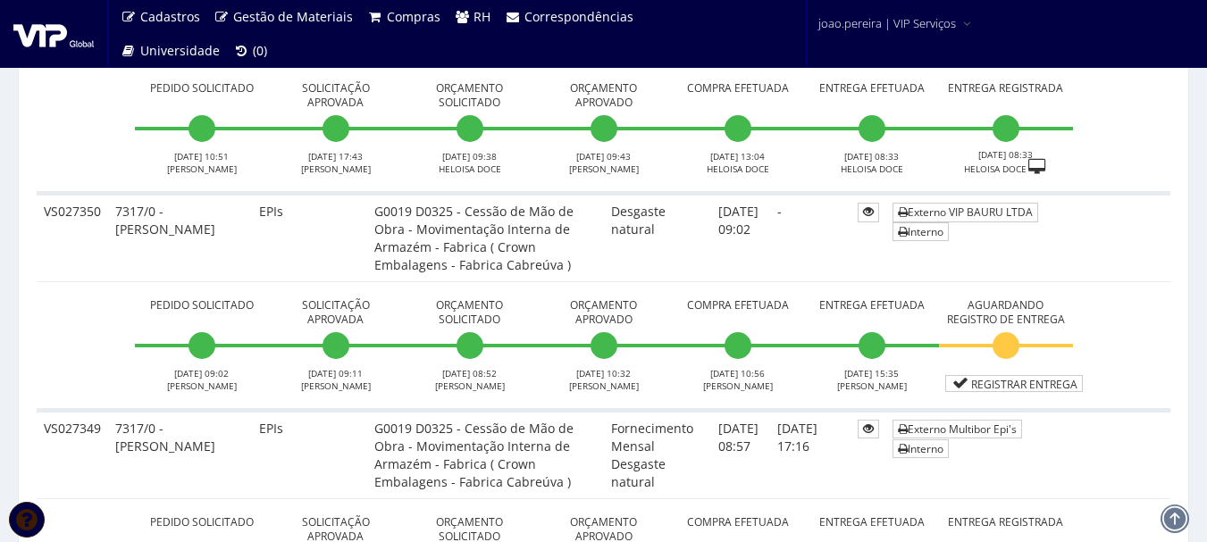
scroll to position [5882, 0]
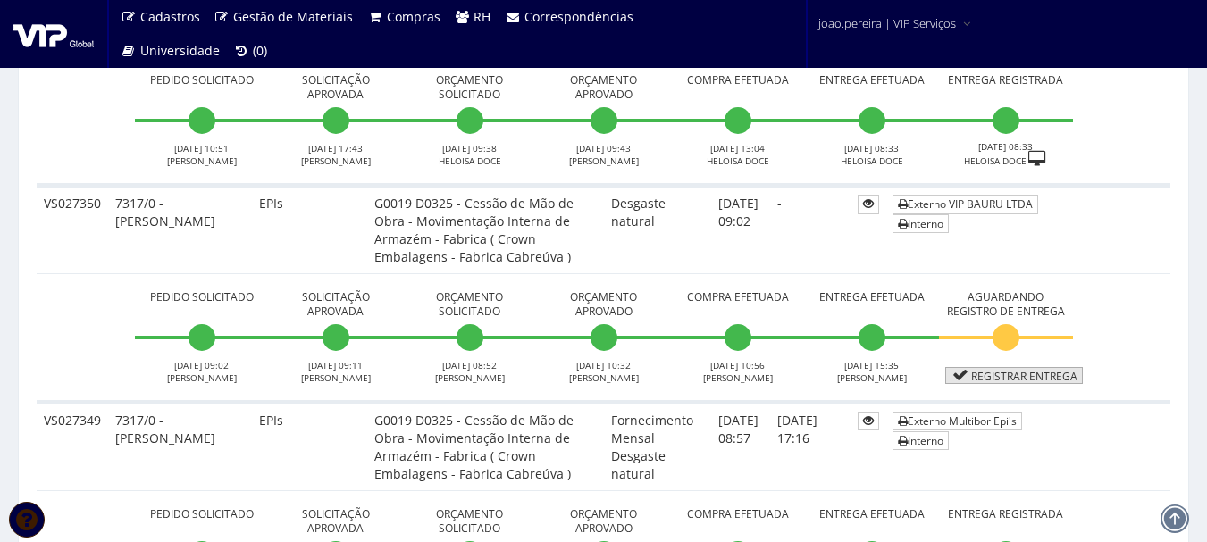
click at [1005, 367] on link "Registrar Entrega" at bounding box center [1015, 375] width 138 height 17
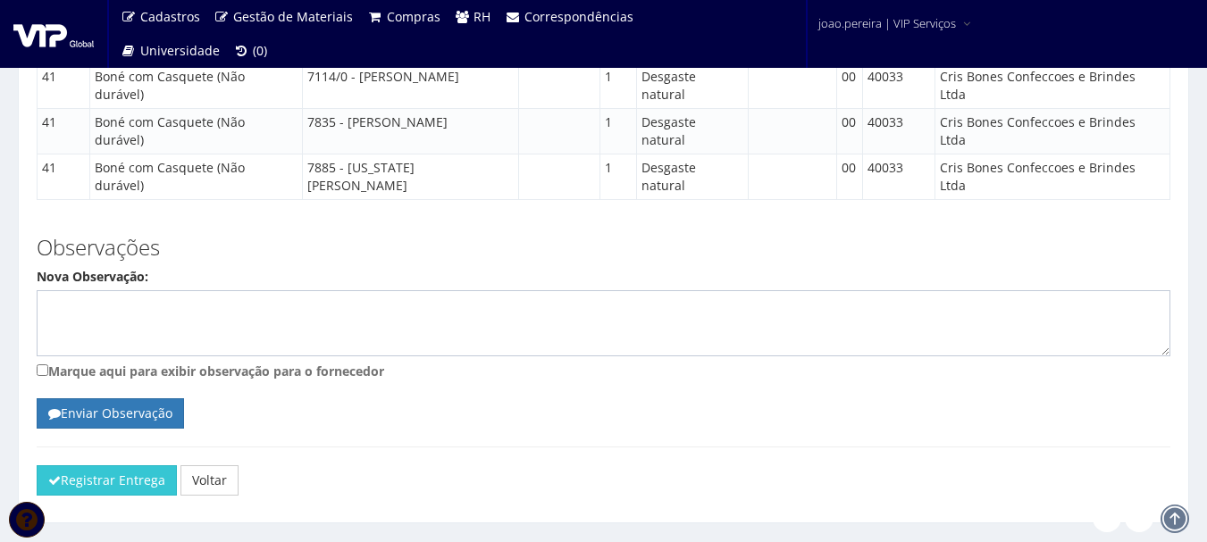
scroll to position [1929, 0]
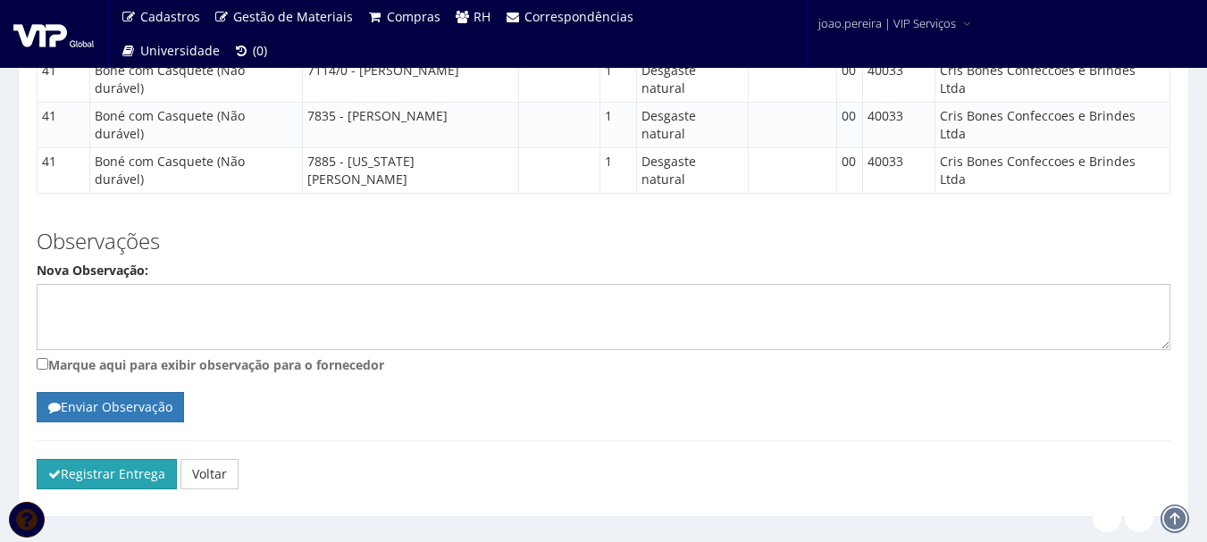
click at [116, 459] on button "Registrar Entrega" at bounding box center [107, 474] width 140 height 30
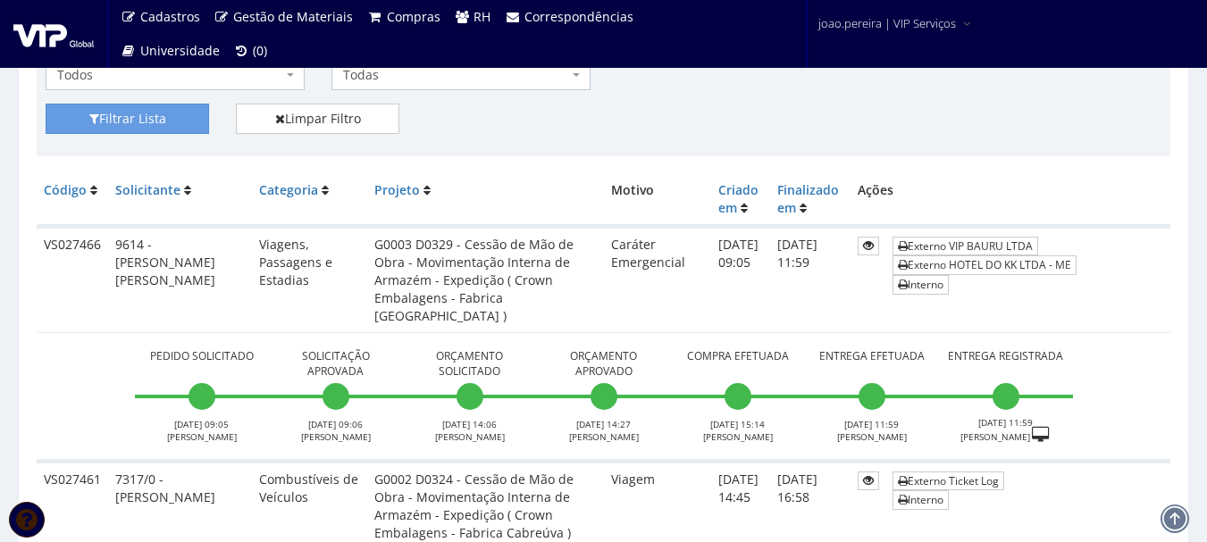
scroll to position [431, 0]
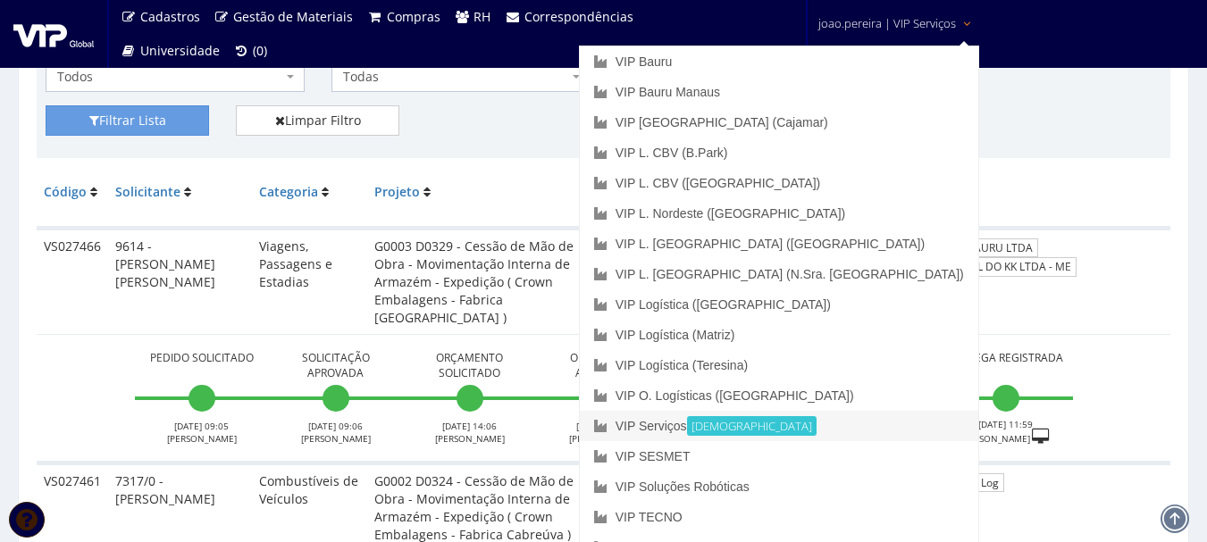
click at [842, 420] on link "VIP Serviços Ativa" at bounding box center [779, 426] width 399 height 30
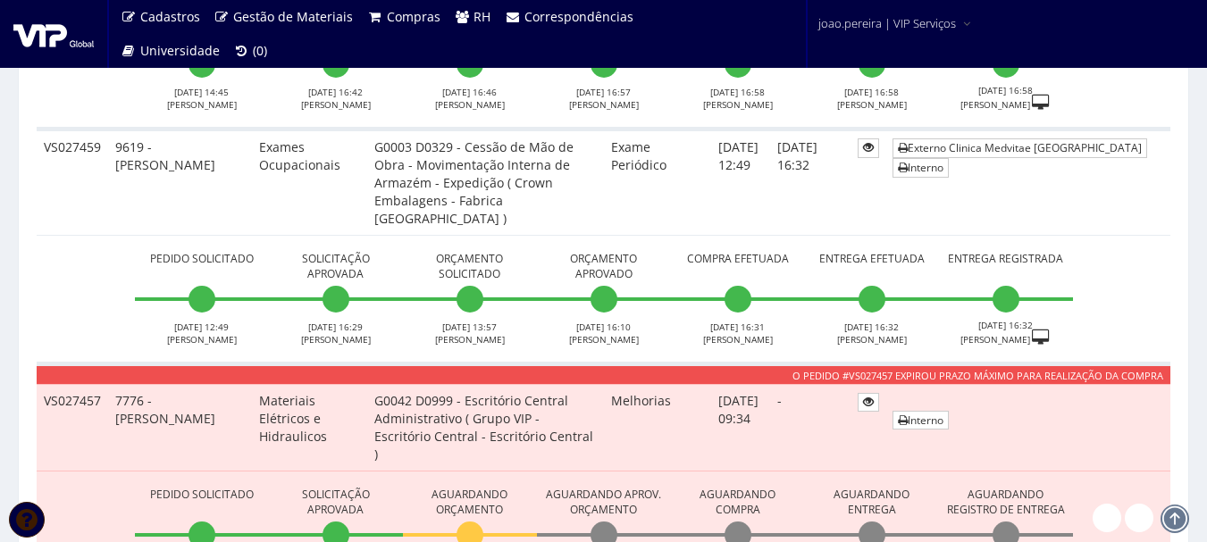
scroll to position [983, 0]
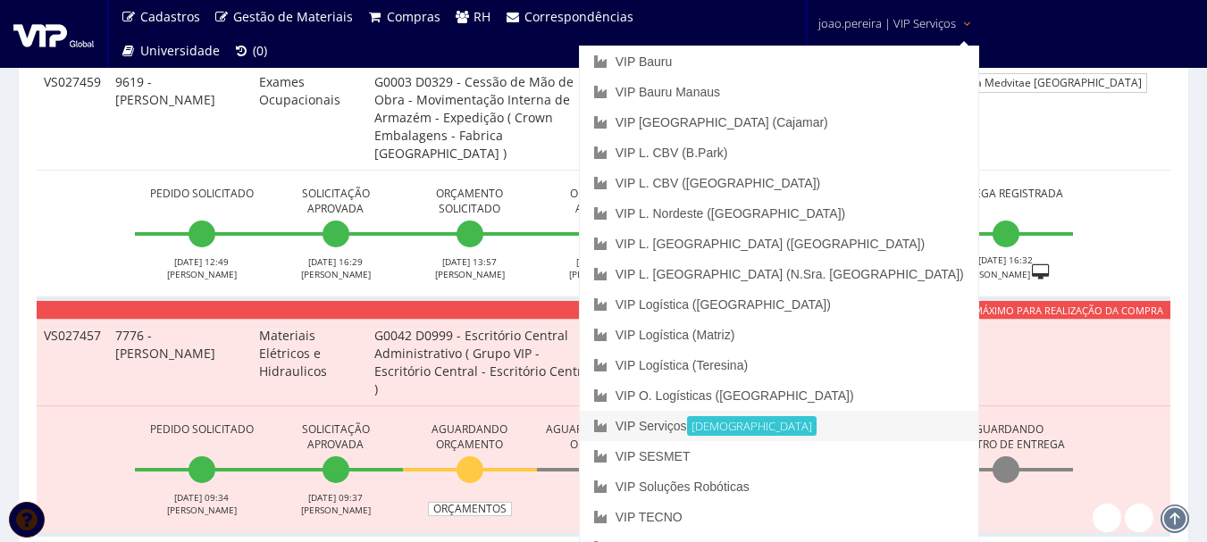
click at [847, 422] on link "VIP Serviços Ativa" at bounding box center [779, 426] width 399 height 30
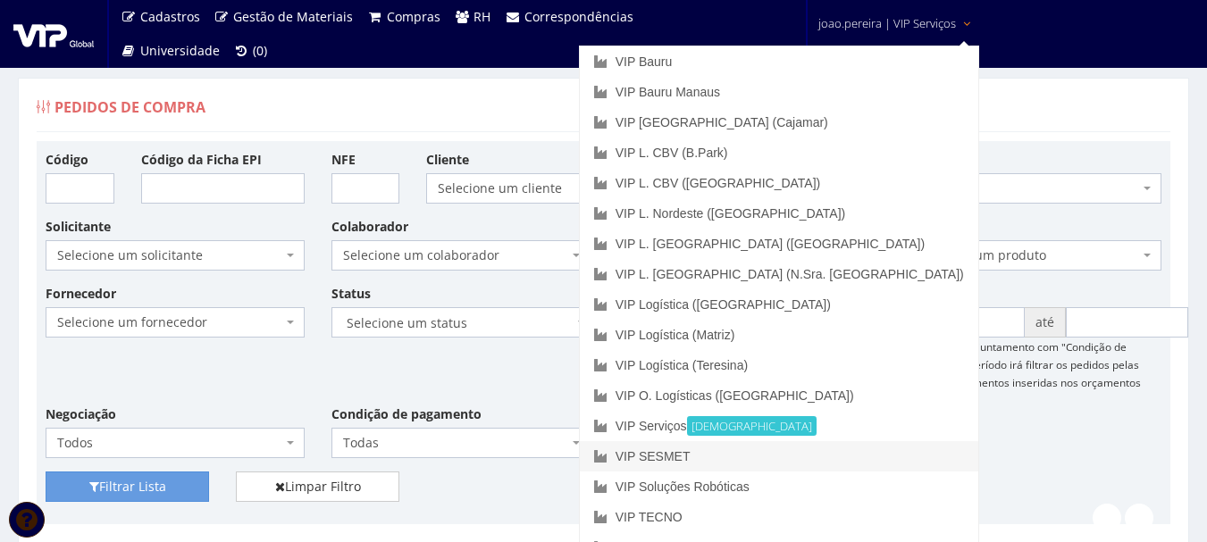
click at [843, 460] on link "VIP SESMET" at bounding box center [779, 456] width 399 height 30
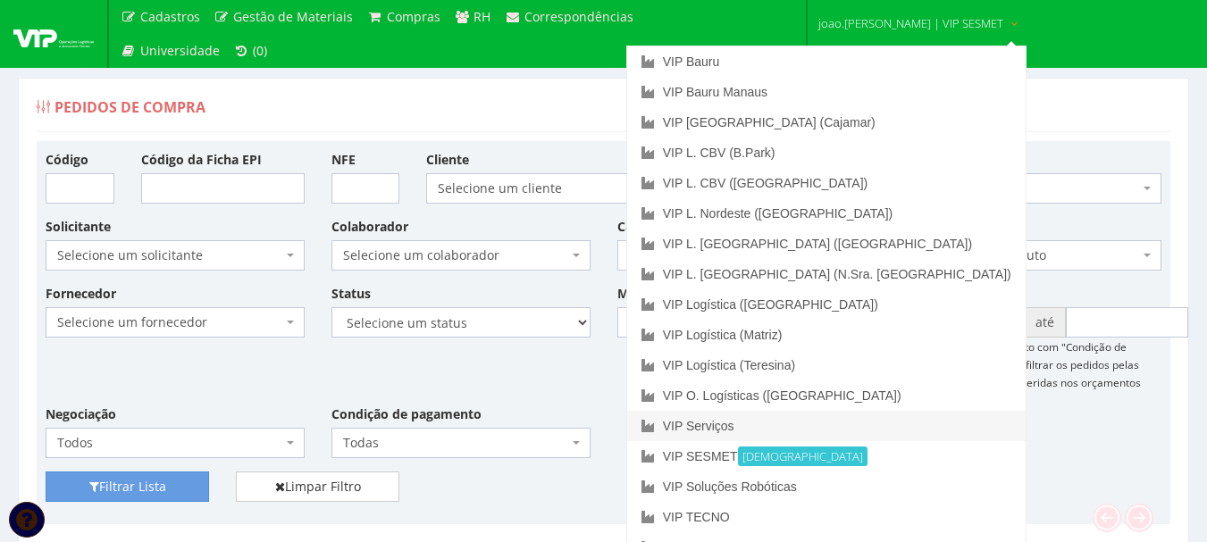
click at [797, 425] on link "VIP Serviços" at bounding box center [826, 426] width 399 height 30
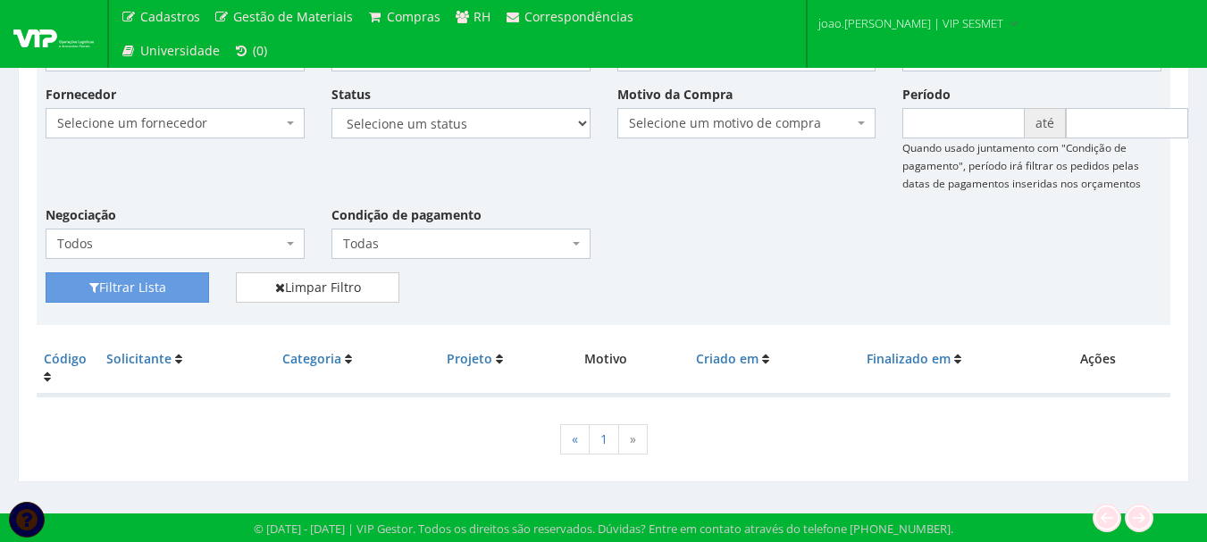
scroll to position [200, 0]
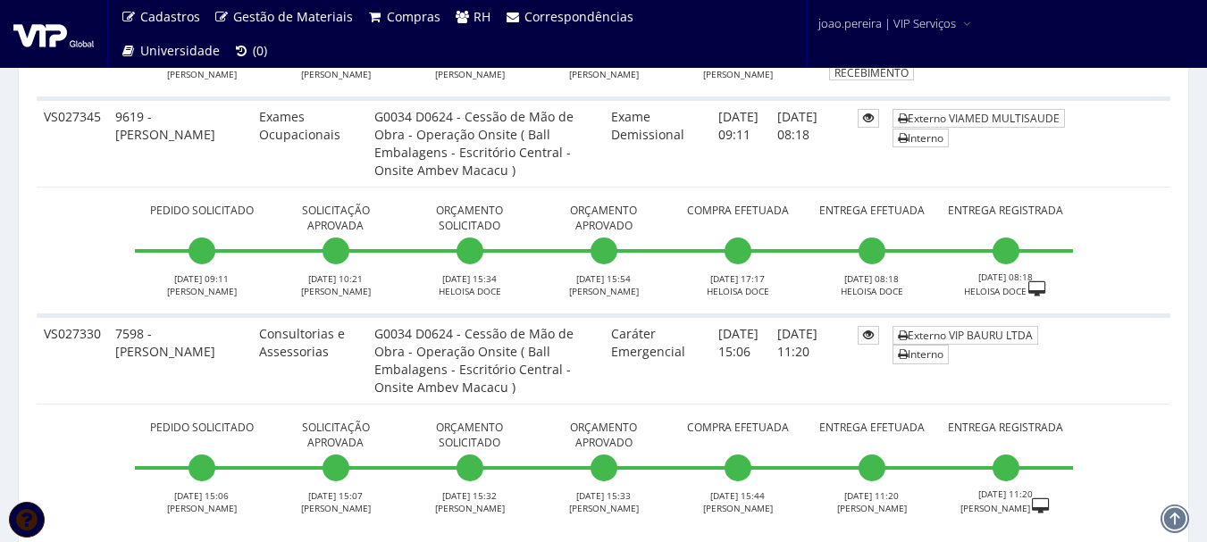
scroll to position [6801, 0]
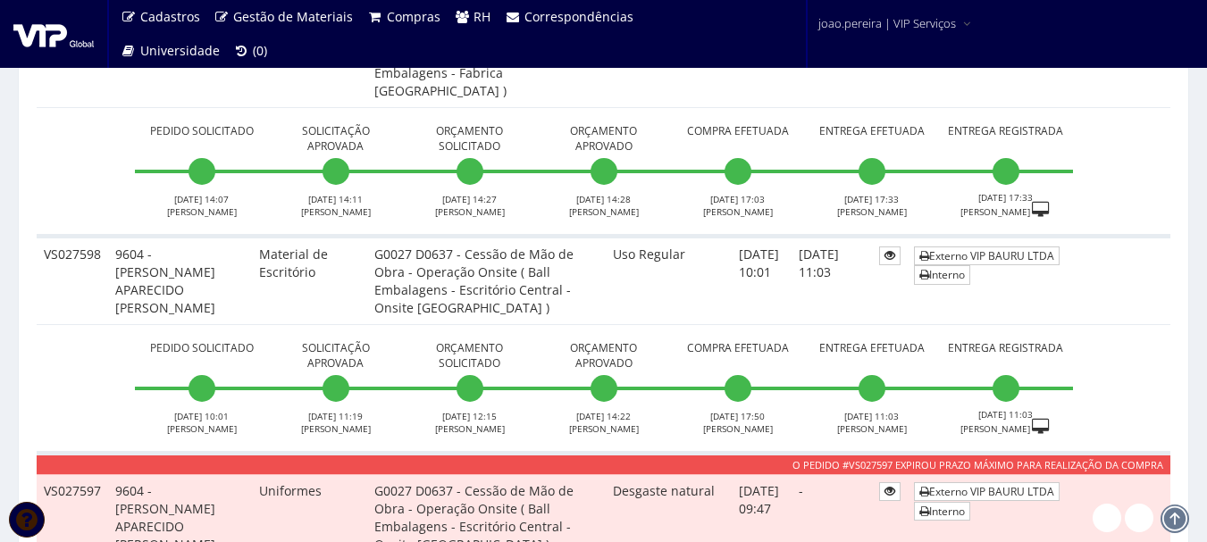
scroll to position [3128, 0]
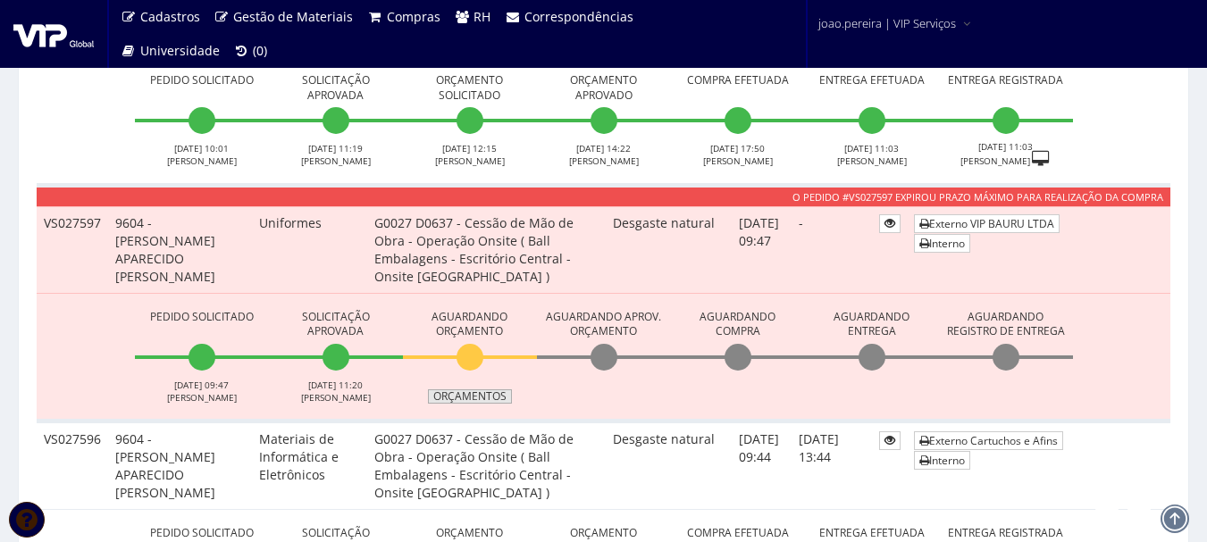
click at [480, 391] on link "Orçamentos" at bounding box center [470, 397] width 84 height 14
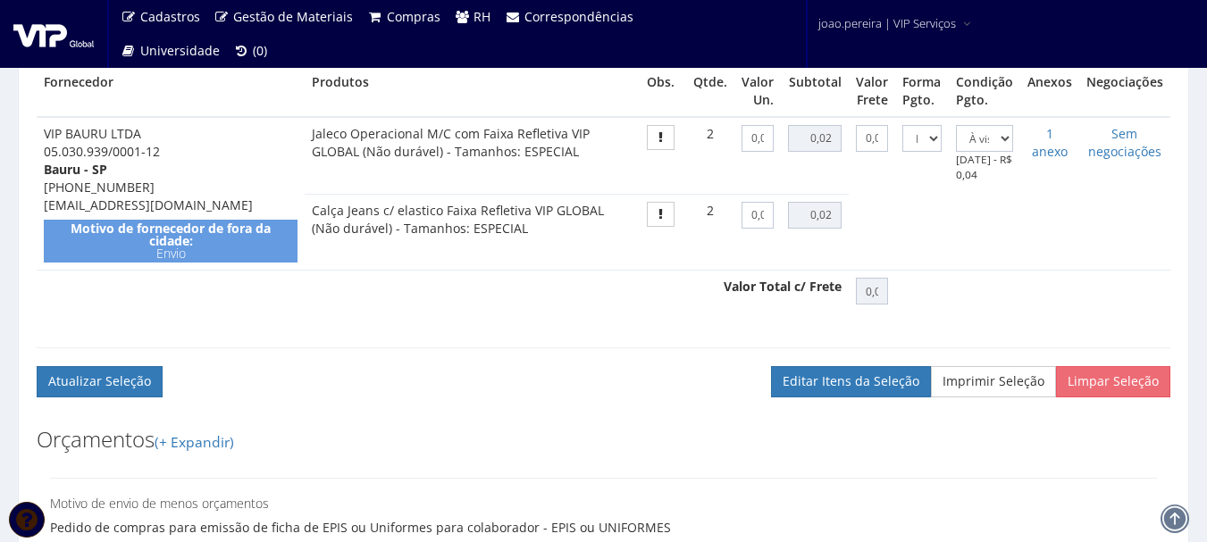
scroll to position [775, 0]
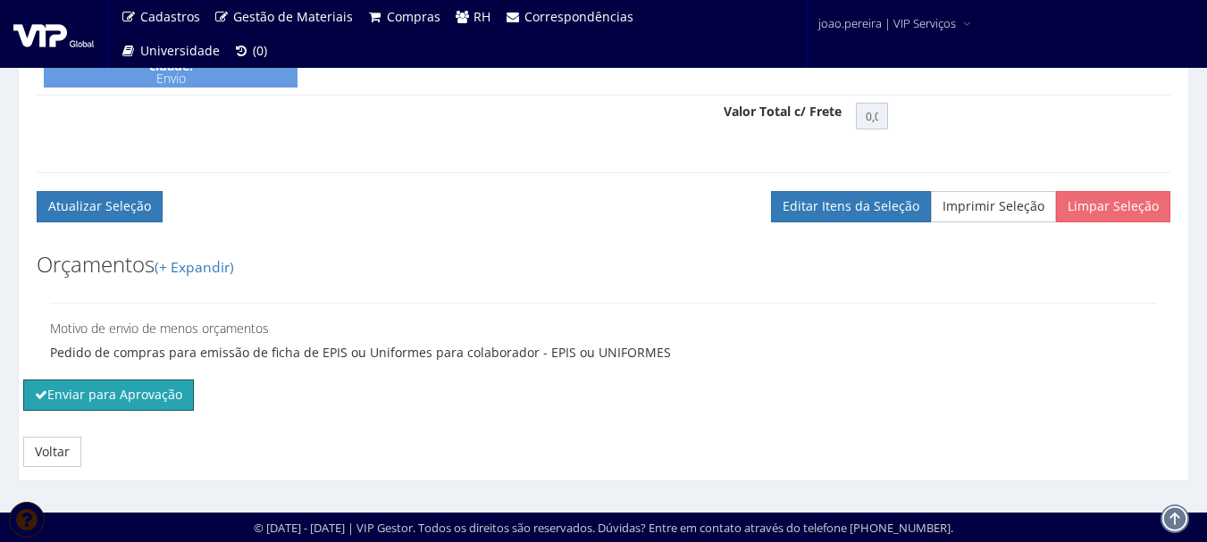
drag, startPoint x: 120, startPoint y: 403, endPoint x: 683, endPoint y: 69, distance: 654.8
click at [120, 402] on button "Enviar para Aprovação" at bounding box center [108, 395] width 171 height 30
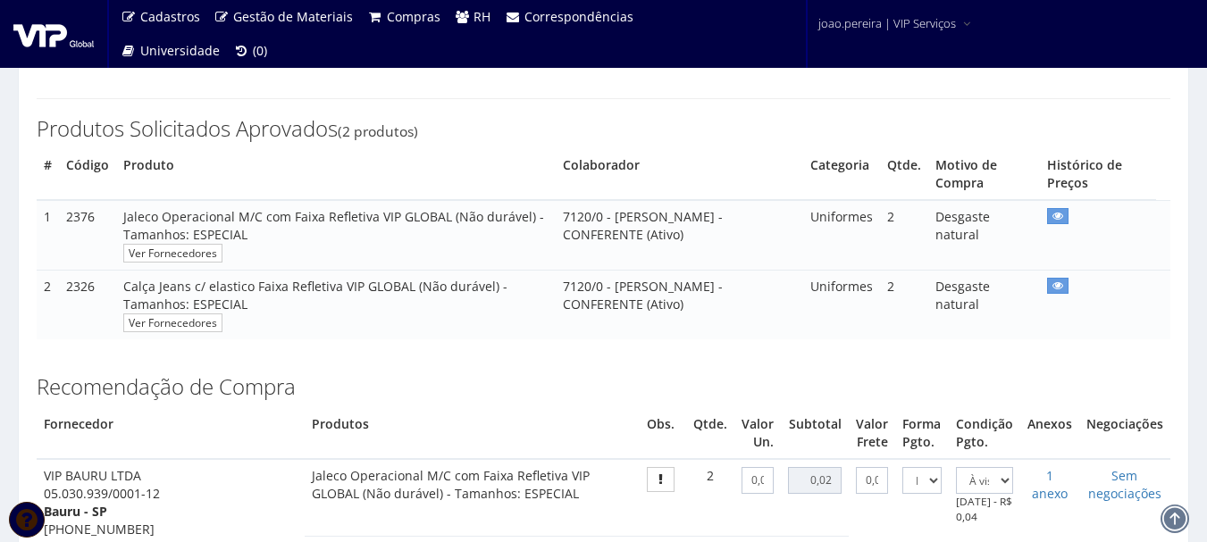
scroll to position [239, 0]
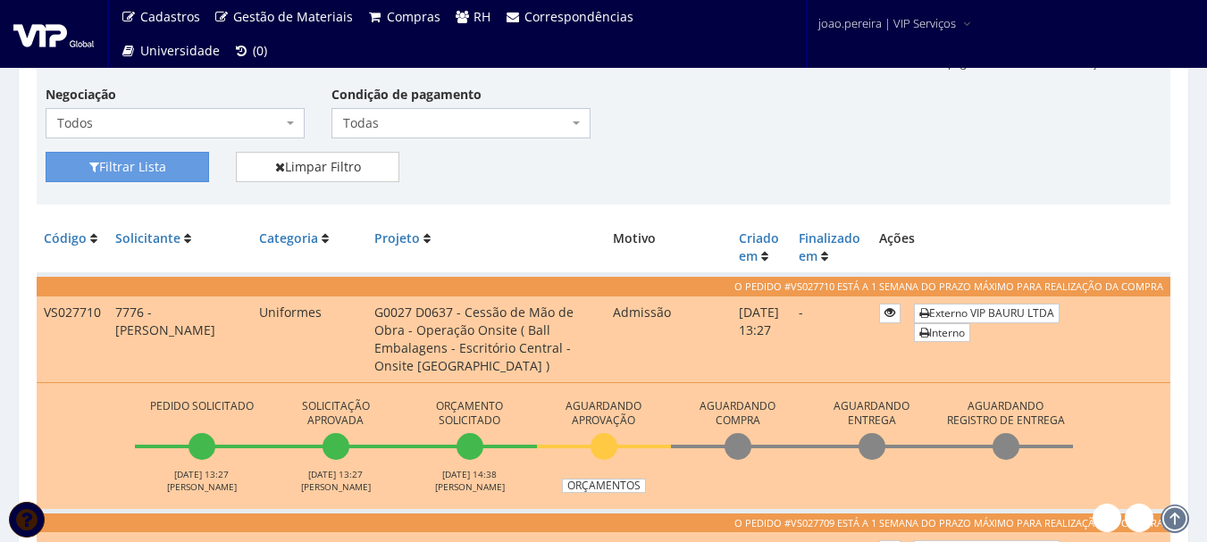
scroll to position [42, 0]
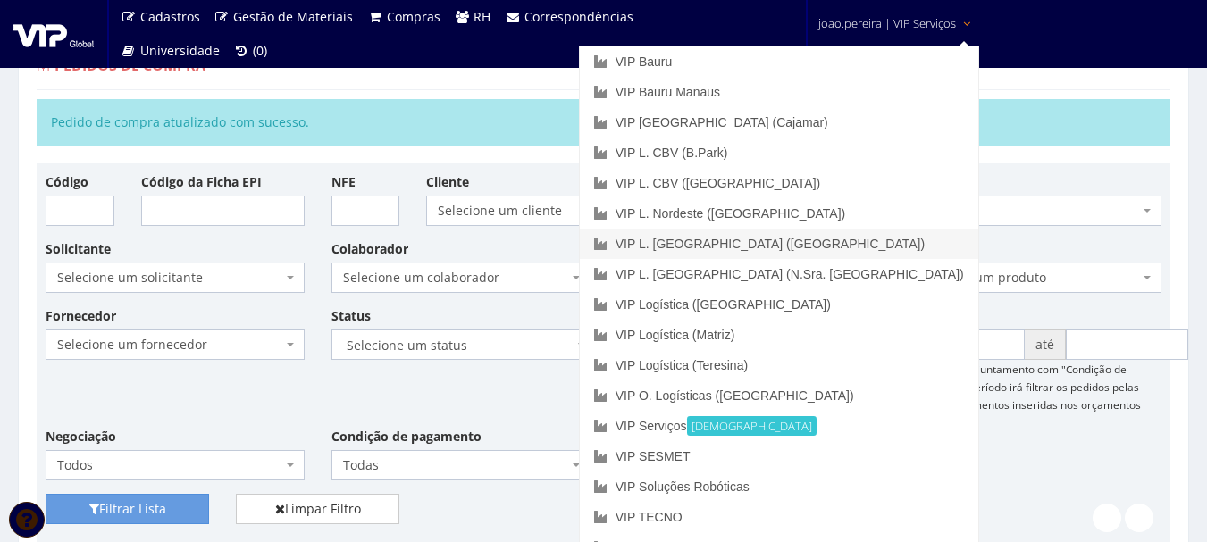
click at [880, 232] on link "VIP L. [GEOGRAPHIC_DATA] ([GEOGRAPHIC_DATA])" at bounding box center [779, 244] width 399 height 30
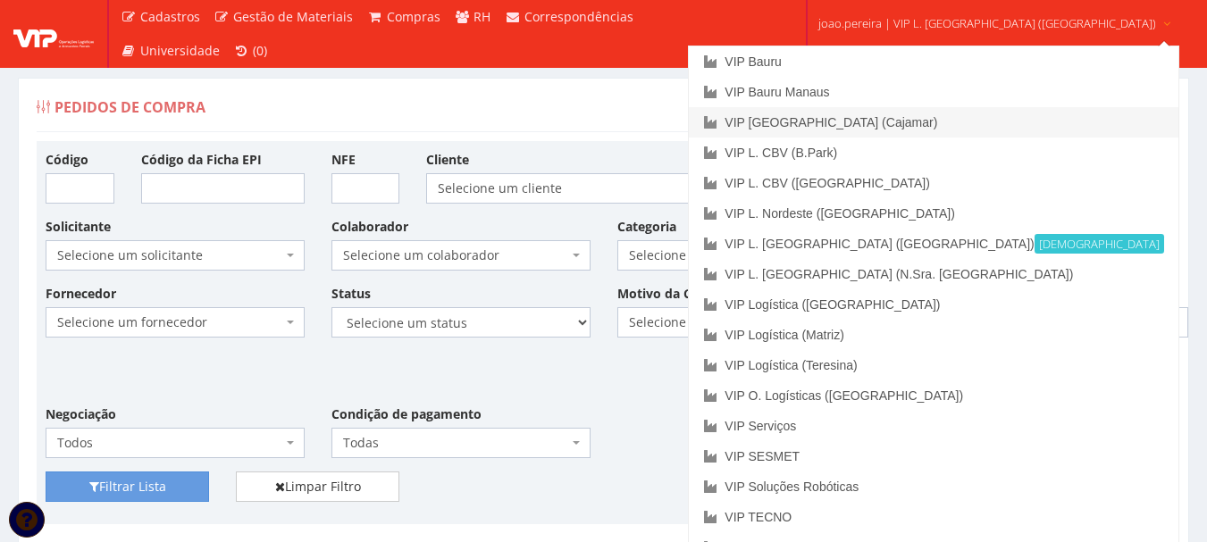
click at [913, 126] on link "VIP [GEOGRAPHIC_DATA] (Cajamar)" at bounding box center [933, 122] width 489 height 30
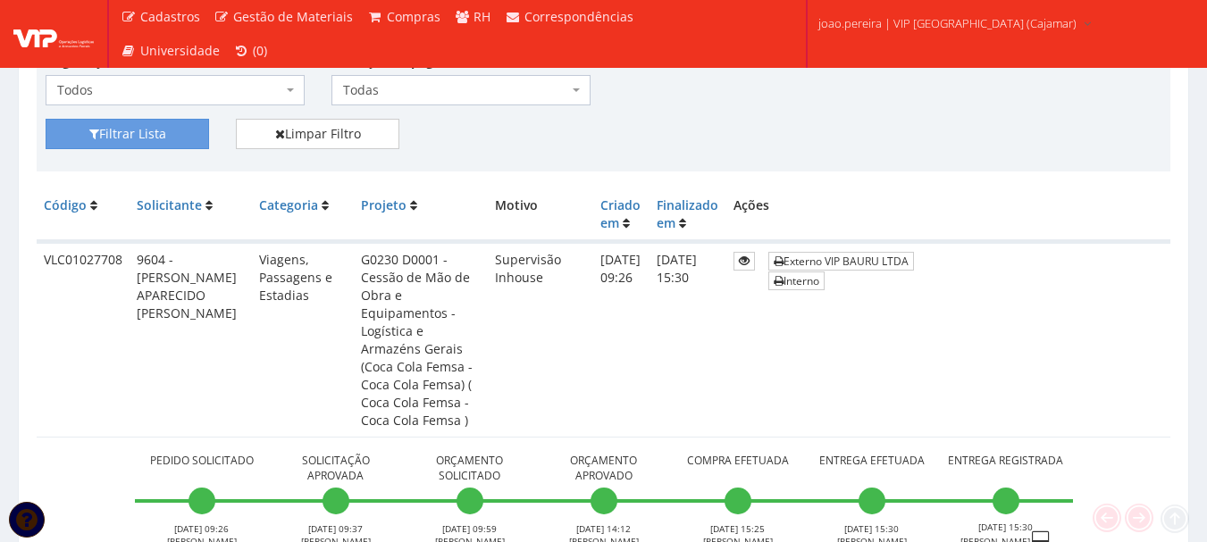
scroll to position [357, 0]
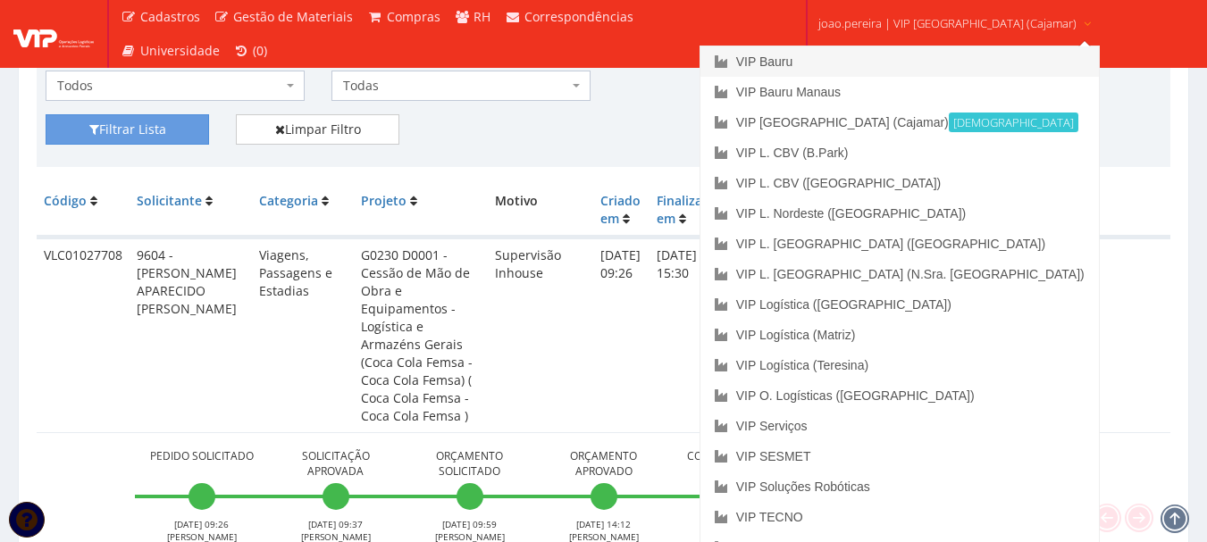
click at [838, 55] on link "VIP Bauru" at bounding box center [900, 61] width 399 height 30
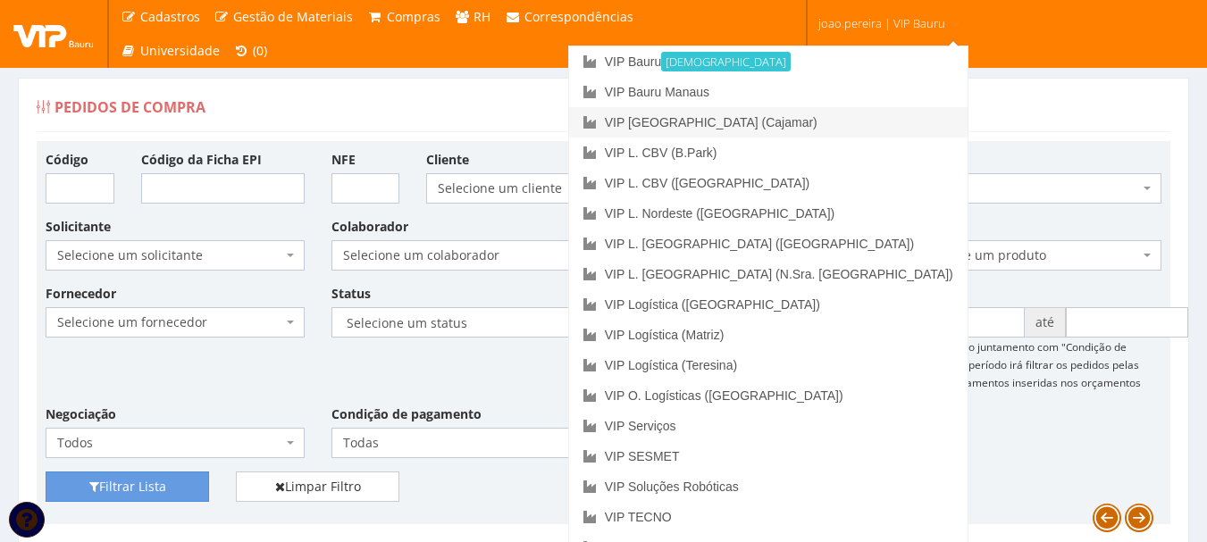
click at [828, 125] on link "VIP [GEOGRAPHIC_DATA] (Cajamar)" at bounding box center [768, 122] width 399 height 30
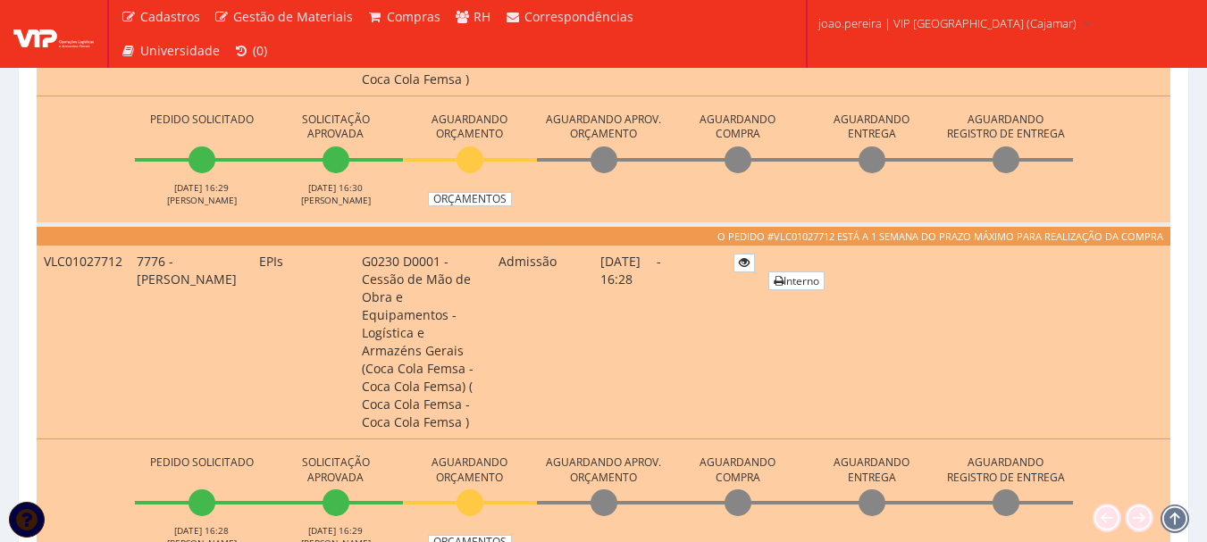
scroll to position [715, 0]
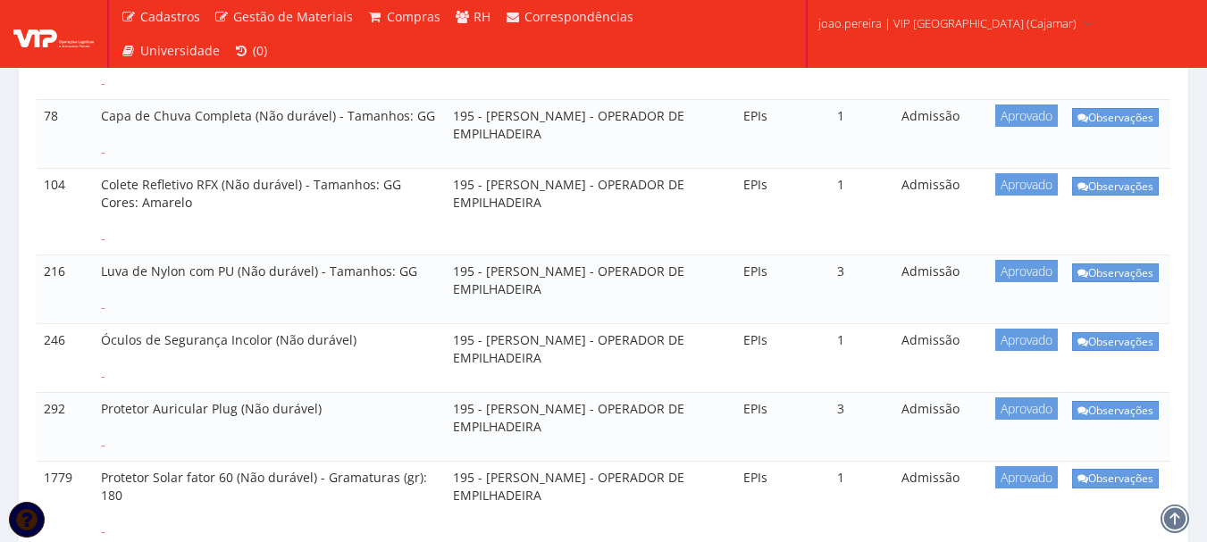
scroll to position [626, 0]
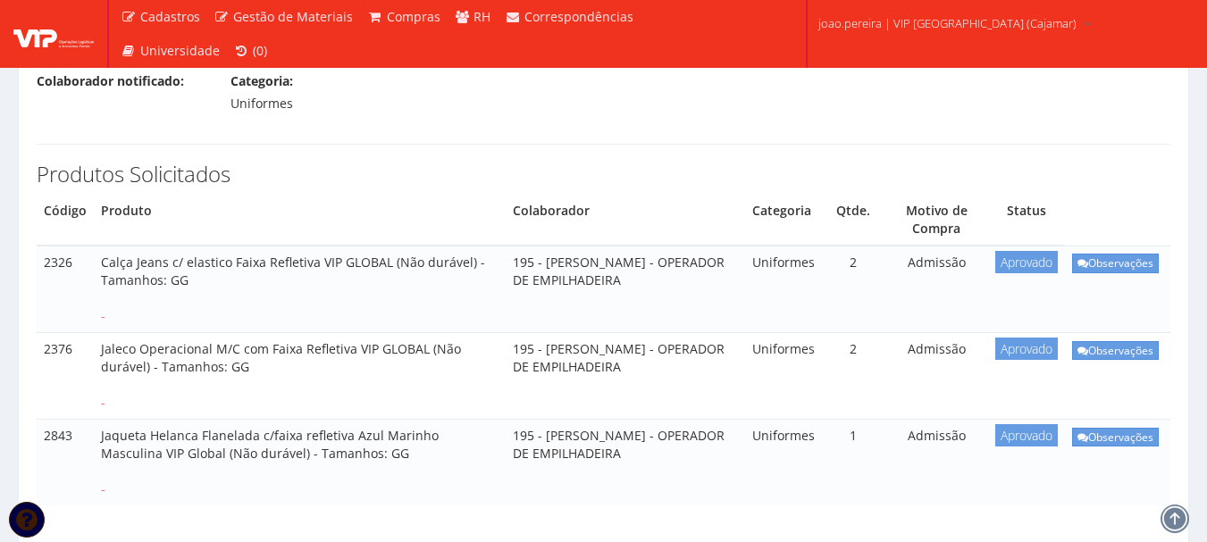
scroll to position [268, 0]
